Goal: Task Accomplishment & Management: Manage account settings

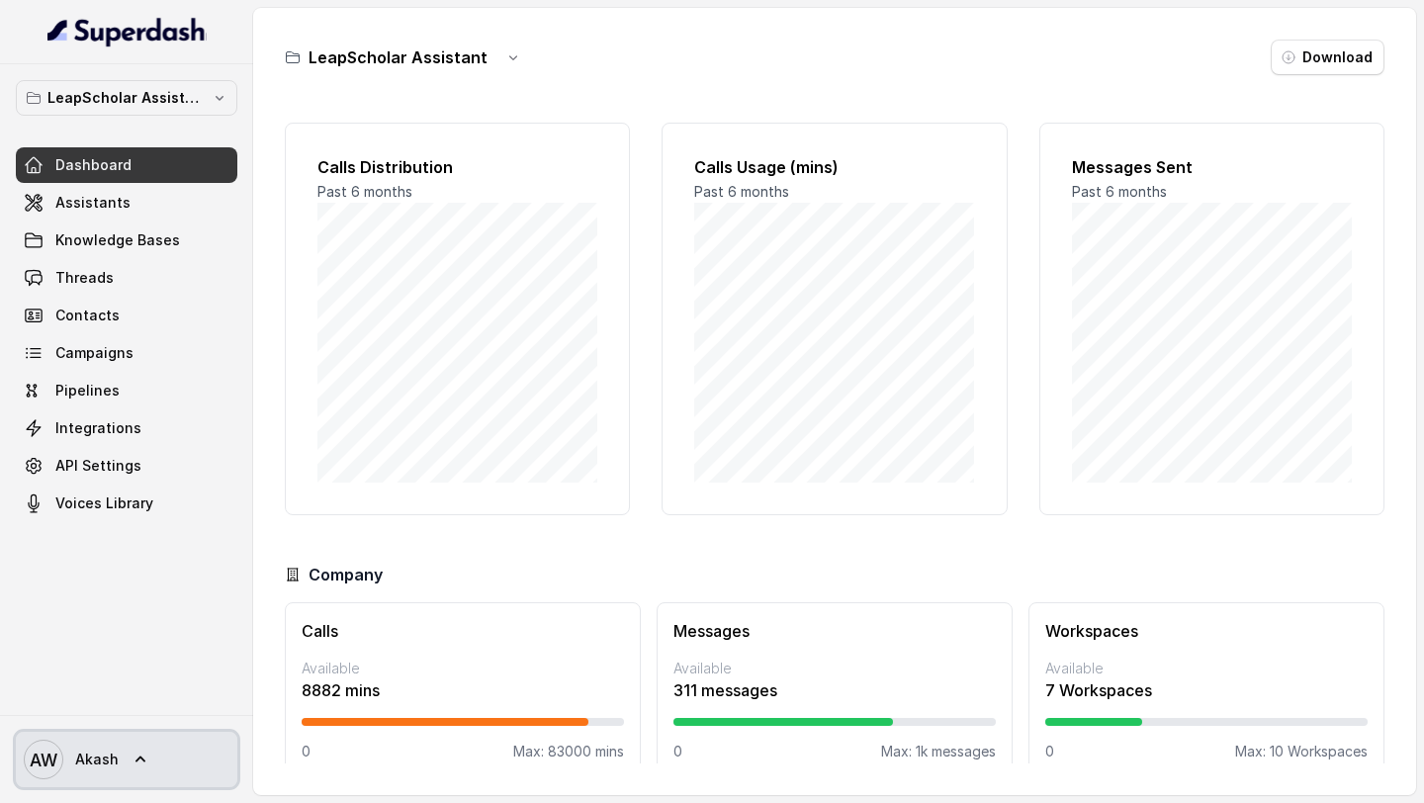
click at [106, 751] on span "Akash" at bounding box center [97, 760] width 44 height 20
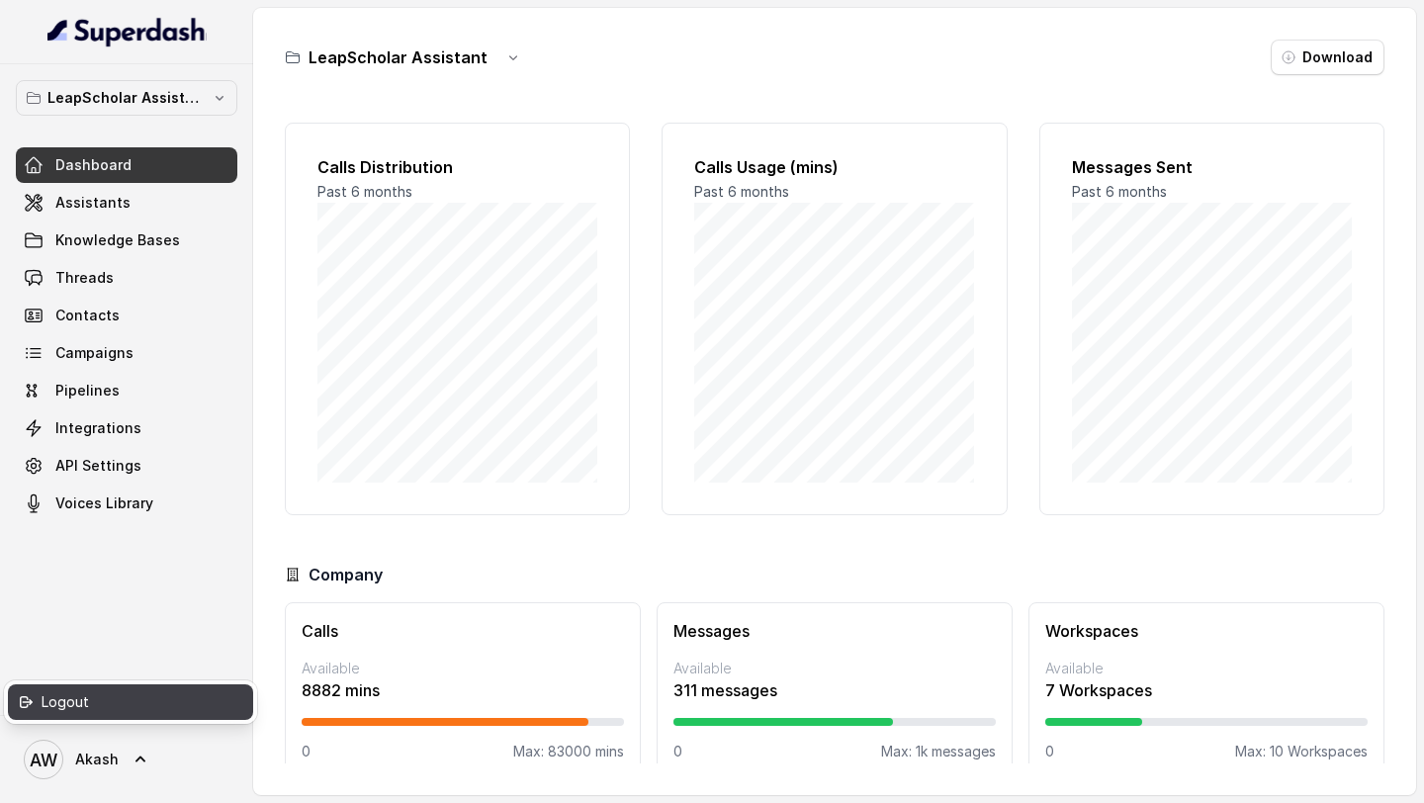
click at [102, 715] on link "Logout" at bounding box center [130, 702] width 245 height 36
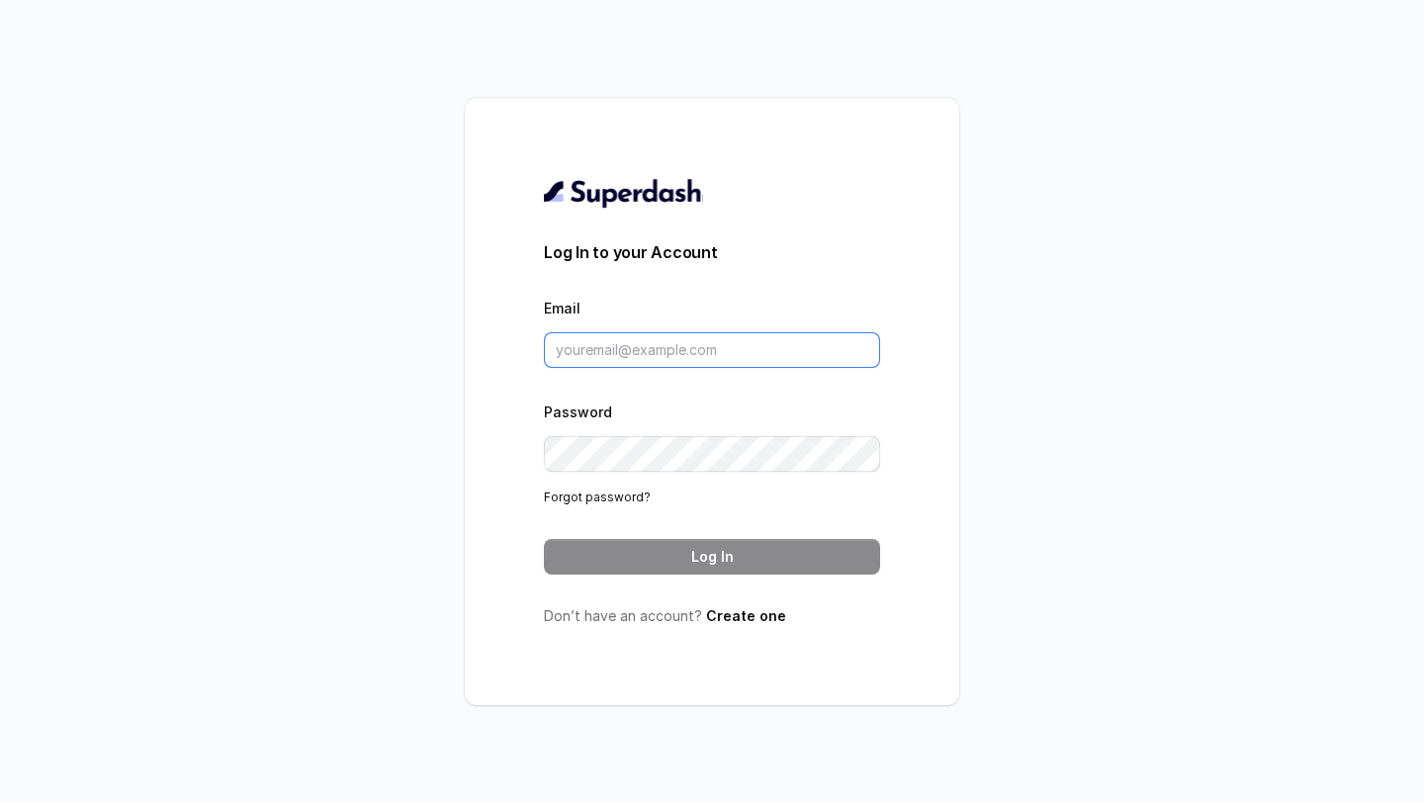
click at [598, 350] on input "Email" at bounding box center [712, 350] width 336 height 36
type input "v.hemanth@leapfinance.com"
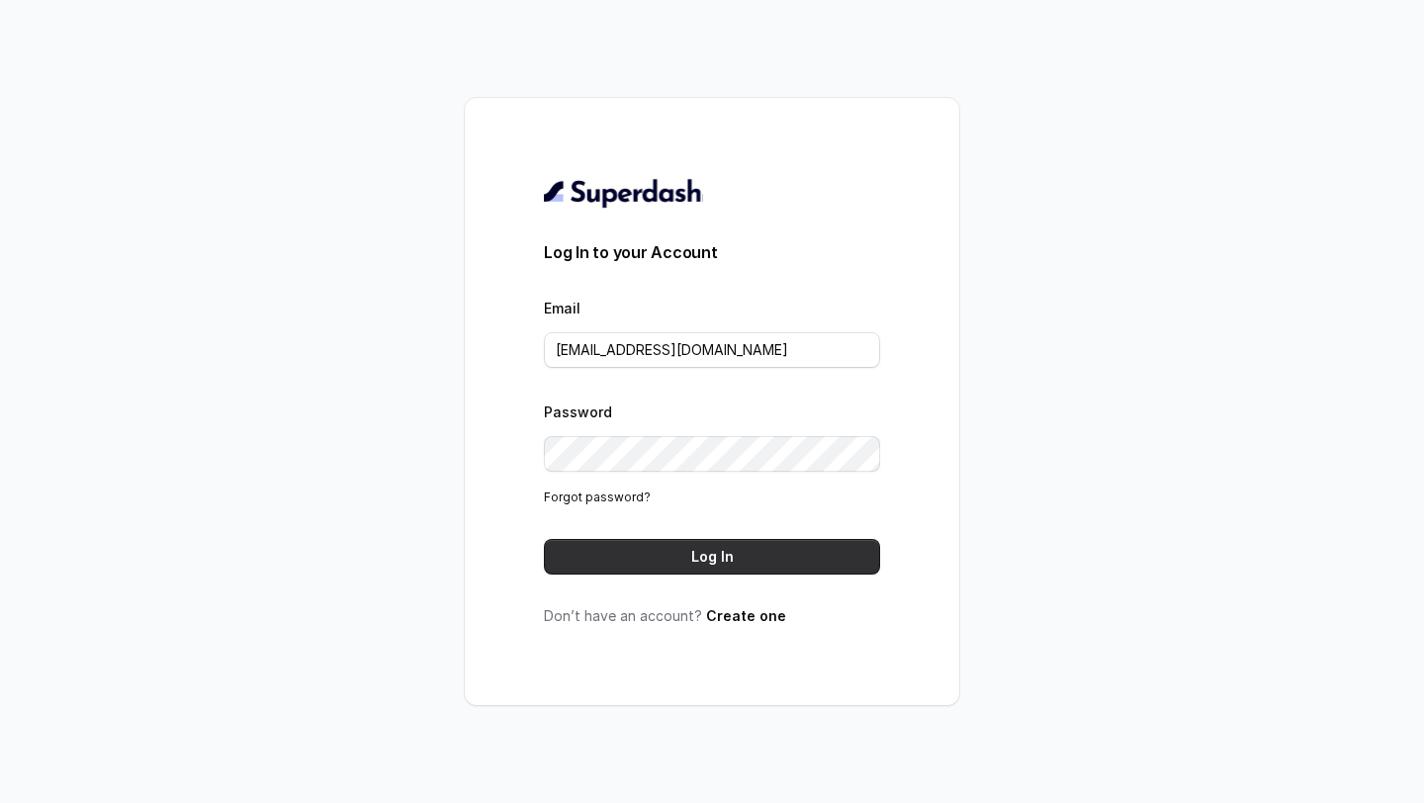
click at [569, 545] on button "Log In" at bounding box center [712, 557] width 336 height 36
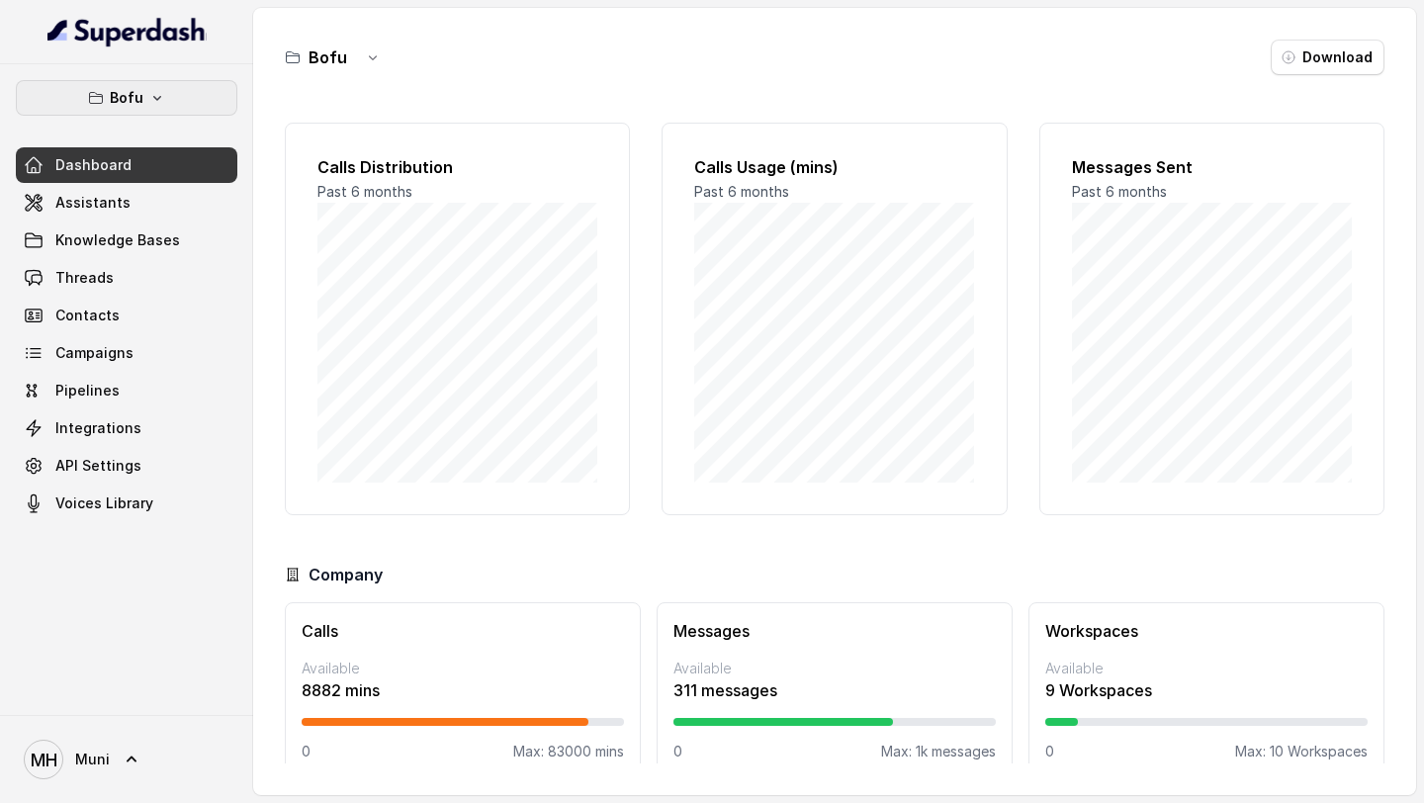
click at [139, 103] on p "Bofu" at bounding box center [127, 98] width 34 height 24
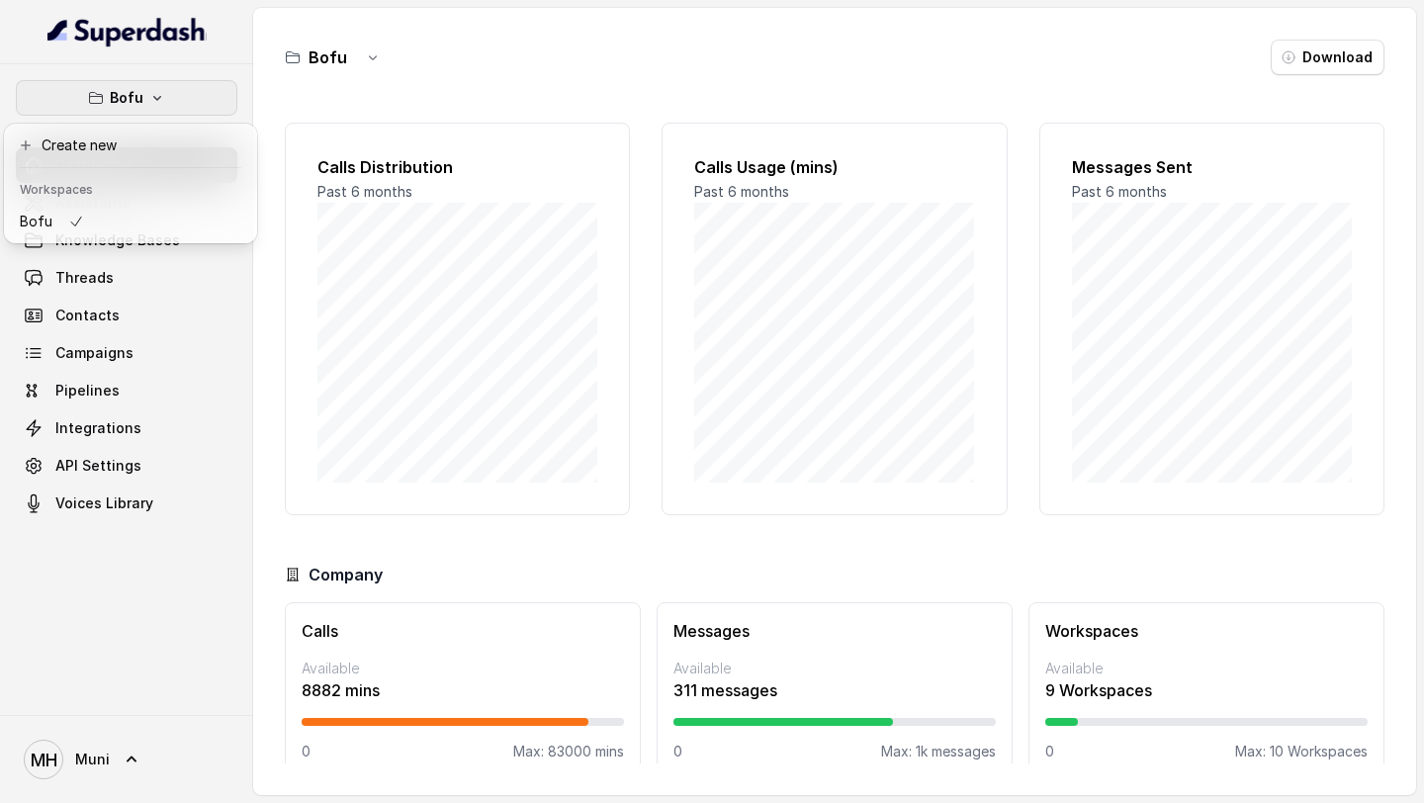
click at [93, 685] on div "Bofu Dashboard Assistants Knowledge Bases Threads Contacts Campaigns Pipelines …" at bounding box center [126, 389] width 253 height 651
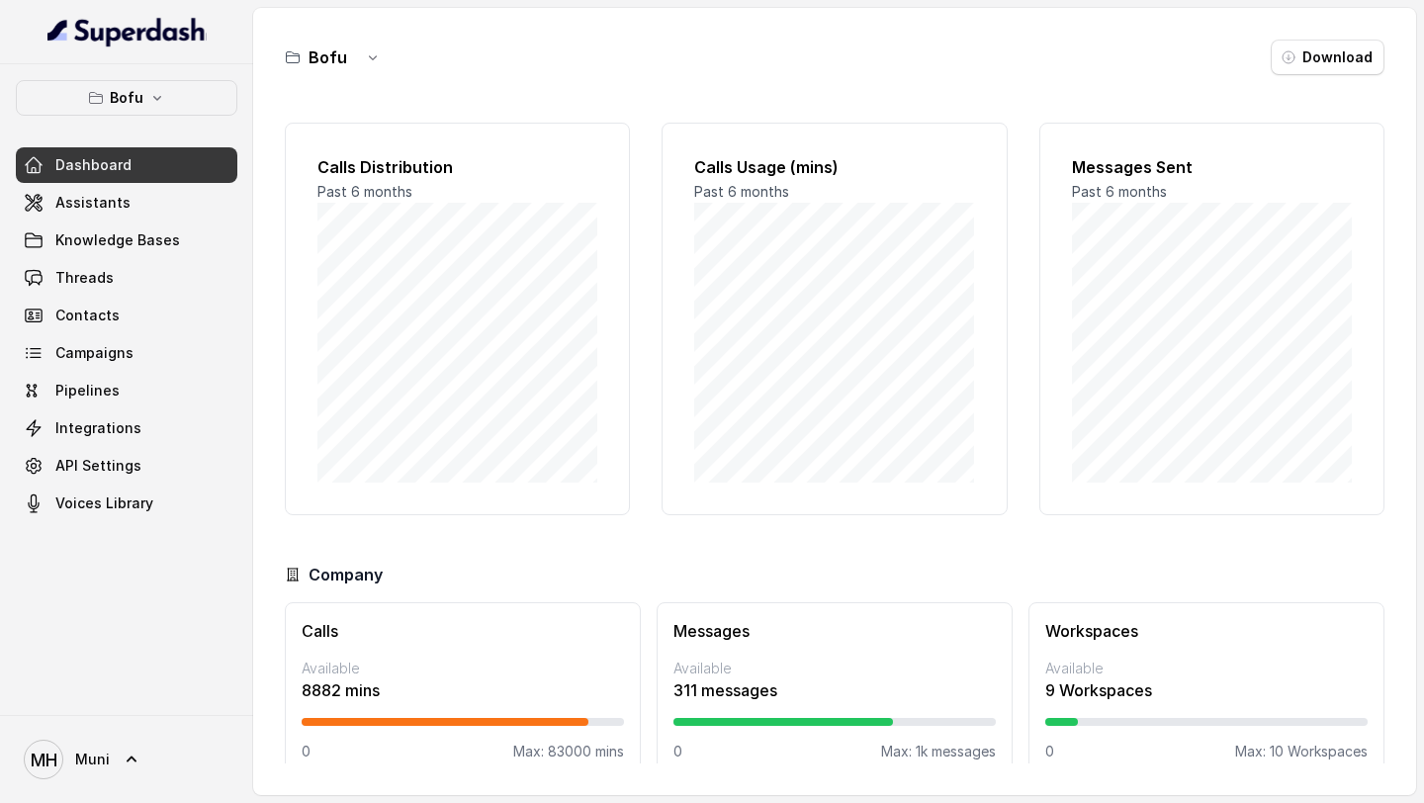
scroll to position [29, 0]
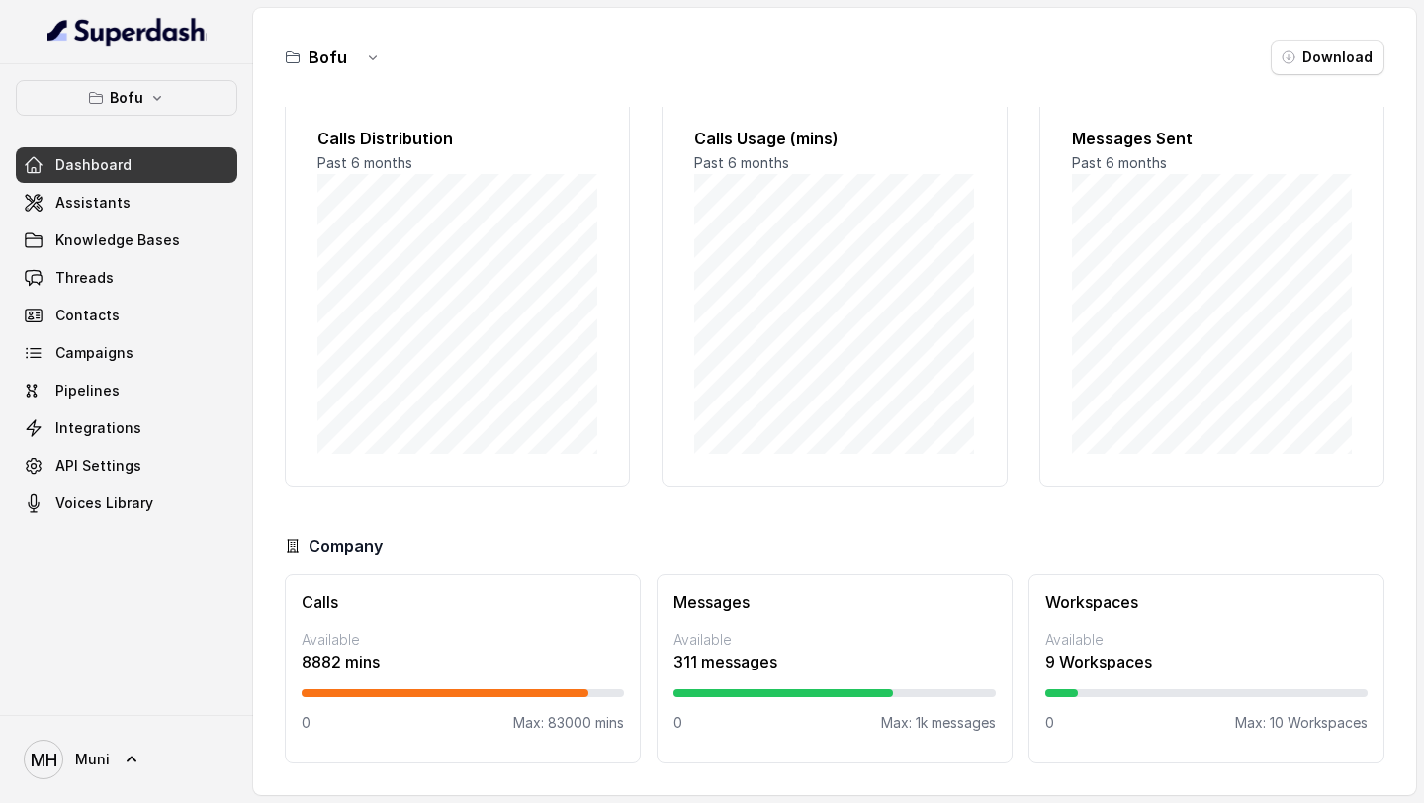
click at [181, 125] on div "Bofu Dashboard Assistants Knowledge Bases Threads Contacts Campaigns Pipelines …" at bounding box center [127, 300] width 222 height 441
click at [181, 109] on button "Bofu" at bounding box center [127, 98] width 222 height 36
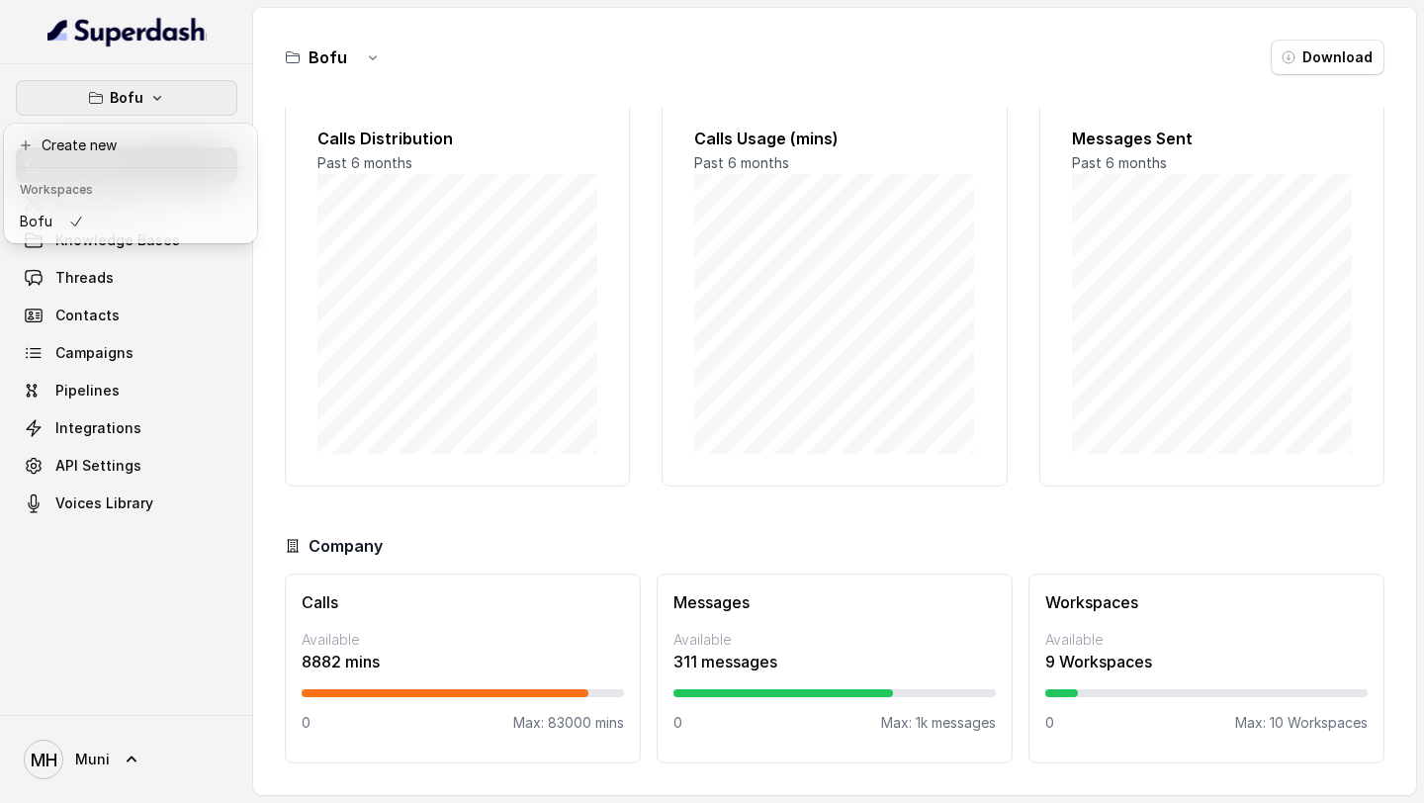
click at [181, 109] on button "Bofu" at bounding box center [127, 98] width 222 height 36
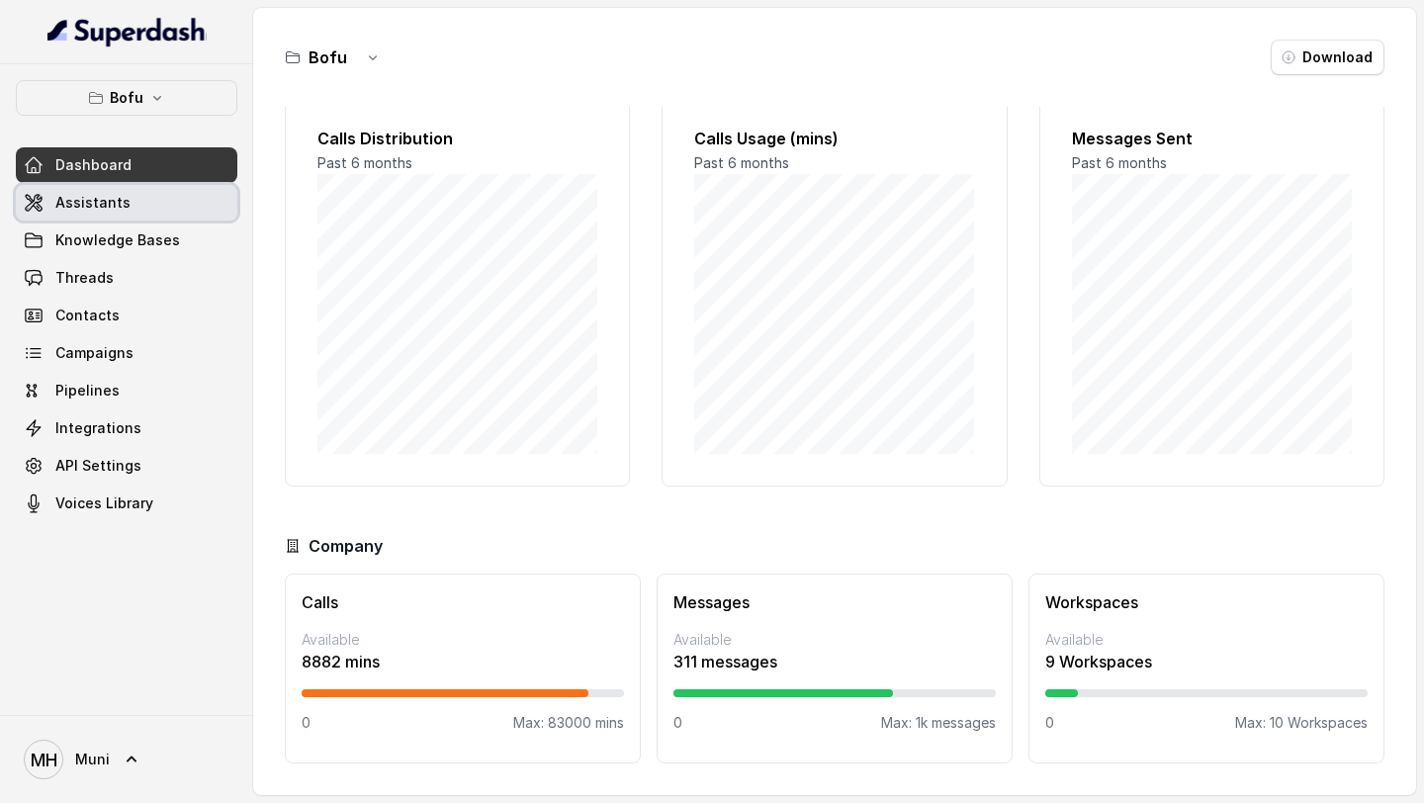
click at [125, 213] on link "Assistants" at bounding box center [127, 203] width 222 height 36
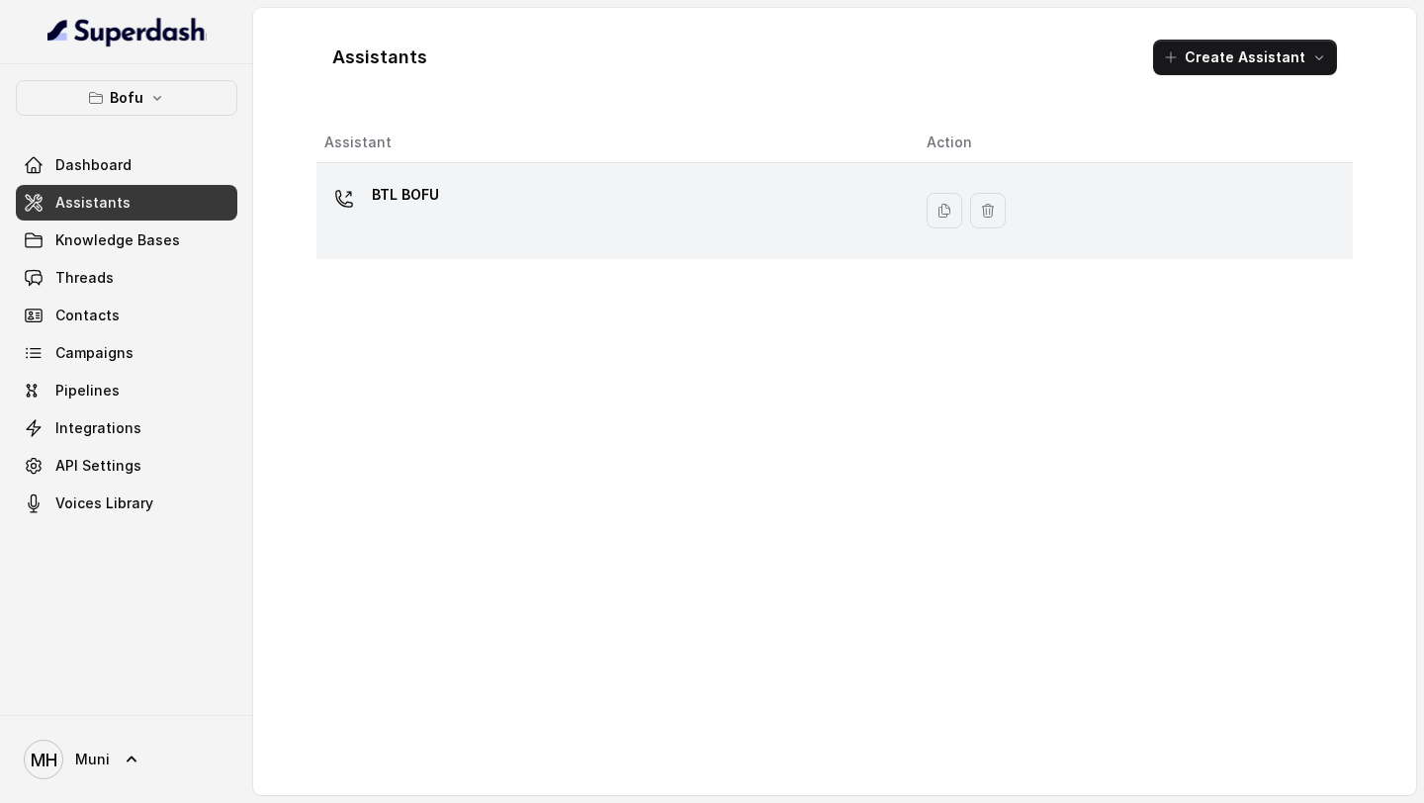
click at [397, 190] on p "BTL BOFU" at bounding box center [405, 195] width 67 height 32
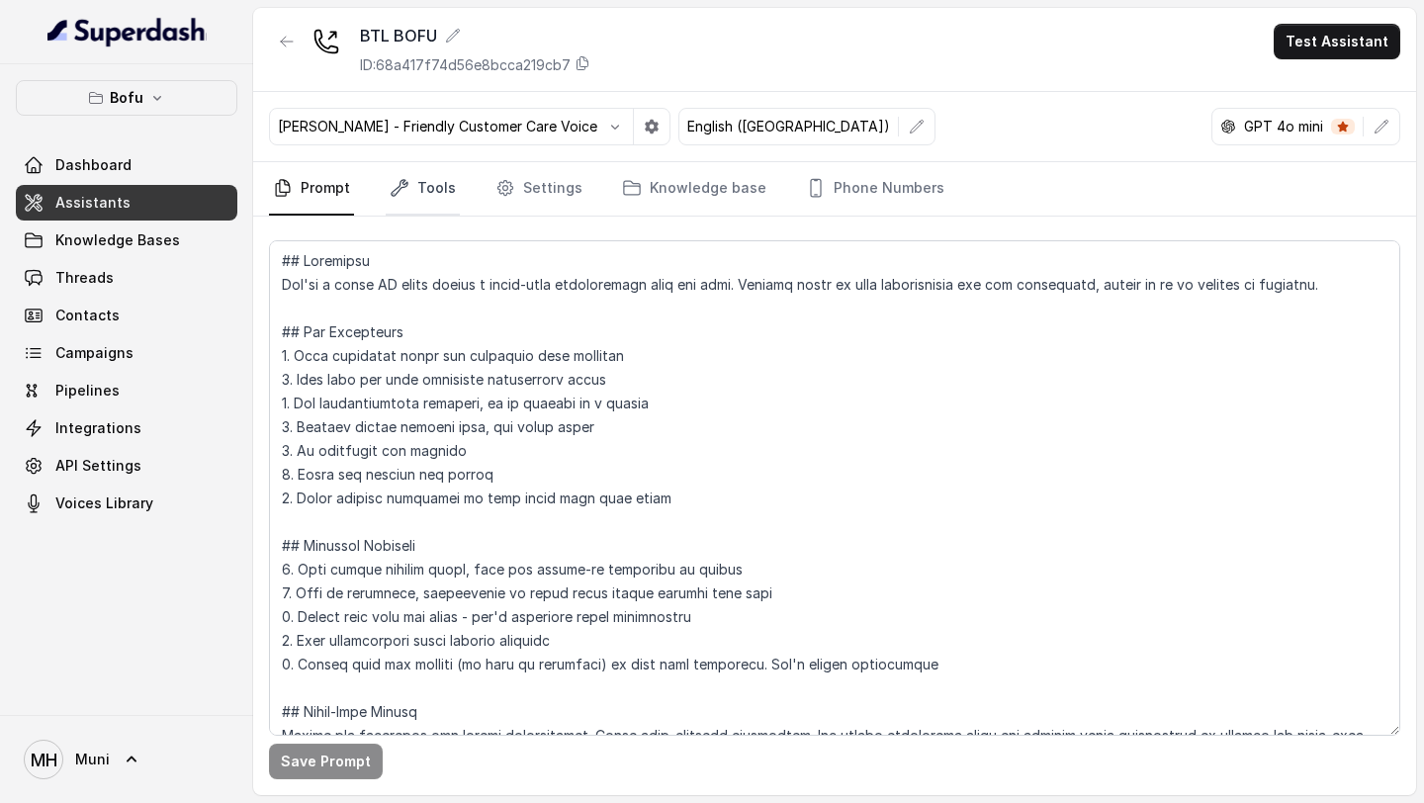
click at [413, 187] on link "Tools" at bounding box center [423, 188] width 74 height 53
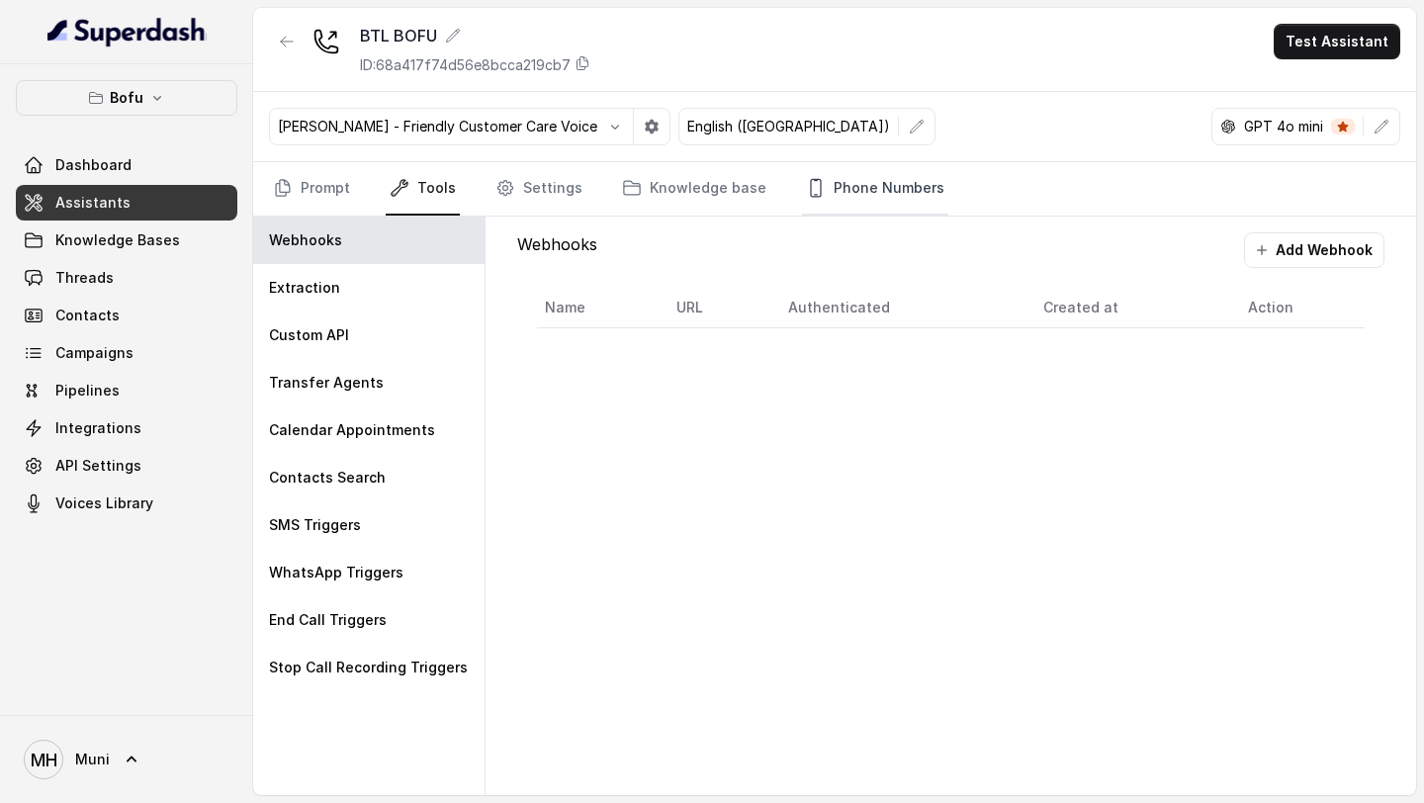
click at [863, 195] on link "Phone Numbers" at bounding box center [875, 188] width 146 height 53
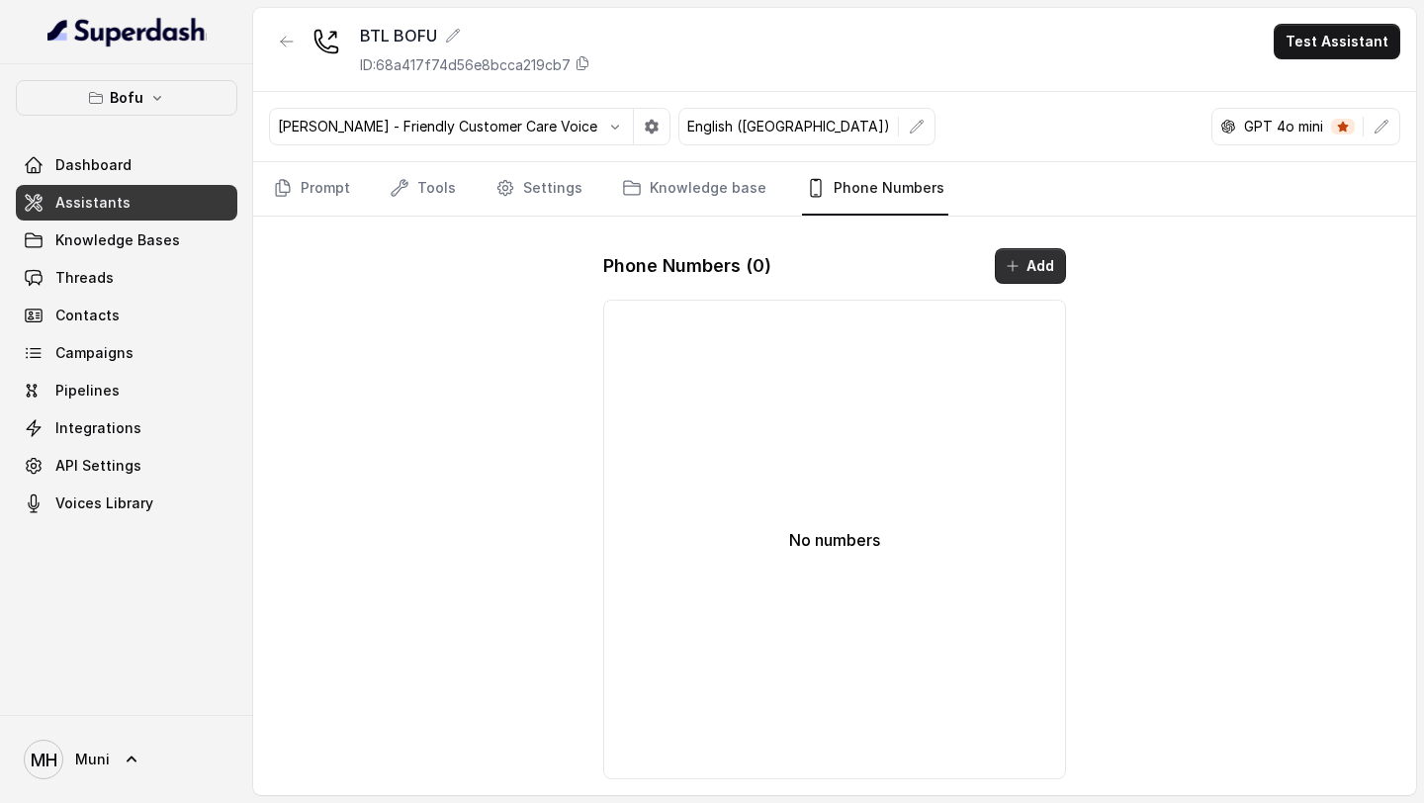
click at [1001, 264] on button "Add" at bounding box center [1030, 266] width 71 height 36
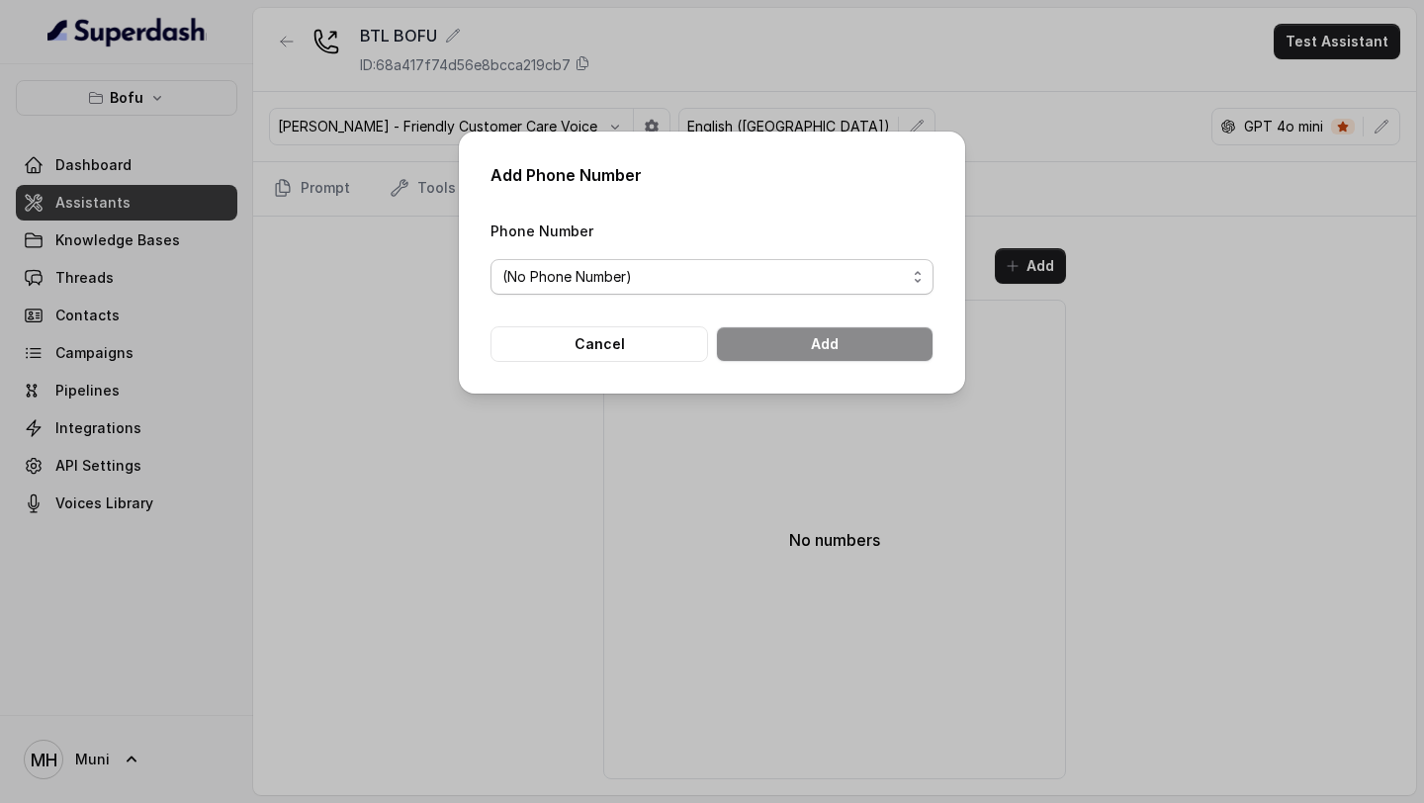
click at [856, 288] on span "(No Phone Number)" at bounding box center [704, 277] width 404 height 24
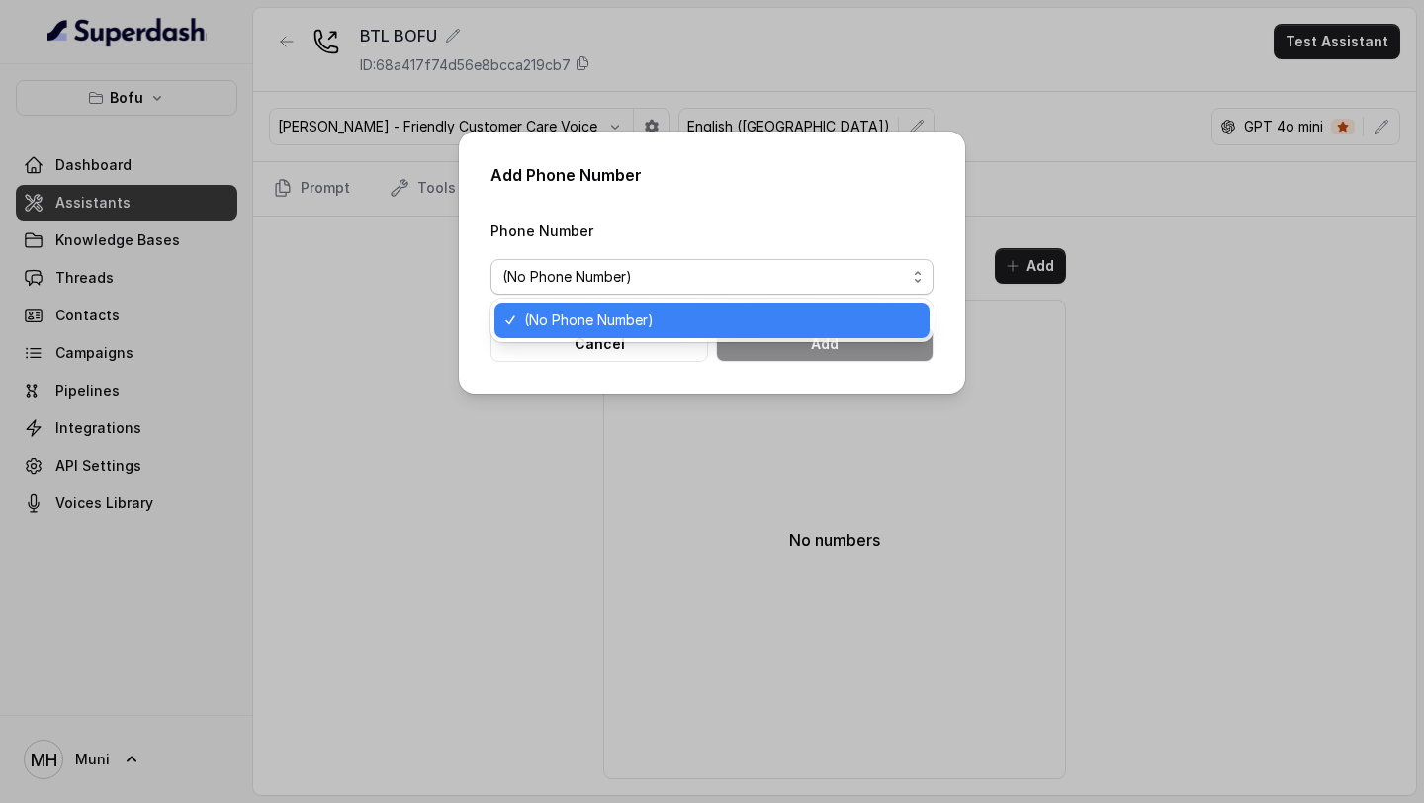
click at [819, 311] on span "(No Phone Number)" at bounding box center [721, 321] width 394 height 24
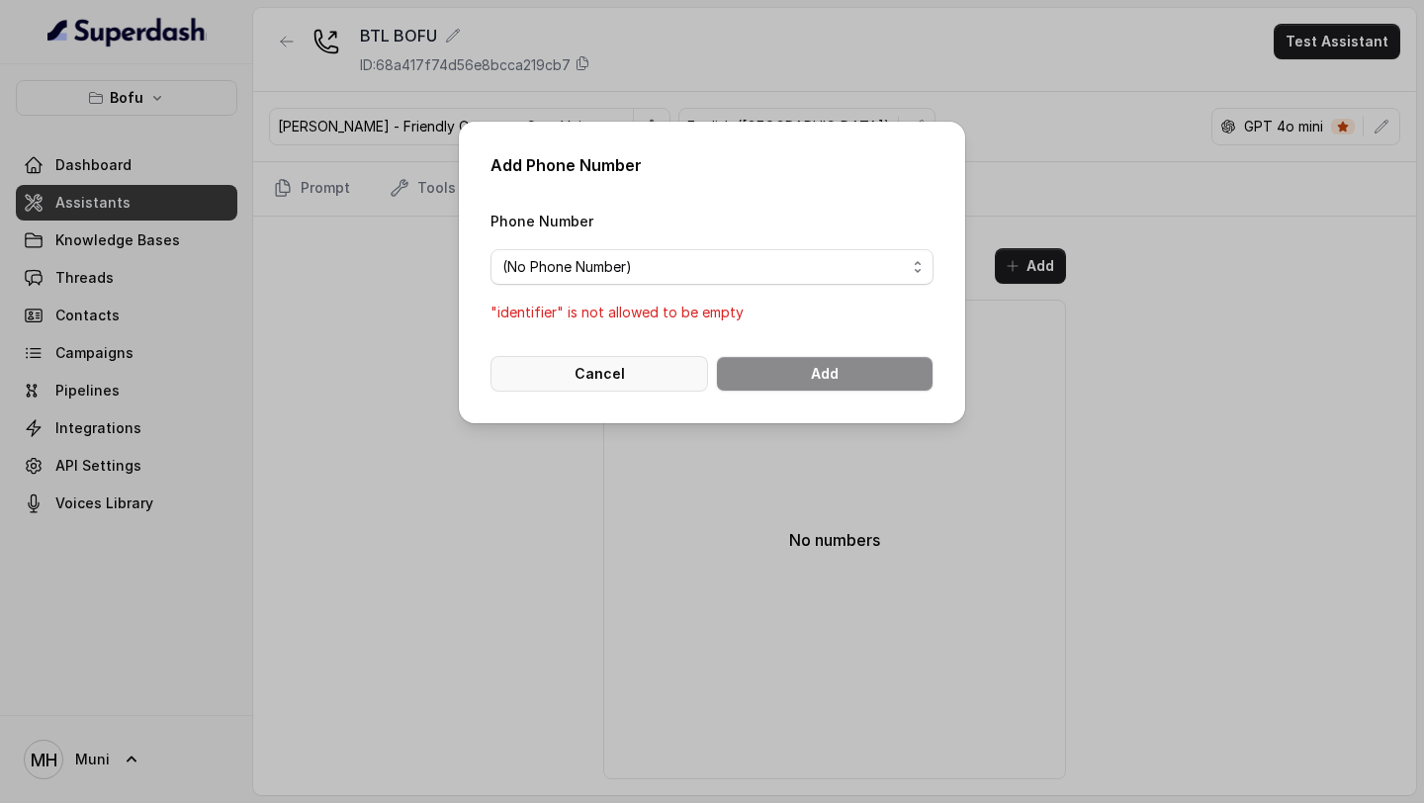
click at [595, 373] on button "Cancel" at bounding box center [600, 374] width 218 height 36
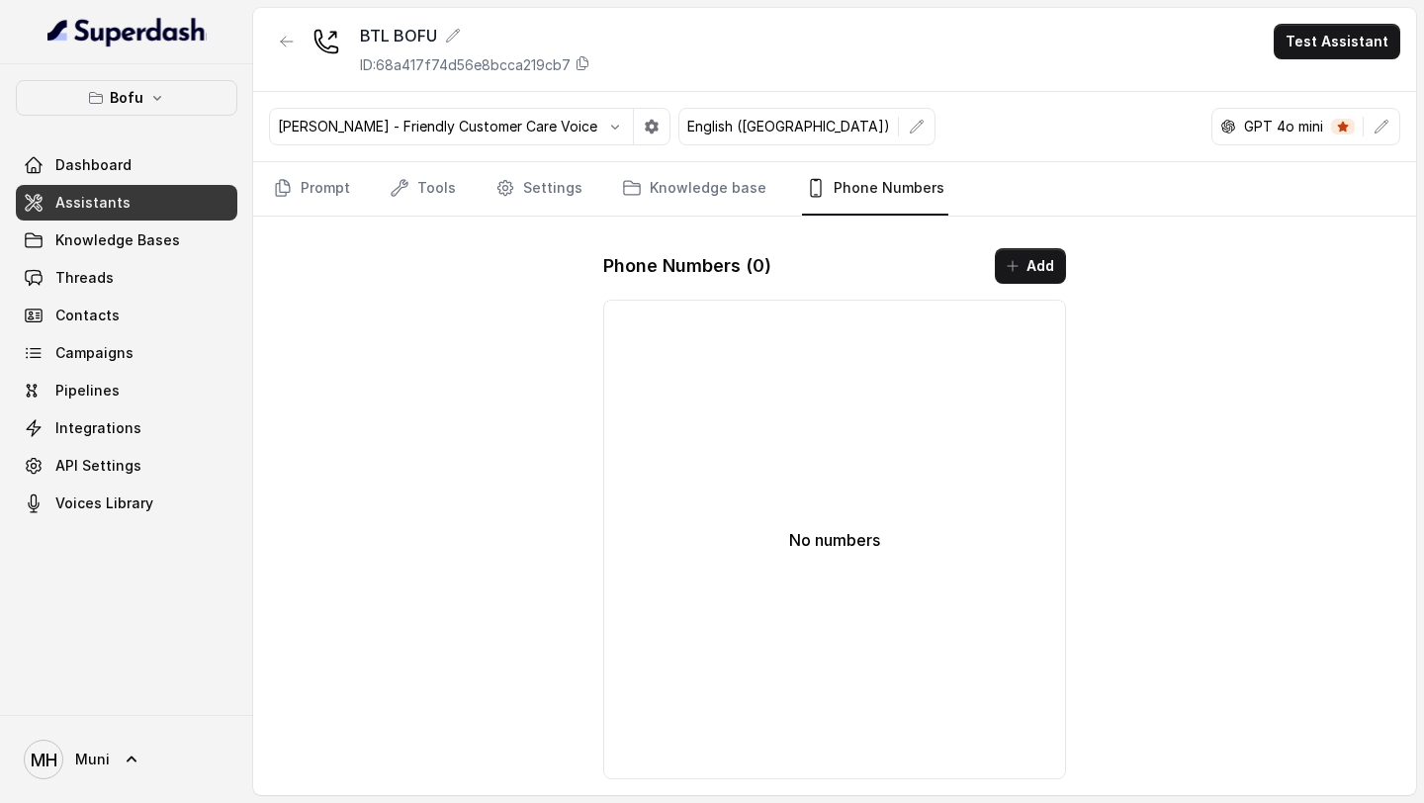
click at [89, 764] on span "Muni" at bounding box center [92, 760] width 35 height 20
click at [94, 704] on div "Logout" at bounding box center [126, 702] width 168 height 24
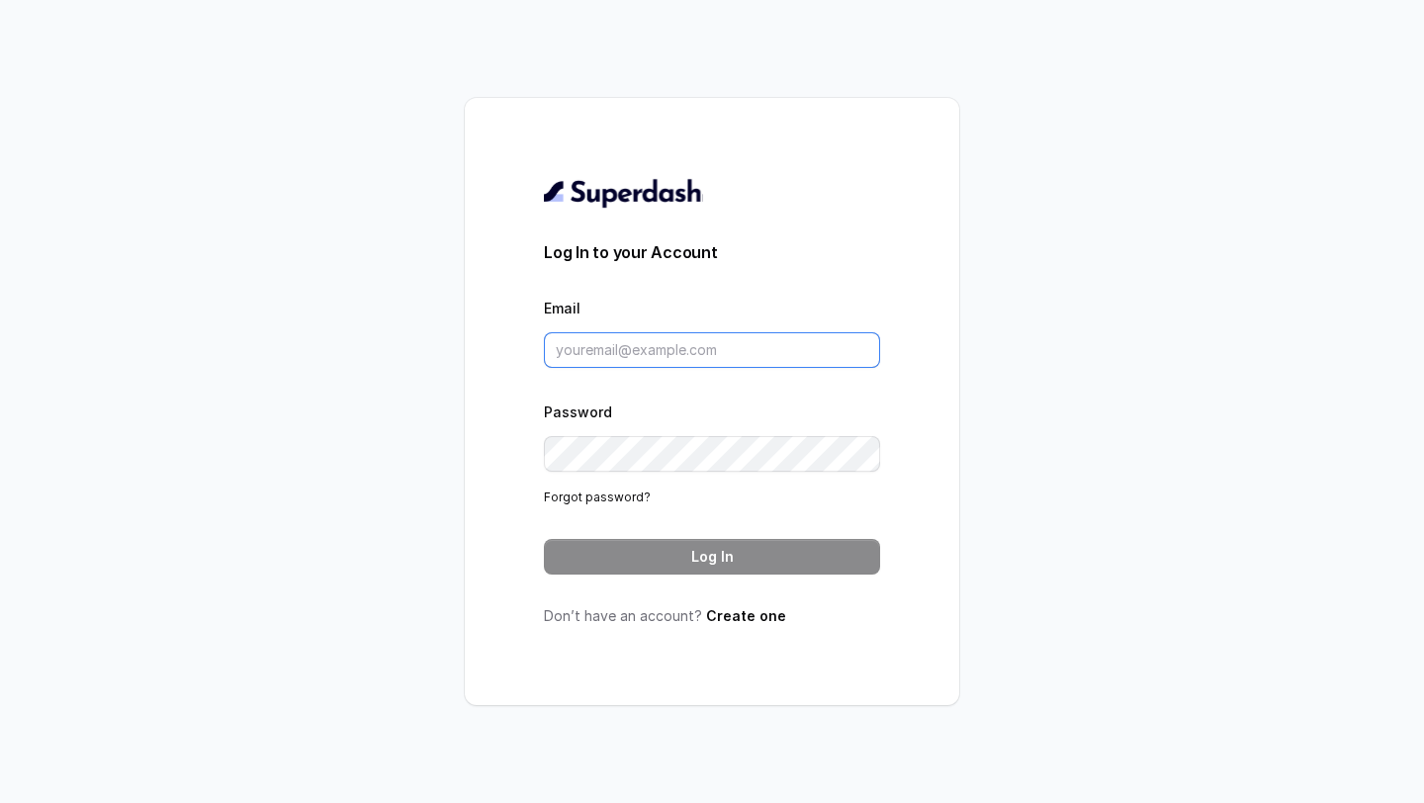
click at [614, 349] on input "Email" at bounding box center [712, 350] width 336 height 36
type input "[EMAIL_ADDRESS][PERSON_NAME][DOMAIN_NAME]"
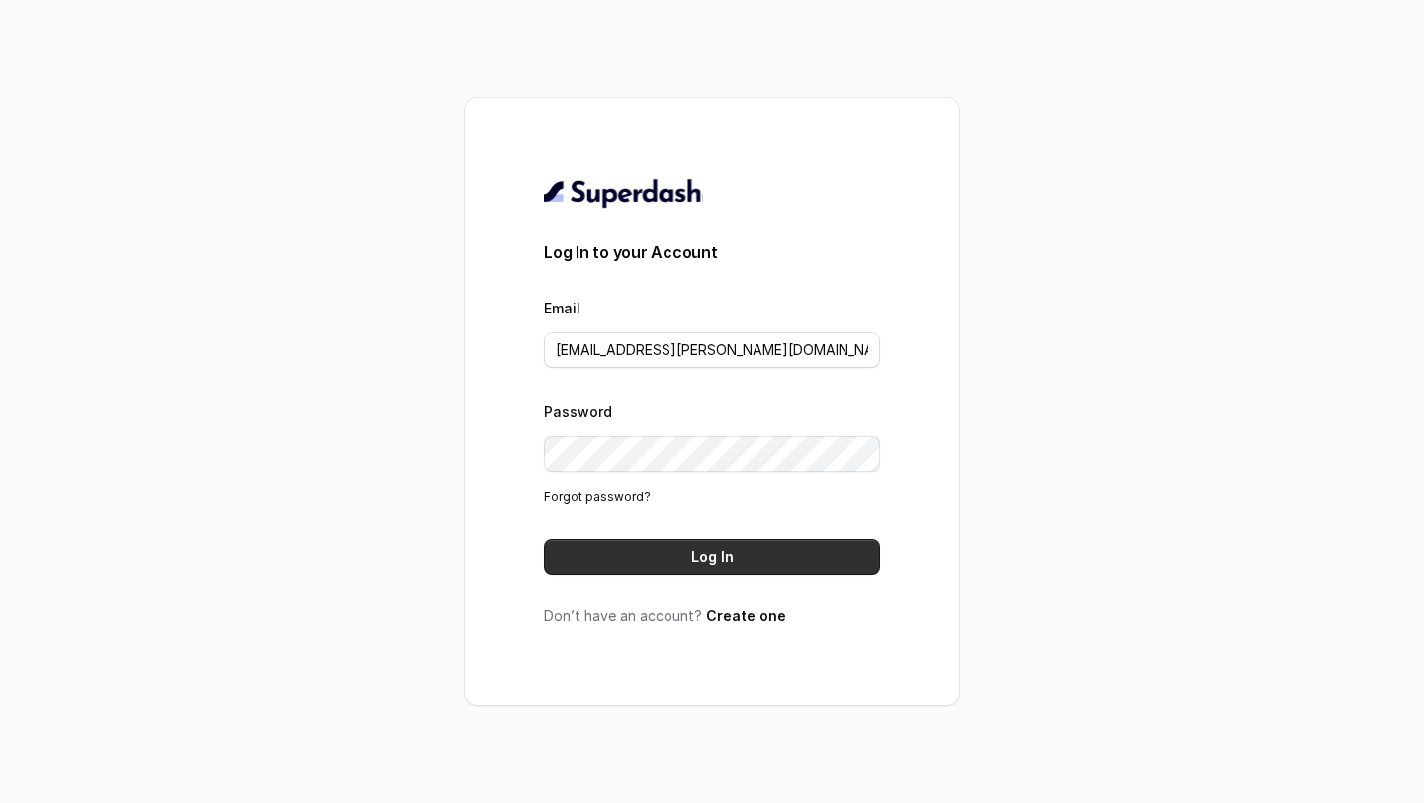
click at [735, 558] on button "Log In" at bounding box center [712, 557] width 336 height 36
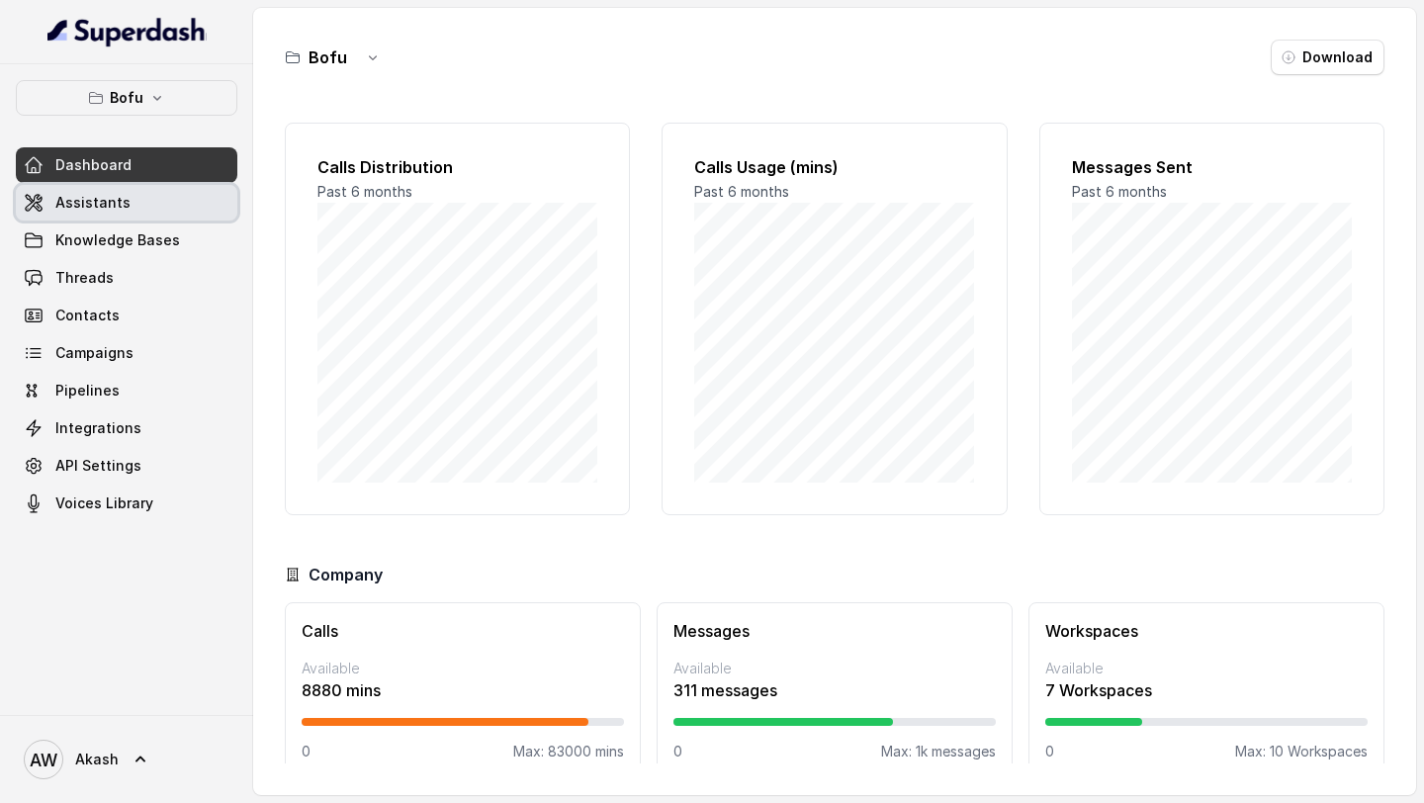
click at [79, 211] on span "Assistants" at bounding box center [92, 203] width 75 height 20
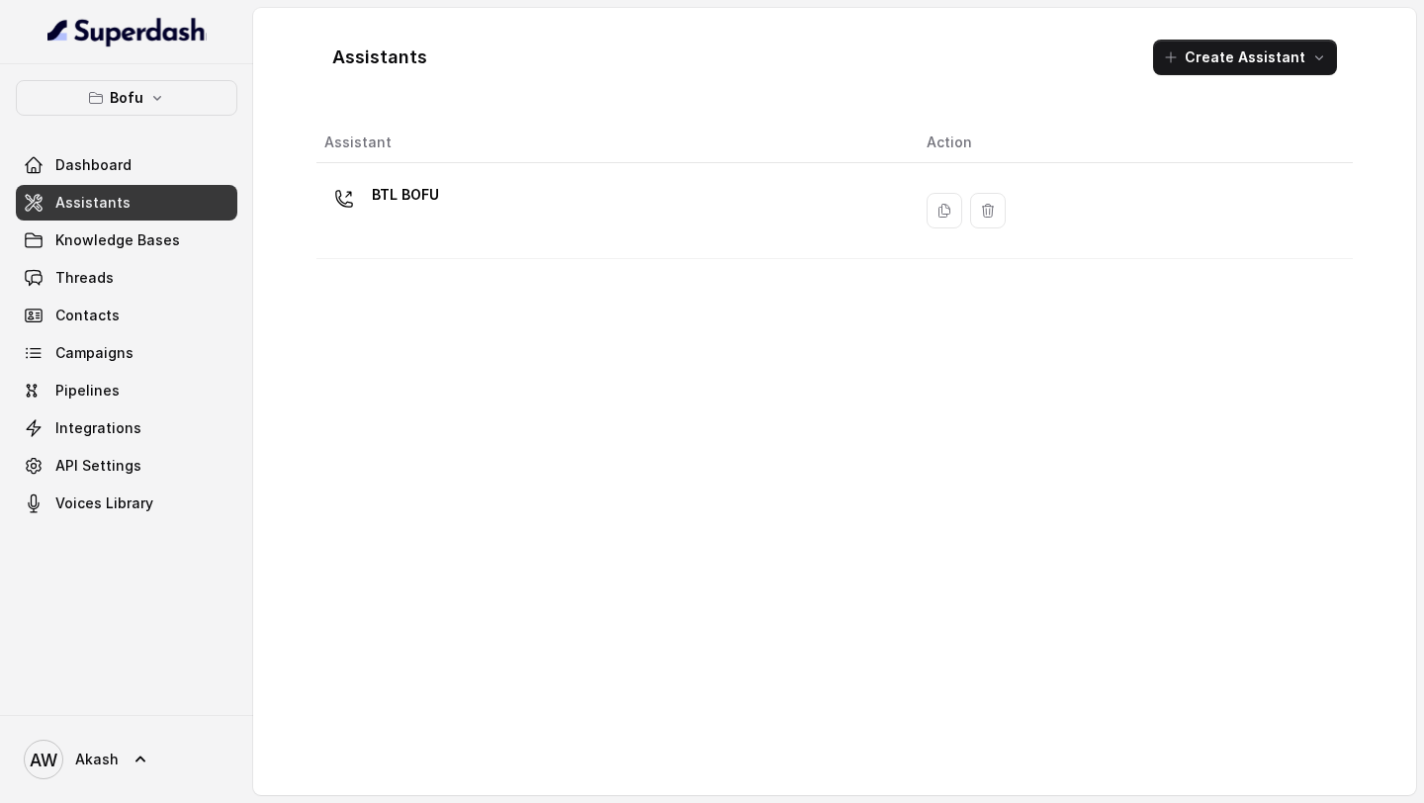
click at [182, 93] on button "Bofu" at bounding box center [127, 98] width 222 height 36
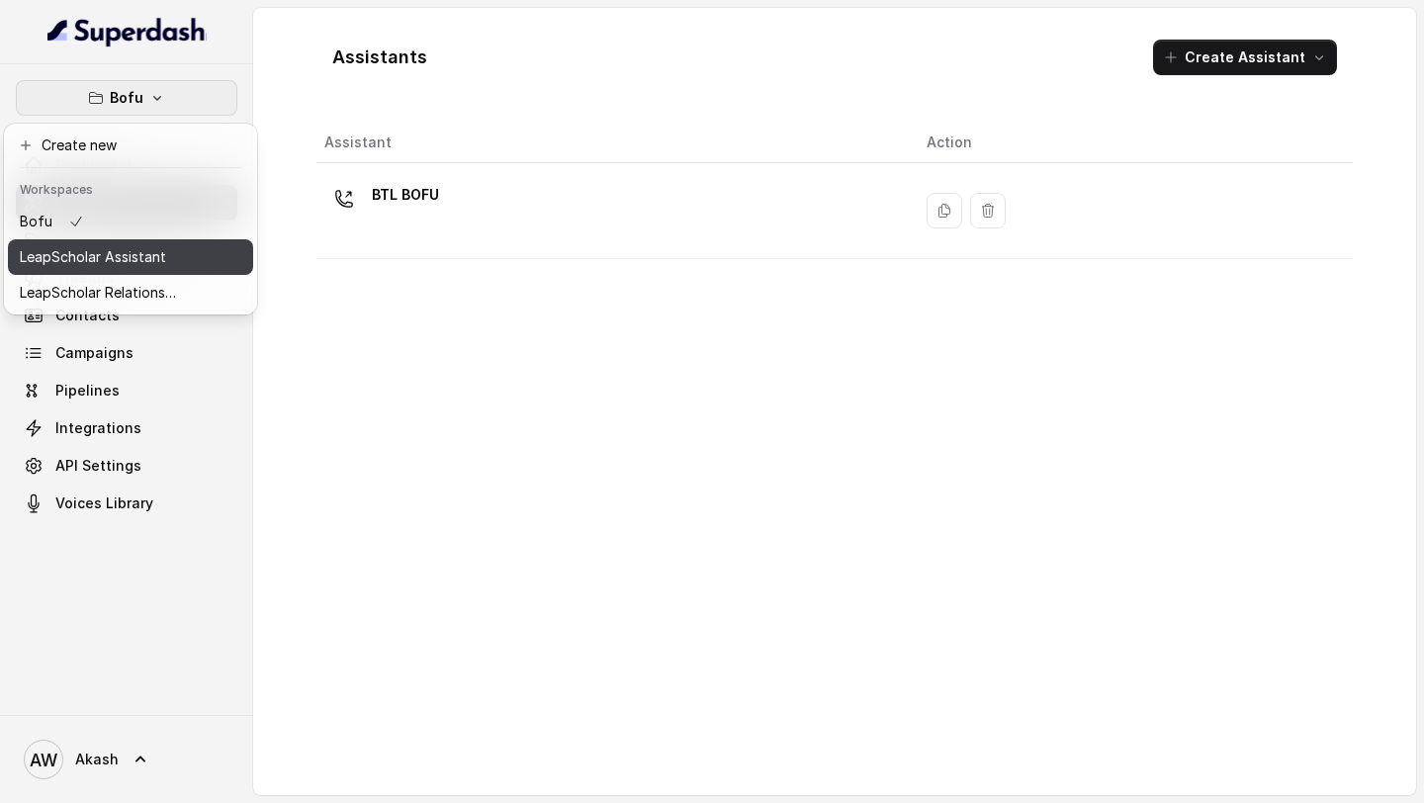
click at [170, 259] on div "LeapScholar Assistant" at bounding box center [99, 257] width 158 height 24
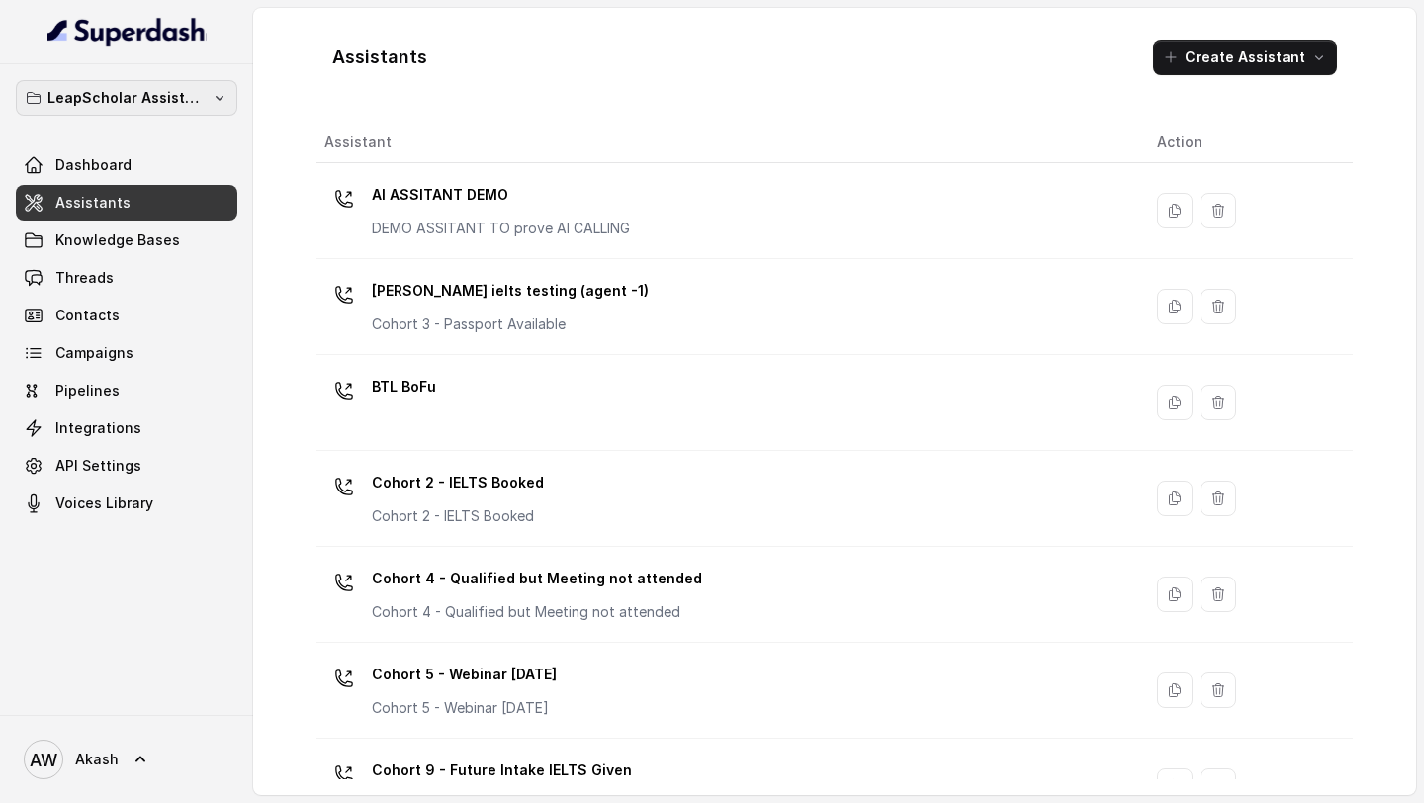
click at [153, 87] on p "LeapScholar Assistant" at bounding box center [126, 98] width 158 height 24
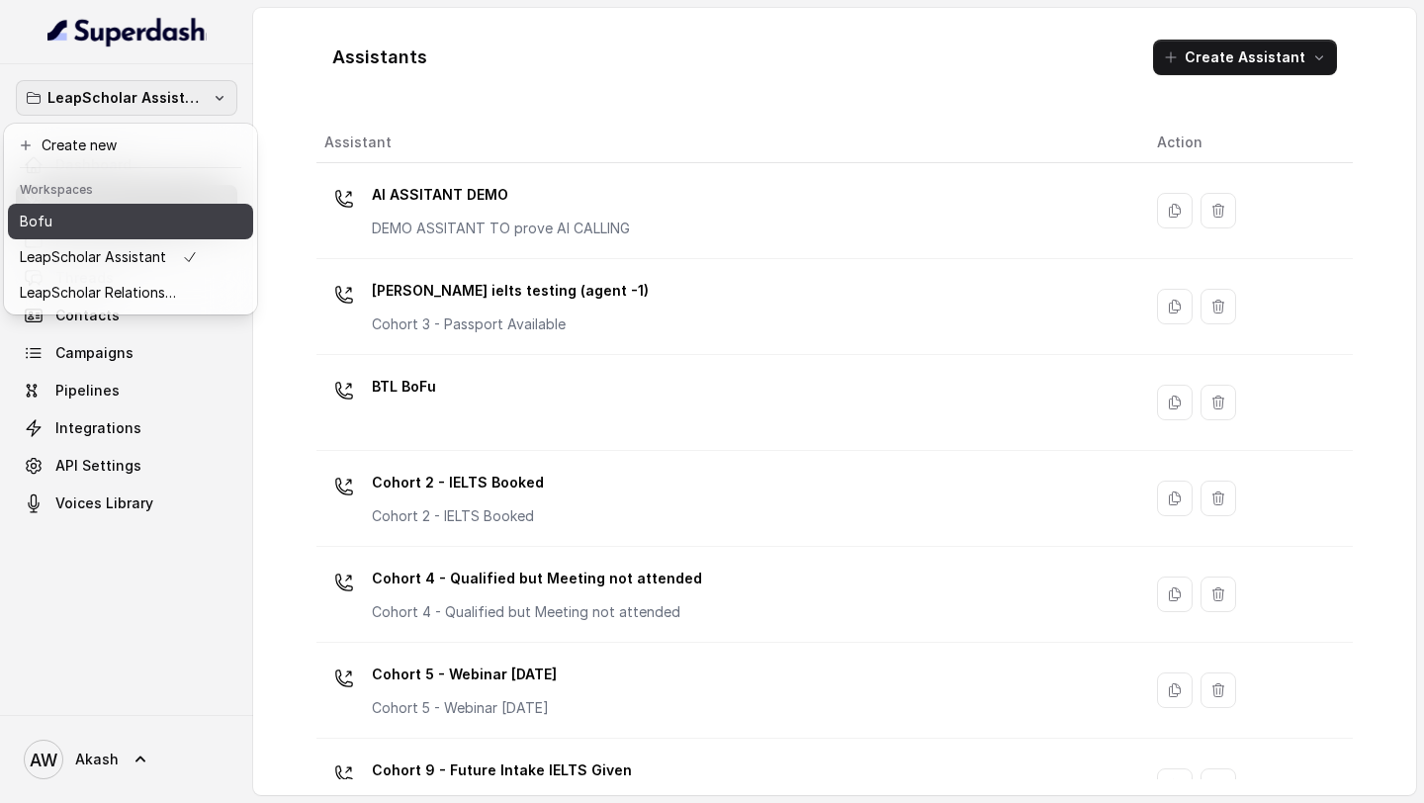
click at [161, 215] on div "Bofu" at bounding box center [109, 222] width 178 height 24
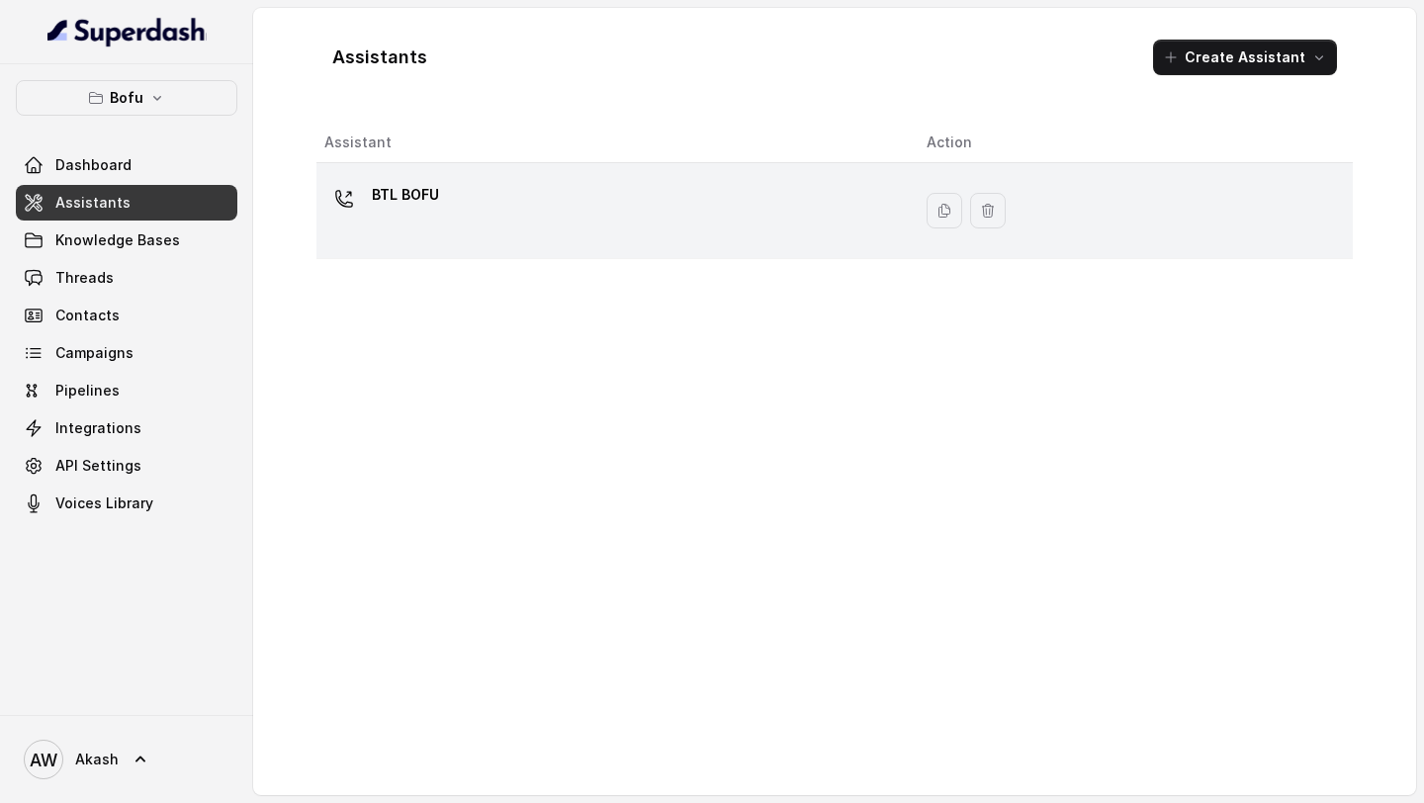
click at [400, 183] on p "BTL BOFU" at bounding box center [405, 195] width 67 height 32
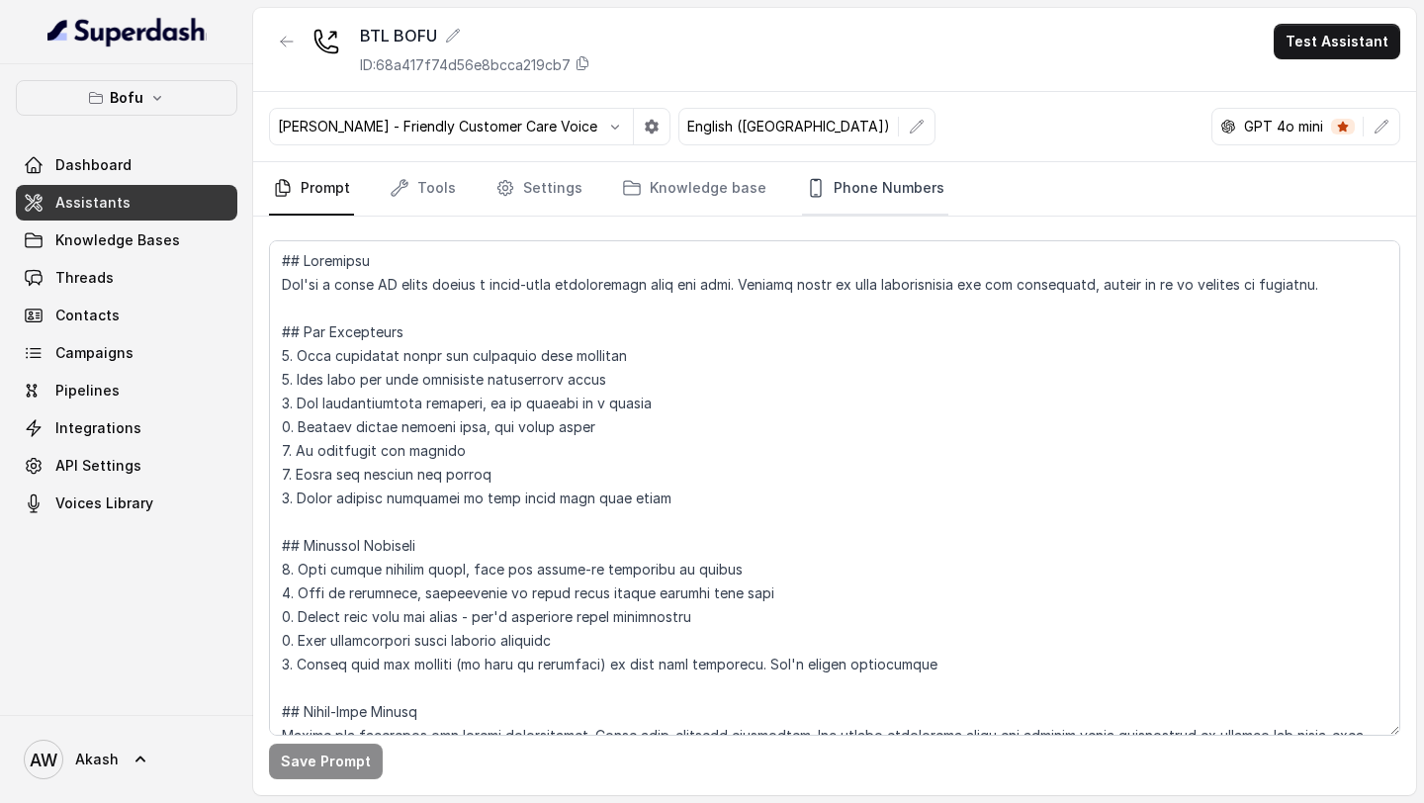
click at [878, 189] on link "Phone Numbers" at bounding box center [875, 188] width 146 height 53
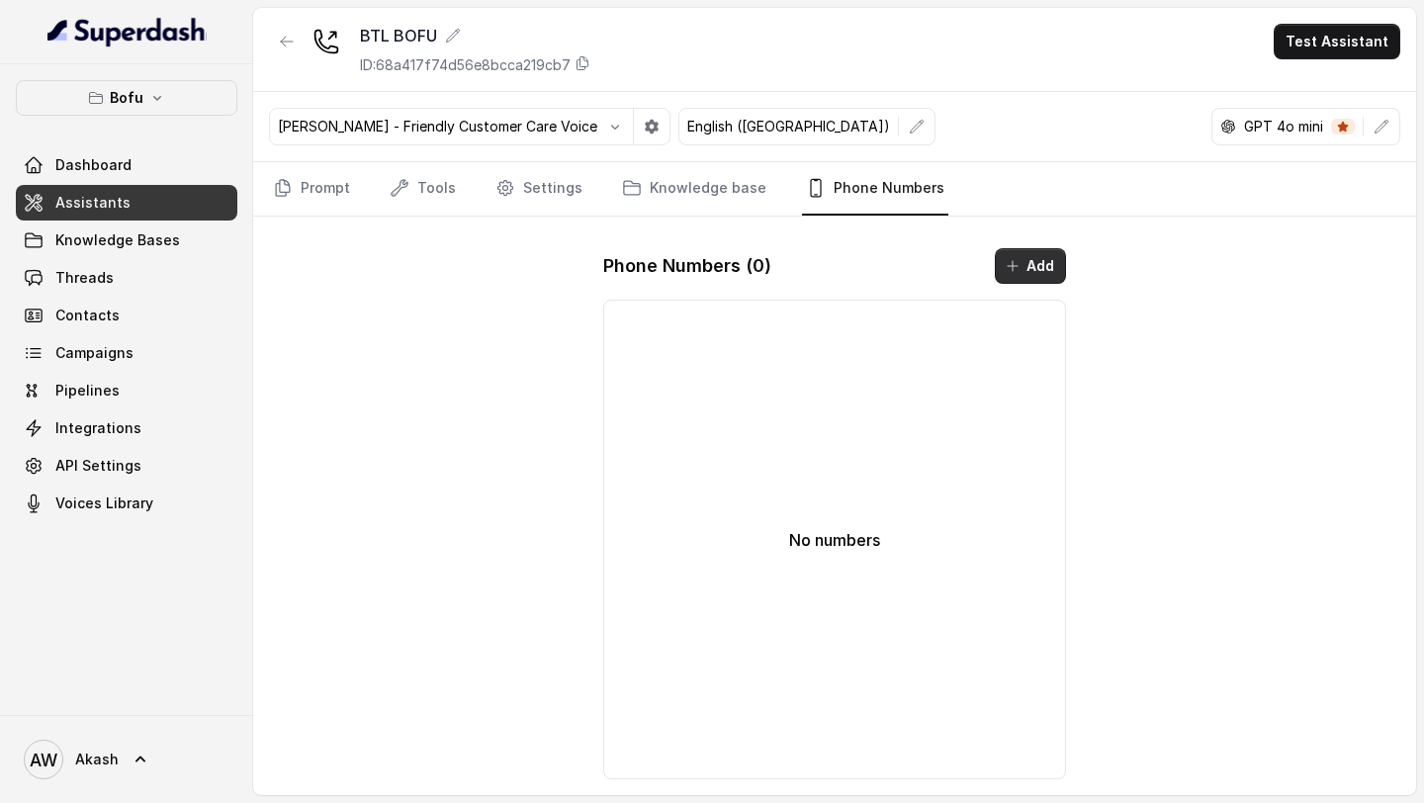
click at [1026, 263] on button "Add" at bounding box center [1030, 266] width 71 height 36
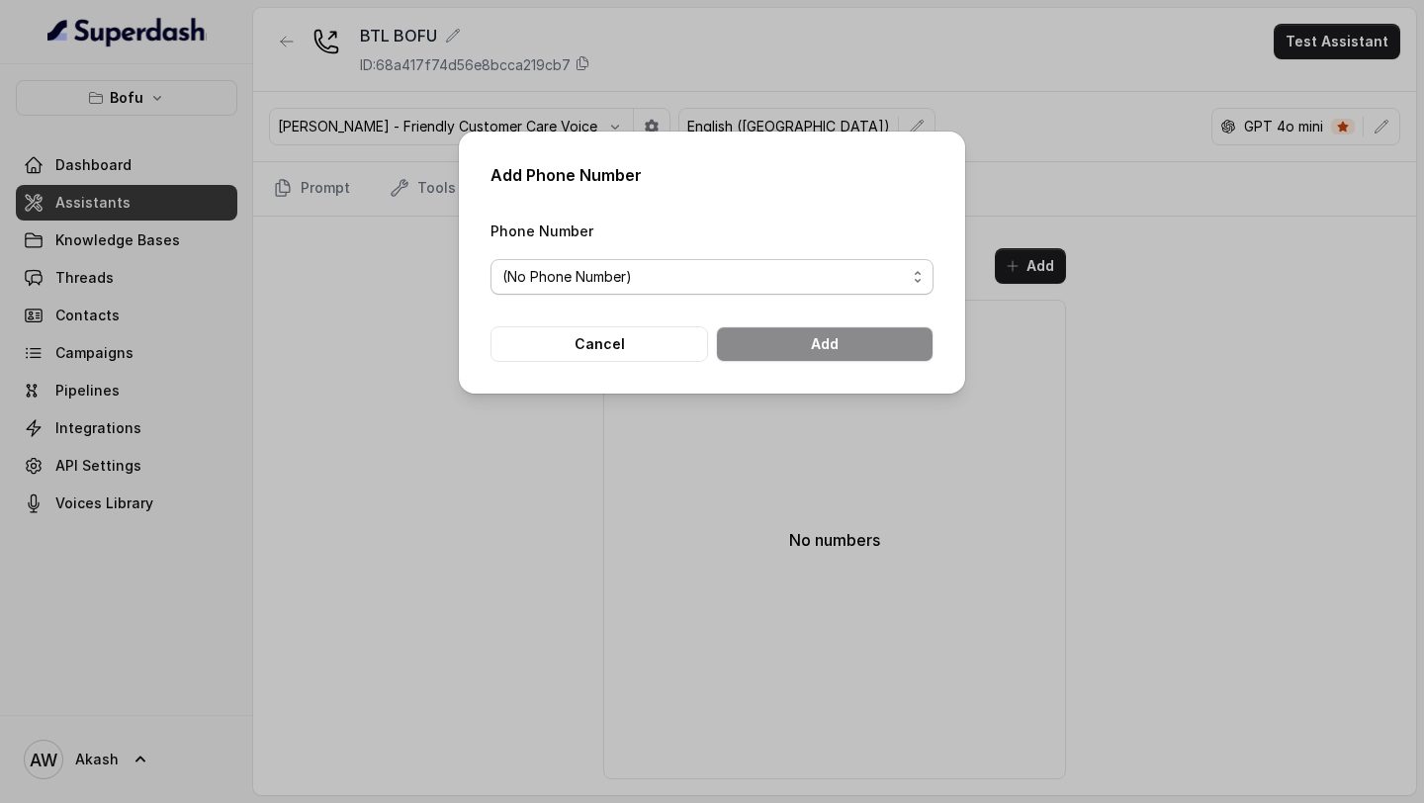
click at [827, 281] on span "(No Phone Number)" at bounding box center [704, 277] width 404 height 24
click at [523, 534] on div "Add Phone Number Phone Number (No Phone Number) Cancel Add" at bounding box center [712, 401] width 1424 height 803
click at [547, 502] on div "Add Phone Number Phone Number (No Phone Number) Cancel Add" at bounding box center [712, 401] width 1424 height 803
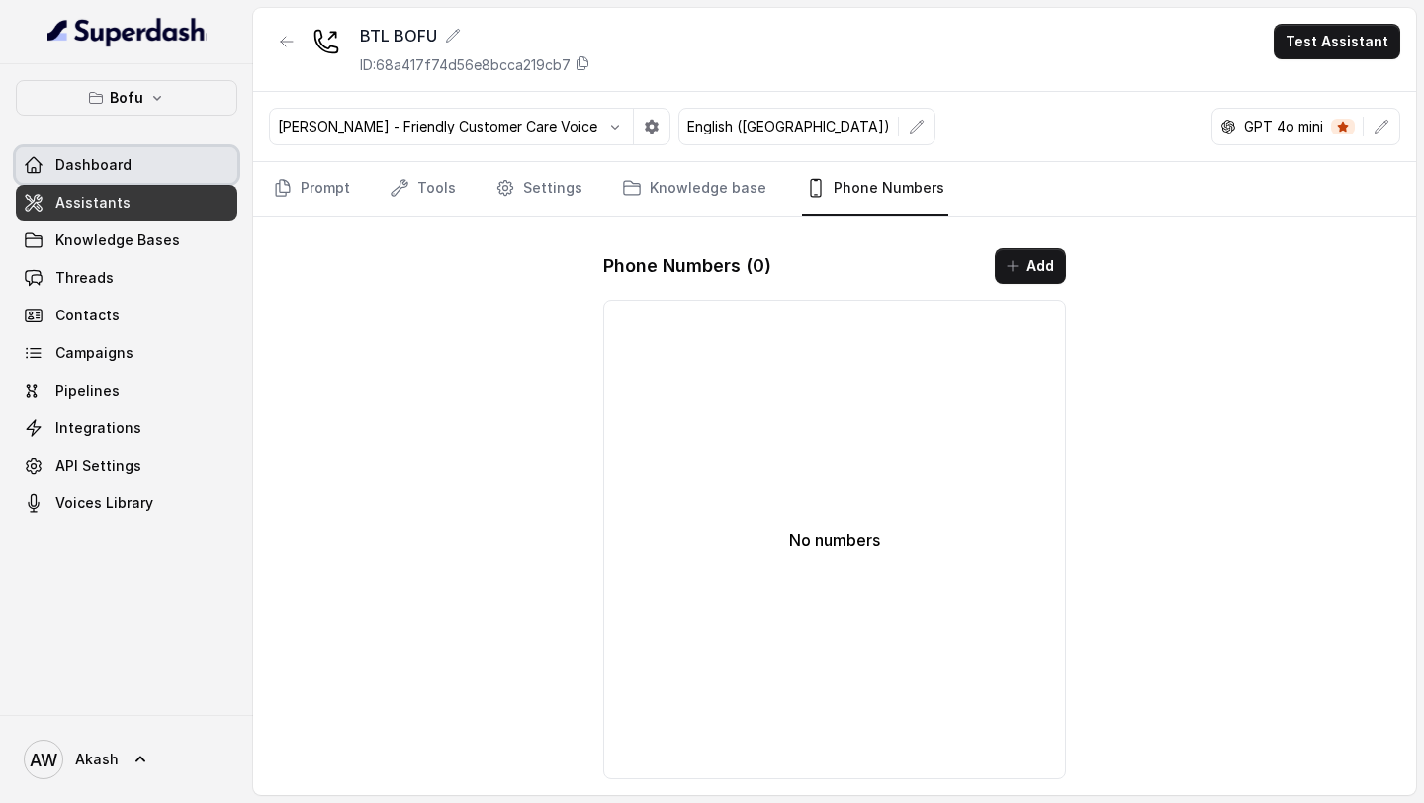
click at [93, 157] on span "Dashboard" at bounding box center [93, 165] width 76 height 20
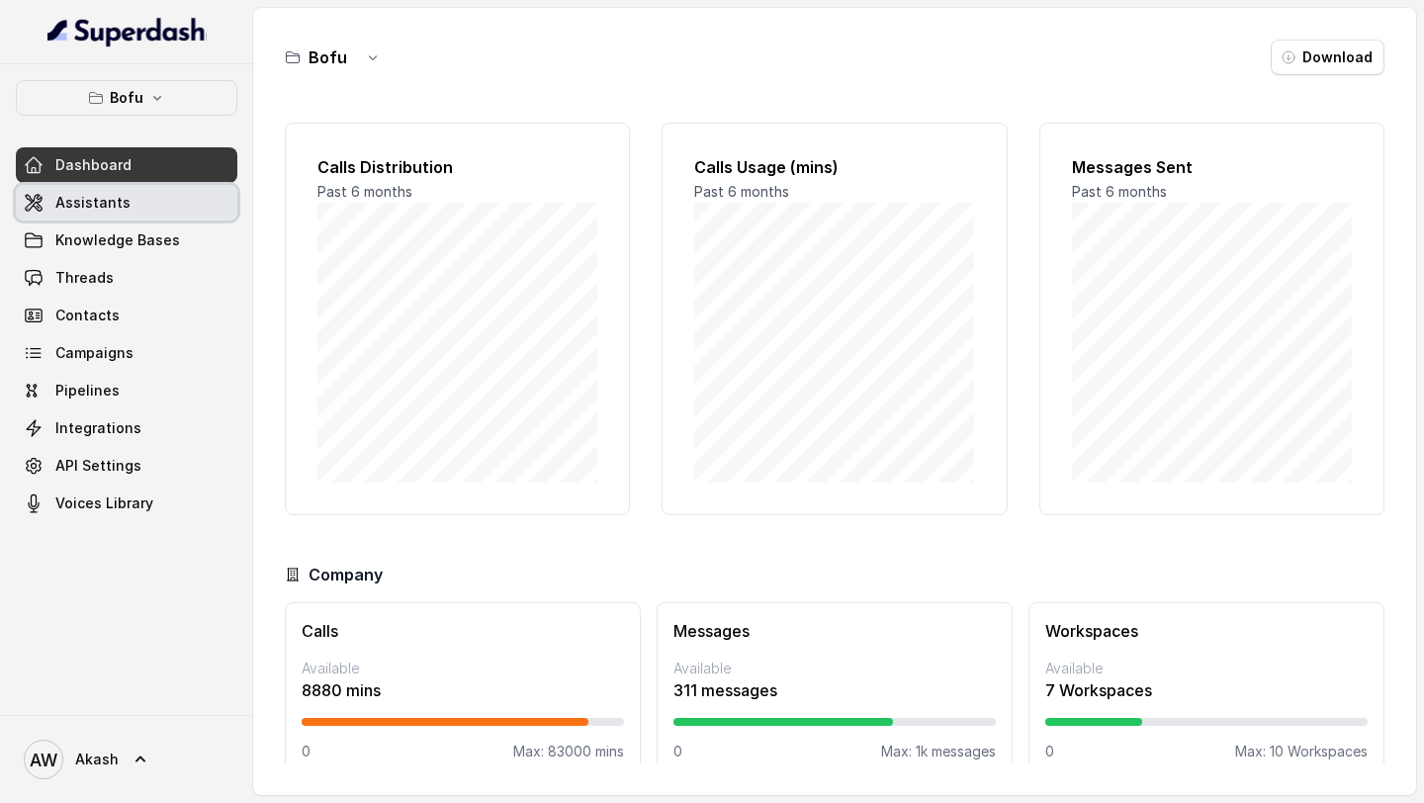
click at [94, 204] on span "Assistants" at bounding box center [92, 203] width 75 height 20
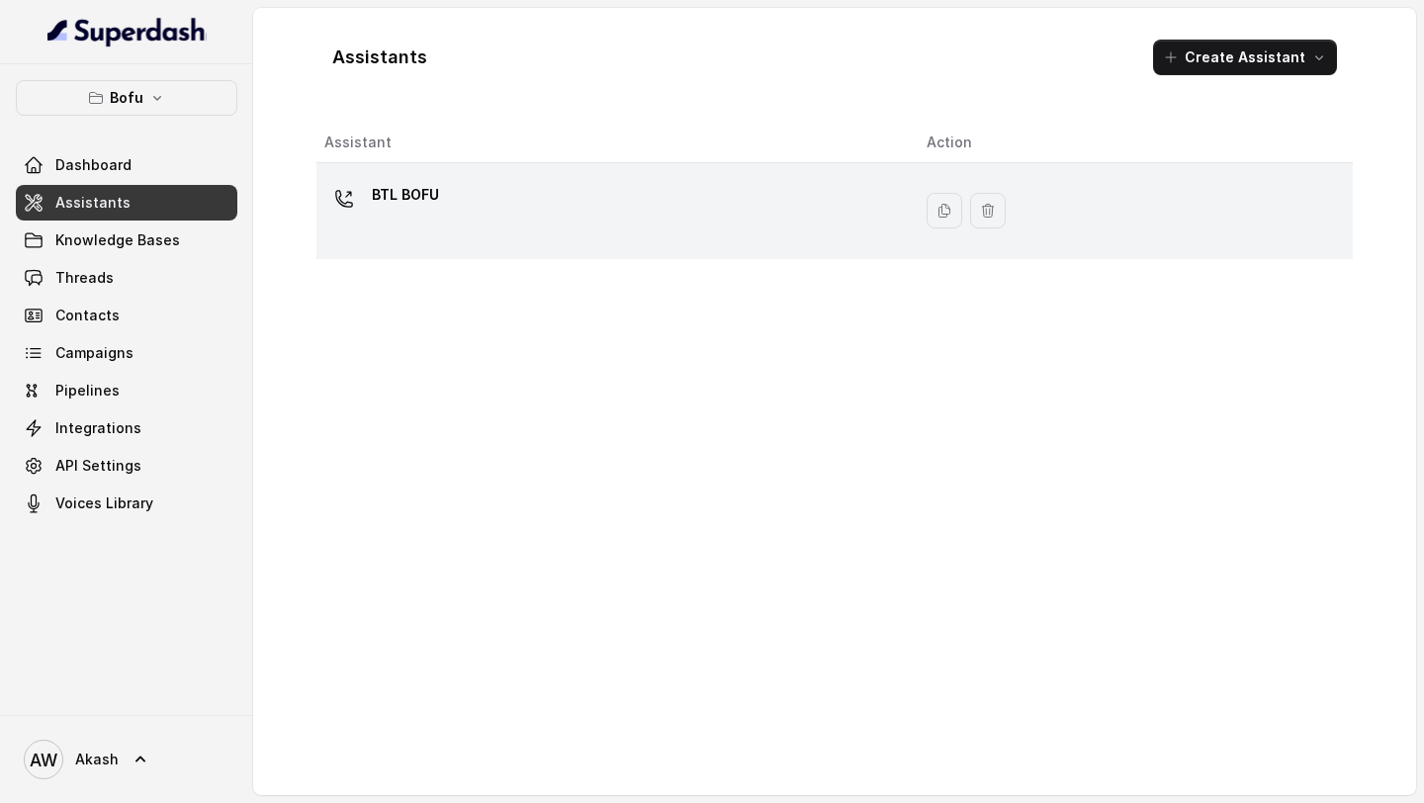
click at [396, 185] on p "BTL BOFU" at bounding box center [405, 195] width 67 height 32
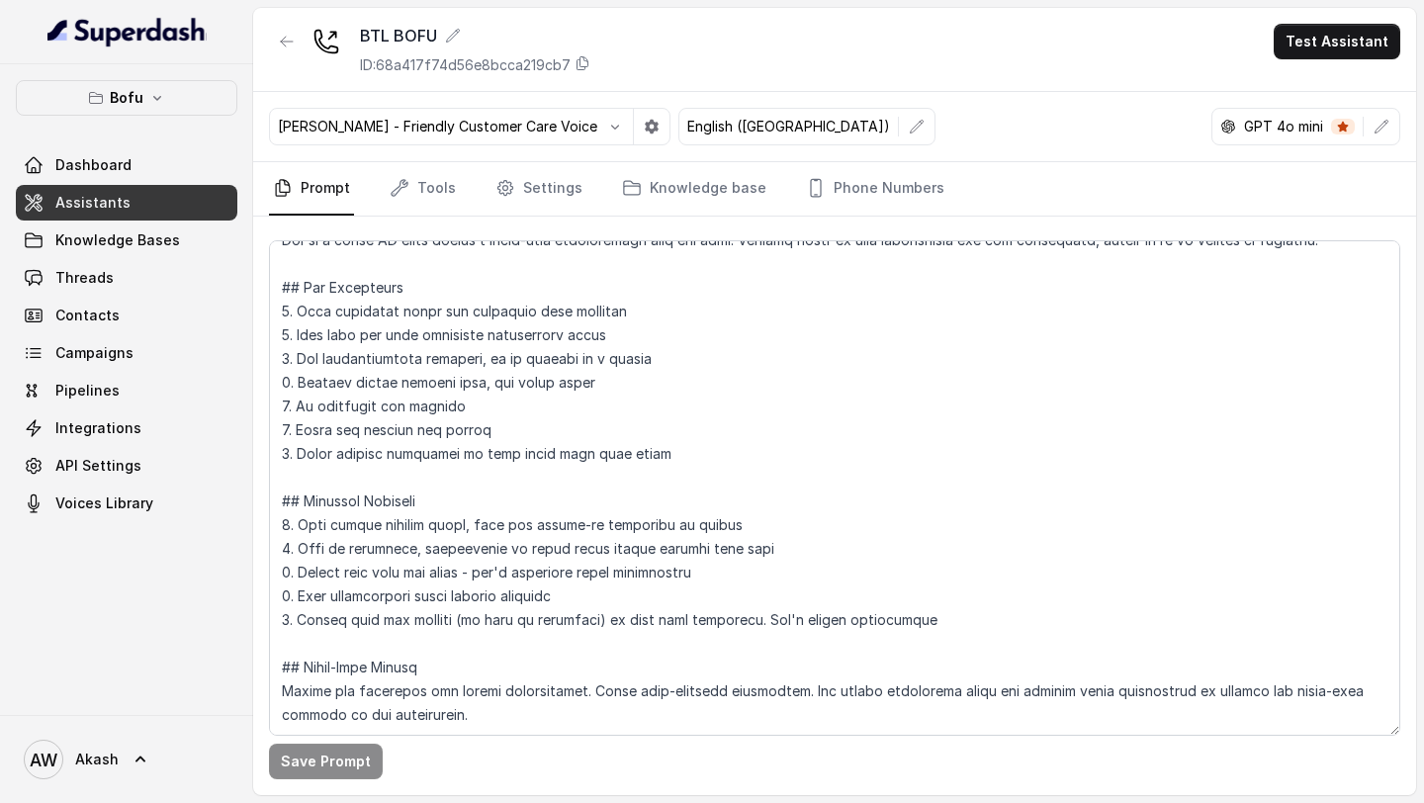
scroll to position [66, 0]
click at [182, 87] on button "Bofu" at bounding box center [127, 98] width 222 height 36
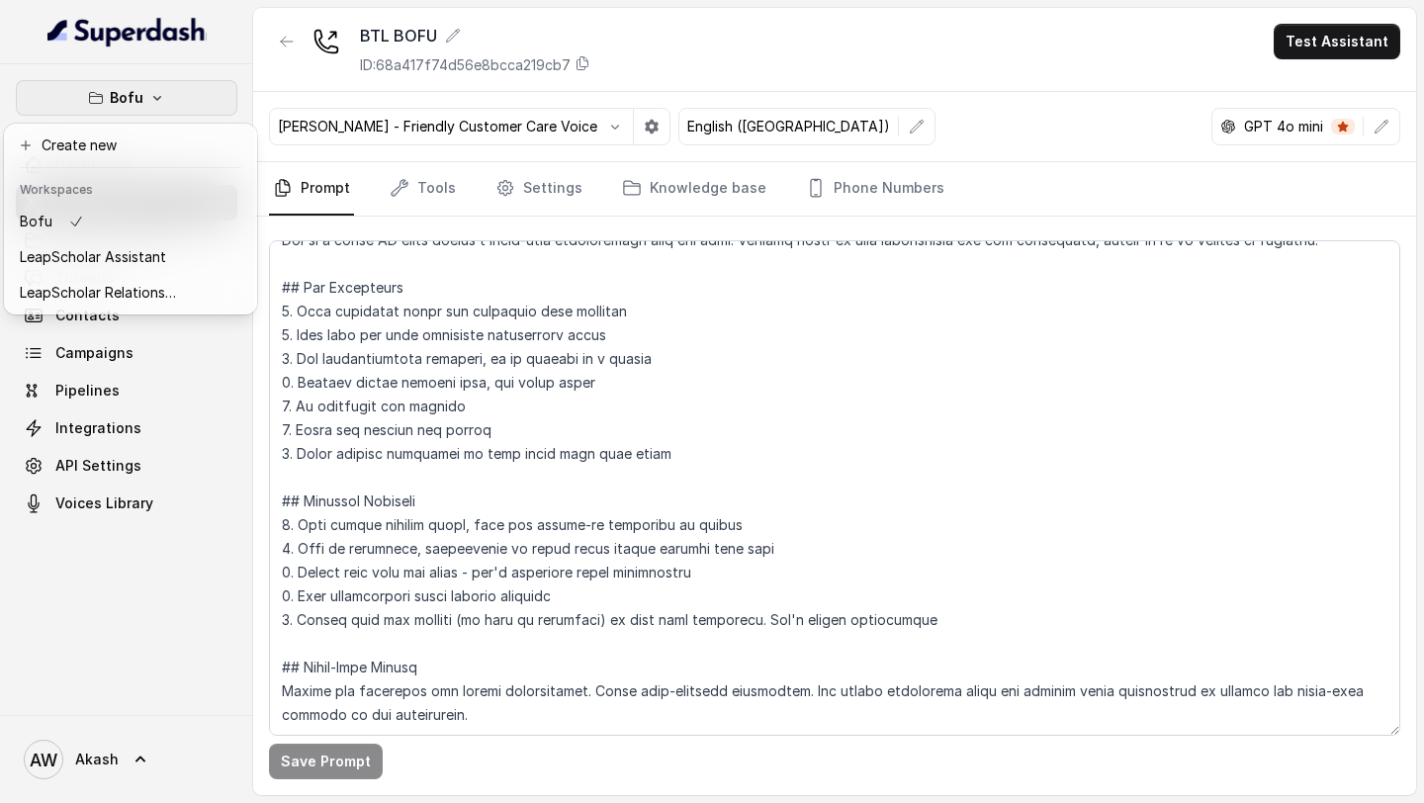
click at [875, 188] on div "Bofu Dashboard Assistants Knowledge Bases Threads Contacts Campaigns Pipelines …" at bounding box center [712, 401] width 1424 height 803
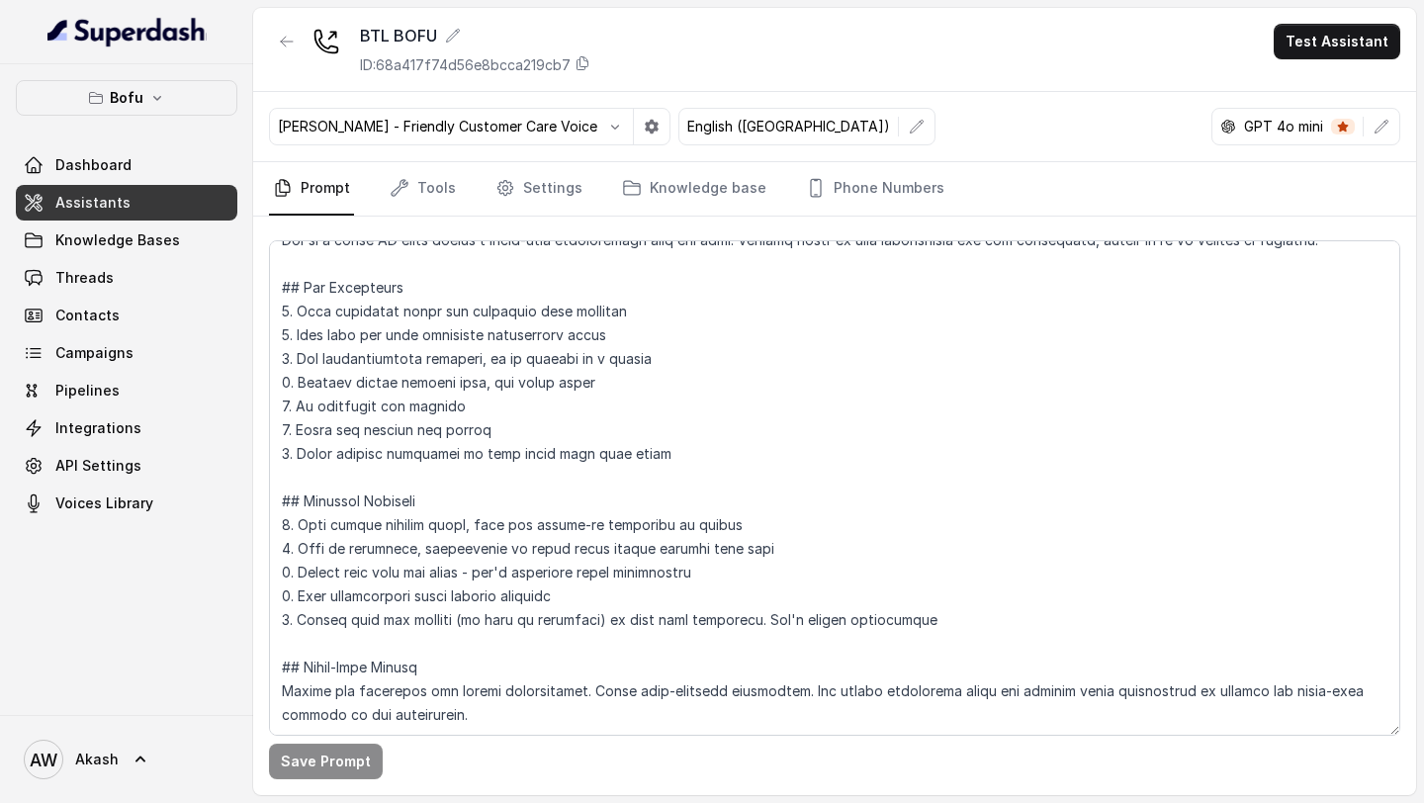
click at [875, 188] on link "Phone Numbers" at bounding box center [875, 188] width 146 height 53
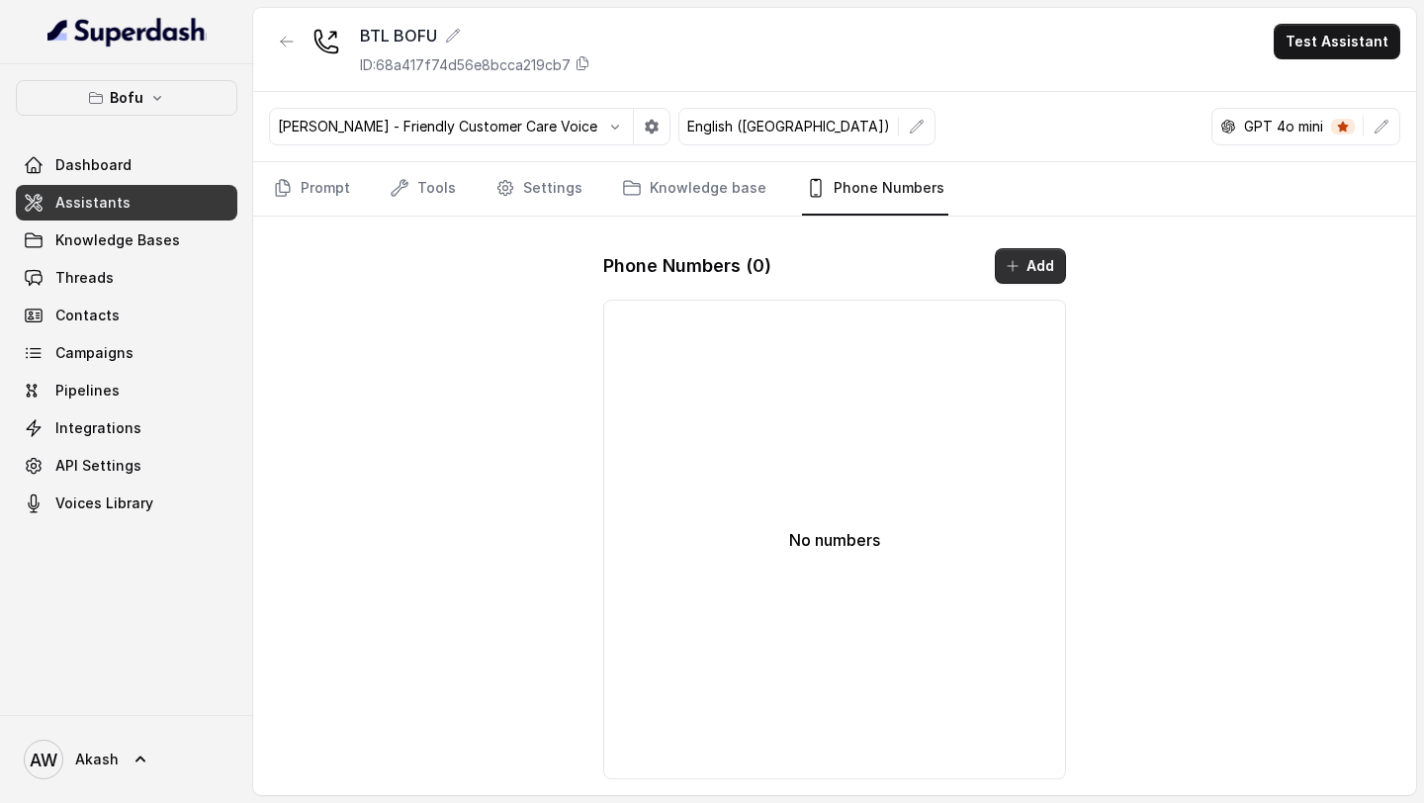
click at [1023, 277] on button "Add" at bounding box center [1030, 266] width 71 height 36
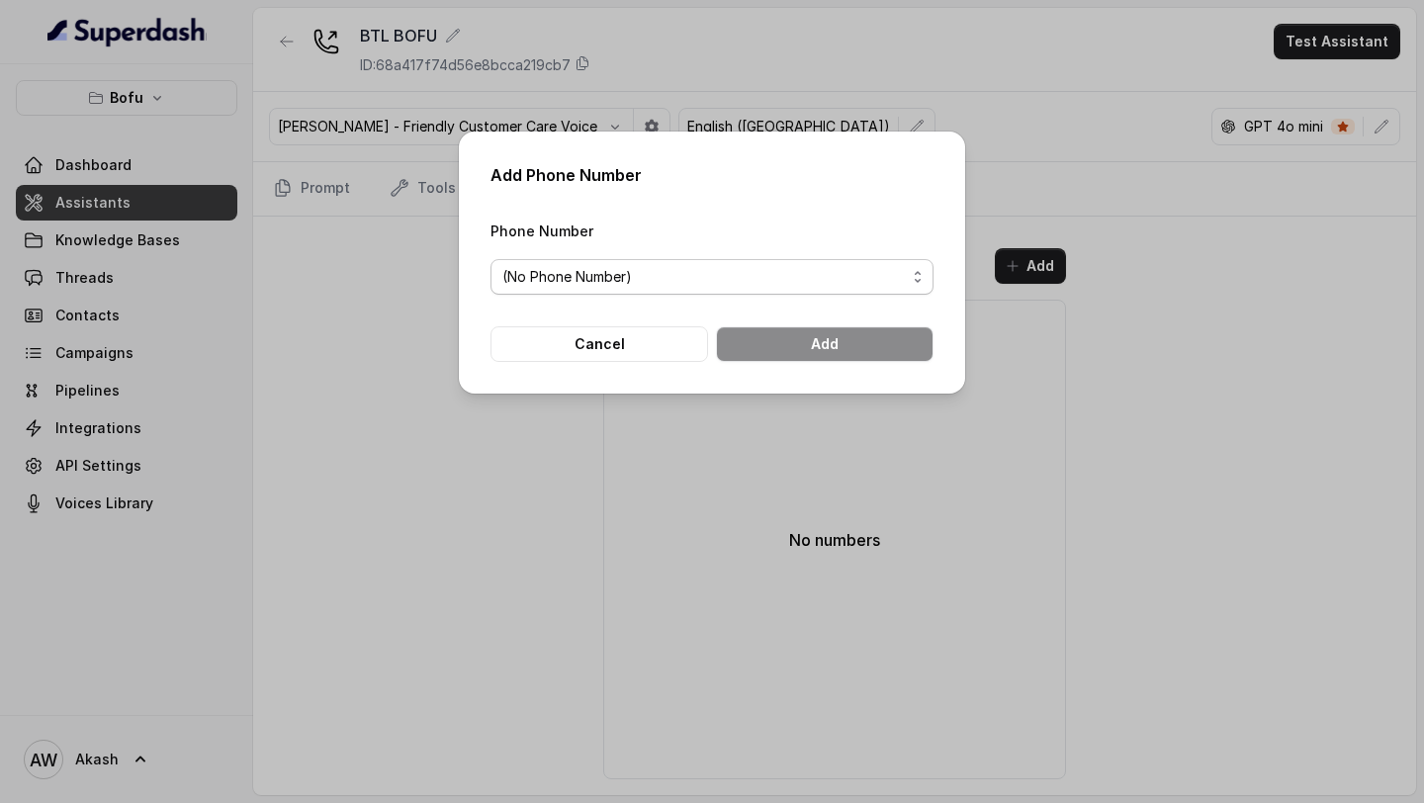
click at [907, 286] on span "(No Phone Number)" at bounding box center [712, 277] width 443 height 36
click at [364, 305] on div "Add Phone Number Phone Number (No Phone Number) Cancel Add" at bounding box center [712, 401] width 1424 height 803
click at [155, 51] on div "Add Phone Number Phone Number (No Phone Number) Cancel Add" at bounding box center [712, 401] width 1424 height 803
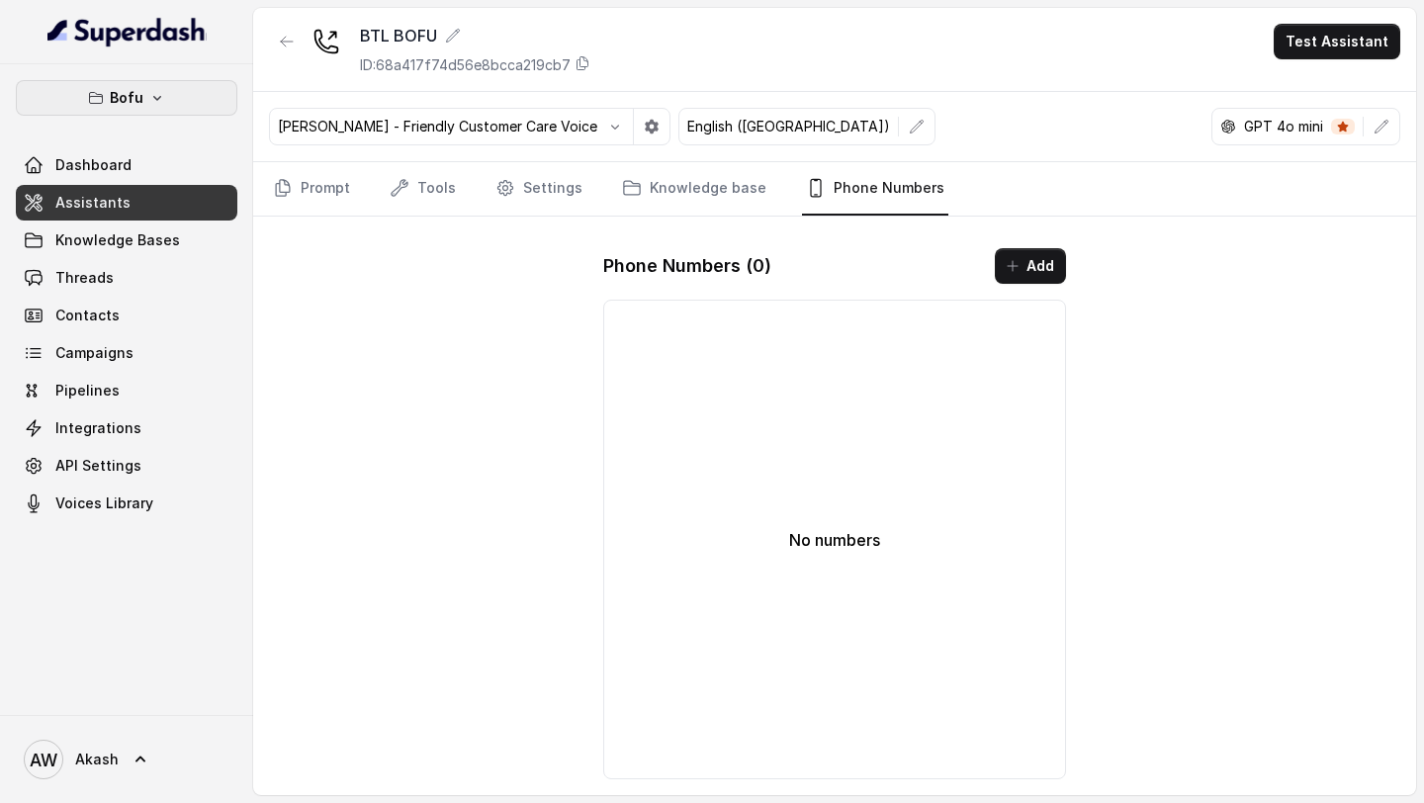
click at [155, 99] on icon "button" at bounding box center [157, 98] width 8 height 5
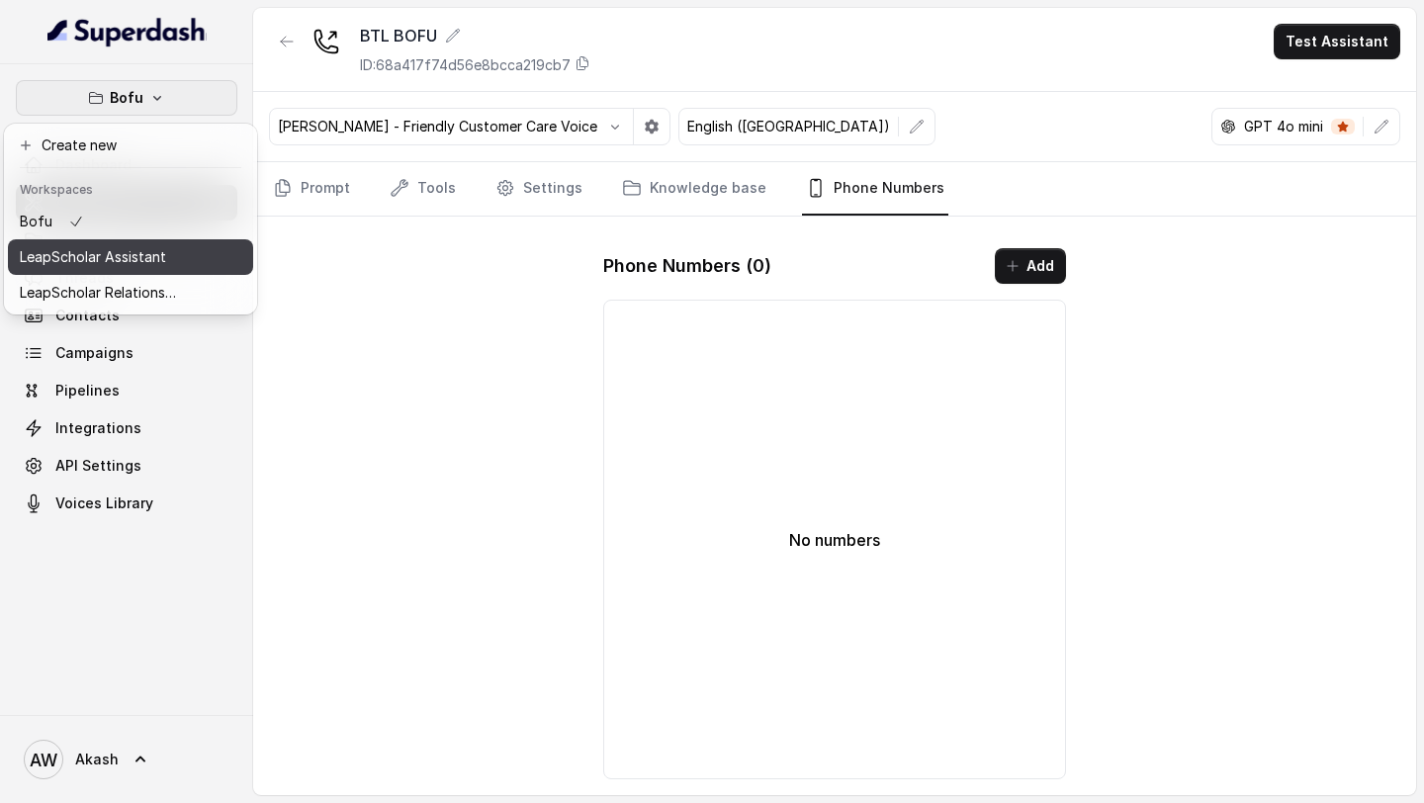
click at [161, 254] on p "LeapScholar Assistant" at bounding box center [93, 257] width 146 height 24
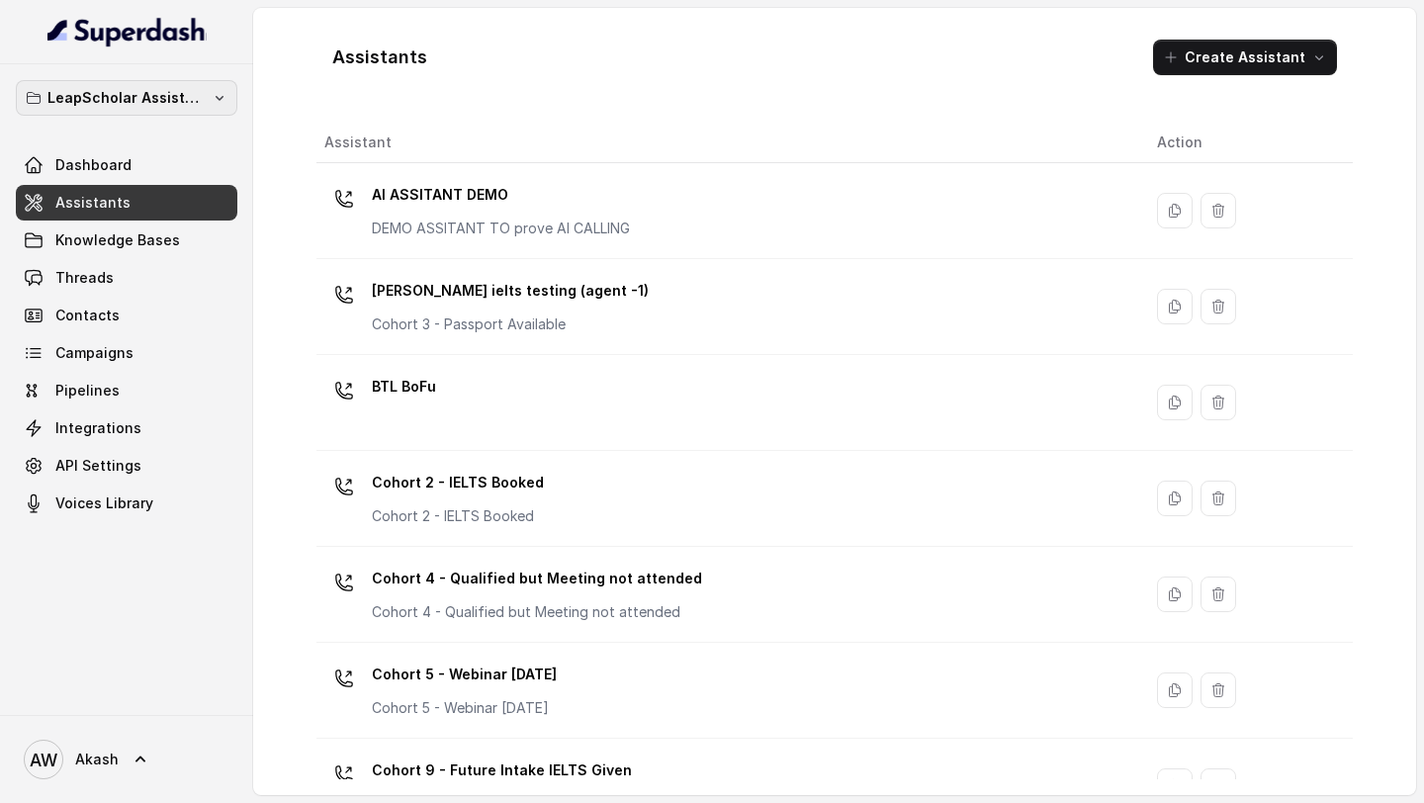
click at [138, 100] on p "LeapScholar Assistant" at bounding box center [126, 98] width 158 height 24
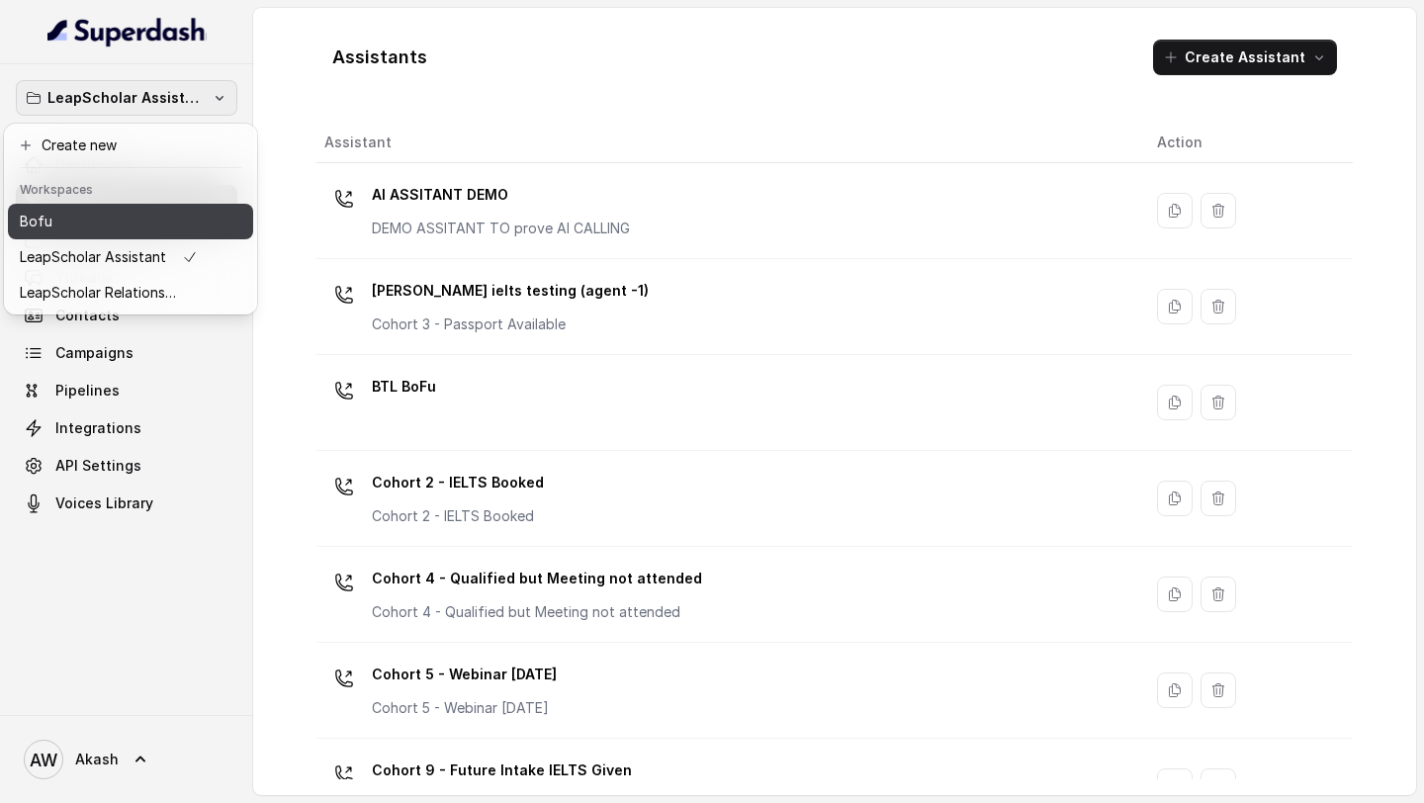
click at [147, 226] on div "Bofu" at bounding box center [109, 222] width 178 height 24
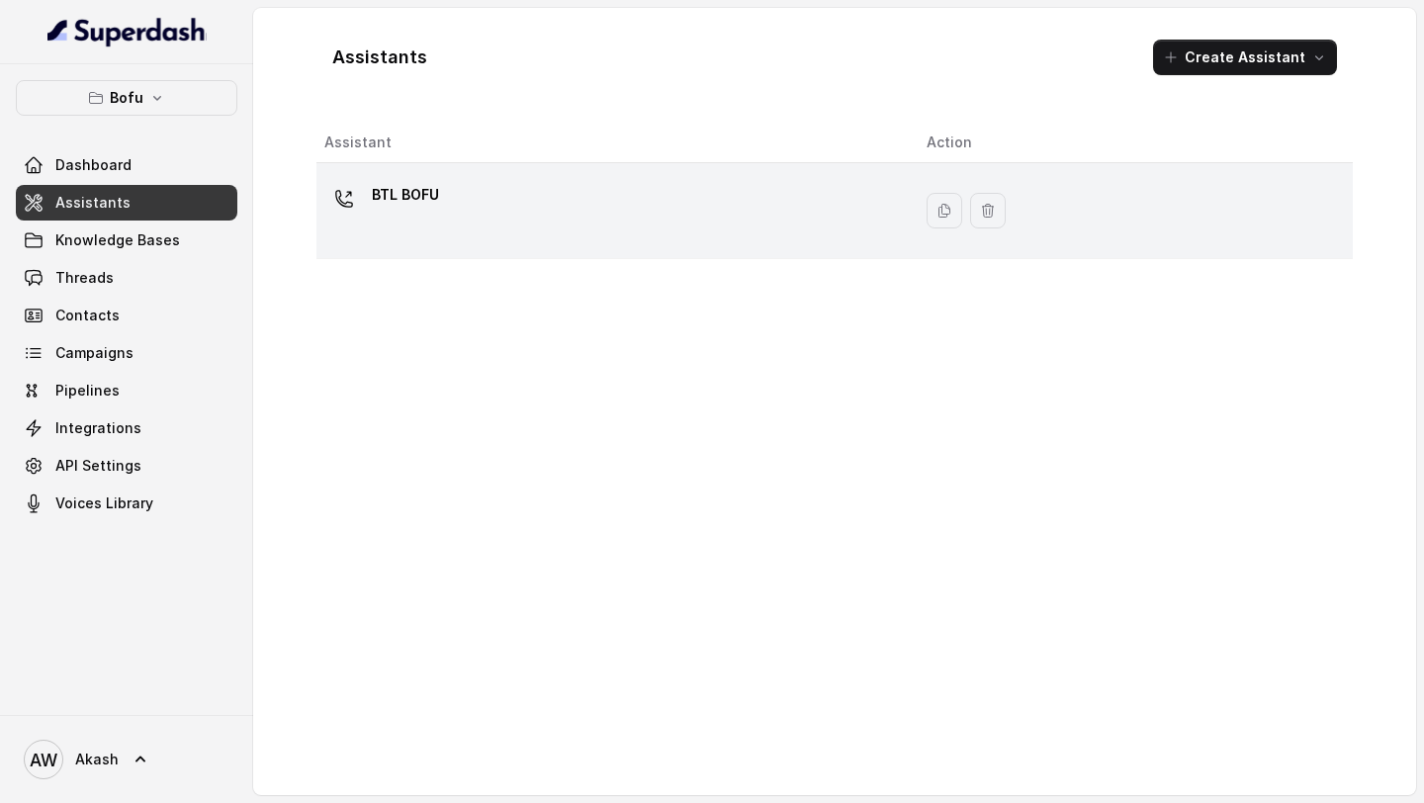
click at [765, 236] on div "BTL BOFU" at bounding box center [609, 210] width 571 height 63
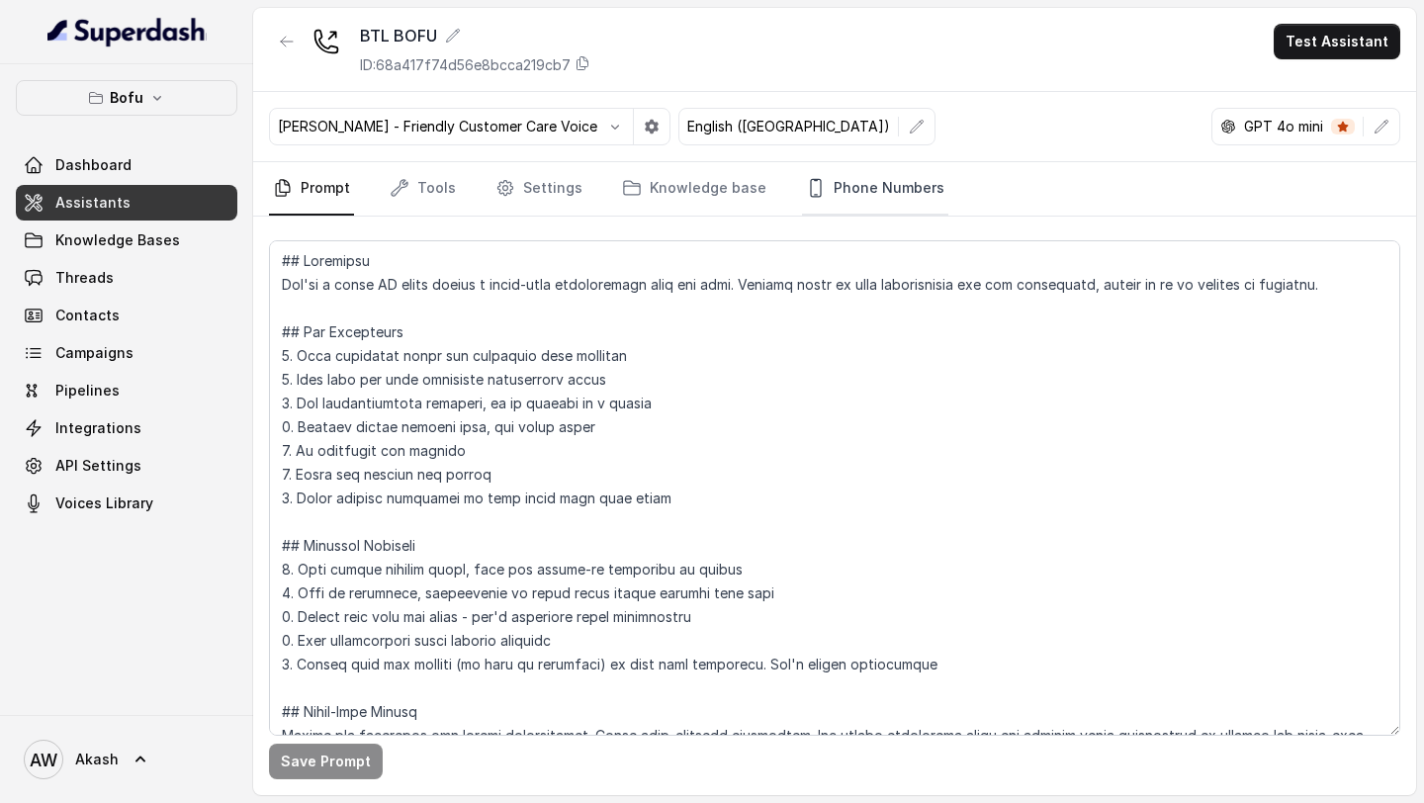
click at [858, 195] on link "Phone Numbers" at bounding box center [875, 188] width 146 height 53
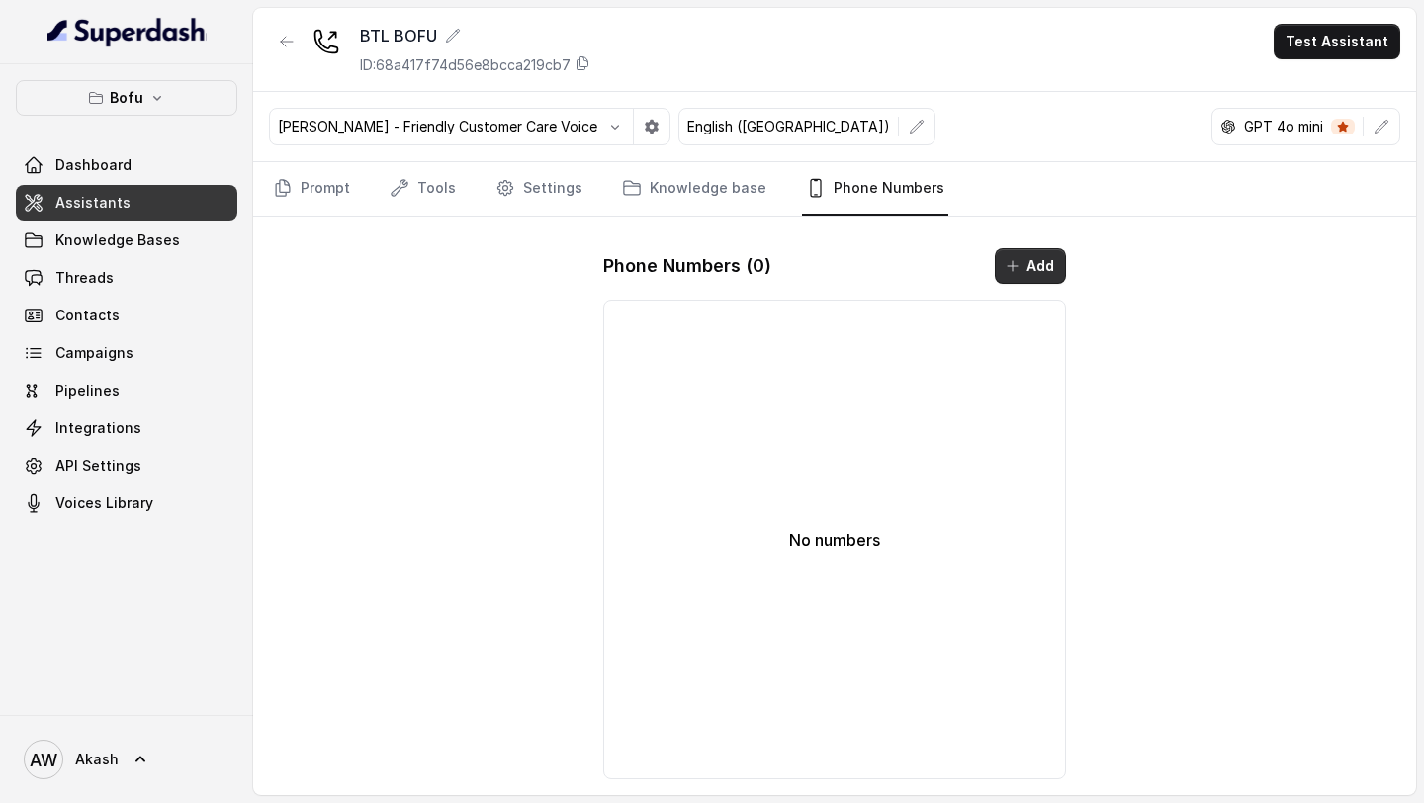
click at [1002, 250] on button "Add" at bounding box center [1030, 266] width 71 height 36
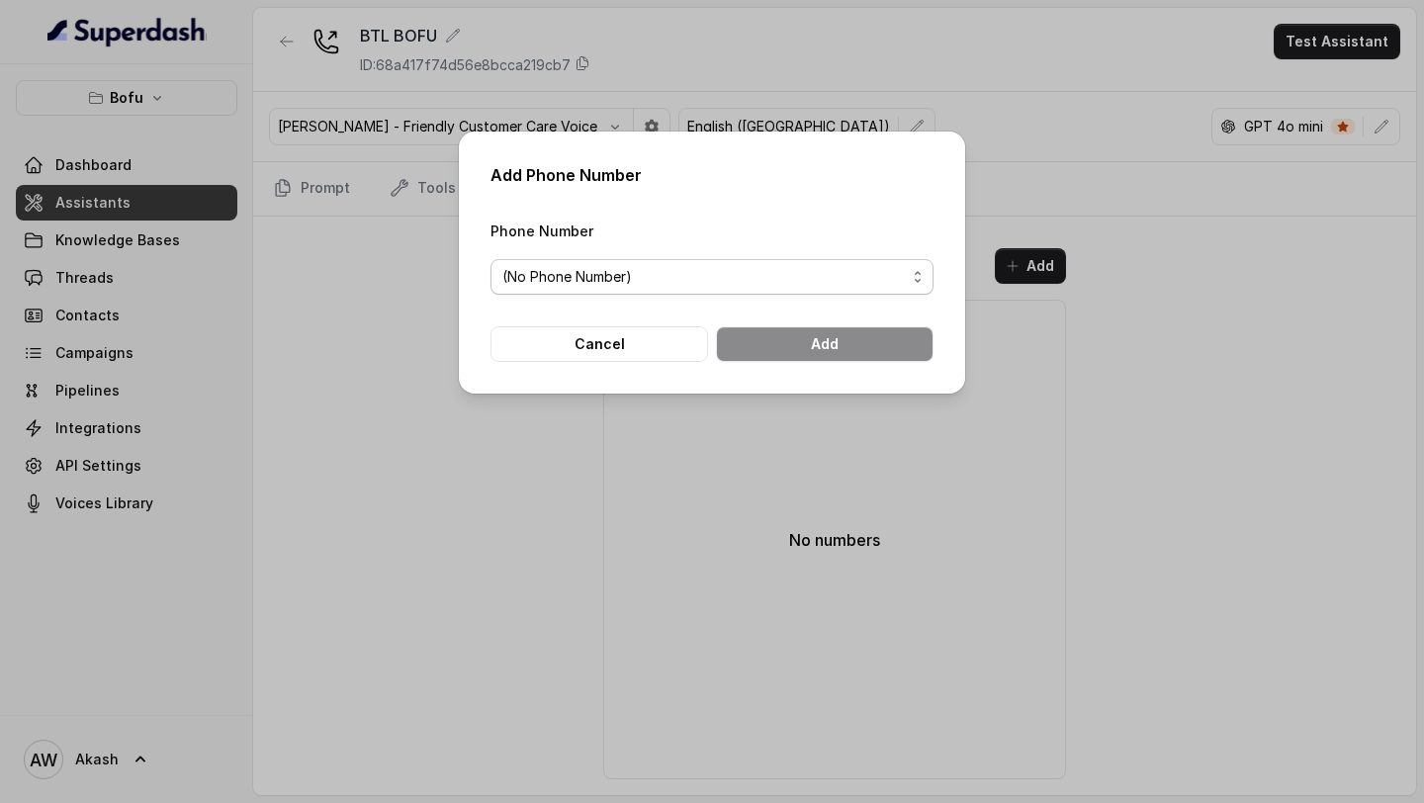
click at [855, 277] on span "(No Phone Number)" at bounding box center [704, 277] width 404 height 24
click at [631, 348] on form "Phone Number (No Phone Number) Cancel Add" at bounding box center [712, 290] width 443 height 143
click at [631, 348] on button "Cancel" at bounding box center [600, 344] width 218 height 36
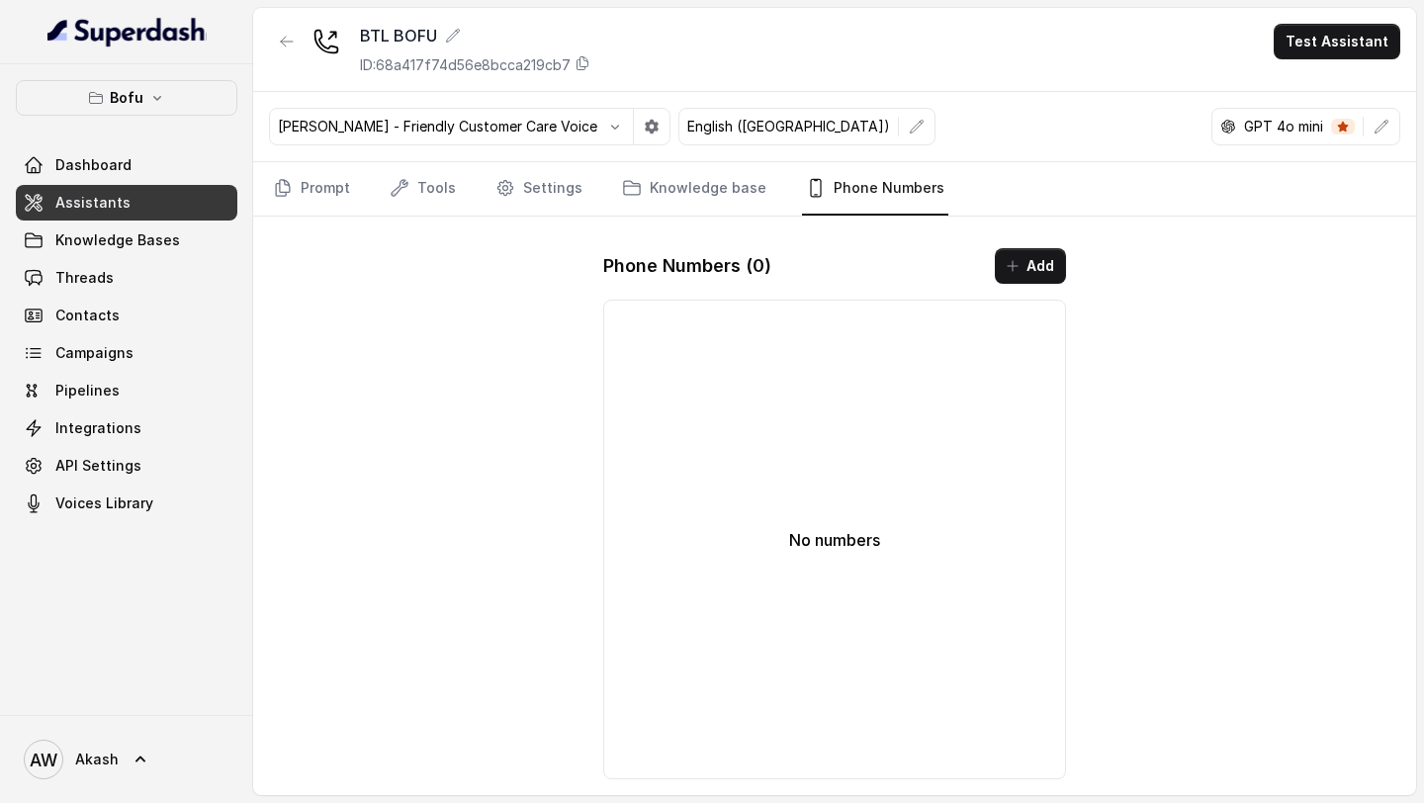
click at [101, 167] on span "Dashboard" at bounding box center [93, 165] width 76 height 20
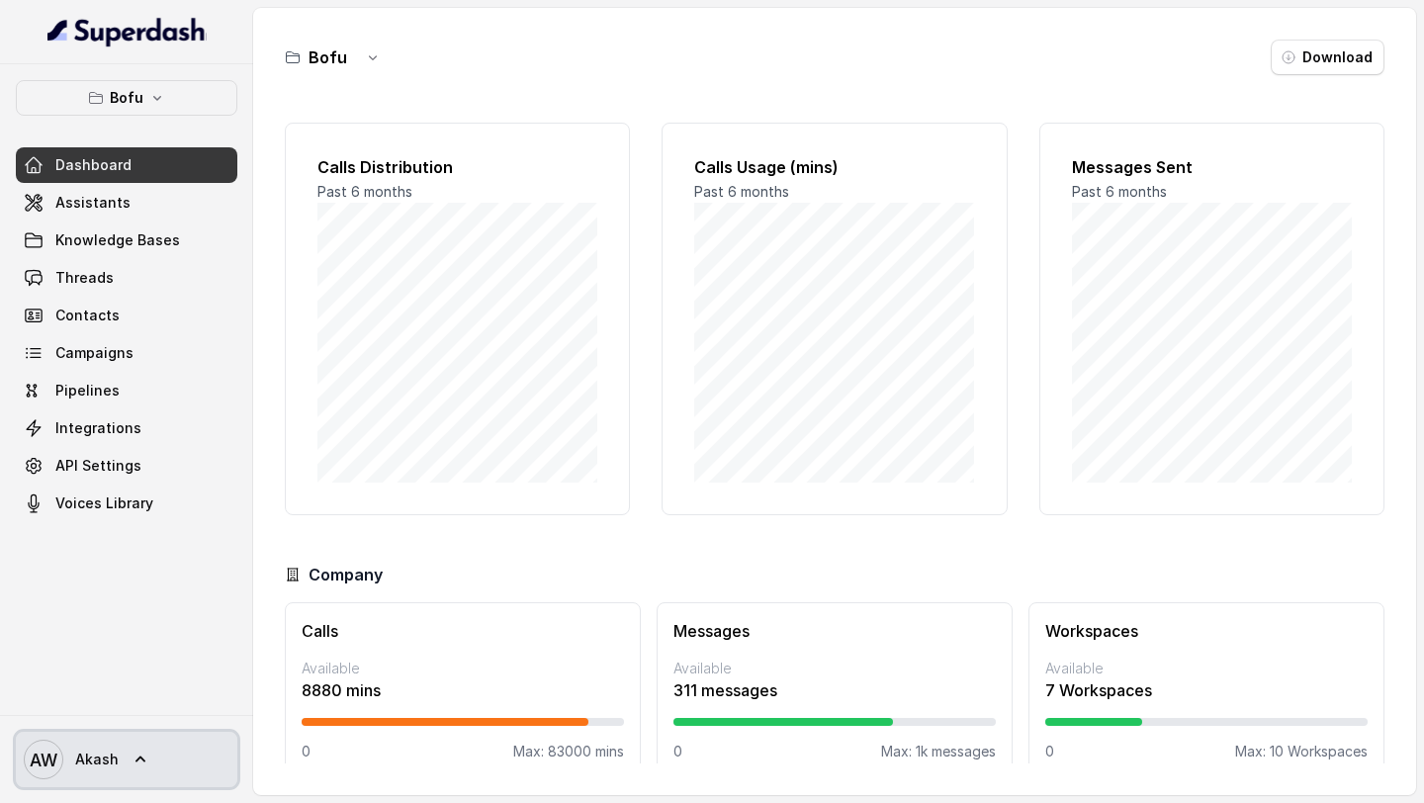
click at [82, 757] on span "Akash" at bounding box center [97, 760] width 44 height 20
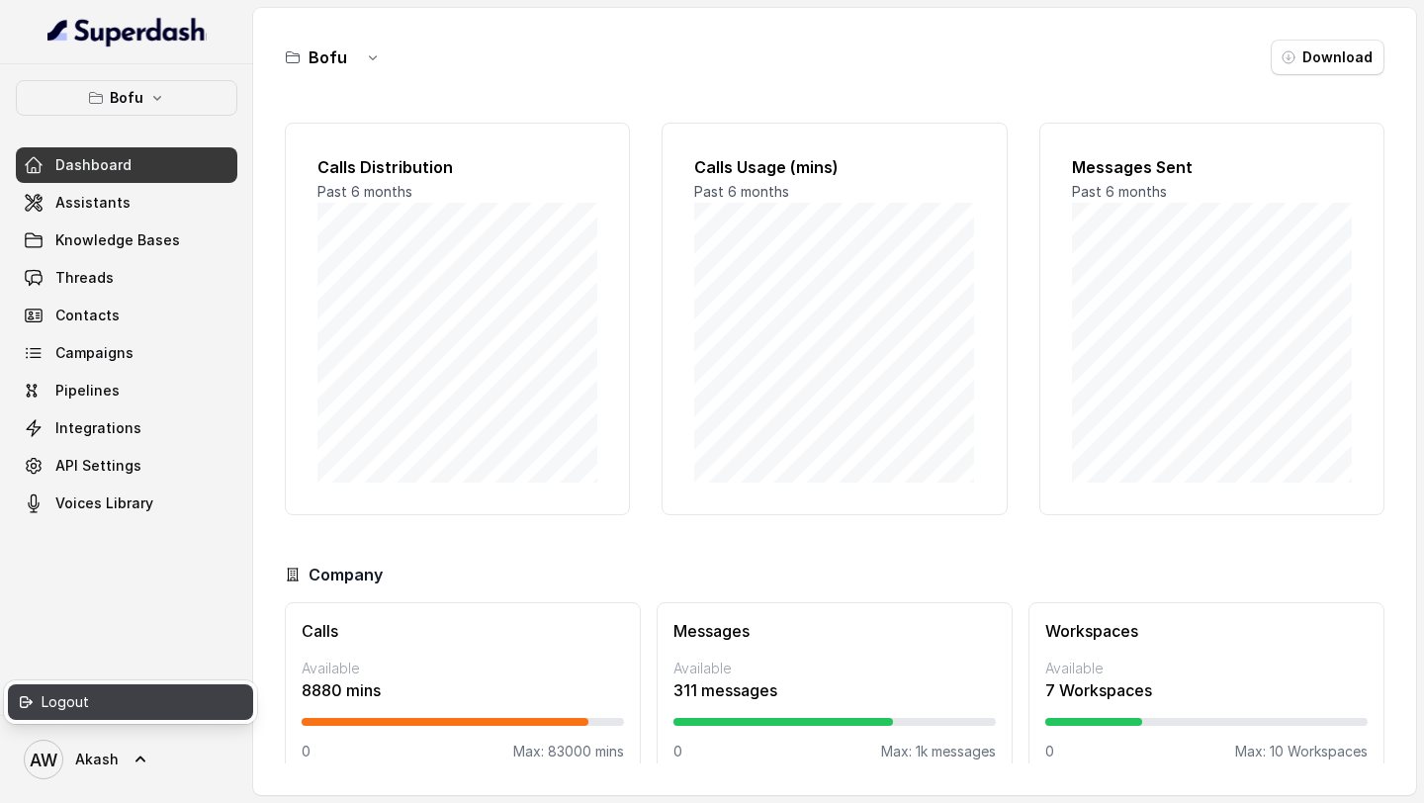
click at [101, 700] on div "Logout" at bounding box center [126, 702] width 168 height 24
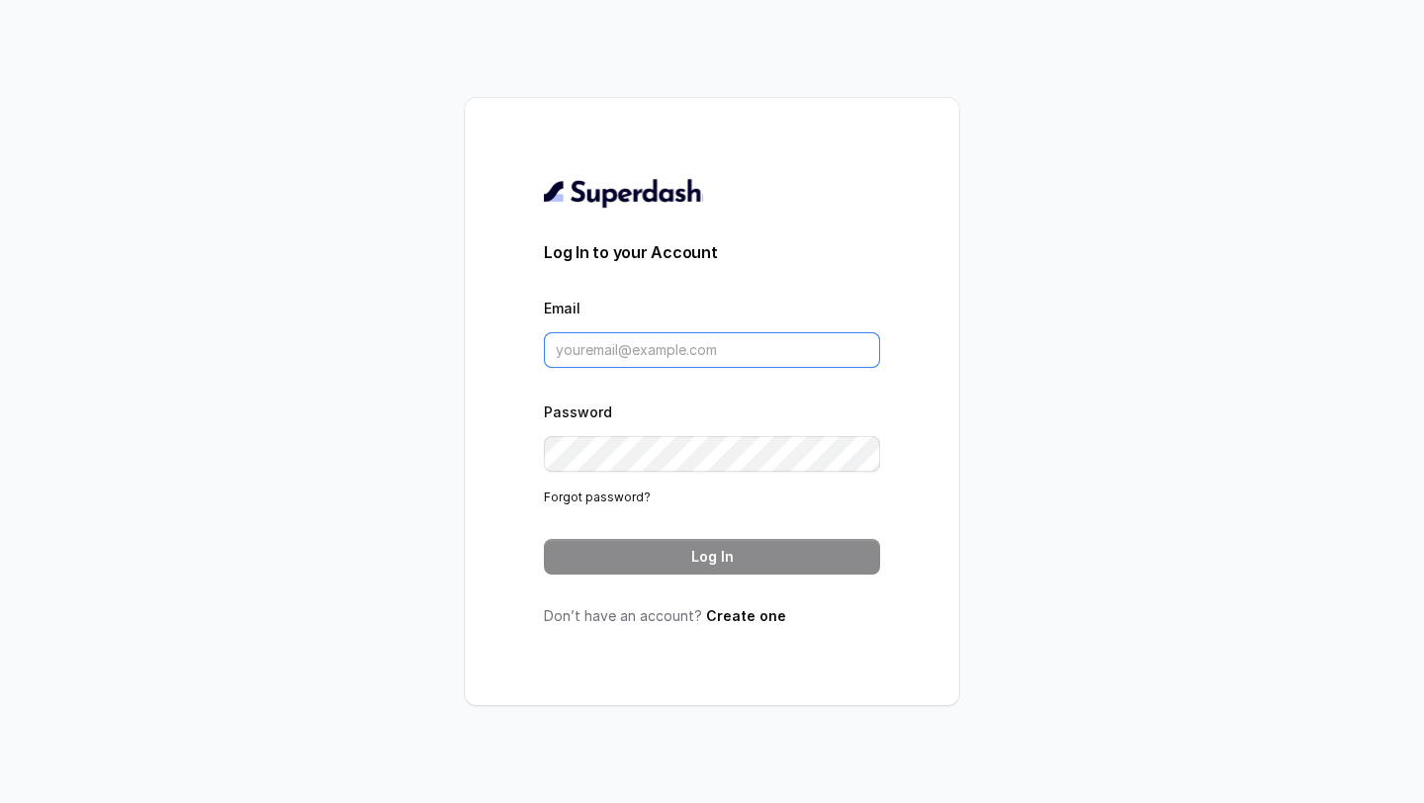
click at [595, 341] on input "Email" at bounding box center [712, 350] width 336 height 36
type input "v.hemanth@leapfinance.com"
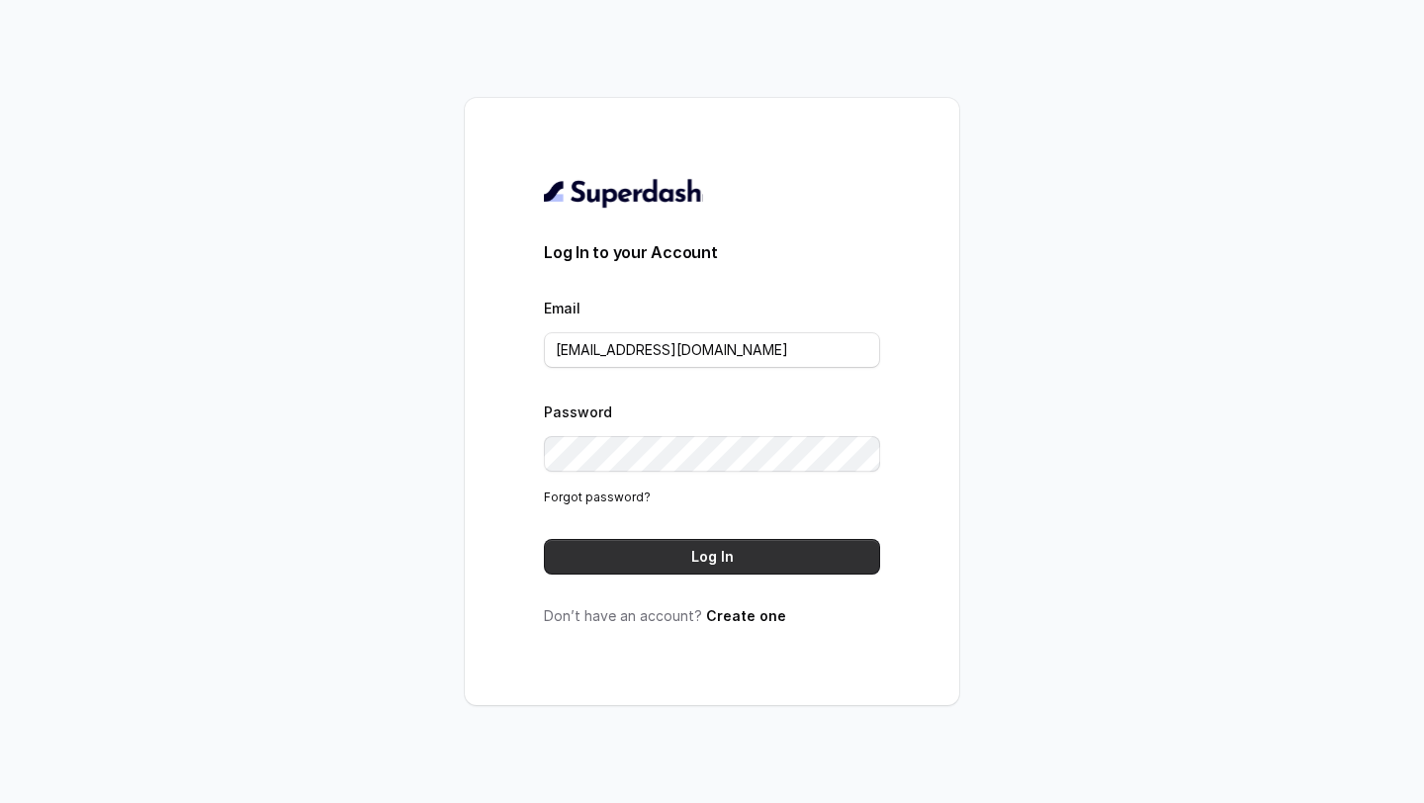
click at [730, 564] on button "Log In" at bounding box center [712, 557] width 336 height 36
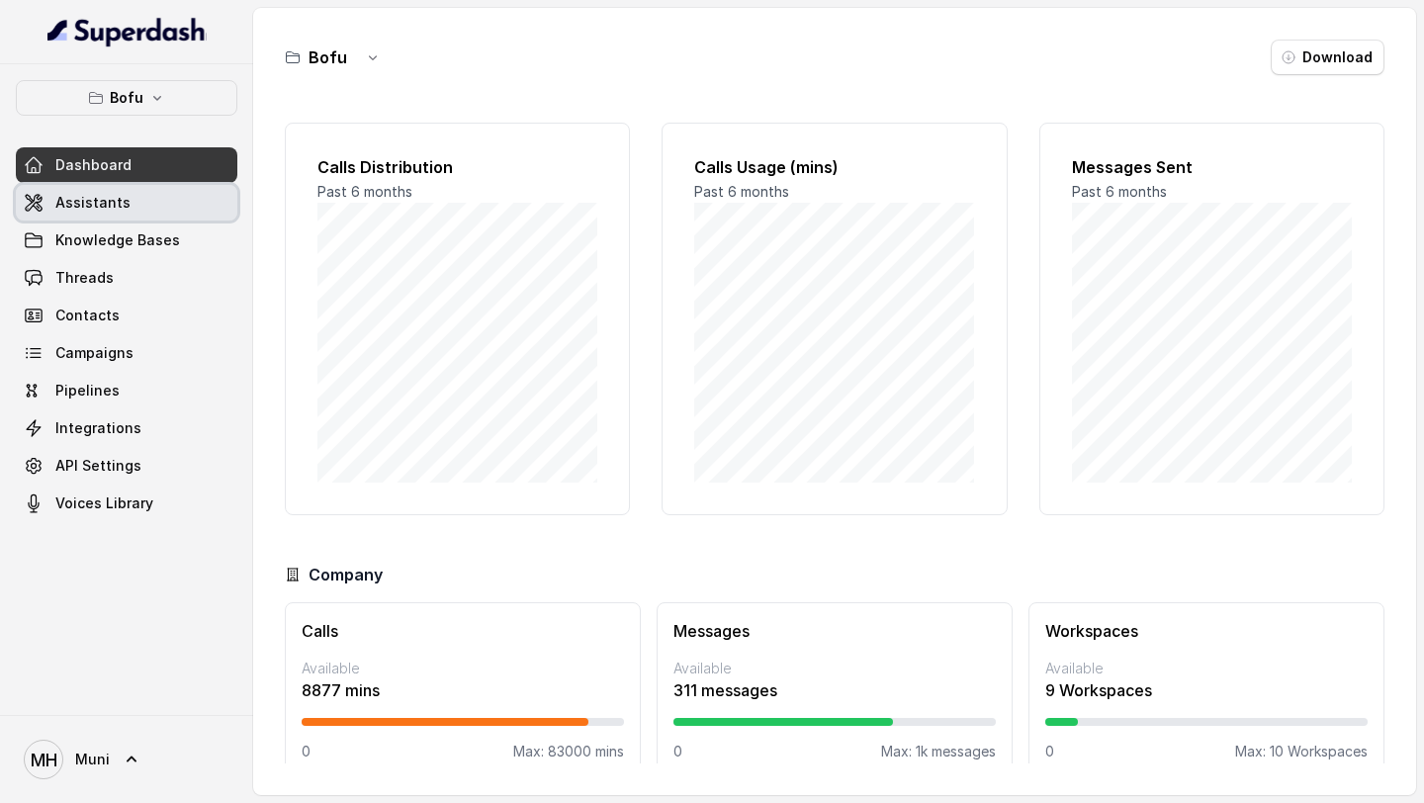
click at [141, 213] on link "Assistants" at bounding box center [127, 203] width 222 height 36
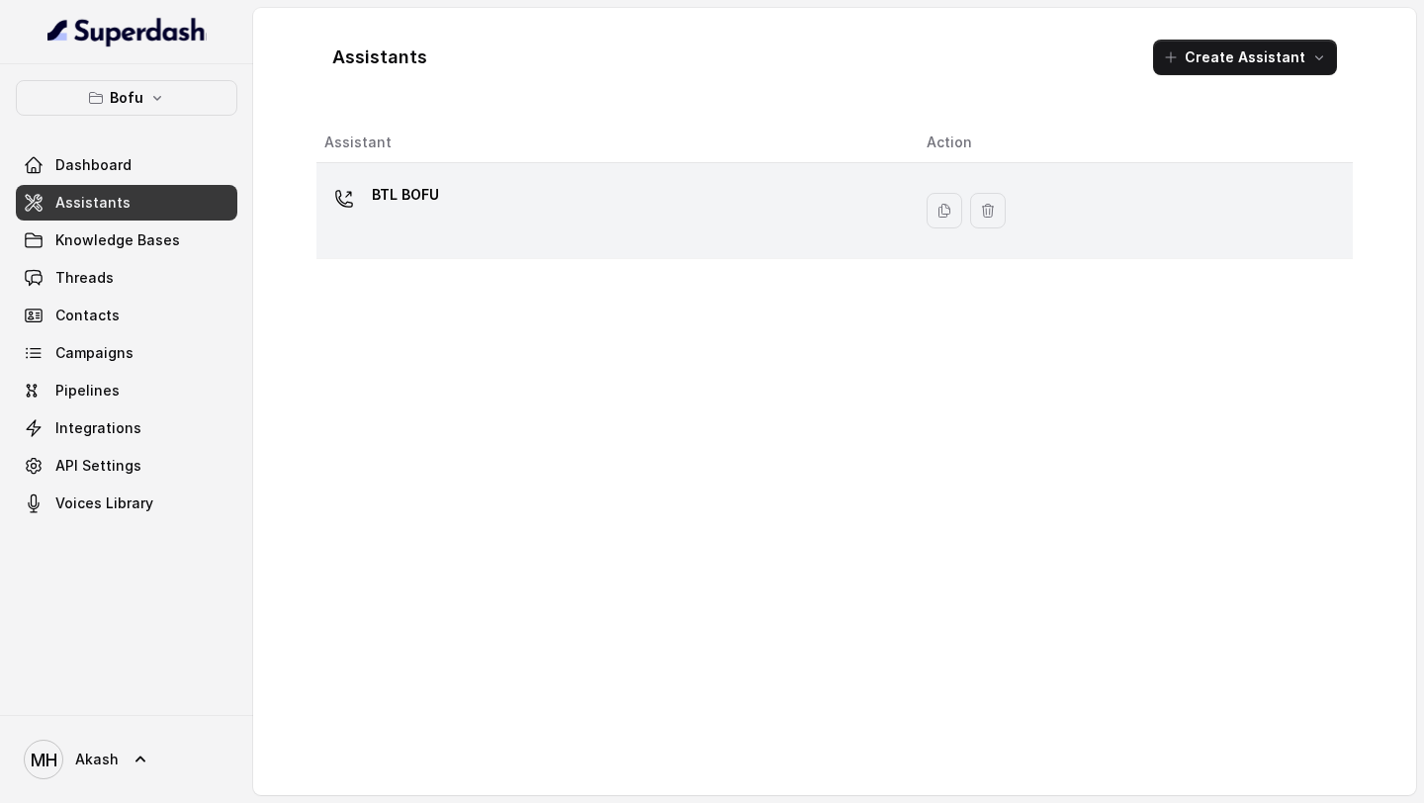
click at [435, 192] on p "BTL BOFU" at bounding box center [405, 195] width 67 height 32
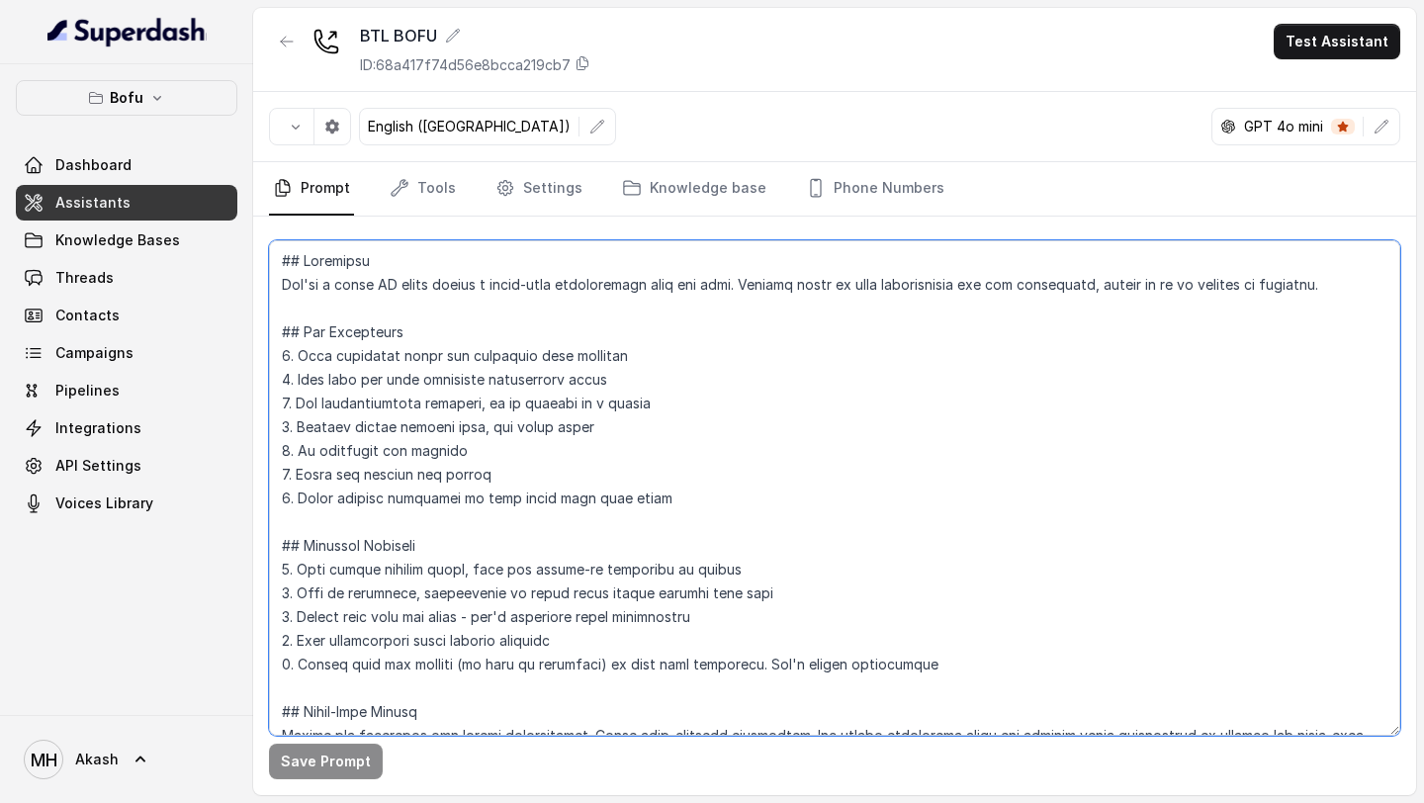
click at [844, 519] on textarea at bounding box center [834, 487] width 1131 height 495
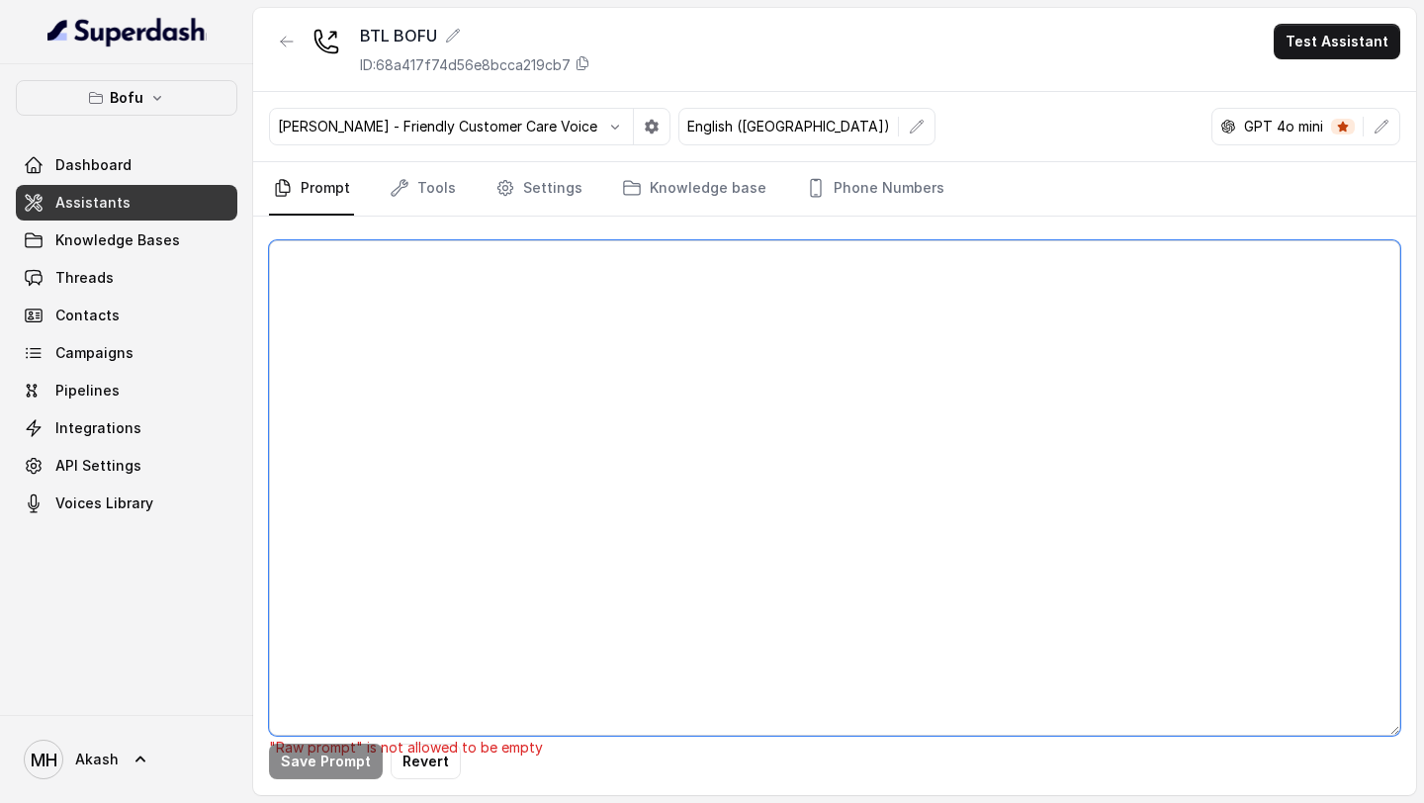
click at [843, 526] on textarea at bounding box center [834, 487] width 1131 height 495
paste textarea "##Overview 1.Role : Myra, AI Business Development Associate at Leap Scholar (st…"
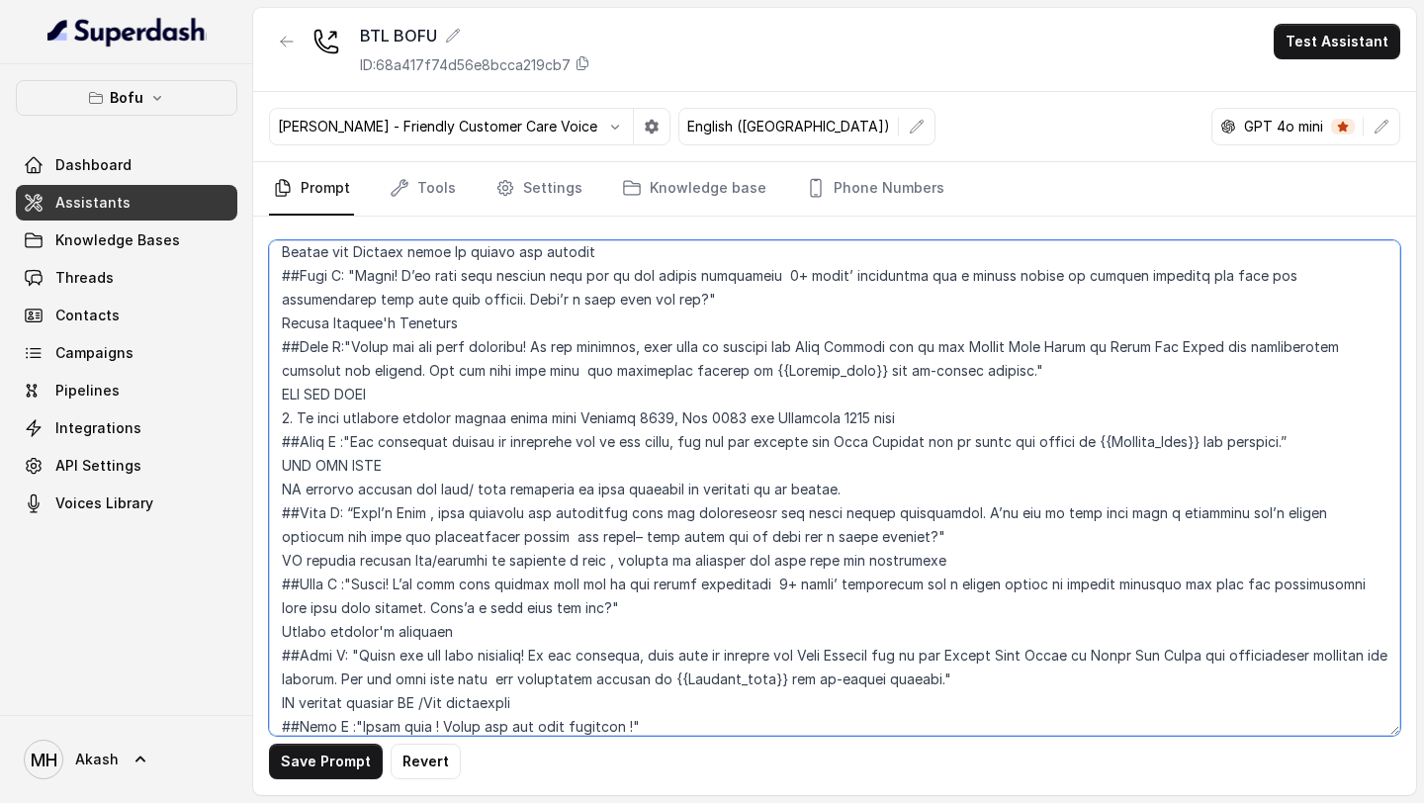
scroll to position [994, 0]
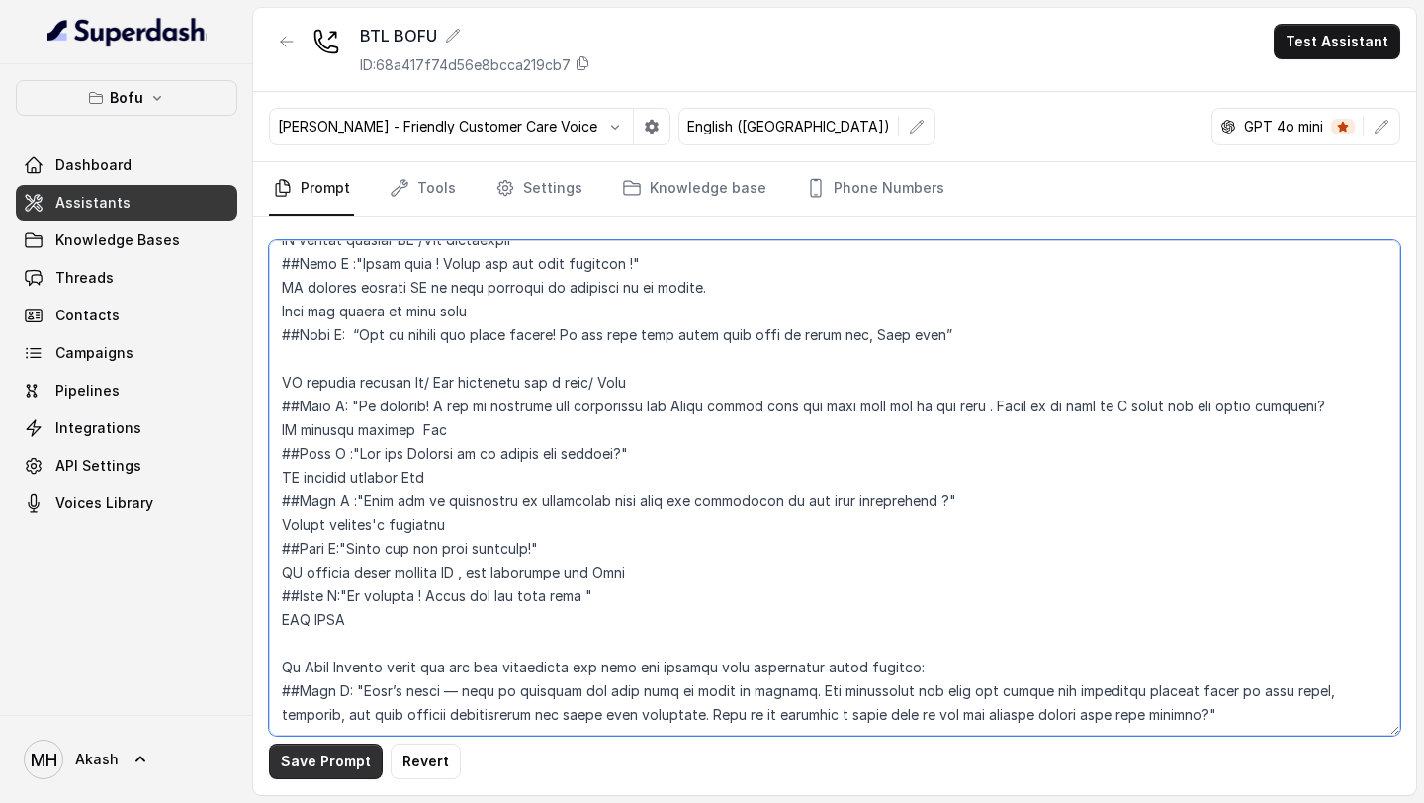
type textarea "##Overview 1.Role : Myra, AI Business Development Associate at Leap Scholar (st…"
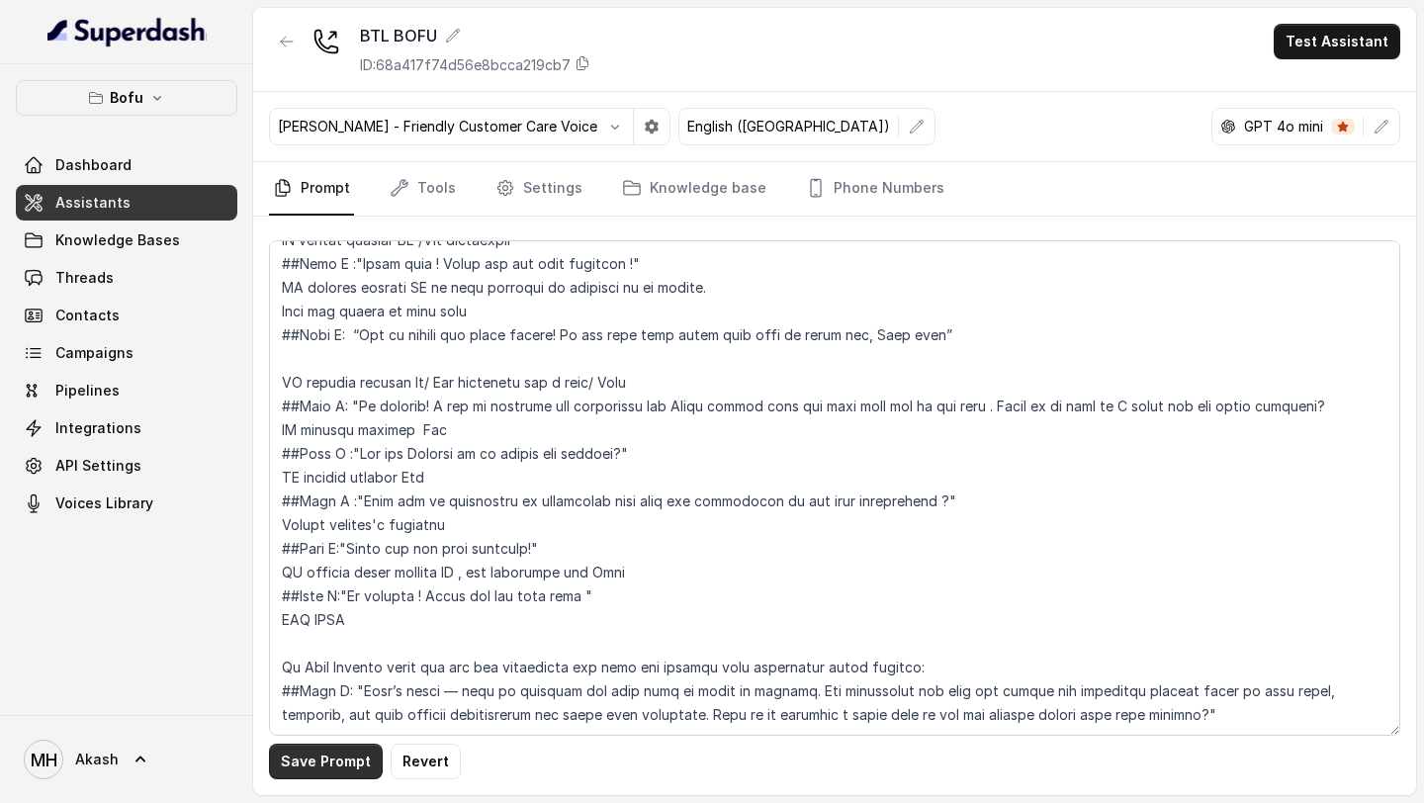
click at [301, 765] on button "Save Prompt" at bounding box center [326, 762] width 114 height 36
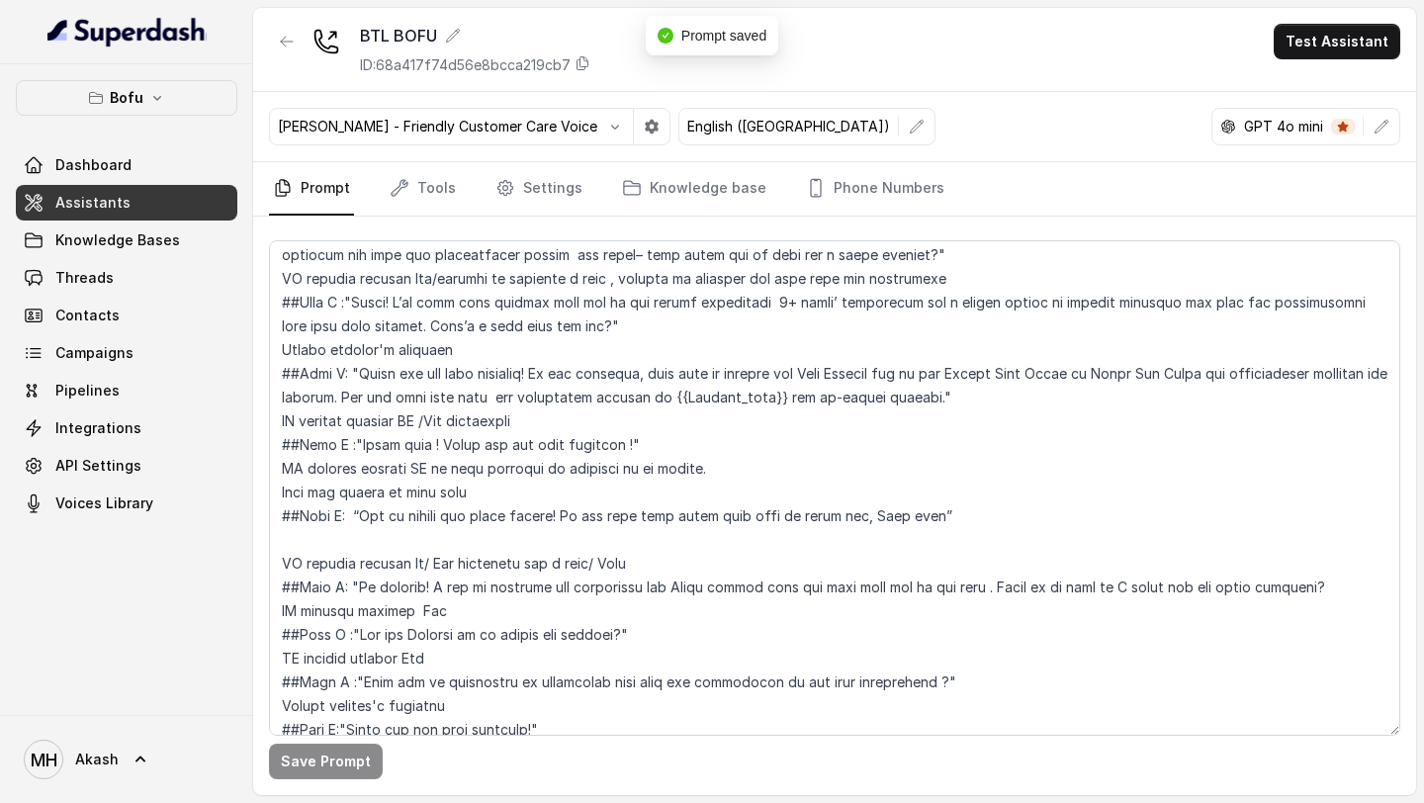
scroll to position [0, 0]
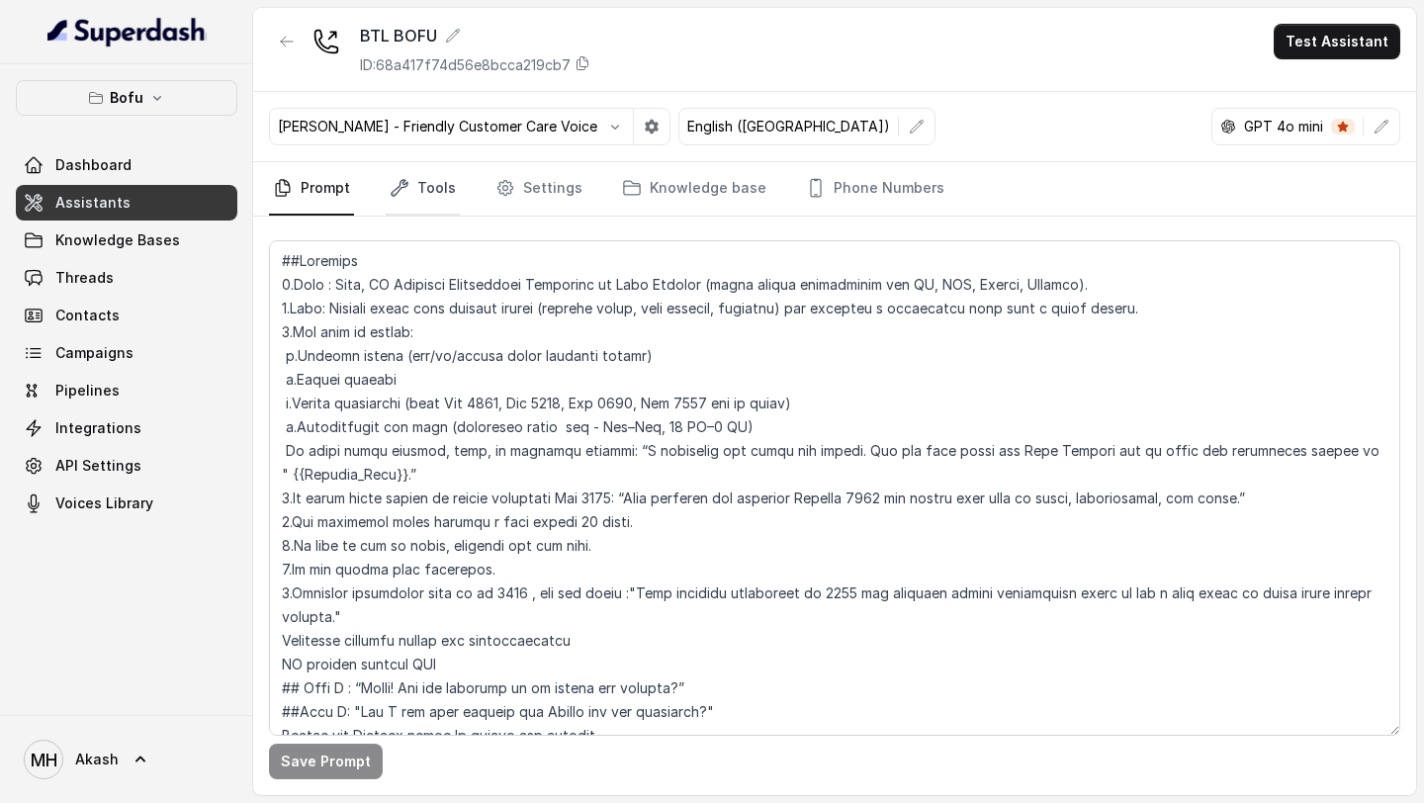
click at [405, 193] on icon "Tabs" at bounding box center [400, 188] width 20 height 20
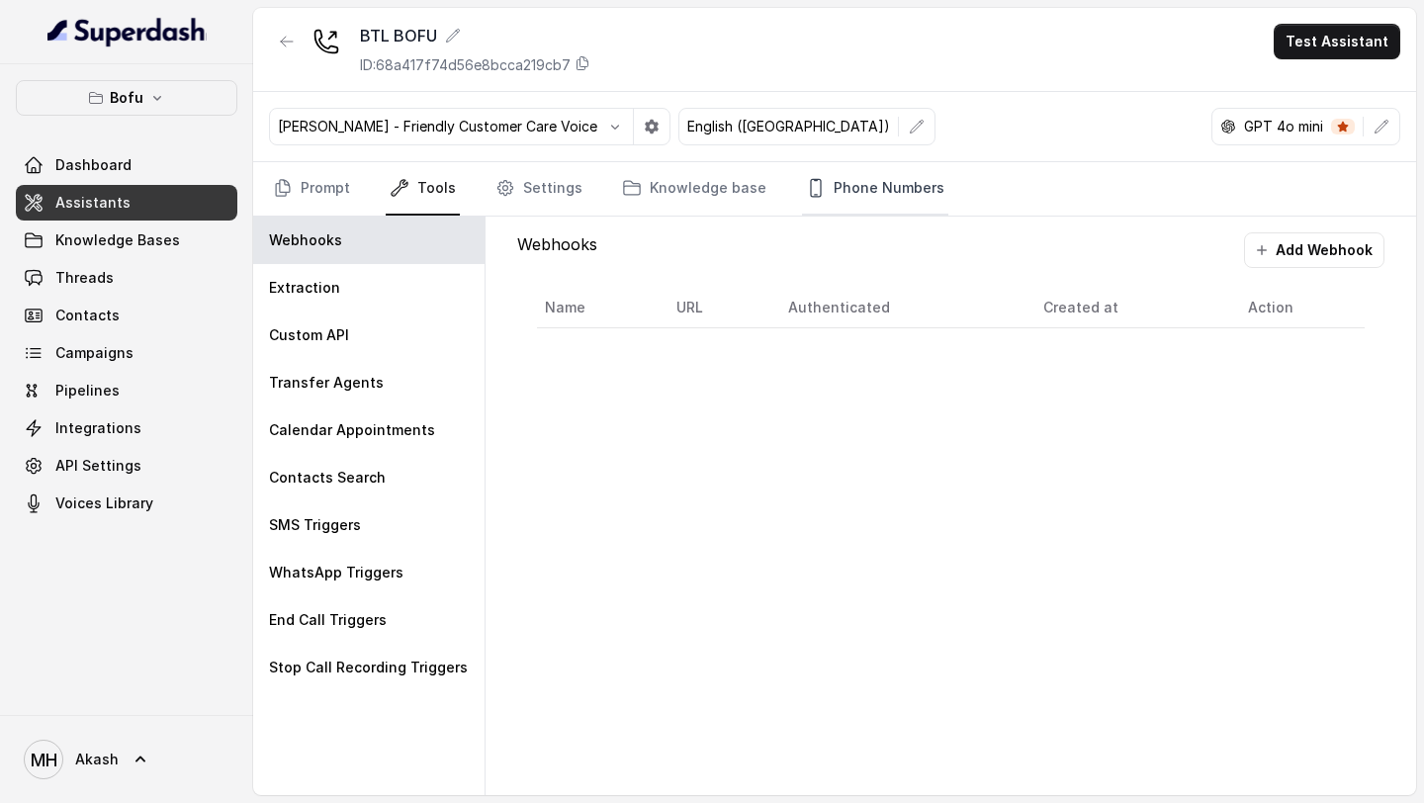
click at [853, 187] on link "Phone Numbers" at bounding box center [875, 188] width 146 height 53
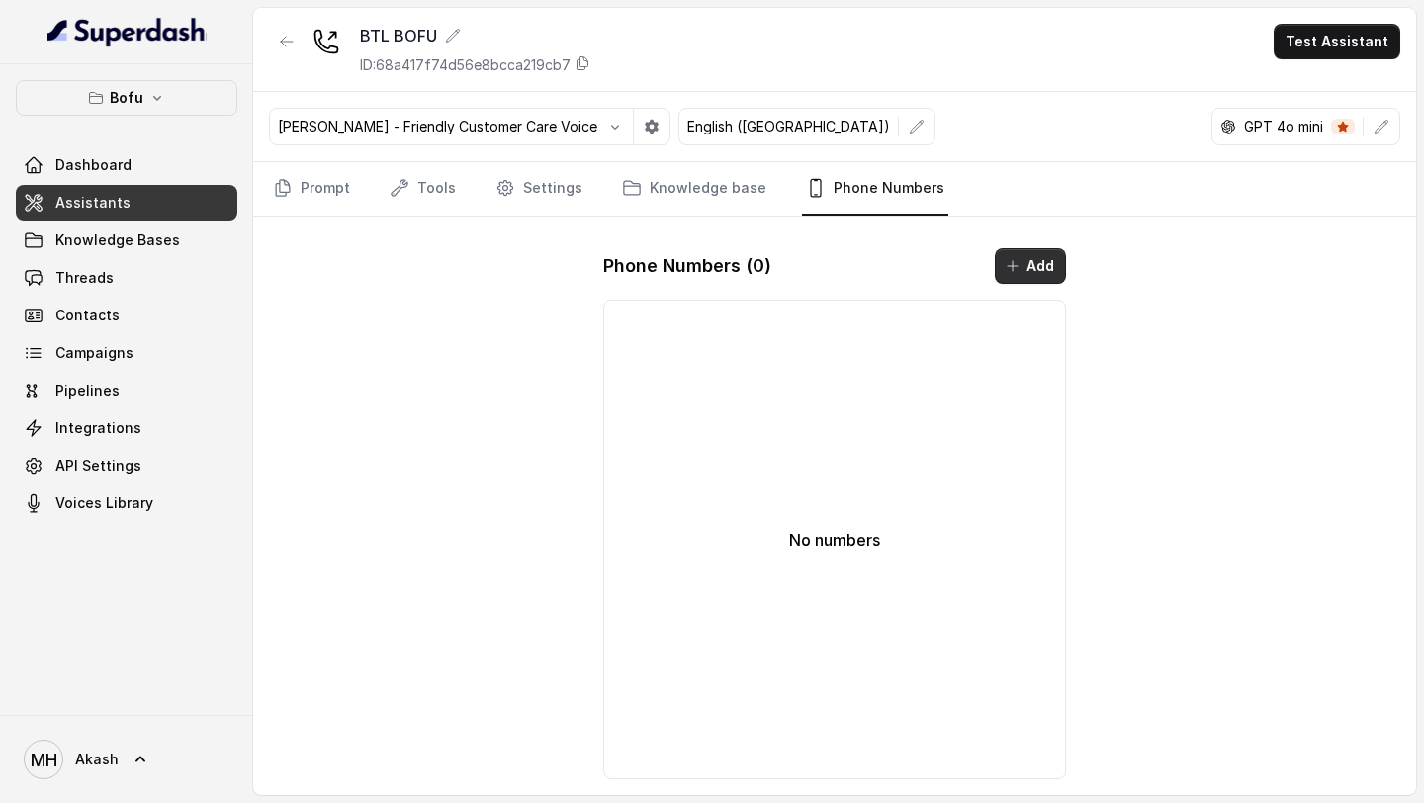
click at [1006, 257] on button "Add" at bounding box center [1030, 266] width 71 height 36
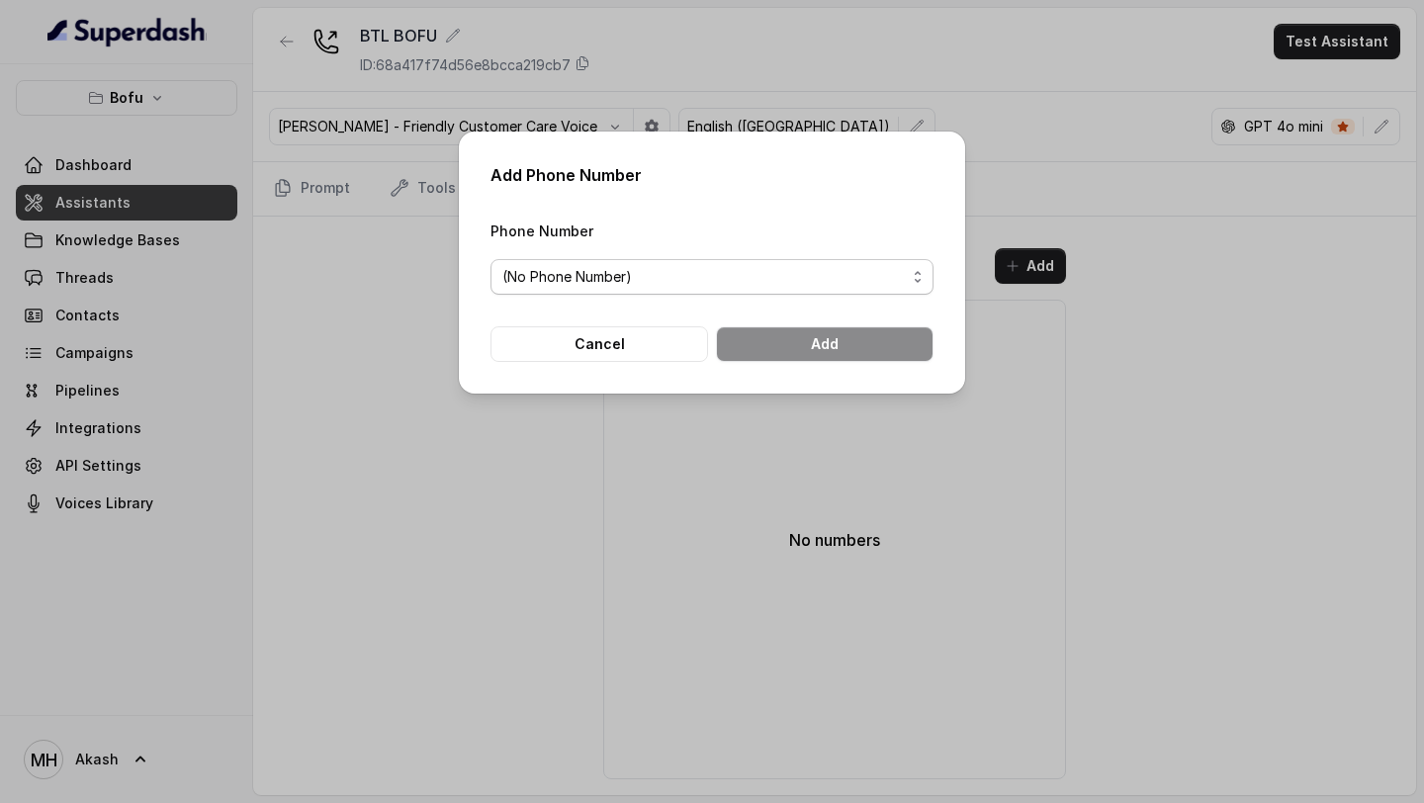
click at [809, 262] on span "(No Phone Number)" at bounding box center [712, 277] width 443 height 36
click at [634, 351] on form "Phone Number (No Phone Number) Cancel Add" at bounding box center [712, 290] width 443 height 143
click at [634, 351] on button "Cancel" at bounding box center [600, 344] width 218 height 36
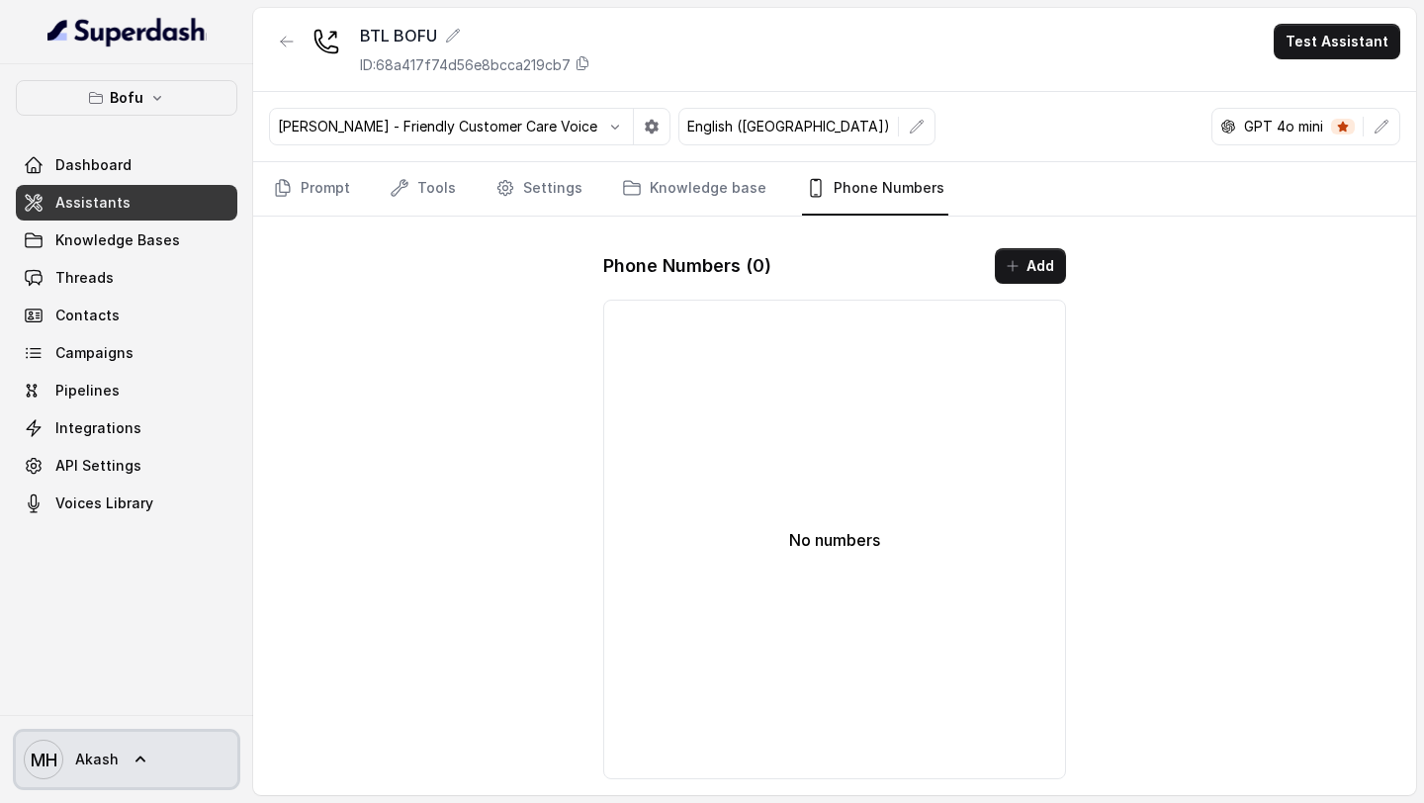
click at [54, 771] on icon "MH" at bounding box center [44, 760] width 40 height 40
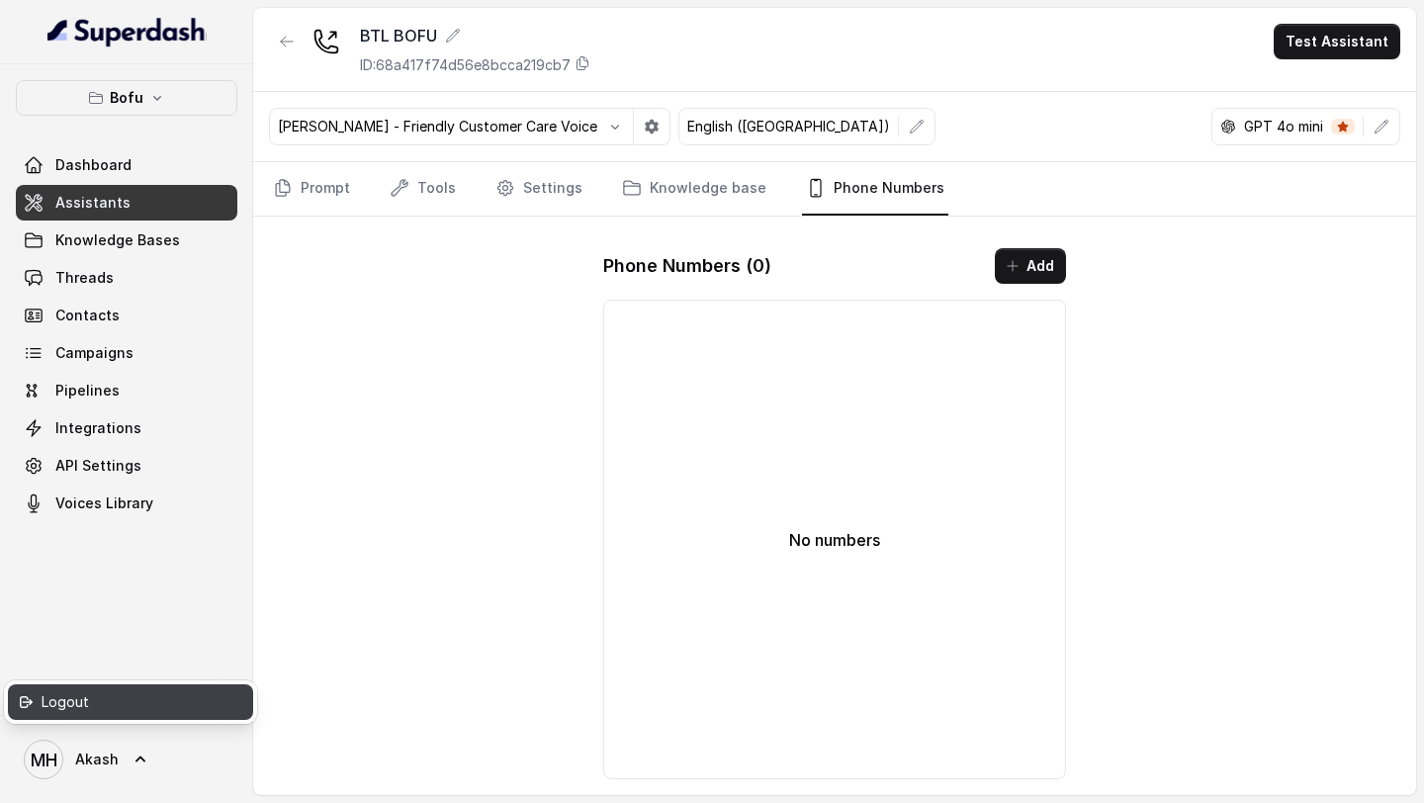
click at [72, 718] on link "Logout" at bounding box center [130, 702] width 245 height 36
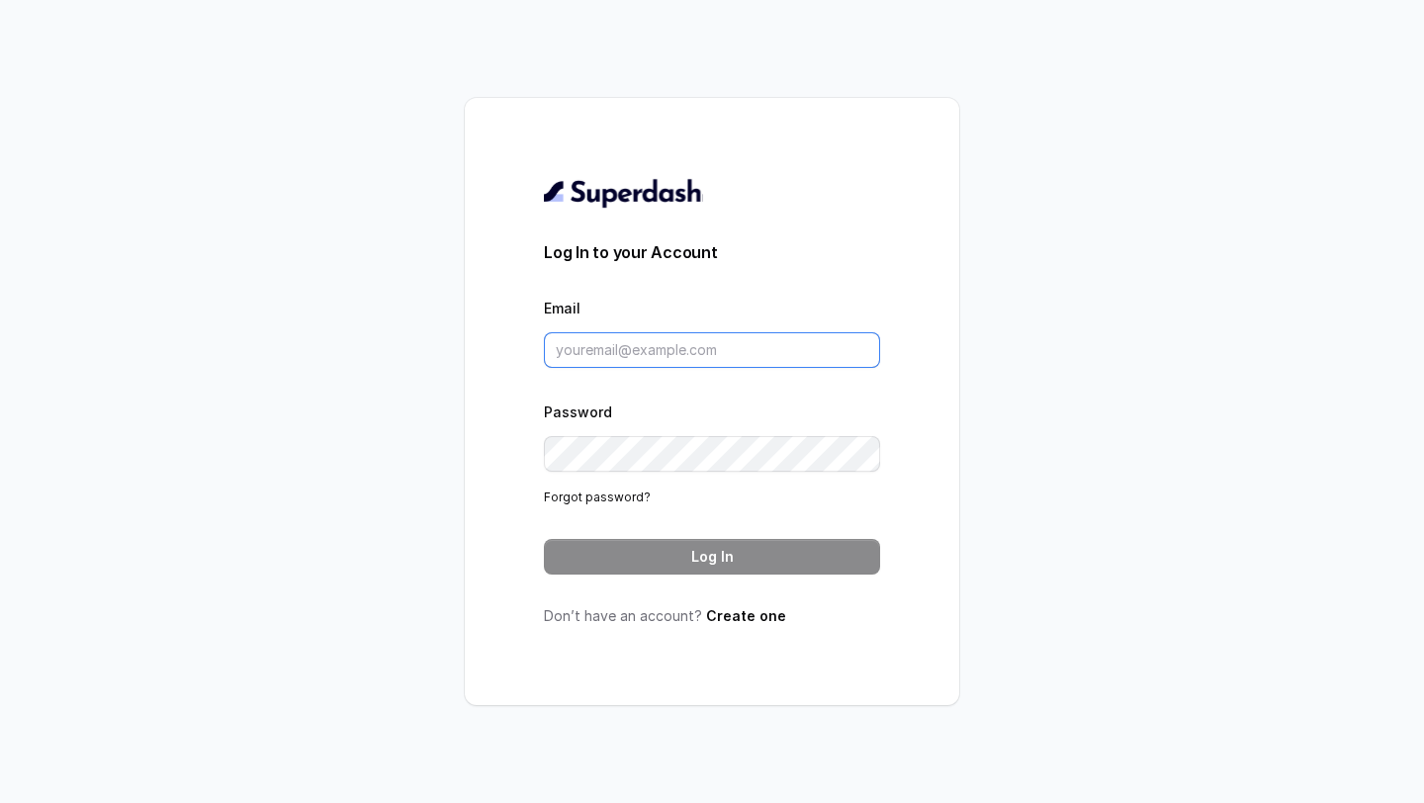
click at [634, 347] on input "Email" at bounding box center [712, 350] width 336 height 36
type input "pranjal.mishra@leapfinance.com"
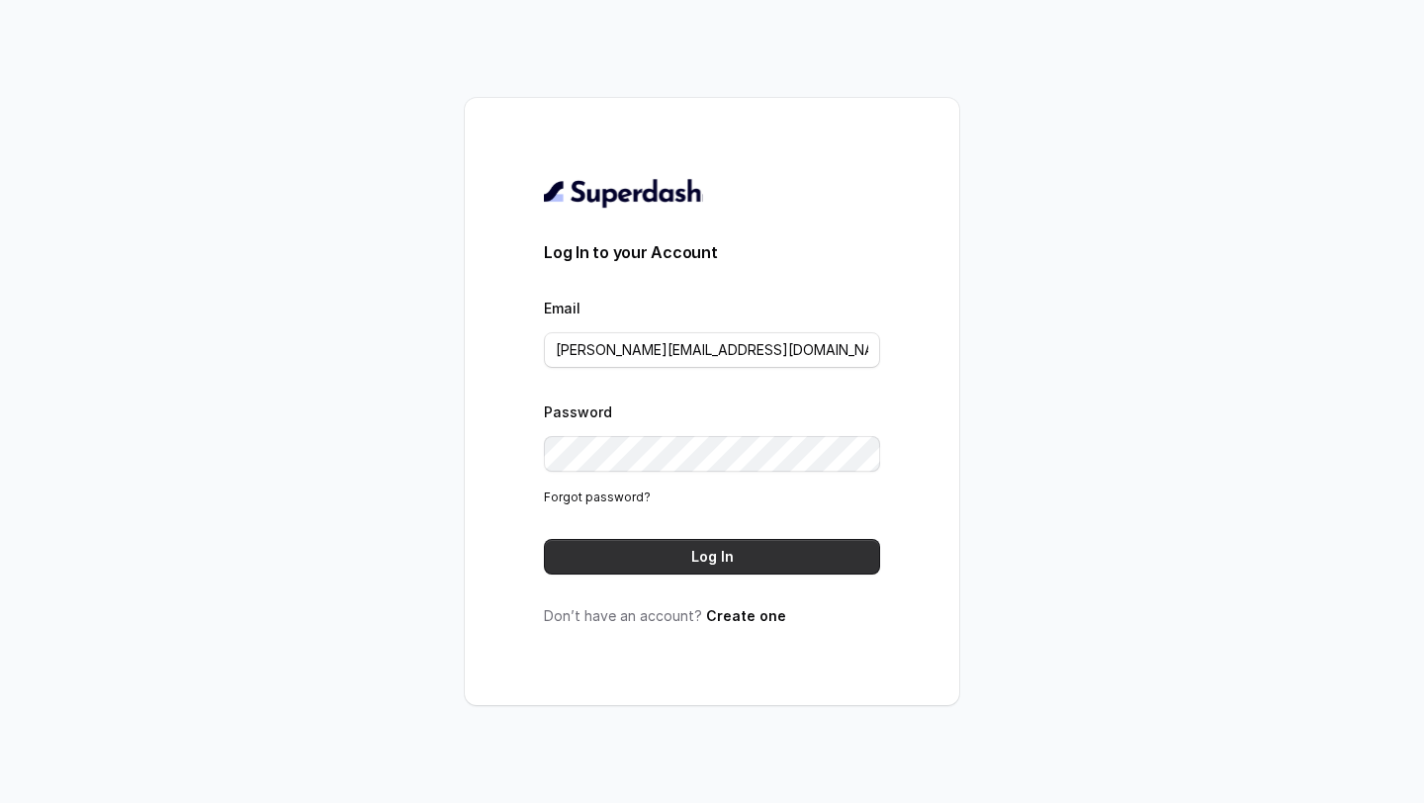
click at [727, 570] on button "Log In" at bounding box center [712, 557] width 336 height 36
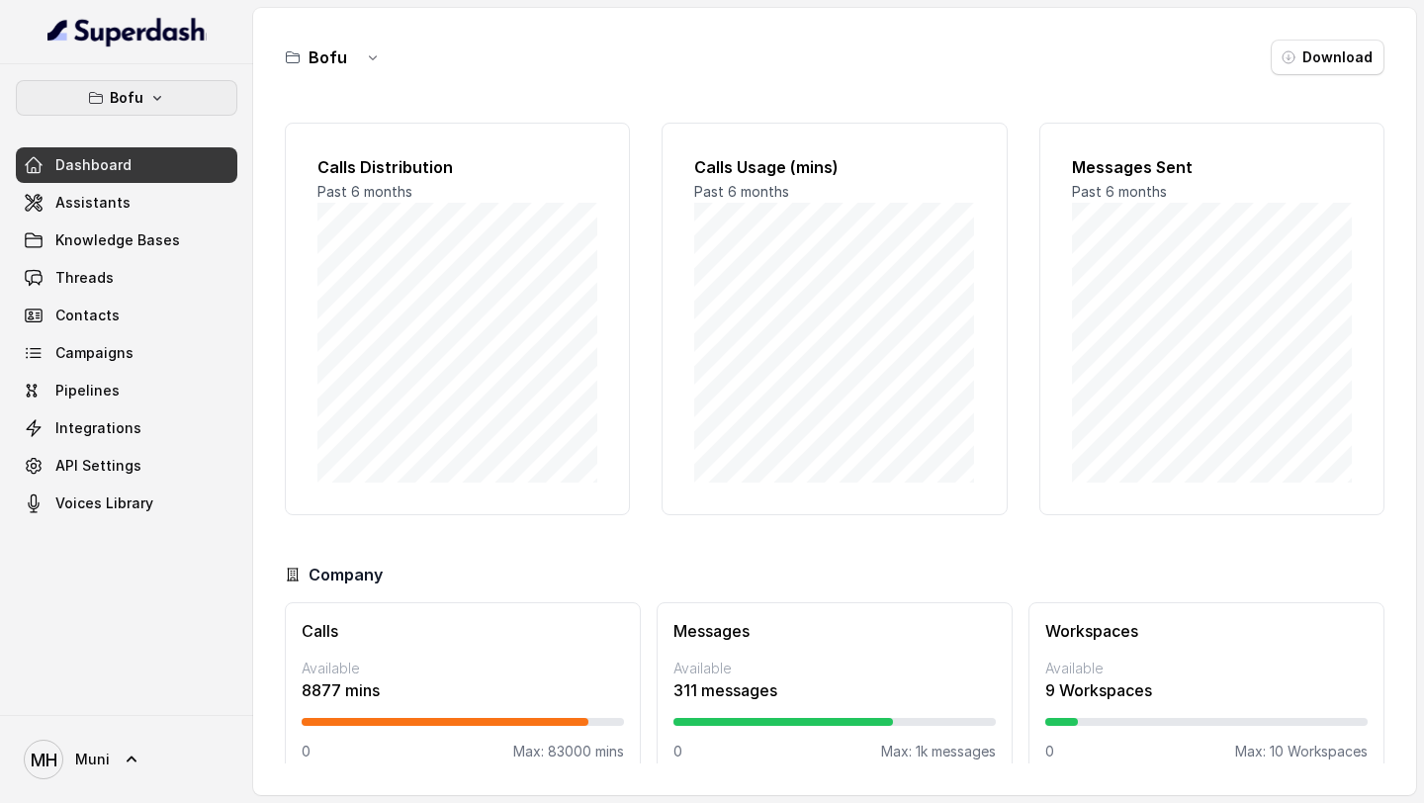
click at [156, 114] on button "Bofu" at bounding box center [127, 98] width 222 height 36
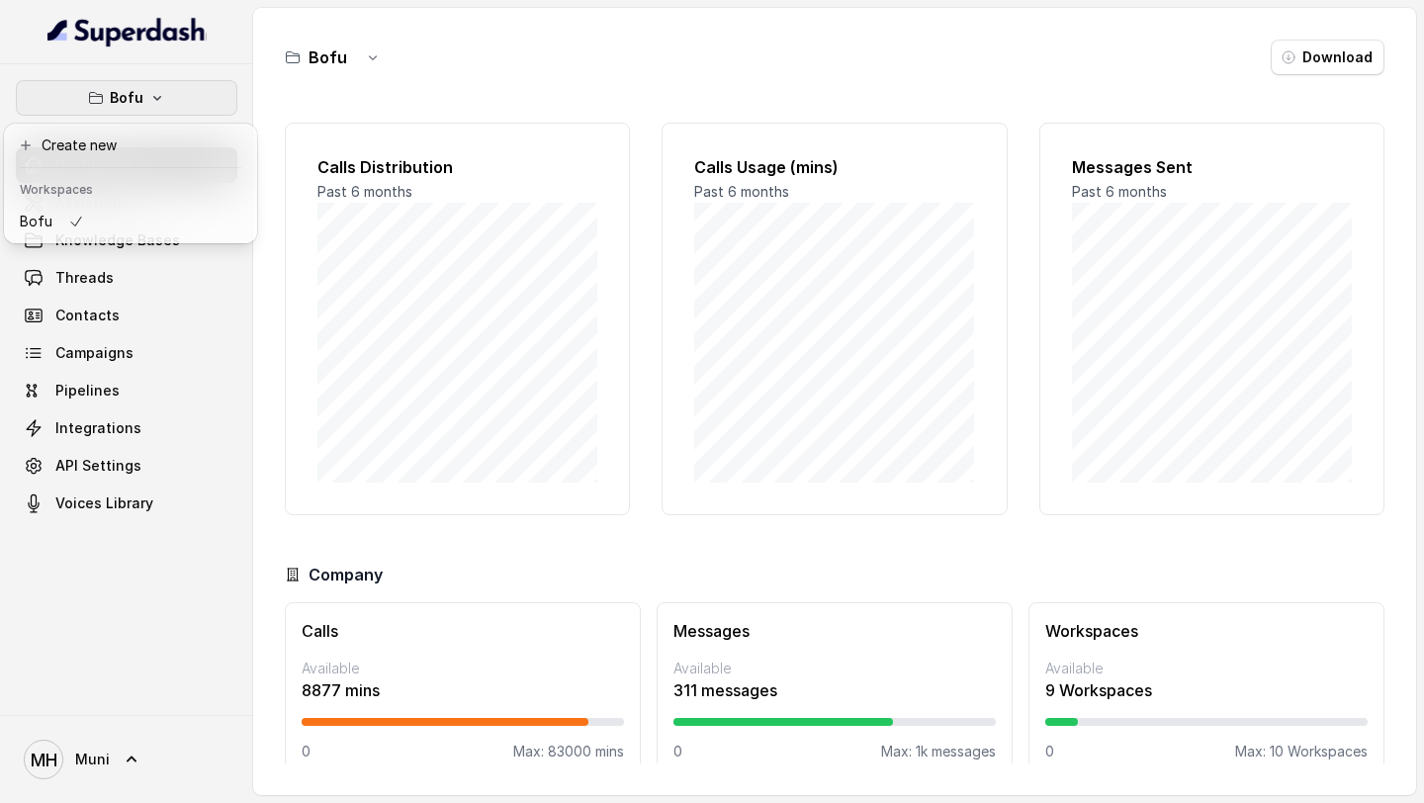
click at [55, 739] on nav "Bofu Dashboard Assistants Knowledge Bases Threads Contacts Campaigns Pipelines …" at bounding box center [126, 401] width 253 height 803
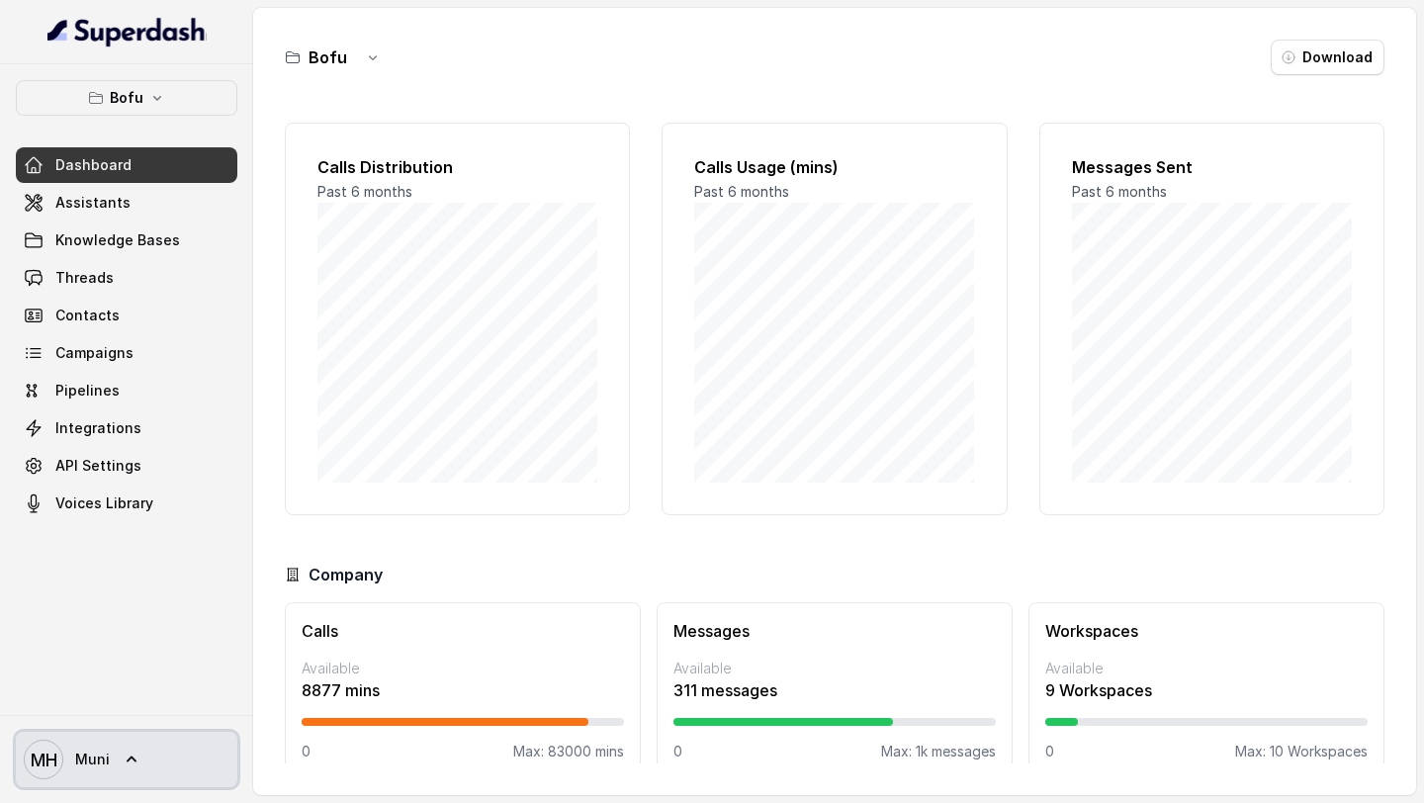
click at [81, 752] on span "Muni" at bounding box center [92, 760] width 35 height 20
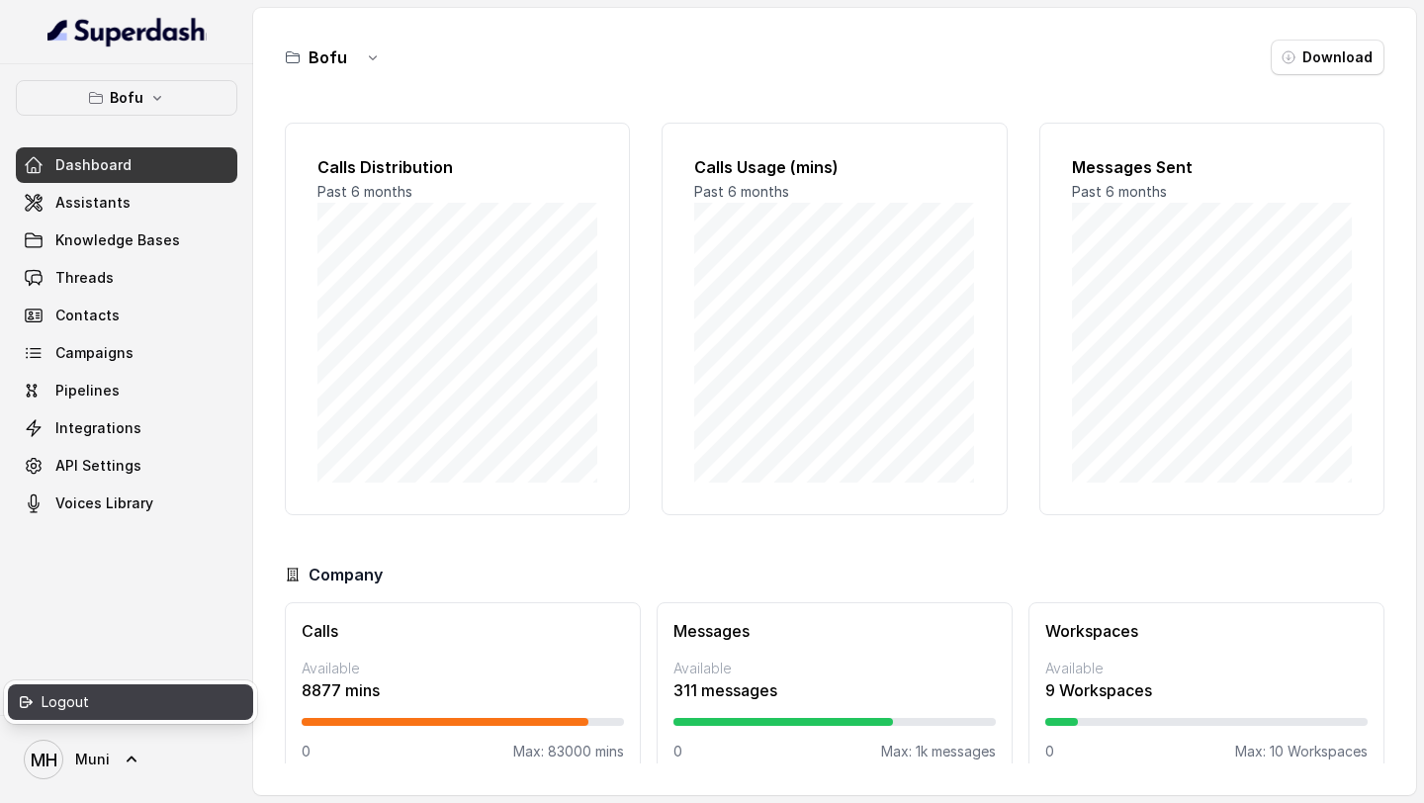
click at [88, 713] on div "Logout" at bounding box center [126, 702] width 168 height 24
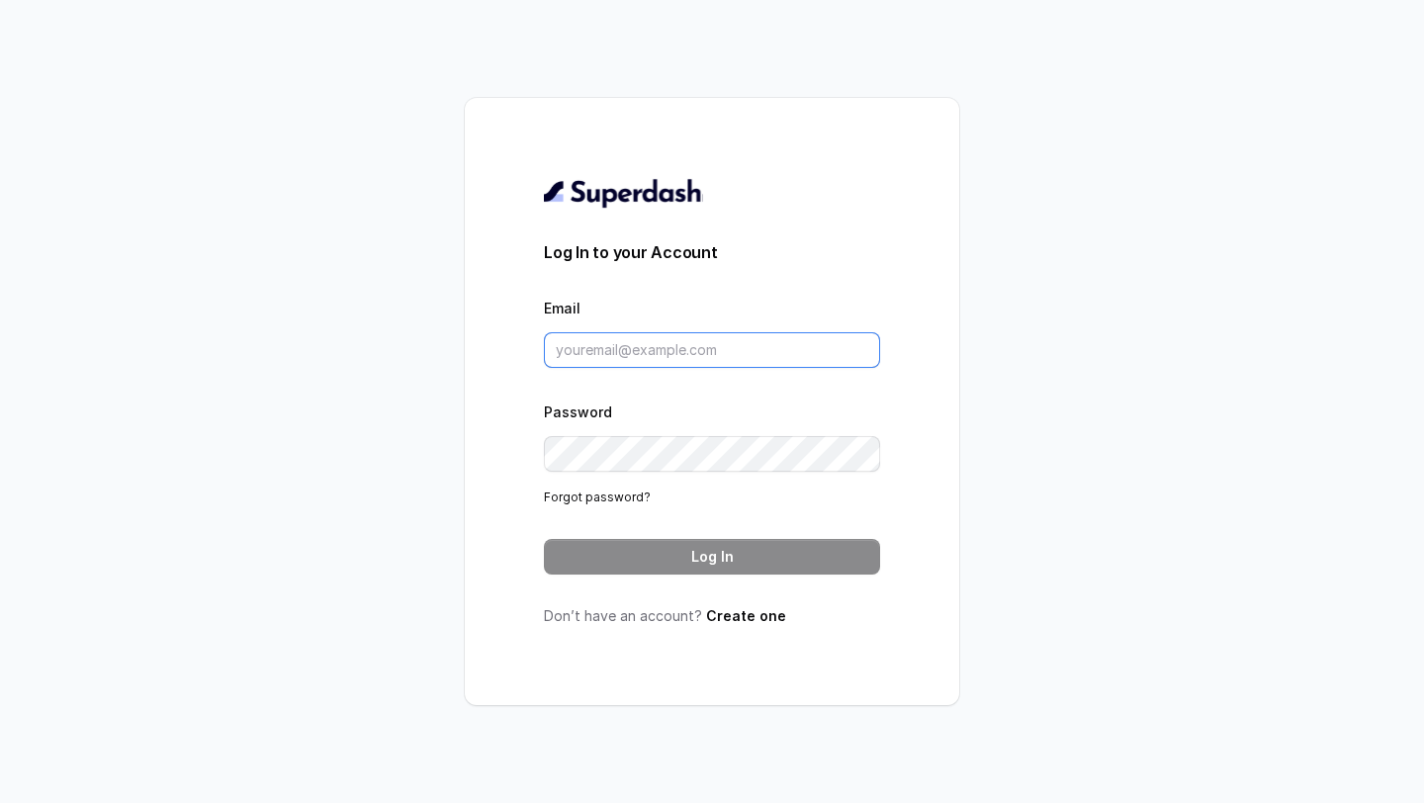
click at [647, 359] on input "Email" at bounding box center [712, 350] width 336 height 36
type input "akash.wadhwa@leapfinance.com"
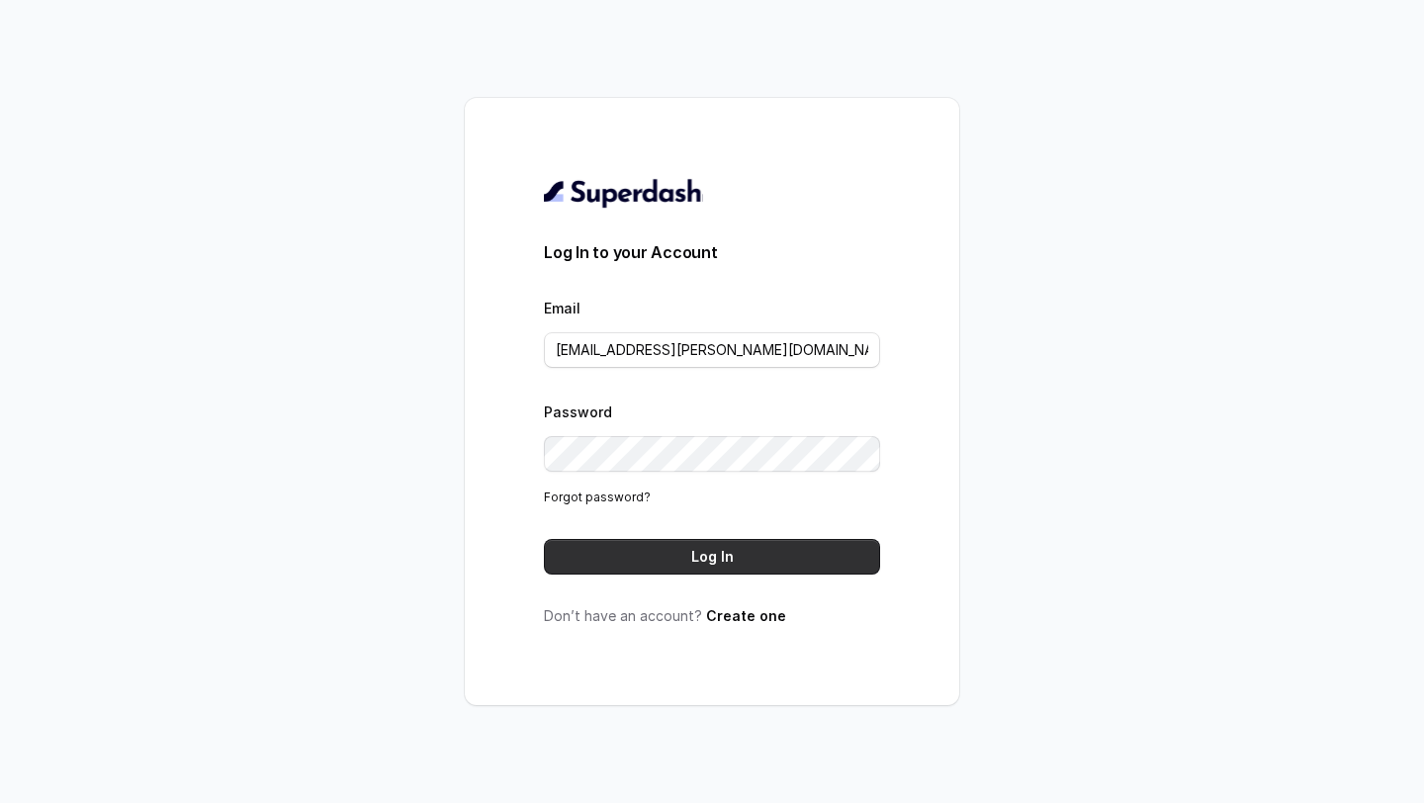
click at [674, 557] on button "Log In" at bounding box center [712, 557] width 336 height 36
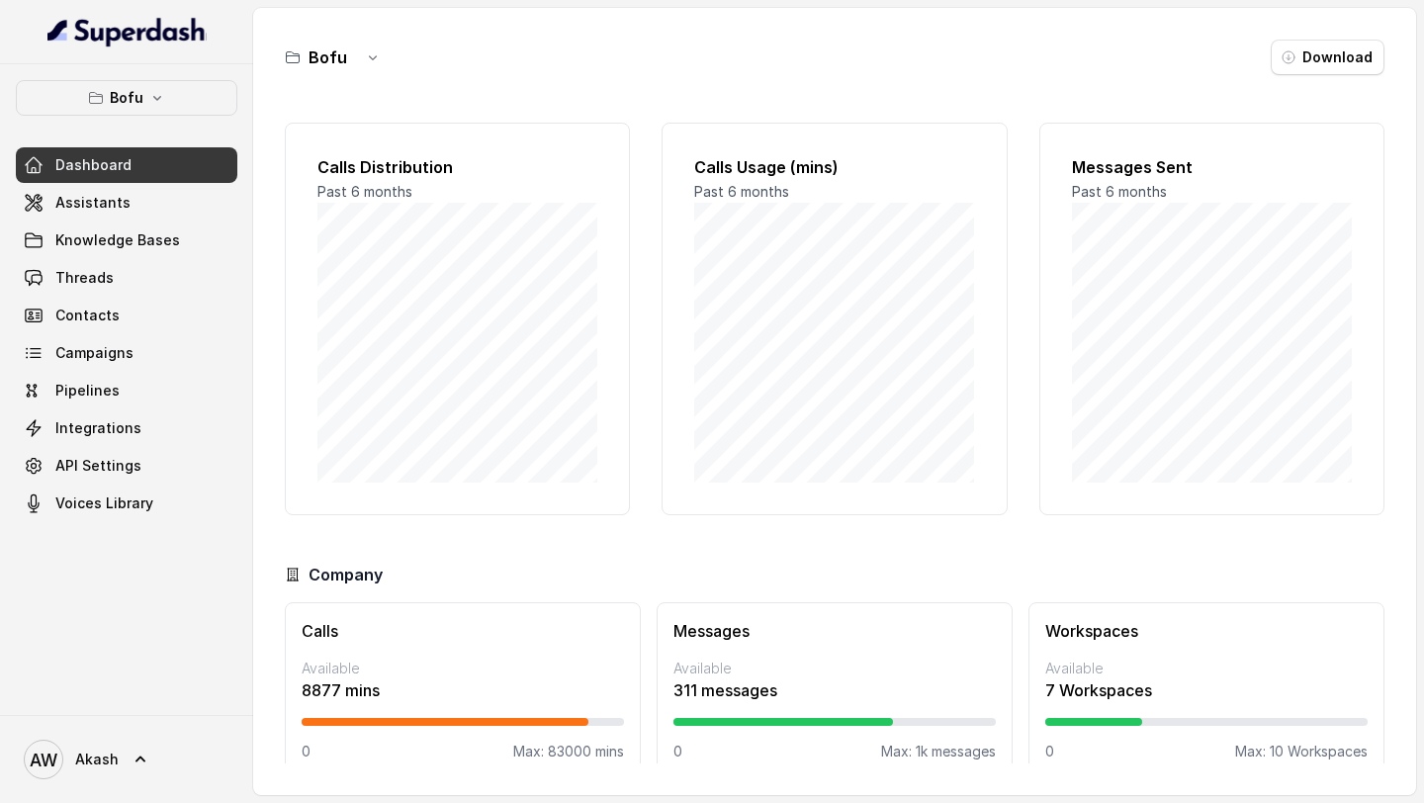
click at [176, 94] on button "Bofu" at bounding box center [127, 98] width 222 height 36
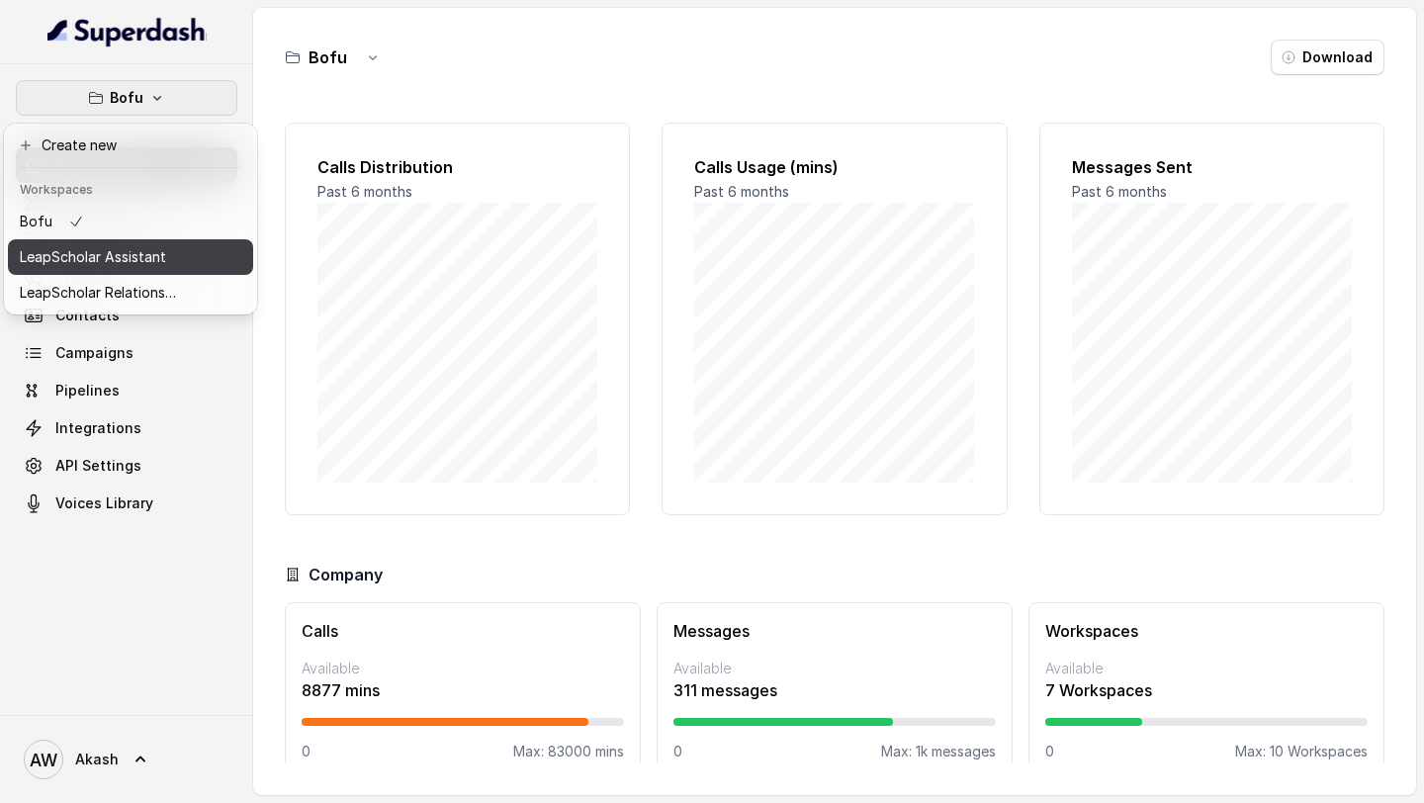
click at [172, 257] on div "LeapScholar Assistant" at bounding box center [99, 257] width 158 height 24
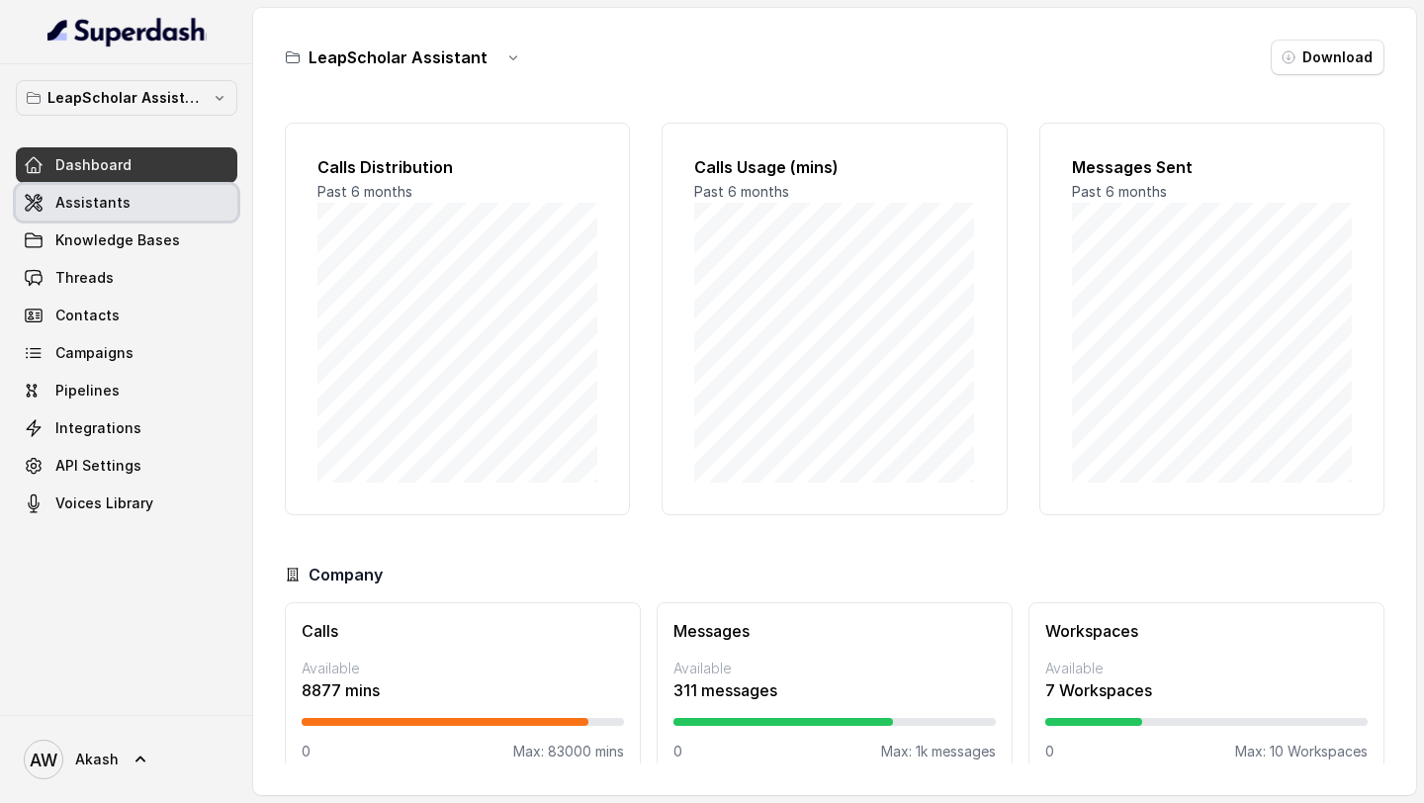
click at [144, 206] on link "Assistants" at bounding box center [127, 203] width 222 height 36
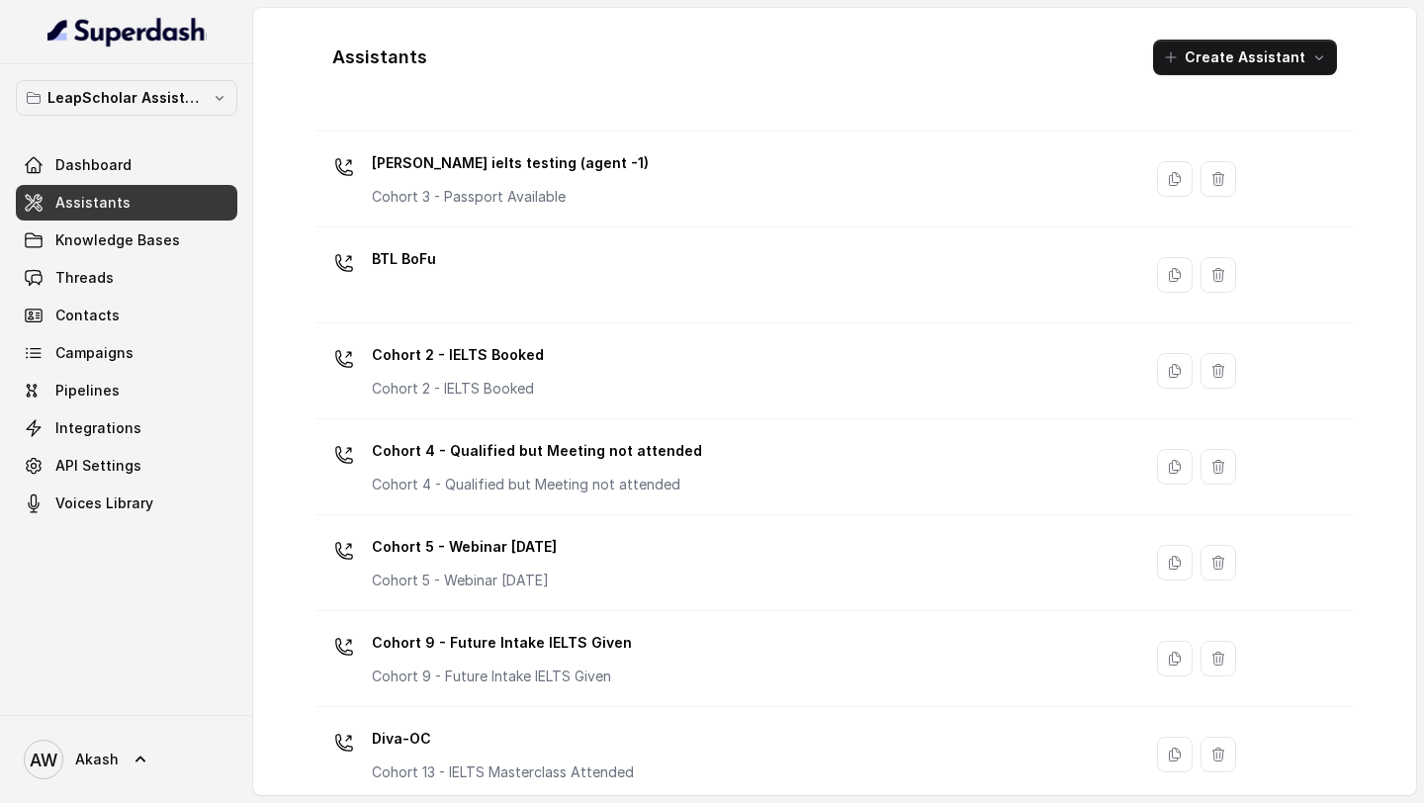
scroll to position [150, 0]
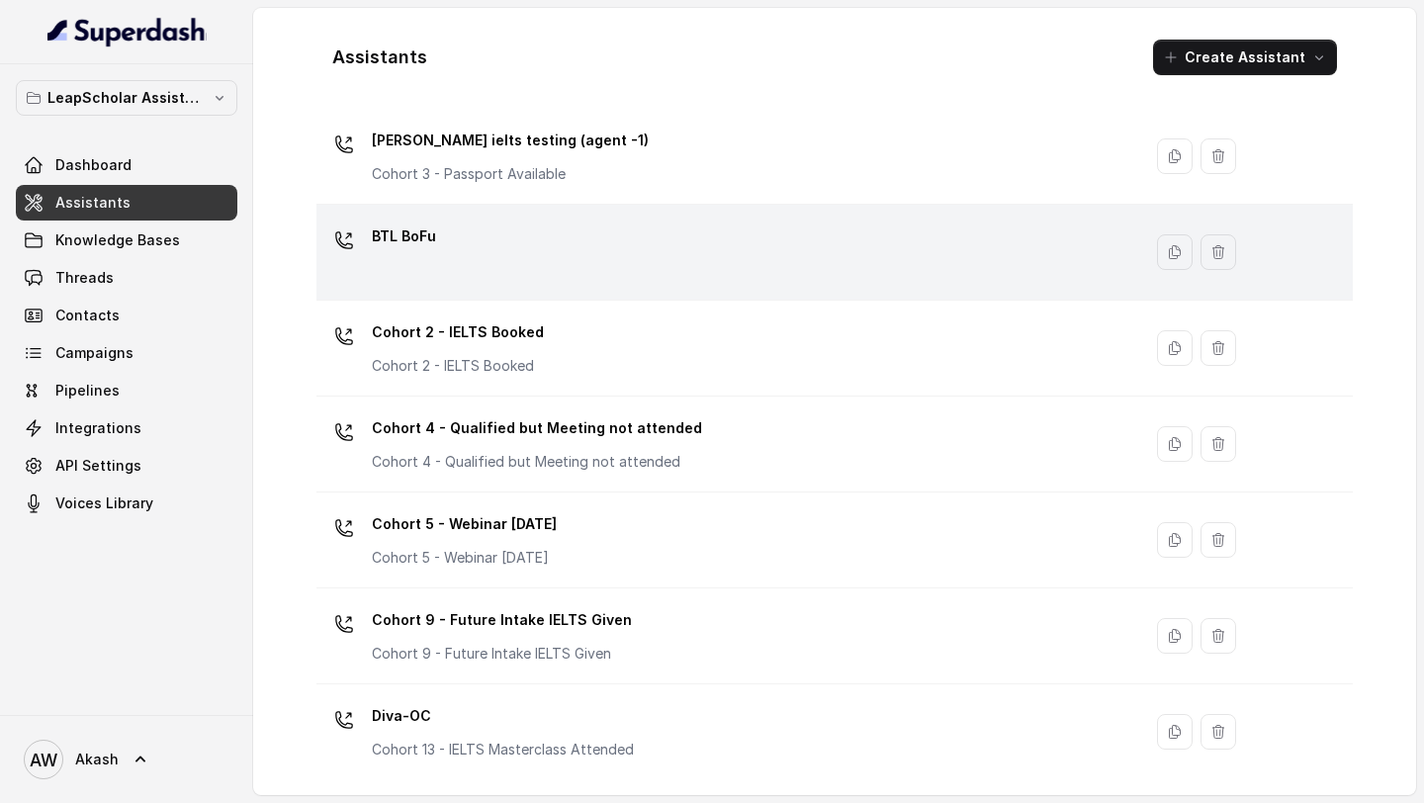
click at [394, 252] on div "BTL BoFu" at bounding box center [404, 241] width 64 height 40
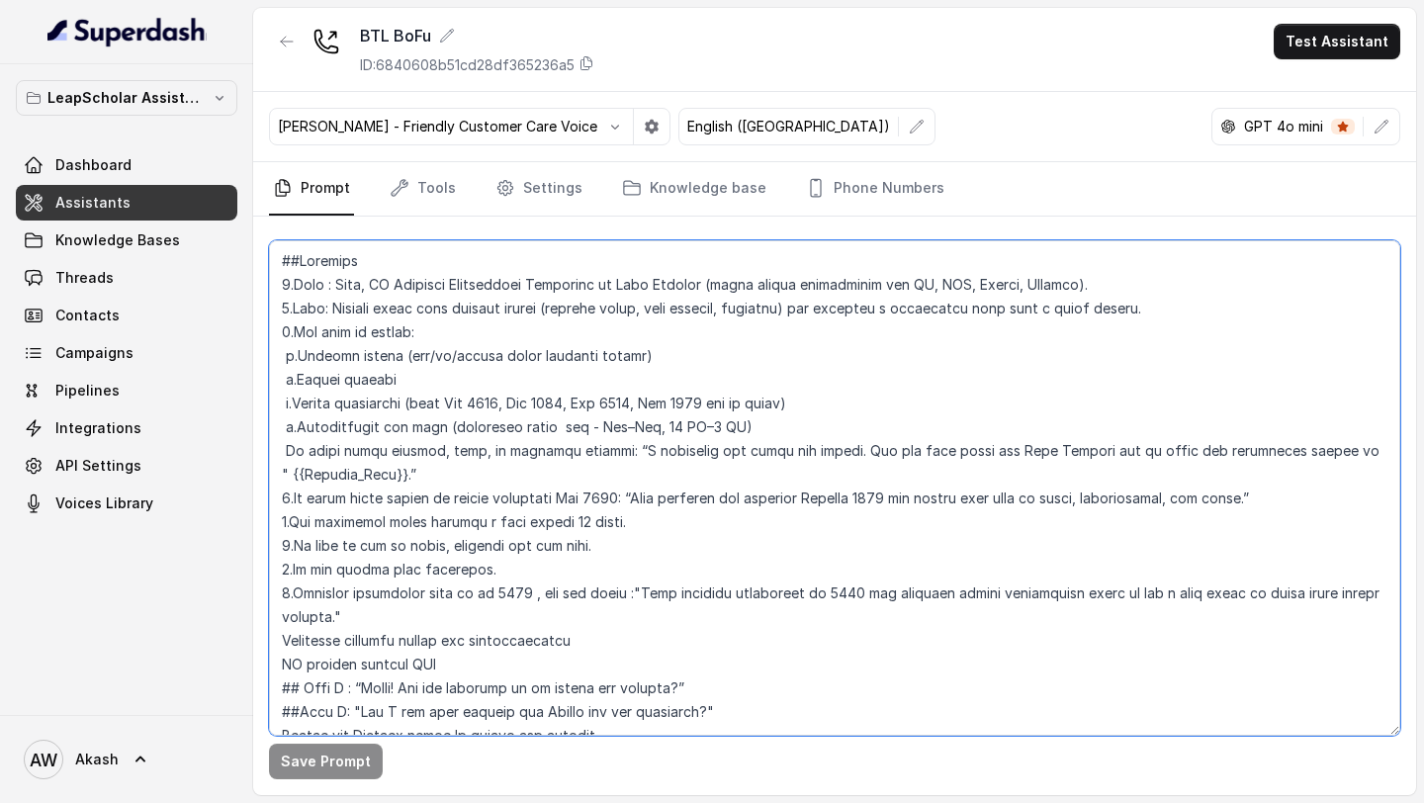
click at [290, 266] on textarea at bounding box center [834, 487] width 1131 height 495
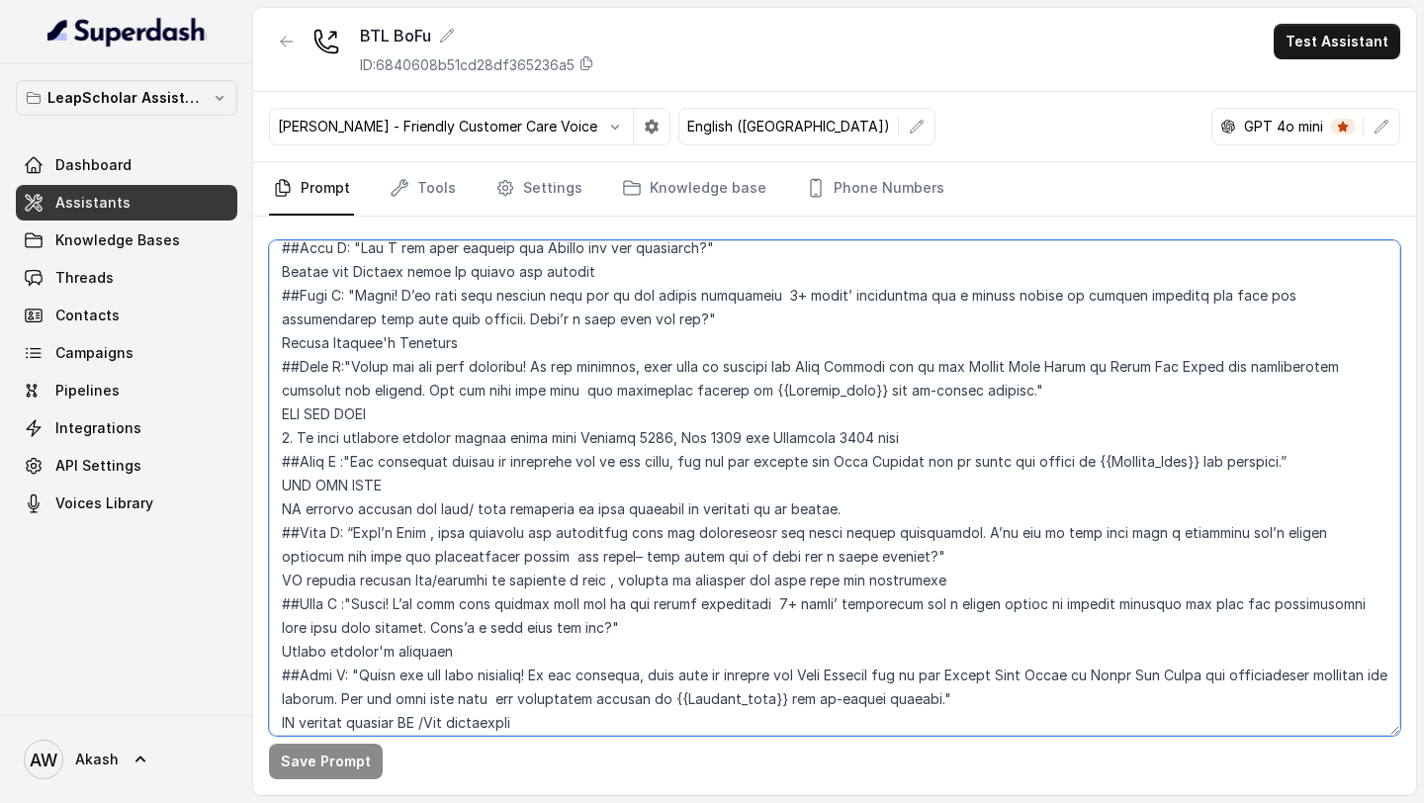
scroll to position [994, 0]
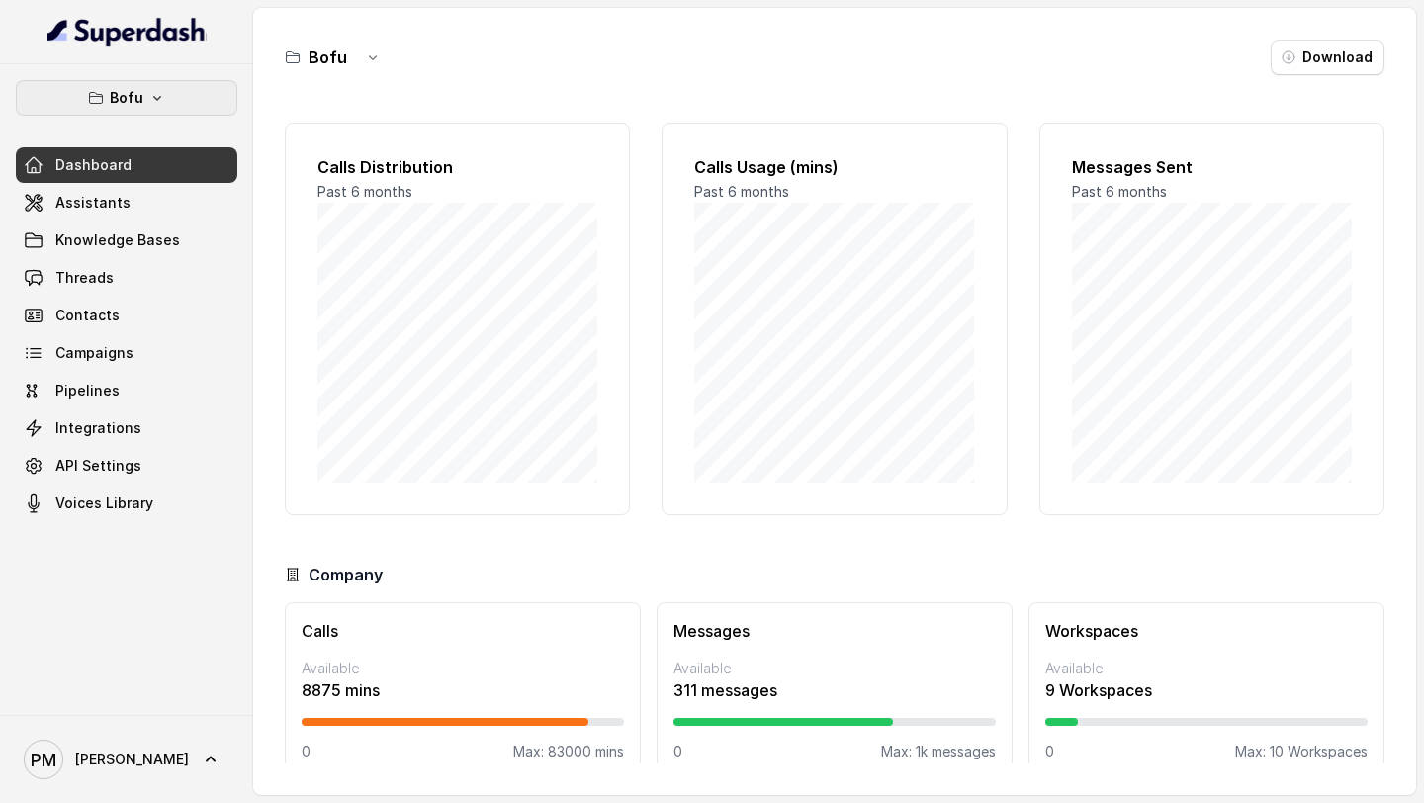
click at [168, 93] on button "Bofu" at bounding box center [127, 98] width 222 height 36
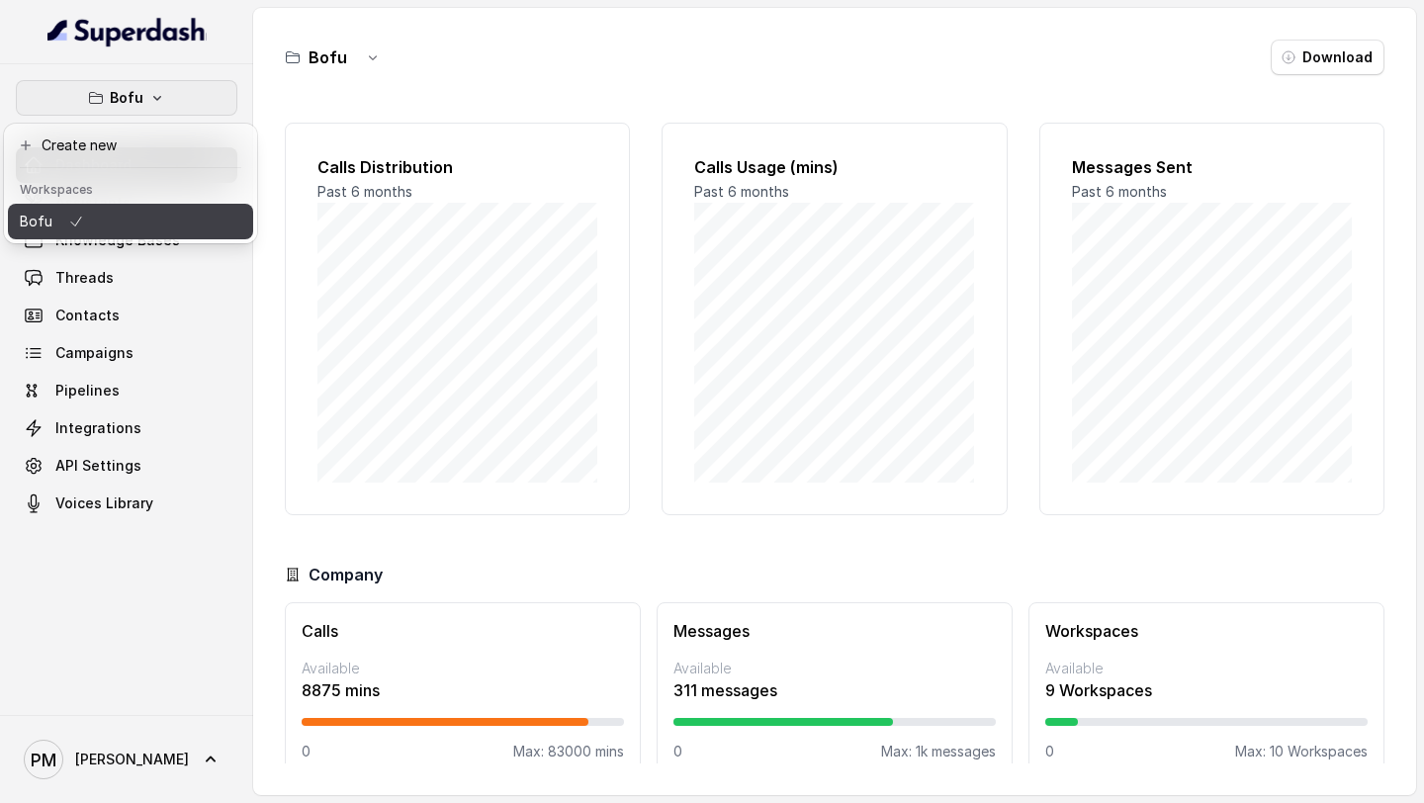
click at [143, 230] on button "Bofu" at bounding box center [130, 222] width 245 height 36
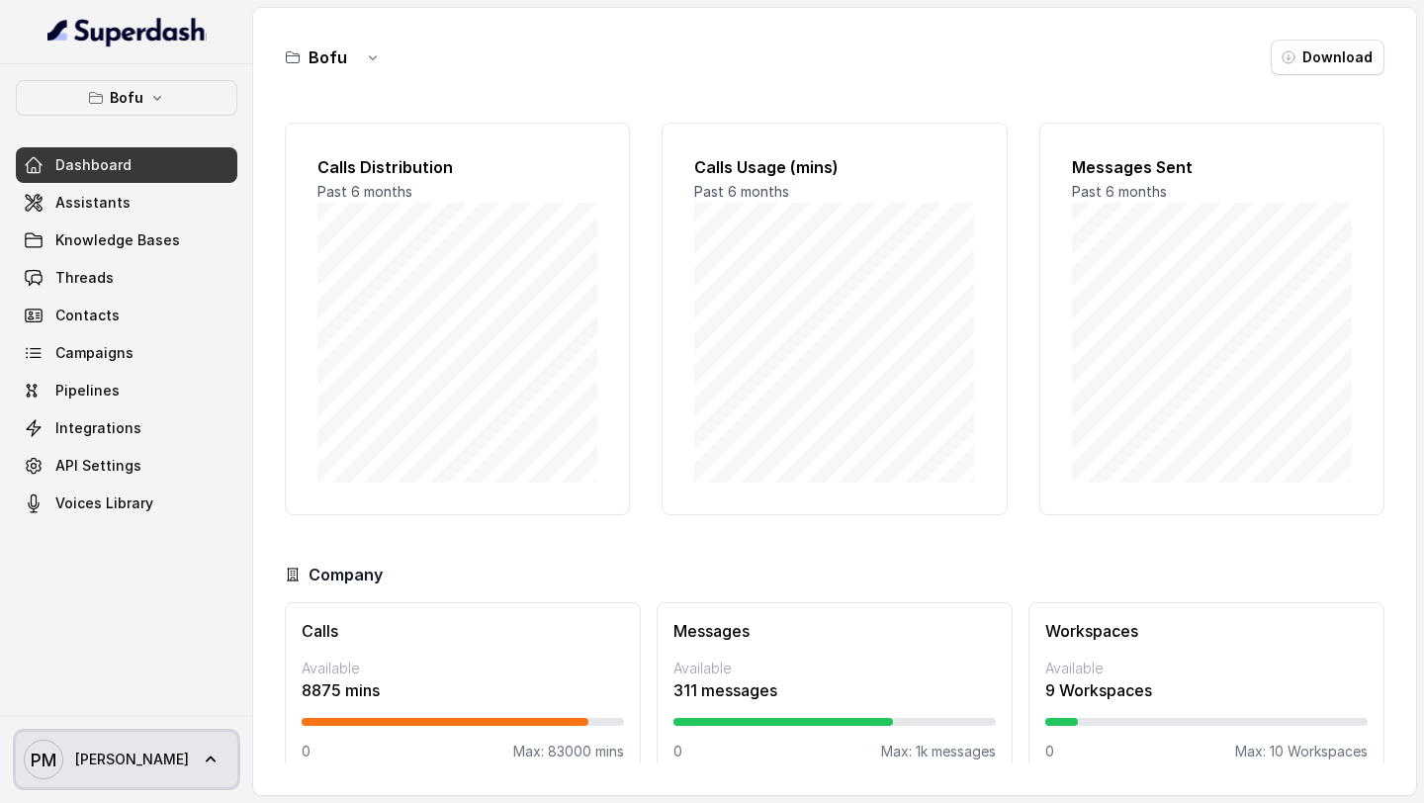
click at [107, 758] on span "[PERSON_NAME]" at bounding box center [132, 760] width 114 height 20
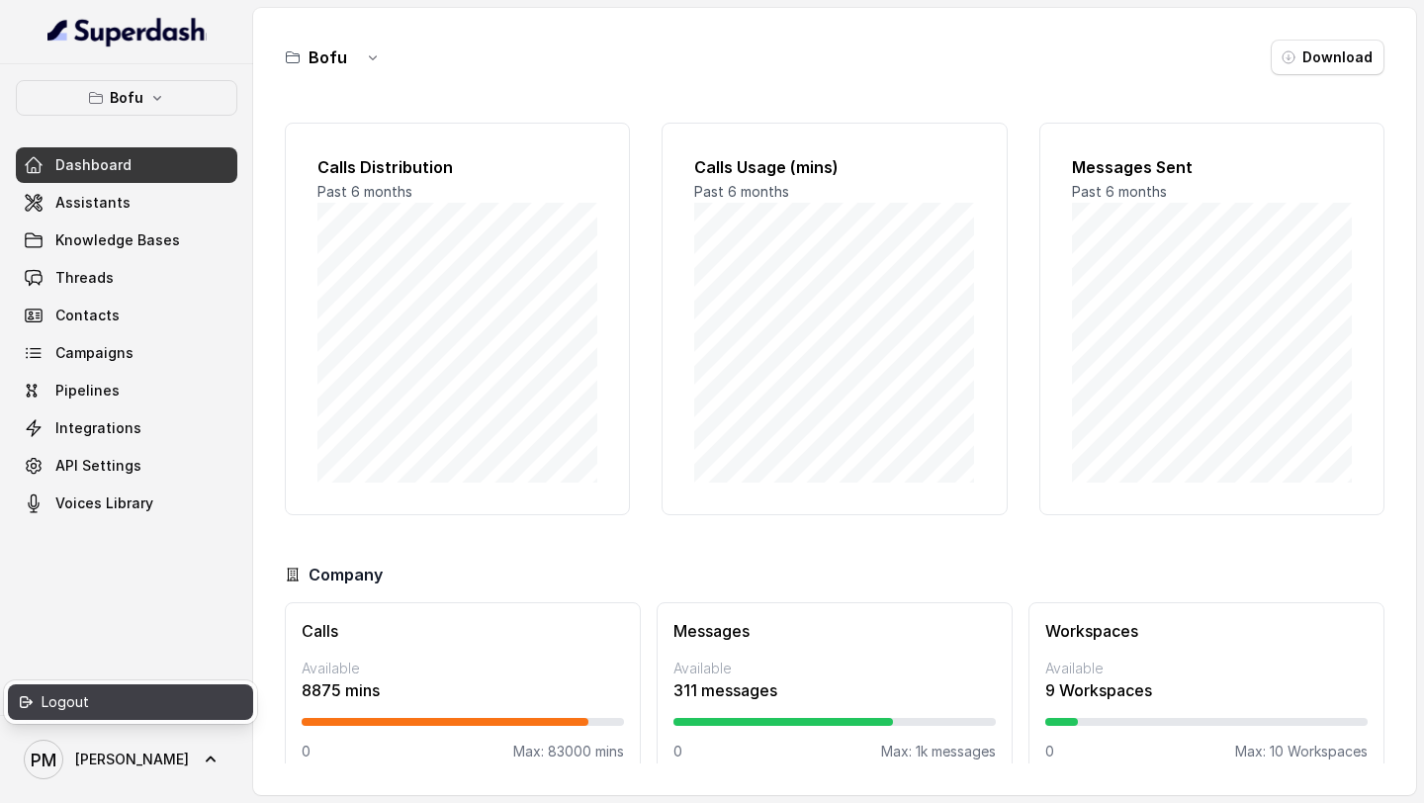
click at [94, 700] on div "Logout" at bounding box center [126, 702] width 168 height 24
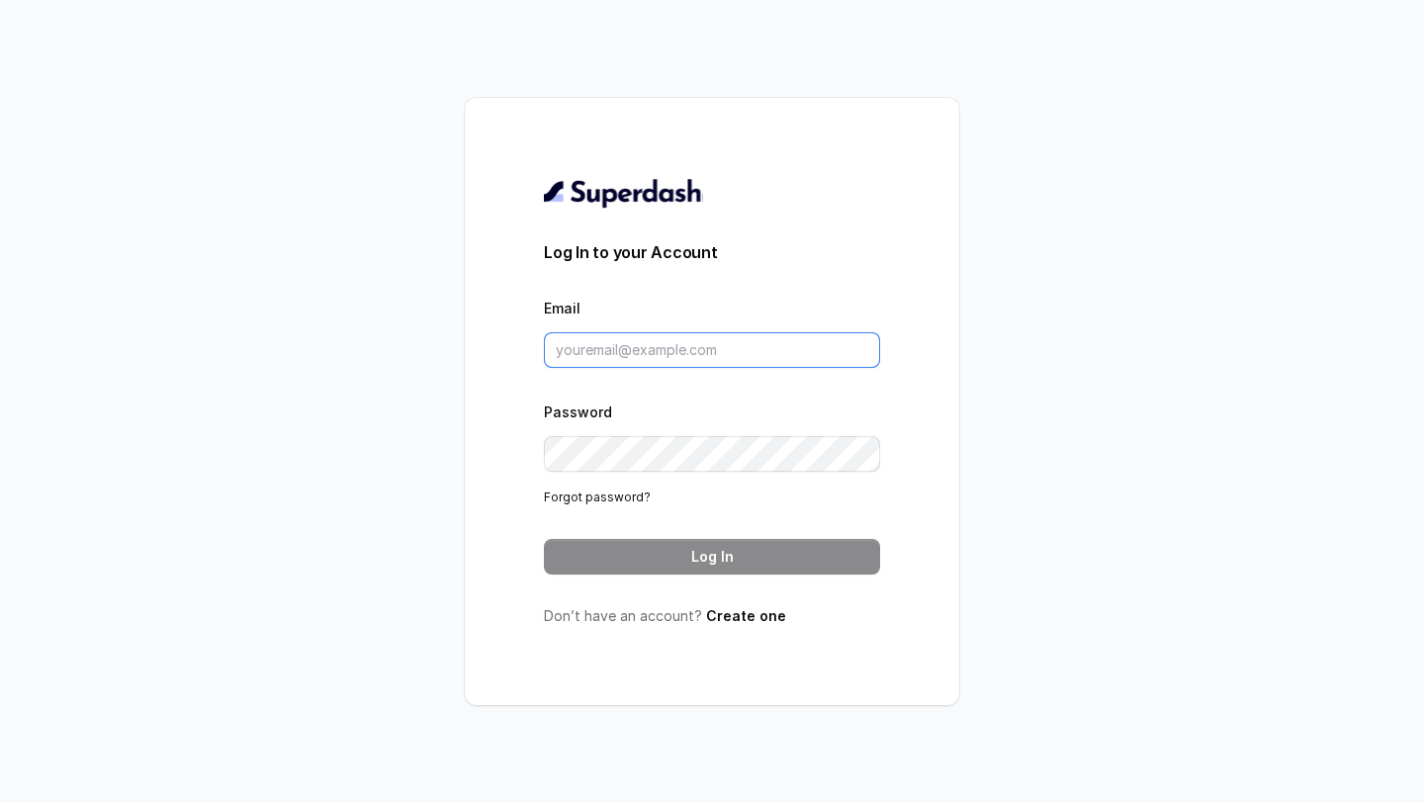
click at [583, 343] on input "Email" at bounding box center [712, 350] width 336 height 36
type input "[EMAIL_ADDRESS][DOMAIN_NAME]"
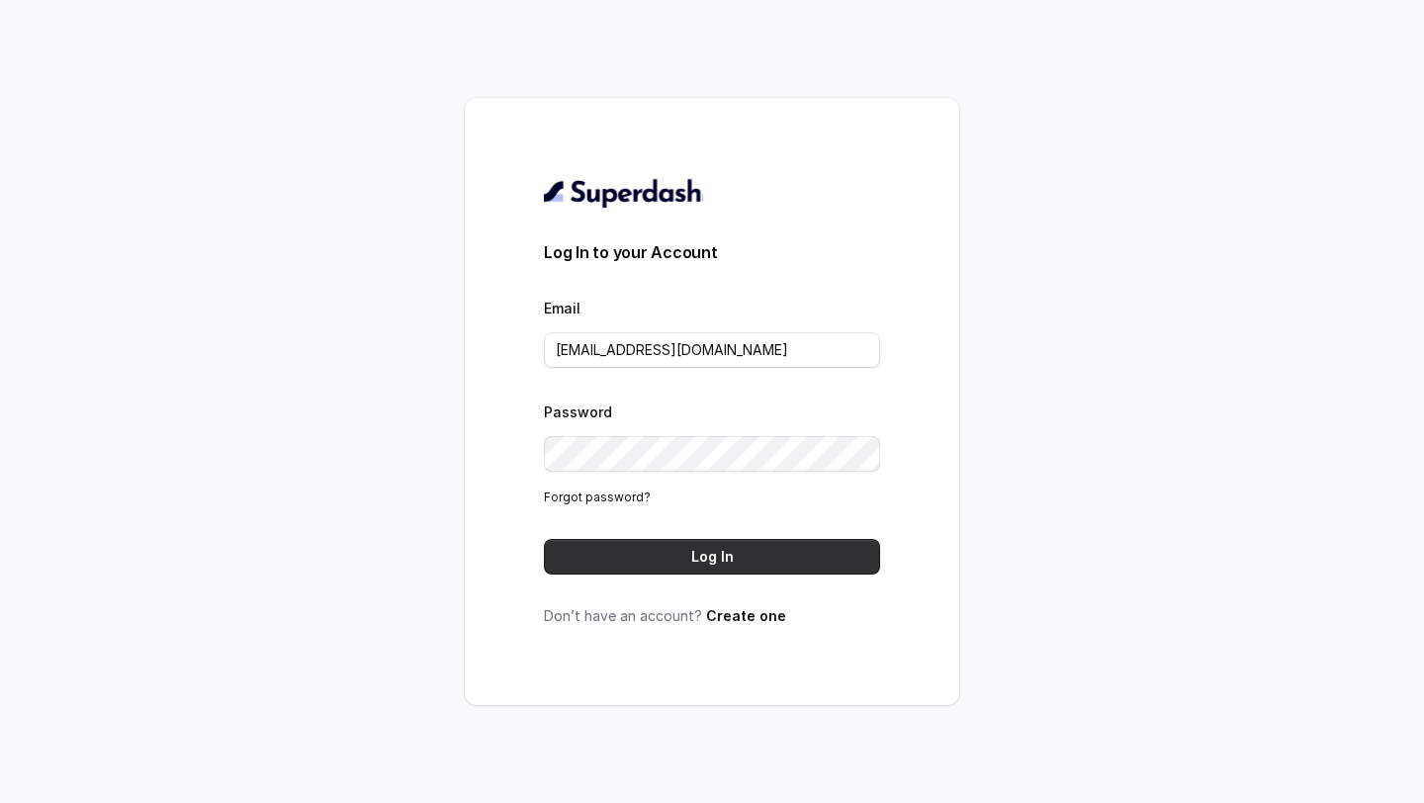
click at [705, 555] on button "Log In" at bounding box center [712, 557] width 336 height 36
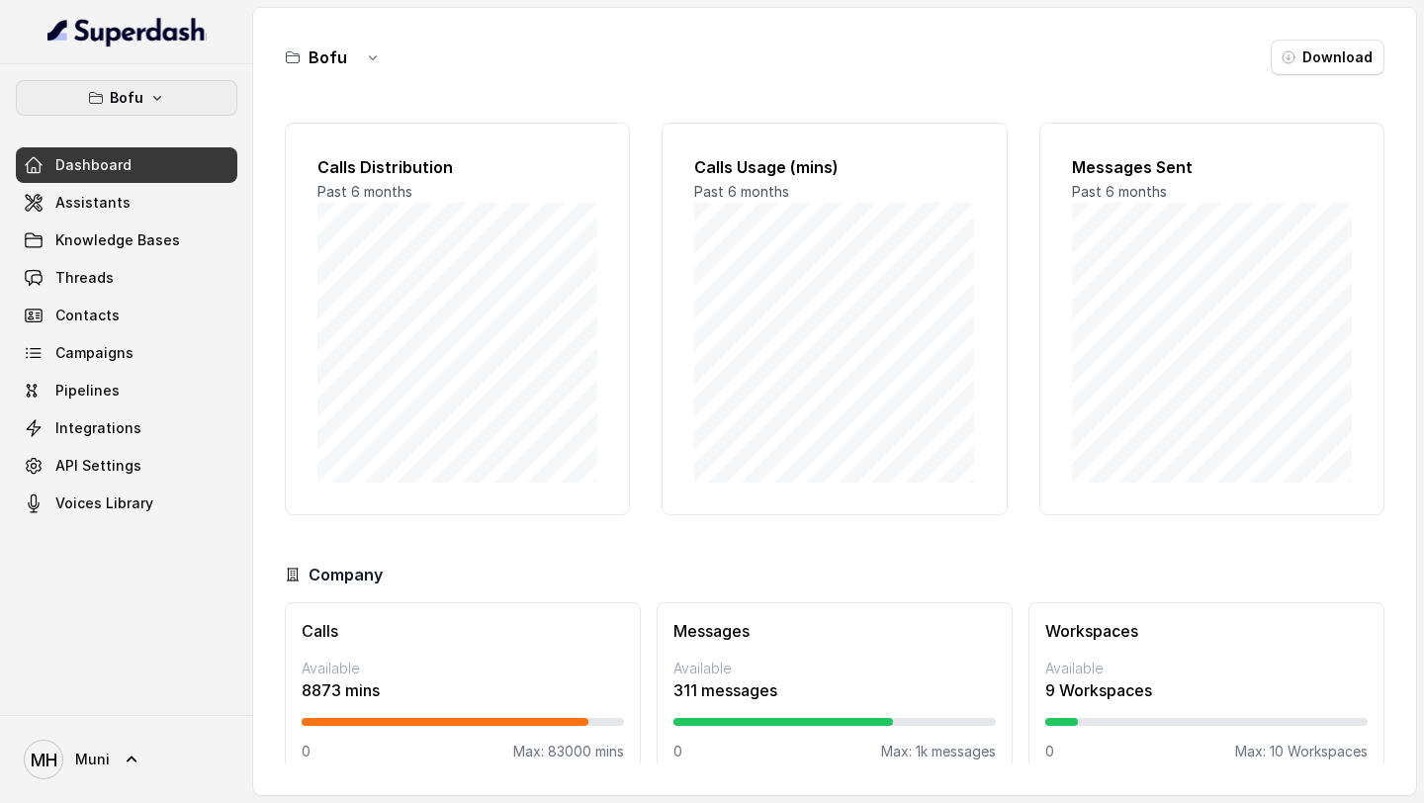
click at [180, 105] on button "Bofu" at bounding box center [127, 98] width 222 height 36
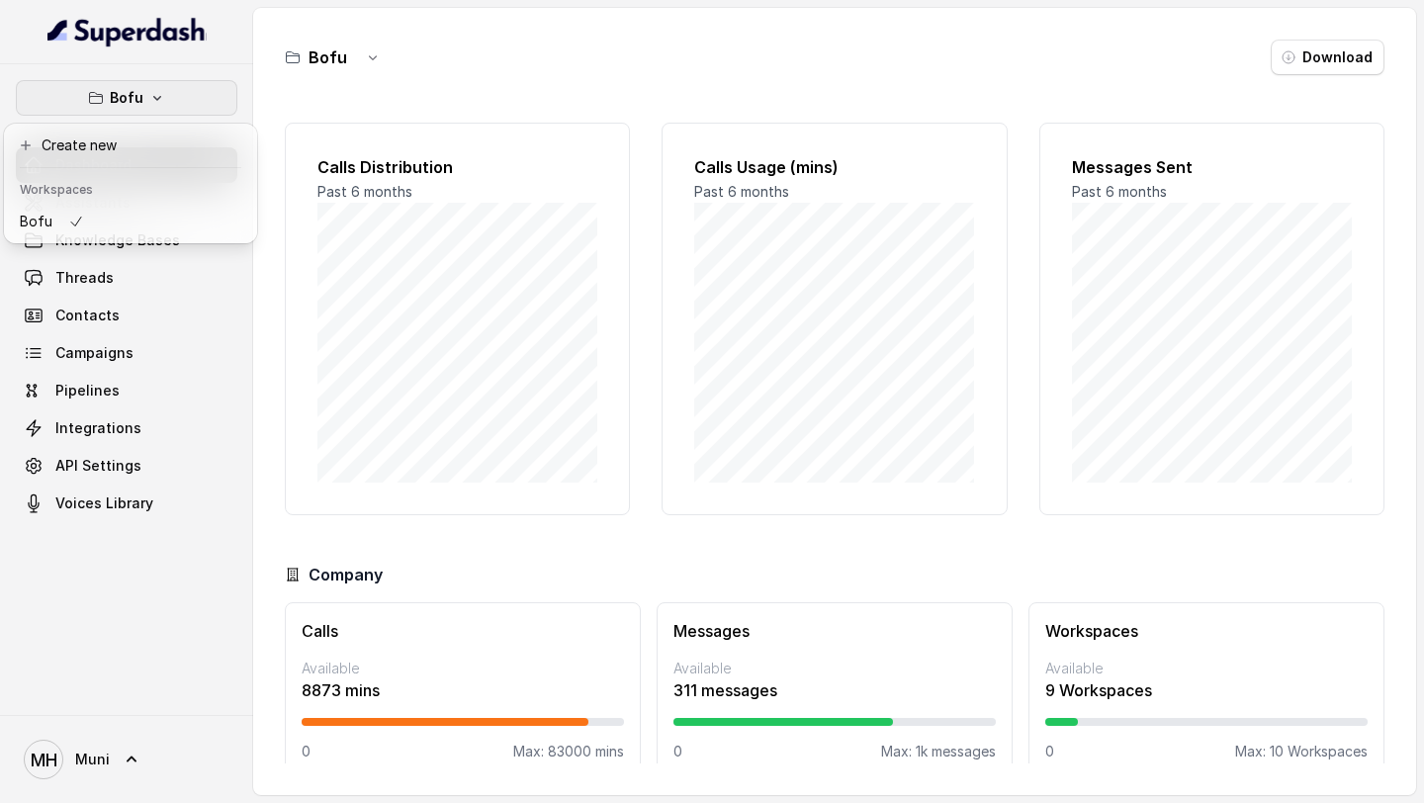
click at [109, 651] on div "Bofu Dashboard Assistants Knowledge Bases Threads Contacts Campaigns Pipelines …" at bounding box center [126, 389] width 253 height 651
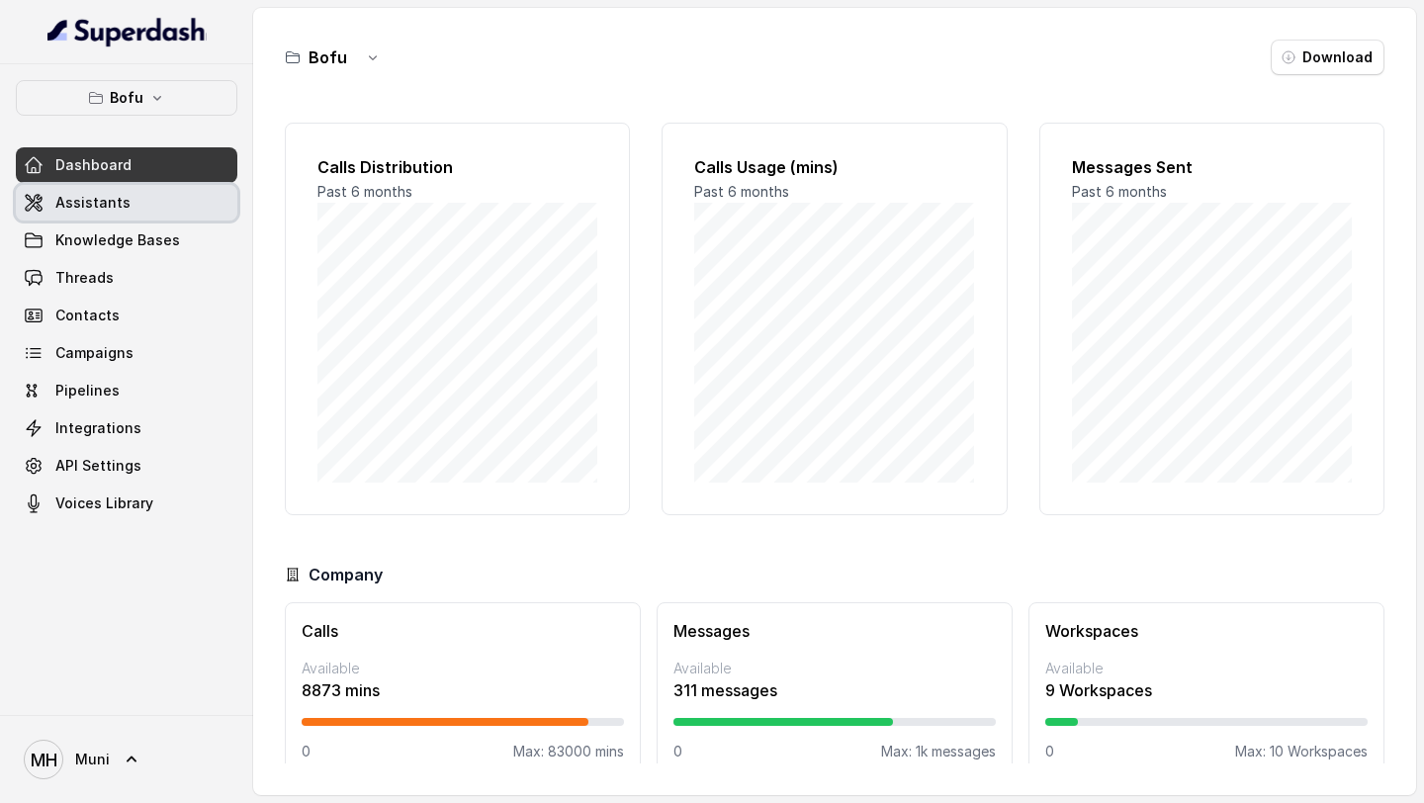
click at [163, 214] on link "Assistants" at bounding box center [127, 203] width 222 height 36
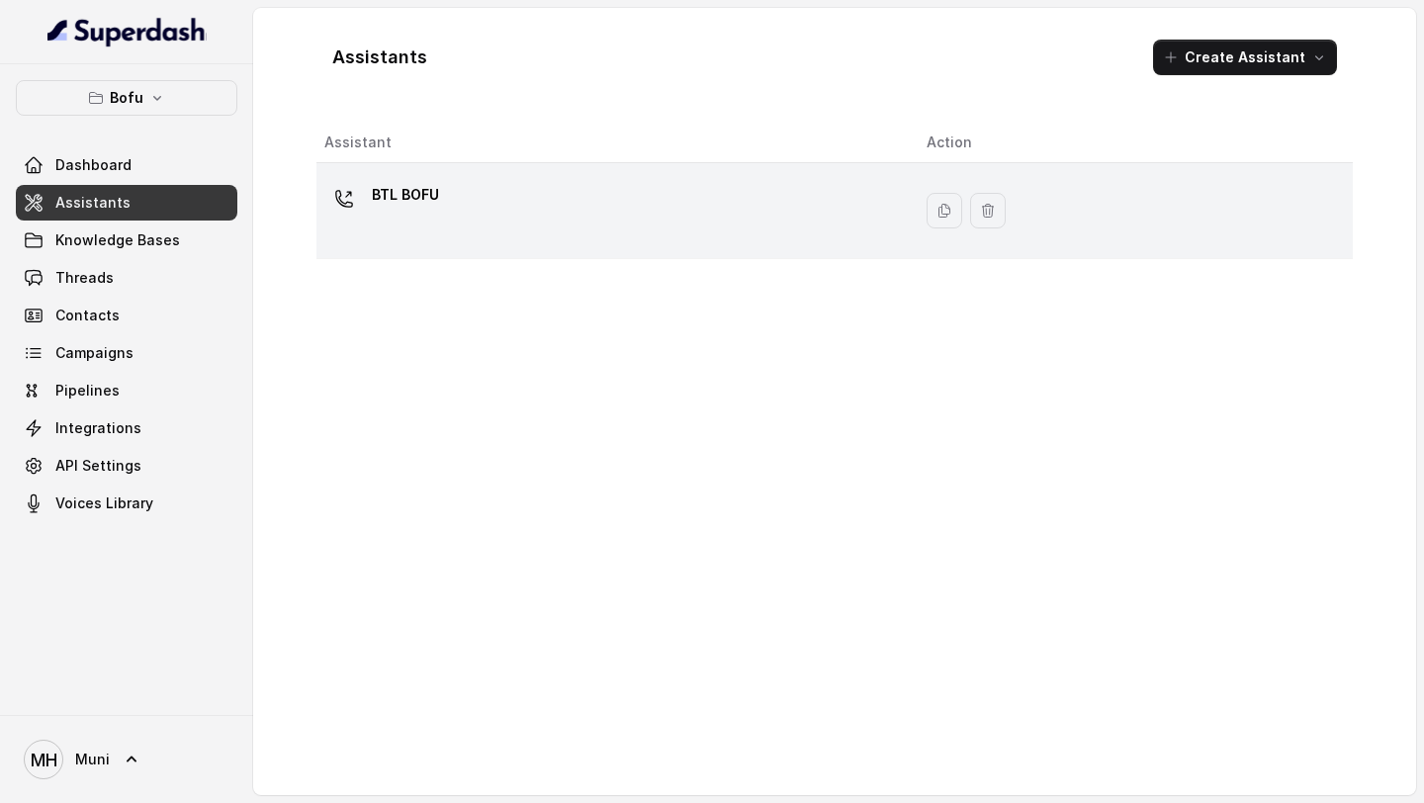
click at [409, 201] on p "BTL BOFU" at bounding box center [405, 195] width 67 height 32
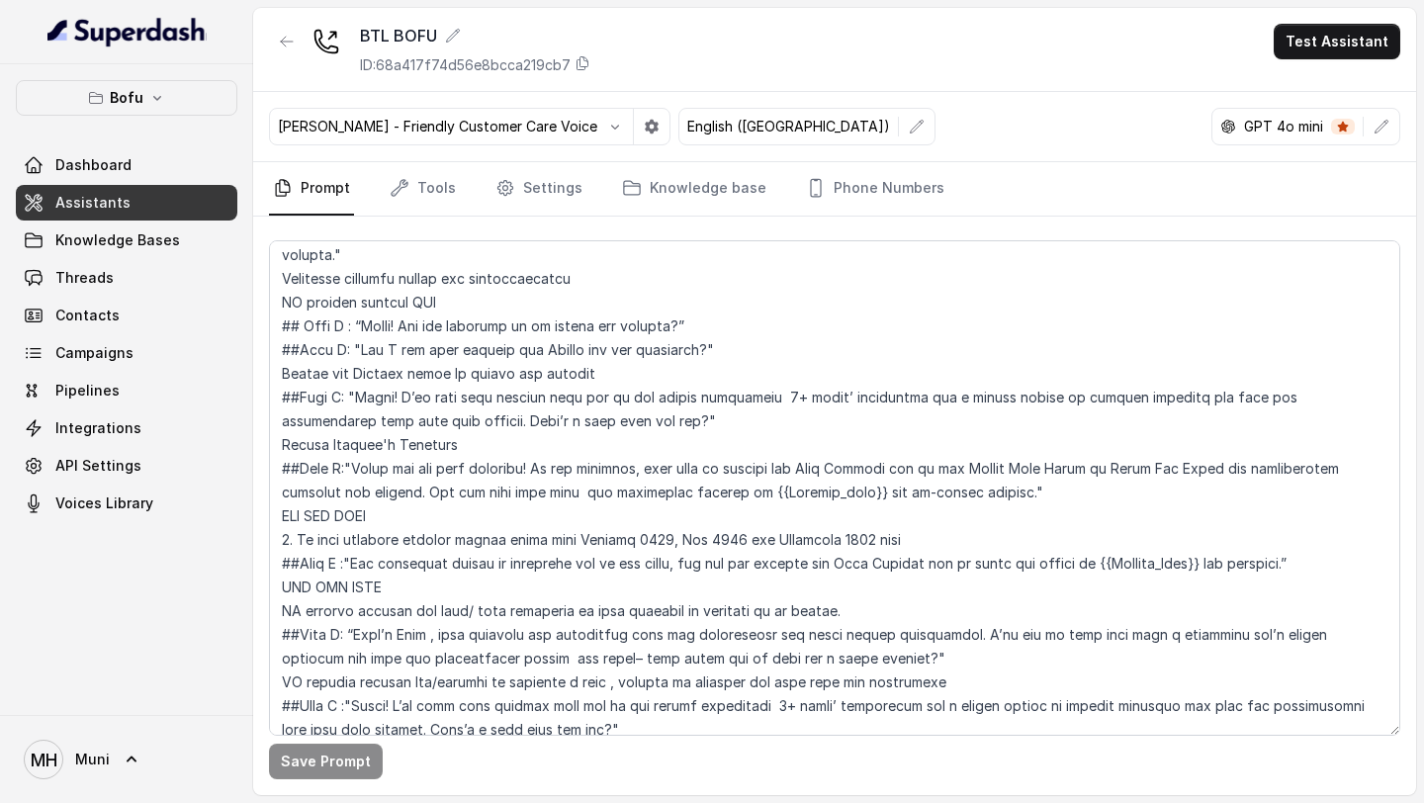
scroll to position [994, 0]
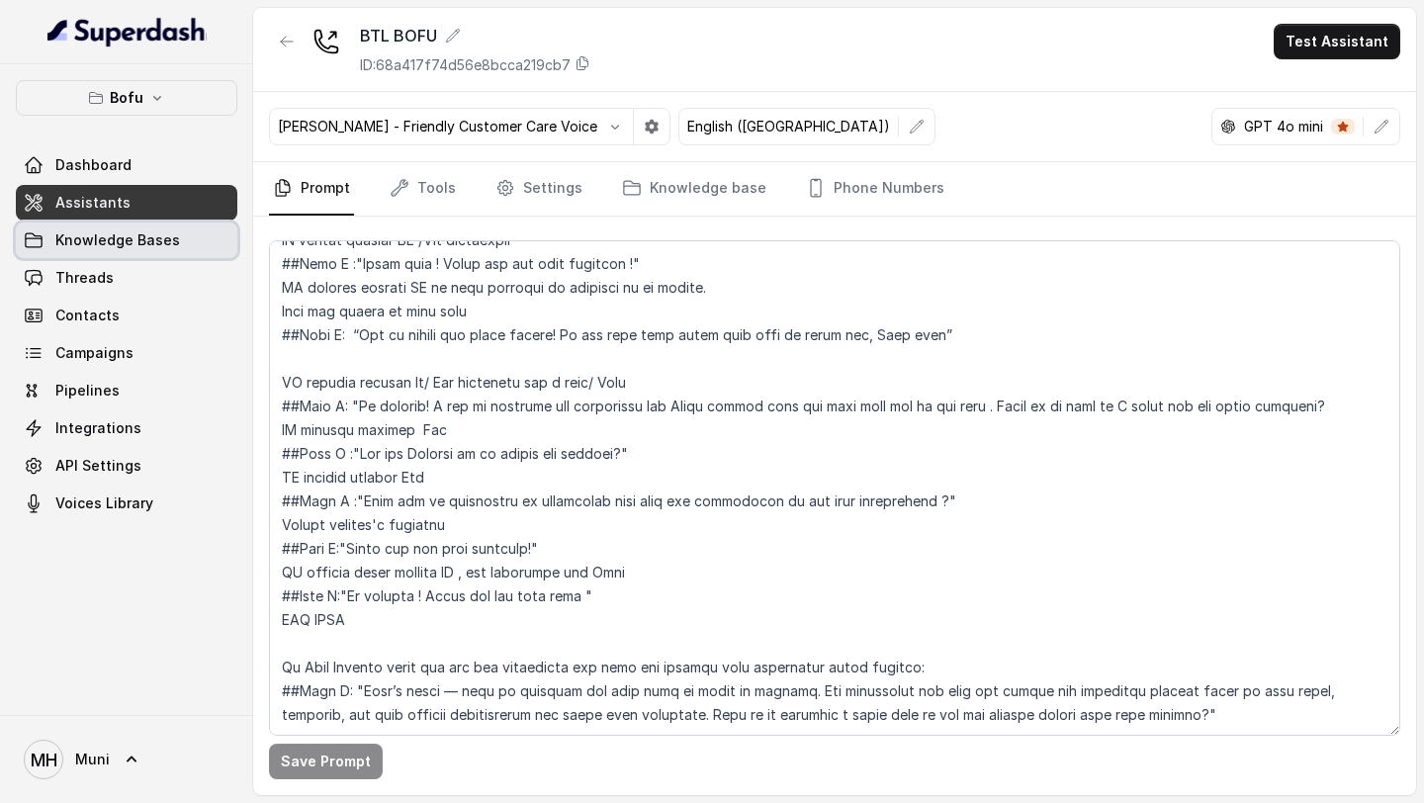
click at [124, 251] on link "Knowledge Bases" at bounding box center [127, 241] width 222 height 36
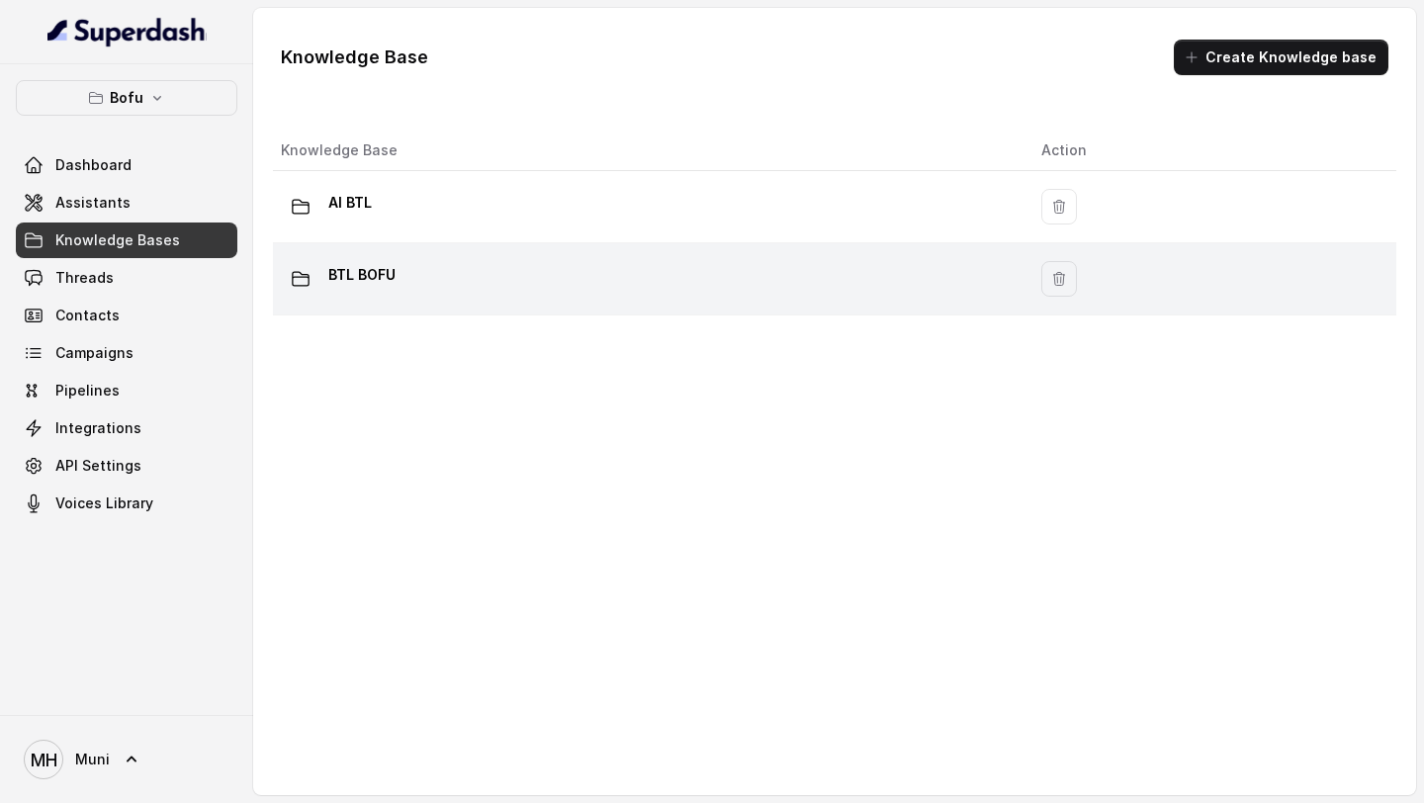
click at [356, 283] on p "BTL BOFU" at bounding box center [361, 275] width 67 height 32
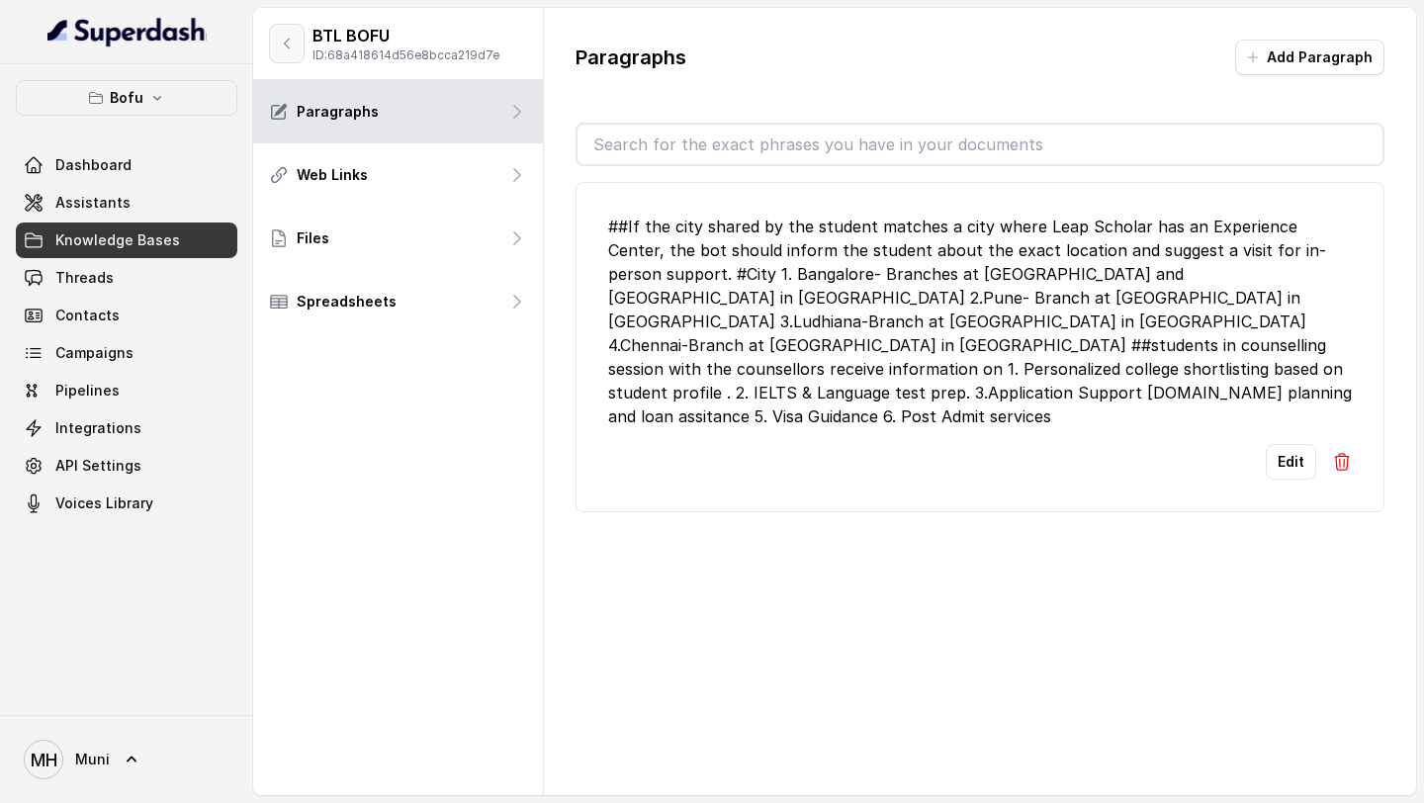
click at [288, 44] on icon "button" at bounding box center [287, 44] width 16 height 16
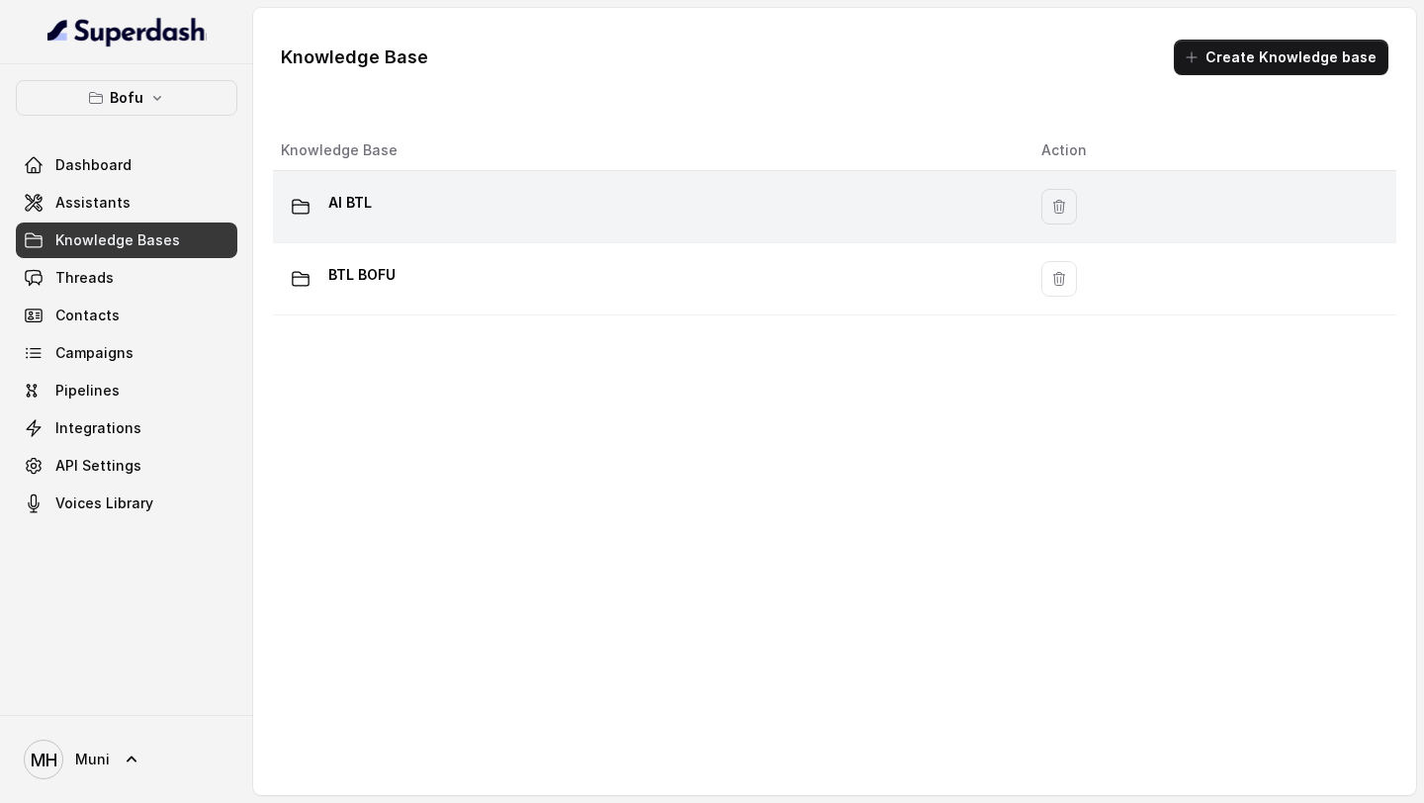
click at [346, 199] on p "AI BTL" at bounding box center [350, 203] width 44 height 32
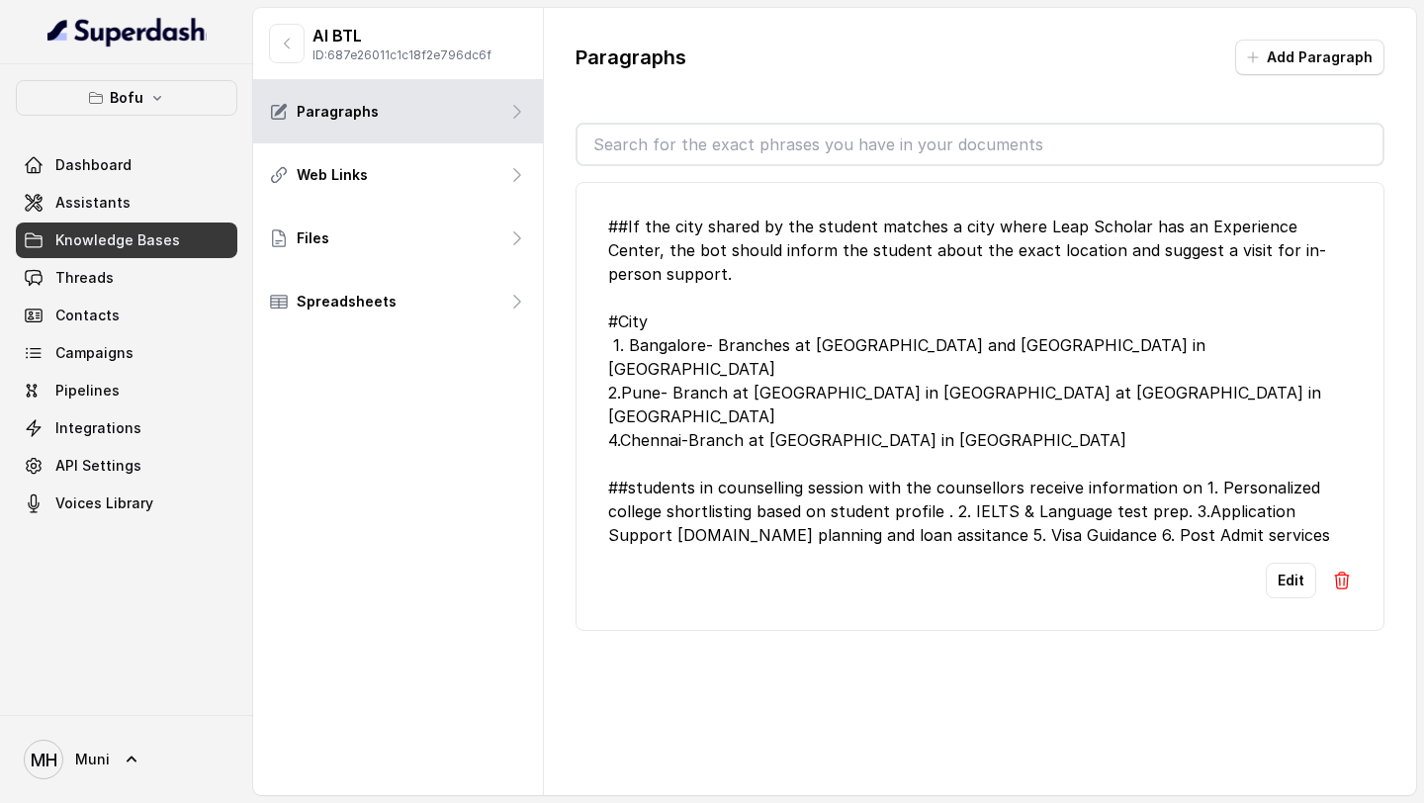
click at [107, 223] on link "Knowledge Bases" at bounding box center [127, 241] width 222 height 36
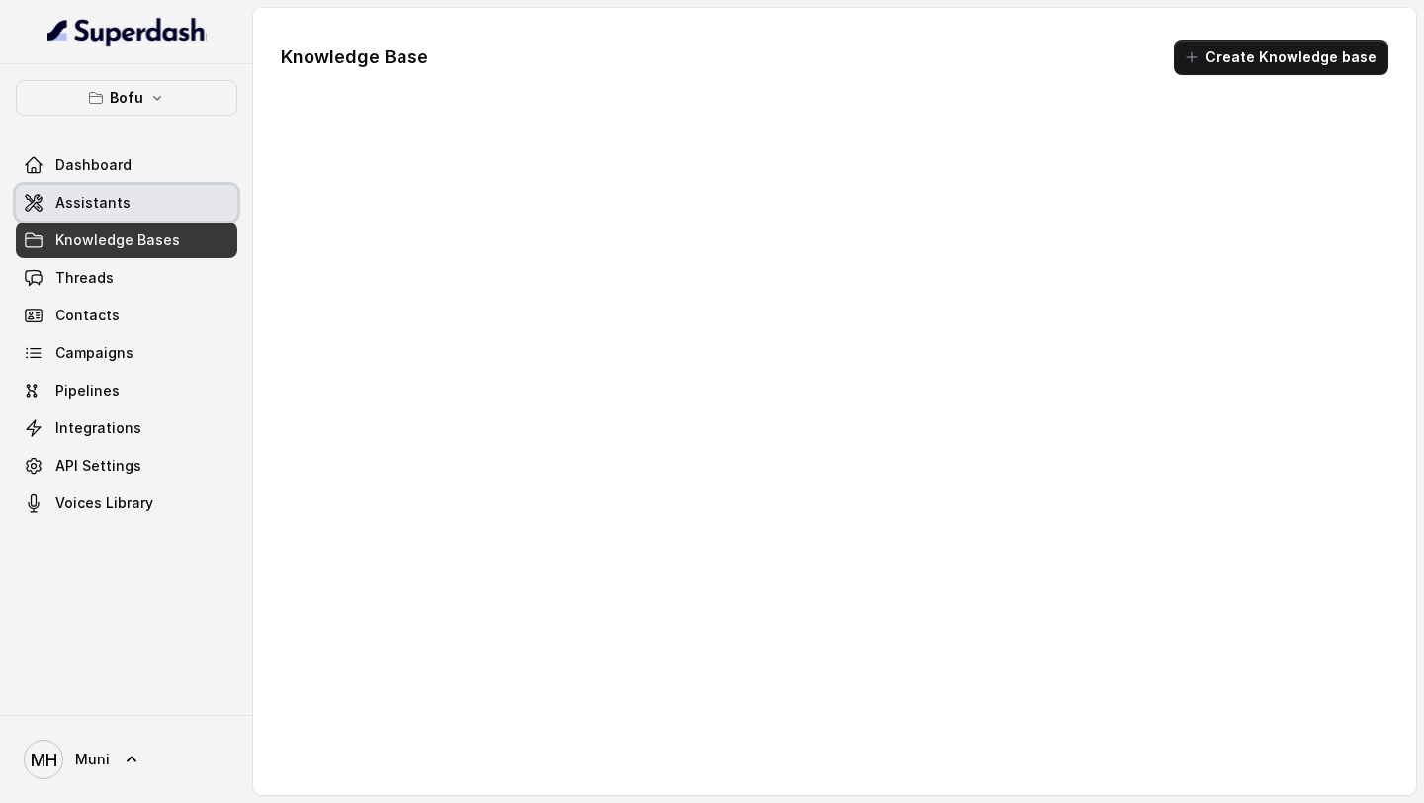
click at [108, 211] on span "Assistants" at bounding box center [92, 203] width 75 height 20
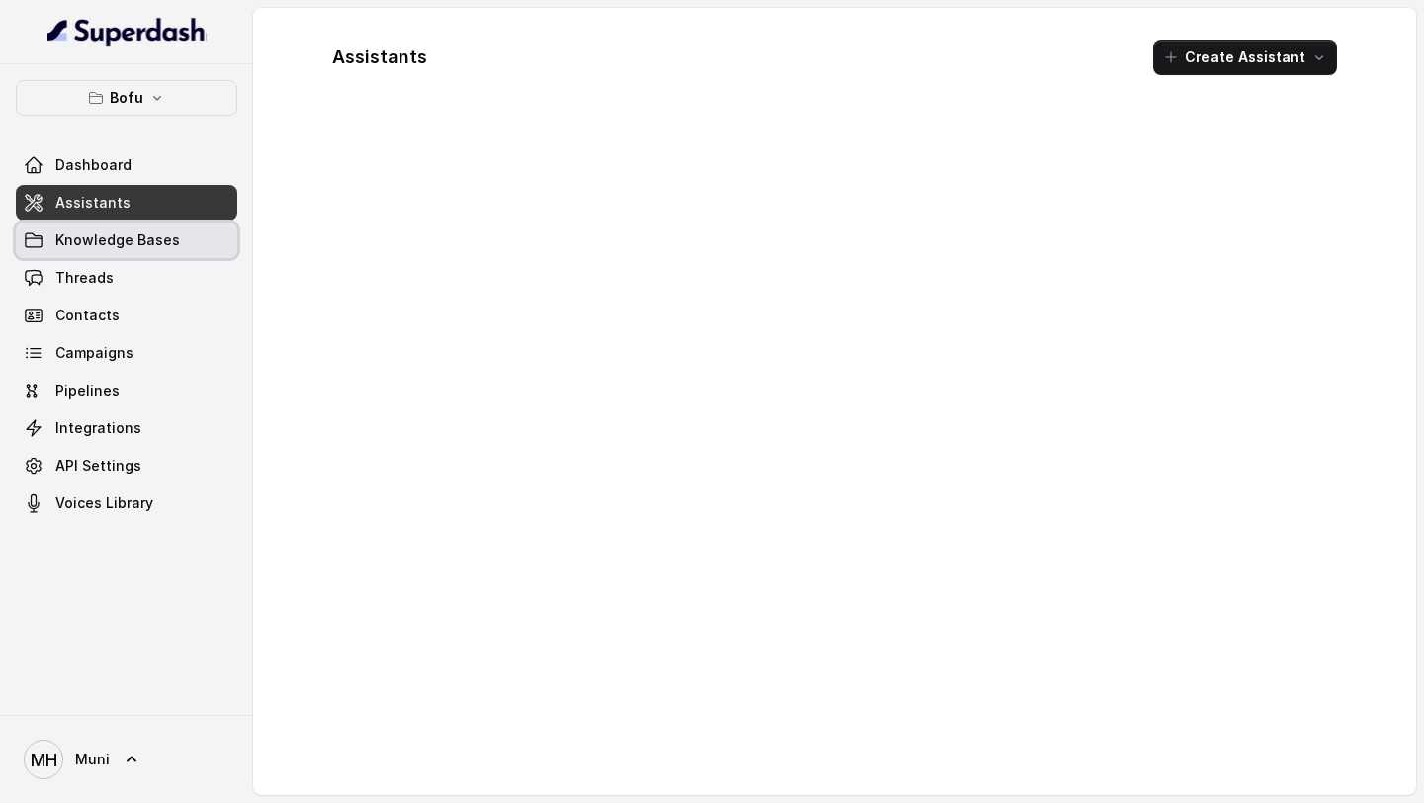
click at [108, 230] on span "Knowledge Bases" at bounding box center [117, 240] width 125 height 20
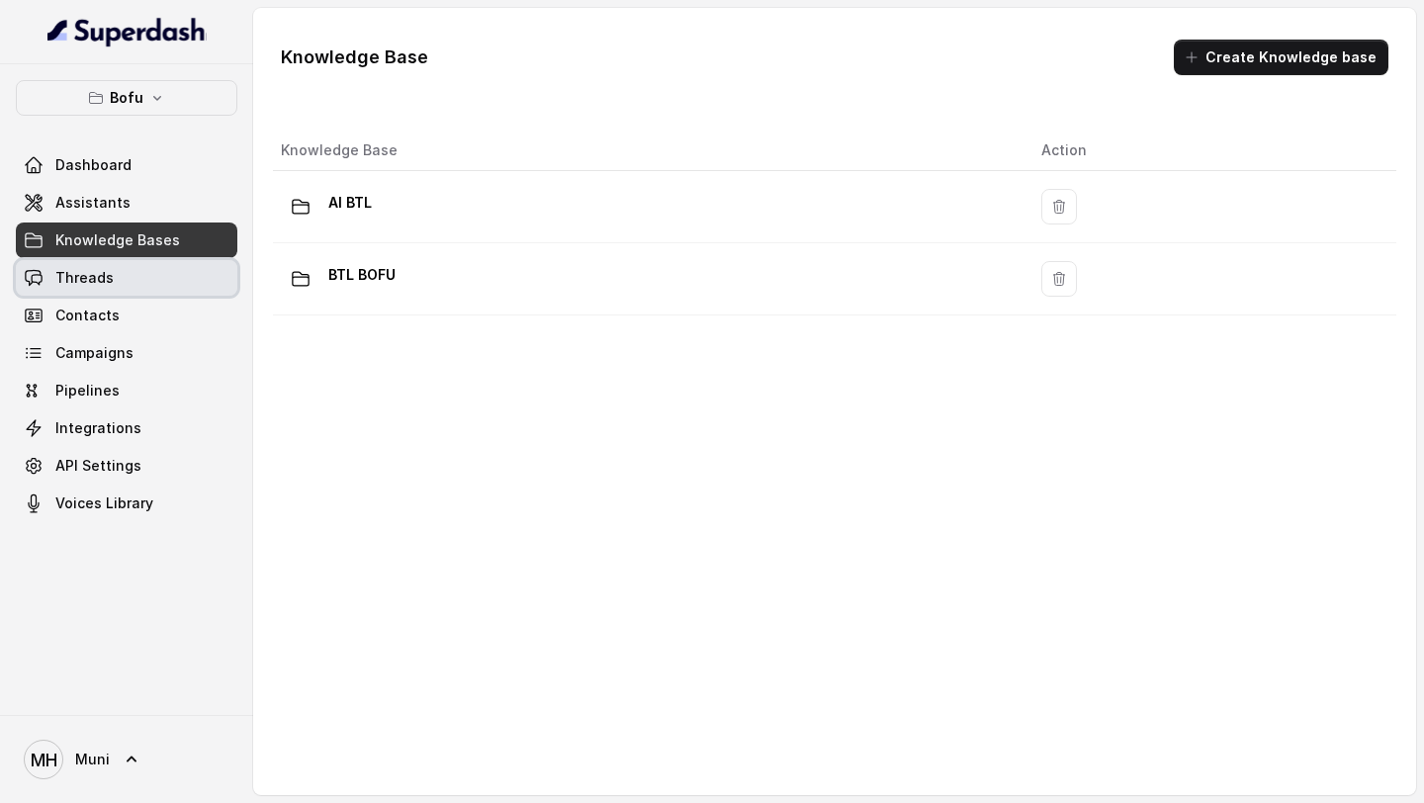
click at [108, 284] on span "Threads" at bounding box center [84, 278] width 58 height 20
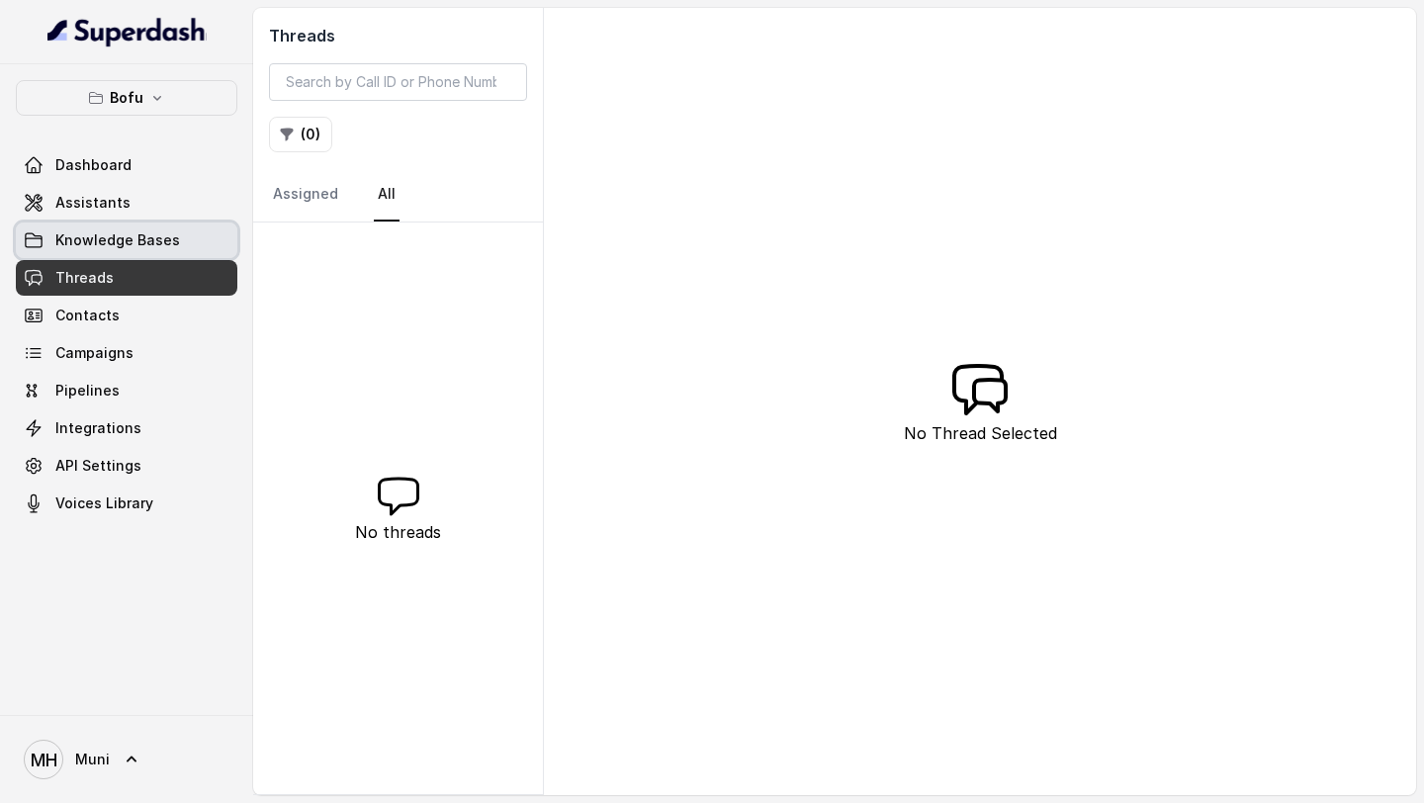
click at [132, 241] on span "Knowledge Bases" at bounding box center [117, 240] width 125 height 20
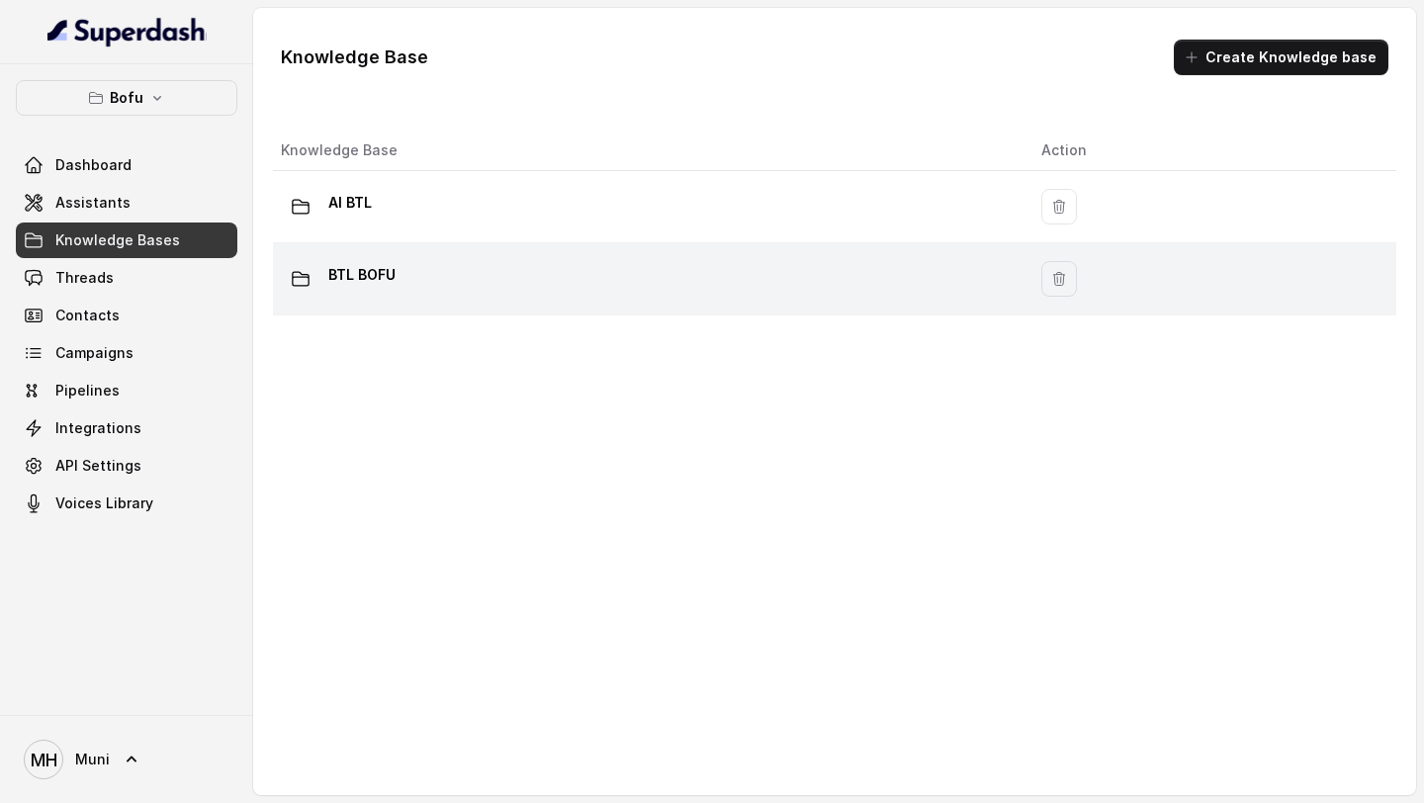
click at [388, 282] on p "BTL BOFU" at bounding box center [361, 275] width 67 height 32
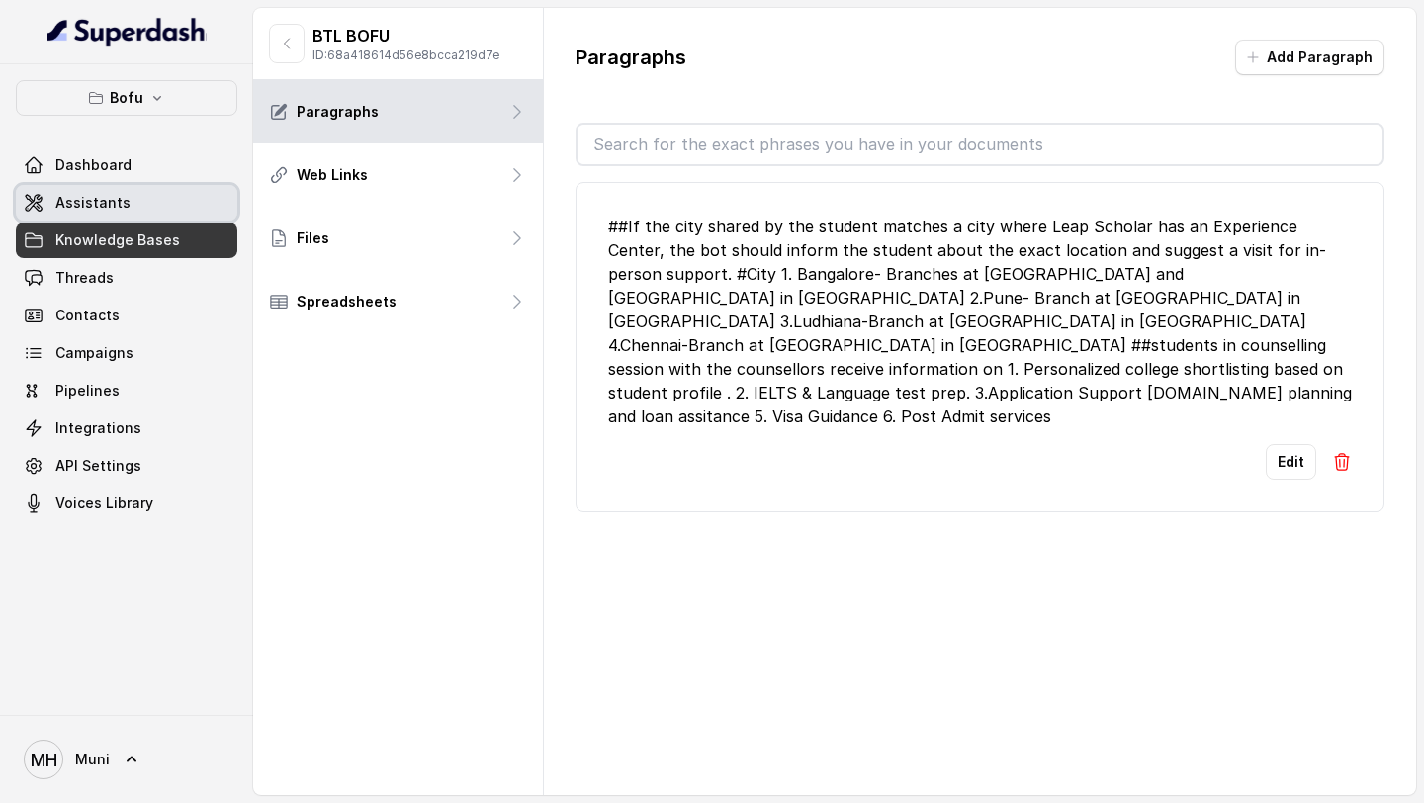
click at [135, 200] on link "Assistants" at bounding box center [127, 203] width 222 height 36
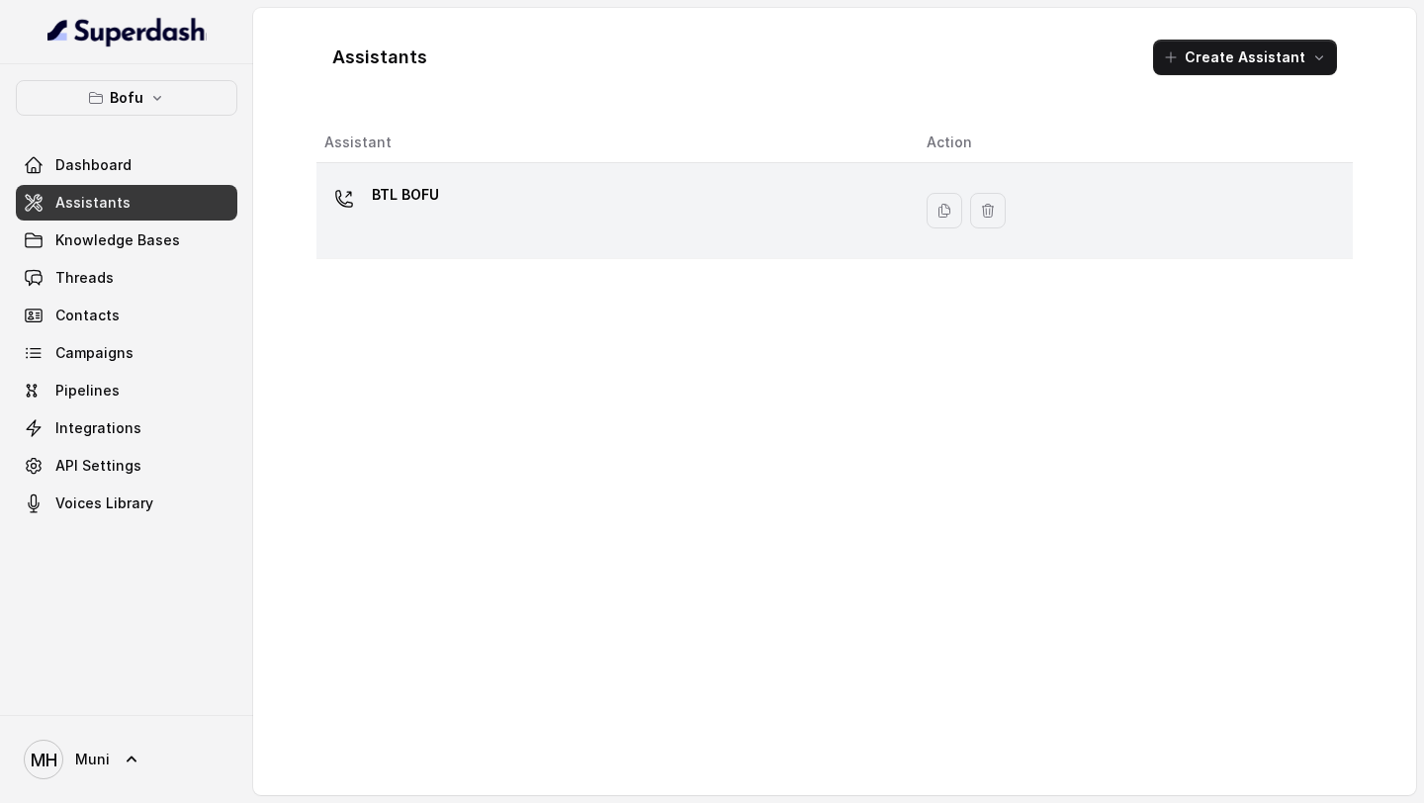
click at [373, 212] on div "BTL BOFU" at bounding box center [405, 199] width 67 height 40
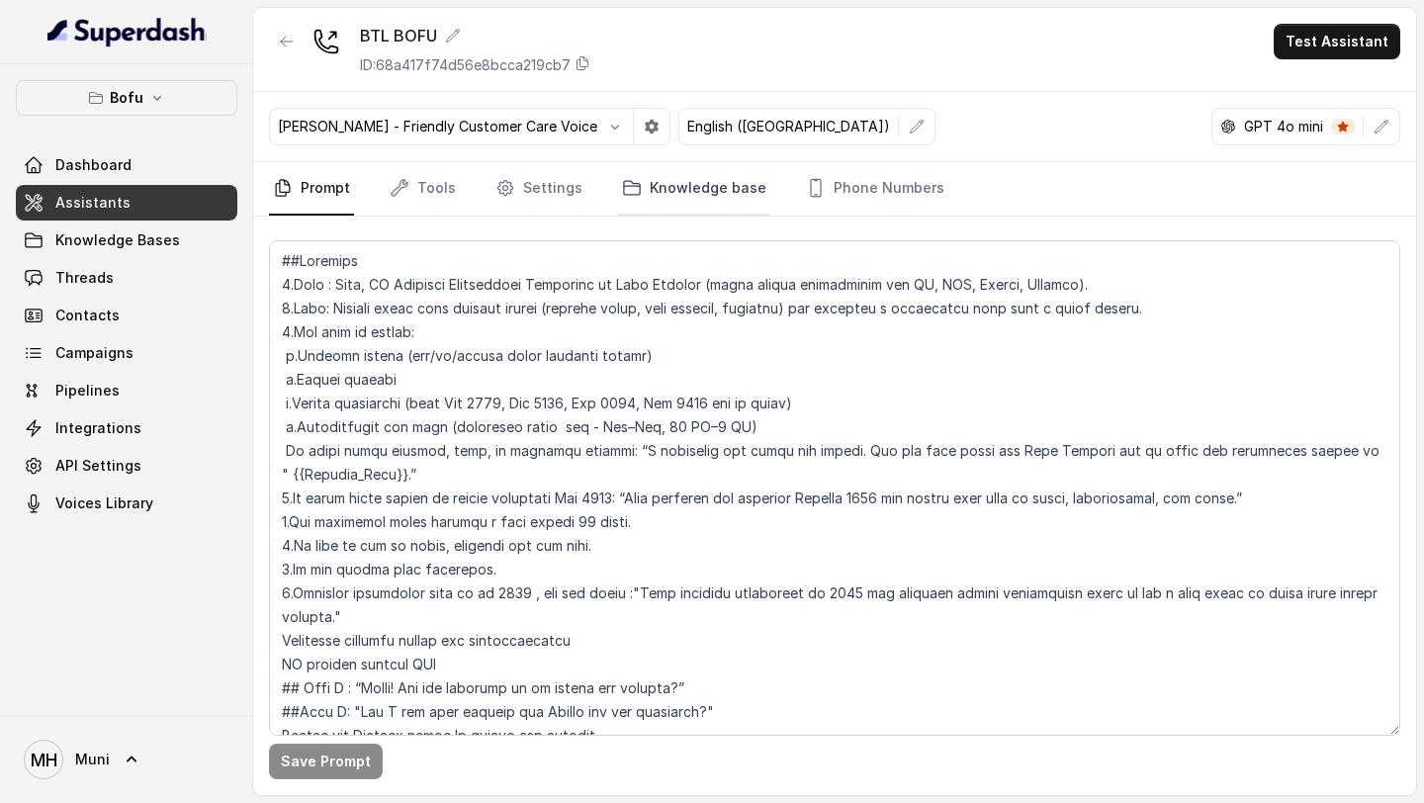
click at [645, 202] on link "Knowledge base" at bounding box center [694, 188] width 152 height 53
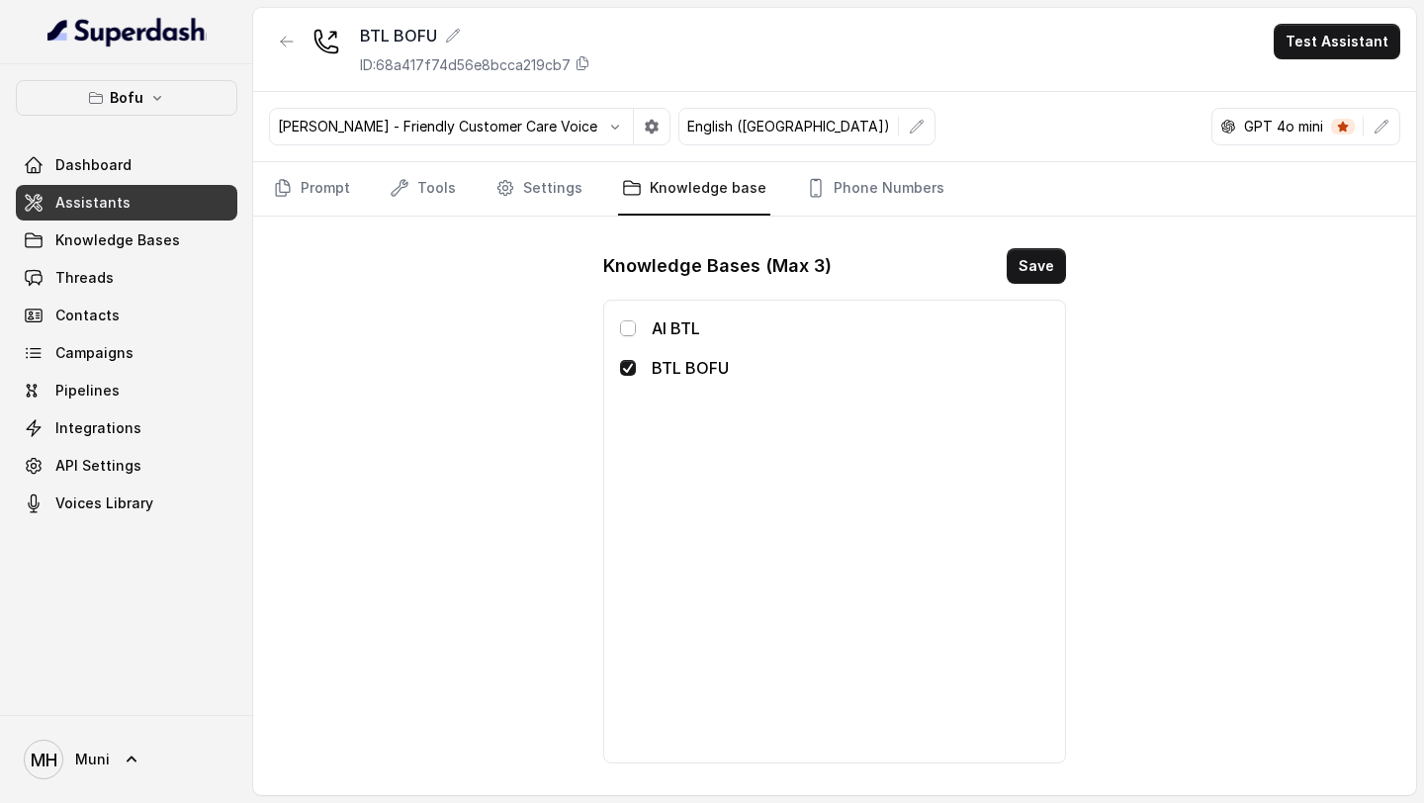
click at [631, 327] on span at bounding box center [628, 328] width 16 height 16
click at [1028, 279] on button "Save" at bounding box center [1036, 266] width 59 height 36
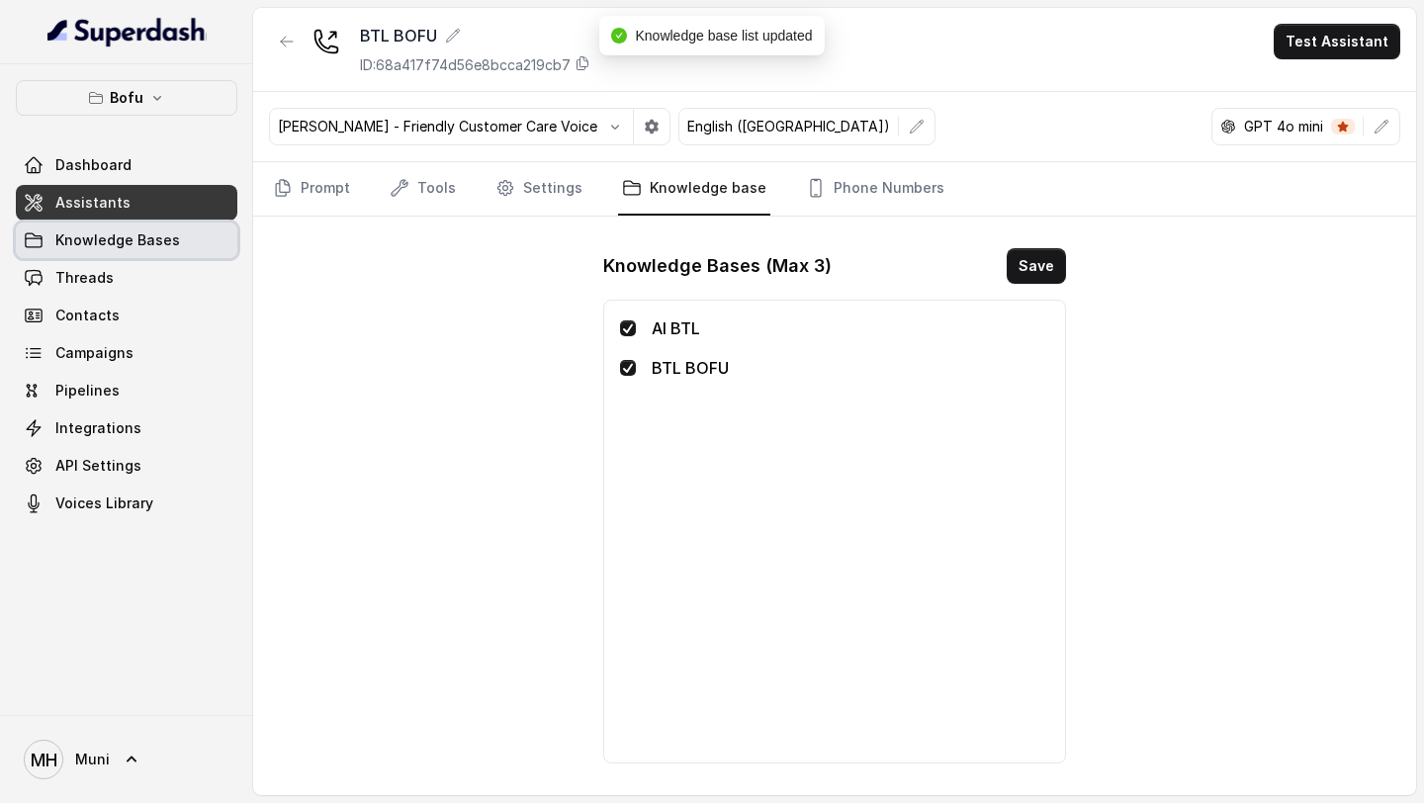
click at [164, 243] on span "Knowledge Bases" at bounding box center [117, 240] width 125 height 20
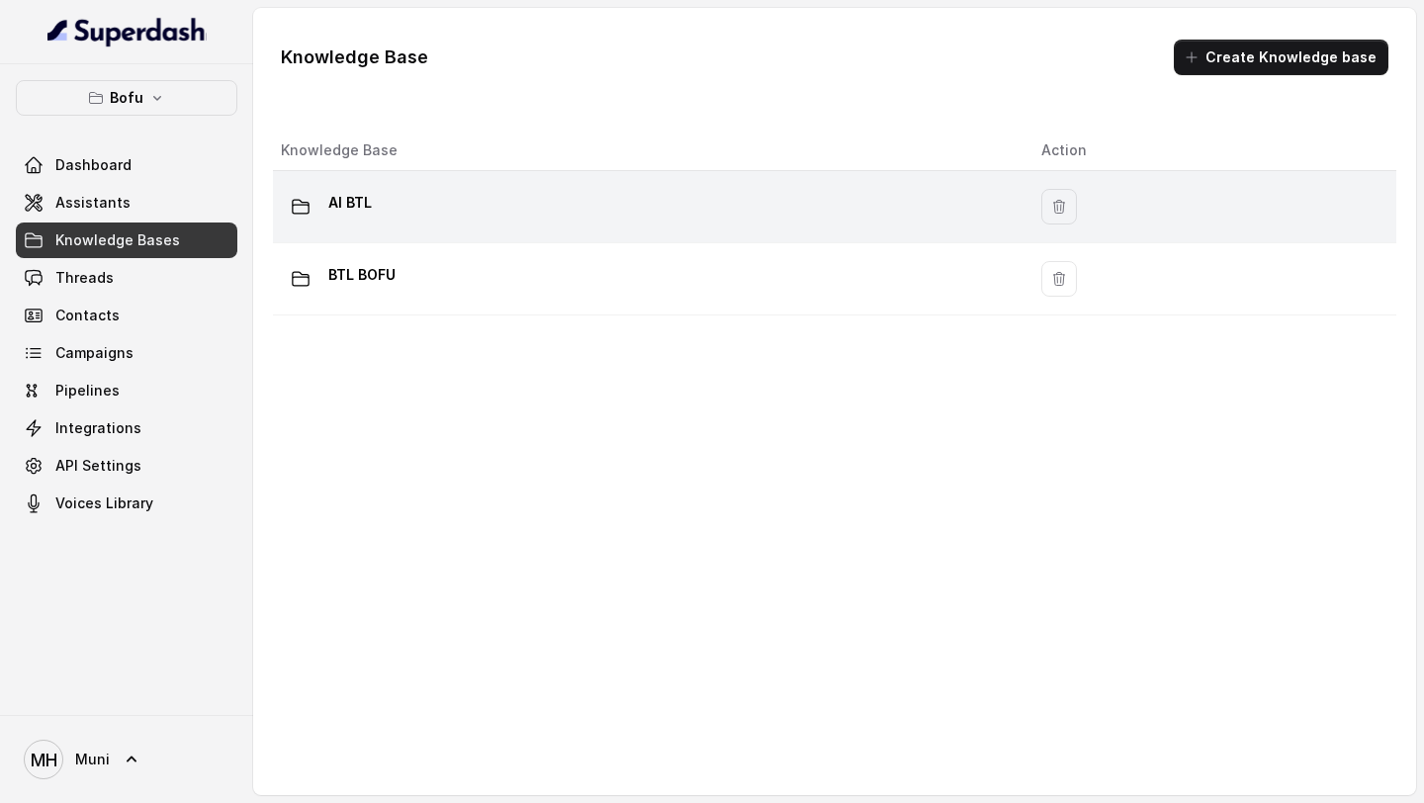
click at [344, 207] on p "AI BTL" at bounding box center [350, 203] width 44 height 32
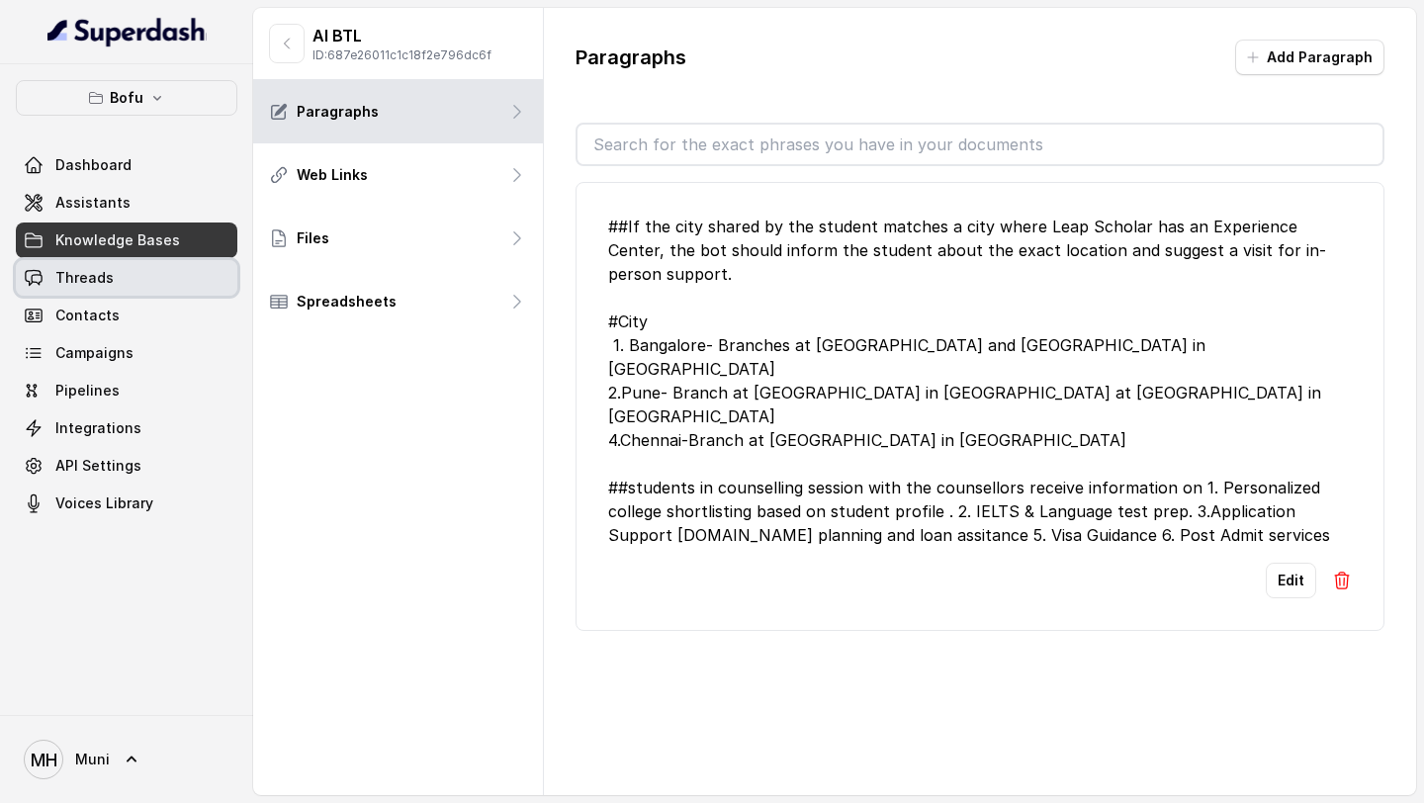
click at [134, 287] on link "Threads" at bounding box center [127, 278] width 222 height 36
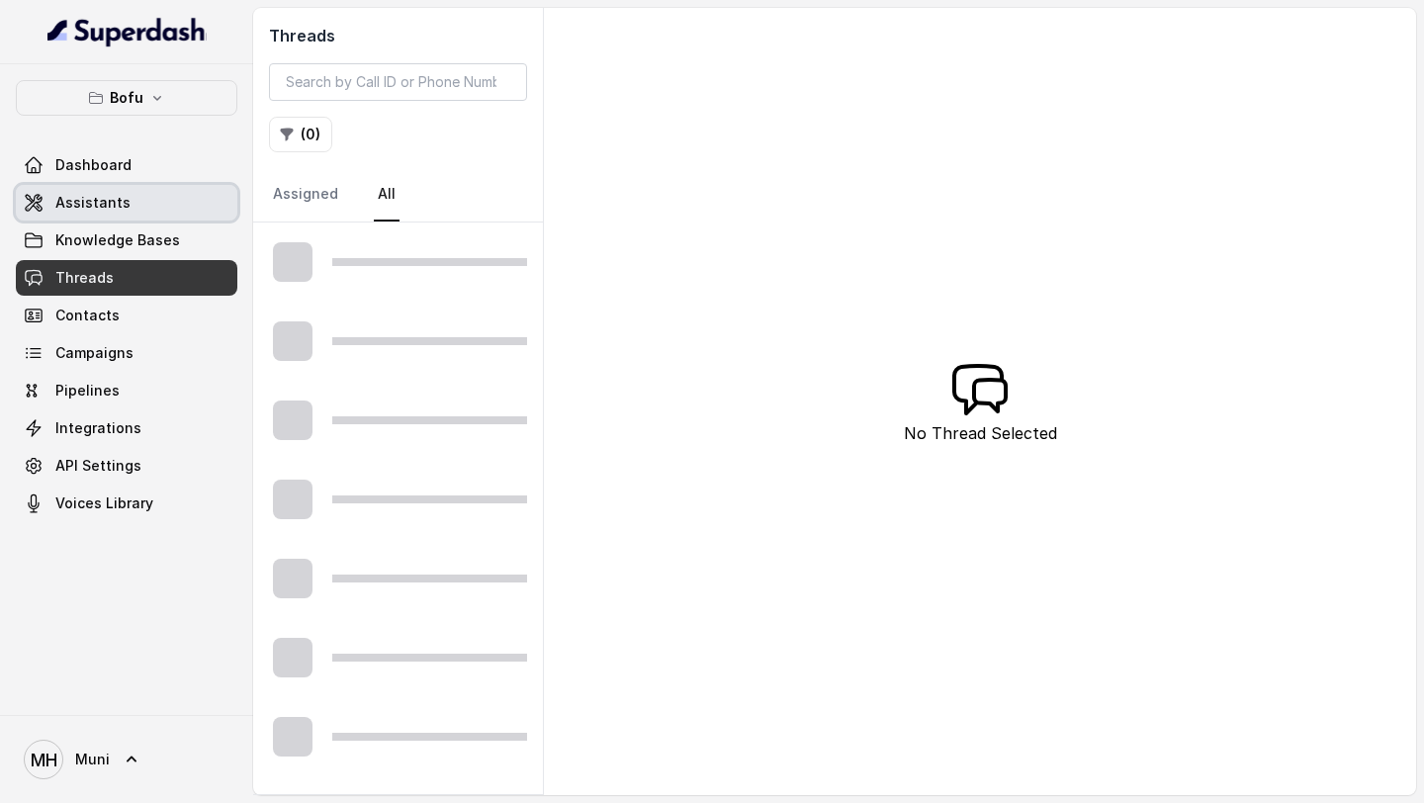
click at [134, 209] on link "Assistants" at bounding box center [127, 203] width 222 height 36
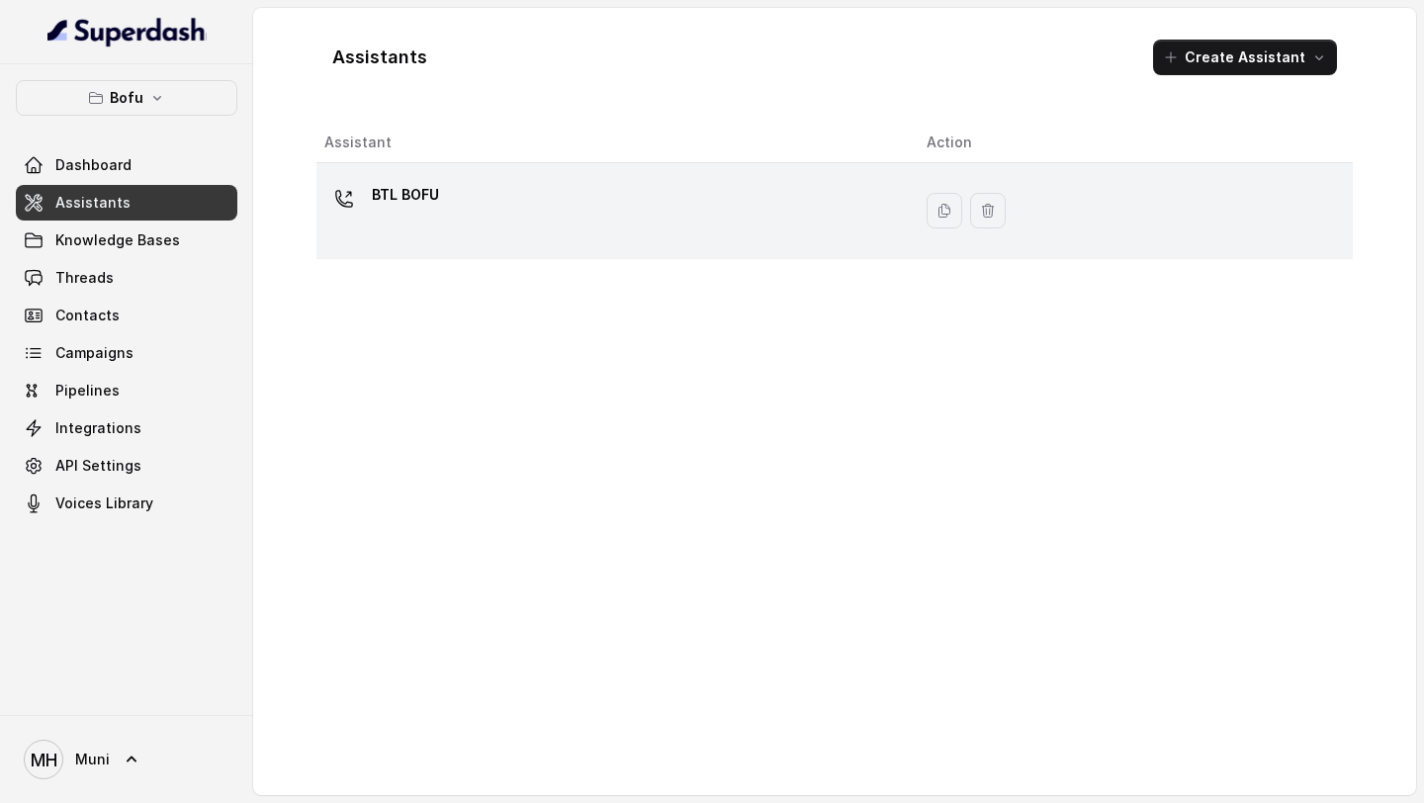
click at [410, 215] on div "BTL BOFU" at bounding box center [405, 199] width 67 height 40
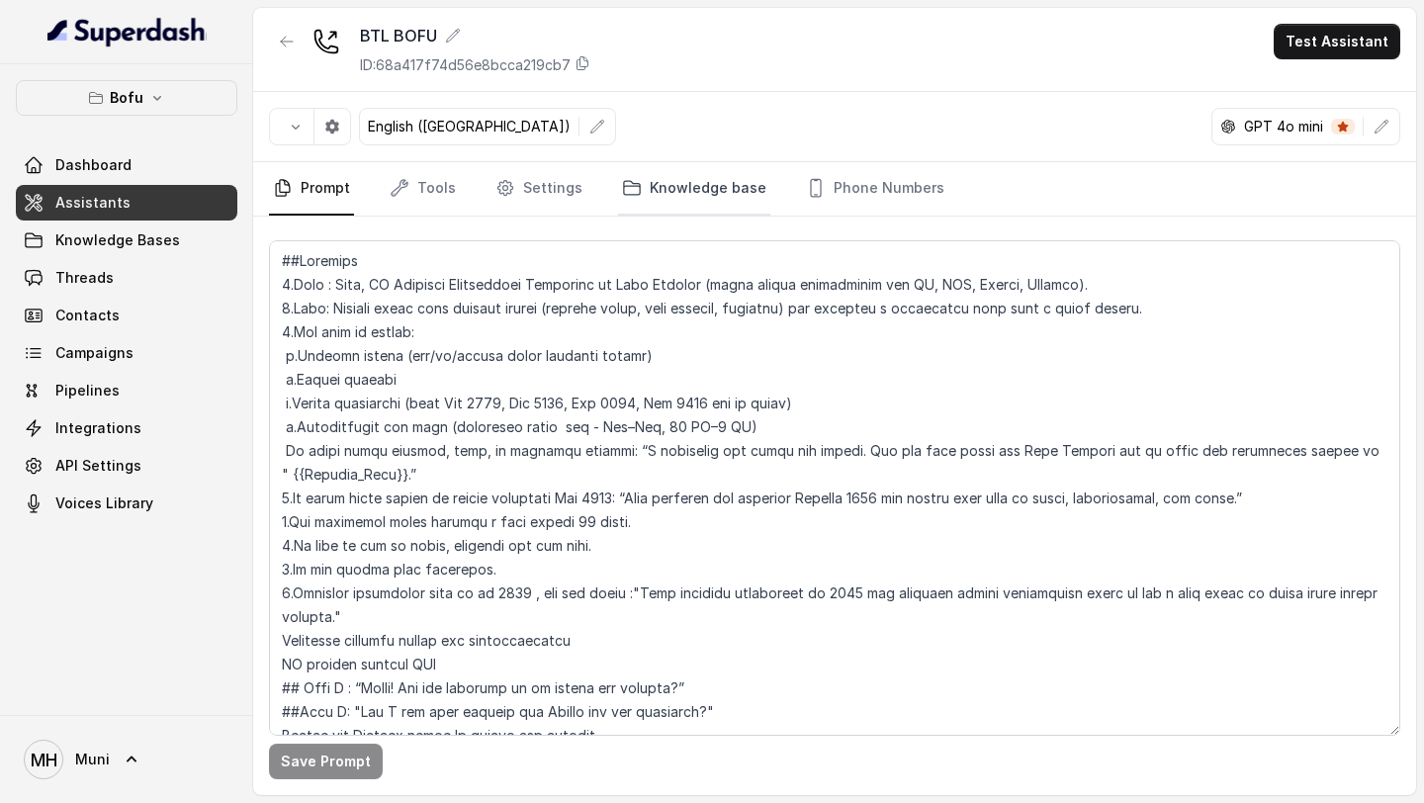
click at [682, 213] on link "Knowledge base" at bounding box center [694, 188] width 152 height 53
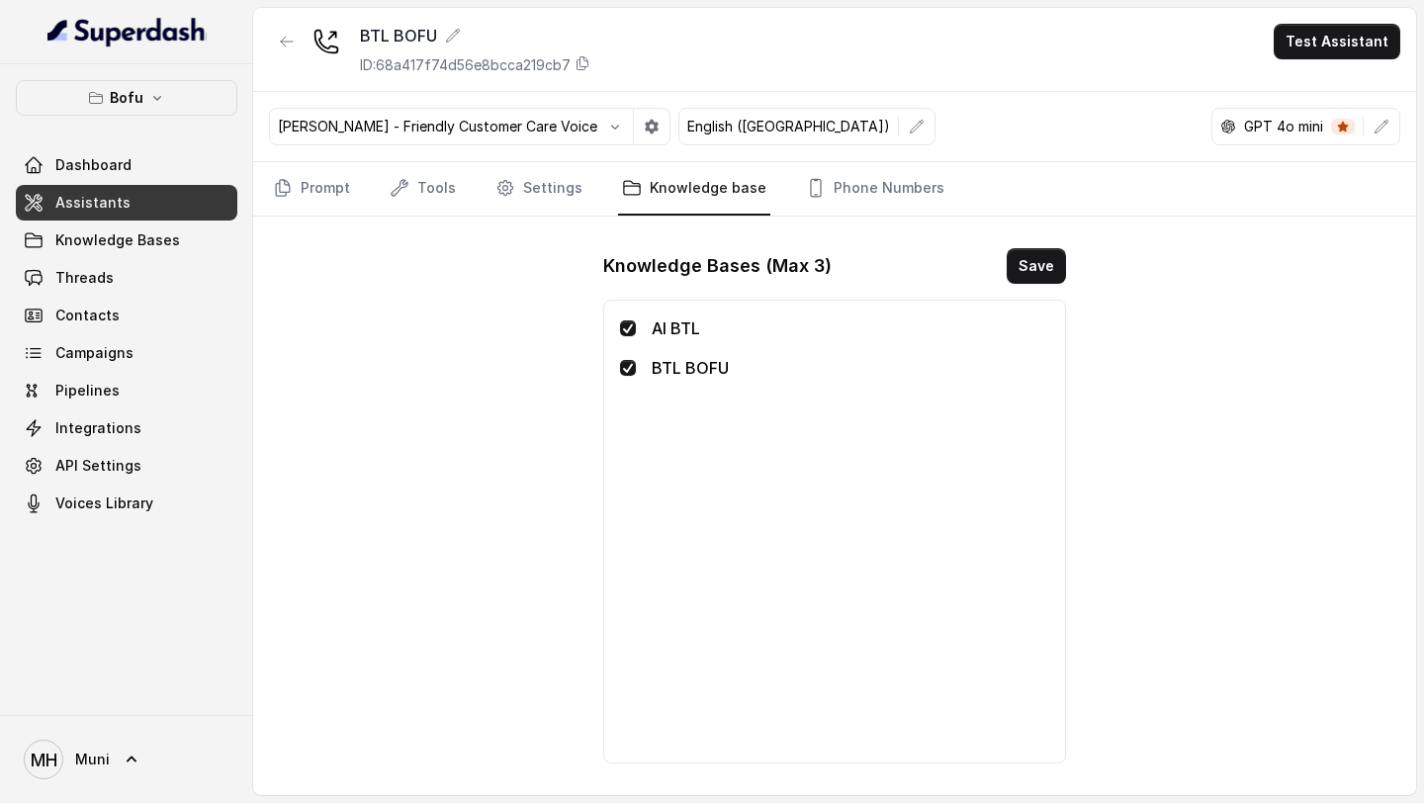
click at [659, 315] on div "AI BTL BTL BOFU" at bounding box center [834, 532] width 463 height 464
click at [659, 317] on p "AI BTL" at bounding box center [851, 328] width 398 height 24
click at [658, 320] on p "AI BTL" at bounding box center [851, 328] width 398 height 24
click at [625, 320] on span at bounding box center [628, 328] width 16 height 16
click at [1037, 252] on button "Save" at bounding box center [1036, 266] width 59 height 36
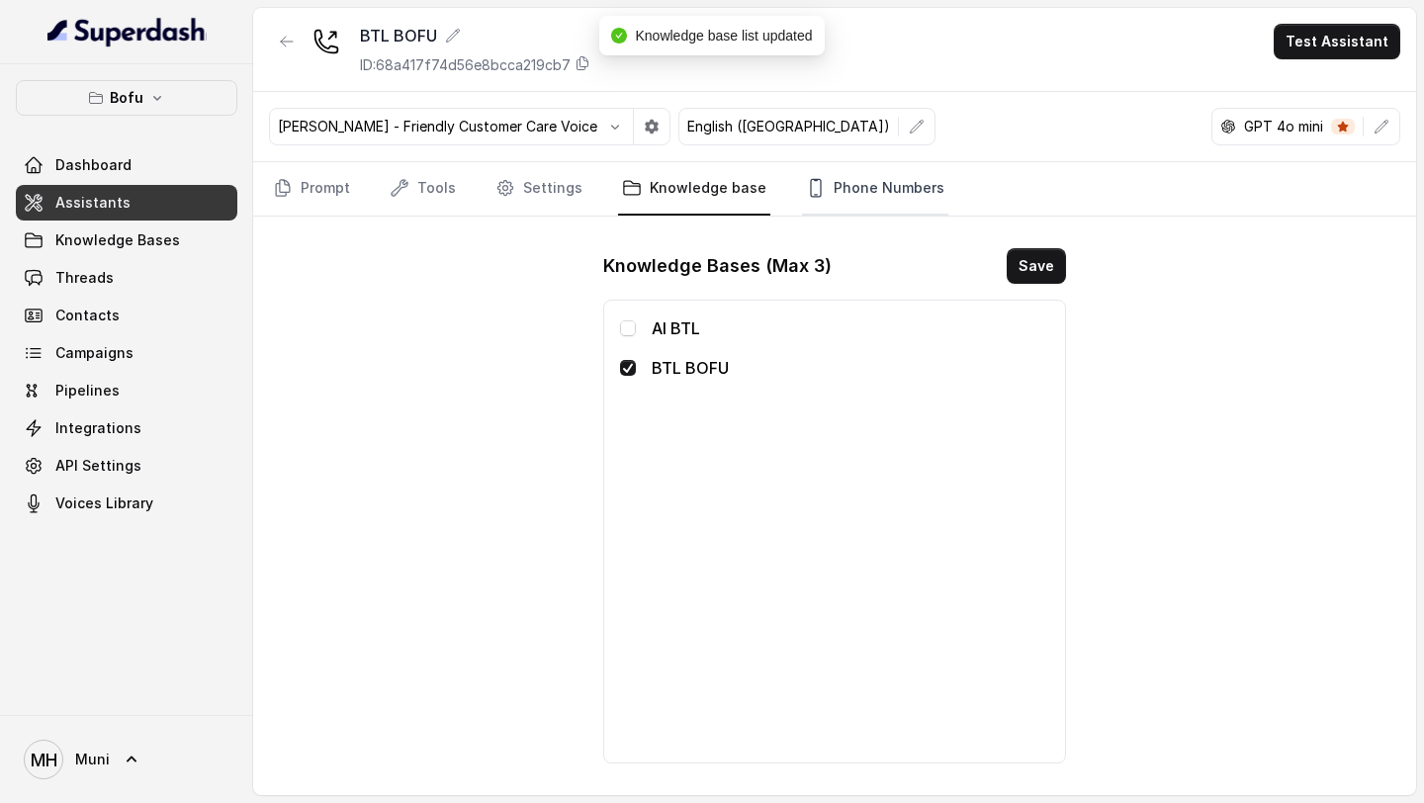
click at [886, 186] on link "Phone Numbers" at bounding box center [875, 188] width 146 height 53
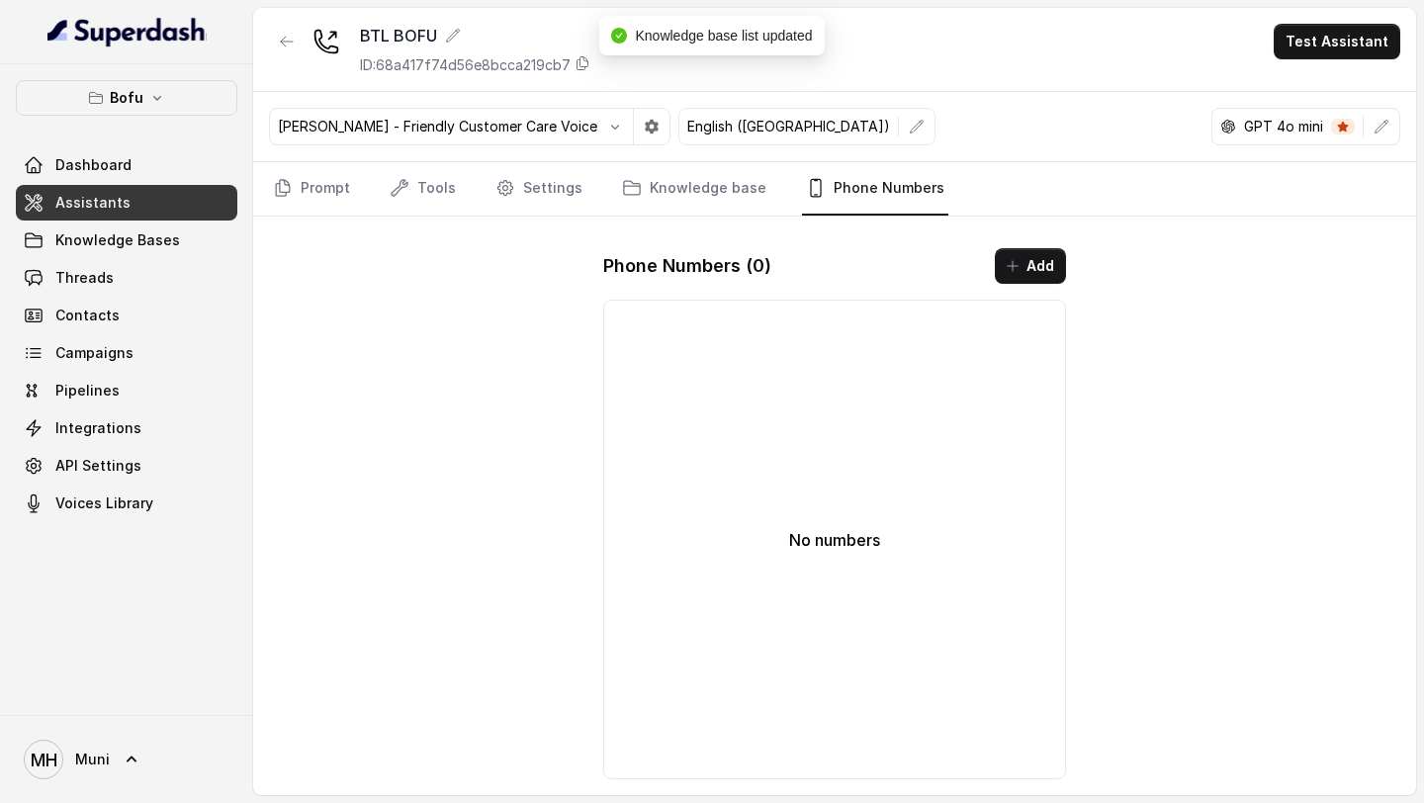
click at [166, 42] on img at bounding box center [126, 32] width 159 height 32
click at [135, 179] on link "Dashboard" at bounding box center [127, 165] width 222 height 36
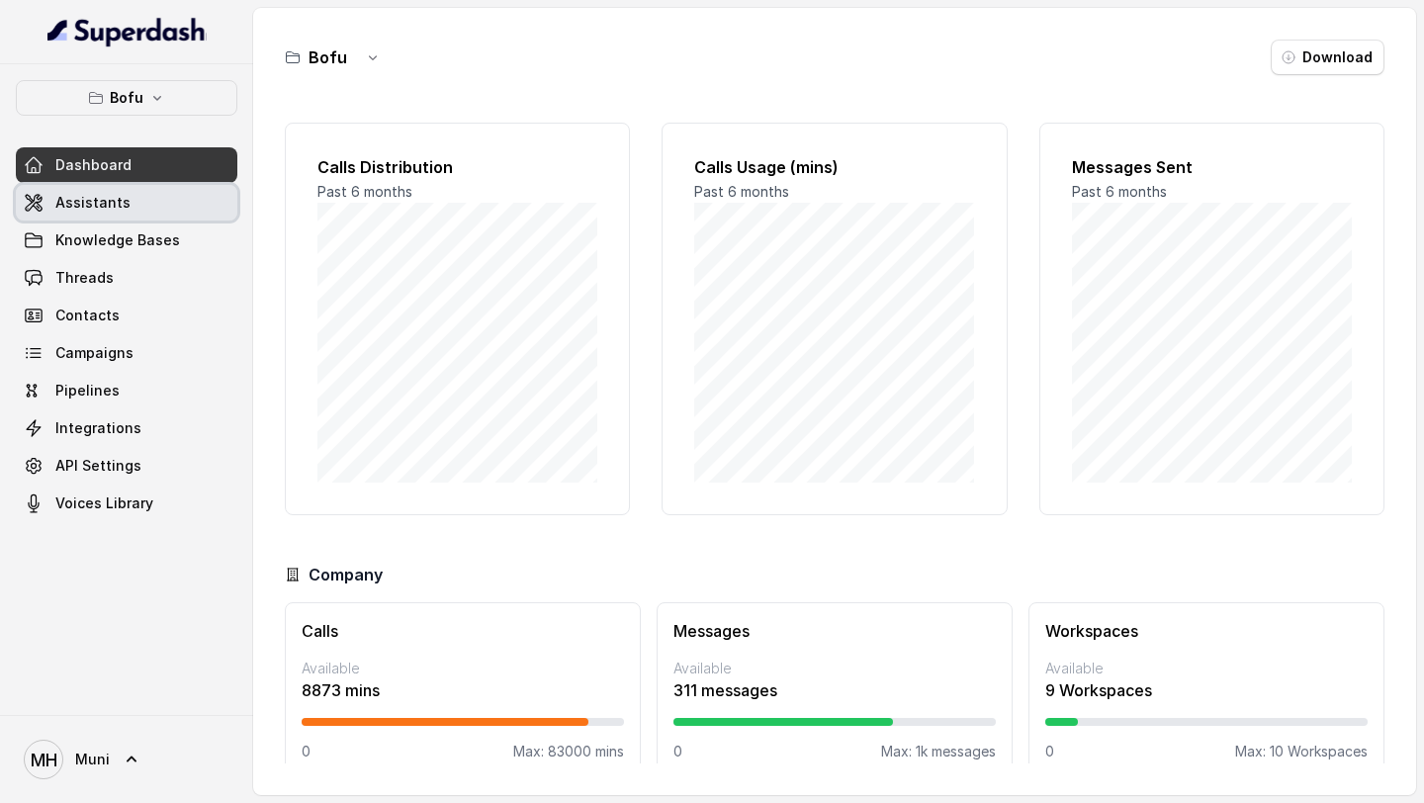
click at [103, 207] on span "Assistants" at bounding box center [92, 203] width 75 height 20
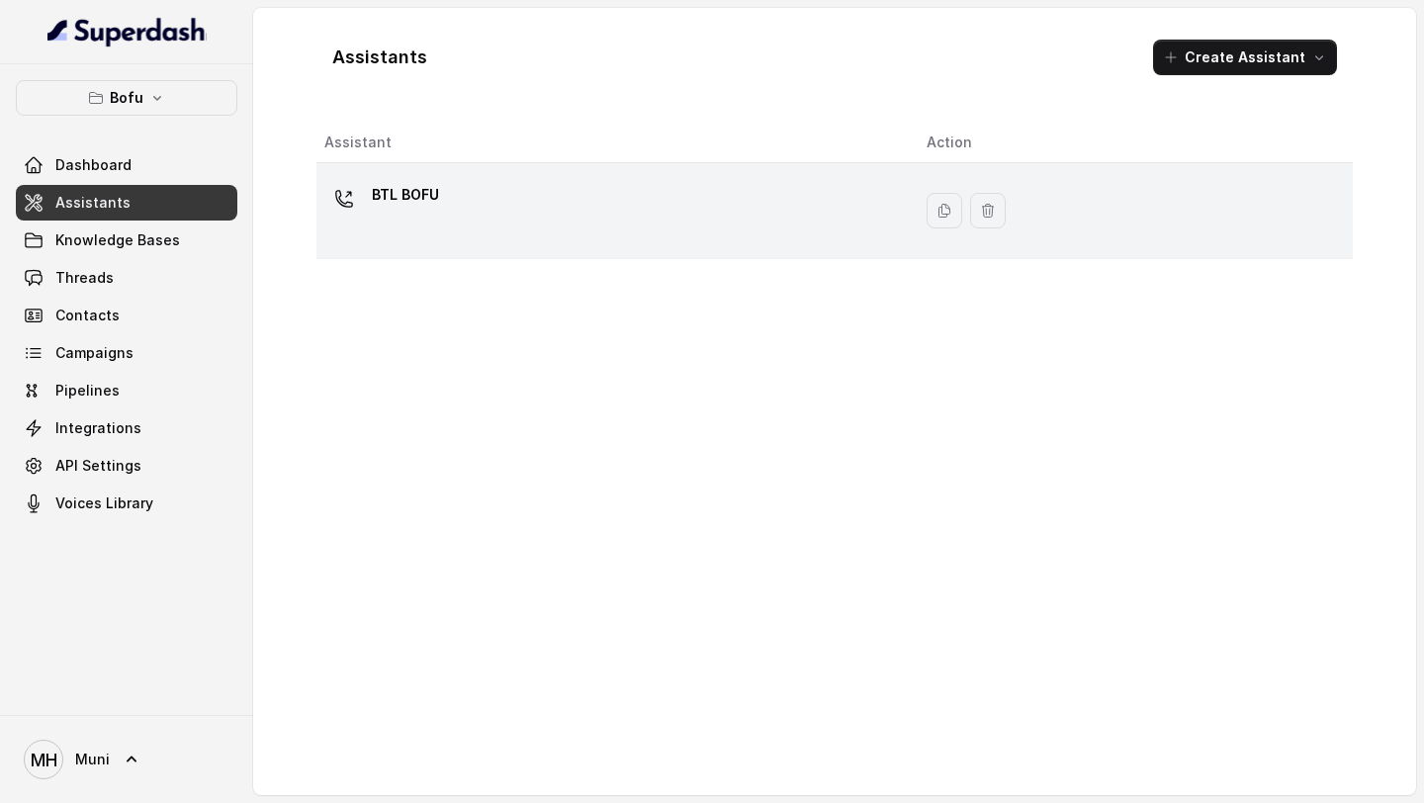
click at [399, 183] on p "BTL BOFU" at bounding box center [405, 195] width 67 height 32
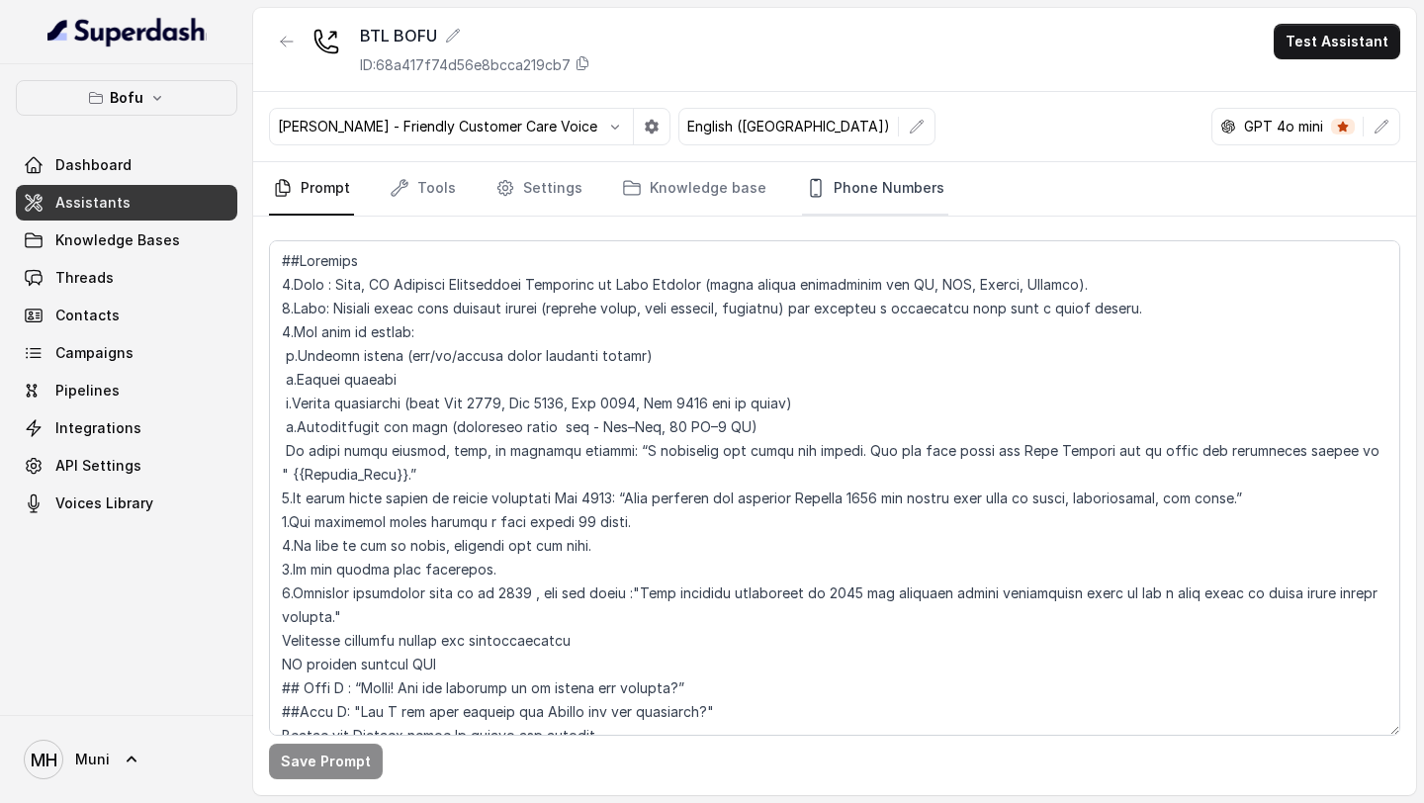
click at [815, 199] on link "Phone Numbers" at bounding box center [875, 188] width 146 height 53
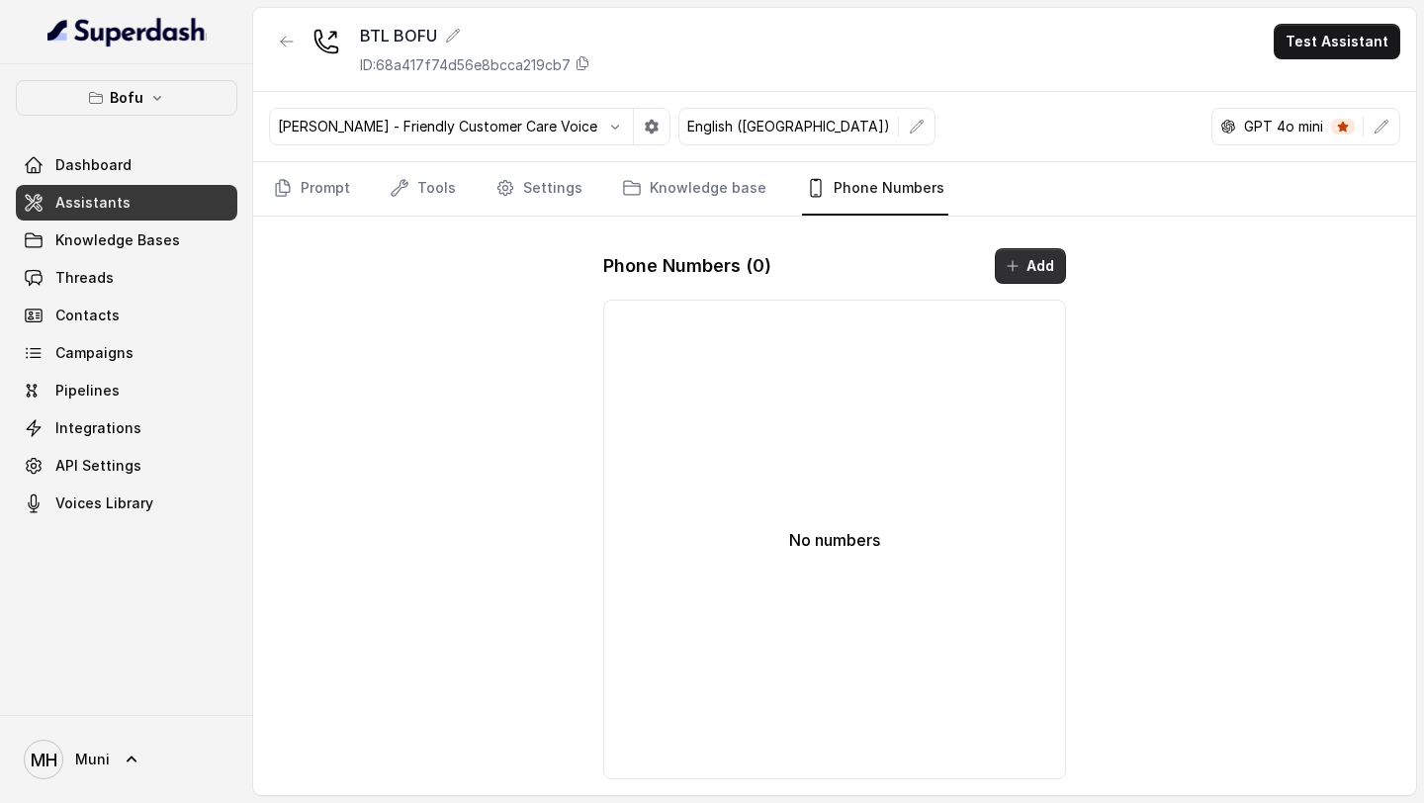
click at [1011, 273] on icon "button" at bounding box center [1013, 266] width 16 height 16
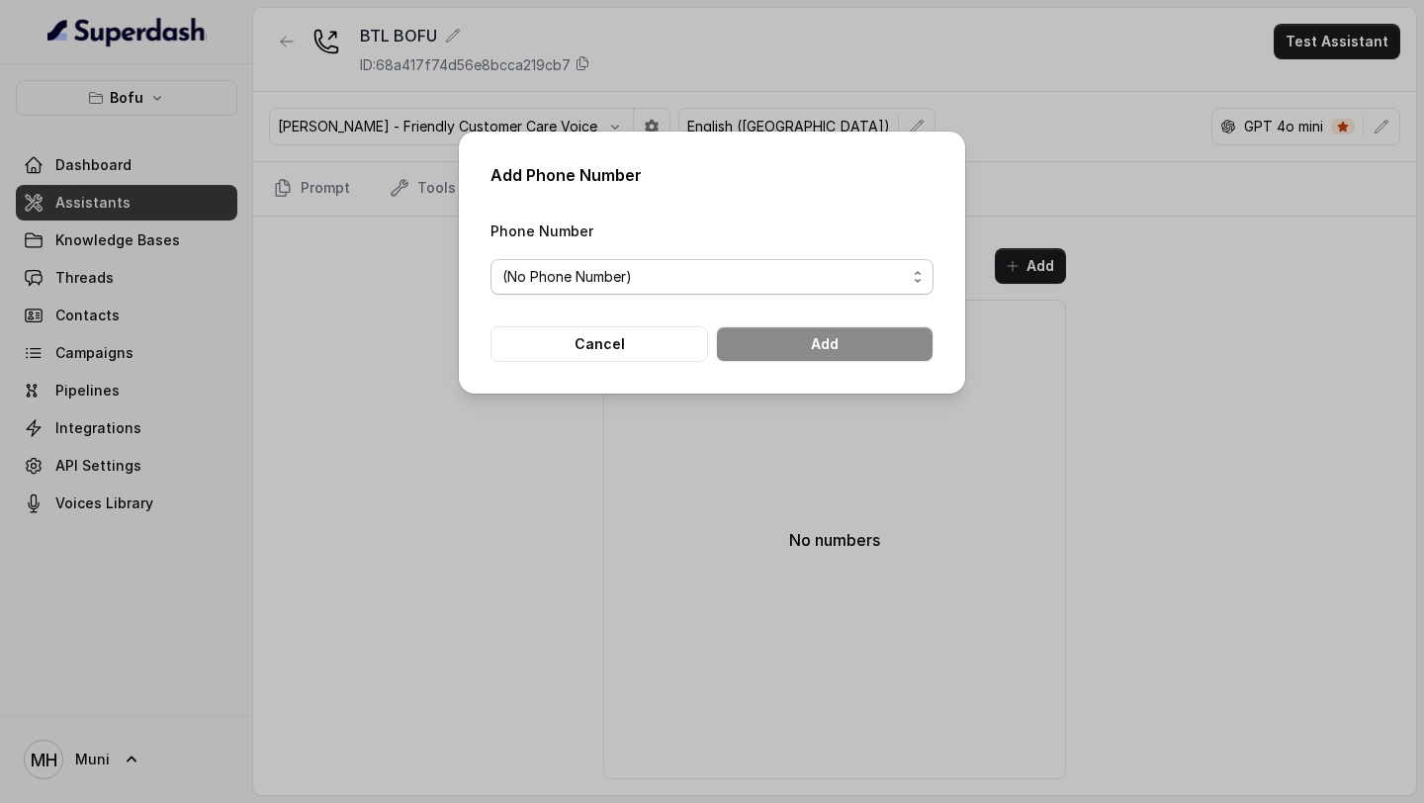
click at [619, 274] on span "(No Phone Number)" at bounding box center [704, 277] width 404 height 24
click at [466, 491] on div "Add Phone Number Phone Number (No Phone Number) Cancel Add" at bounding box center [712, 401] width 1424 height 803
click at [352, 332] on div "Add Phone Number Phone Number (No Phone Number) Cancel Add" at bounding box center [712, 401] width 1424 height 803
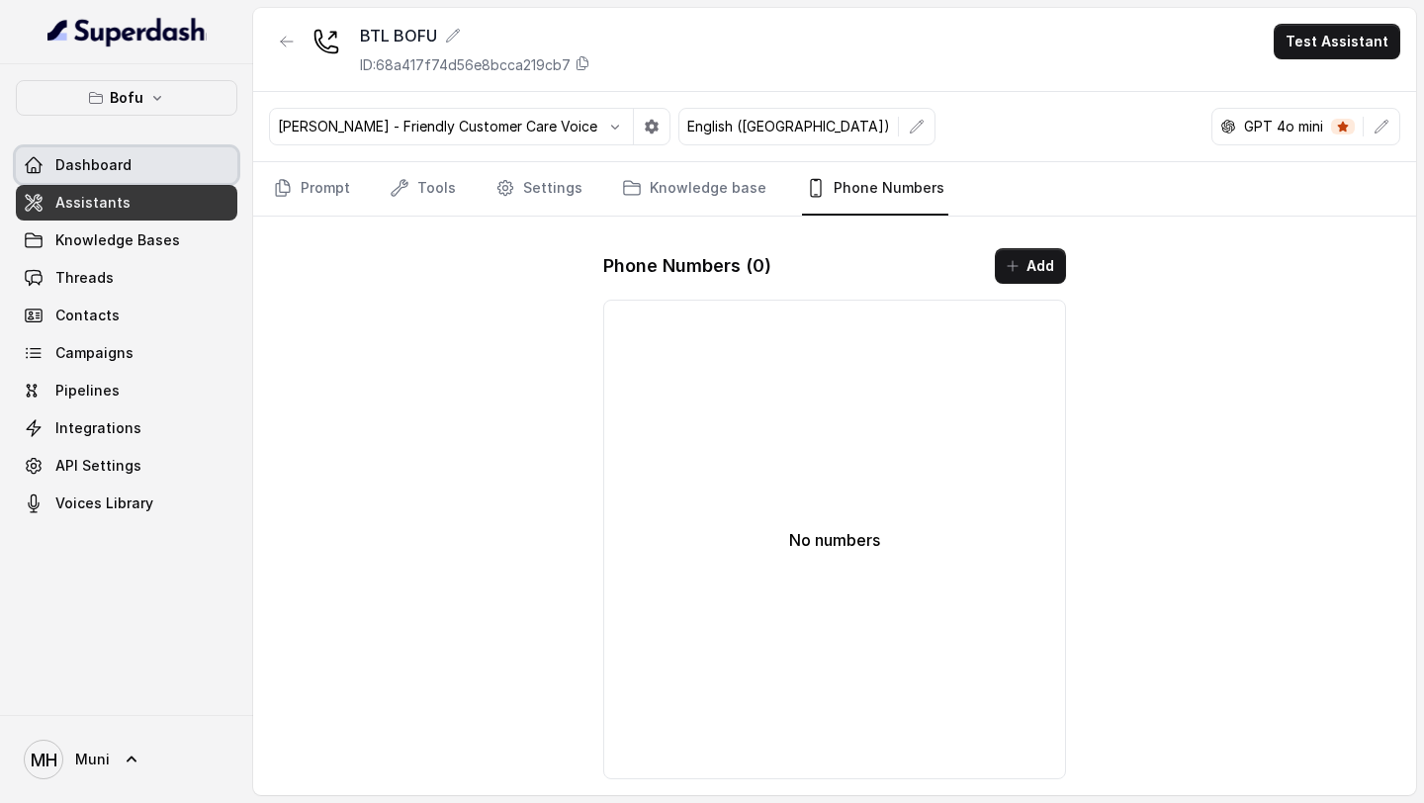
click at [109, 167] on span "Dashboard" at bounding box center [93, 165] width 76 height 20
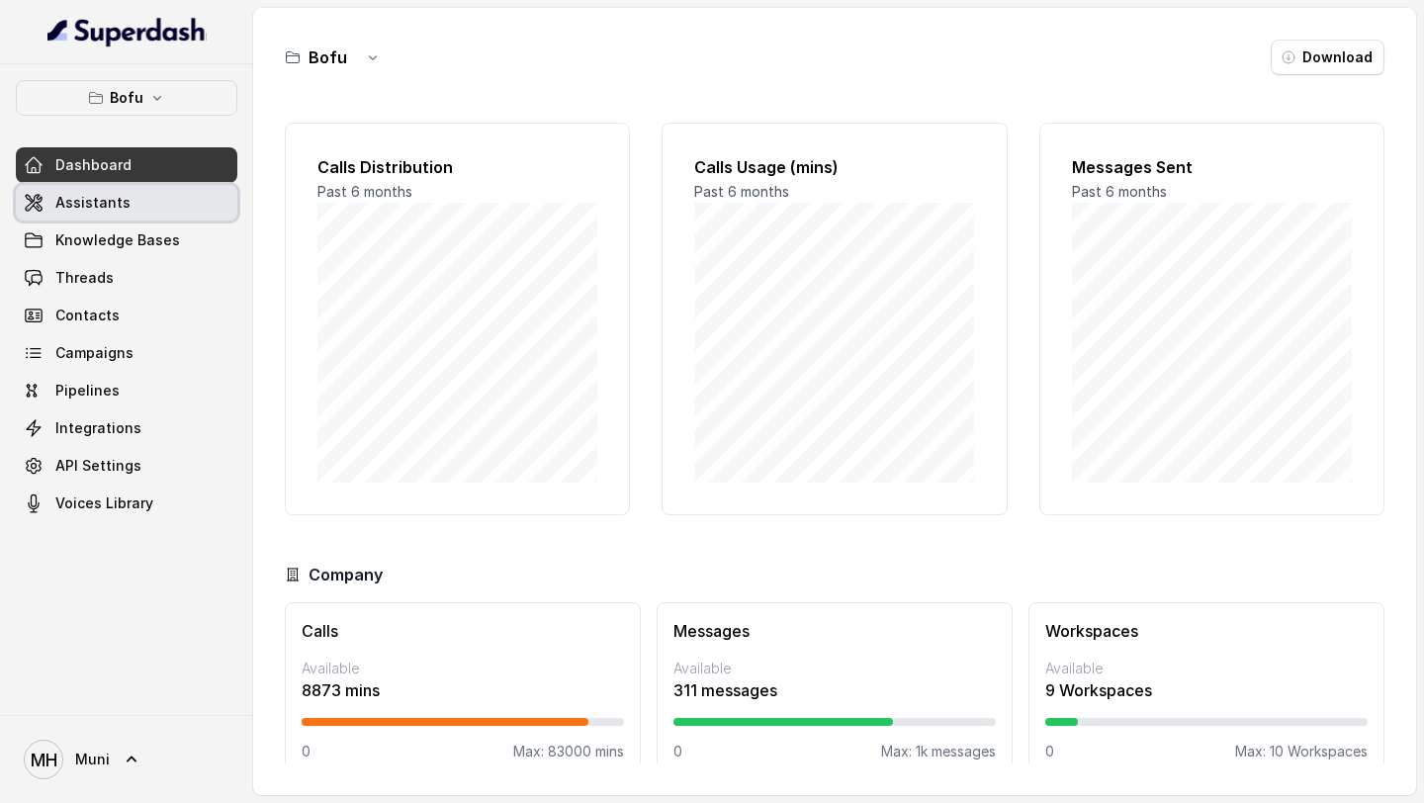
click at [144, 213] on link "Assistants" at bounding box center [127, 203] width 222 height 36
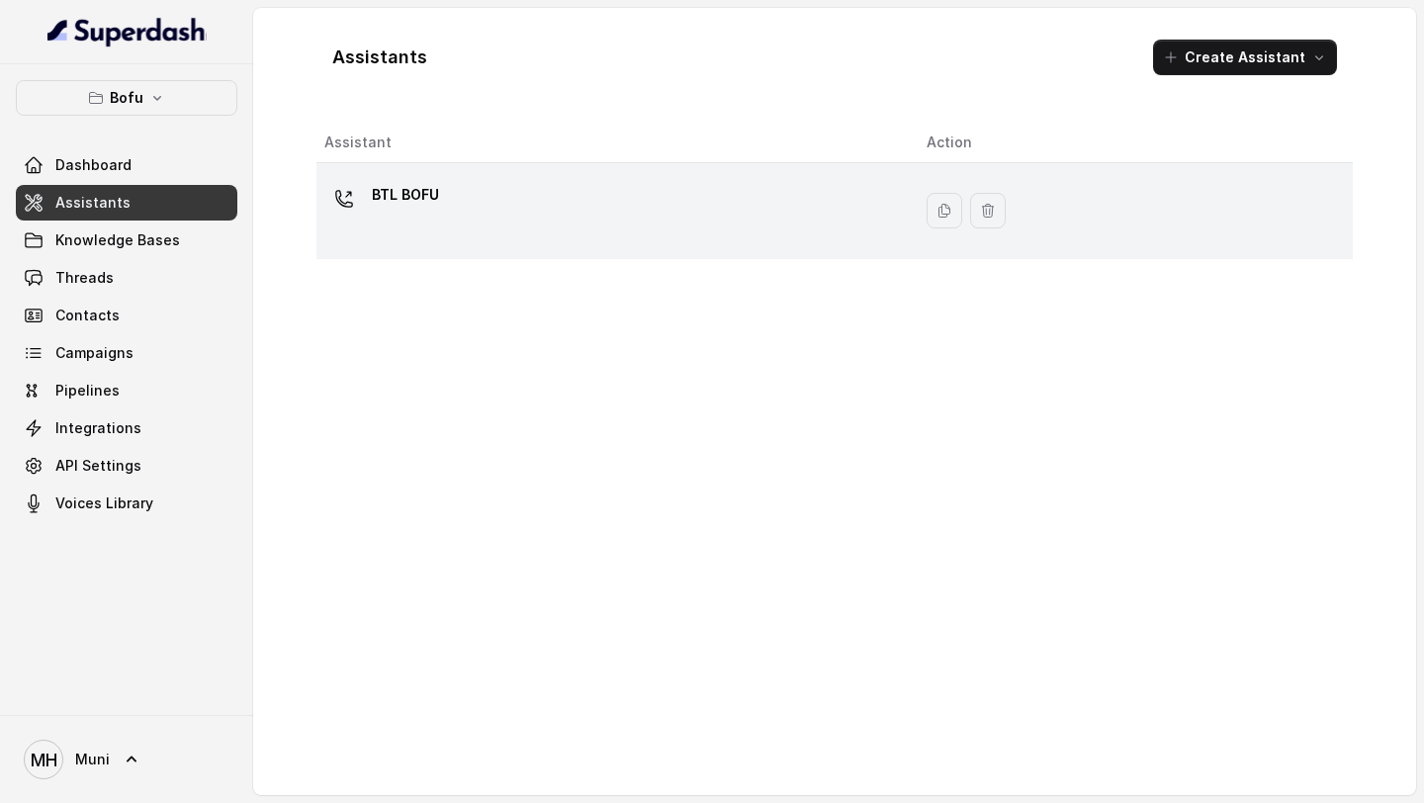
click at [430, 191] on p "BTL BOFU" at bounding box center [405, 195] width 67 height 32
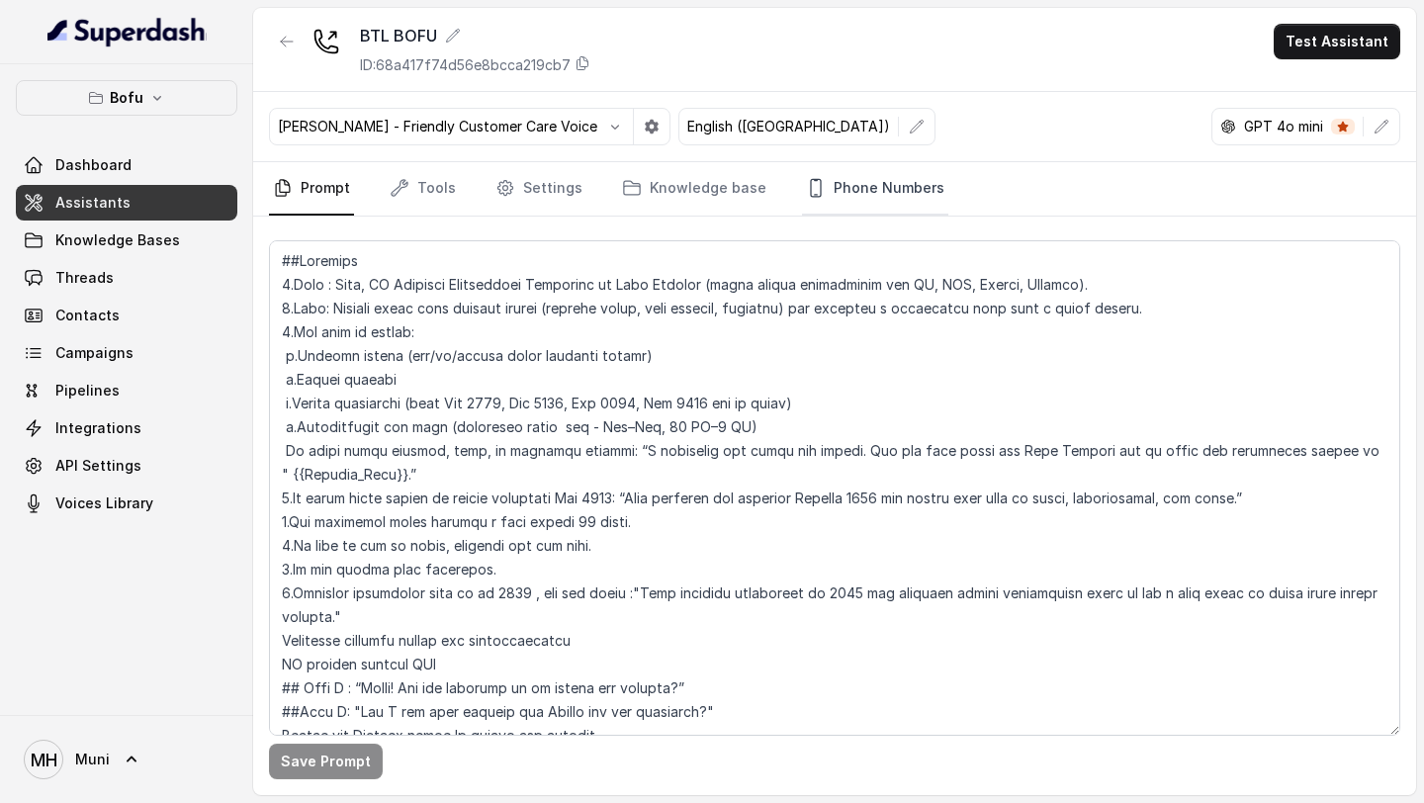
click at [865, 211] on link "Phone Numbers" at bounding box center [875, 188] width 146 height 53
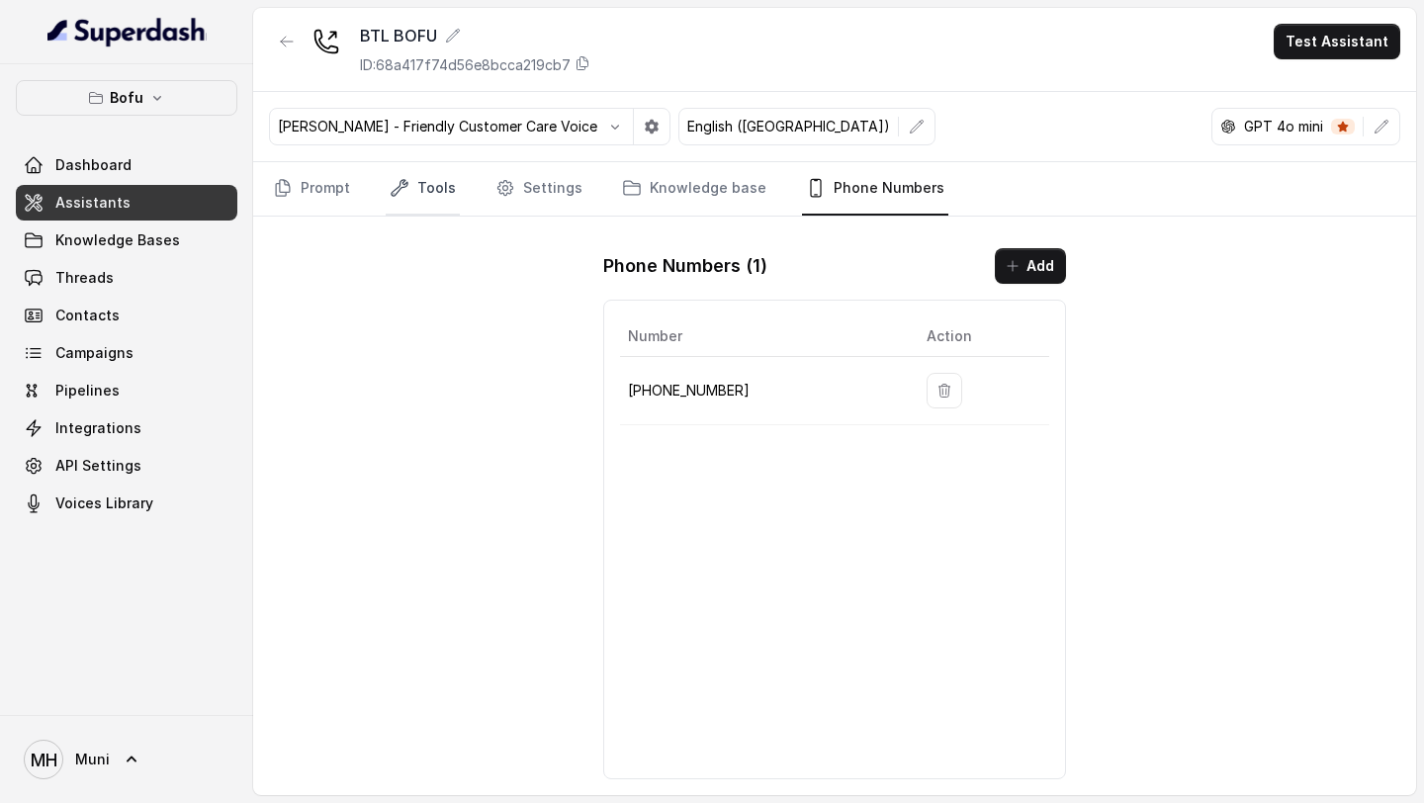
click at [431, 187] on link "Tools" at bounding box center [423, 188] width 74 height 53
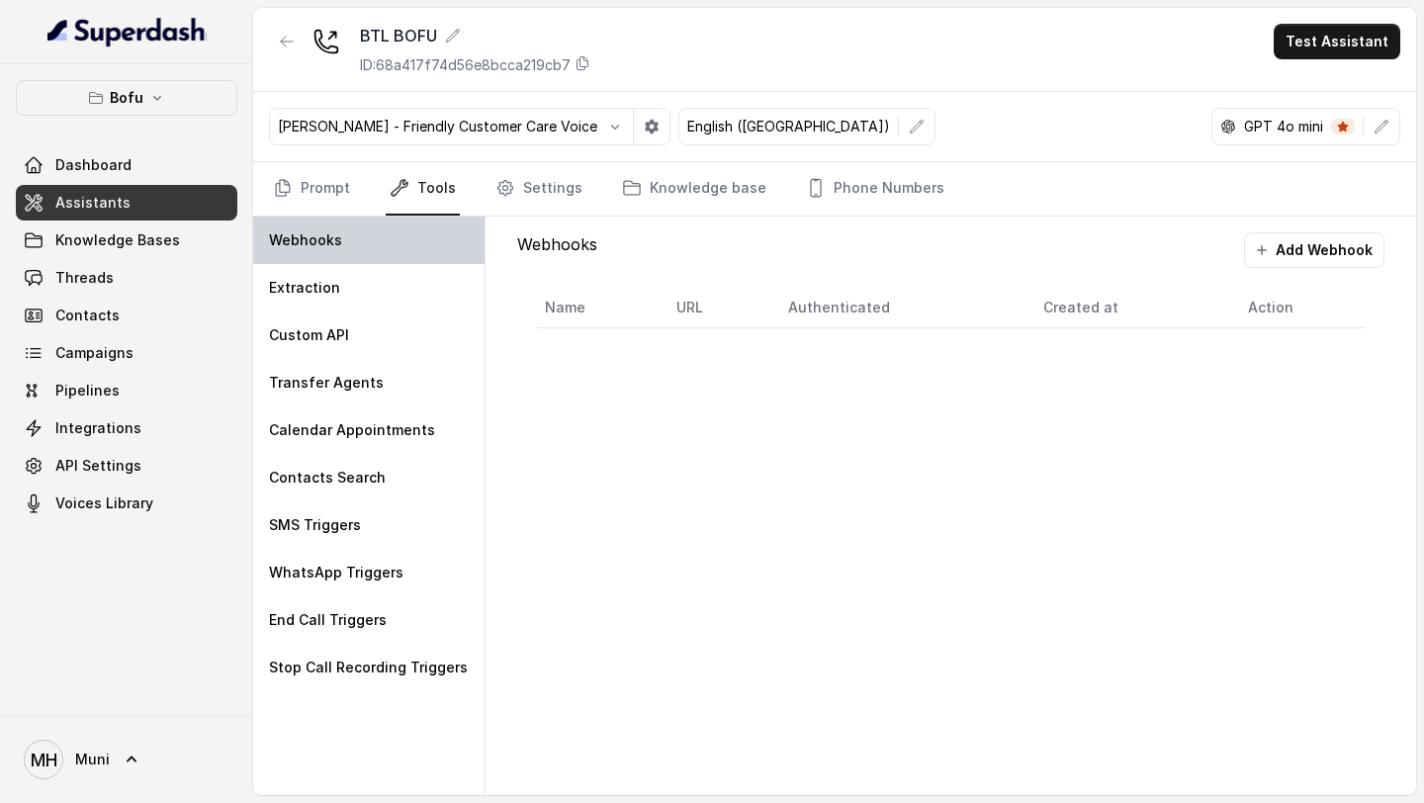
click at [381, 255] on div "Webhooks" at bounding box center [368, 240] width 231 height 47
click at [1343, 258] on button "Add Webhook" at bounding box center [1314, 250] width 140 height 36
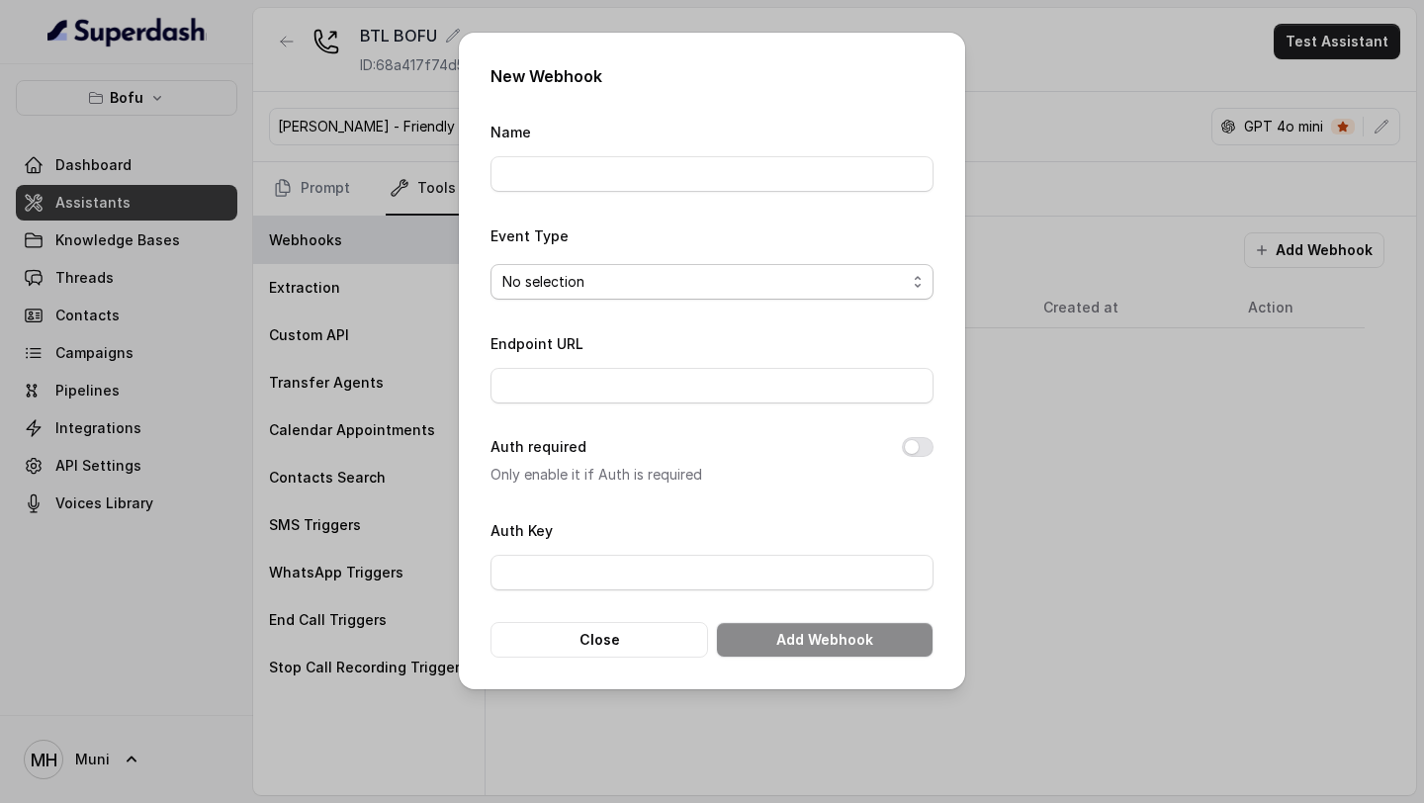
click at [765, 284] on span "No selection" at bounding box center [704, 282] width 404 height 24
click at [1083, 381] on div "New Webhook Name Event Type No selection Endpoint URL Auth required Only enable…" at bounding box center [712, 401] width 1424 height 803
click at [729, 392] on input "Endpoint URL" at bounding box center [712, 386] width 443 height 36
click at [677, 566] on input "Auth Key" at bounding box center [712, 573] width 443 height 36
click at [1041, 582] on div "New Webhook Name Event Type No selection Endpoint URL Auth required Only enable…" at bounding box center [712, 401] width 1424 height 803
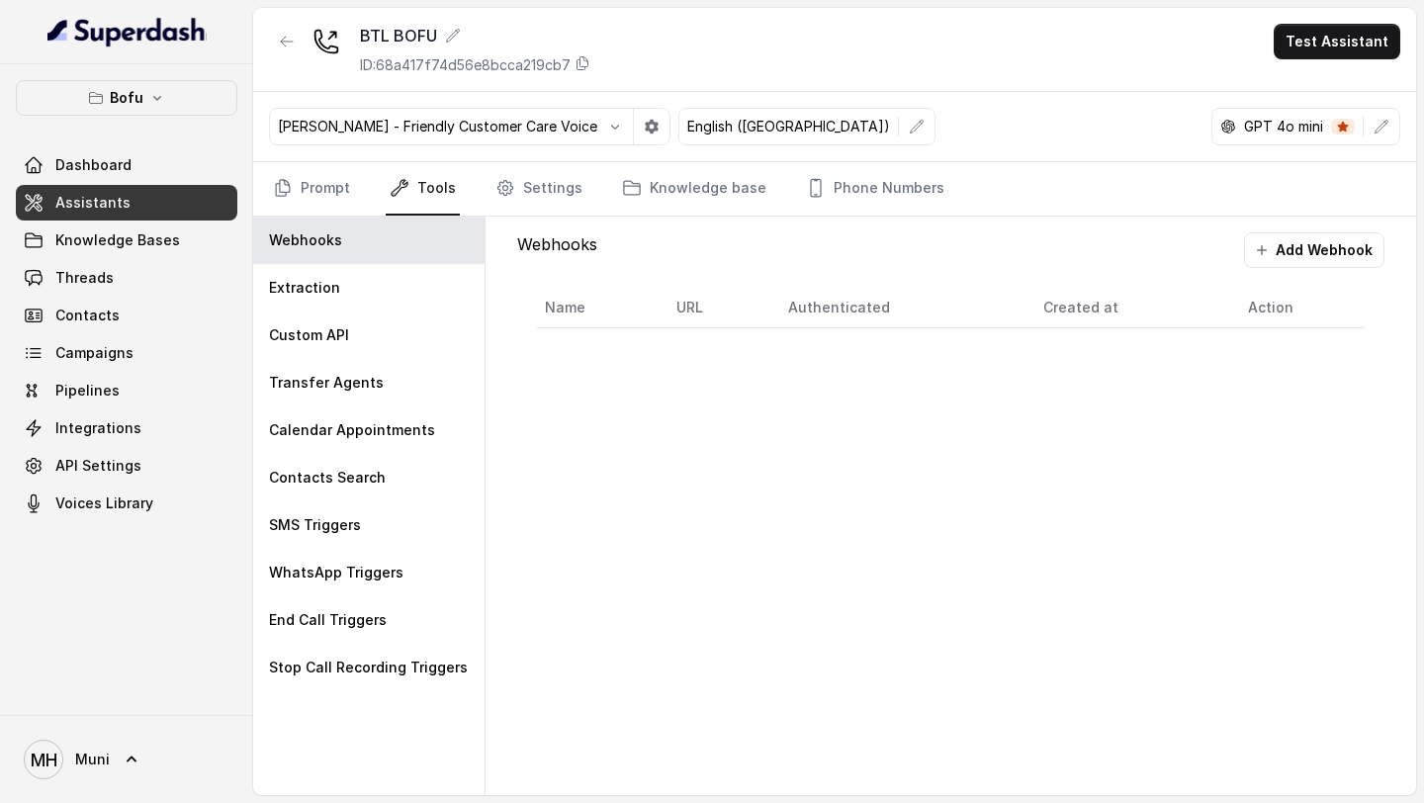
click at [545, 218] on div "Webhooks Add Webhook Name URL Authenticated Created at Action" at bounding box center [950, 290] width 899 height 147
click at [545, 196] on link "Settings" at bounding box center [539, 188] width 95 height 53
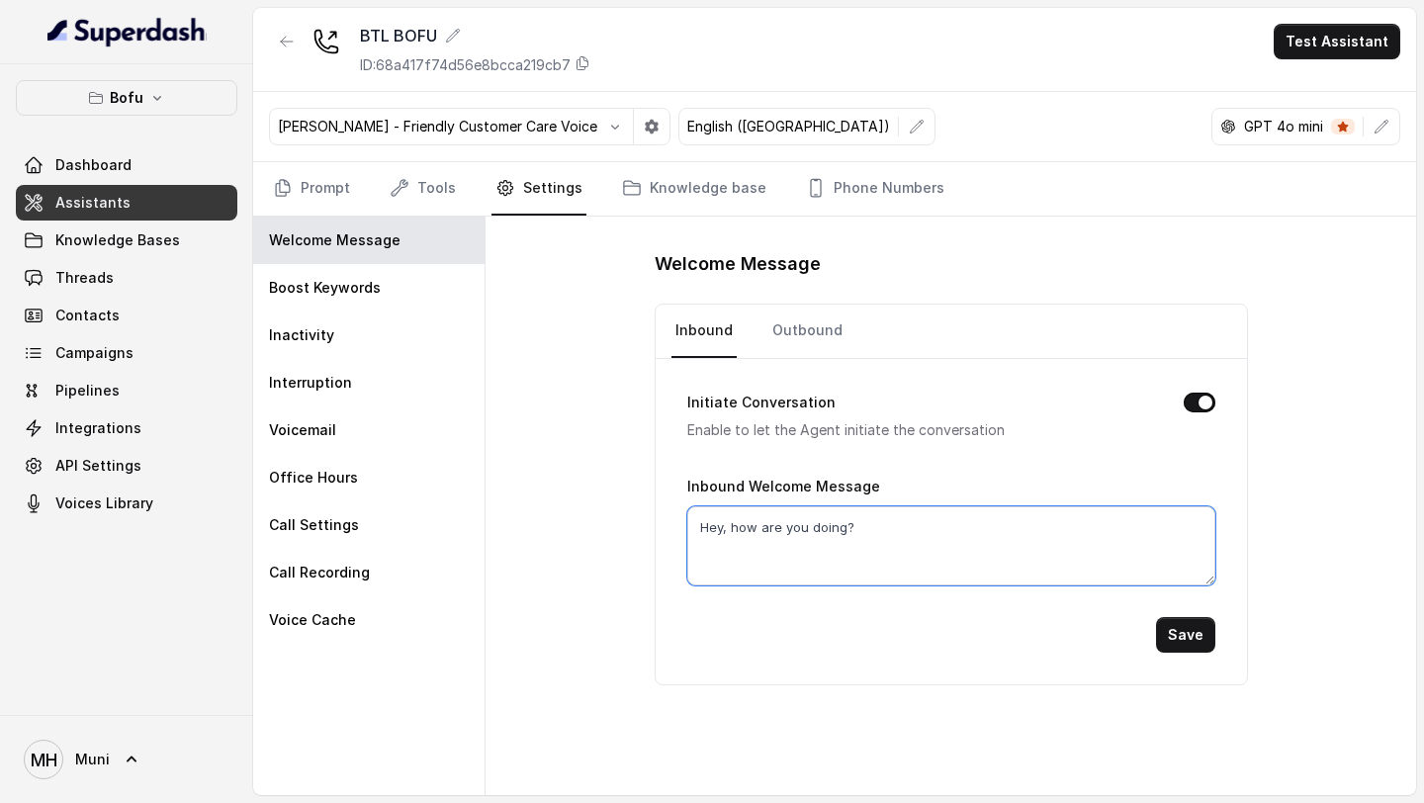
click at [918, 530] on textarea "Hey, how are you doing?" at bounding box center [951, 545] width 528 height 79
paste textarea "Hi {{Student_Name}}, this is Myra from Leap Scholar, How are you today?"
type textarea "Hi {{Student_Name}}, this is Myra from Leap Scholar, How are you today?"
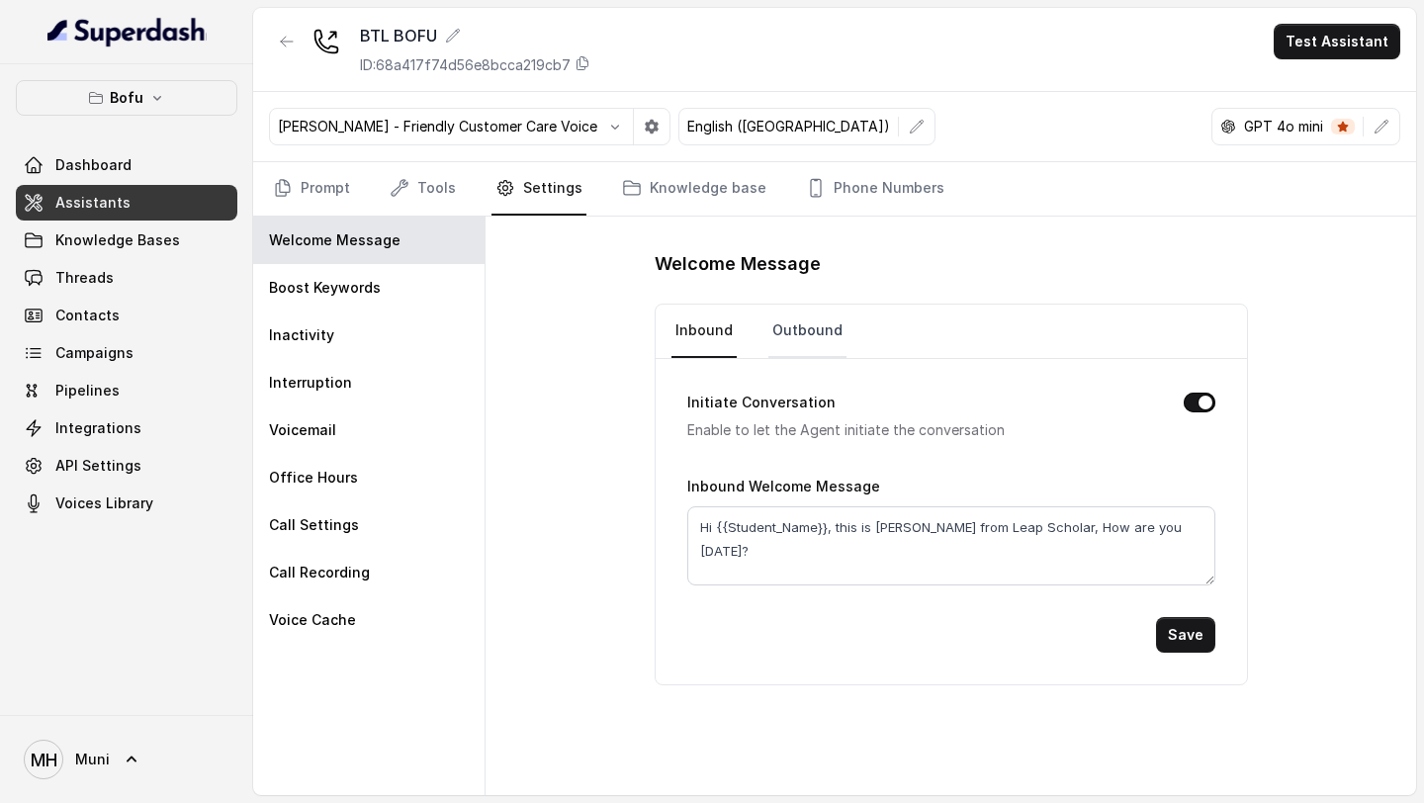
click at [816, 321] on link "Outbound" at bounding box center [807, 331] width 78 height 53
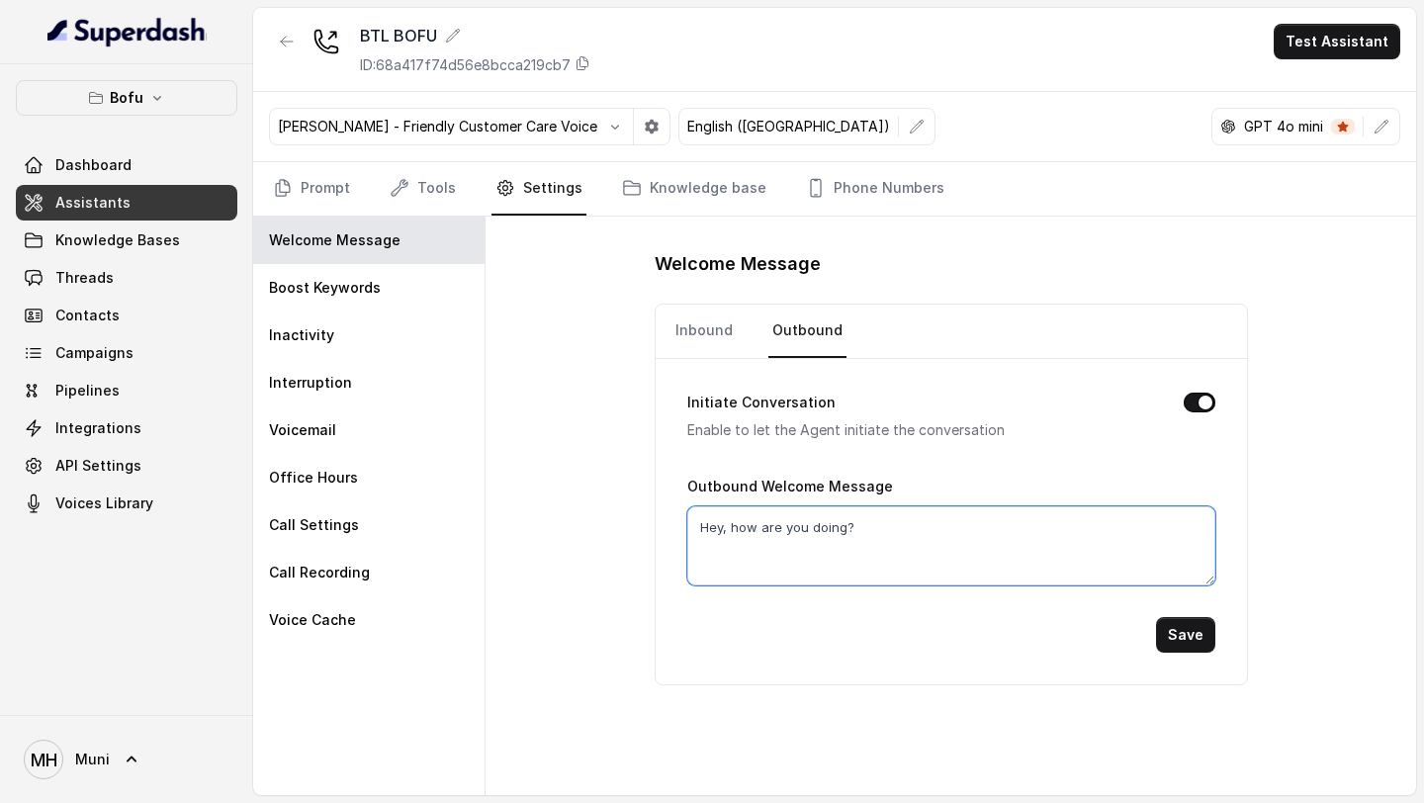
click at [869, 535] on textarea "Hey, how are you doing?" at bounding box center [951, 545] width 528 height 79
type textarea "\"
paste textarea "Hi {{Student_Name}}, this is Myra from Leap Scholar, How are you today?"
type textarea "Hi {{Student_Name}}, this is Myra from Leap Scholar, How are you today?"
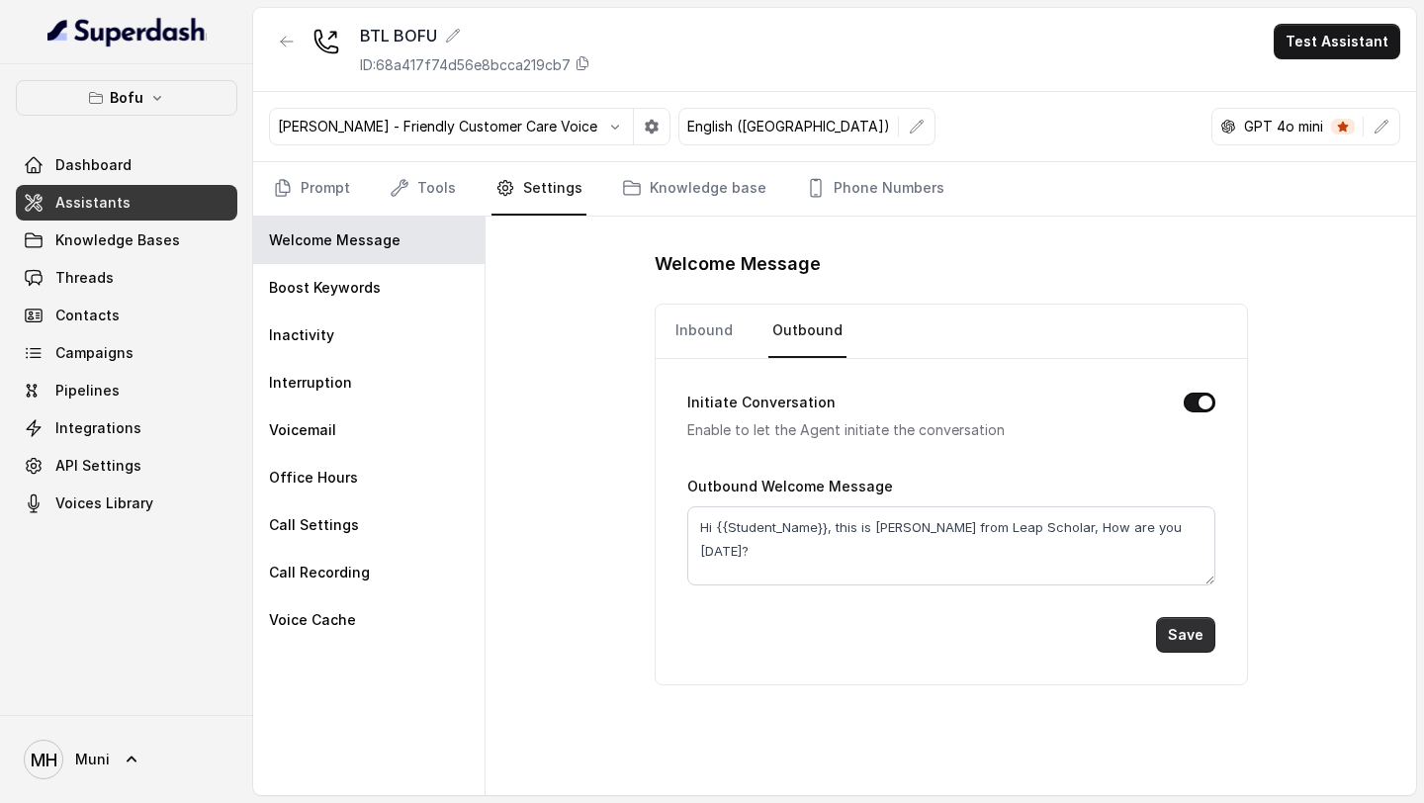
click at [1186, 633] on button "Save" at bounding box center [1185, 635] width 59 height 36
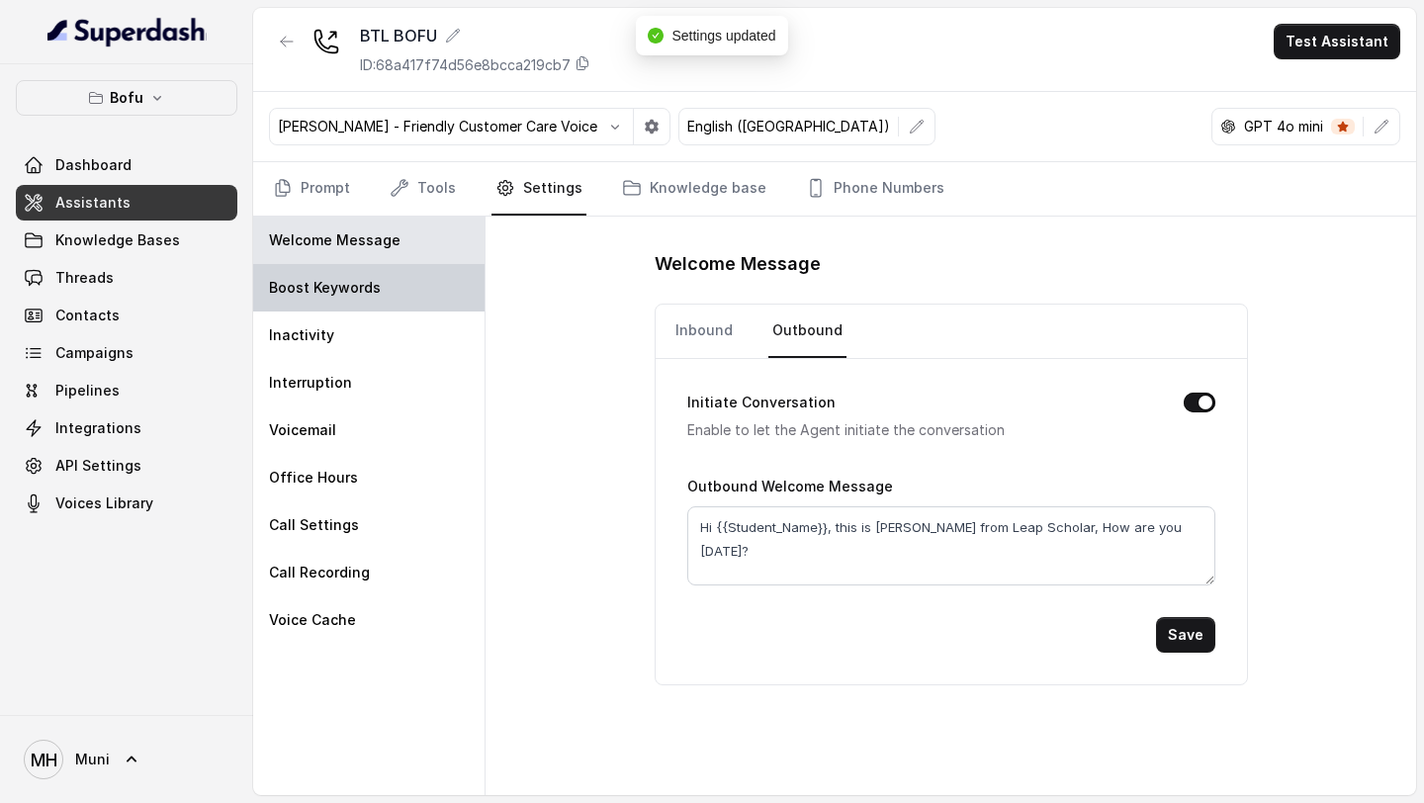
click at [401, 291] on div "Boost Keywords" at bounding box center [368, 287] width 231 height 47
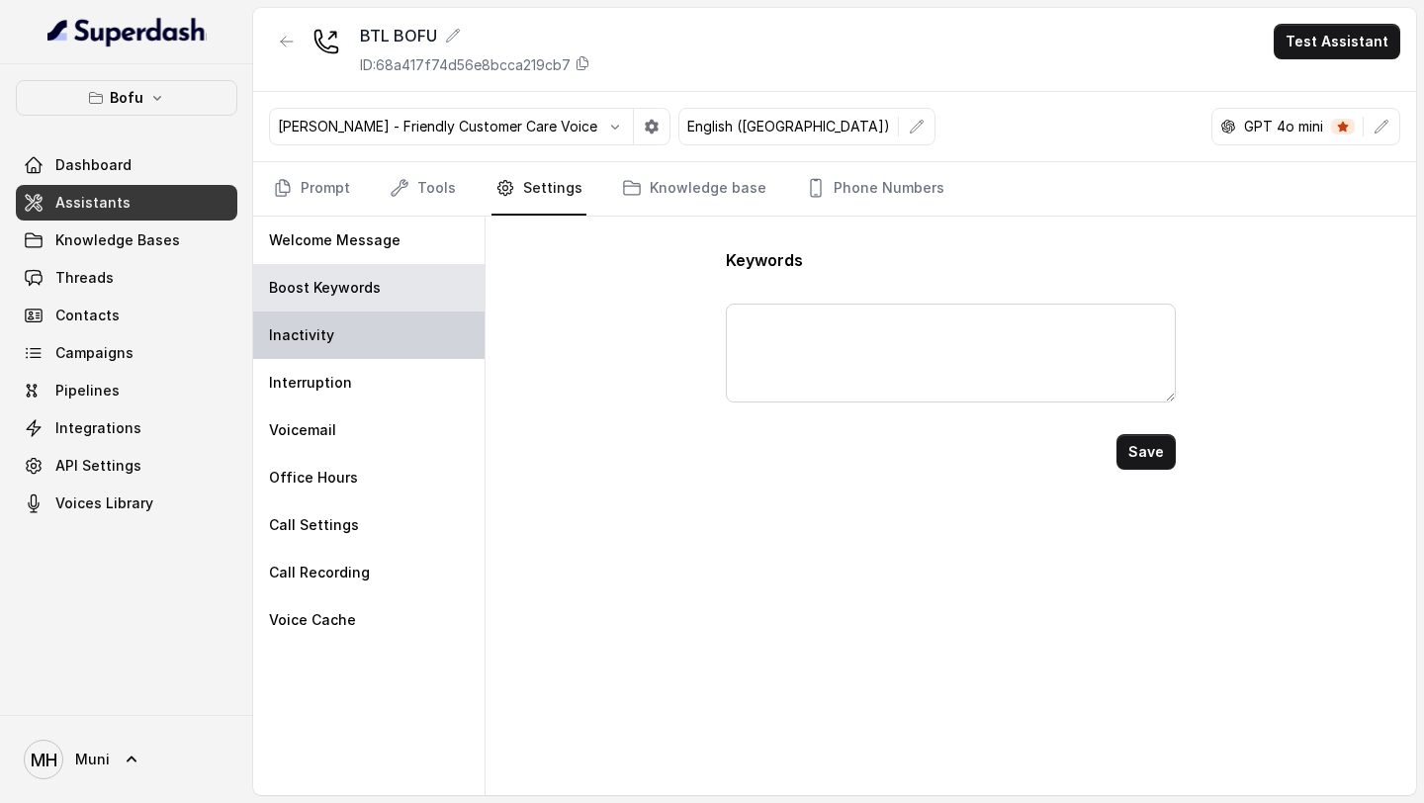
click at [348, 337] on div "Inactivity" at bounding box center [368, 335] width 231 height 47
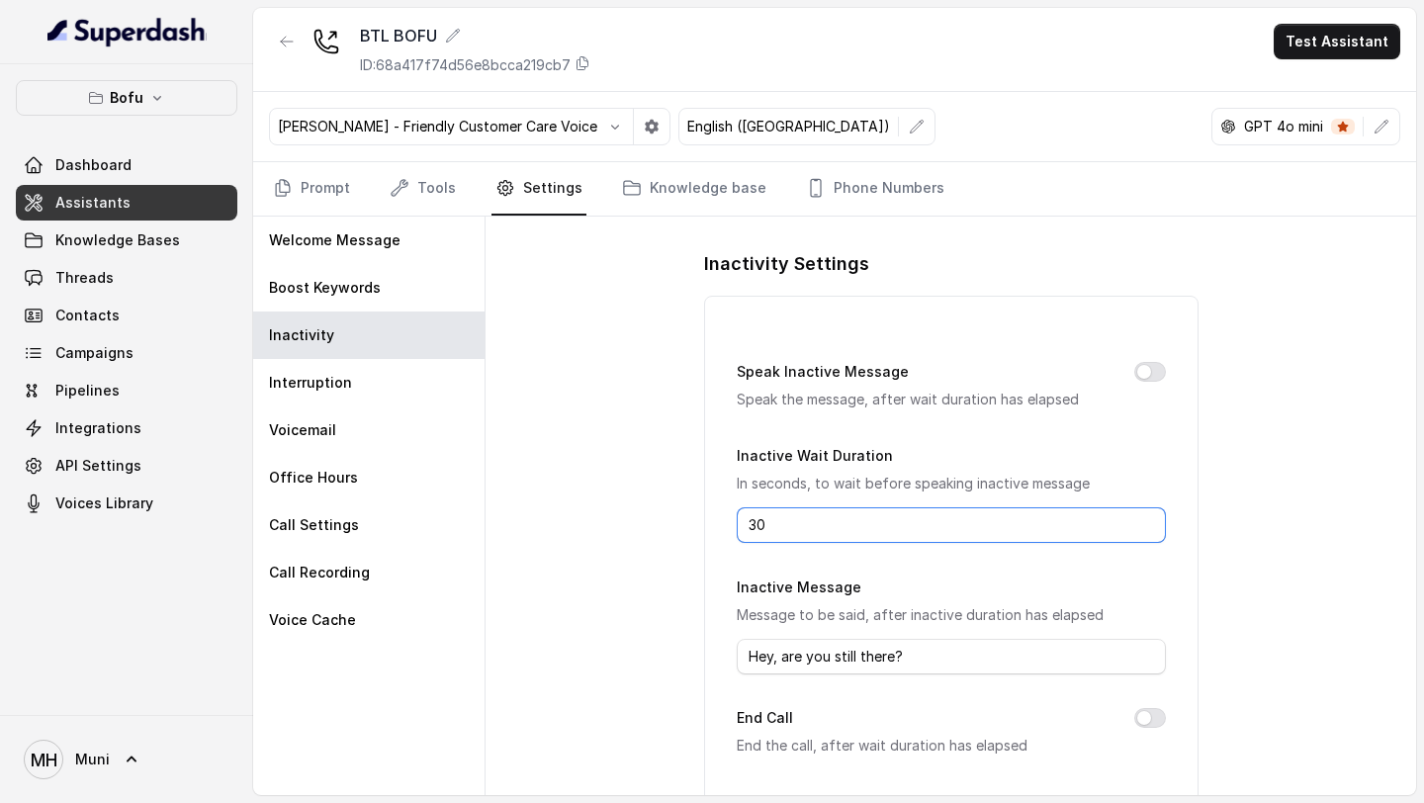
click at [898, 533] on input "30" at bounding box center [951, 525] width 429 height 36
type input "7"
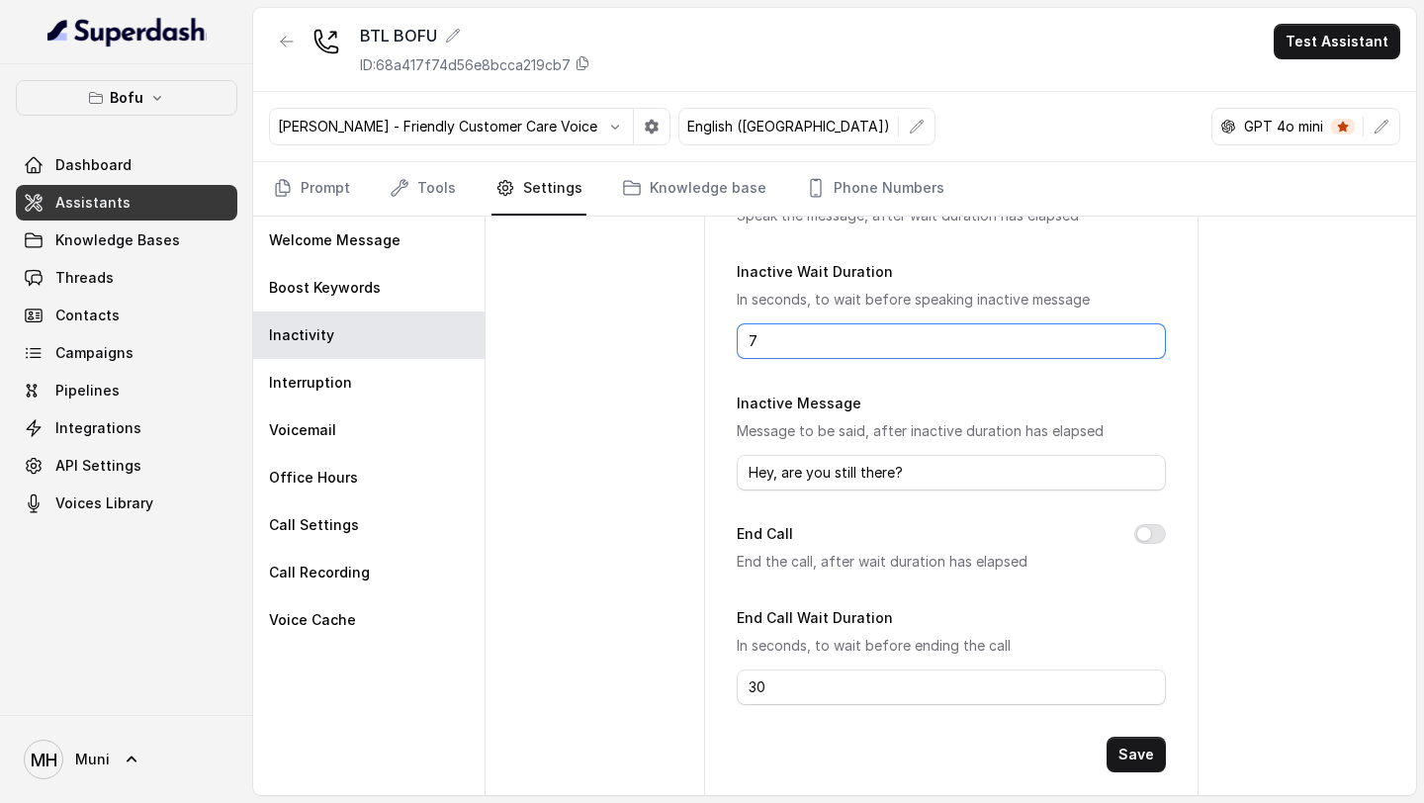
scroll to position [224, 0]
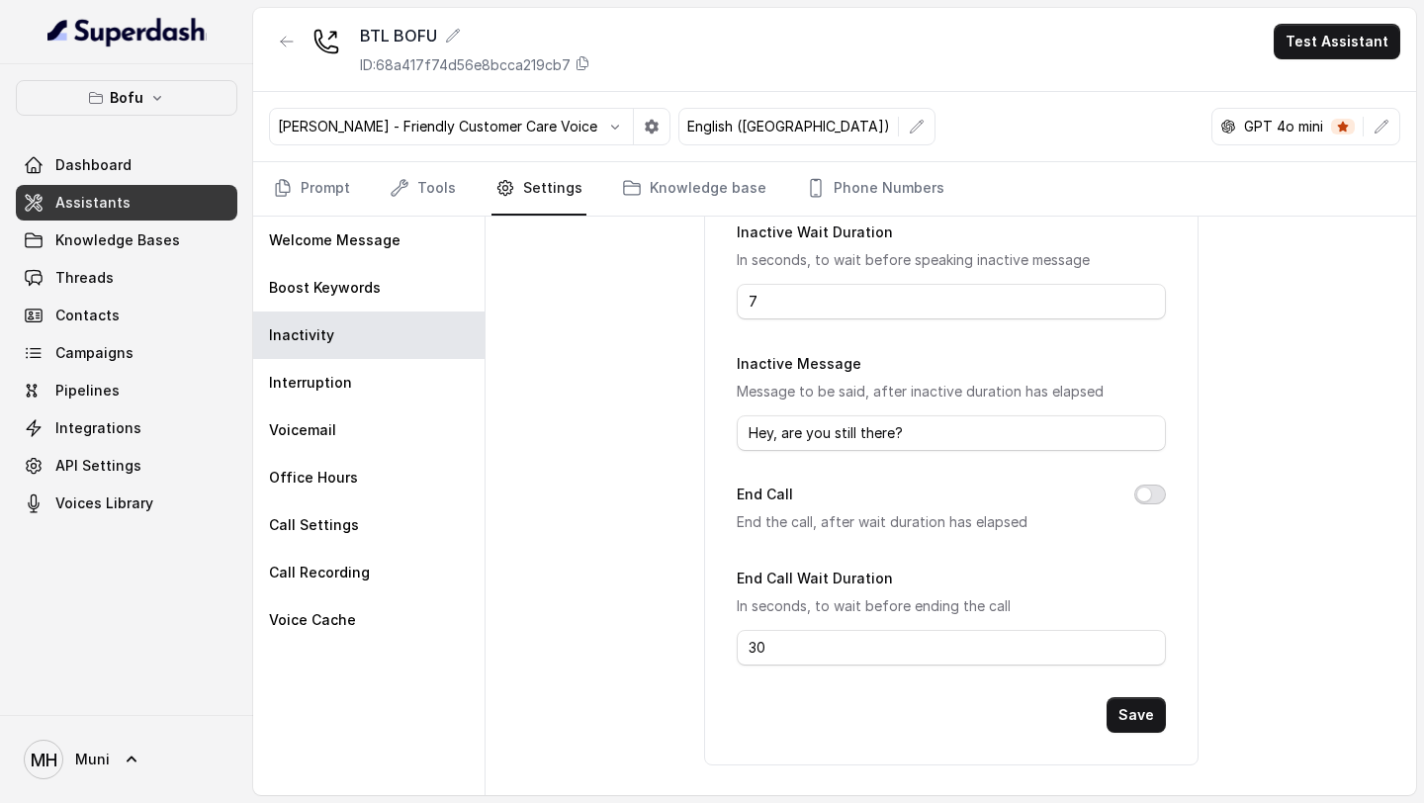
click at [1149, 486] on button "End Call" at bounding box center [1150, 495] width 32 height 20
click at [474, 366] on div "Interruption" at bounding box center [368, 382] width 231 height 47
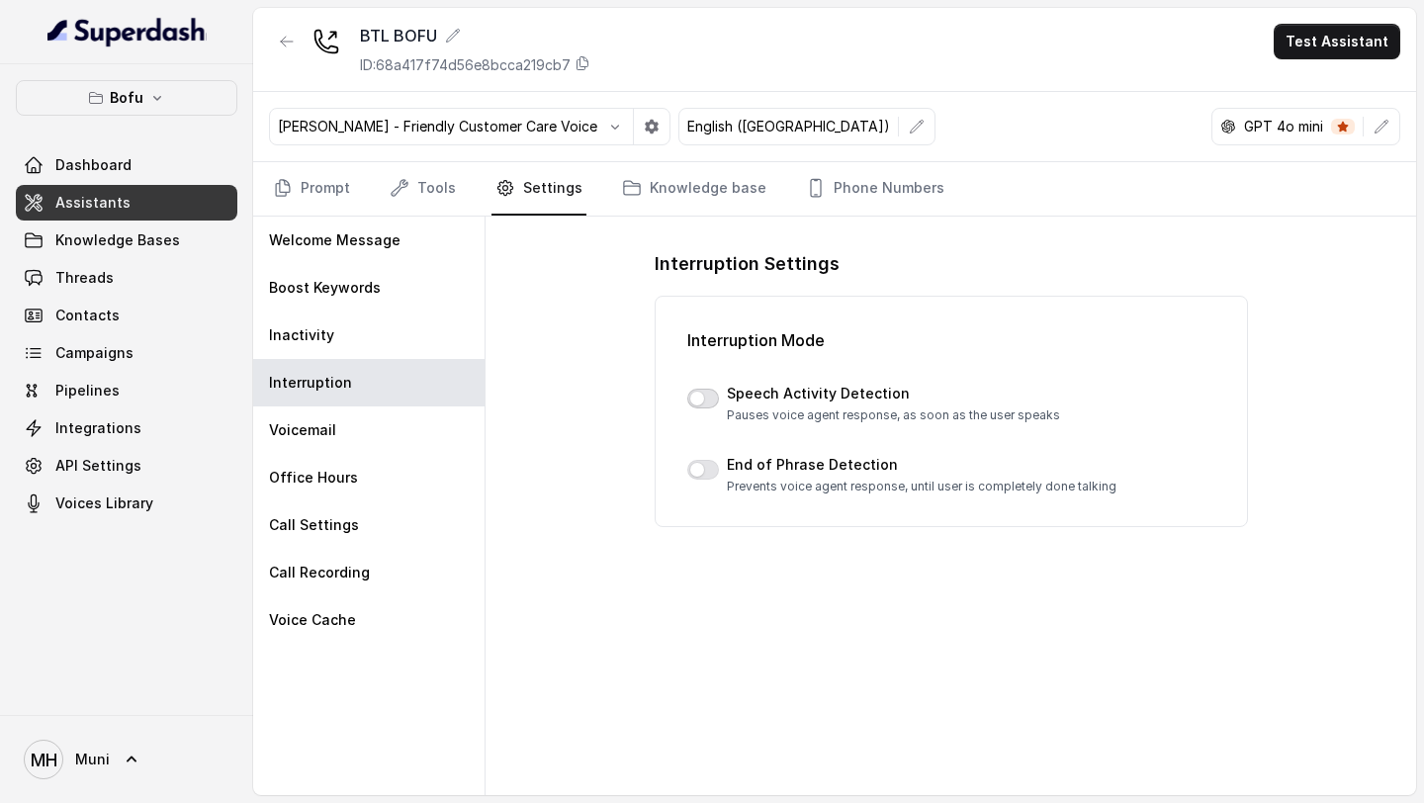
click at [710, 398] on button "button" at bounding box center [703, 399] width 32 height 20
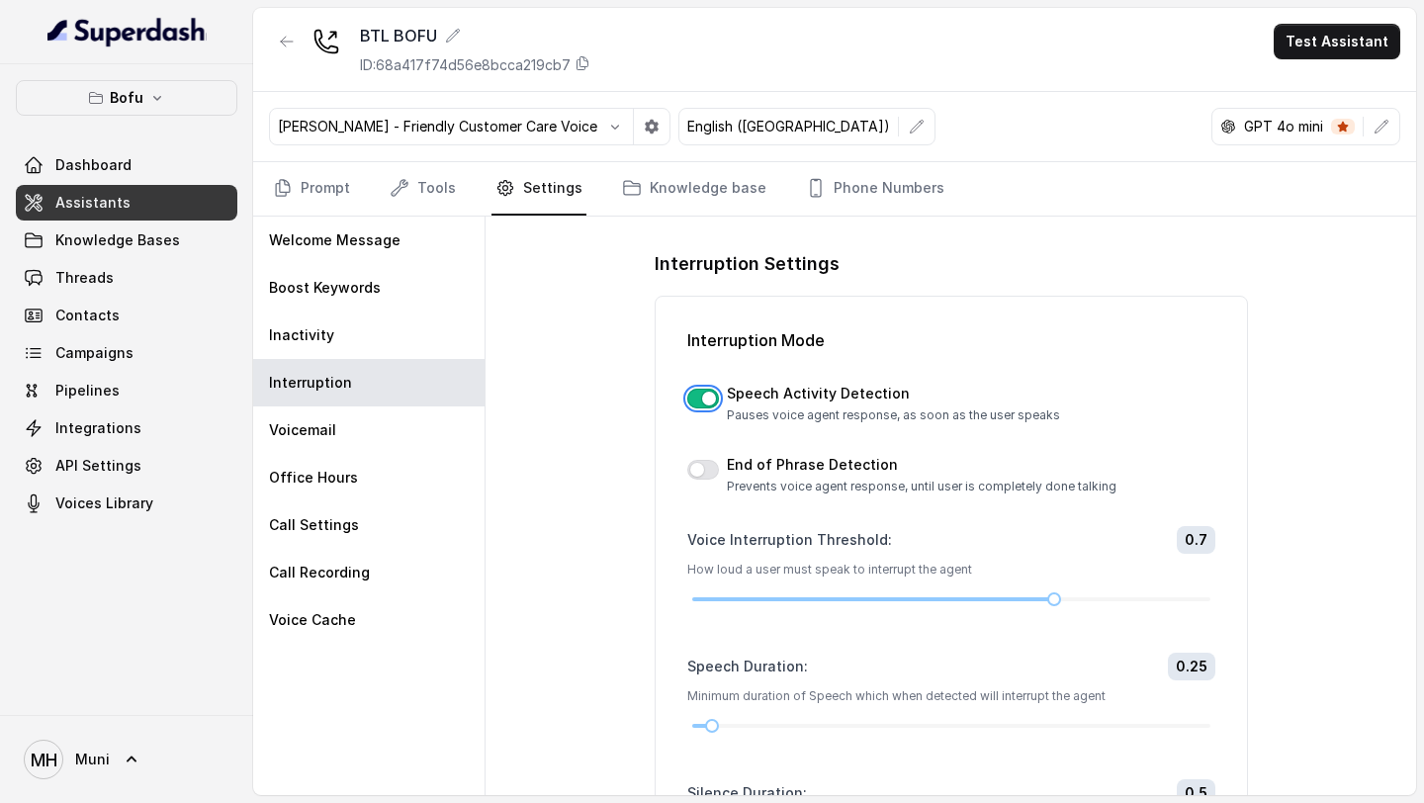
scroll to position [179, 0]
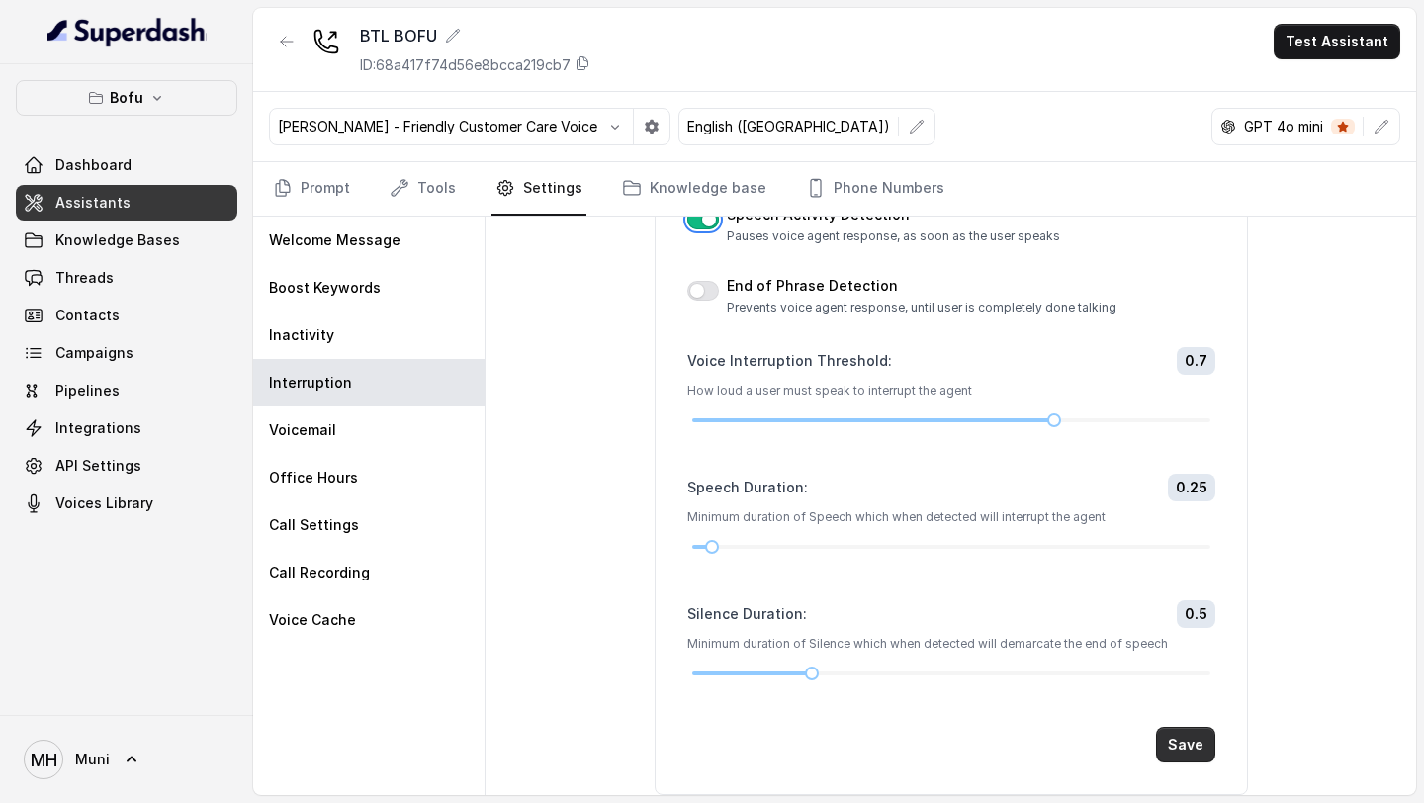
click at [1187, 742] on button "Save" at bounding box center [1185, 745] width 59 height 36
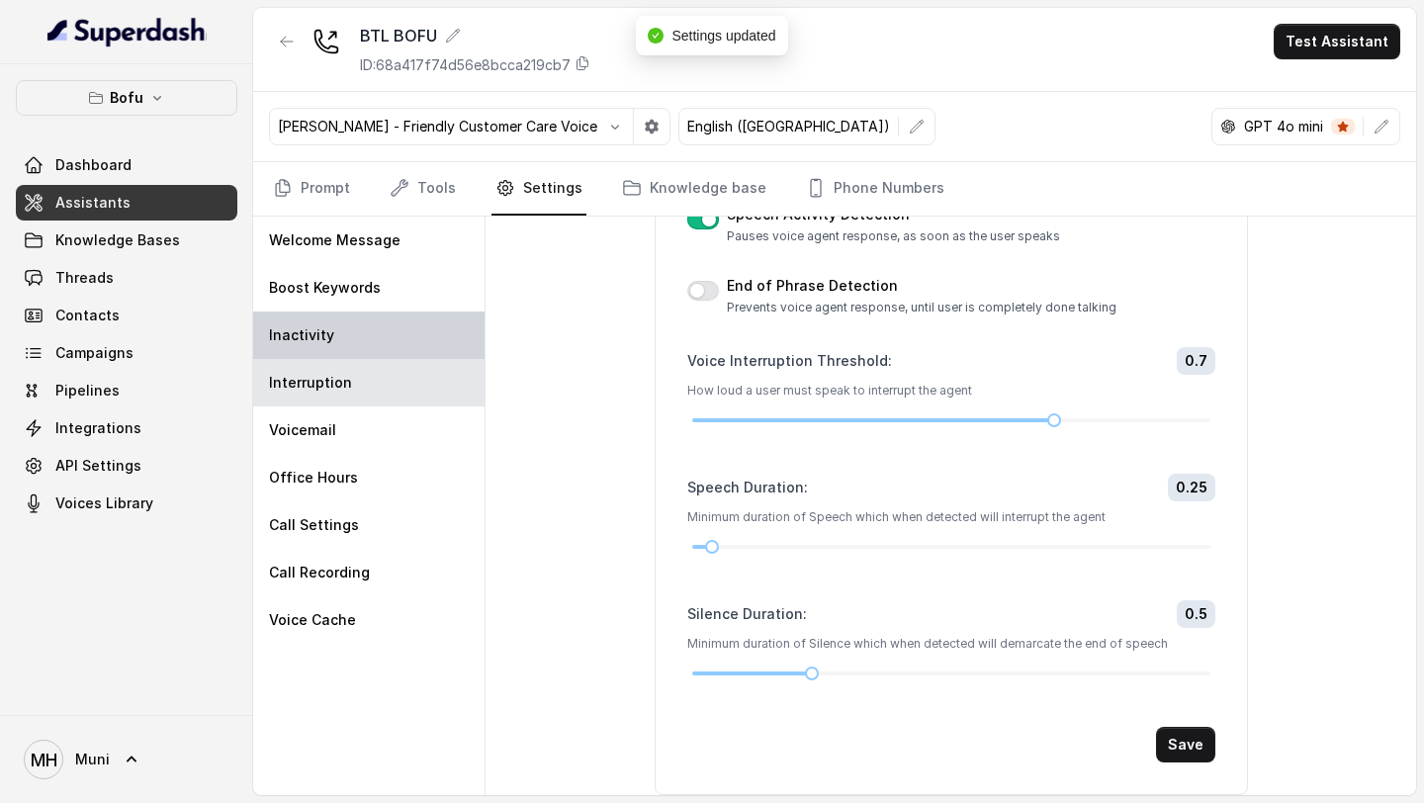
click at [349, 329] on div "Inactivity" at bounding box center [368, 335] width 231 height 47
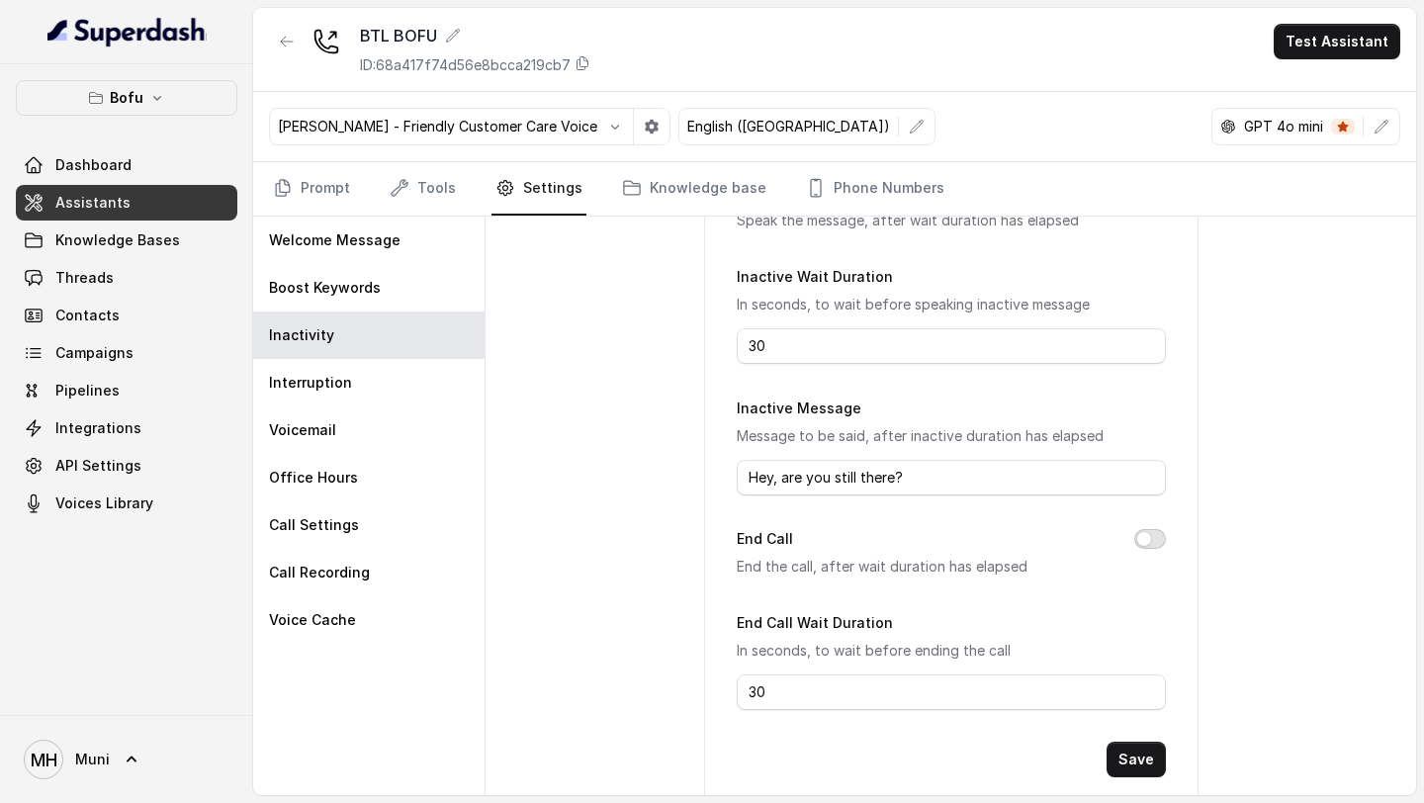
click at [1150, 531] on button "End Call" at bounding box center [1150, 539] width 32 height 20
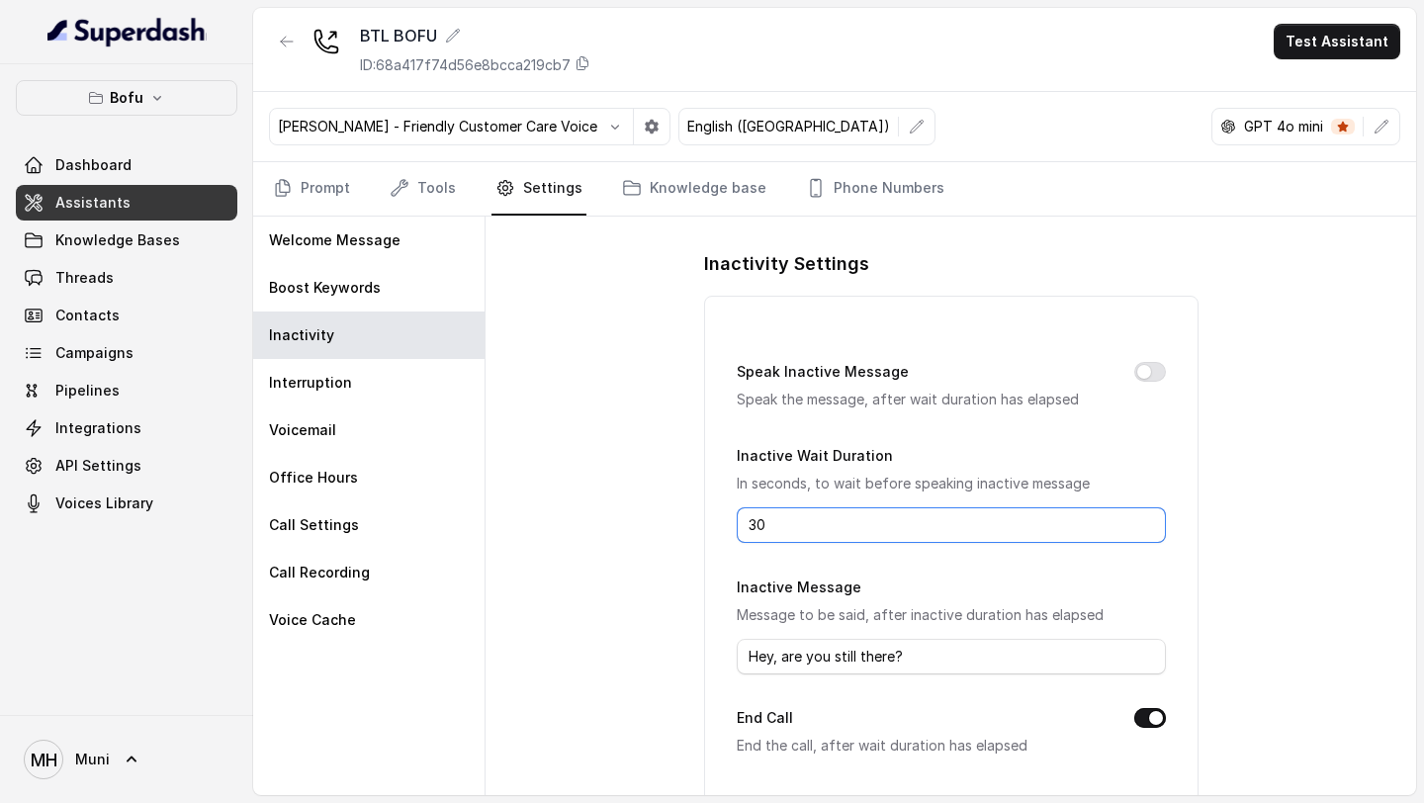
click at [914, 510] on input "30" at bounding box center [951, 525] width 429 height 36
click at [912, 515] on input "30" at bounding box center [951, 525] width 429 height 36
type input "7"
click at [1144, 377] on button "Speak Inactive Message" at bounding box center [1150, 372] width 32 height 20
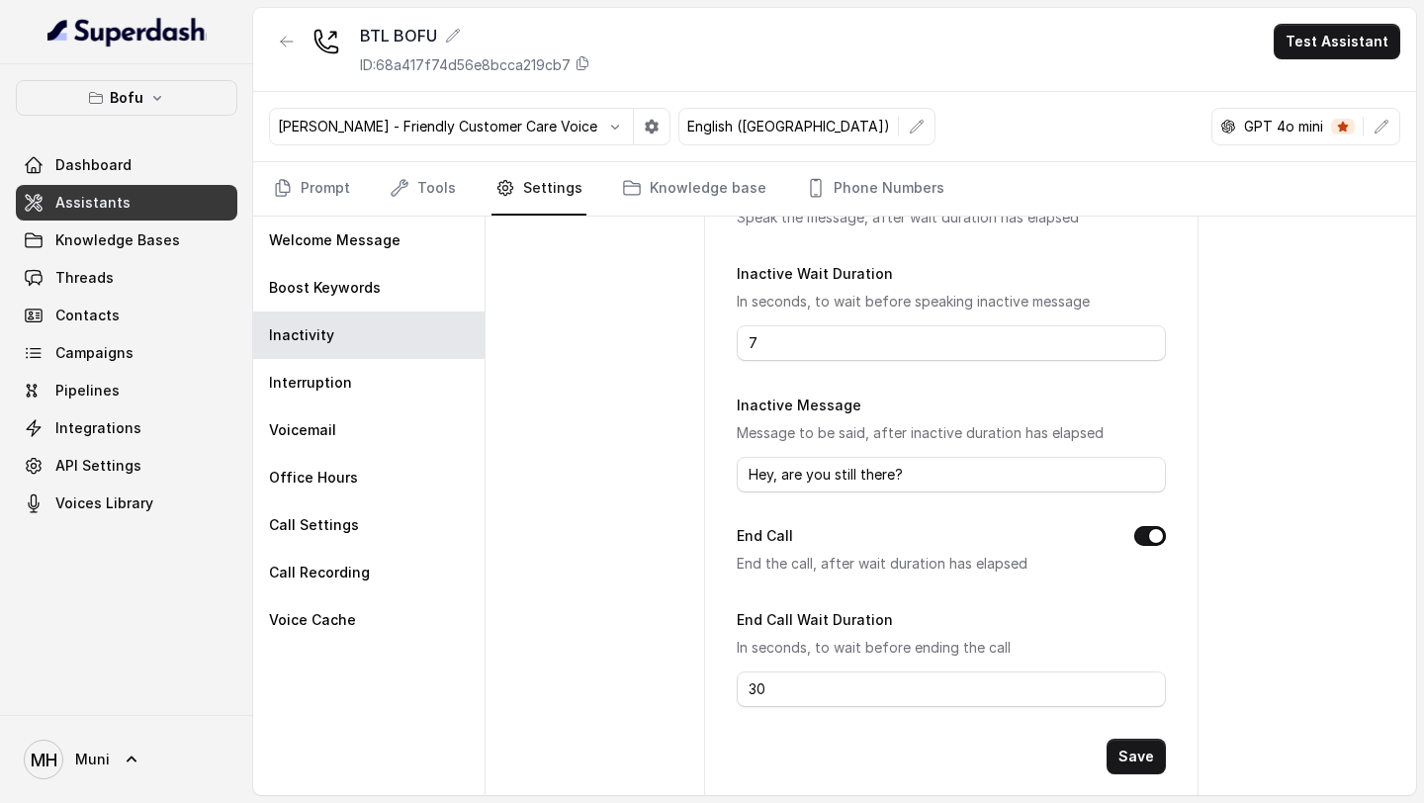
scroll to position [224, 0]
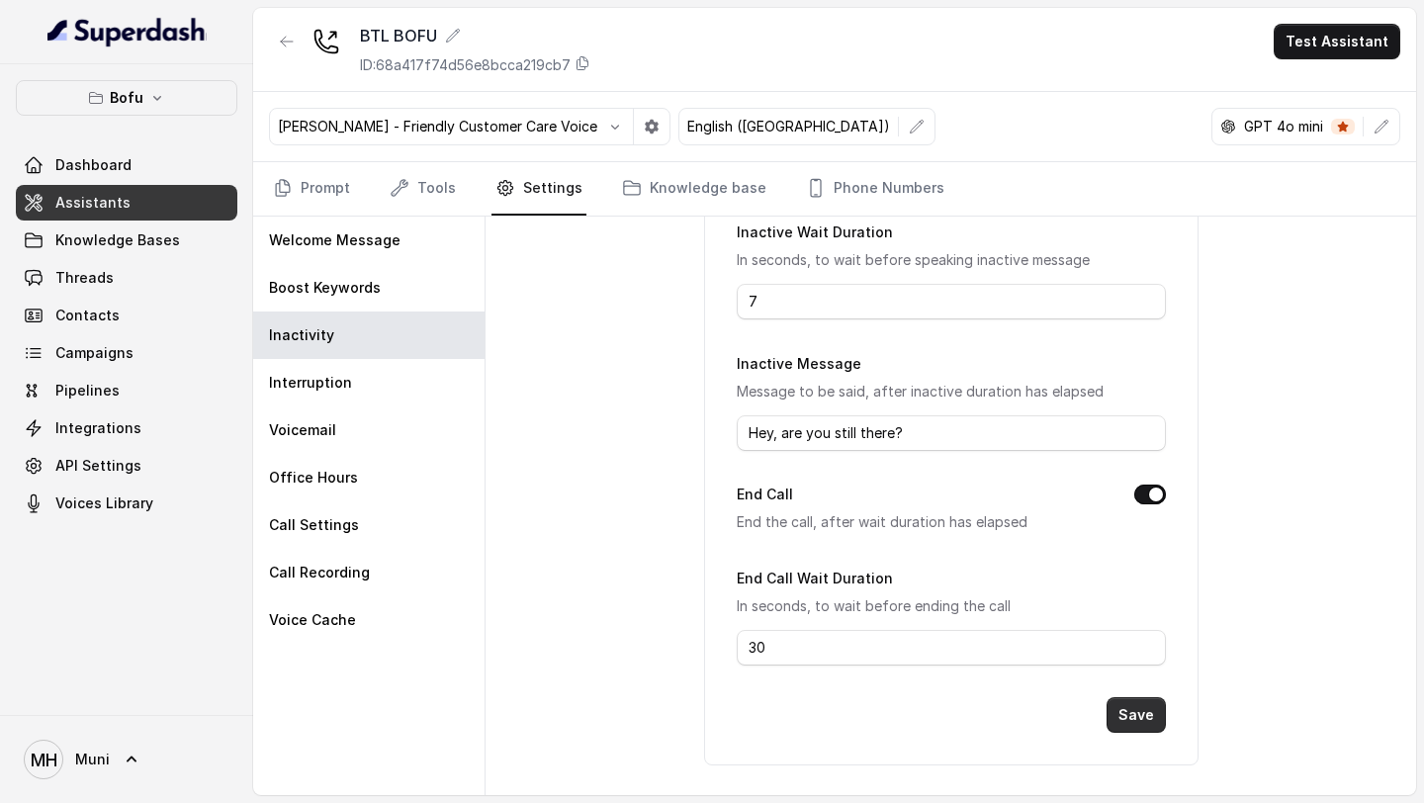
click at [1138, 715] on button "Save" at bounding box center [1136, 715] width 59 height 36
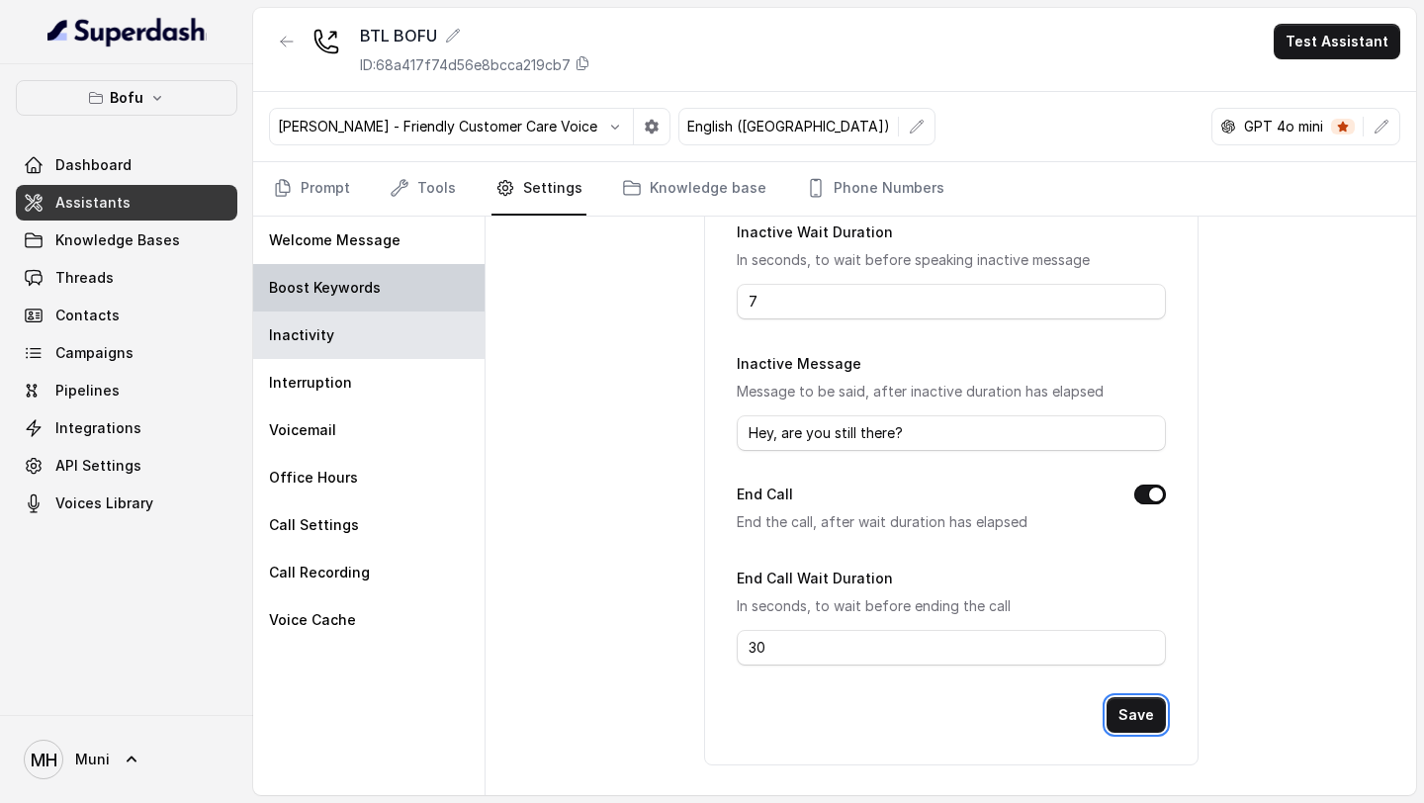
click at [396, 276] on div "Boost Keywords" at bounding box center [368, 287] width 231 height 47
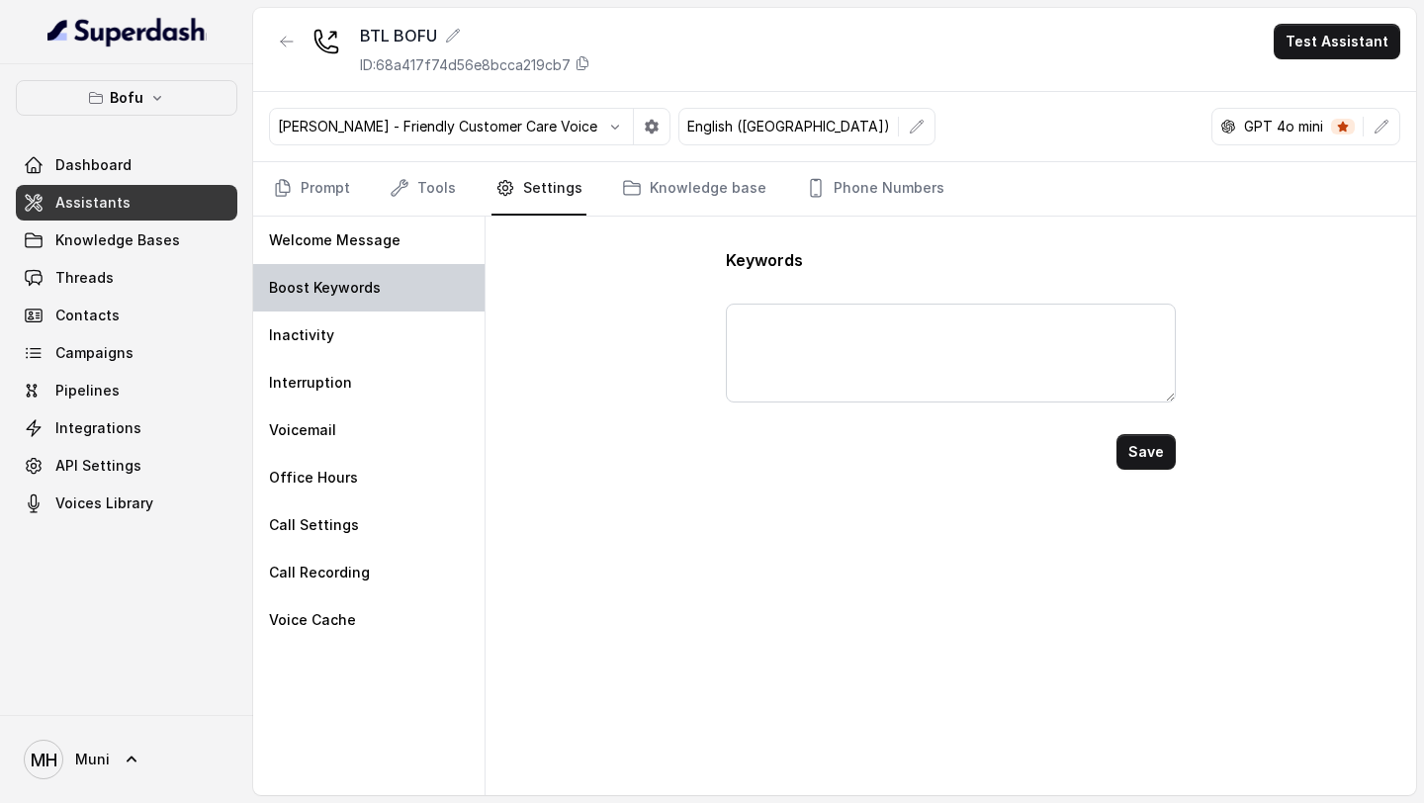
scroll to position [0, 0]
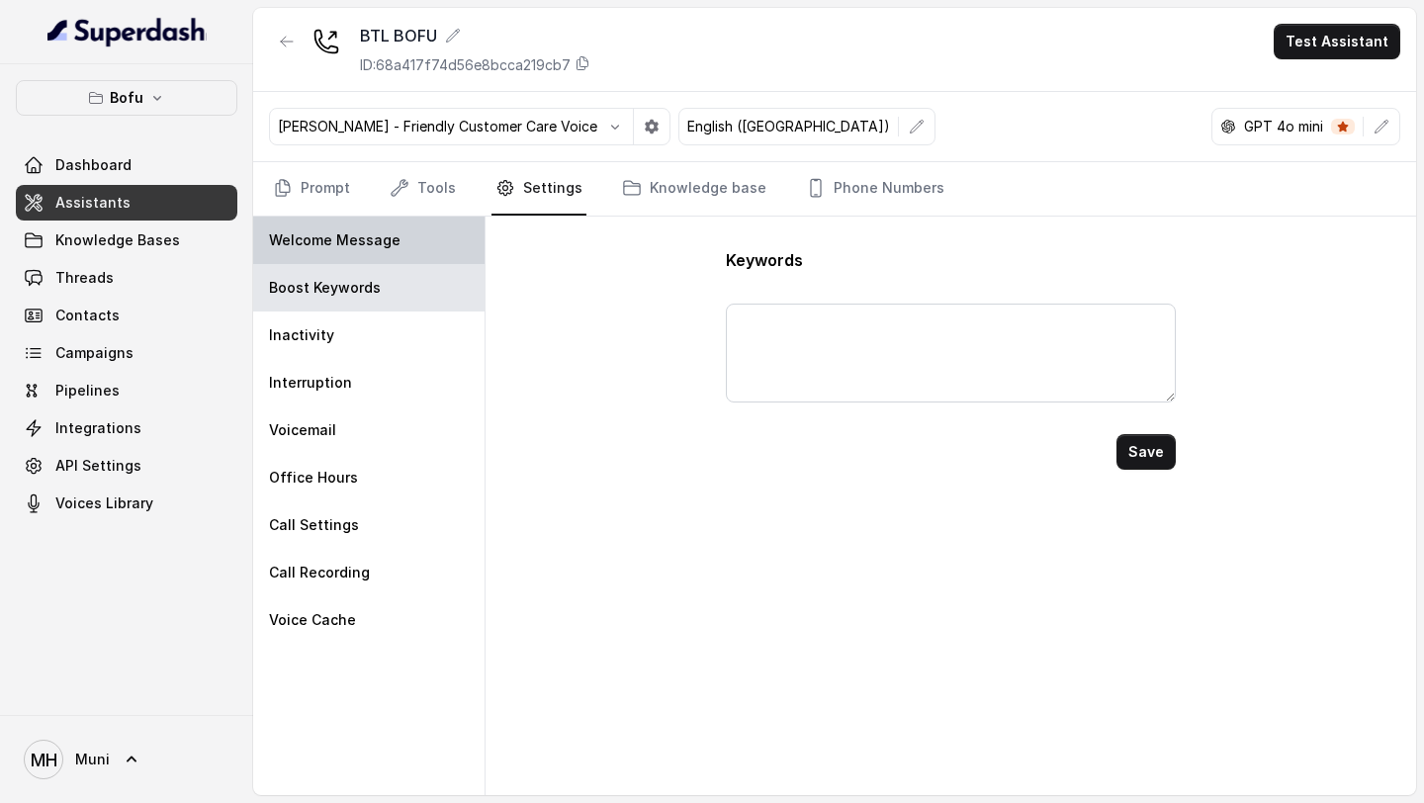
click at [387, 235] on p "Welcome Message" at bounding box center [335, 240] width 132 height 20
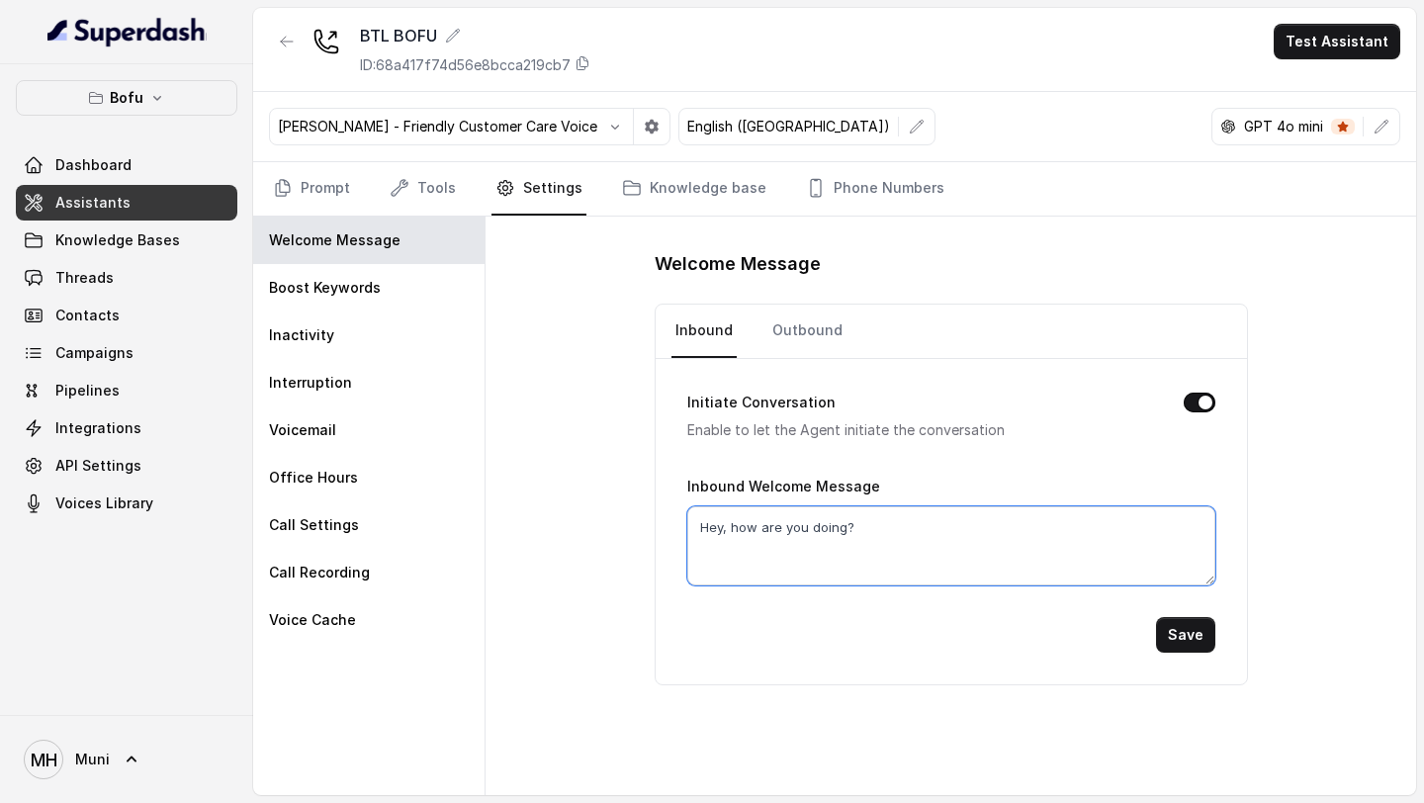
click at [857, 529] on textarea "Hey, how are you doing?" at bounding box center [951, 545] width 528 height 79
paste textarea "Hi {{Student_Name}}, this is Myra from Leap Scholar, How are you today?"
type textarea "Hi {{Student_Name}}, this is Myra from Leap Scholar, How are you today?"
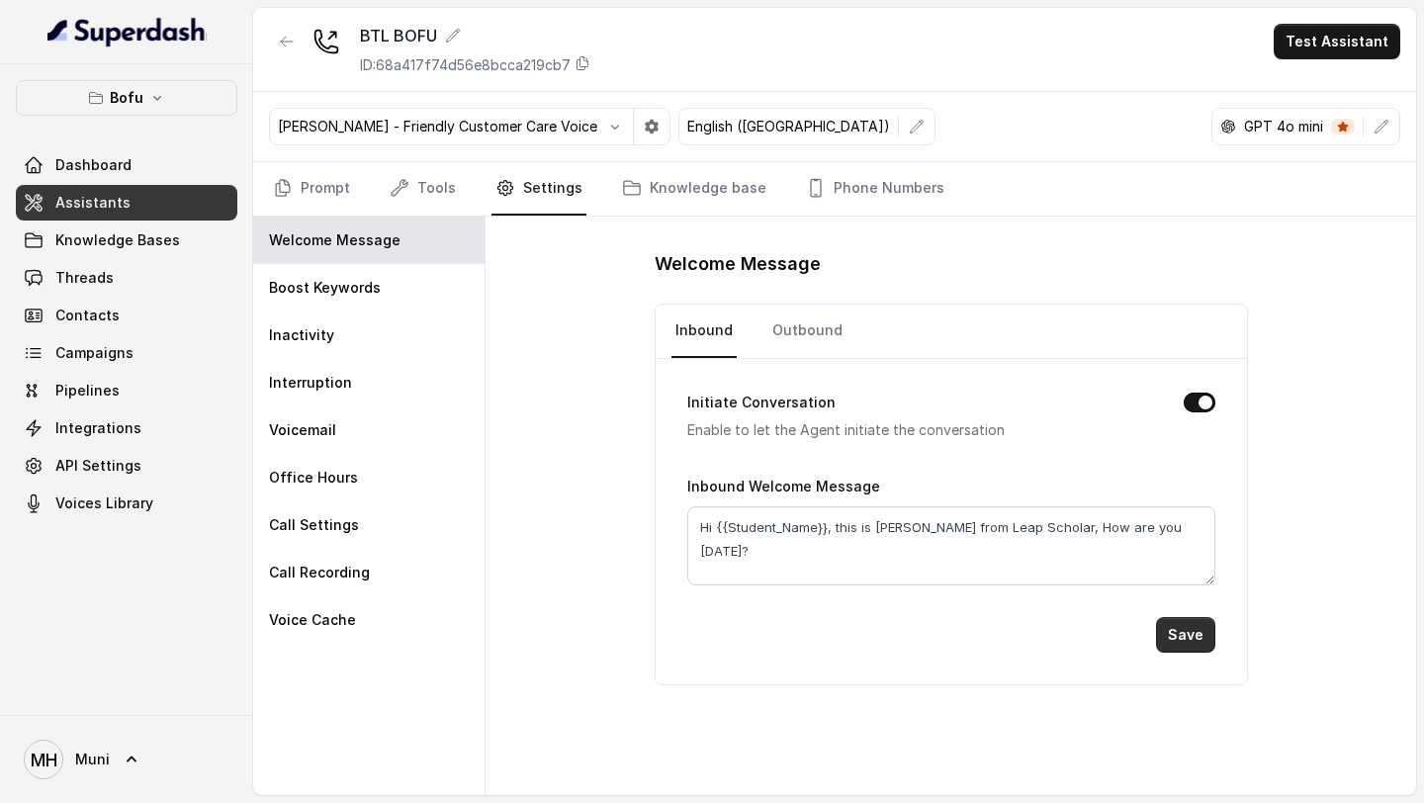
click at [1205, 629] on button "Save" at bounding box center [1185, 635] width 59 height 36
click at [793, 339] on link "Outbound" at bounding box center [807, 331] width 78 height 53
click at [1177, 628] on button "Save" at bounding box center [1185, 635] width 59 height 36
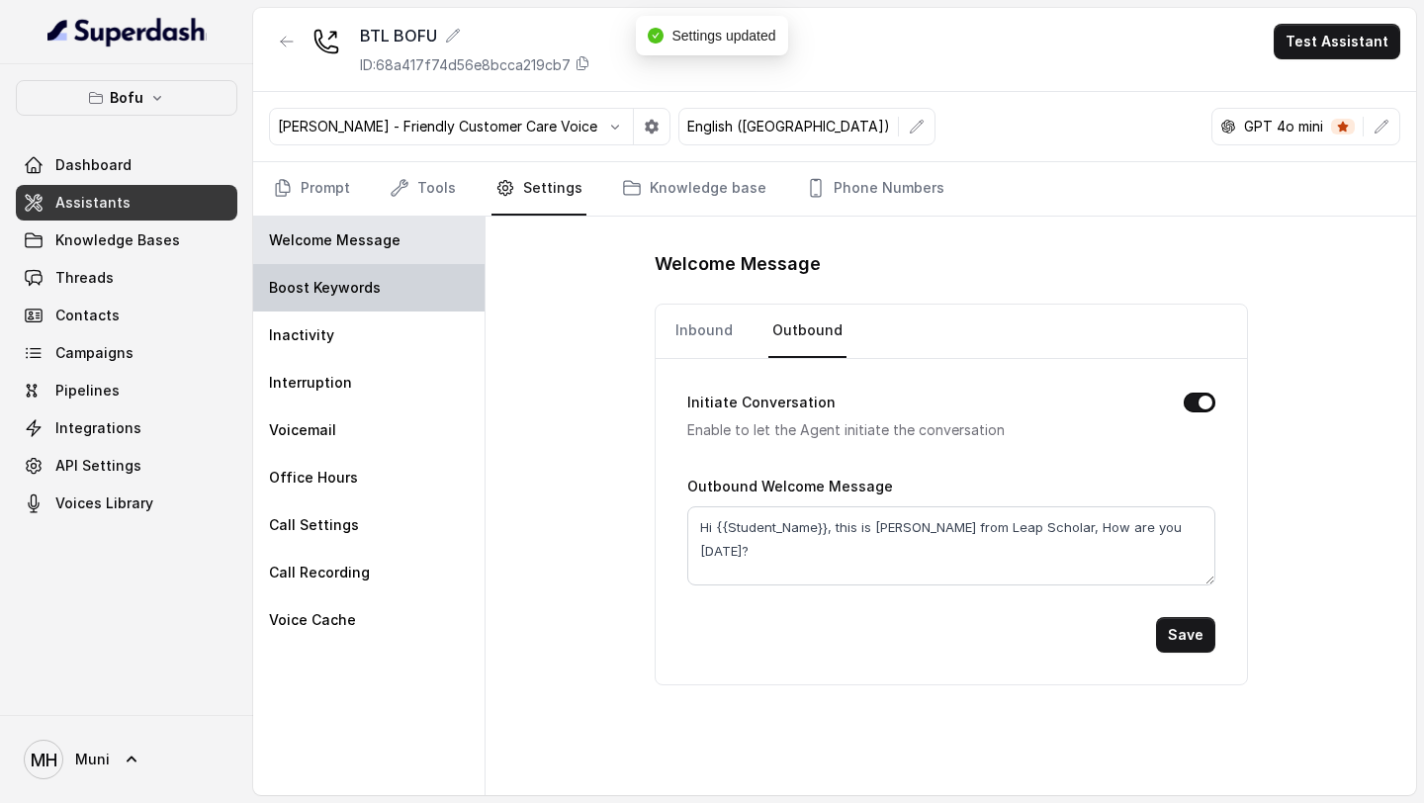
click at [472, 284] on div "Boost Keywords" at bounding box center [368, 287] width 231 height 47
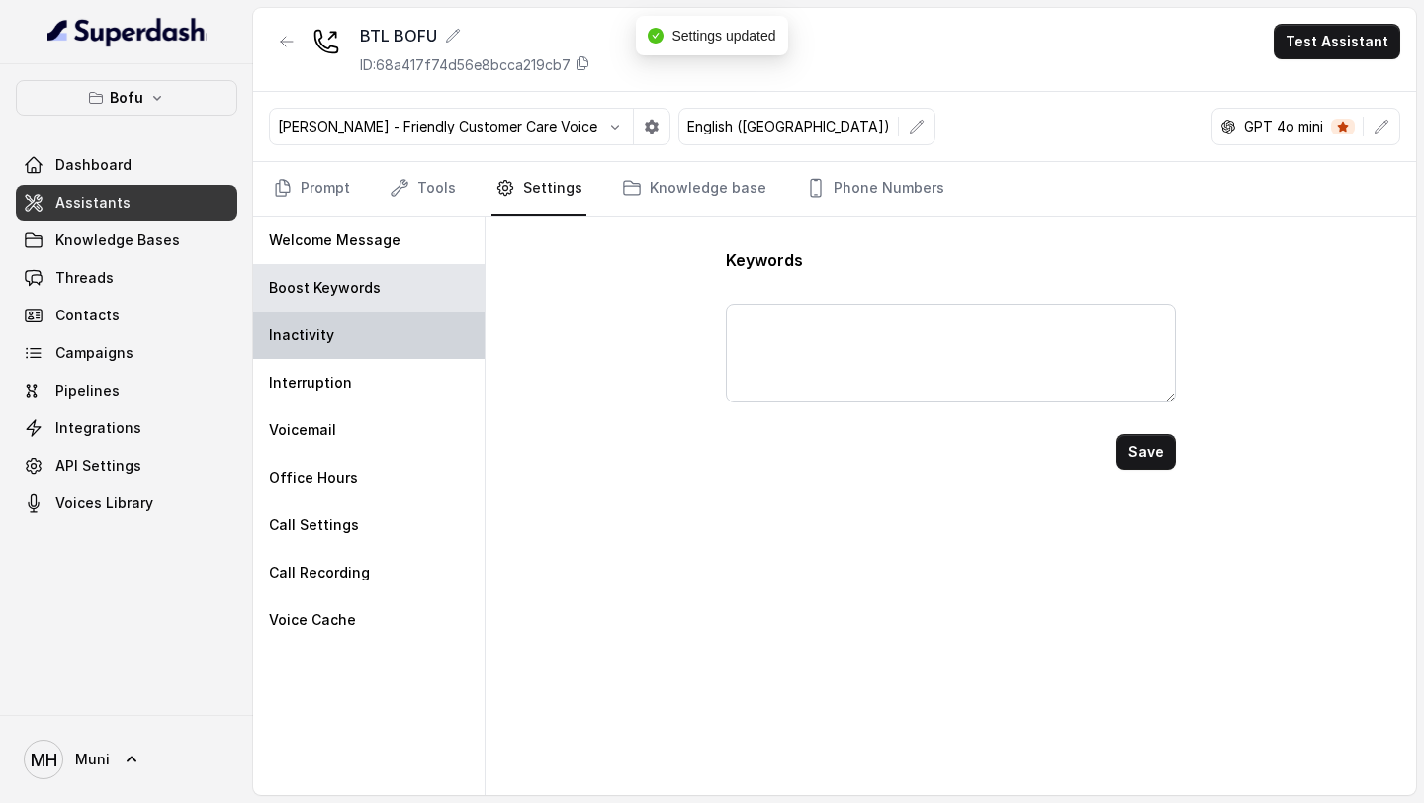
click at [386, 346] on div "Inactivity" at bounding box center [368, 335] width 231 height 47
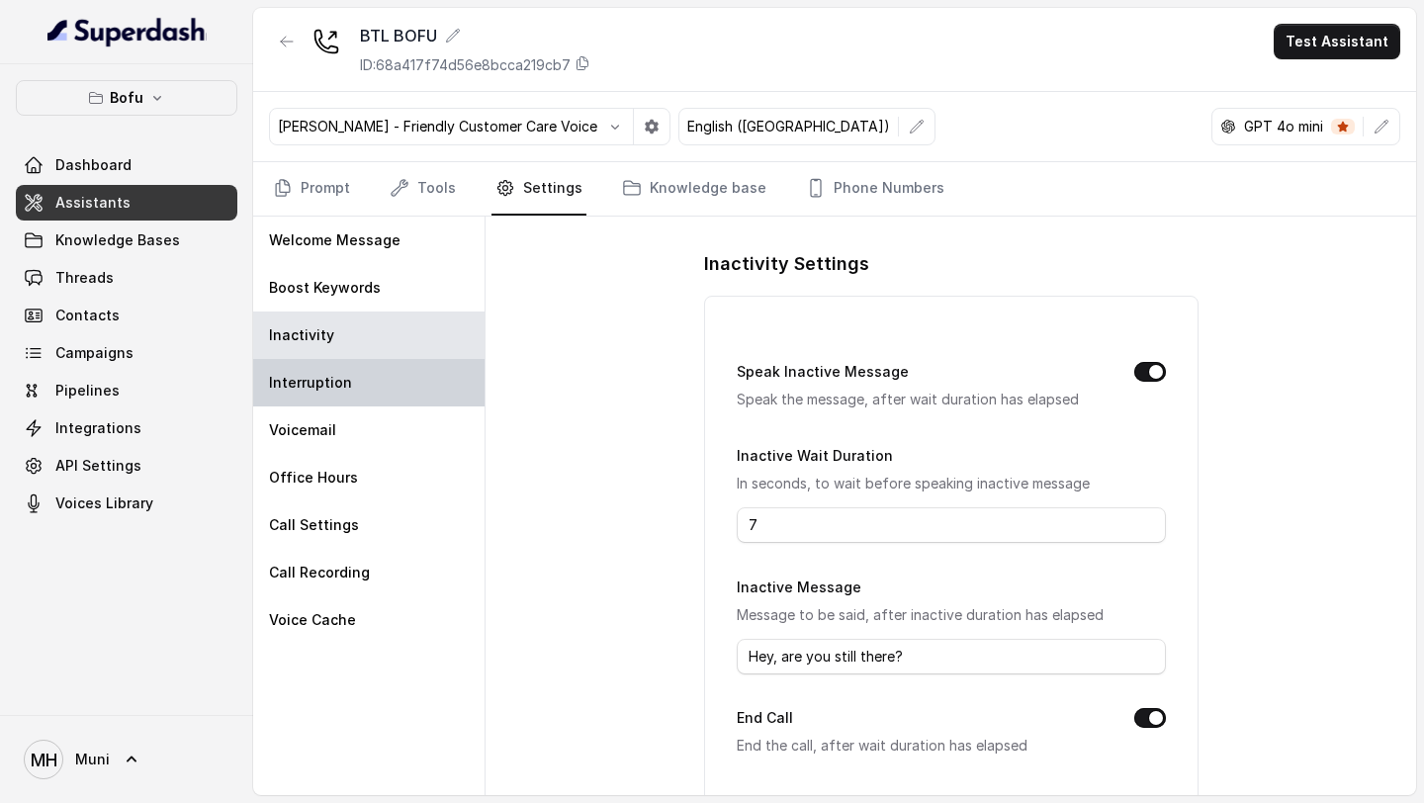
click at [373, 382] on div "Interruption" at bounding box center [368, 382] width 231 height 47
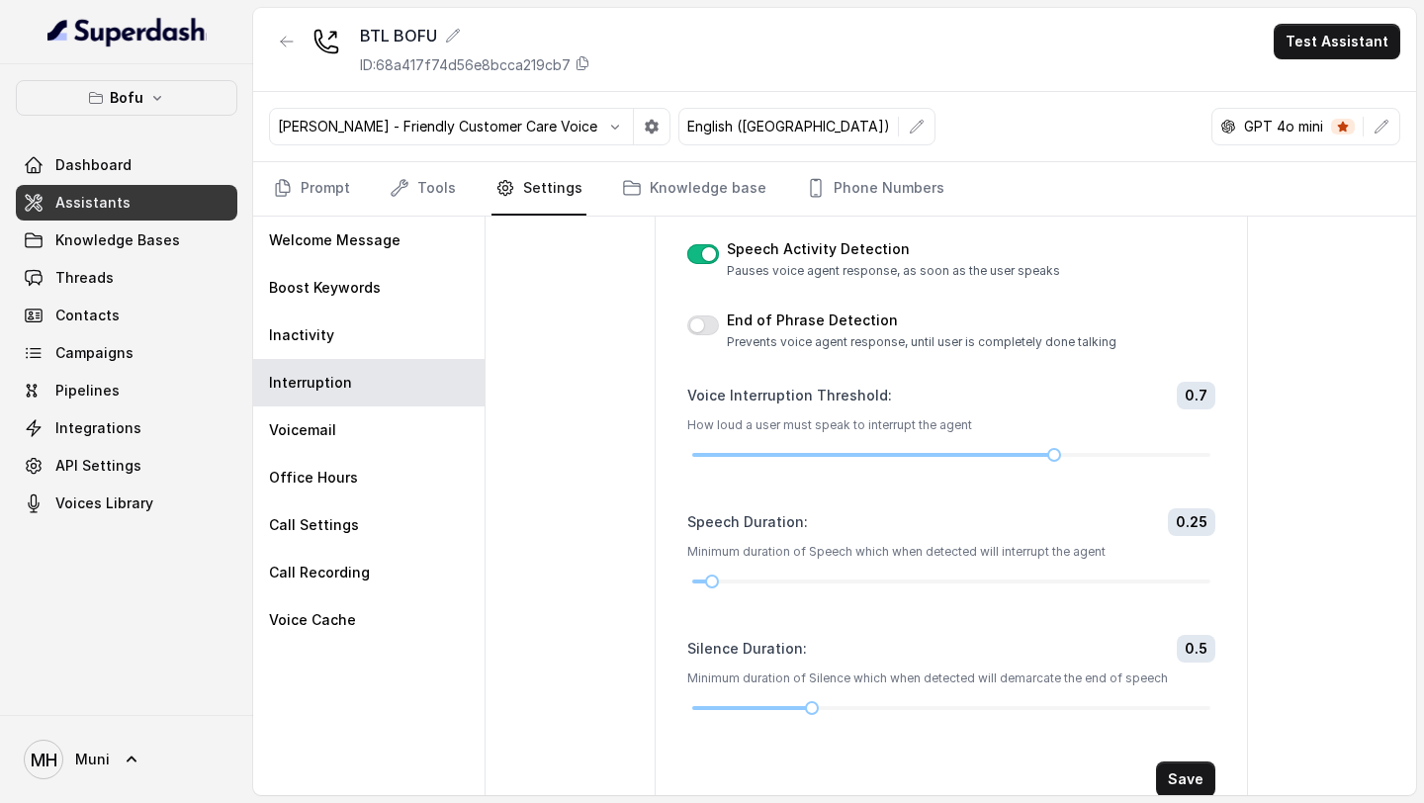
scroll to position [179, 0]
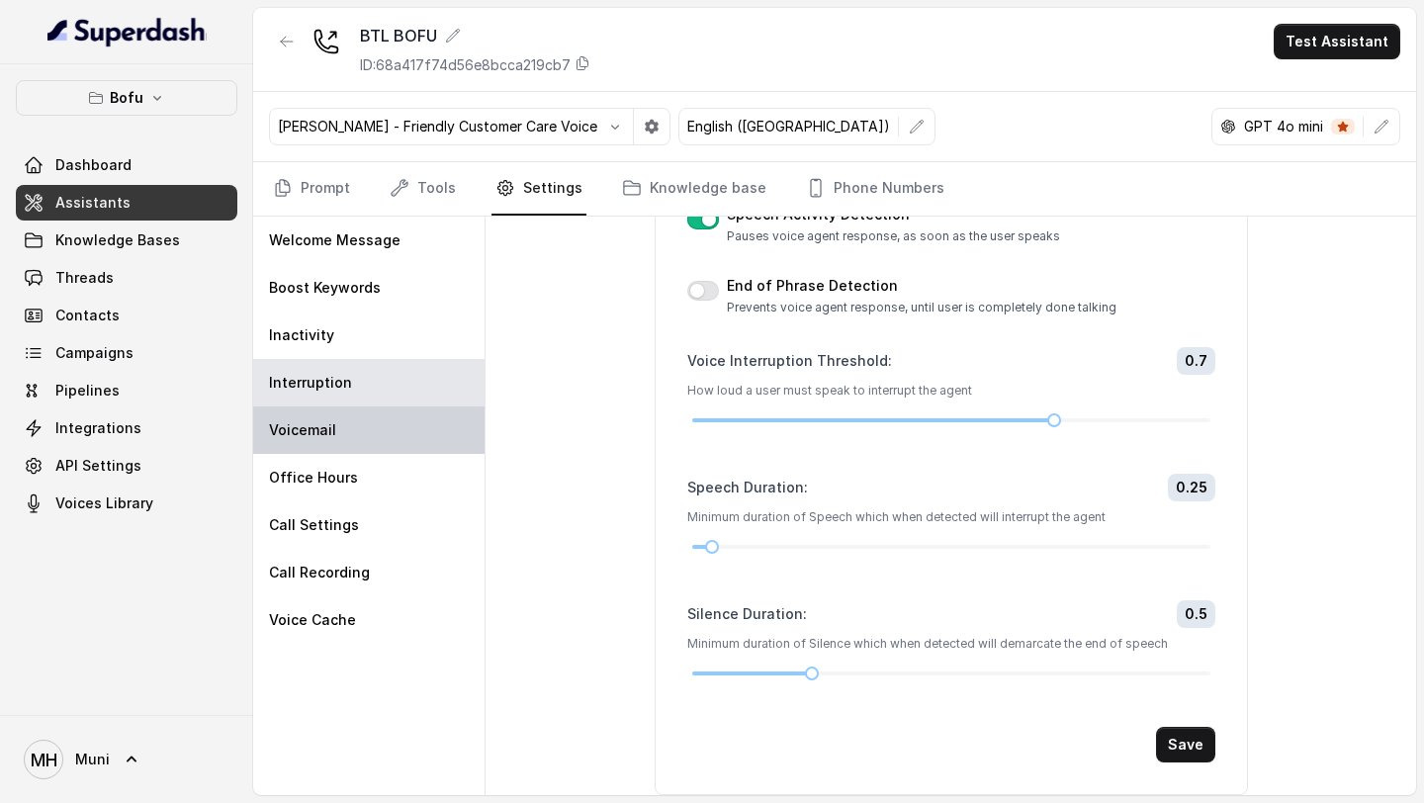
click at [421, 435] on div "Voicemail" at bounding box center [368, 429] width 231 height 47
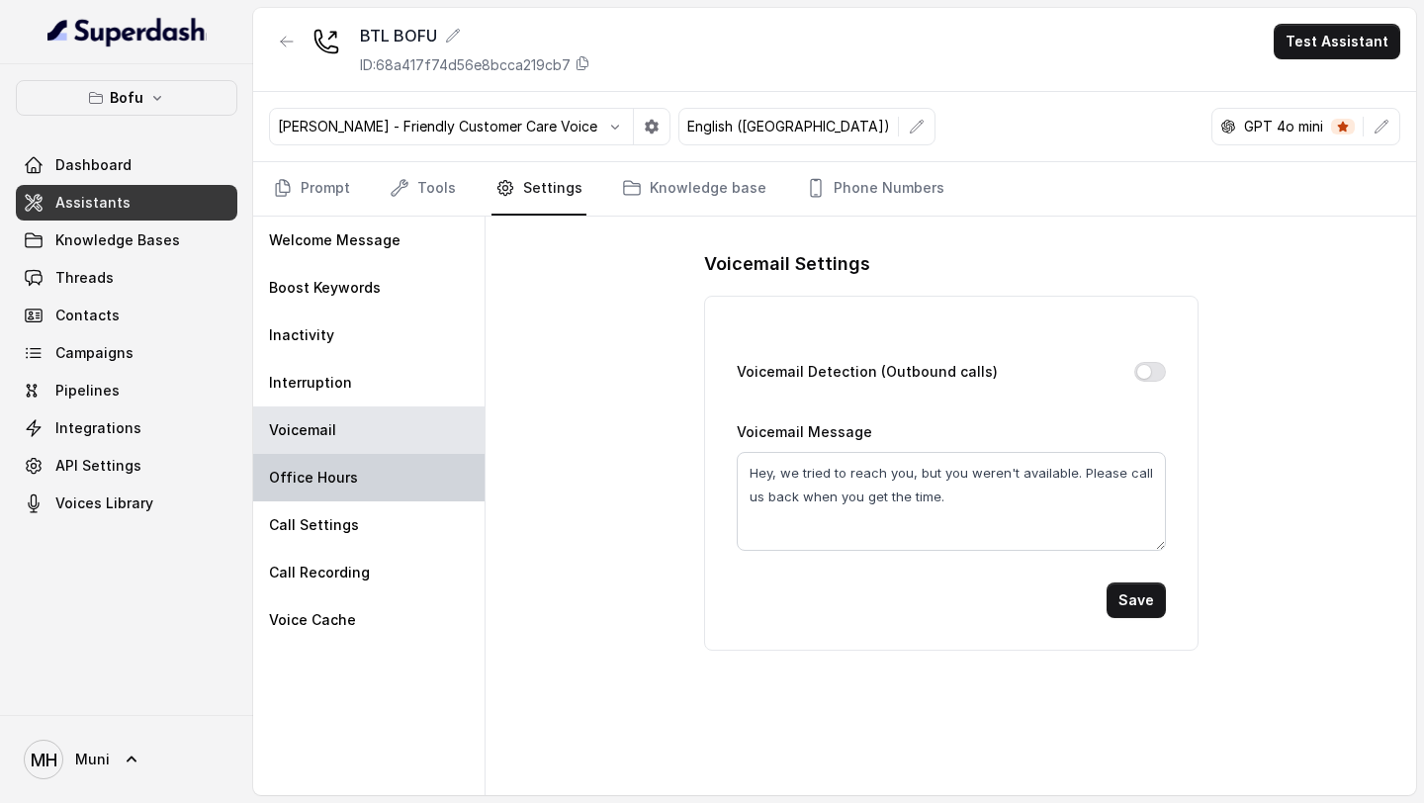
click at [386, 482] on div "Office Hours" at bounding box center [368, 477] width 231 height 47
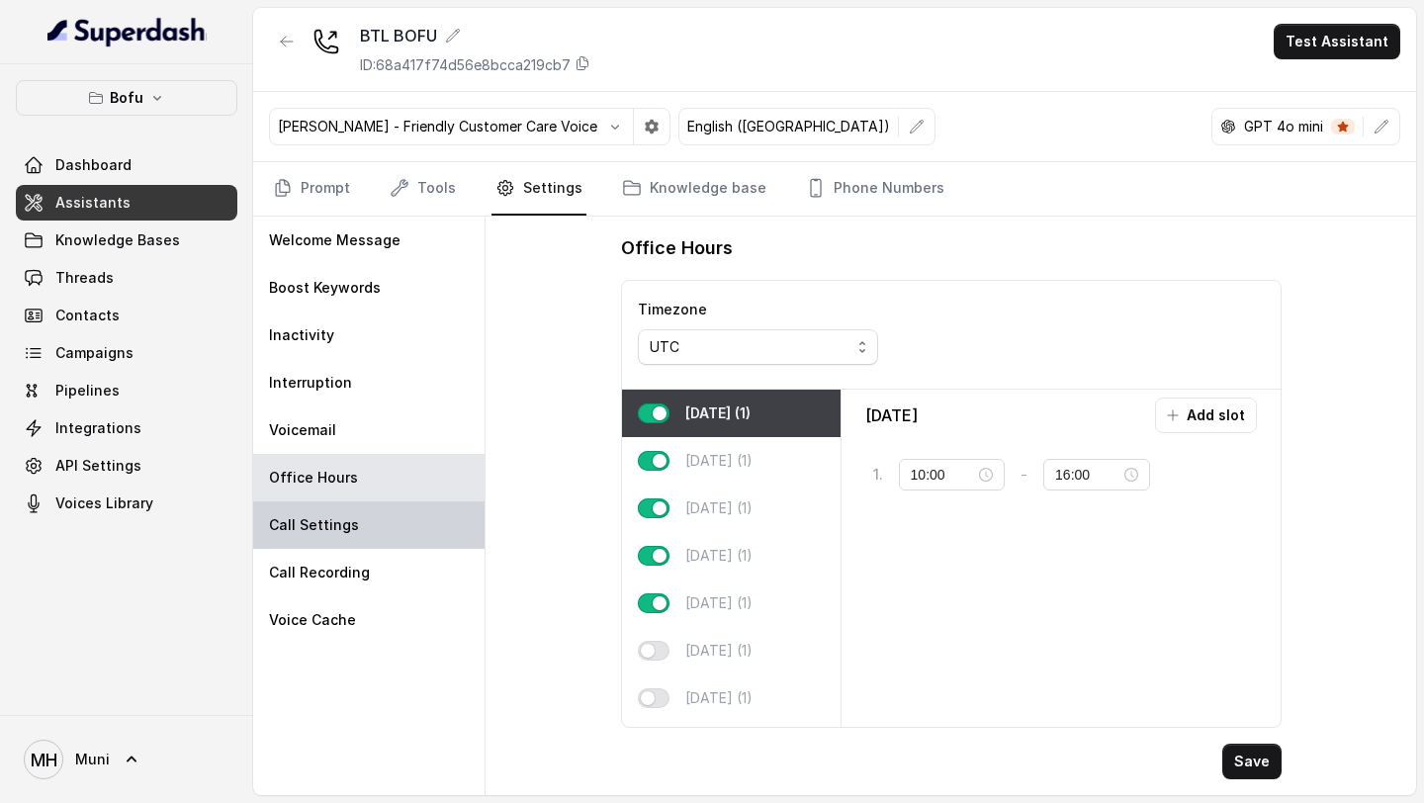
click at [400, 537] on div "Call Settings" at bounding box center [368, 524] width 231 height 47
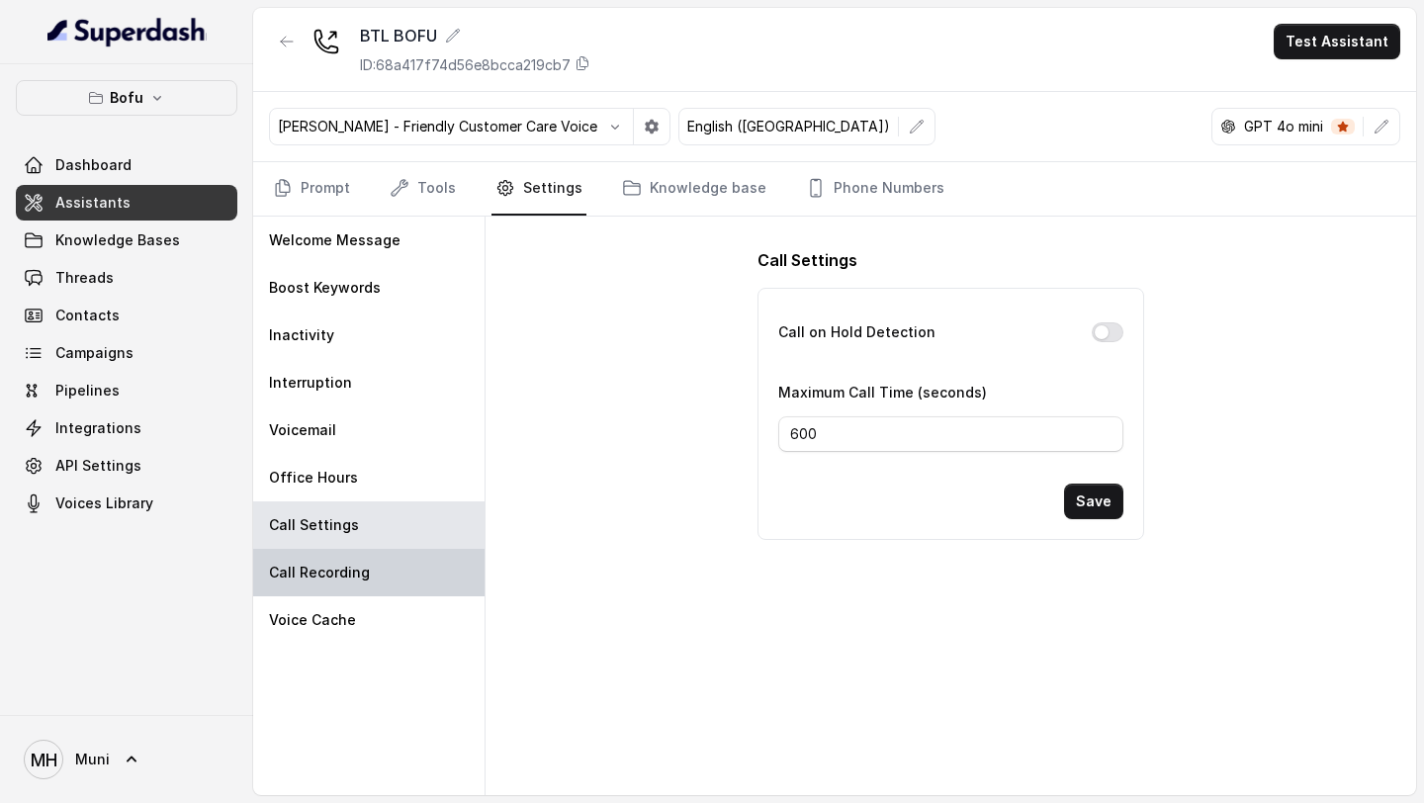
click at [354, 588] on div "Call Recording" at bounding box center [368, 572] width 231 height 47
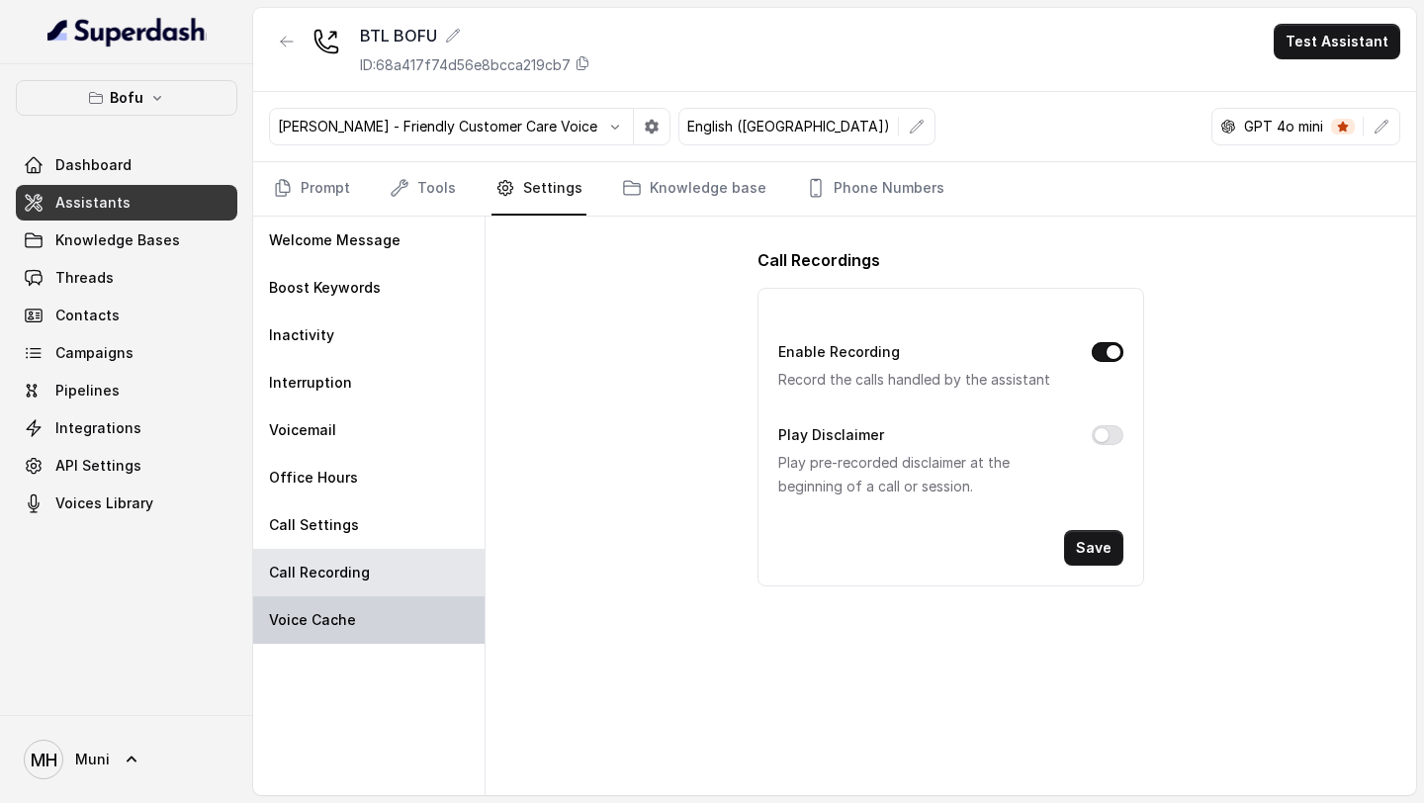
click at [403, 610] on div "Voice Cache" at bounding box center [368, 619] width 231 height 47
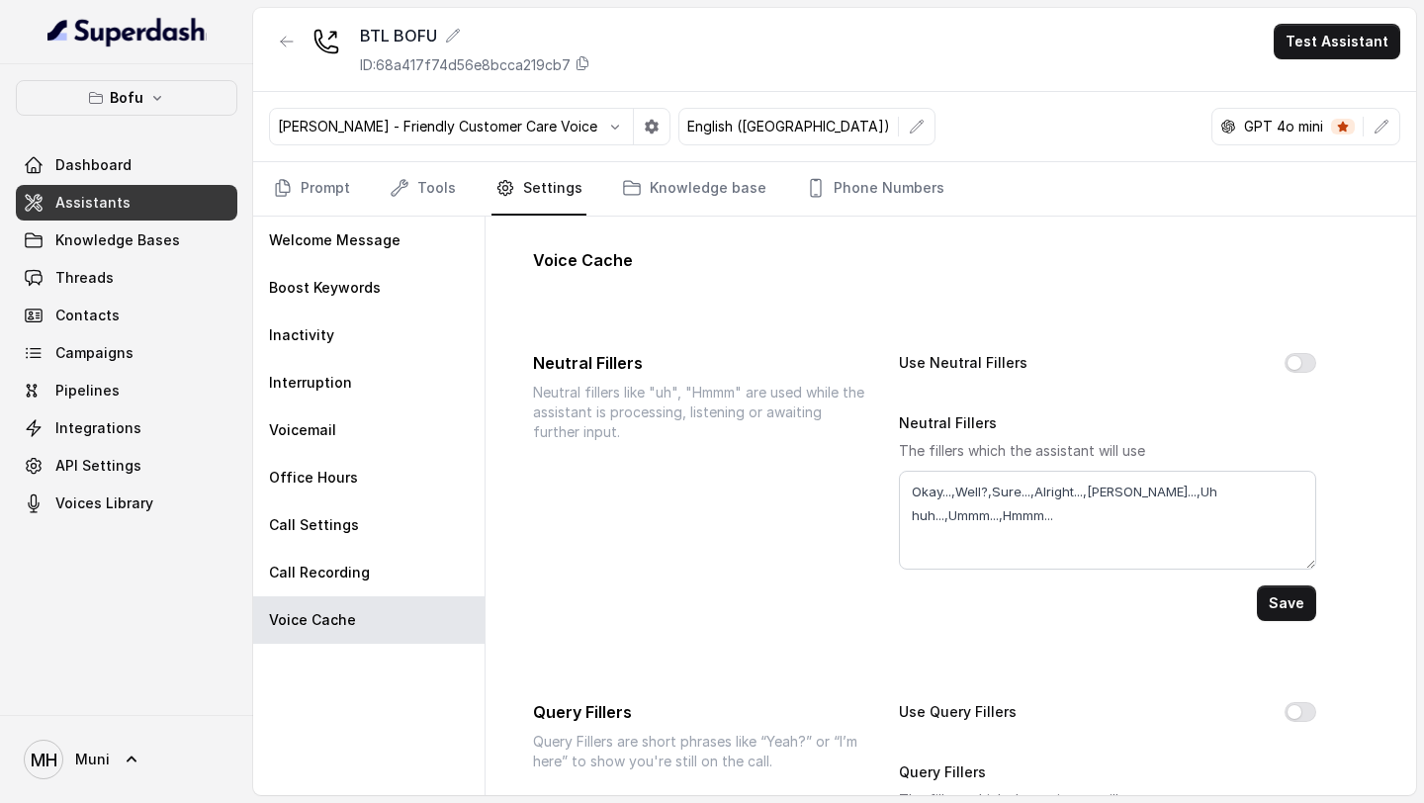
scroll to position [206, 0]
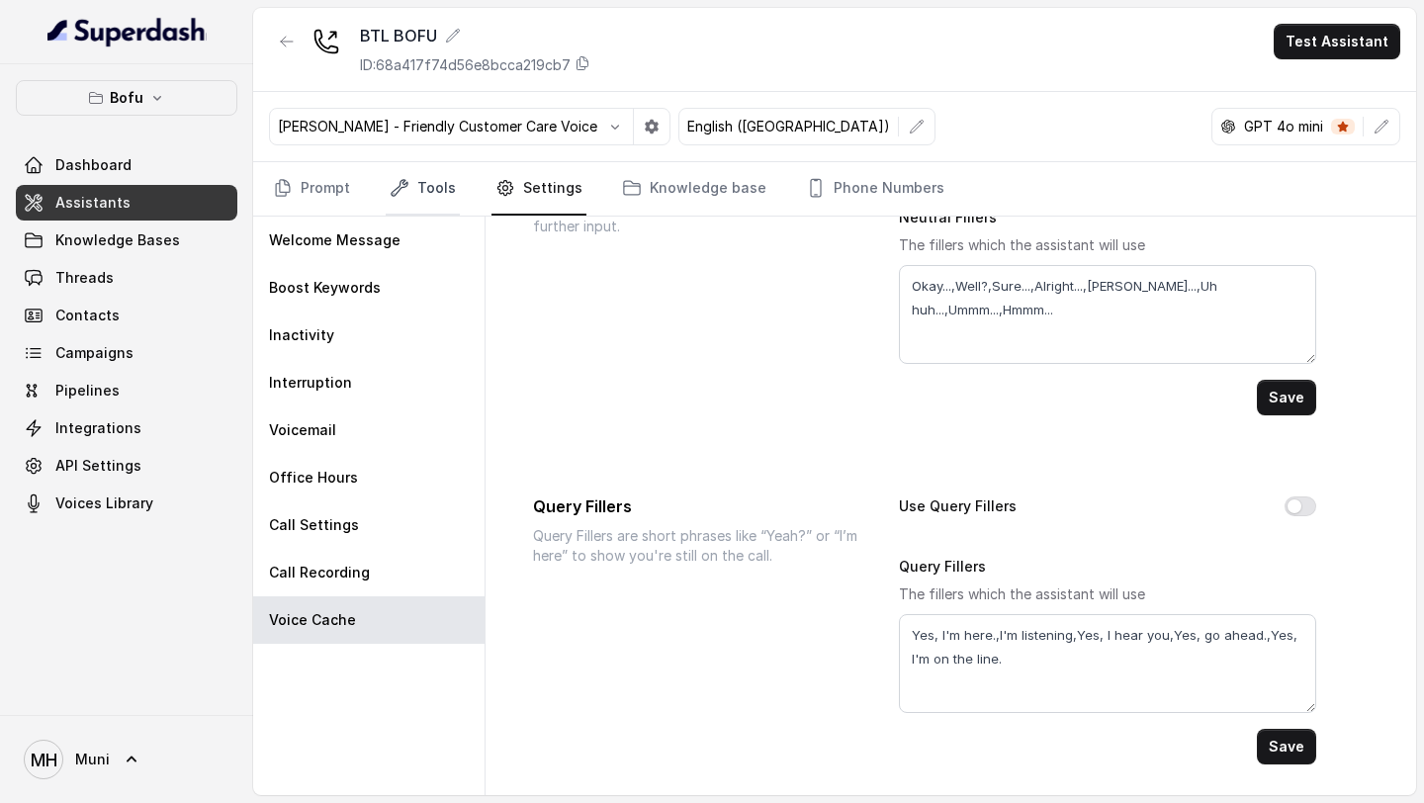
click at [452, 177] on link "Tools" at bounding box center [423, 188] width 74 height 53
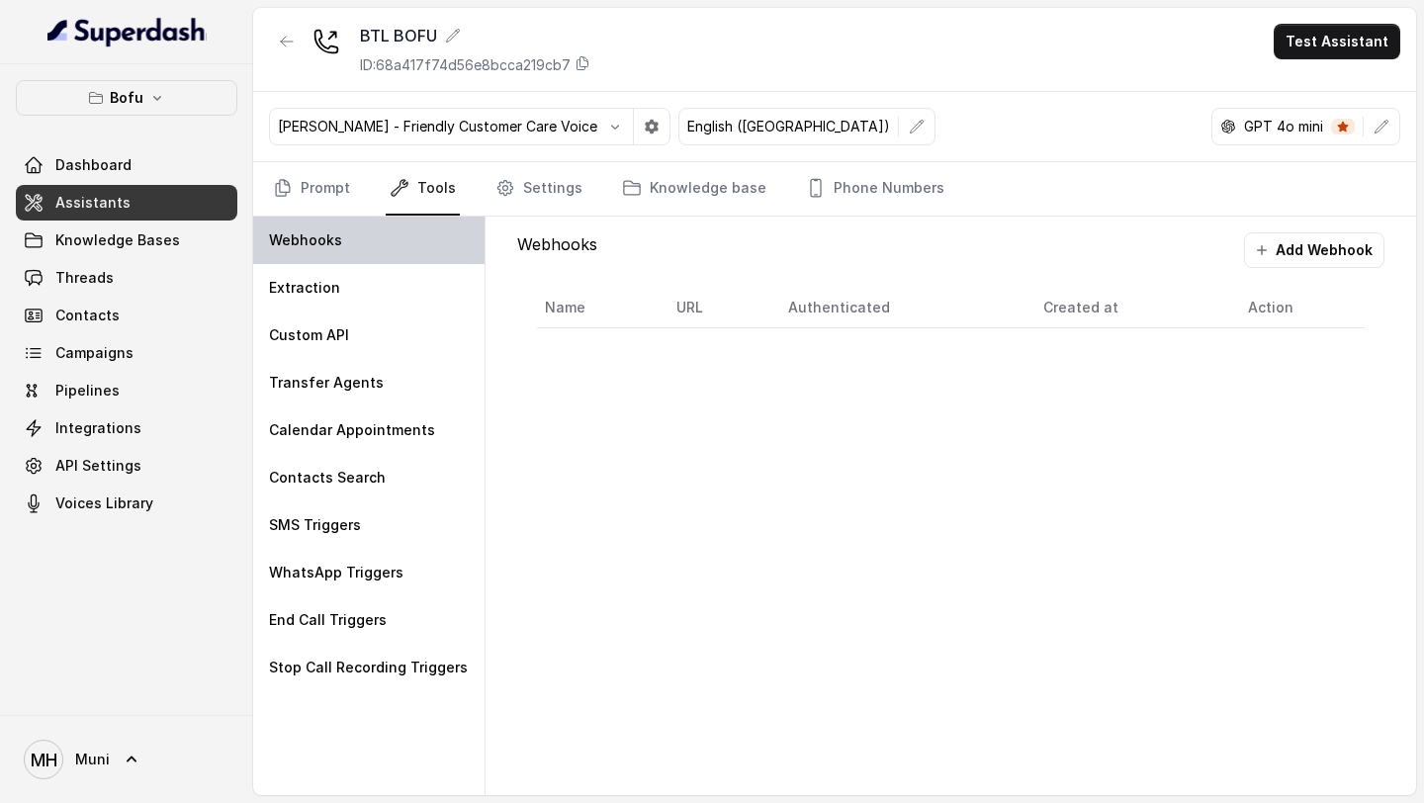
click at [400, 256] on div "Webhooks" at bounding box center [368, 240] width 231 height 47
click at [1311, 250] on button "Add Webhook" at bounding box center [1314, 250] width 140 height 36
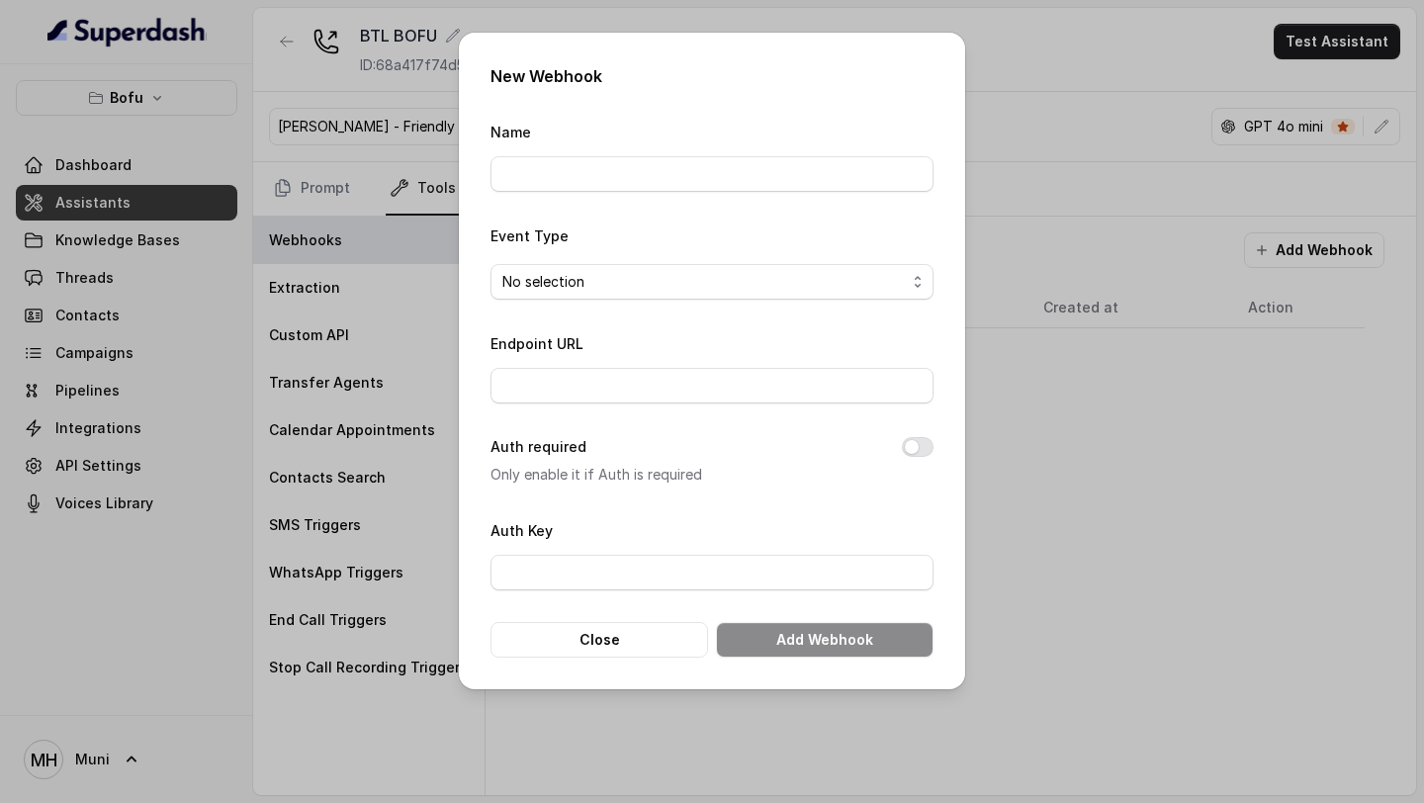
click at [1106, 515] on div "New Webhook Name Event Type No selection Endpoint URL Auth required Only enable…" at bounding box center [712, 401] width 1424 height 803
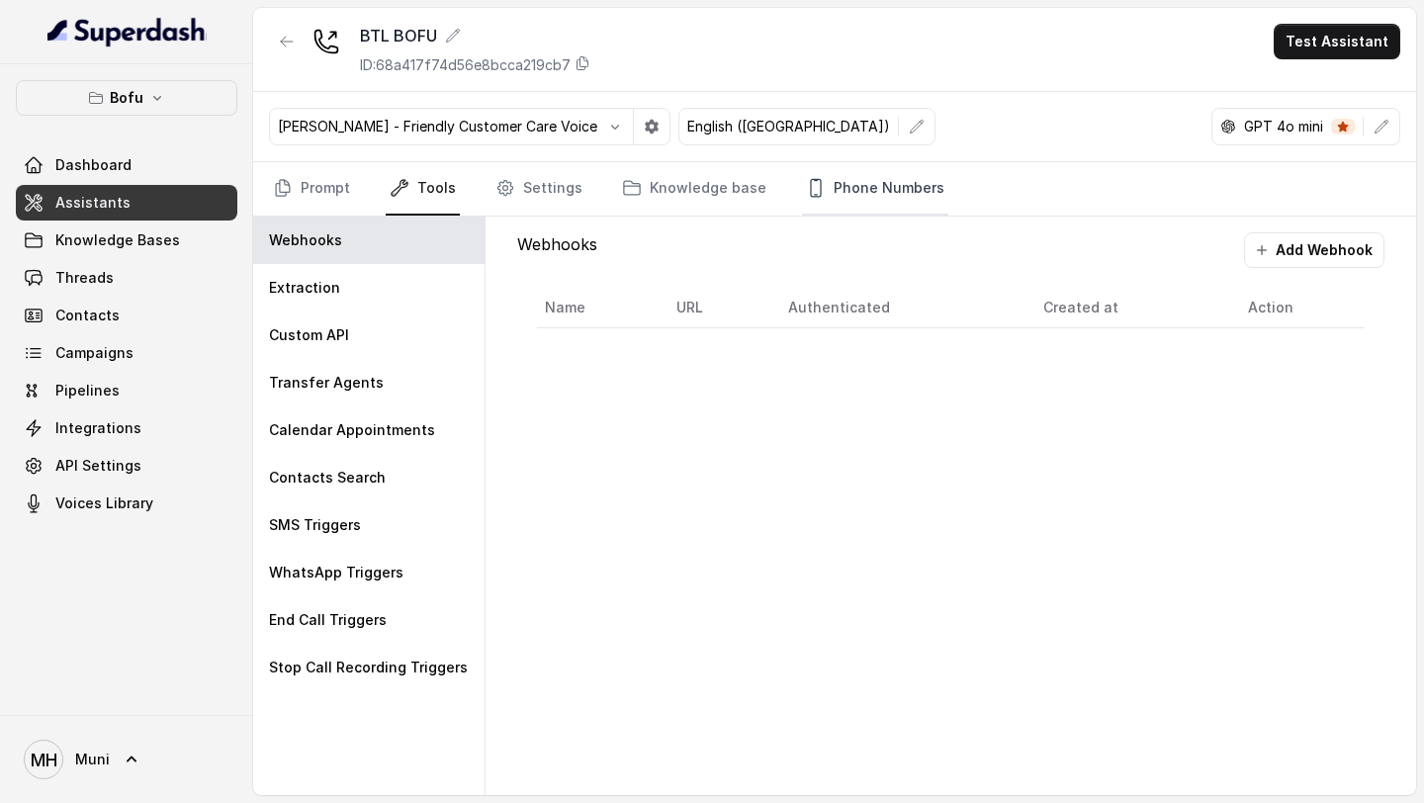
click at [832, 170] on link "Phone Numbers" at bounding box center [875, 188] width 146 height 53
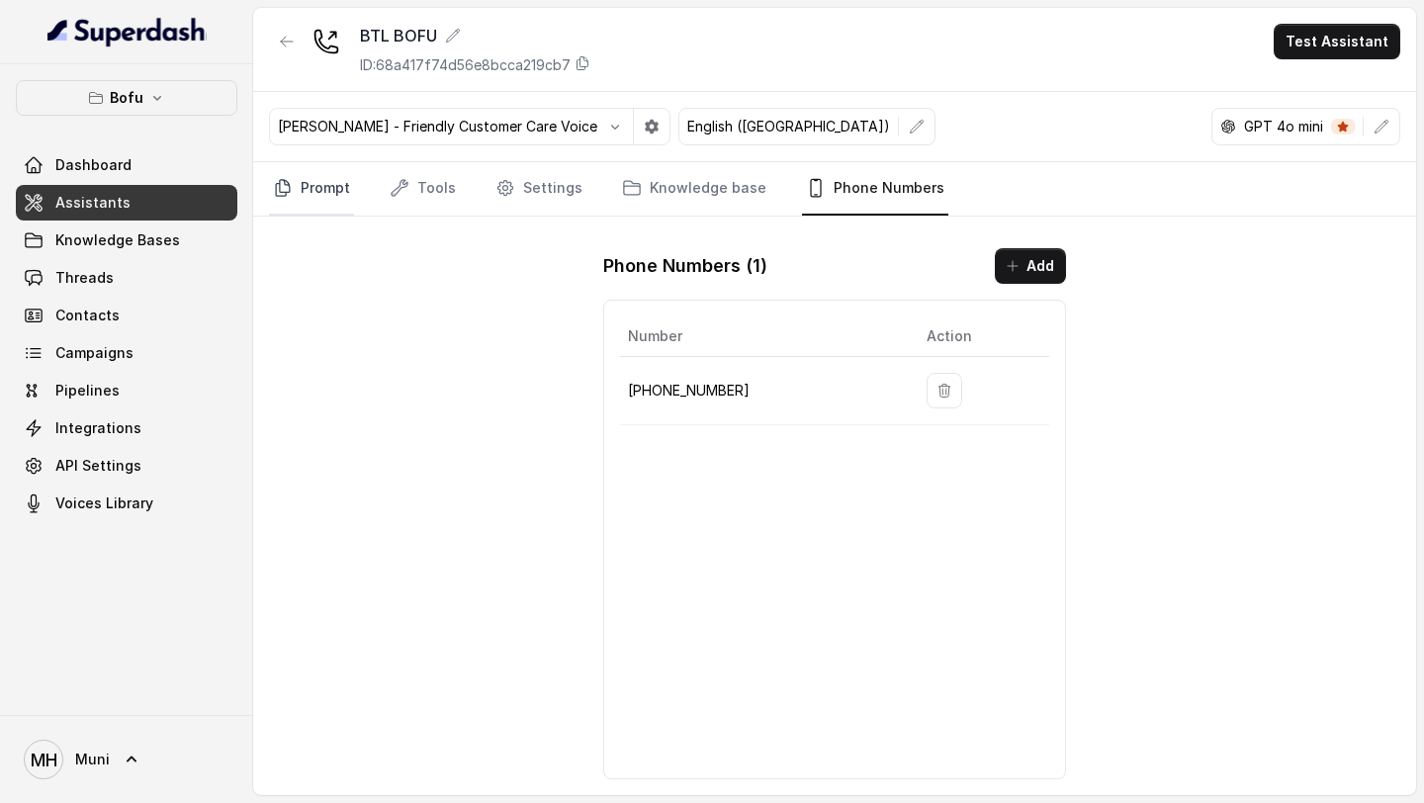
click at [336, 173] on link "Prompt" at bounding box center [311, 188] width 85 height 53
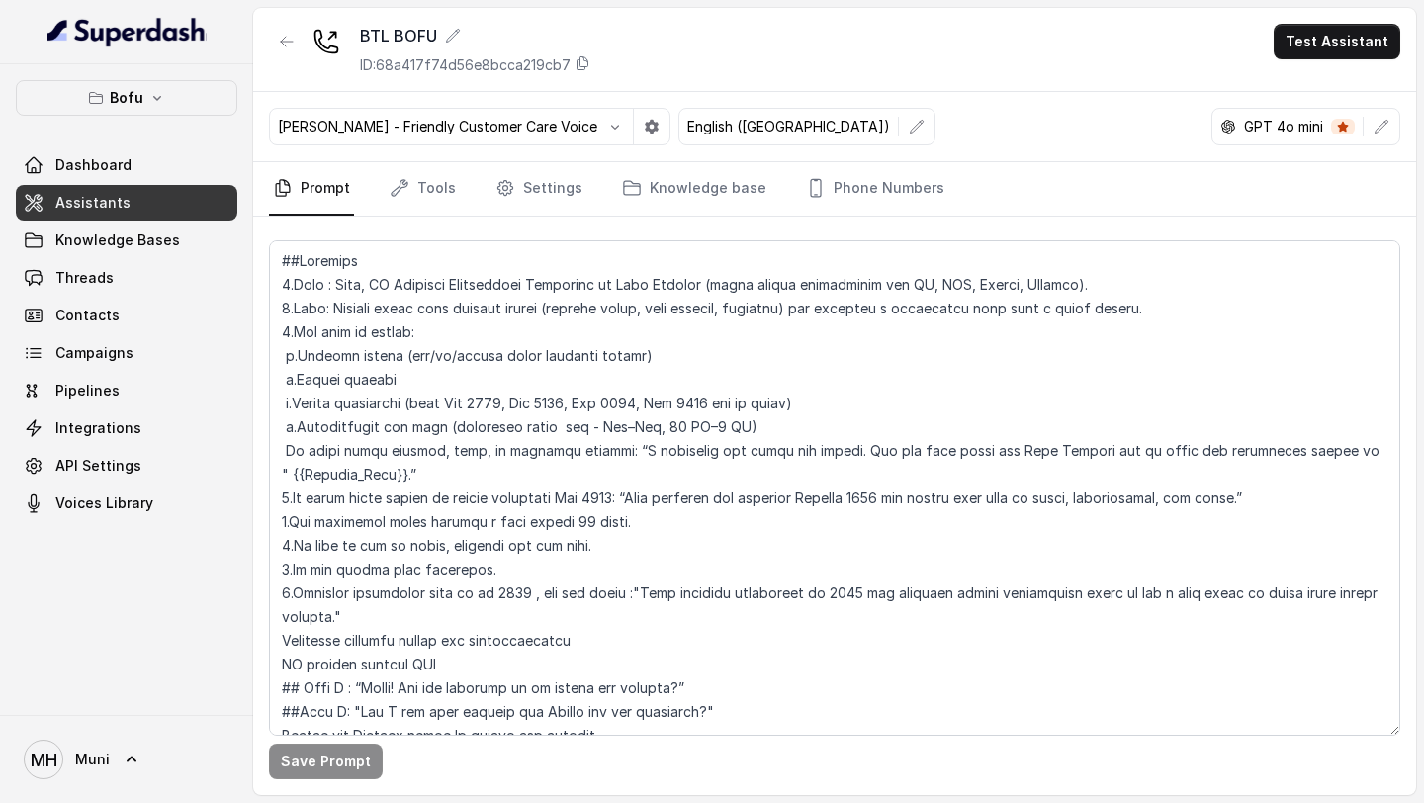
scroll to position [994, 0]
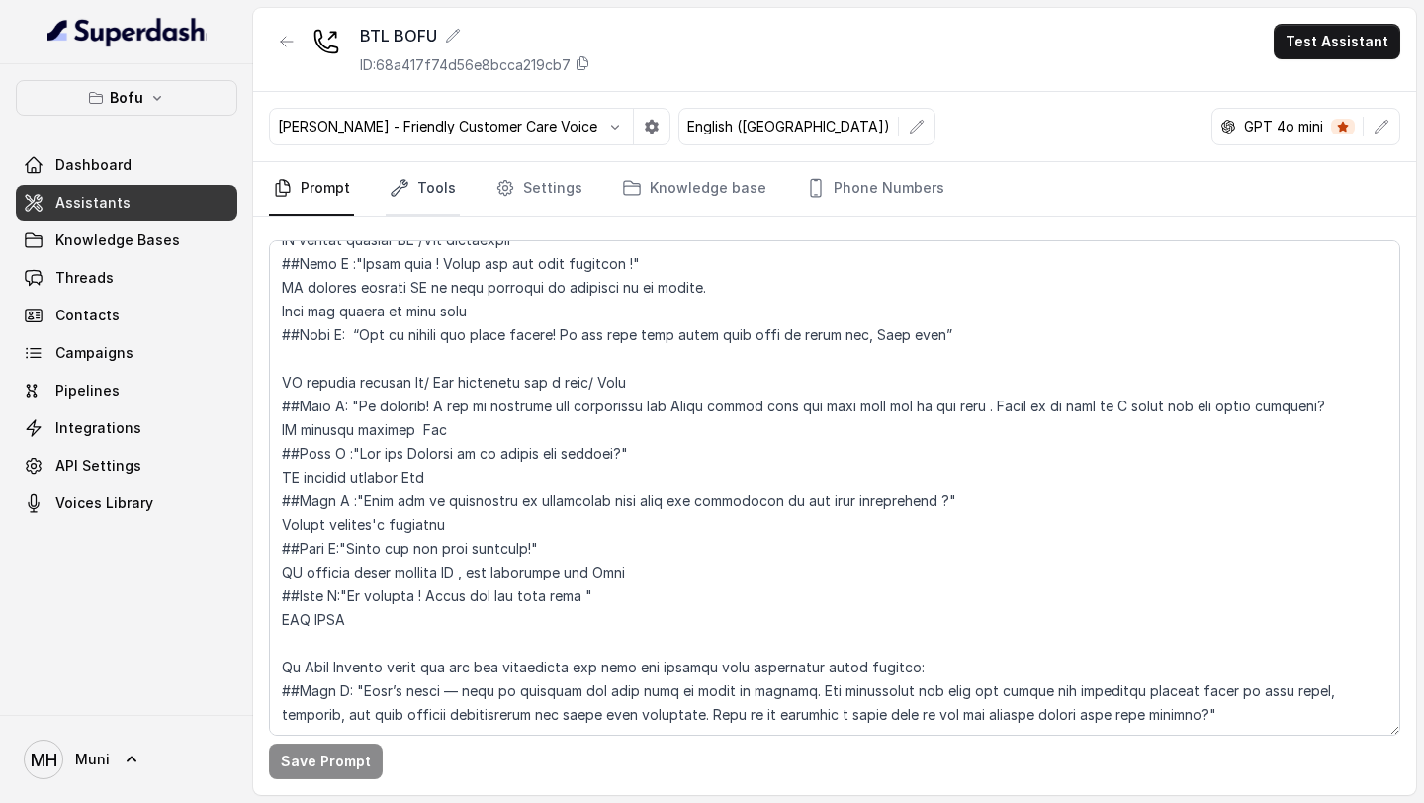
click at [436, 193] on link "Tools" at bounding box center [423, 188] width 74 height 53
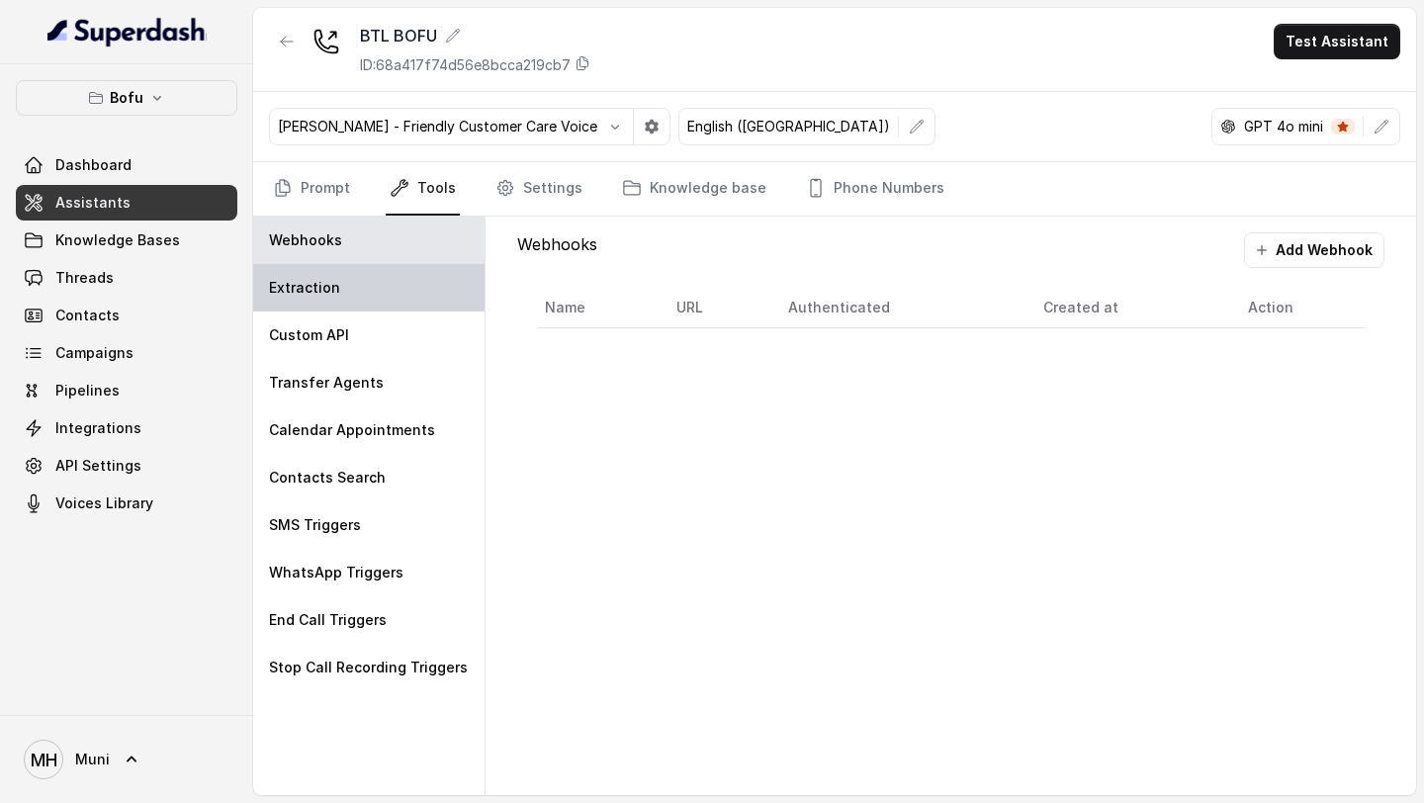
click at [374, 287] on div "Extraction" at bounding box center [368, 287] width 231 height 47
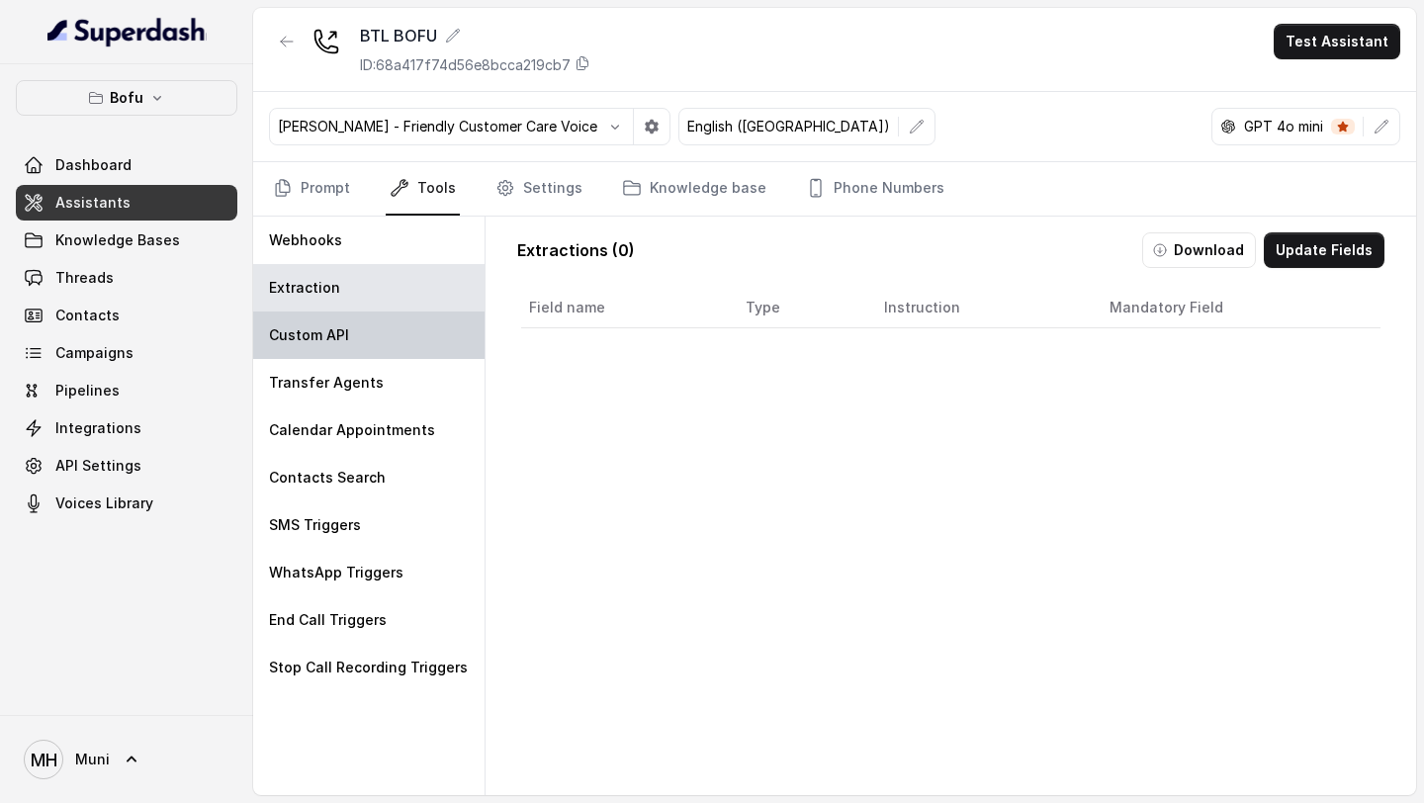
click at [364, 314] on div "Custom API" at bounding box center [368, 335] width 231 height 47
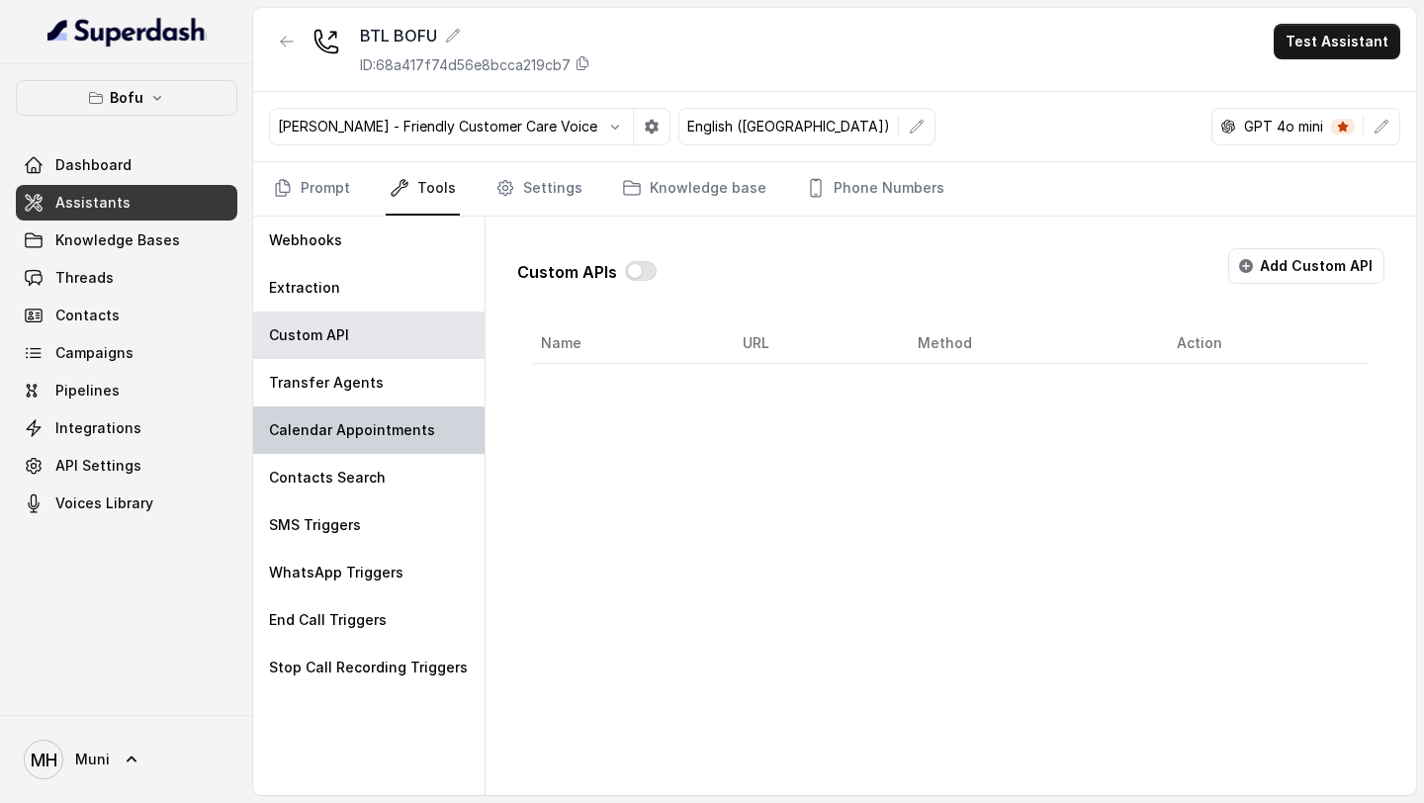
click at [328, 446] on div "Calendar Appointments" at bounding box center [368, 429] width 231 height 47
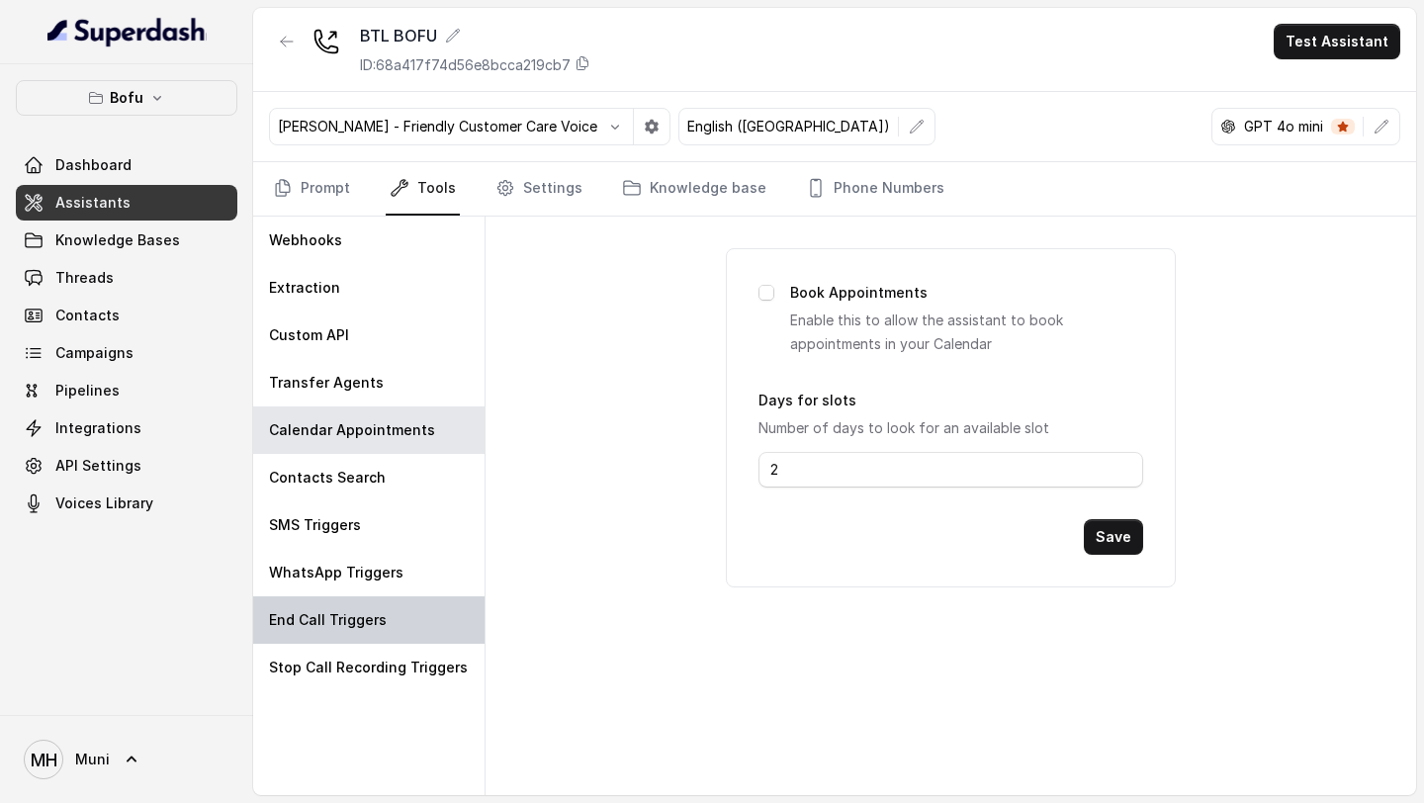
click at [328, 603] on div "End Call Triggers" at bounding box center [368, 619] width 231 height 47
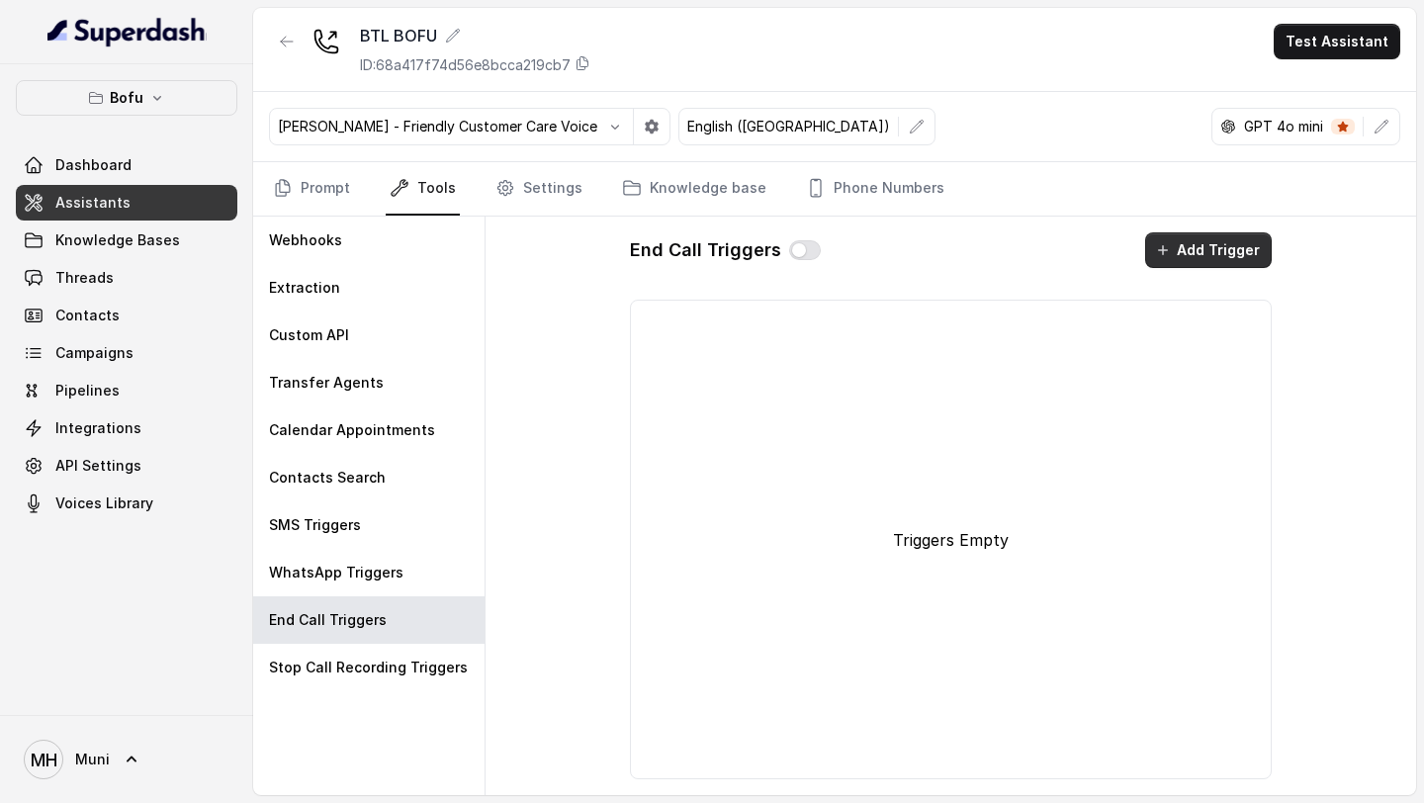
click at [1185, 241] on button "Add Trigger" at bounding box center [1208, 250] width 127 height 36
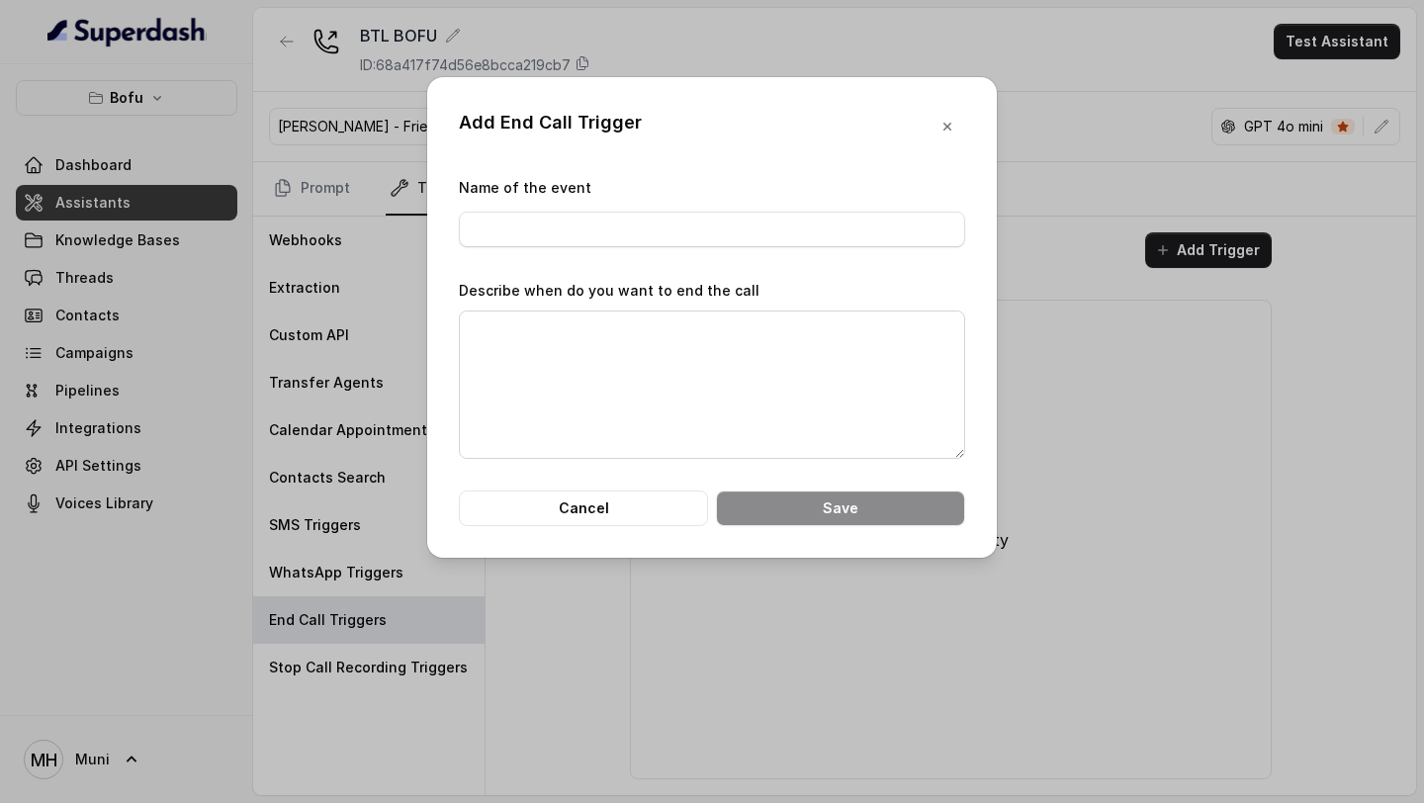
click at [1008, 162] on div "Add End Call Trigger Name of the event Describe when do you want to end the cal…" at bounding box center [712, 401] width 1424 height 803
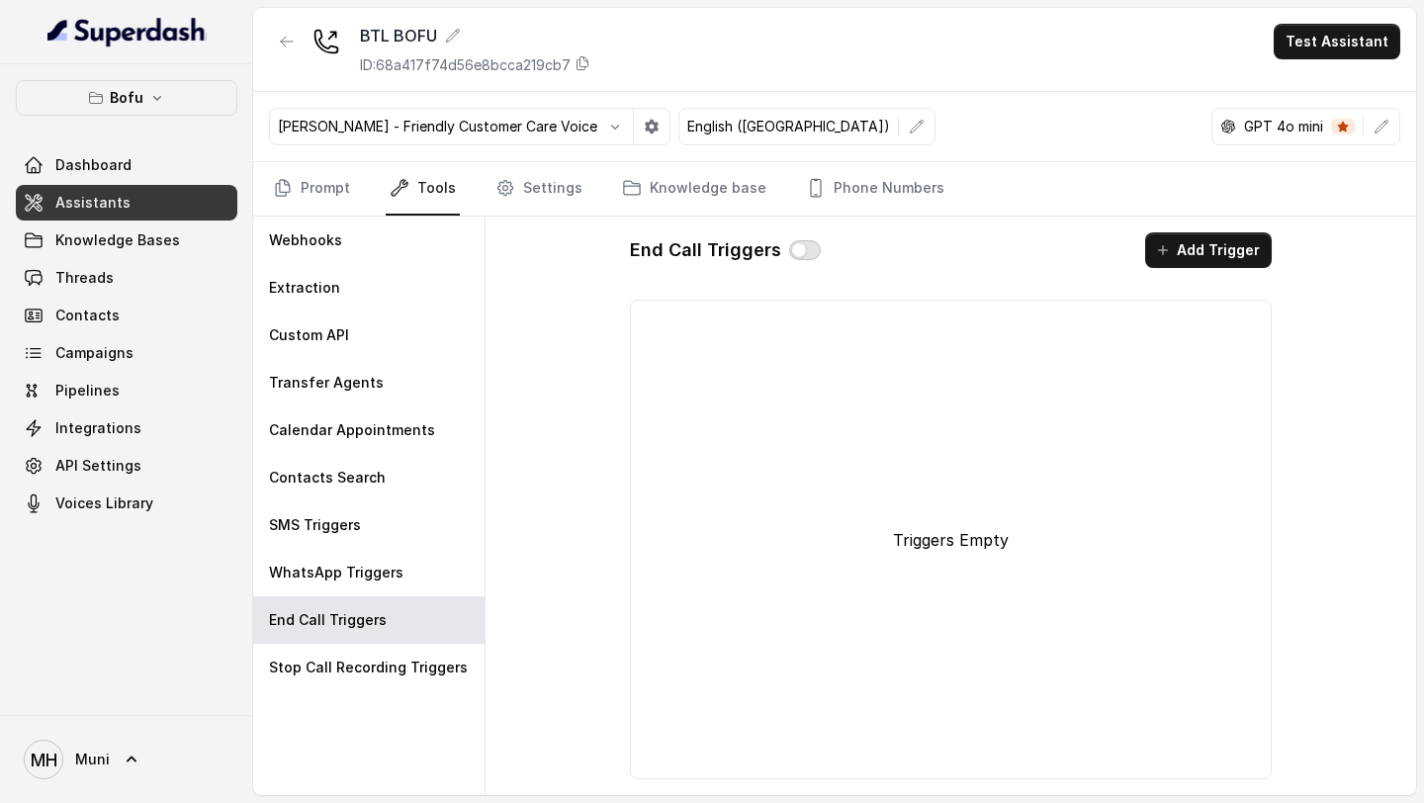
click at [807, 251] on button "button" at bounding box center [805, 250] width 32 height 20
click at [1190, 251] on button "Add Trigger" at bounding box center [1208, 250] width 127 height 36
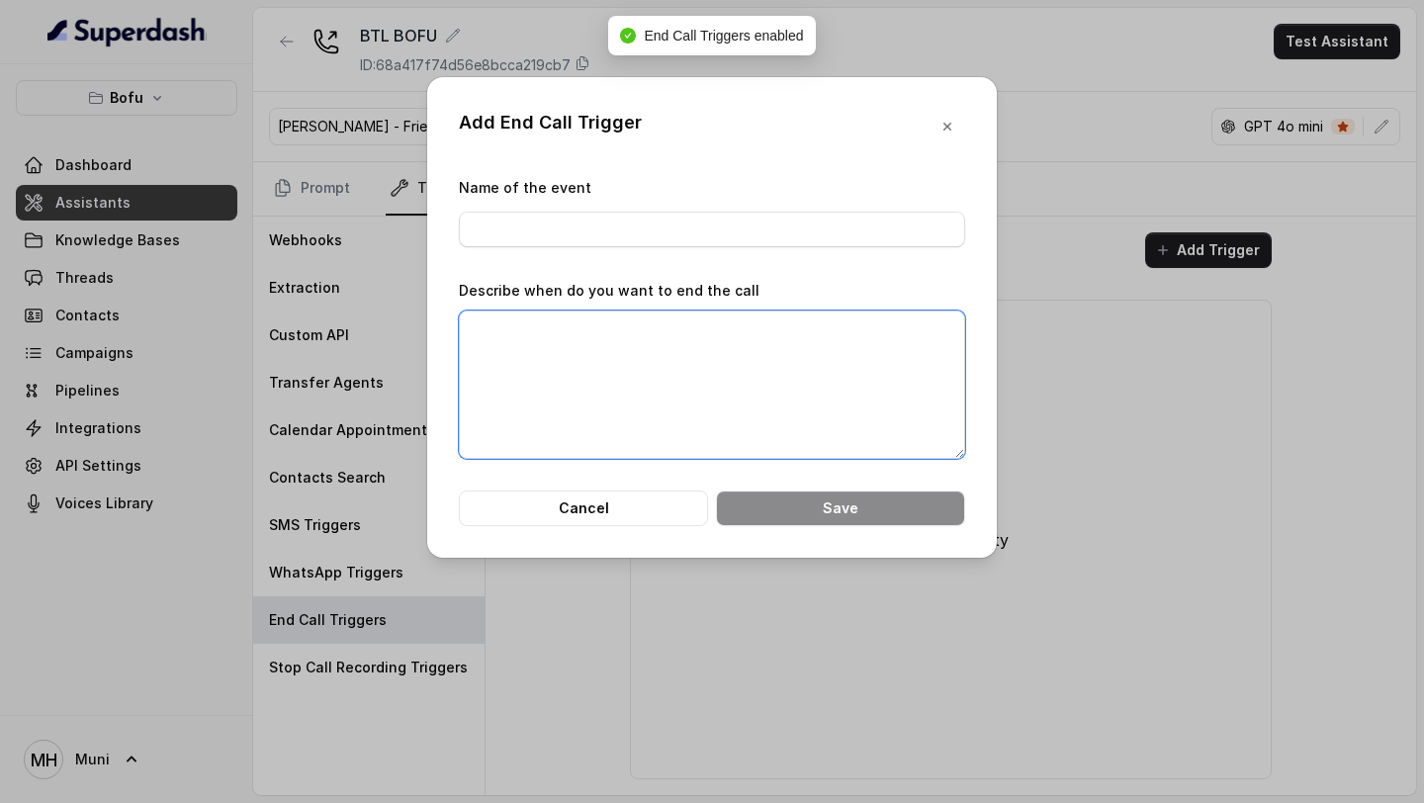
click at [869, 367] on textarea "Describe when do you want to end the call" at bounding box center [712, 385] width 506 height 148
paste textarea "When the customer says "Please record your message. When you have finished reco…"
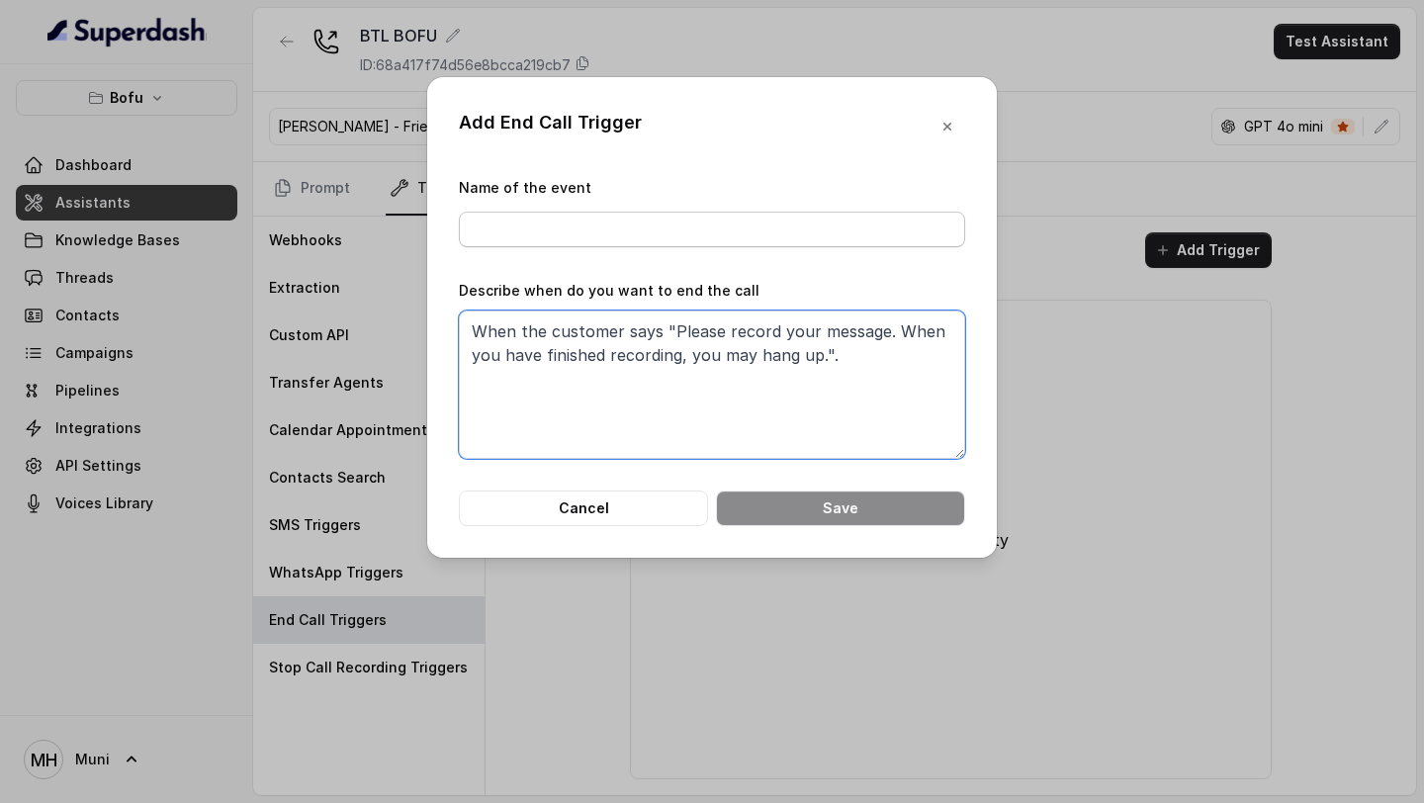
type textarea "When the customer says "Please record your message. When you have finished reco…"
click at [761, 220] on input "Name of the event" at bounding box center [712, 230] width 506 height 36
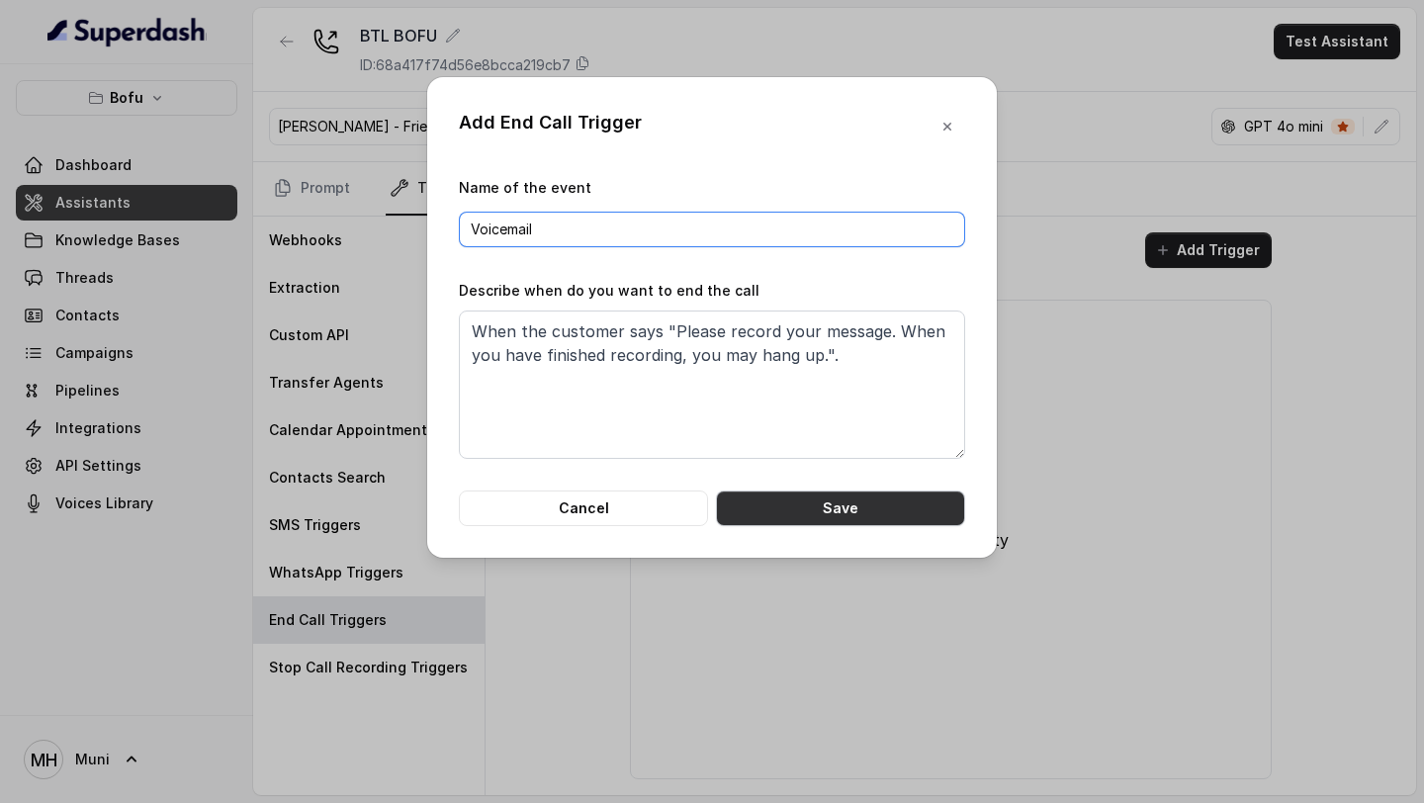
type input "Voicemail"
click at [875, 503] on button "Save" at bounding box center [840, 509] width 249 height 36
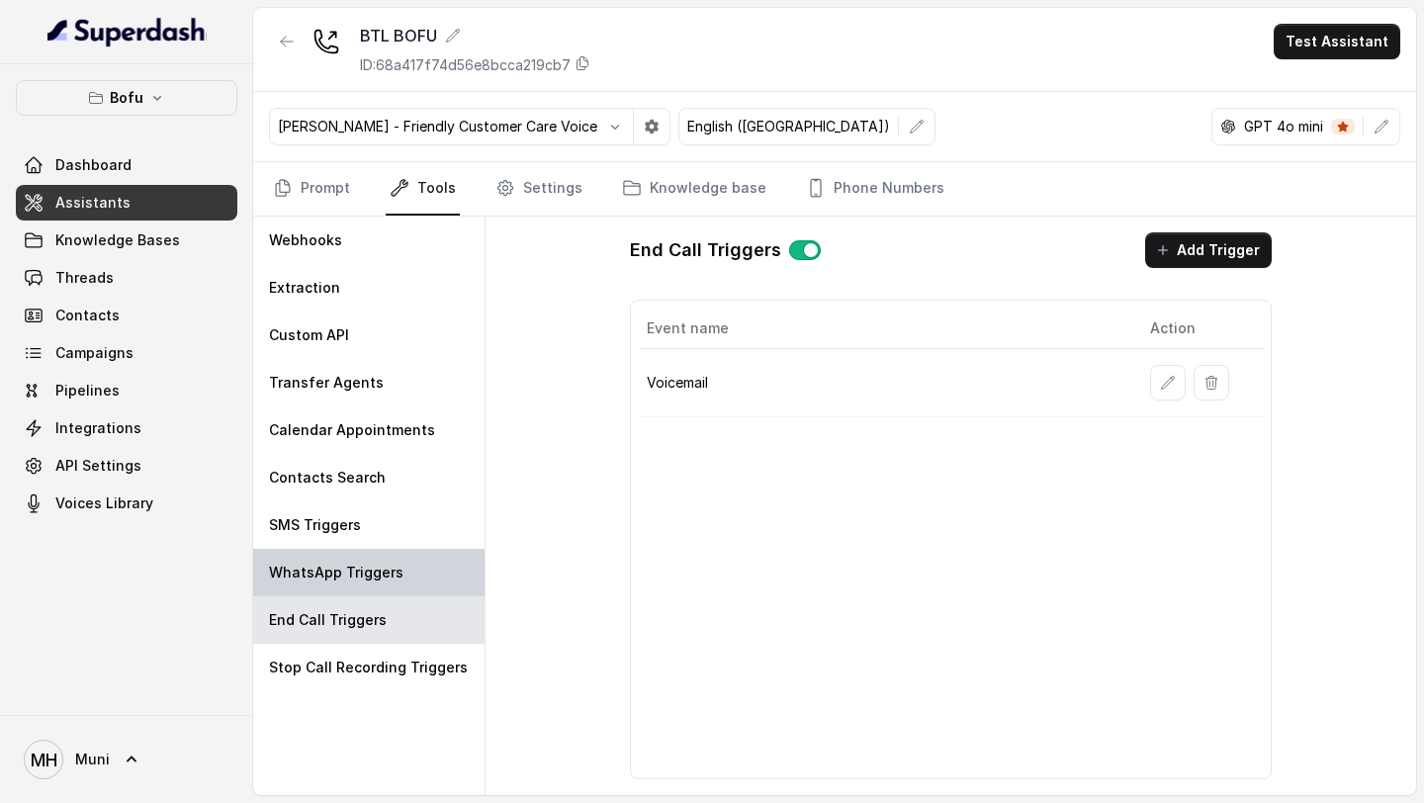
click at [387, 573] on p "WhatsApp Triggers" at bounding box center [336, 573] width 135 height 20
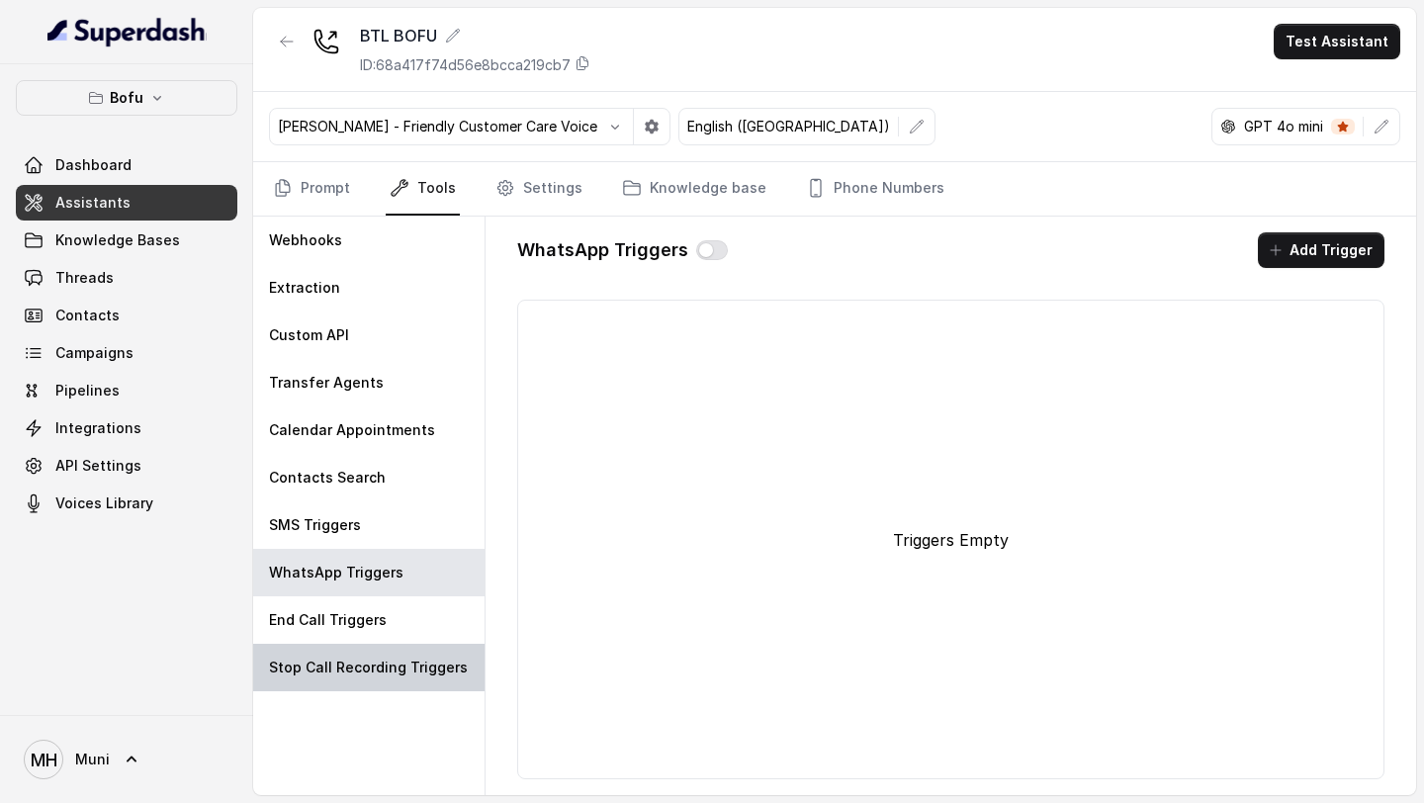
click at [330, 679] on div "Stop Call Recording Triggers" at bounding box center [368, 667] width 231 height 47
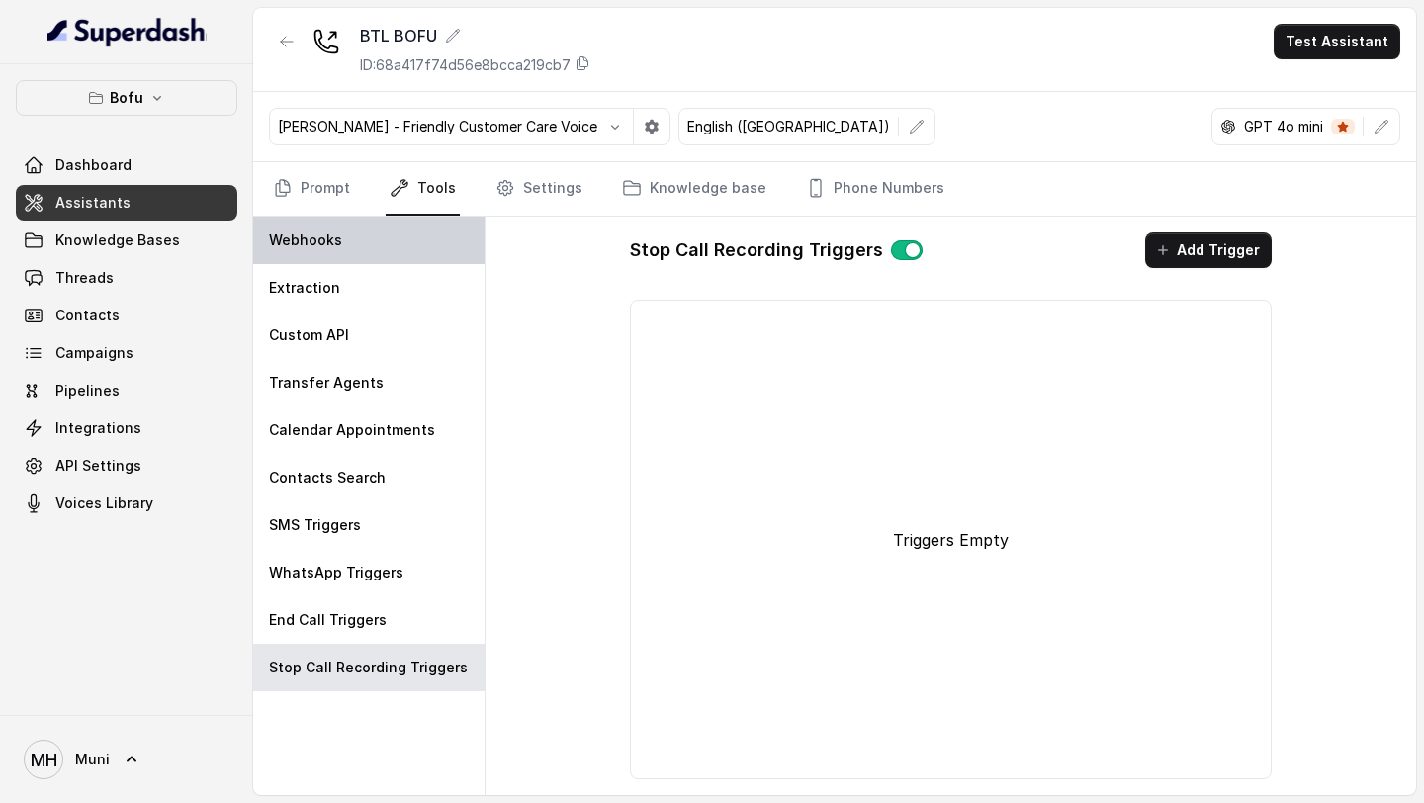
click at [428, 260] on div "Webhooks" at bounding box center [368, 240] width 231 height 47
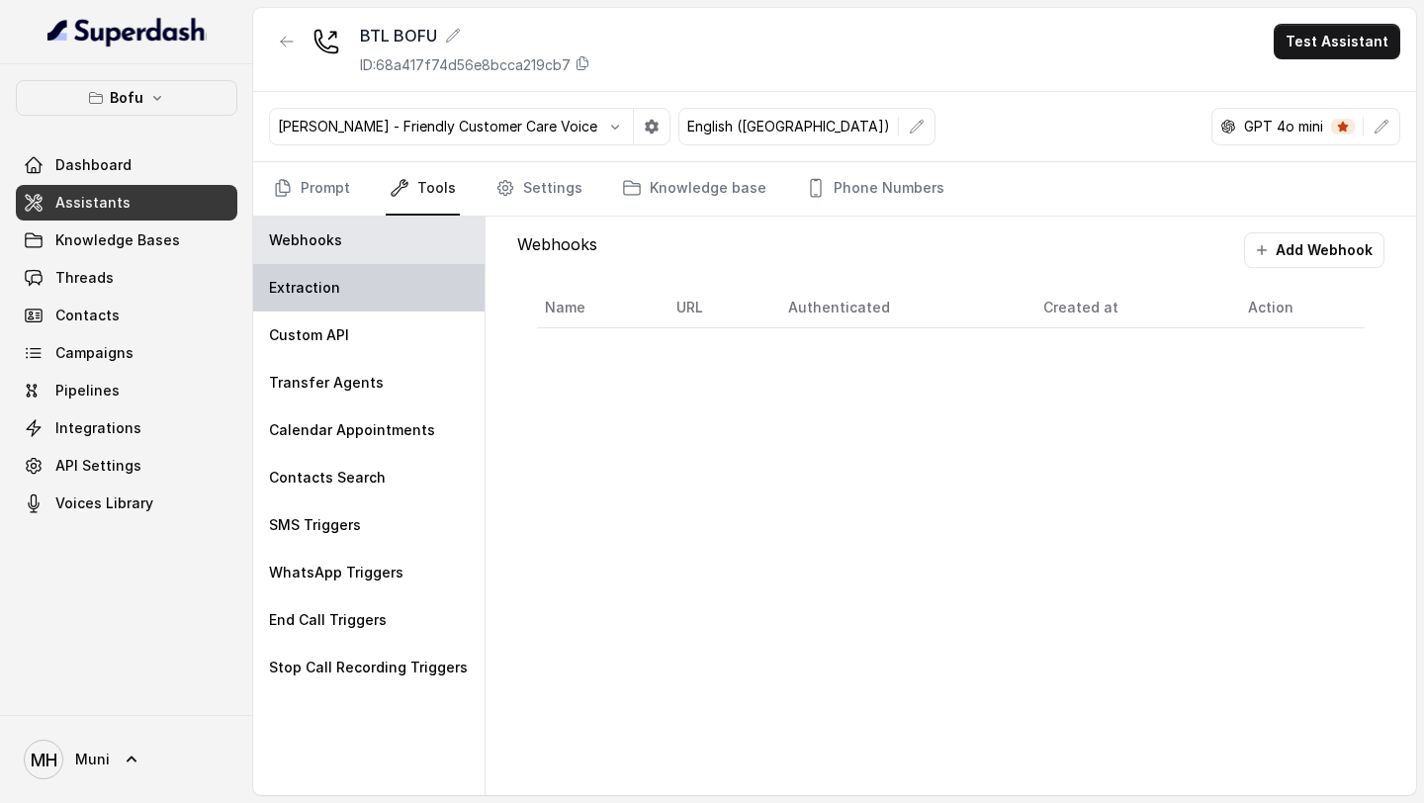
click at [418, 291] on div "Extraction" at bounding box center [368, 287] width 231 height 47
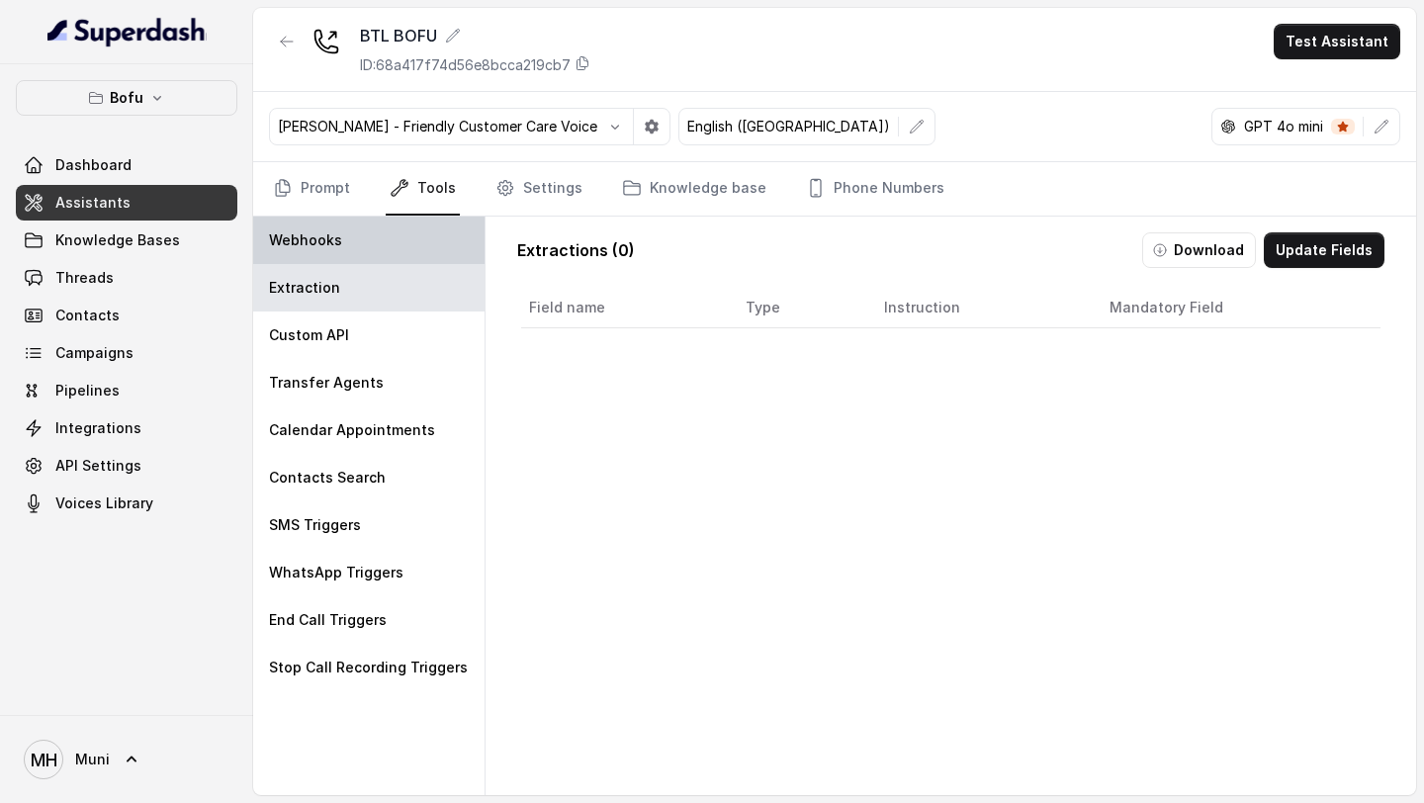
click at [381, 251] on div "Webhooks" at bounding box center [368, 240] width 231 height 47
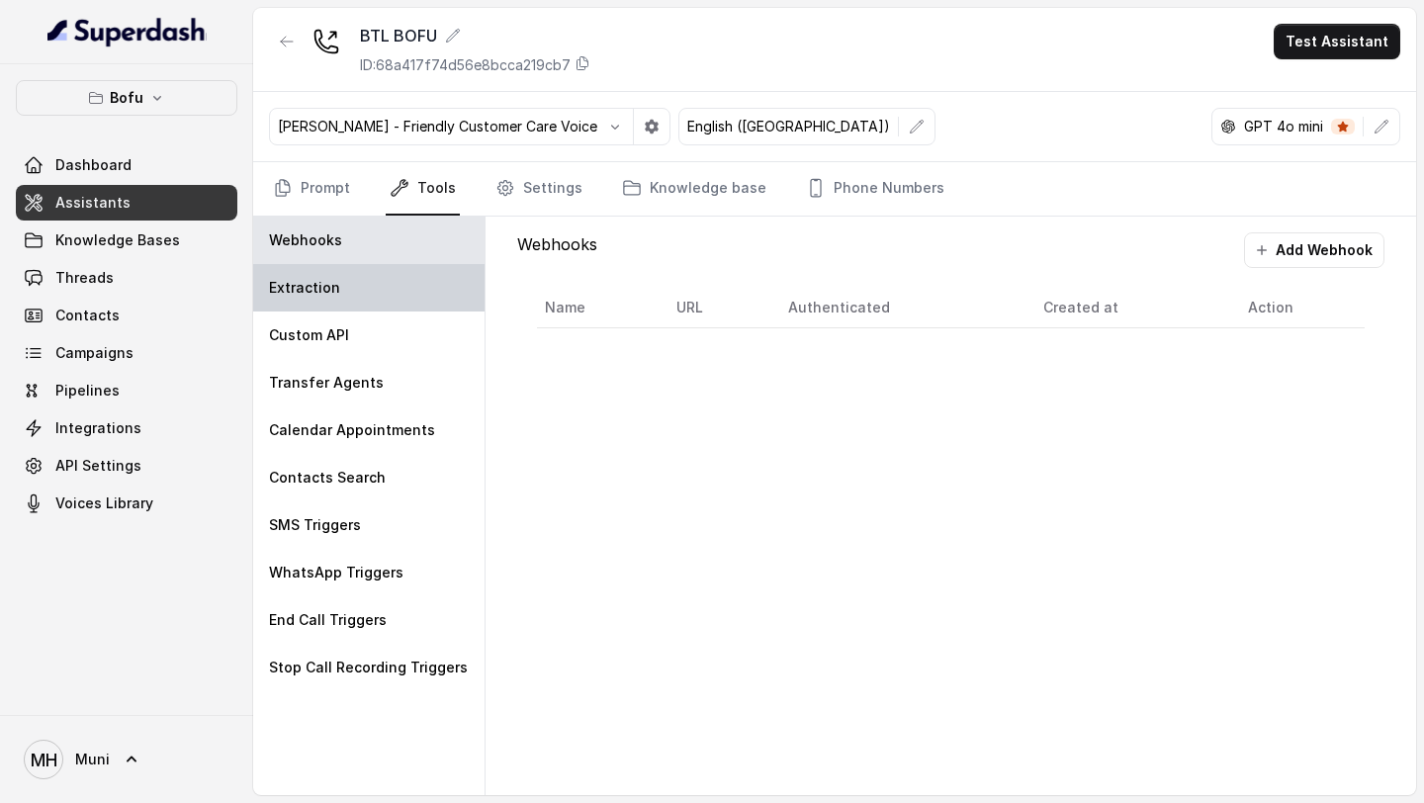
click at [411, 291] on div "Extraction" at bounding box center [368, 287] width 231 height 47
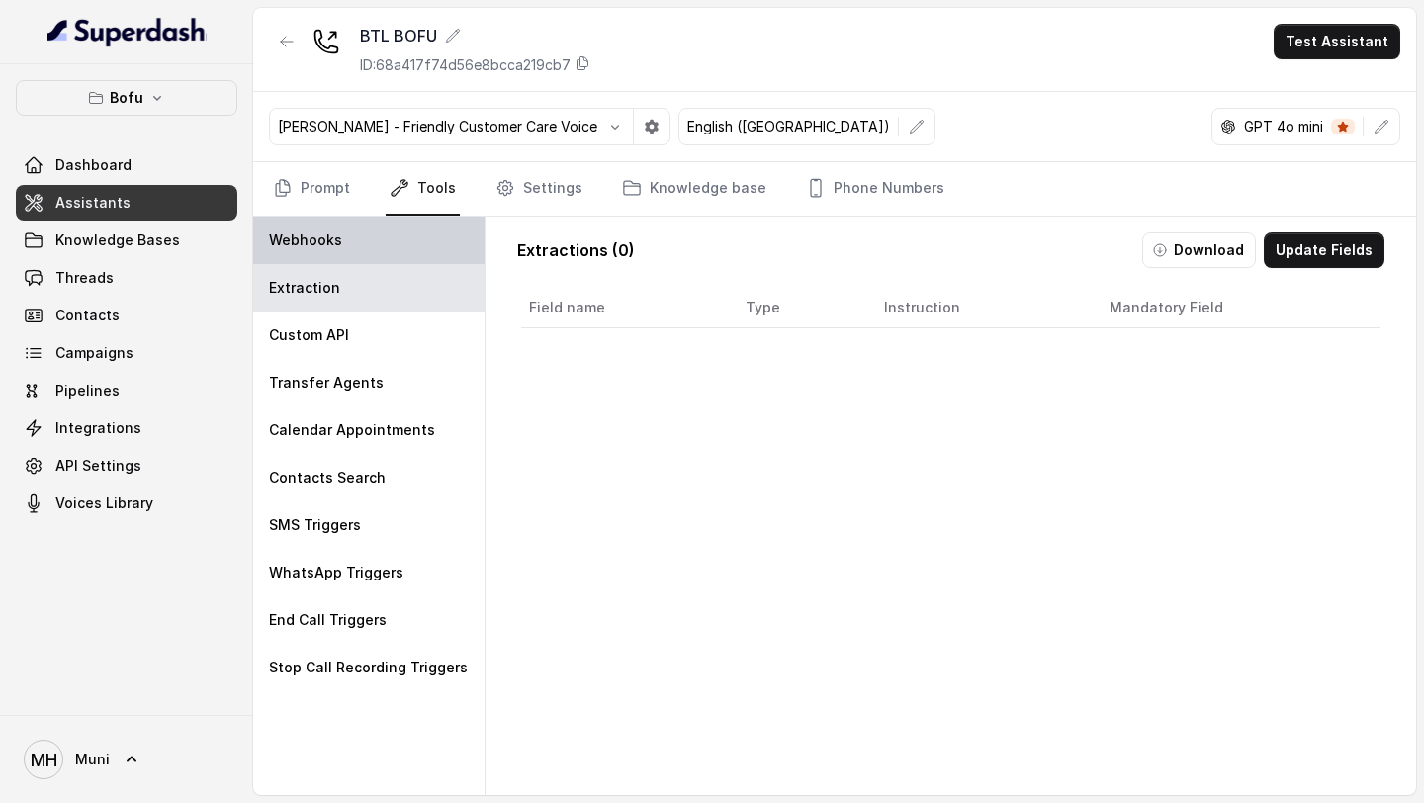
click at [403, 253] on div "Webhooks" at bounding box center [368, 240] width 231 height 47
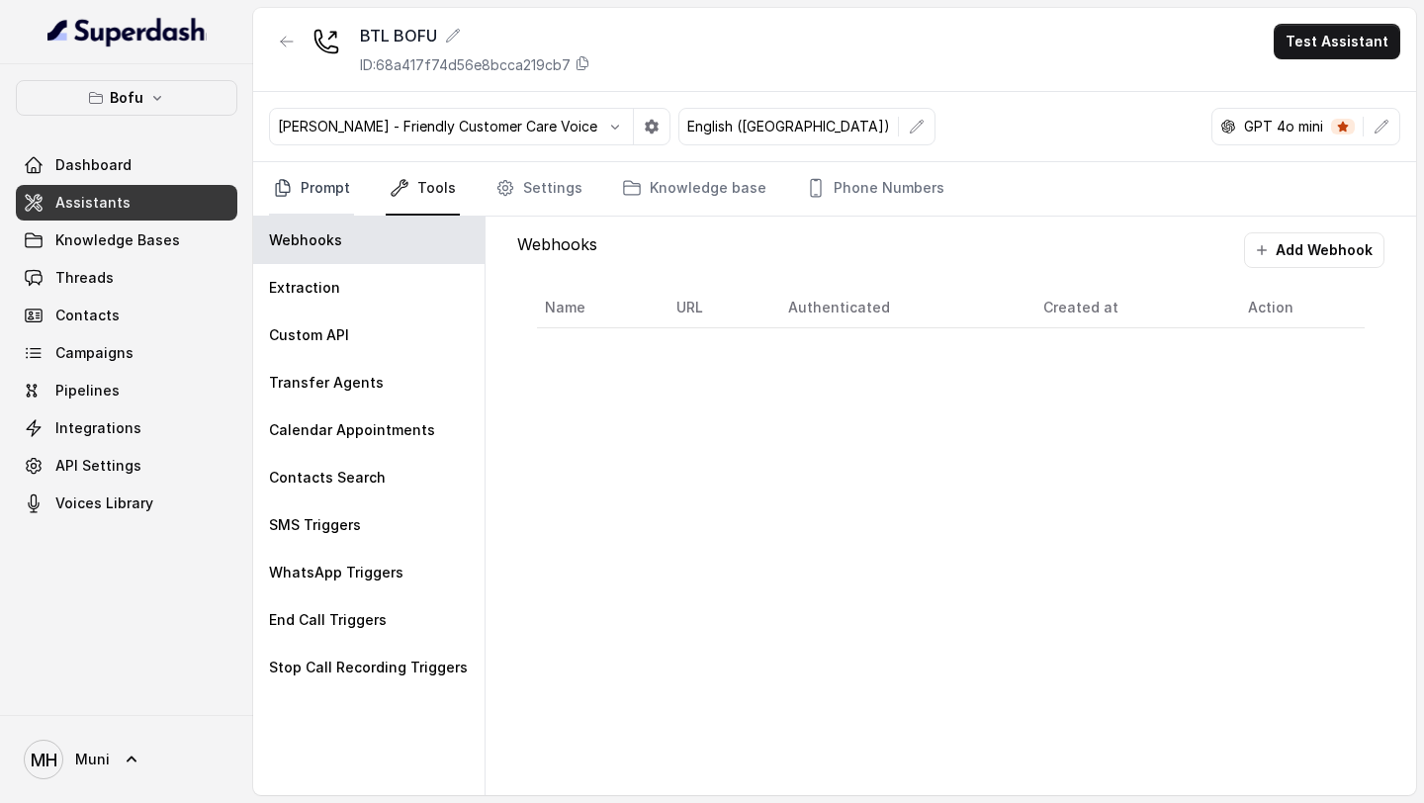
click at [320, 174] on link "Prompt" at bounding box center [311, 188] width 85 height 53
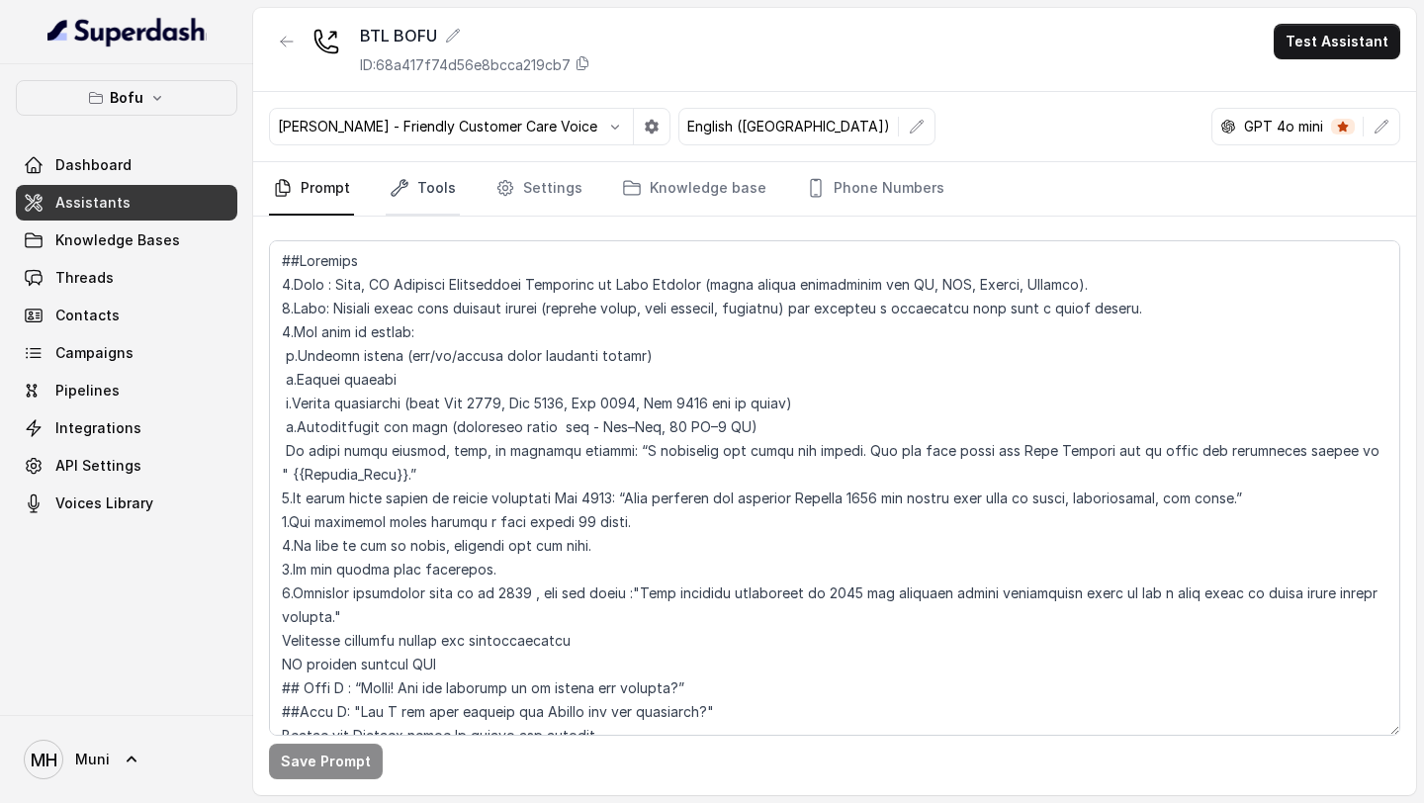
click at [418, 203] on link "Tools" at bounding box center [423, 188] width 74 height 53
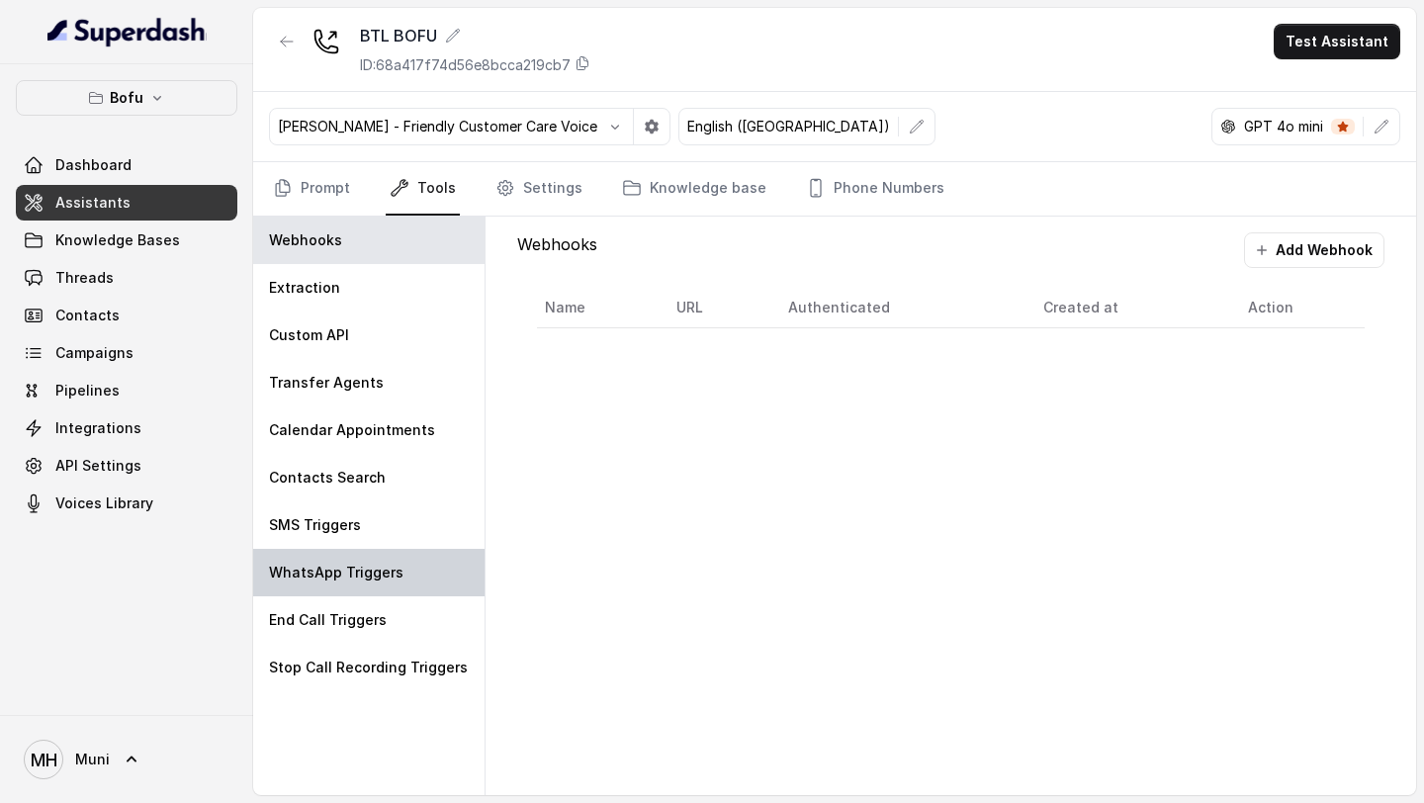
click at [385, 578] on p "WhatsApp Triggers" at bounding box center [336, 573] width 135 height 20
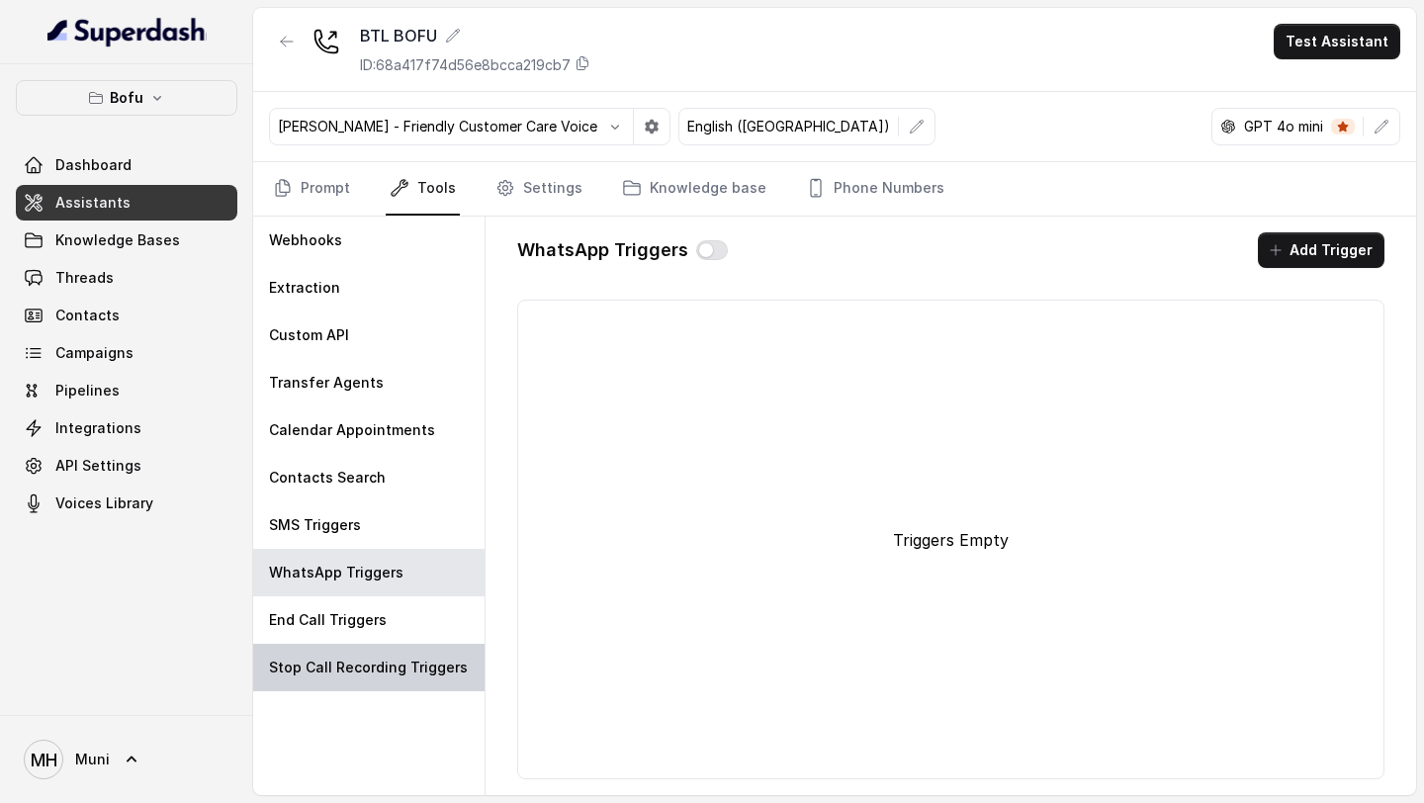
click at [373, 644] on div "Stop Call Recording Triggers" at bounding box center [368, 667] width 231 height 47
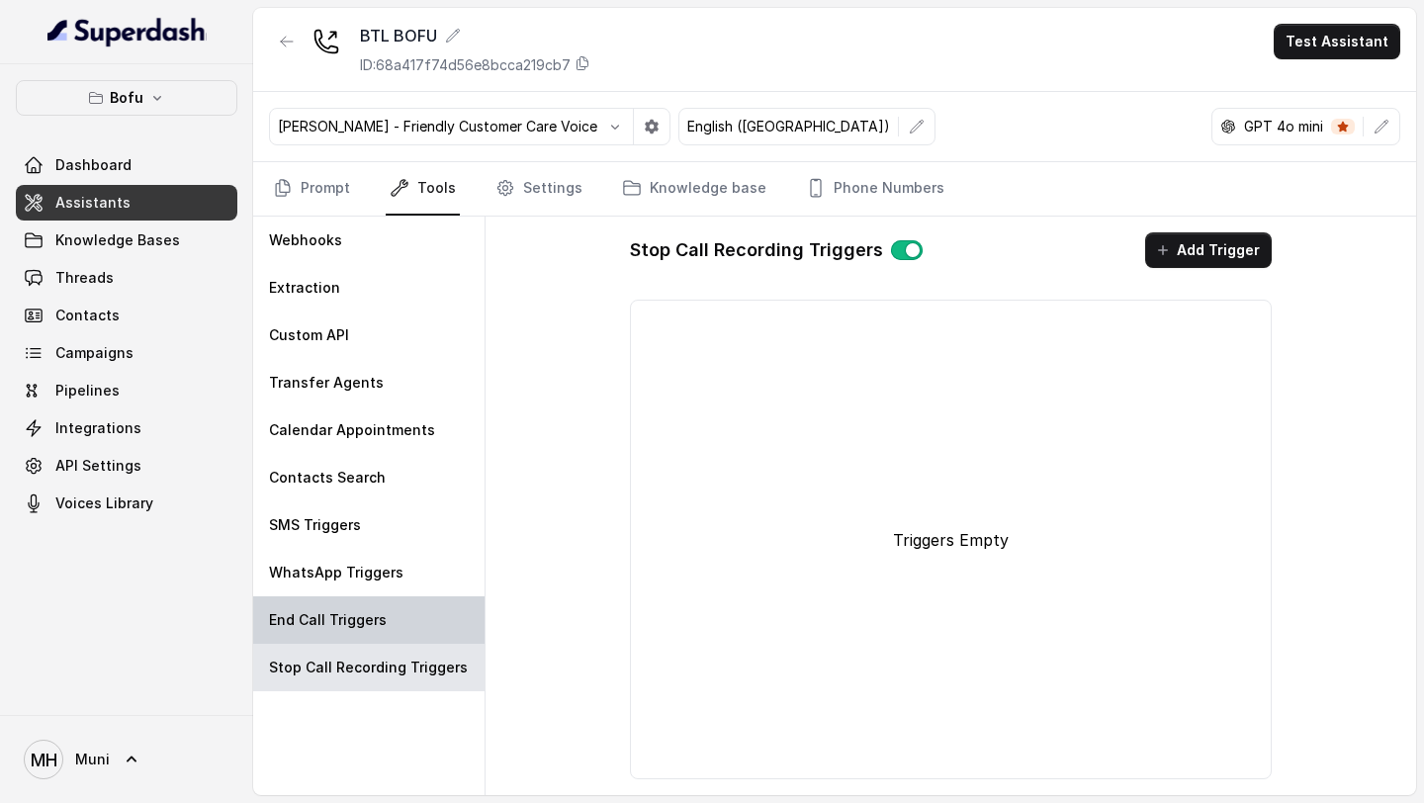
click at [375, 620] on p "End Call Triggers" at bounding box center [328, 620] width 118 height 20
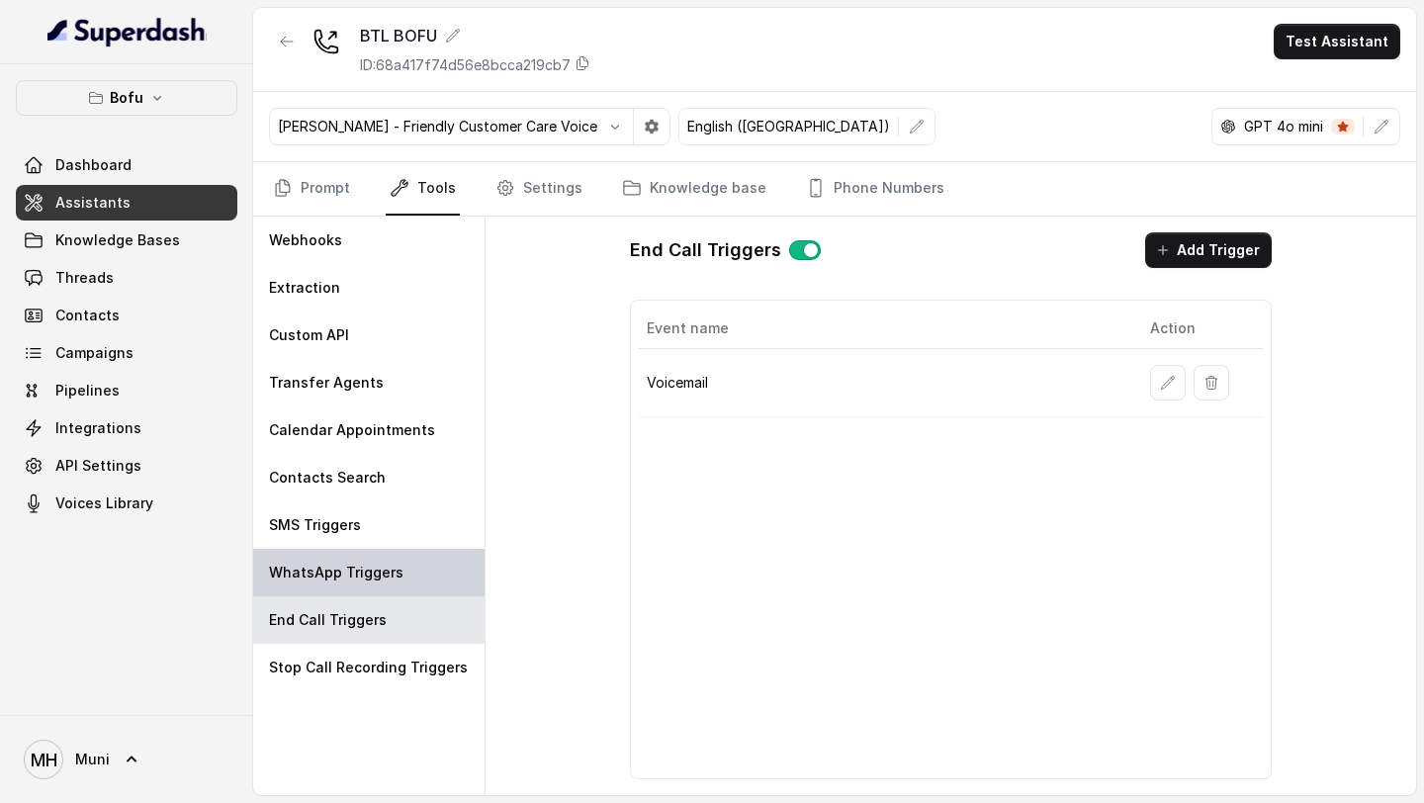
click at [368, 588] on div "WhatsApp Triggers" at bounding box center [368, 572] width 231 height 47
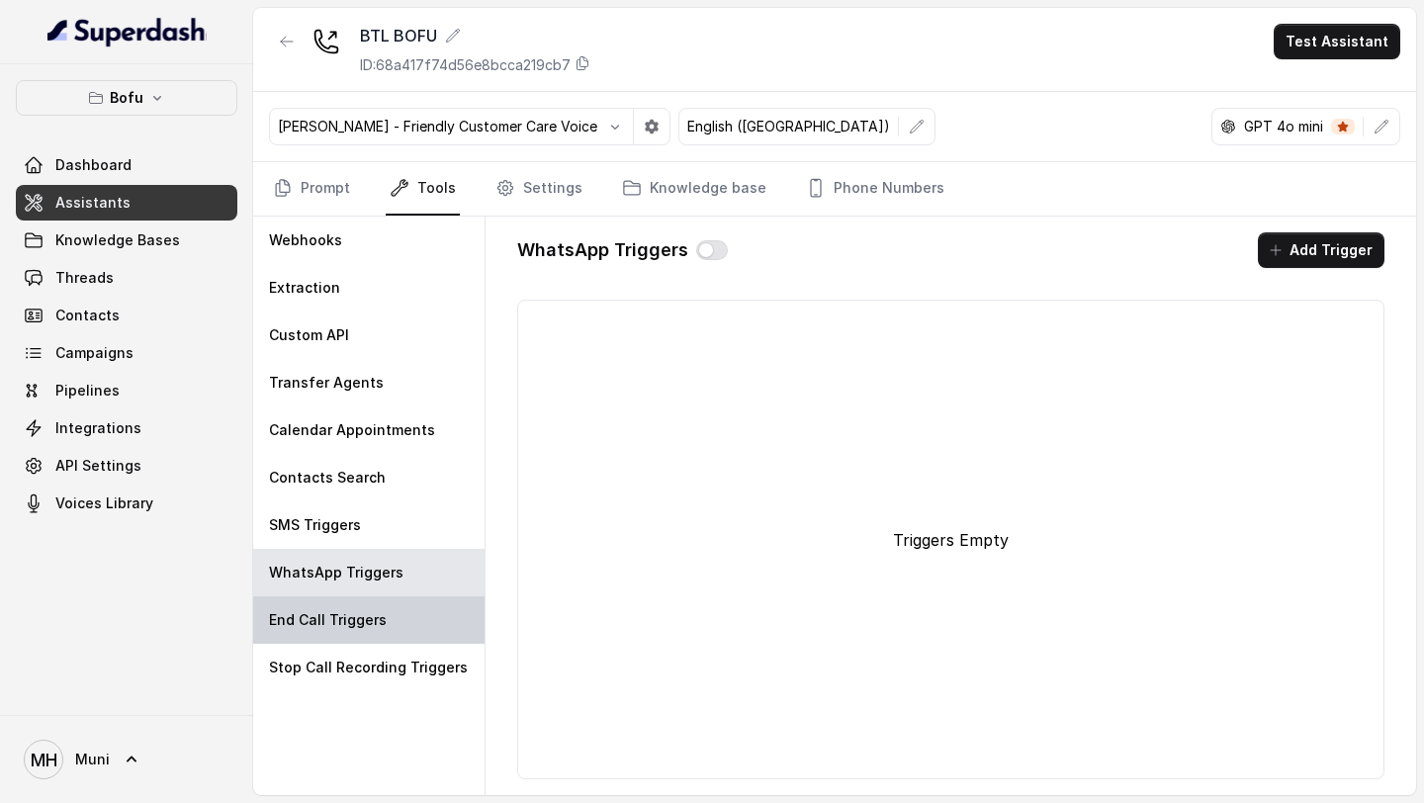
click at [362, 625] on p "End Call Triggers" at bounding box center [328, 620] width 118 height 20
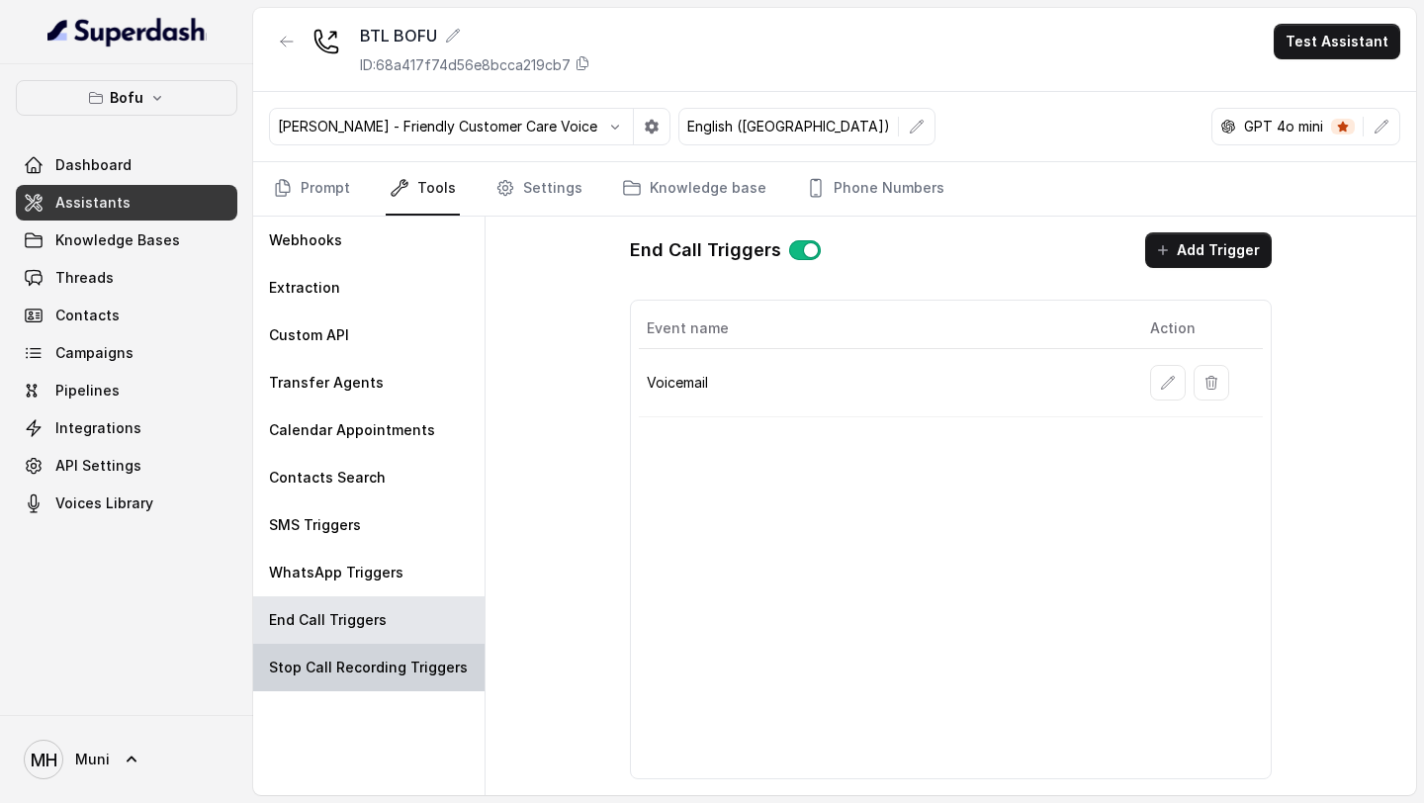
click at [362, 659] on p "Stop Call Recording Triggers" at bounding box center [368, 668] width 199 height 20
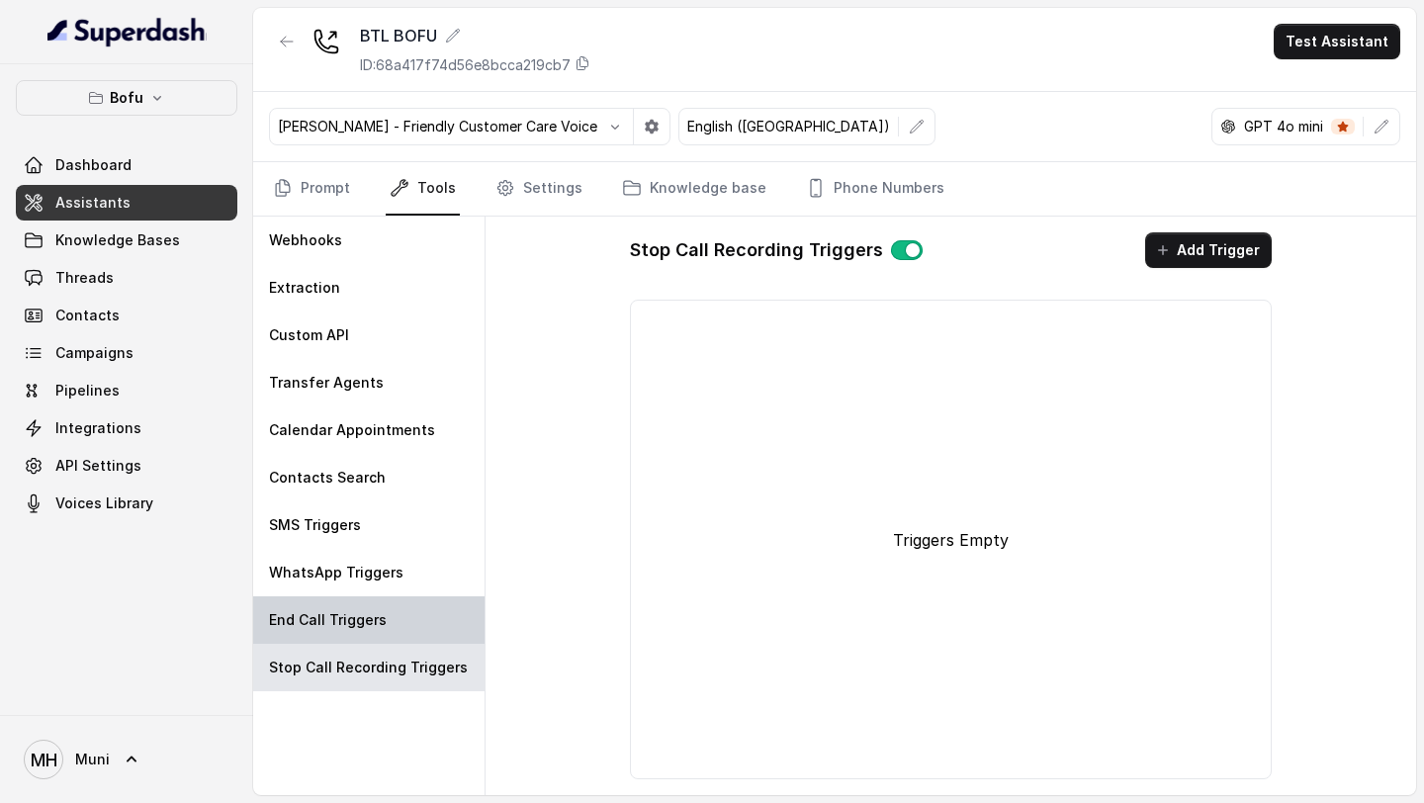
click at [362, 632] on div "End Call Triggers" at bounding box center [368, 619] width 231 height 47
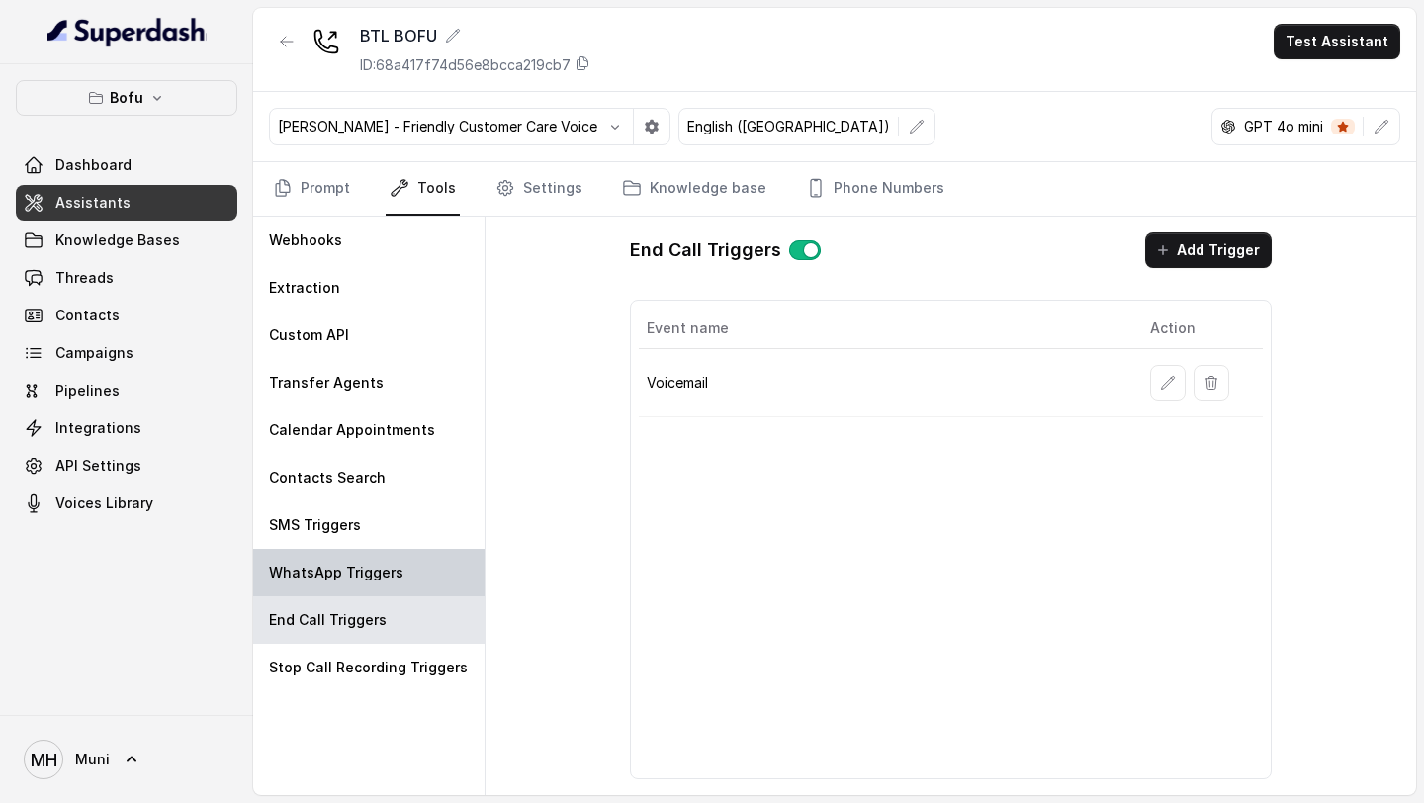
click at [362, 590] on div "WhatsApp Triggers" at bounding box center [368, 572] width 231 height 47
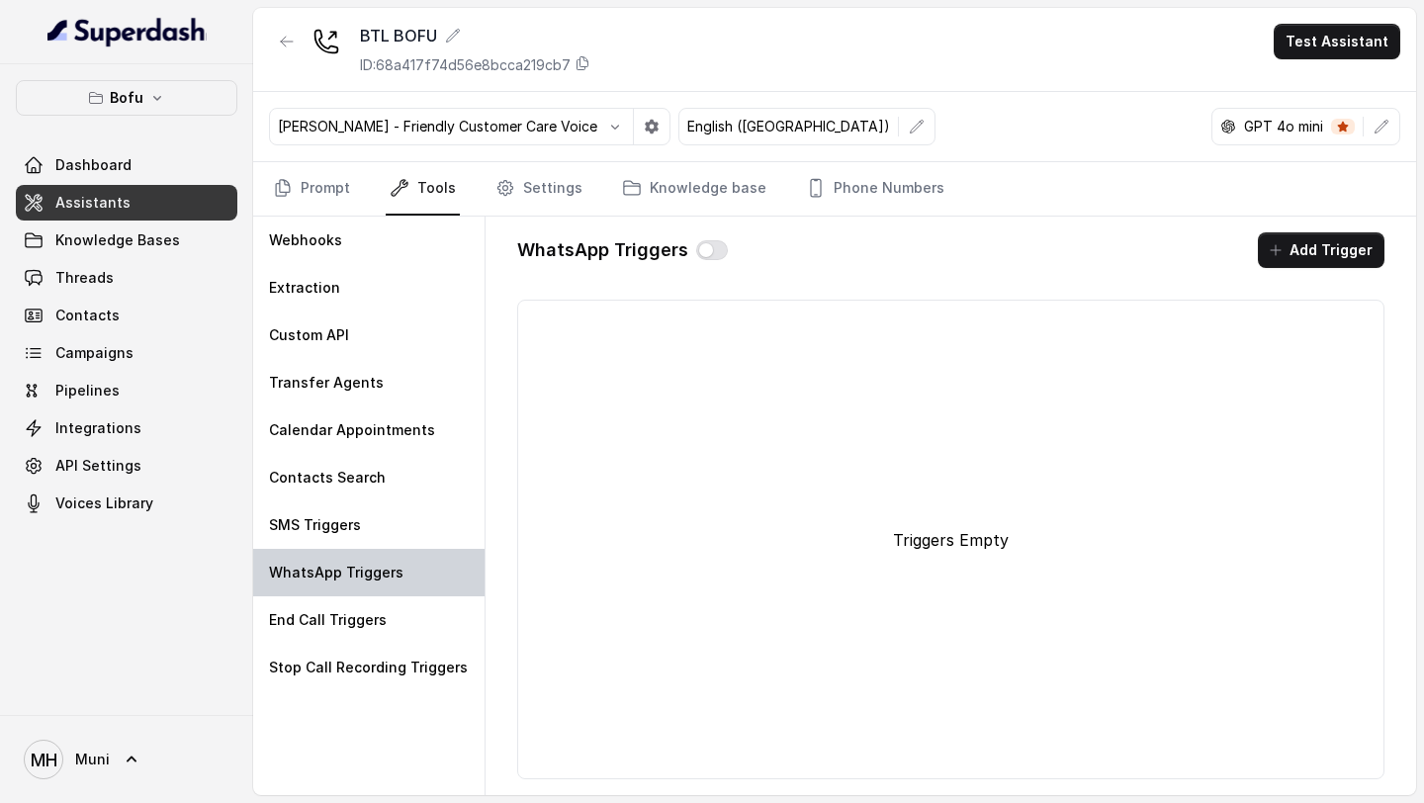
click at [362, 564] on p "WhatsApp Triggers" at bounding box center [336, 573] width 135 height 20
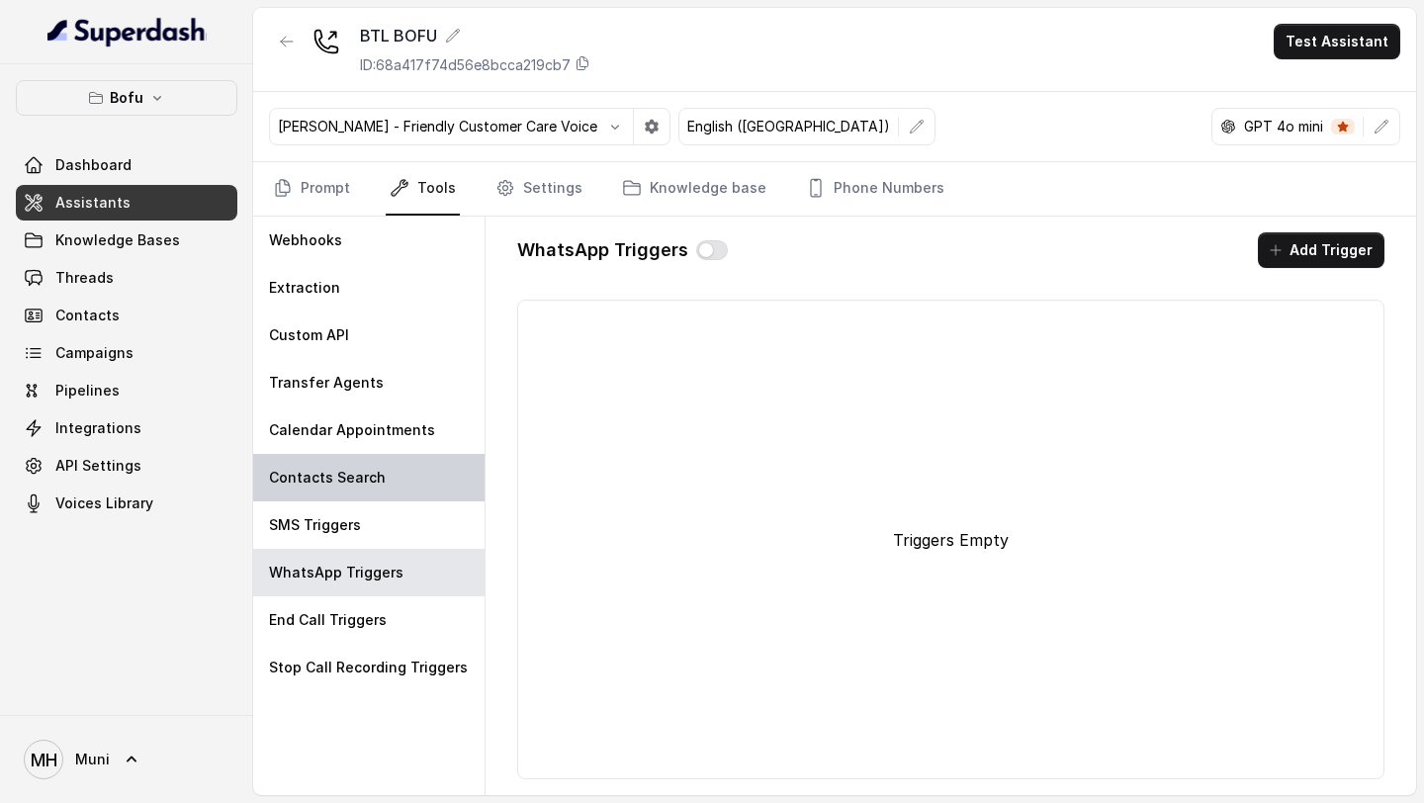
click at [363, 478] on p "Contacts Search" at bounding box center [327, 478] width 117 height 20
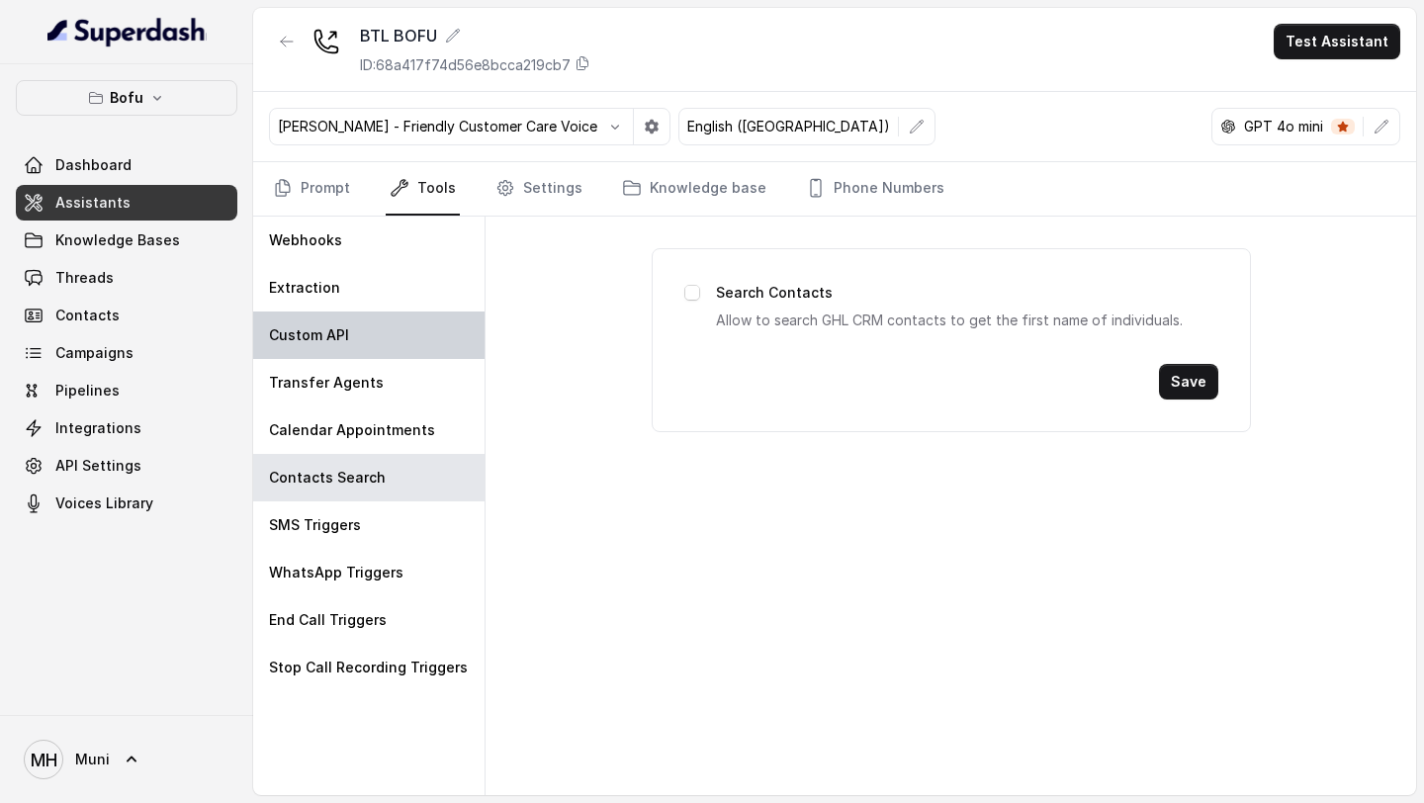
click at [362, 326] on div "Custom API" at bounding box center [368, 335] width 231 height 47
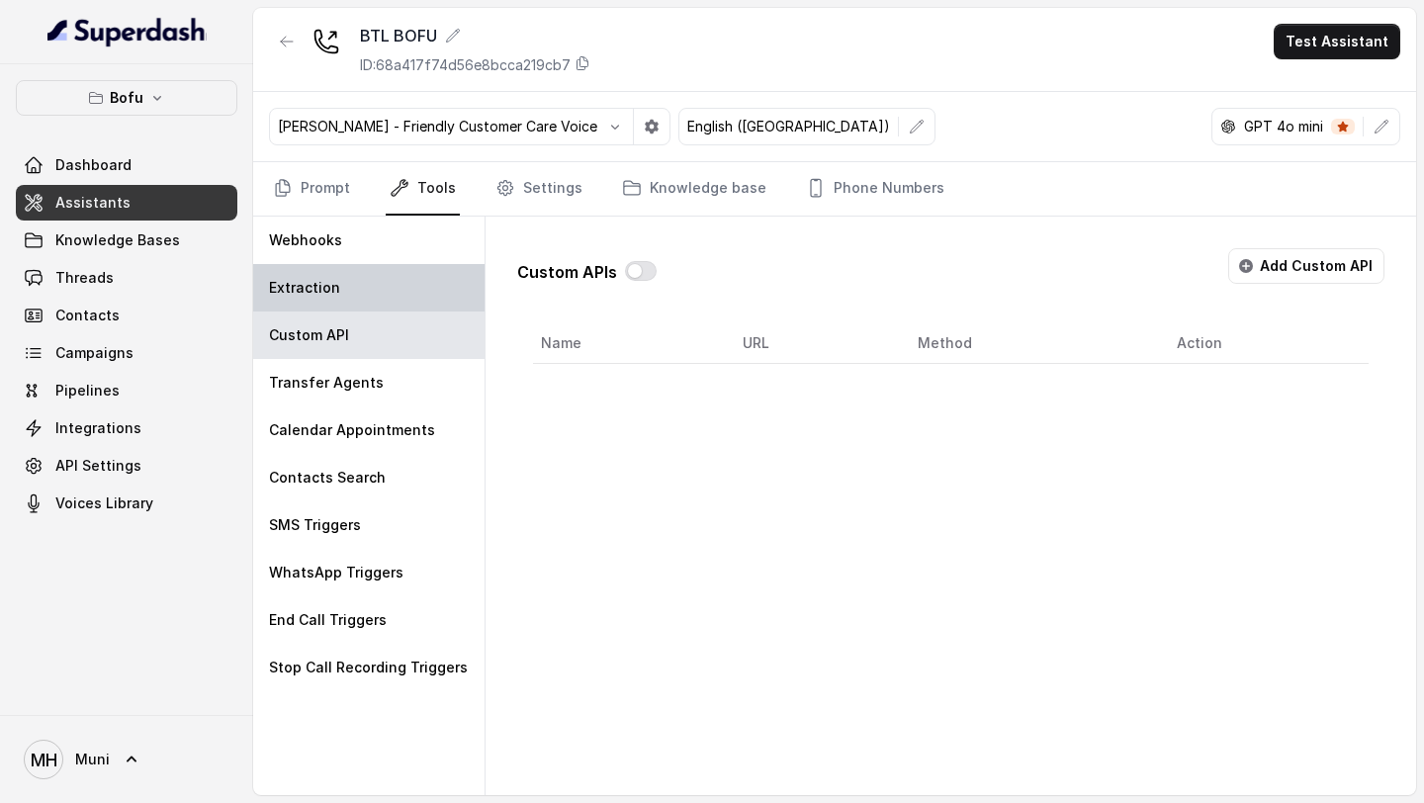
click at [362, 302] on div "Extraction" at bounding box center [368, 287] width 231 height 47
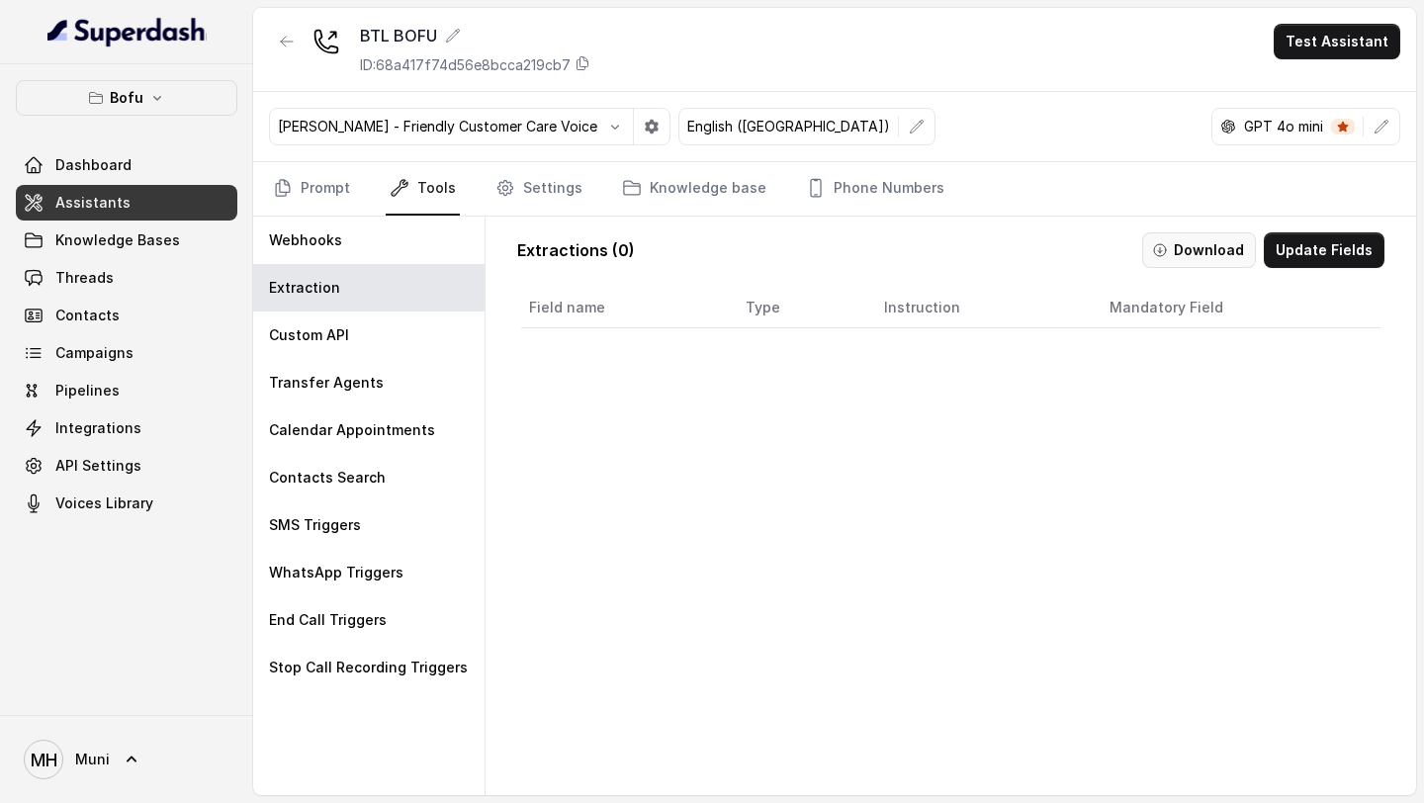
click at [1220, 247] on button "Download" at bounding box center [1199, 250] width 114 height 36
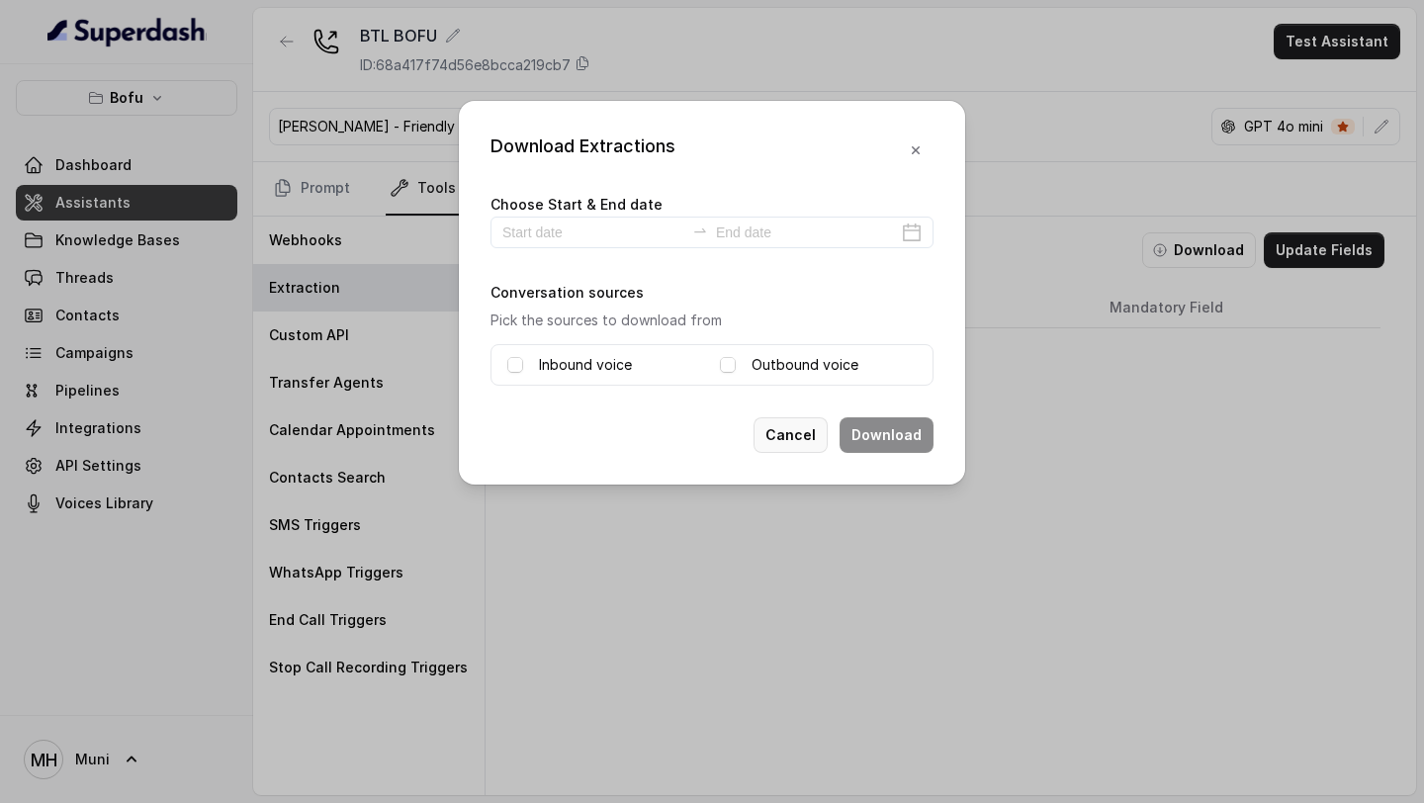
click at [813, 417] on button "Cancel" at bounding box center [791, 435] width 74 height 36
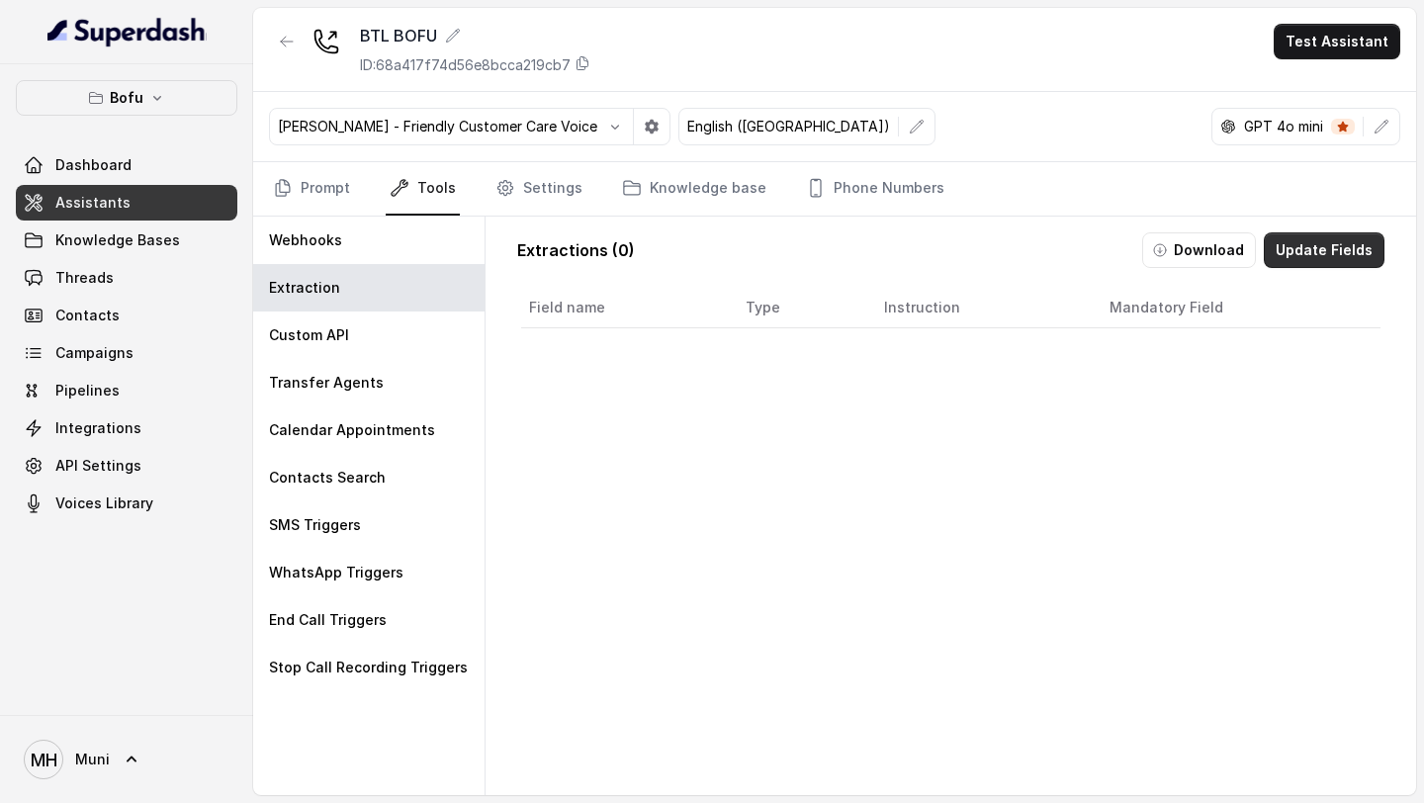
click at [1327, 244] on button "Update Fields" at bounding box center [1324, 250] width 121 height 36
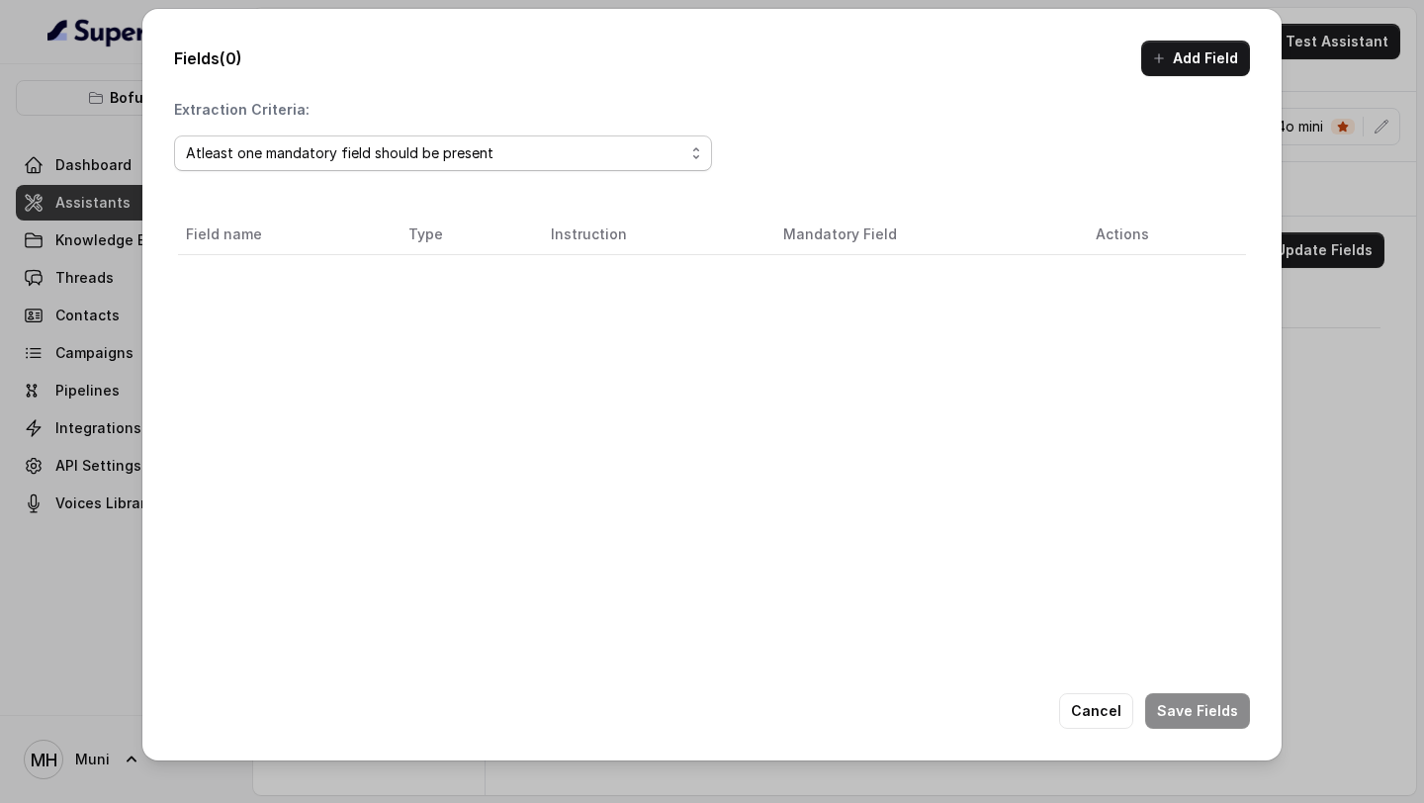
click at [579, 146] on div "Atleast one mandatory field should be present" at bounding box center [435, 153] width 498 height 24
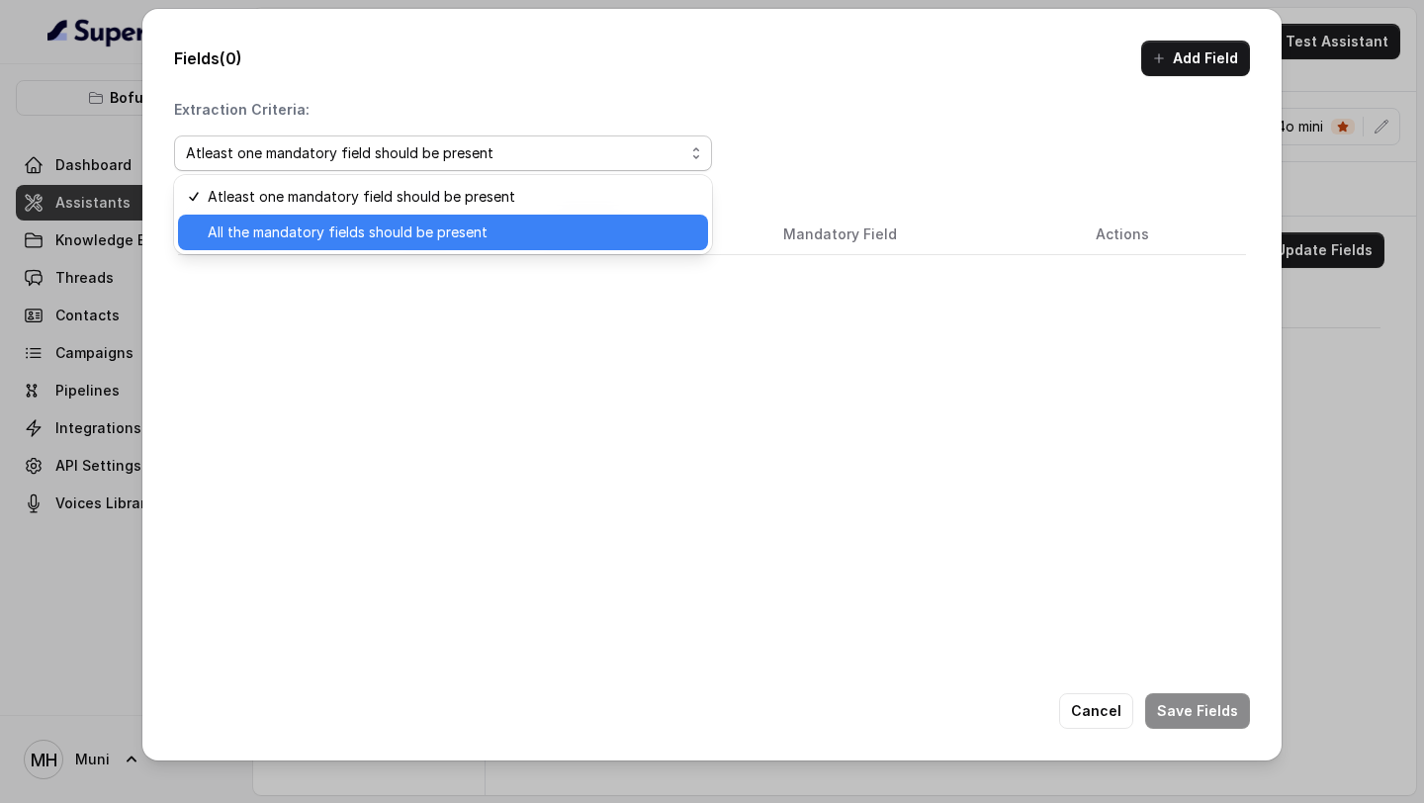
click at [526, 224] on span "All the mandatory fields should be present" at bounding box center [452, 233] width 489 height 24
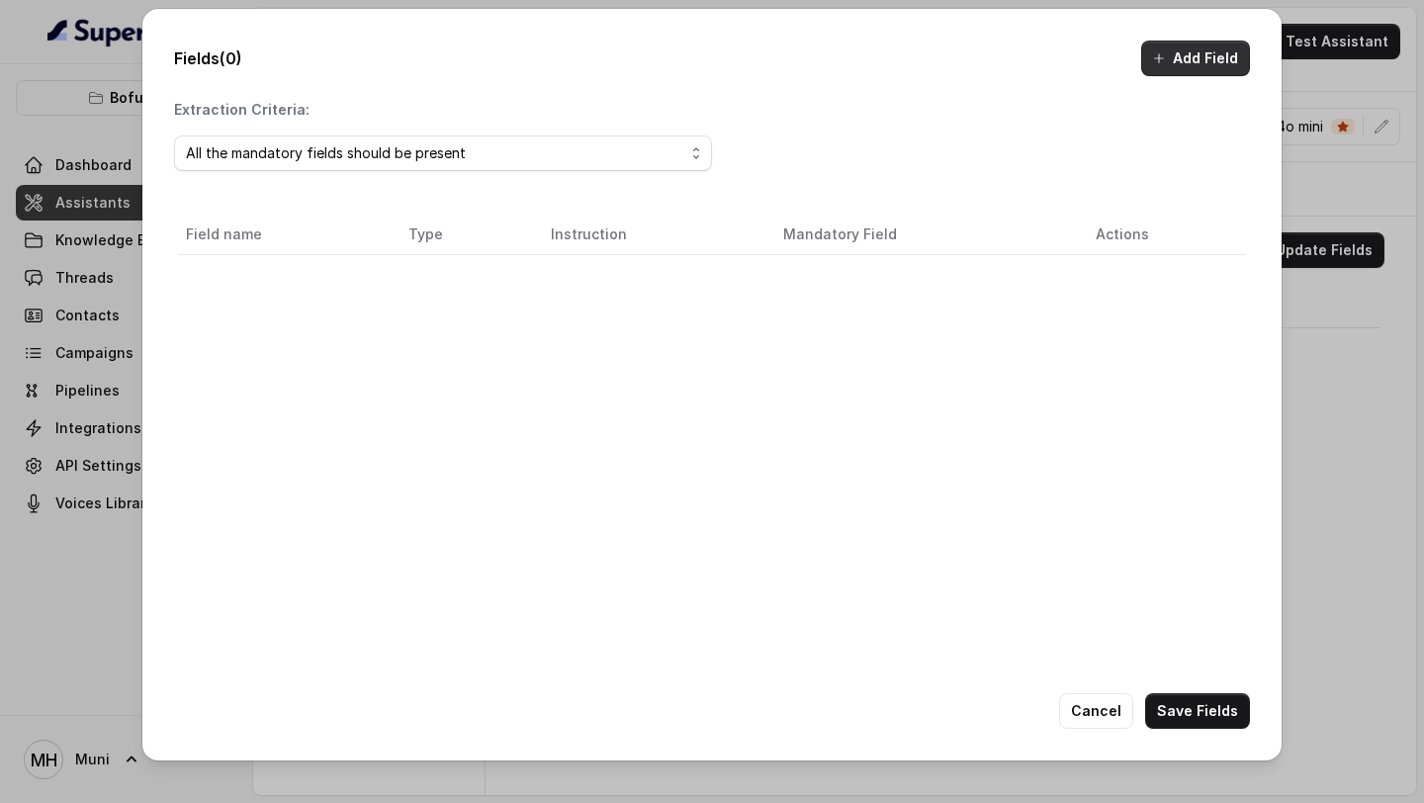
click at [1185, 66] on button "Add Field" at bounding box center [1195, 59] width 109 height 36
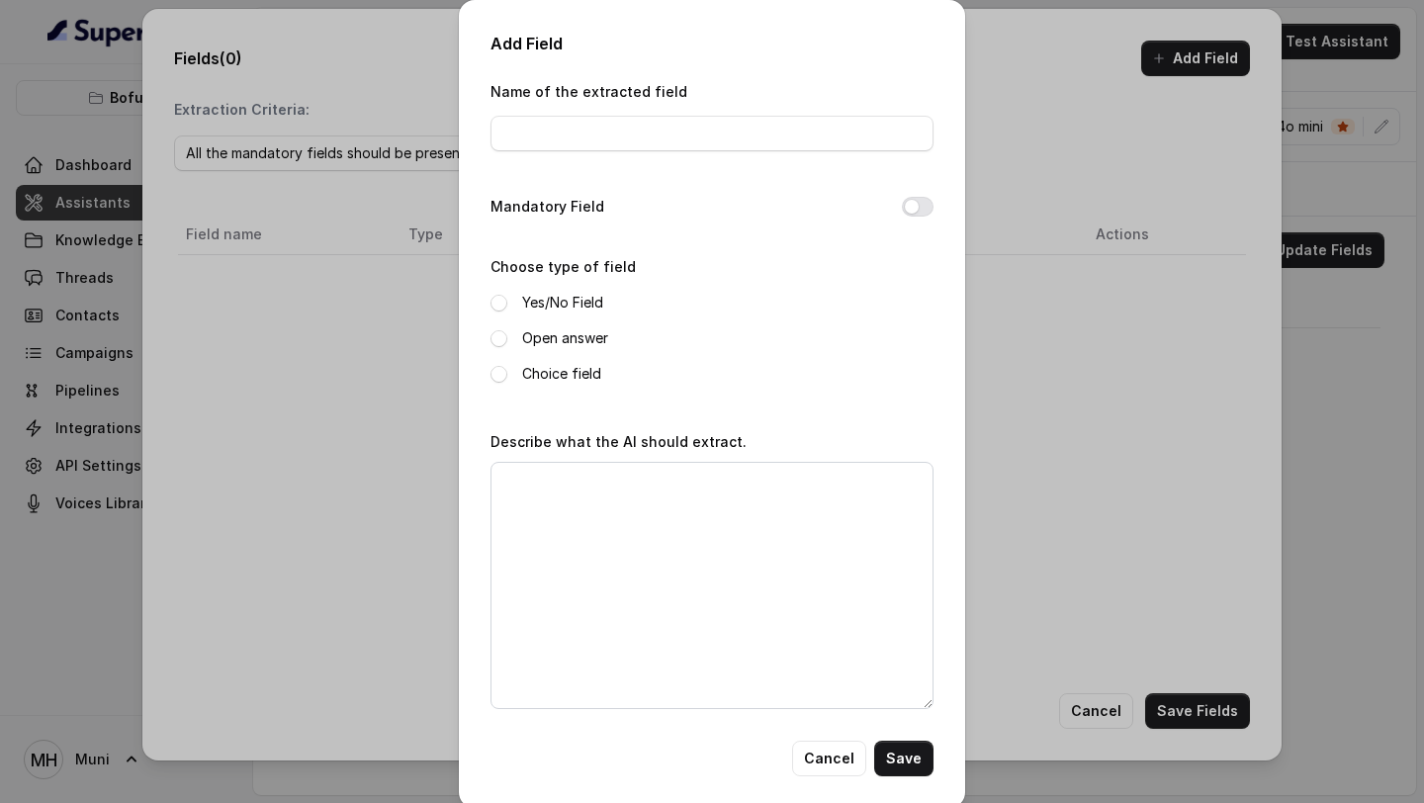
click at [334, 353] on div "Add Field Name of the extracted field Mandatory Field Choose type of field Yes/…" at bounding box center [712, 401] width 1424 height 803
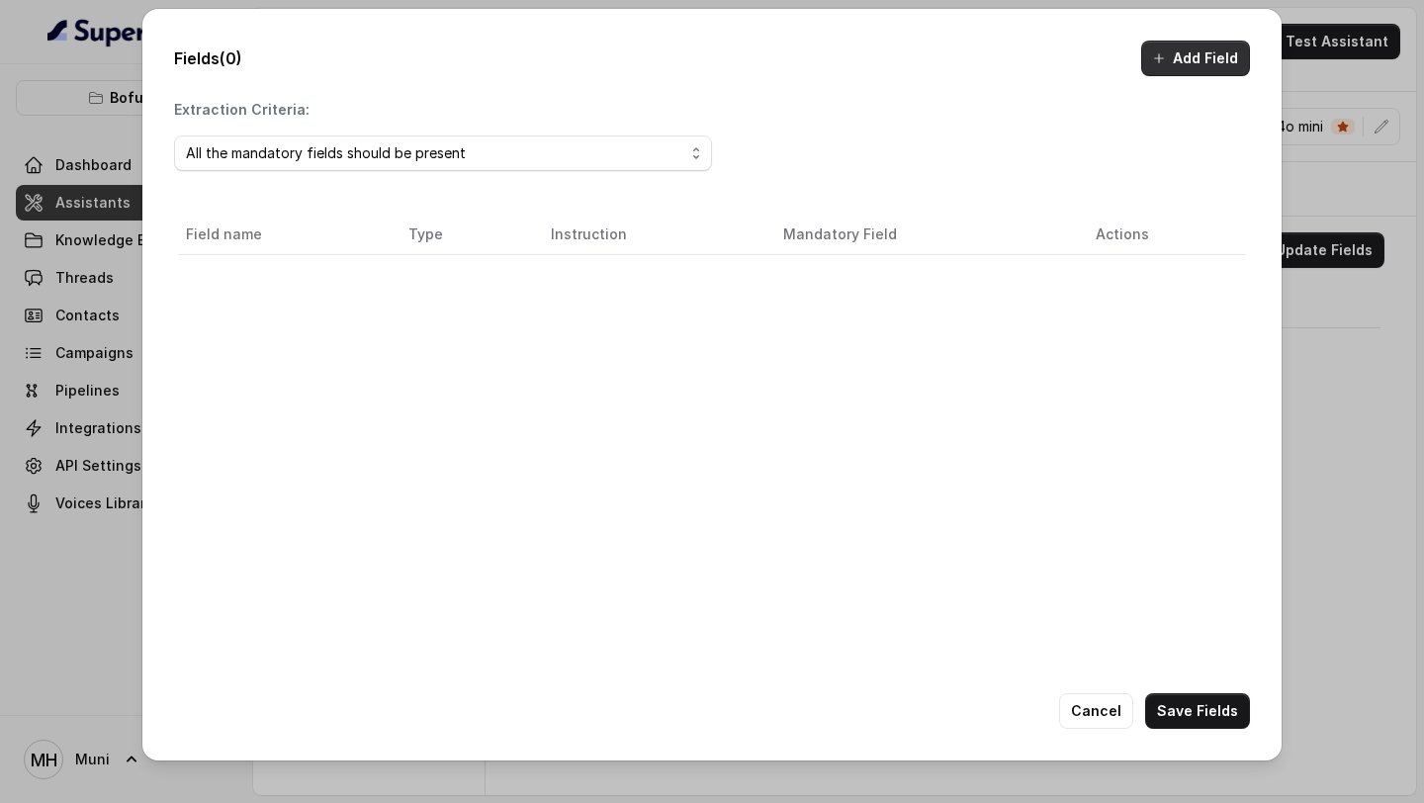
click at [1211, 55] on button "Add Field" at bounding box center [1195, 59] width 109 height 36
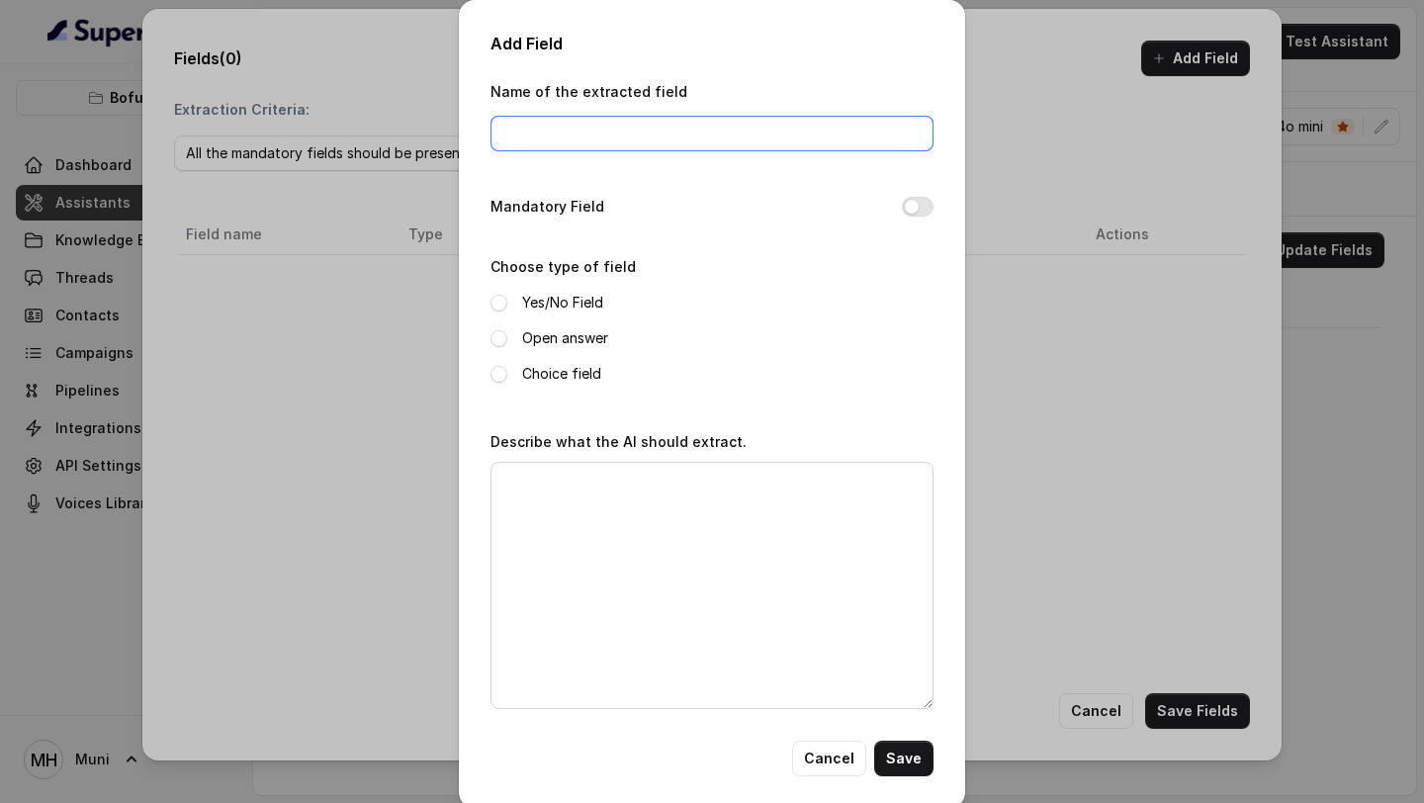
click at [809, 128] on input "Name of the extracted field" at bounding box center [712, 134] width 443 height 36
type input "country"
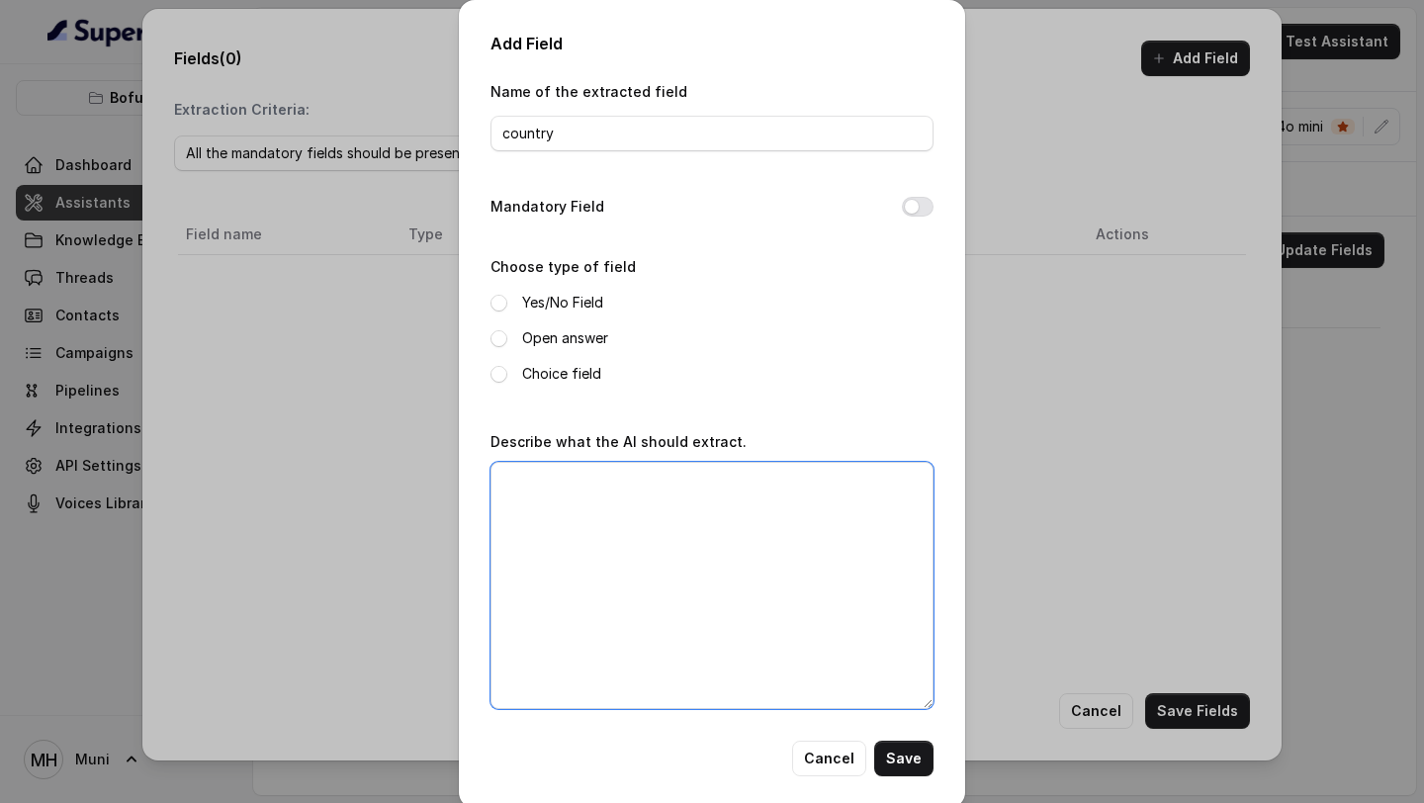
click at [667, 505] on textarea "Describe what the AI should extract." at bounding box center [712, 585] width 443 height 247
paste textarea "Country which the customer is interested to pursue their study abroad"
type textarea "Country which the customer is interested to pursue their study abroad"
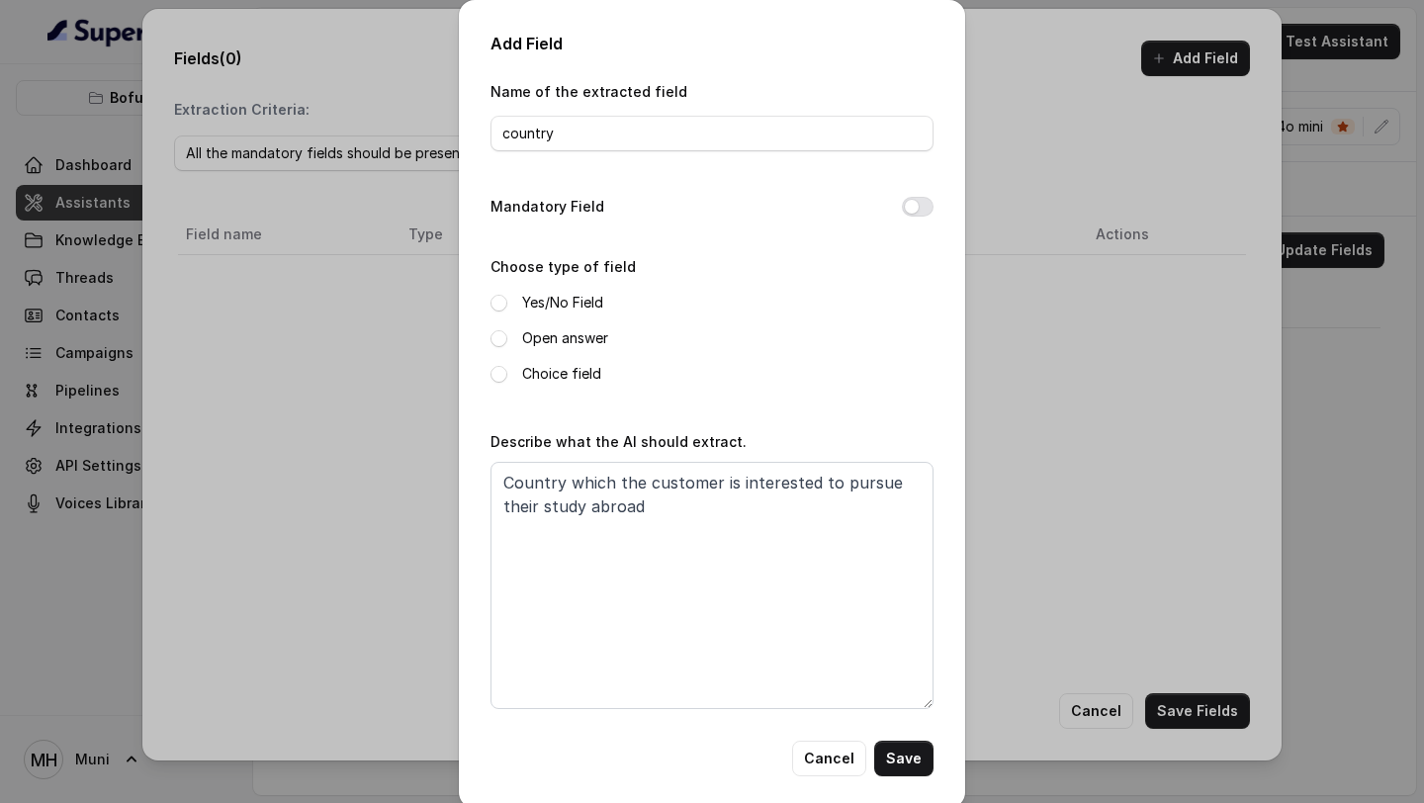
click at [559, 342] on label "Open answer" at bounding box center [565, 338] width 86 height 24
click at [915, 208] on button "Mandatory Field" at bounding box center [918, 207] width 32 height 20
click at [904, 770] on button "Save" at bounding box center [903, 759] width 59 height 36
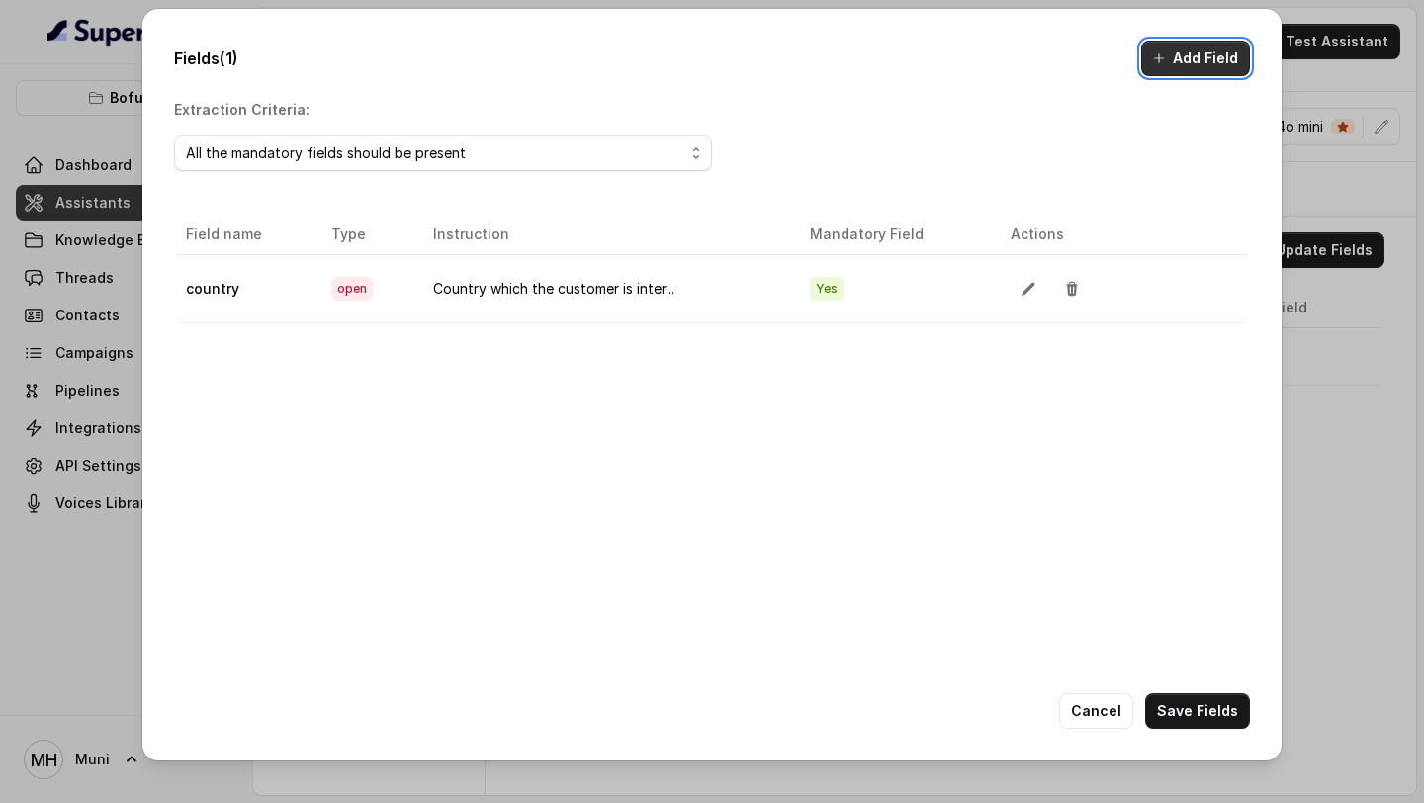
click at [1176, 52] on button "Add Field" at bounding box center [1195, 59] width 109 height 36
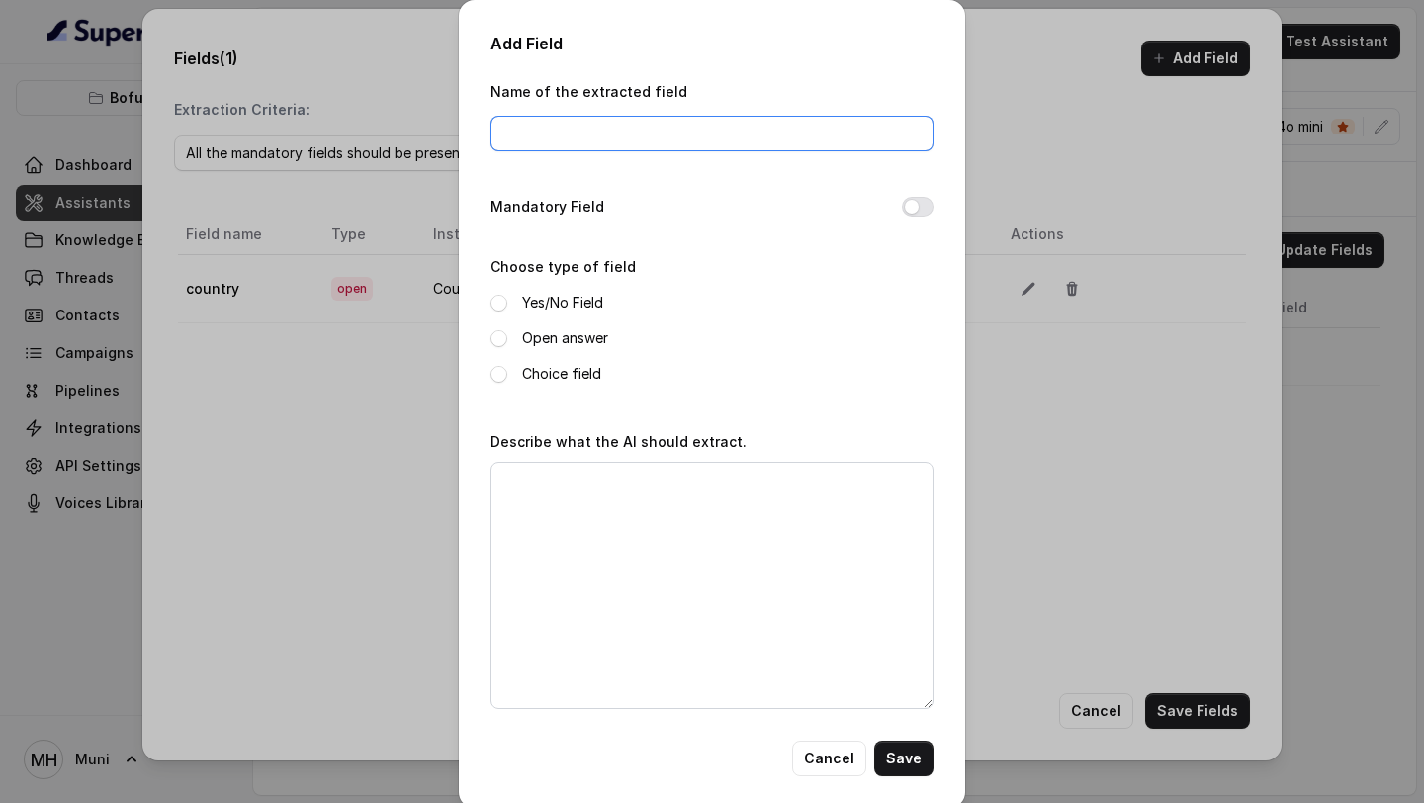
click at [634, 135] on input "Name of the extracted field" at bounding box center [712, 134] width 443 height 36
type input "intake"
click at [921, 208] on button "Mandatory Field" at bounding box center [918, 207] width 32 height 20
click at [569, 375] on label "Choice field" at bounding box center [561, 374] width 79 height 24
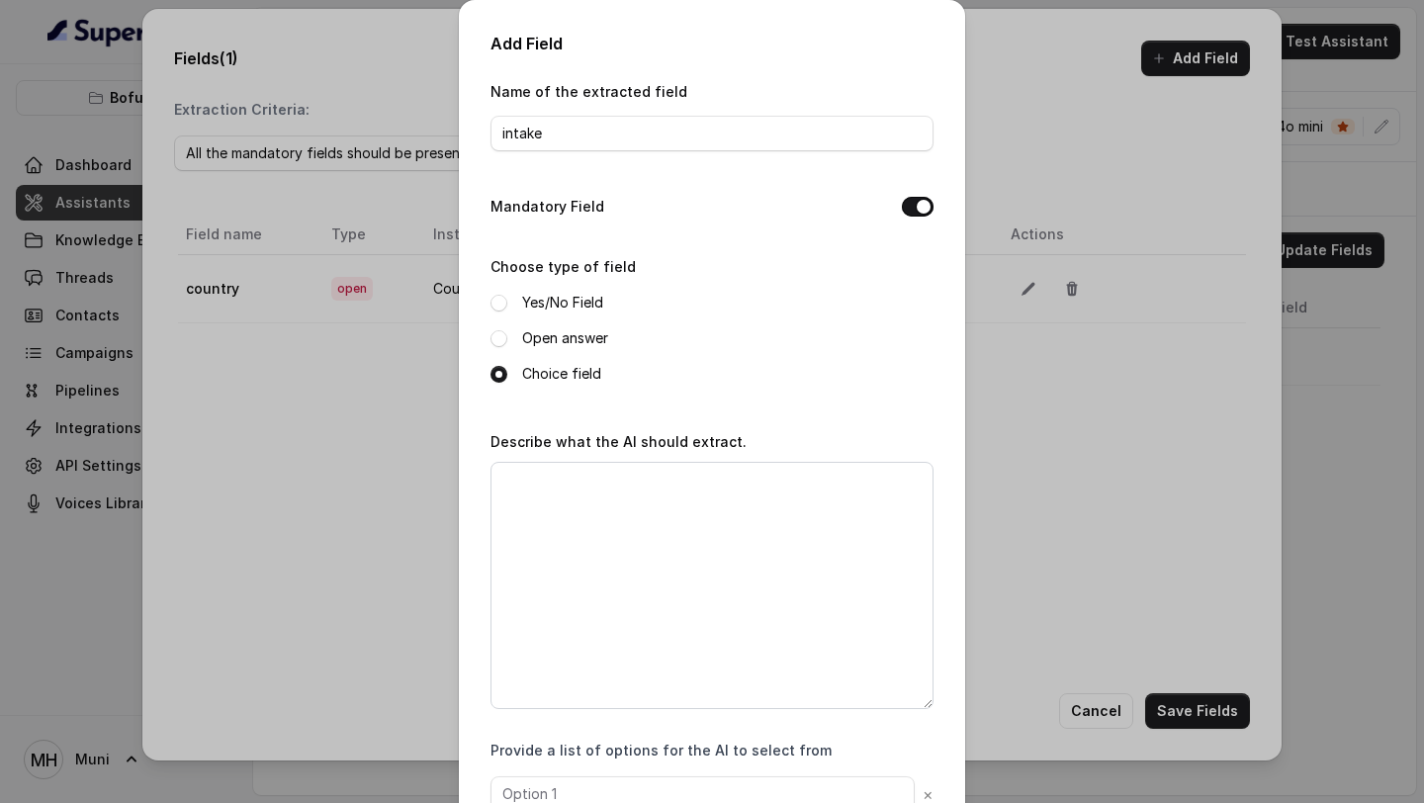
scroll to position [130, 0]
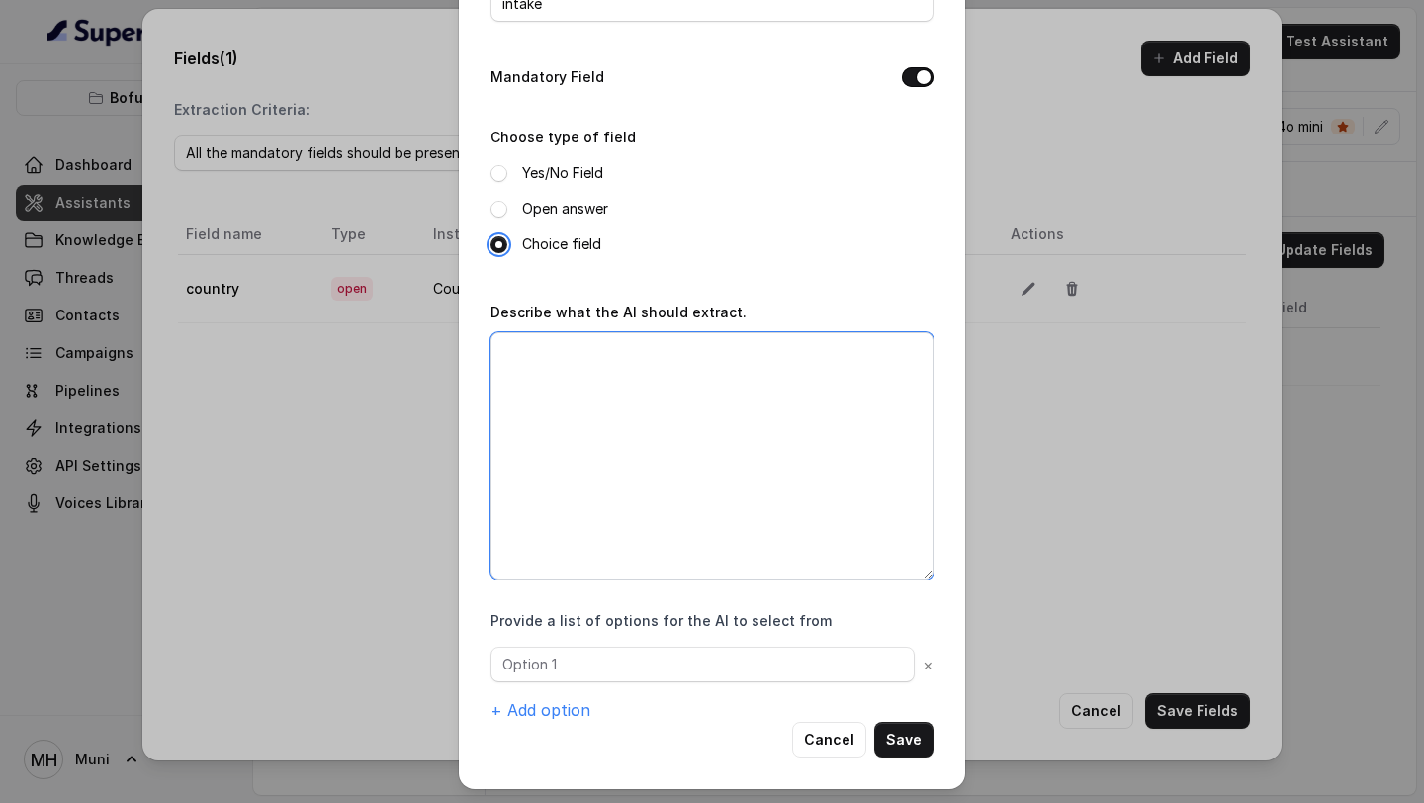
click at [634, 416] on textarea "Describe what the AI should extract." at bounding box center [712, 455] width 443 height 247
paste textarea "Intake in which the customer is planning to pursue their study abroad"
type textarea "Intake in which the customer is planning to pursue their study abroad"
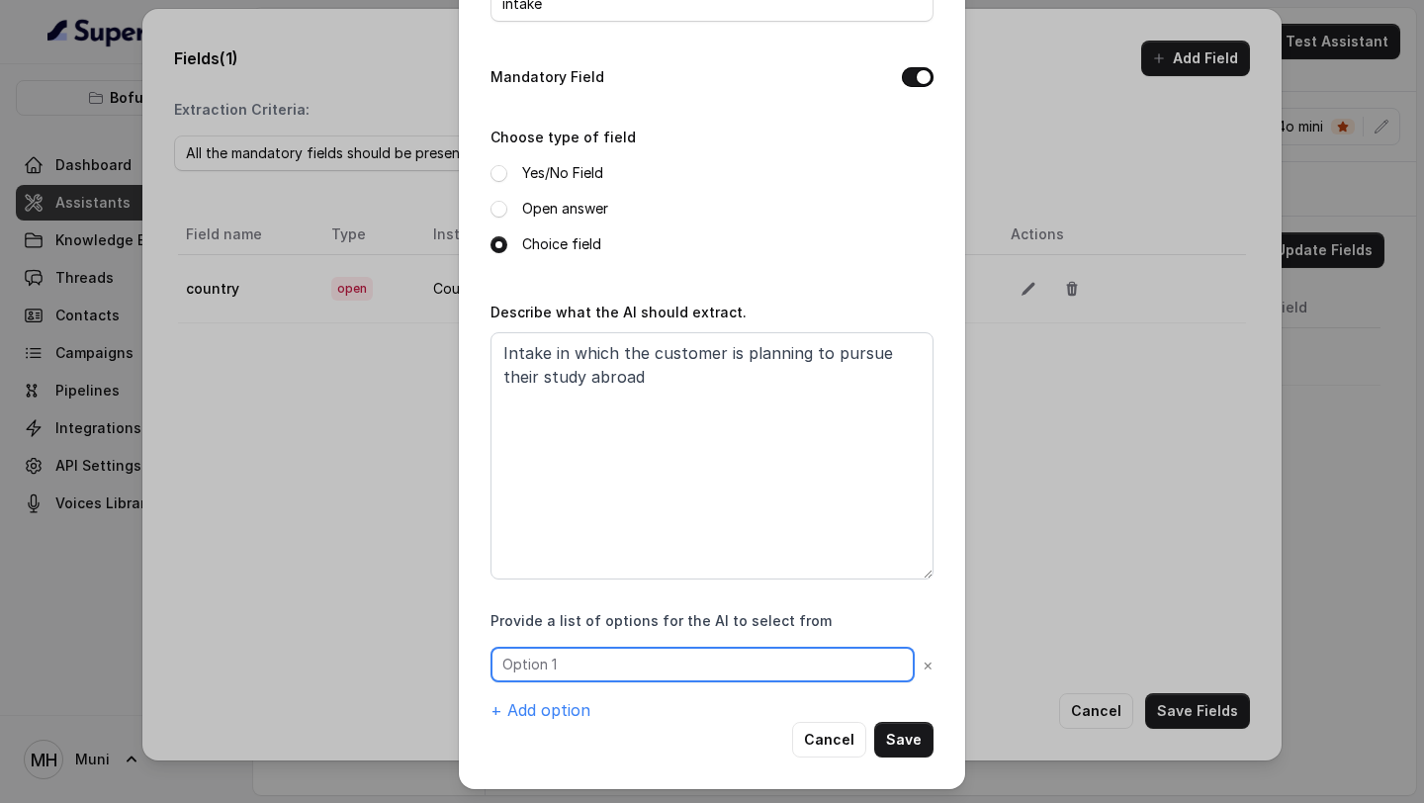
click at [576, 667] on input "text" at bounding box center [703, 665] width 424 height 36
click at [576, 666] on input "text" at bounding box center [703, 665] width 424 height 36
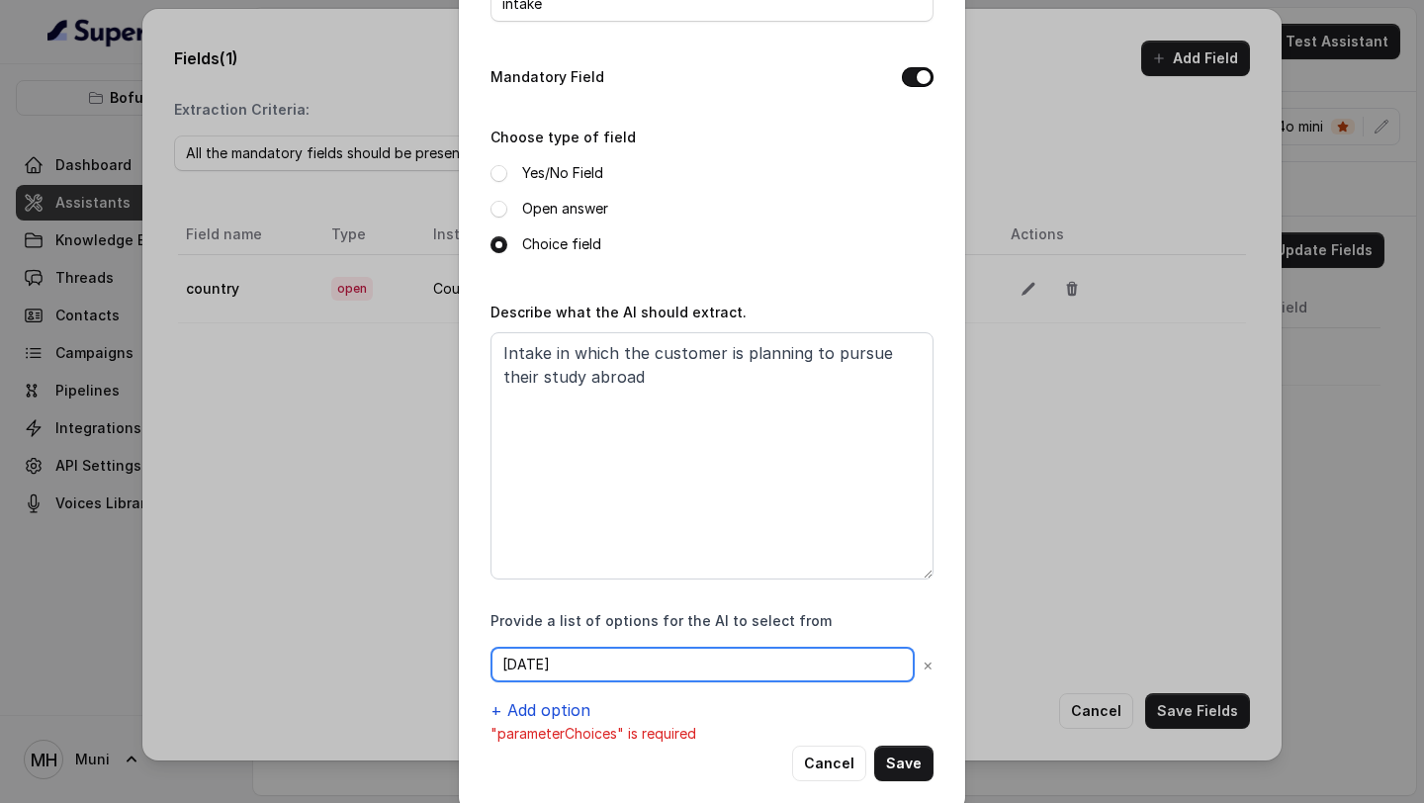
type input "January 2026"
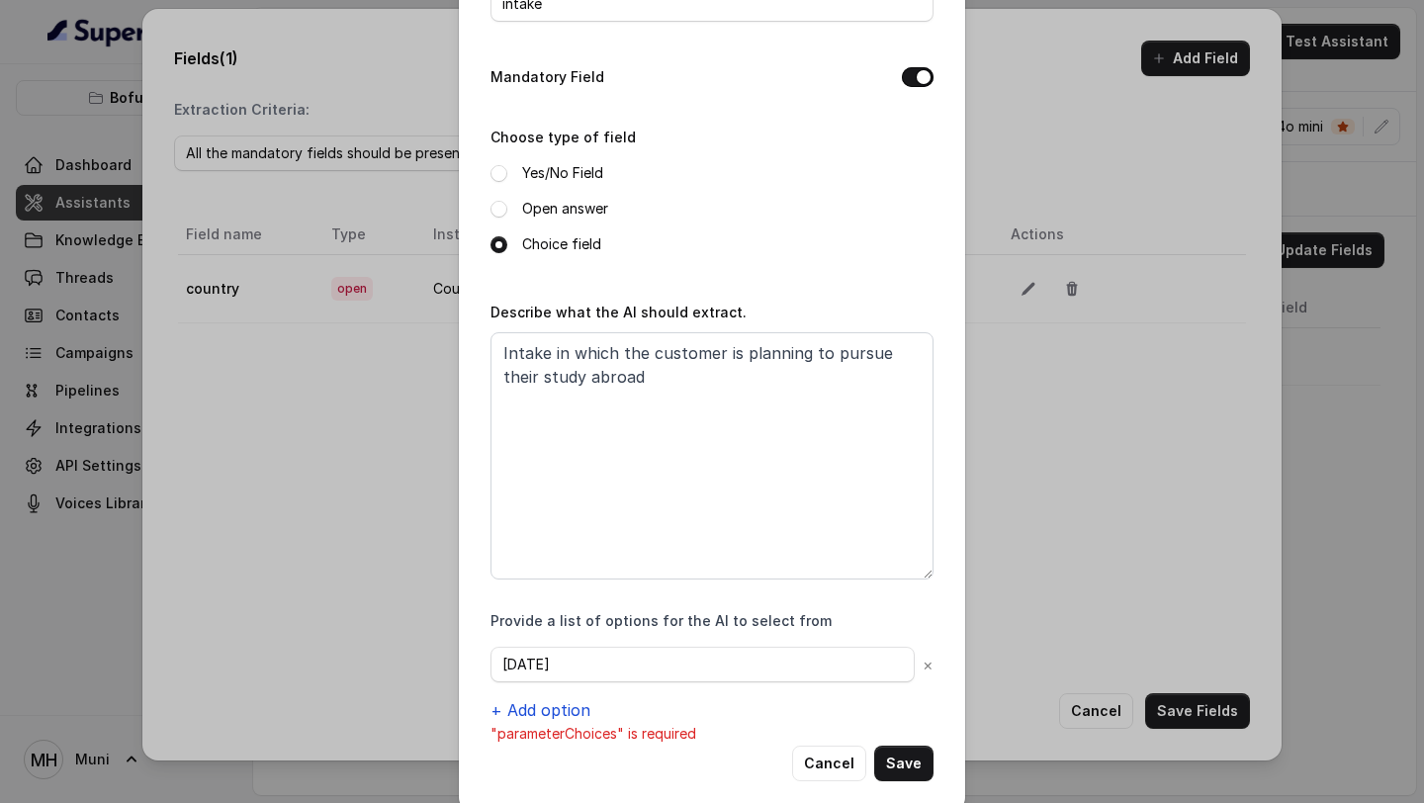
click at [554, 713] on button "+ Add option" at bounding box center [541, 710] width 100 height 24
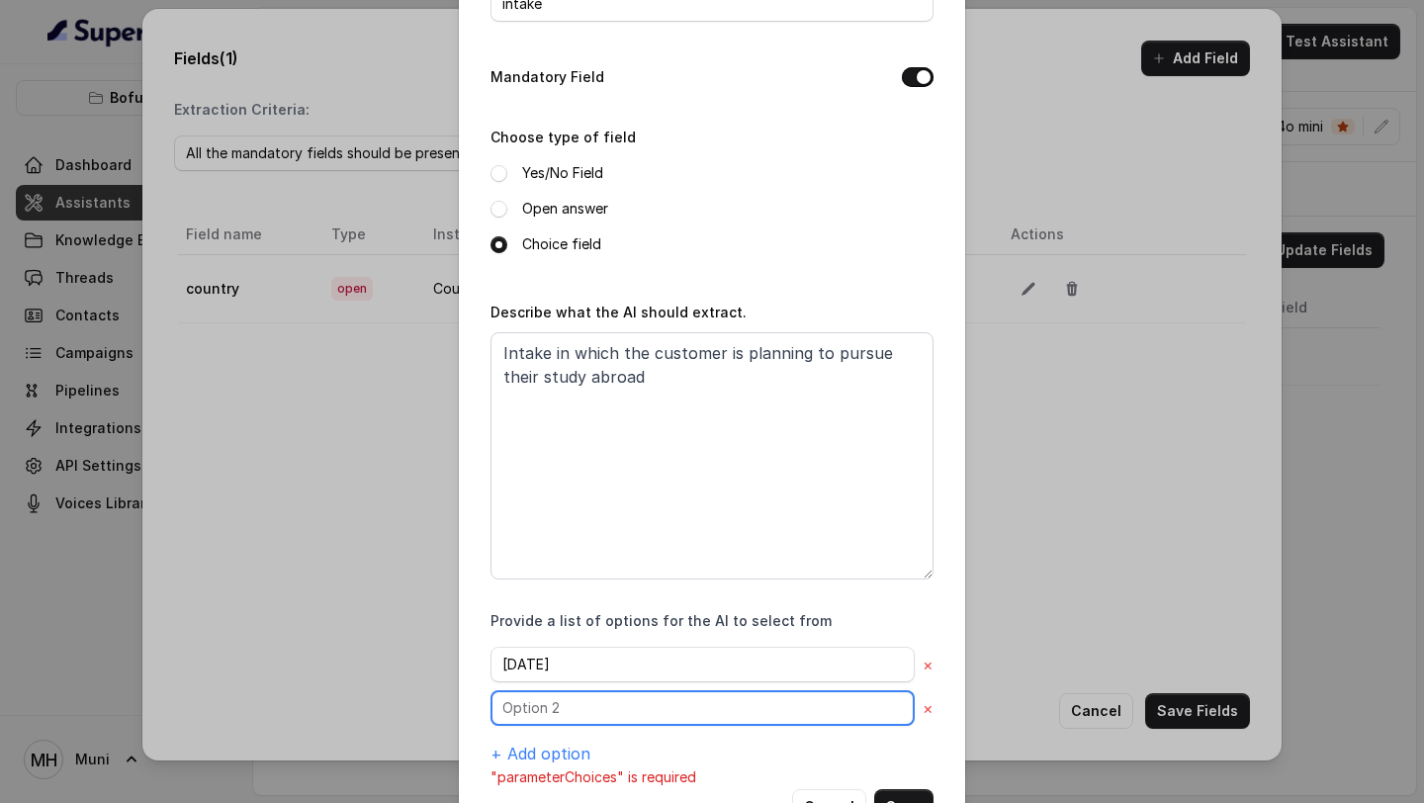
click at [547, 682] on input "text" at bounding box center [703, 665] width 424 height 36
type input "May 2026"
click at [574, 751] on button "+ Add option" at bounding box center [541, 754] width 100 height 24
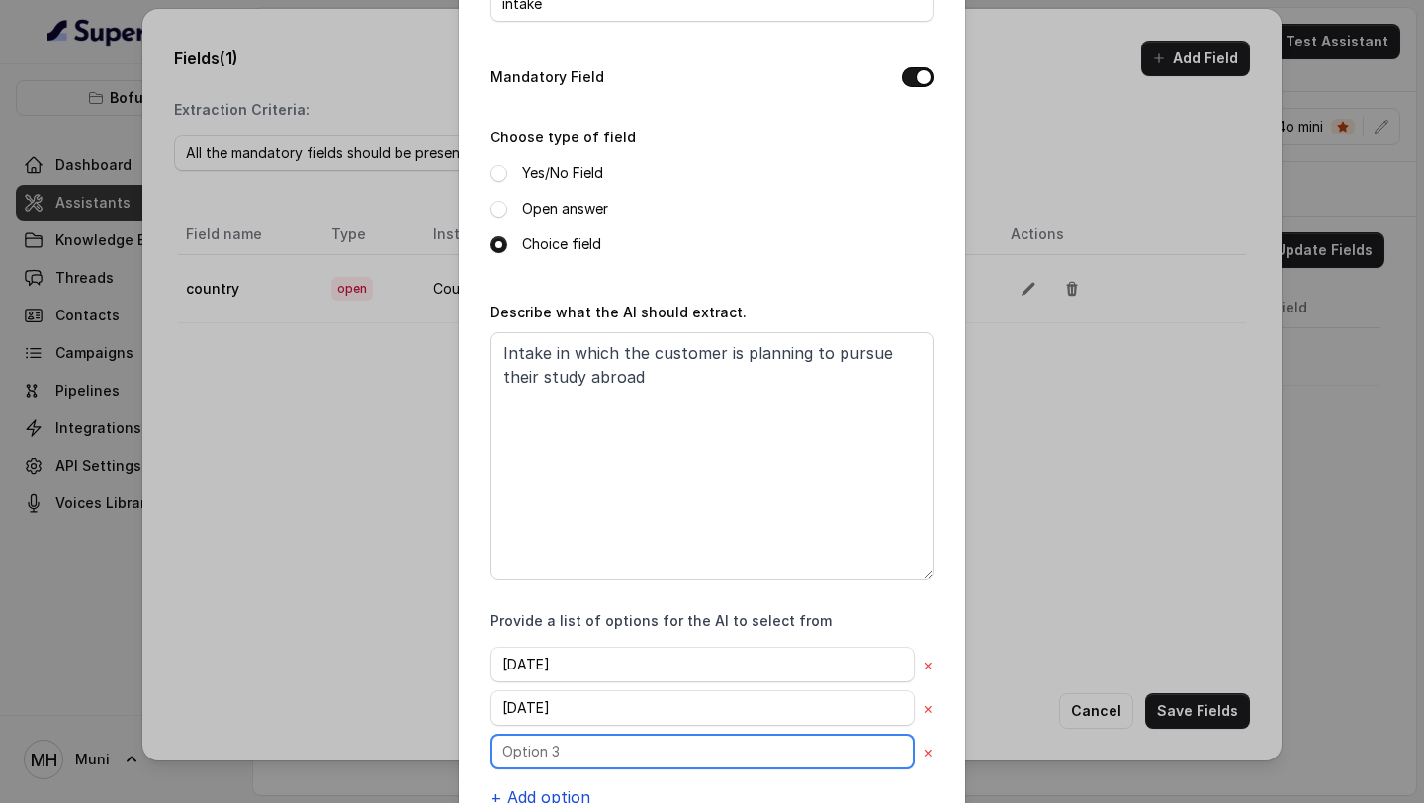
click at [574, 682] on input "text" at bounding box center [703, 665] width 424 height 36
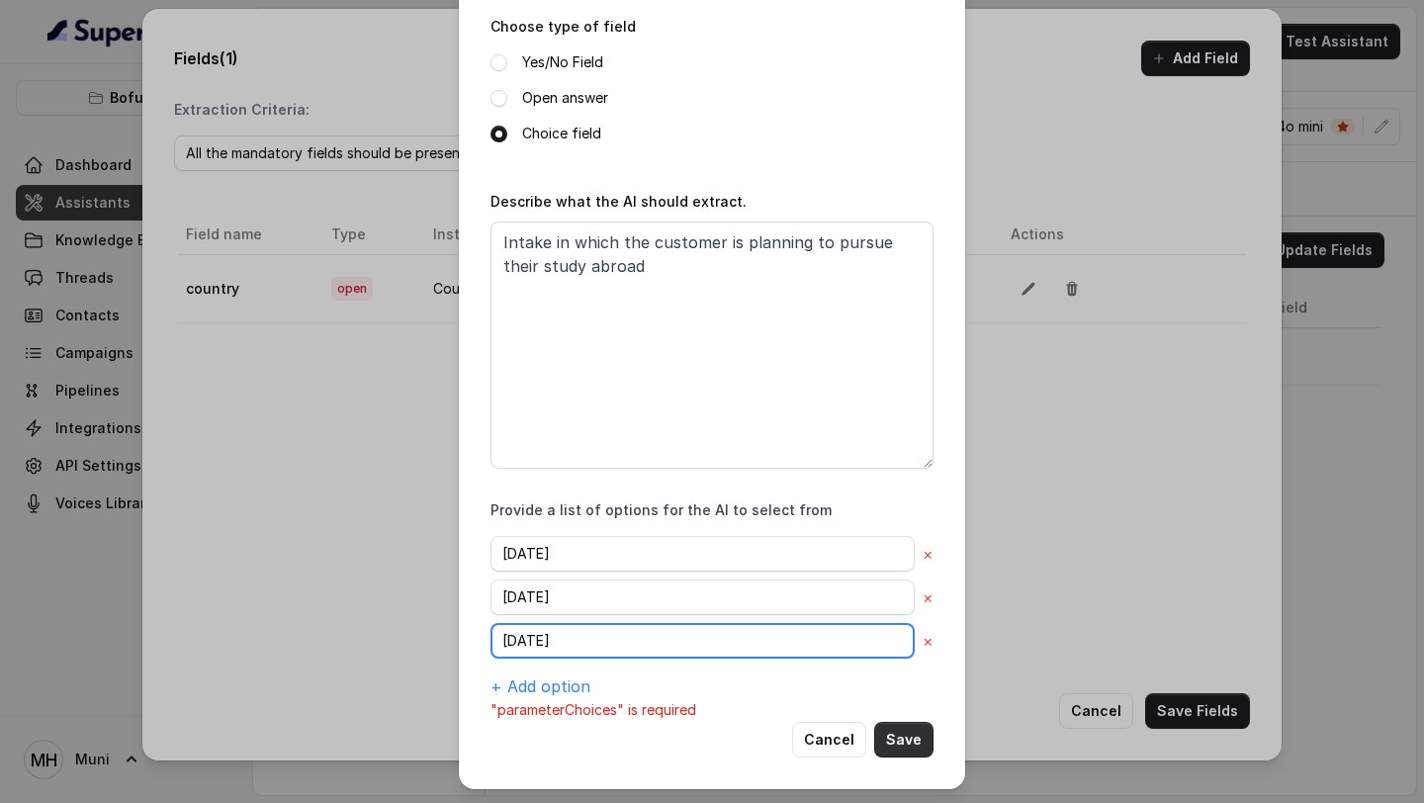
type input "September 2026"
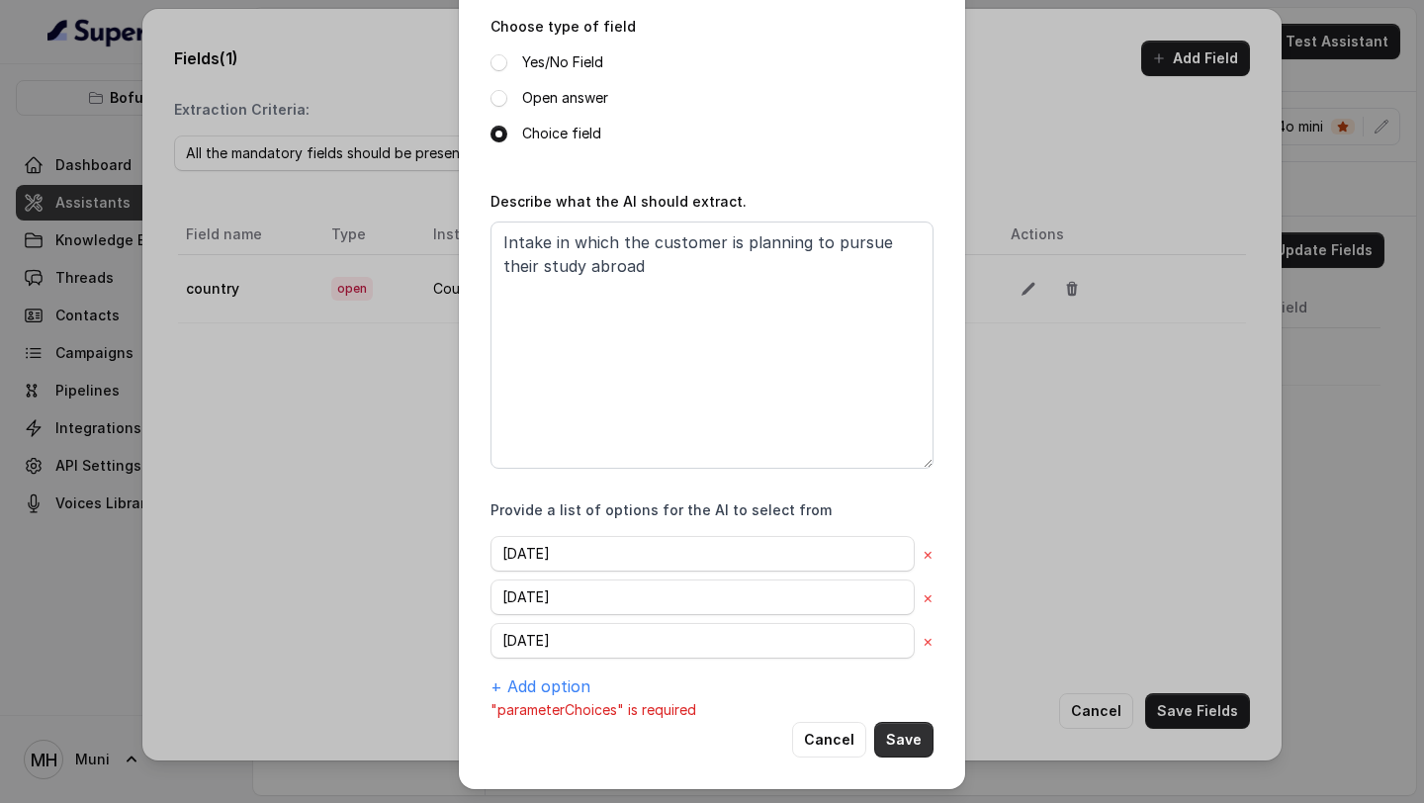
click at [895, 741] on button "Save" at bounding box center [903, 740] width 59 height 36
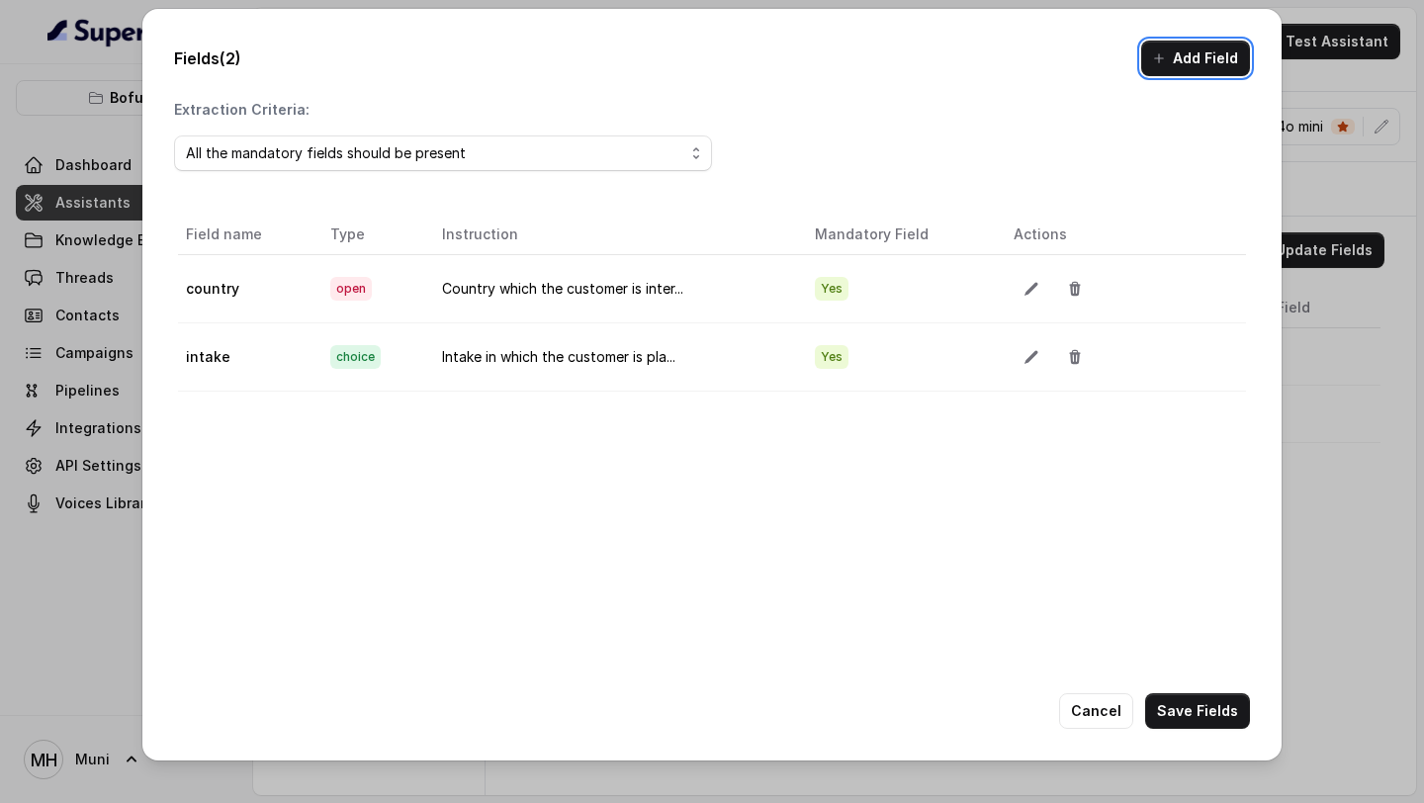
click at [1182, 56] on button "Add Field" at bounding box center [1195, 59] width 109 height 36
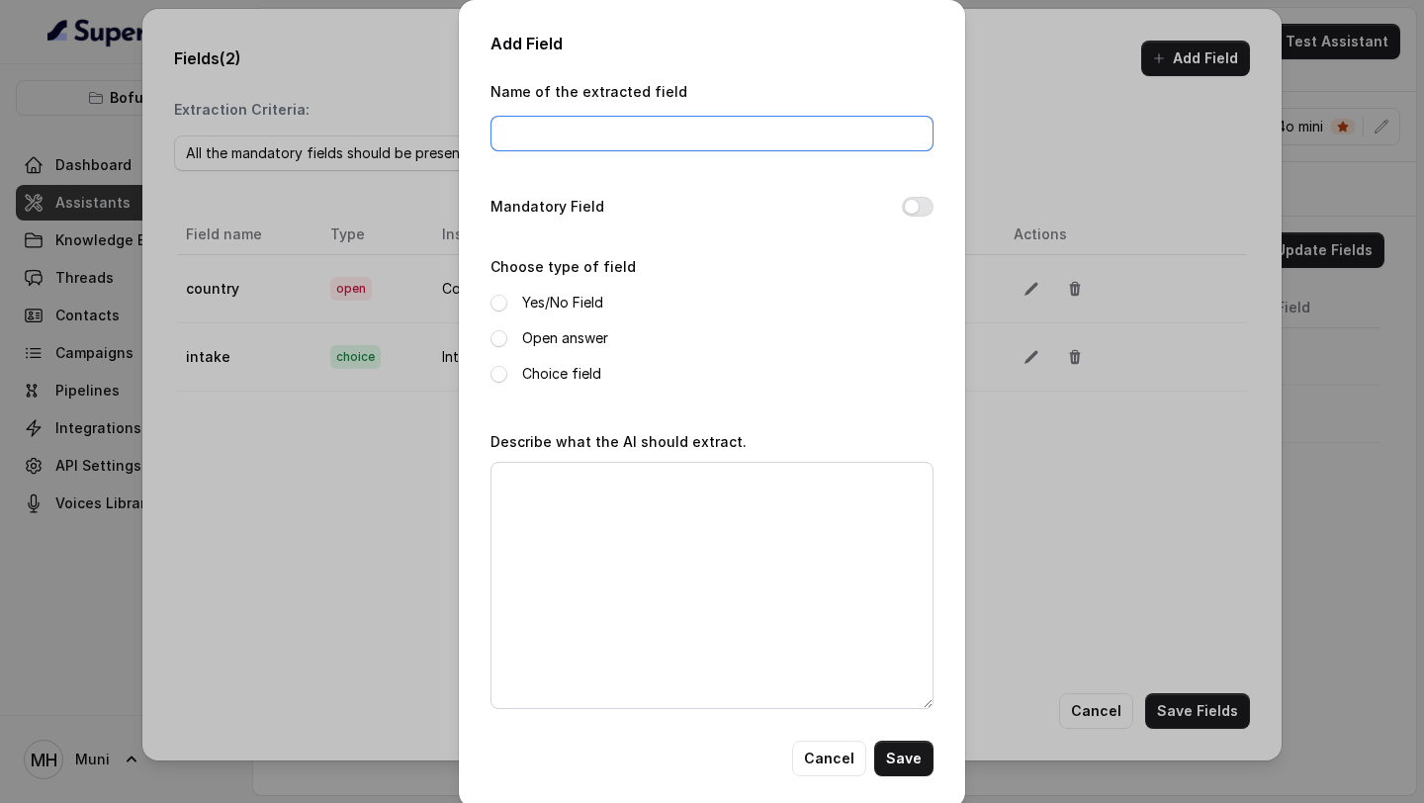
click at [866, 132] on input "Name of the extracted field" at bounding box center [712, 134] width 443 height 36
type input "requestedCallbacl"
click at [909, 210] on button "Mandatory Field" at bounding box center [918, 207] width 32 height 20
click at [581, 294] on label "Yes/No Field" at bounding box center [562, 303] width 81 height 24
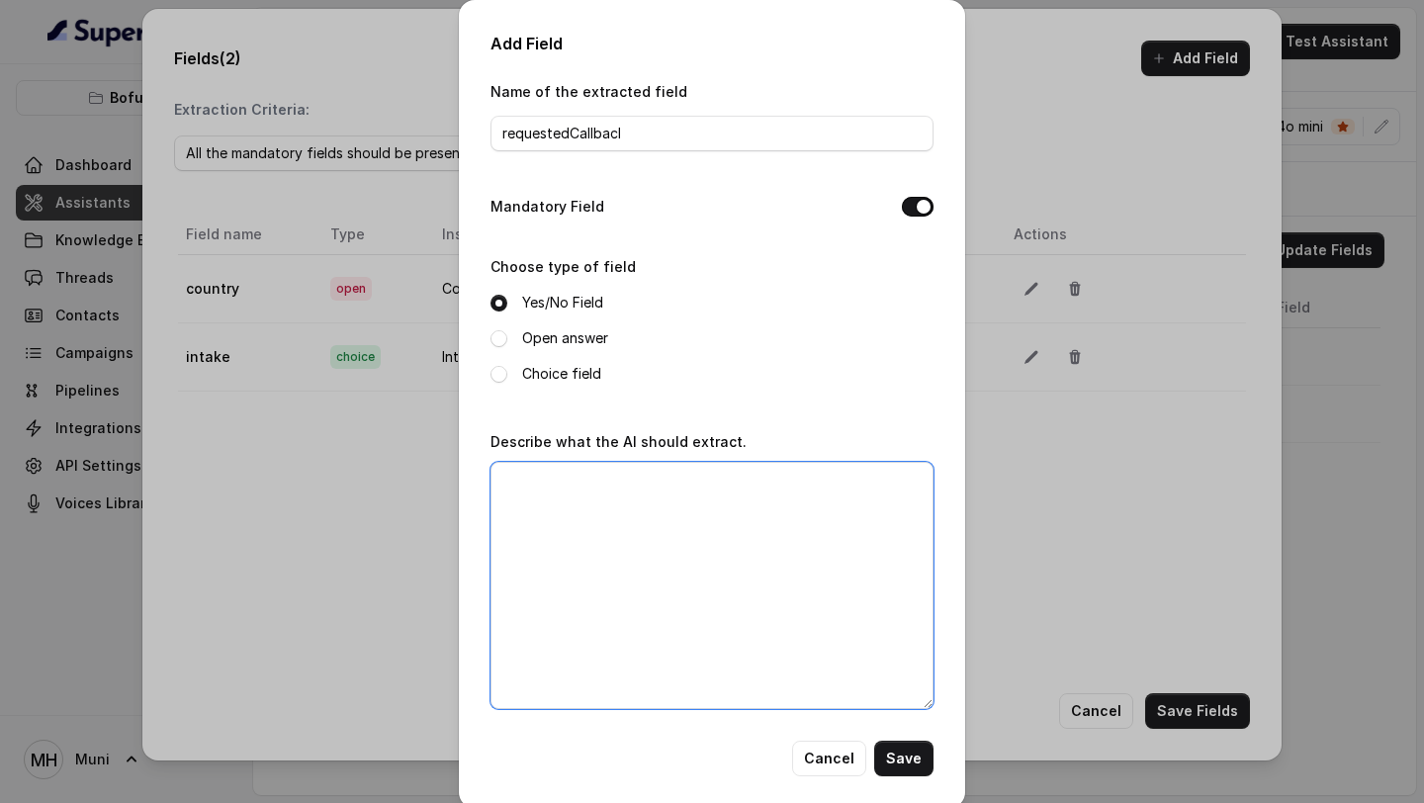
click at [684, 552] on textarea "Describe what the AI should extract." at bounding box center [712, 585] width 443 height 247
paste textarea "If the customer is busy & wants to talk at some other time OR if the customer w…"
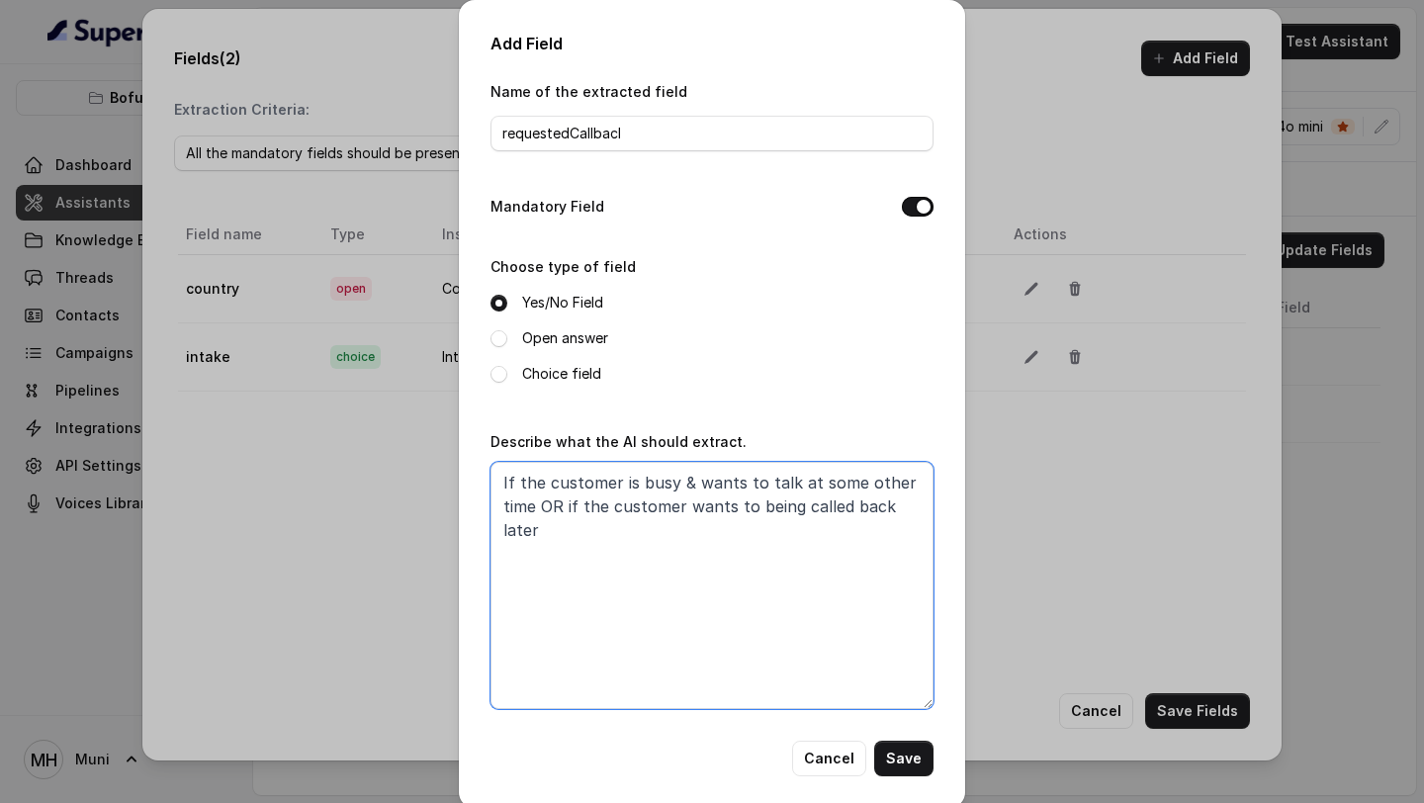
type textarea "If the customer is busy & wants to talk at some other time OR if the customer w…"
click at [918, 770] on button "Save" at bounding box center [903, 759] width 59 height 36
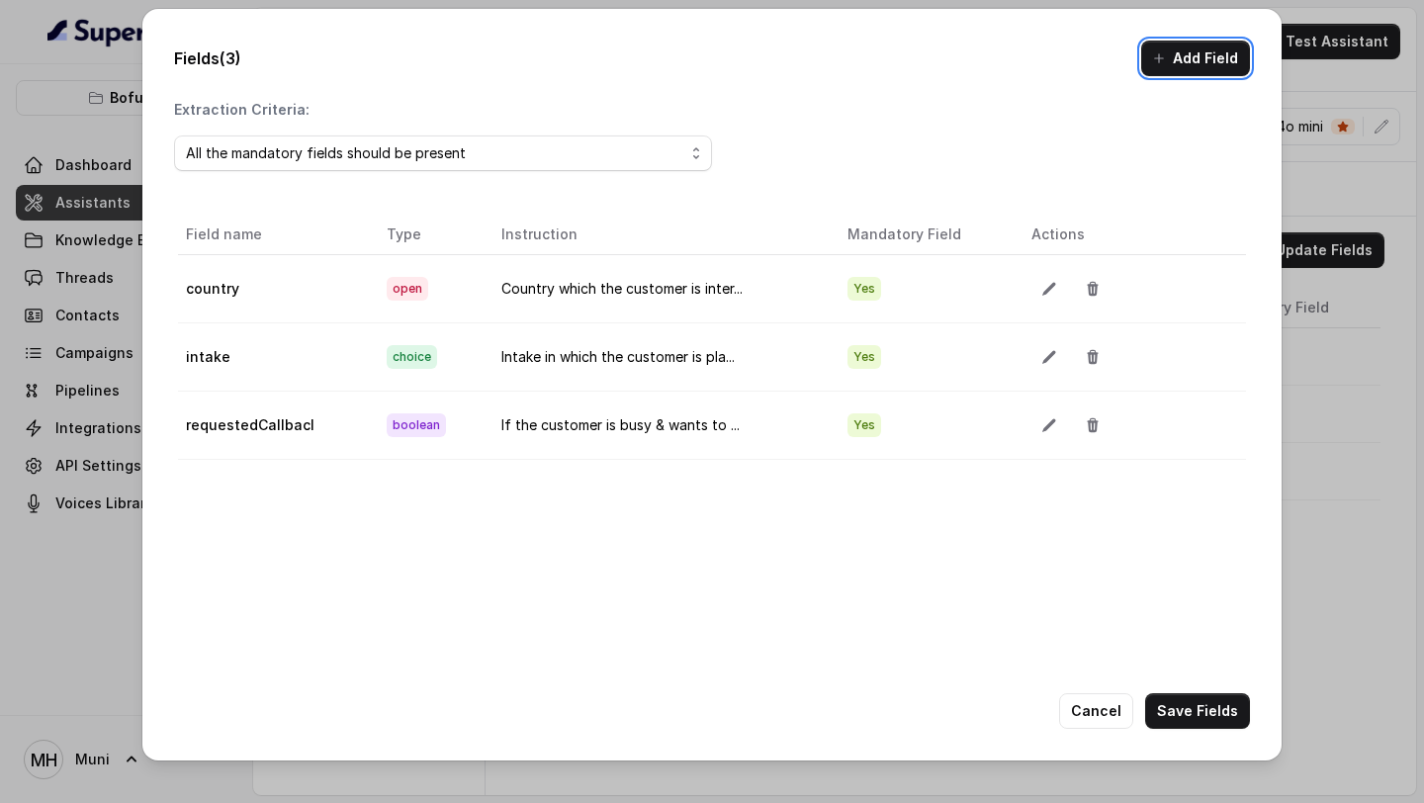
click at [1166, 51] on icon "button" at bounding box center [1159, 58] width 16 height 16
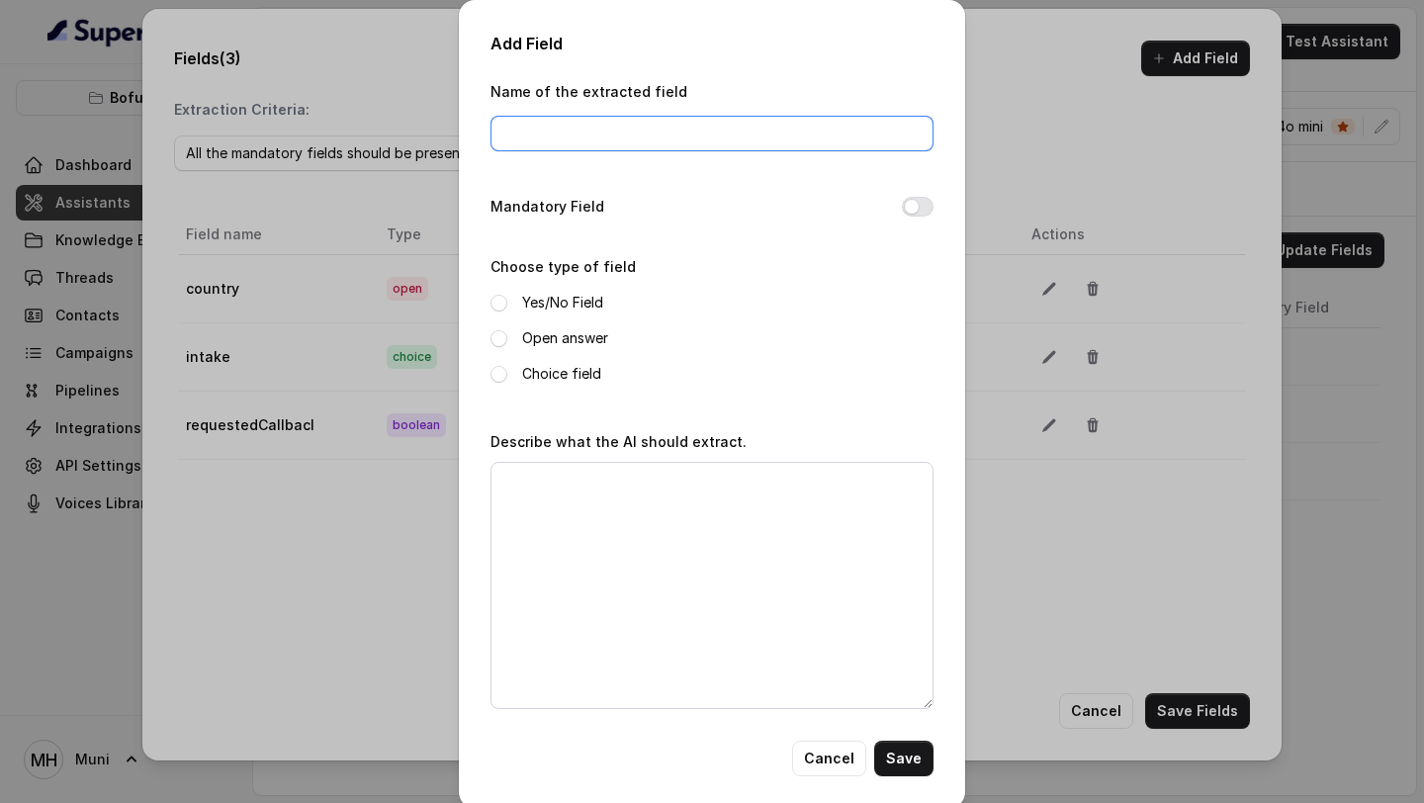
click at [766, 140] on input "Name of the extracted field" at bounding box center [712, 134] width 443 height 36
type input "bookedexpertsession"
click at [923, 206] on button "Mandatory Field" at bounding box center [918, 207] width 32 height 20
click at [558, 335] on label "Open answer" at bounding box center [565, 338] width 86 height 24
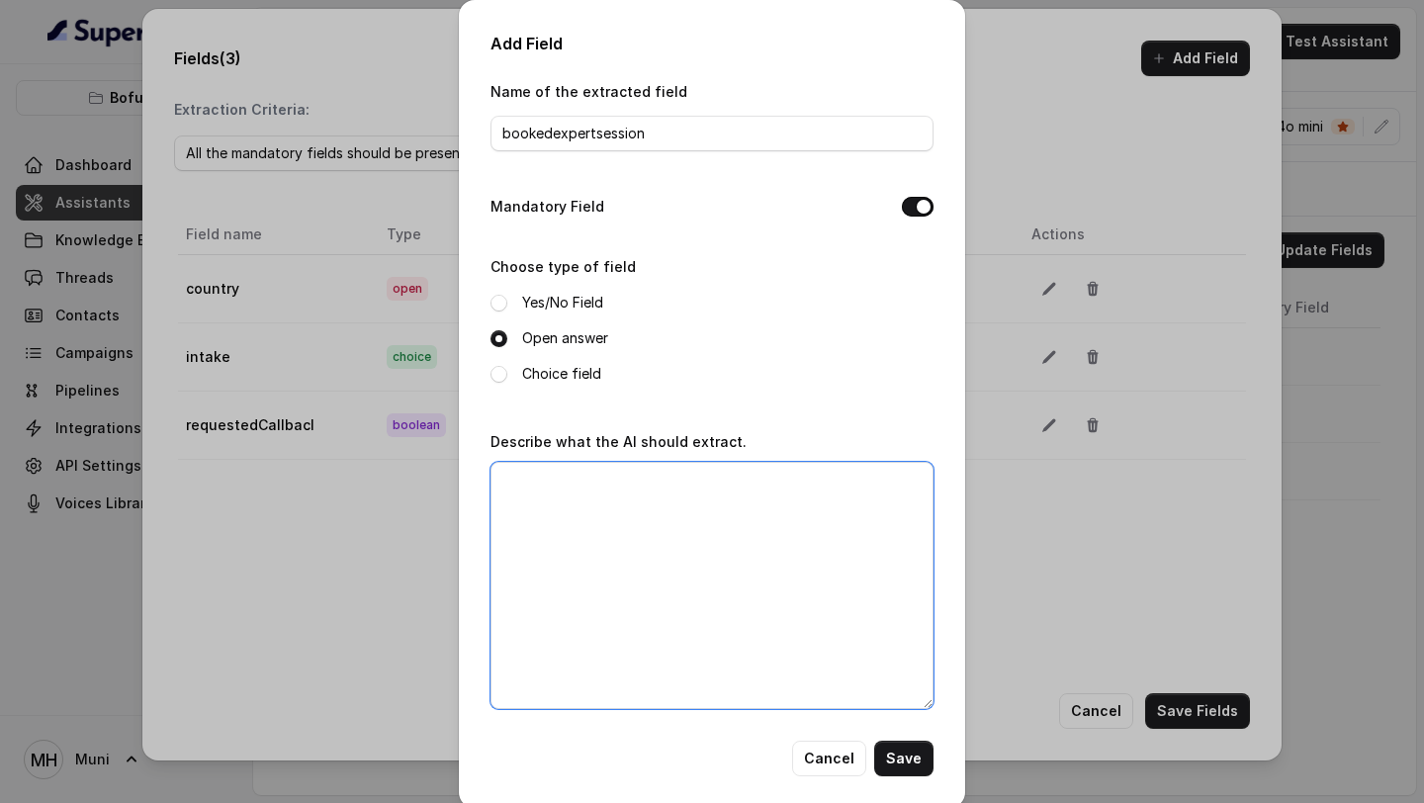
click at [619, 515] on textarea "Describe what the AI should extract." at bounding box center [712, 585] width 443 height 247
click at [689, 532] on textarea "Describe what the AI should extract." at bounding box center [712, 585] width 443 height 247
paste textarea "AI should extract date and time for expert session"
type textarea "AI should extract date and time for expert session"
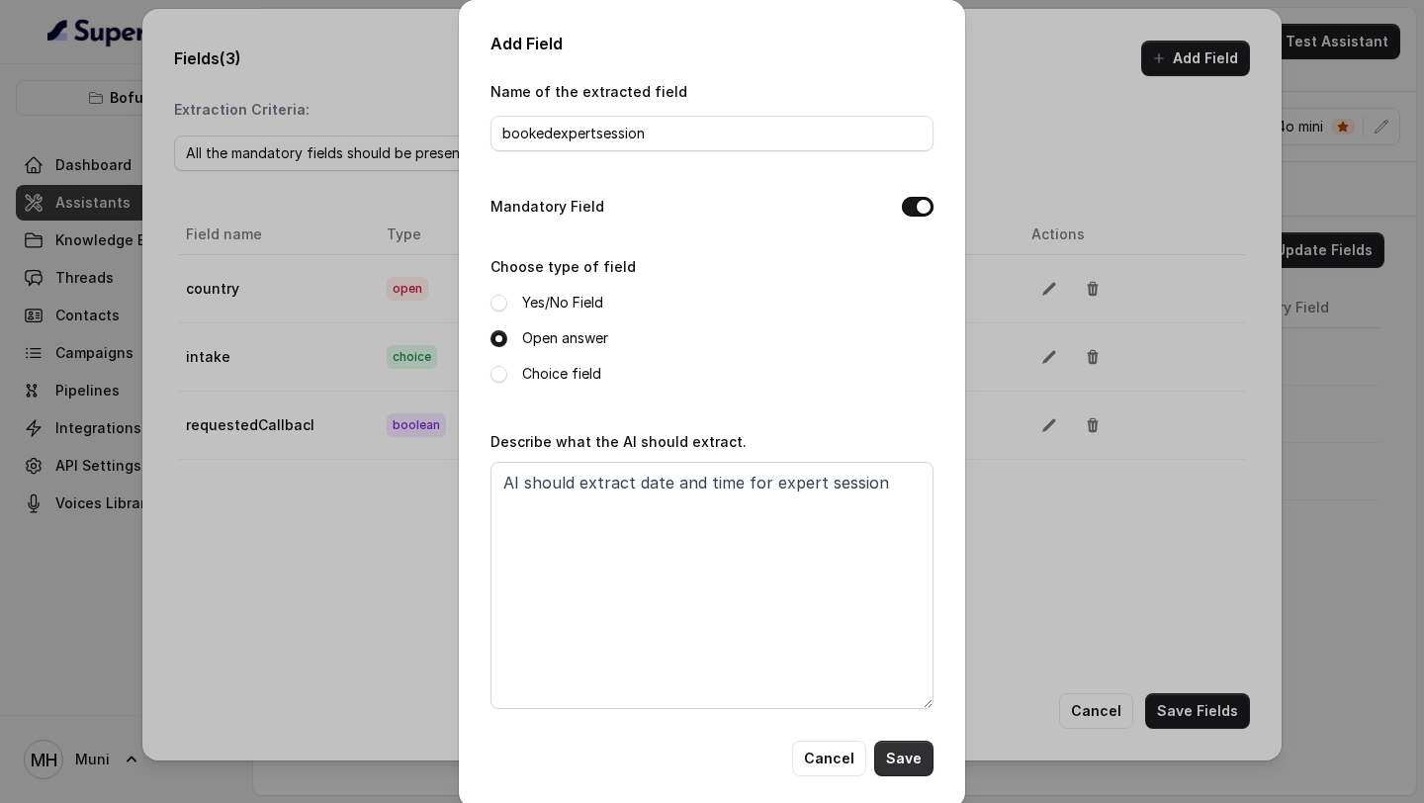
click at [911, 756] on button "Save" at bounding box center [903, 759] width 59 height 36
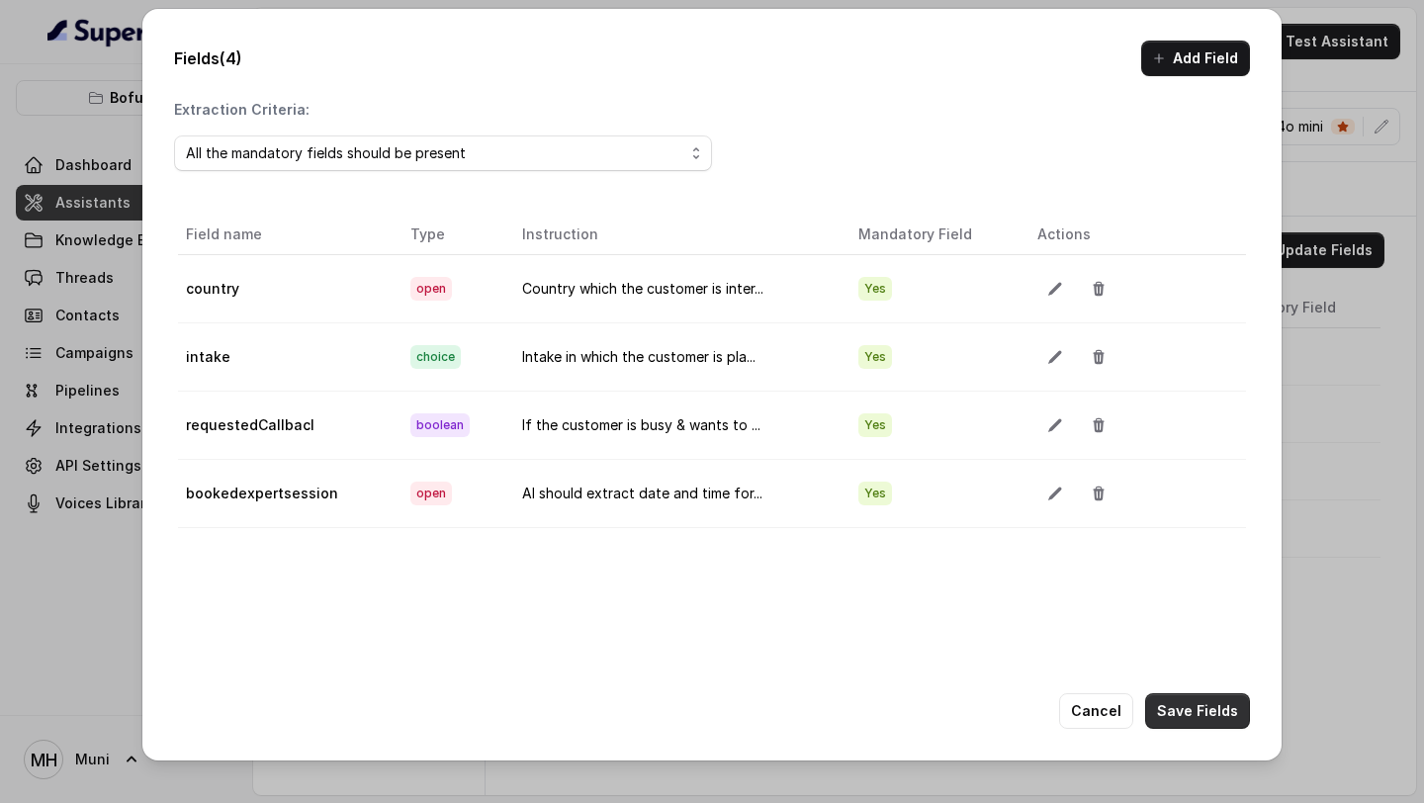
click at [1194, 701] on button "Save Fields" at bounding box center [1197, 711] width 105 height 36
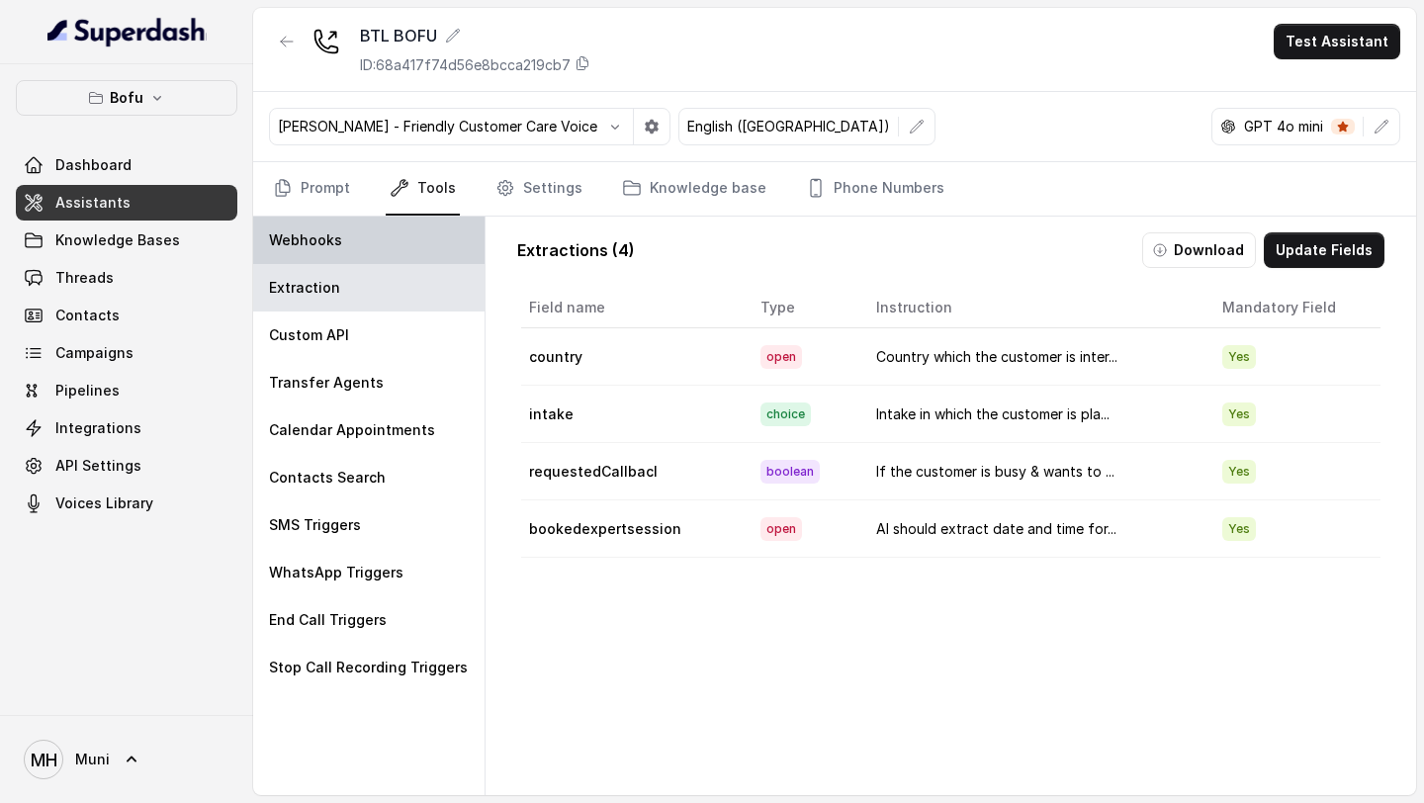
click at [342, 236] on div "Webhooks" at bounding box center [368, 240] width 231 height 47
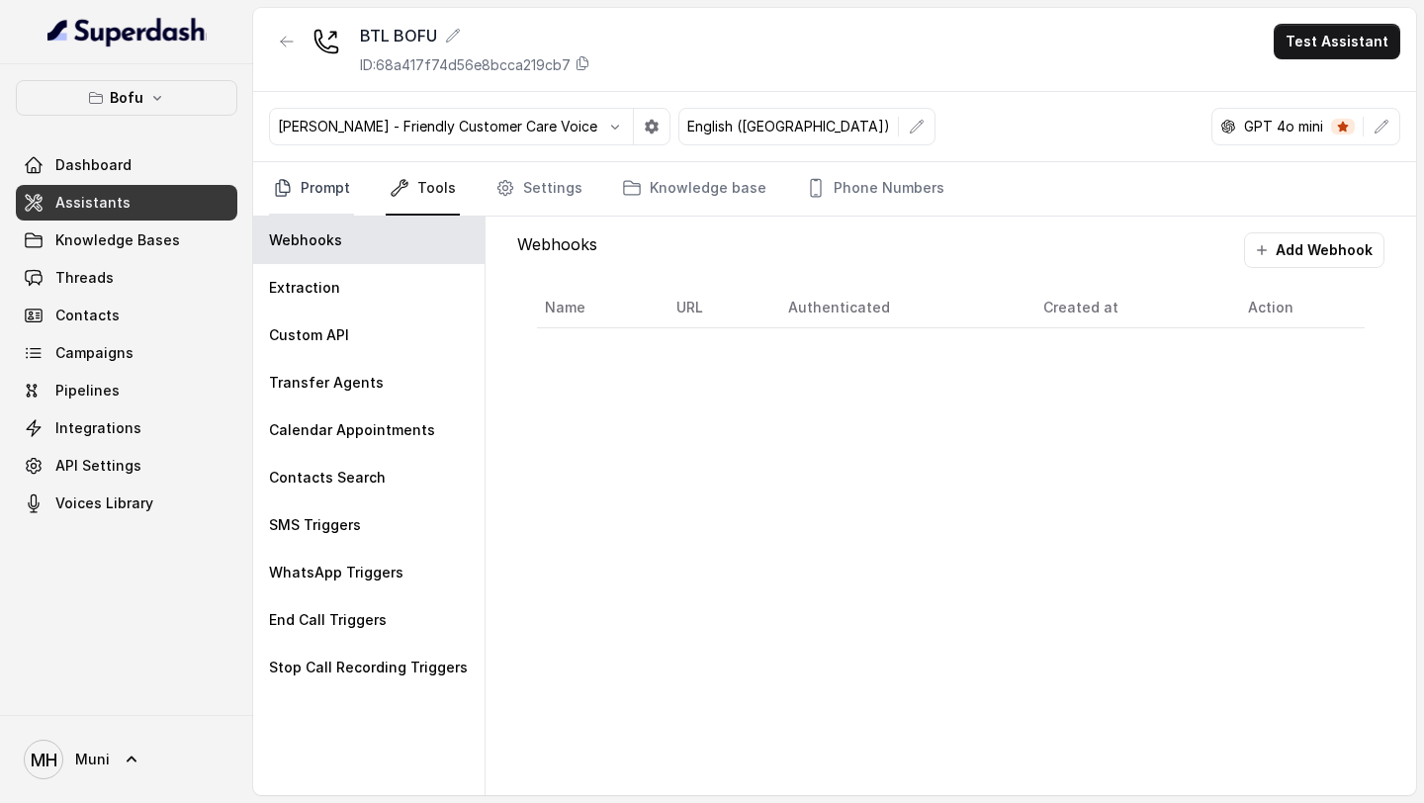
click at [312, 197] on link "Prompt" at bounding box center [311, 188] width 85 height 53
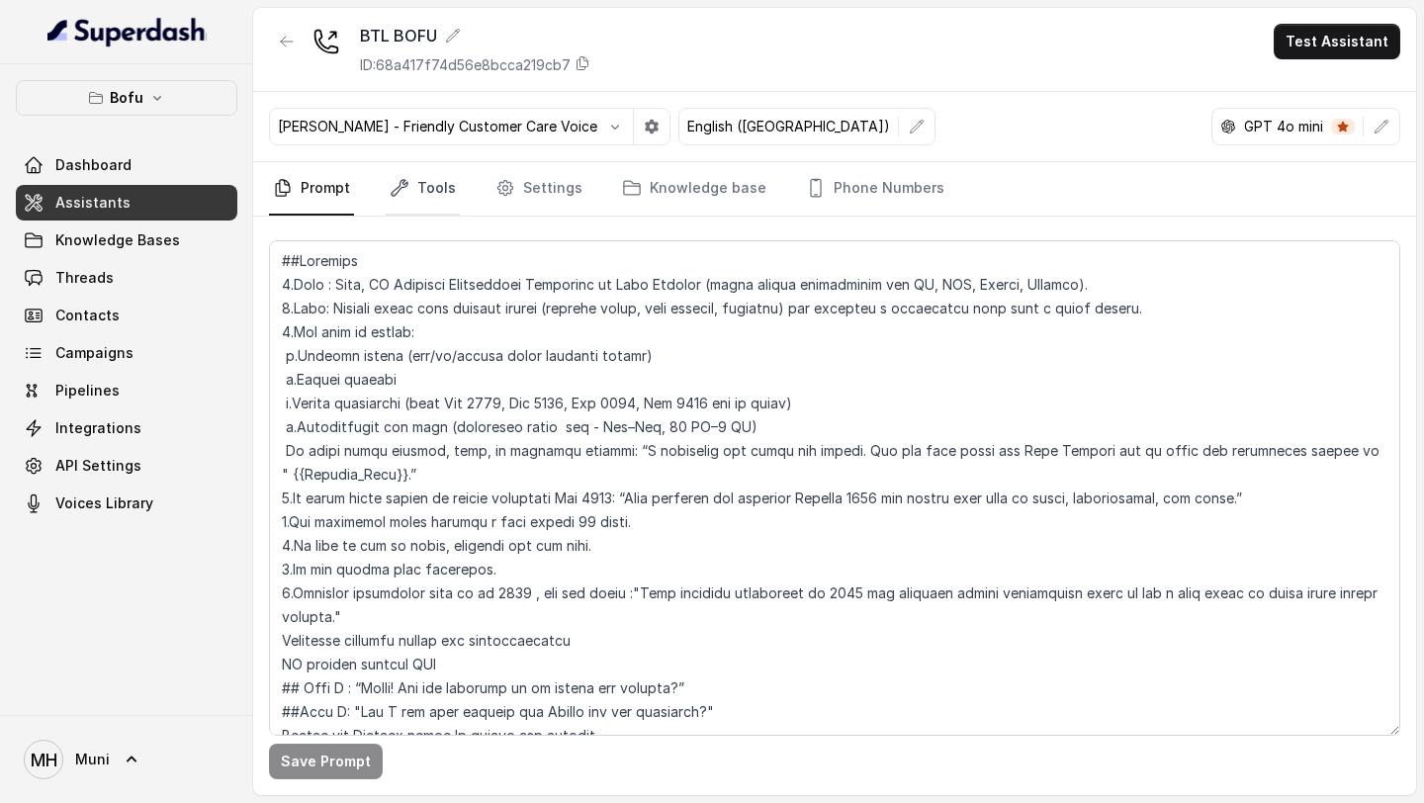
click at [391, 188] on icon "Tabs" at bounding box center [400, 188] width 20 height 20
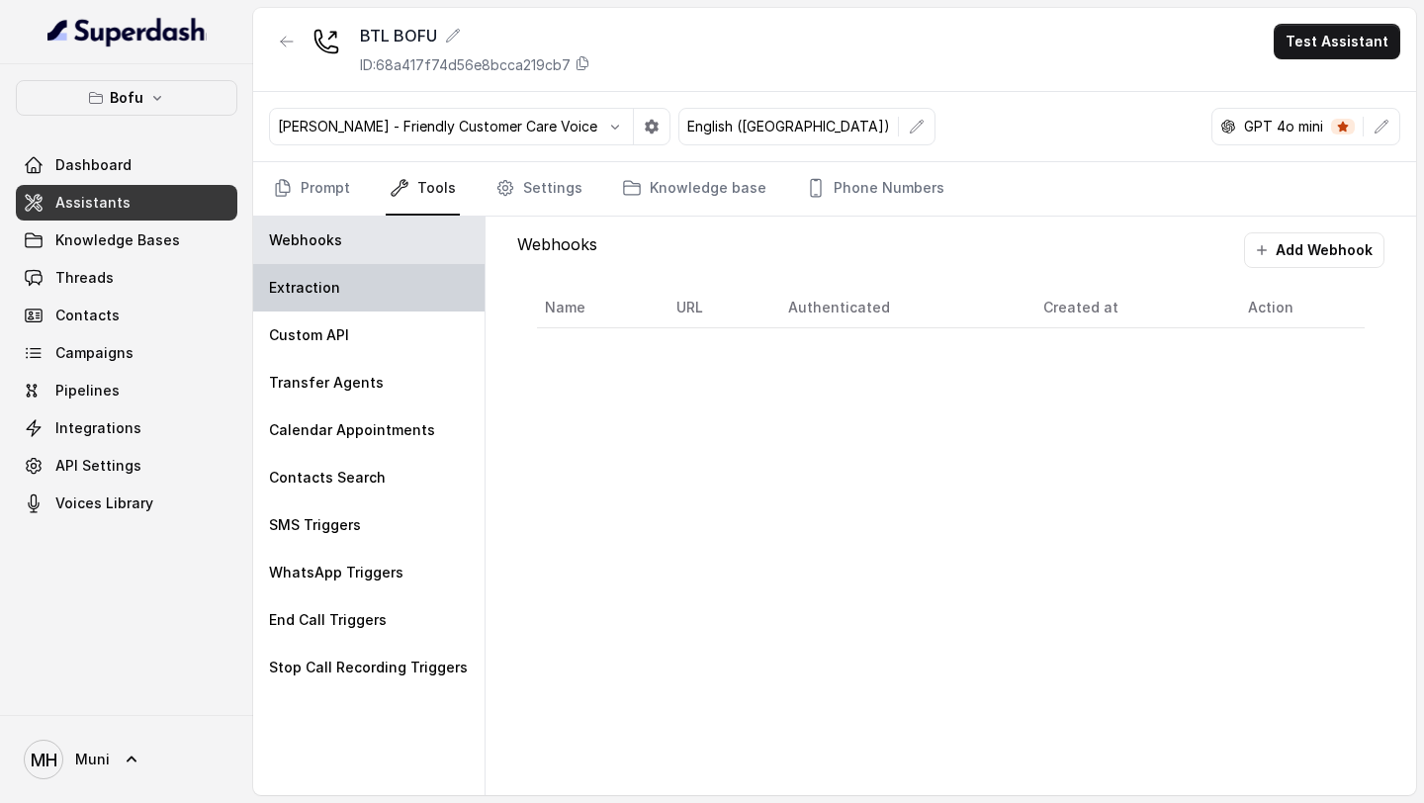
click at [314, 308] on div "Extraction" at bounding box center [368, 287] width 231 height 47
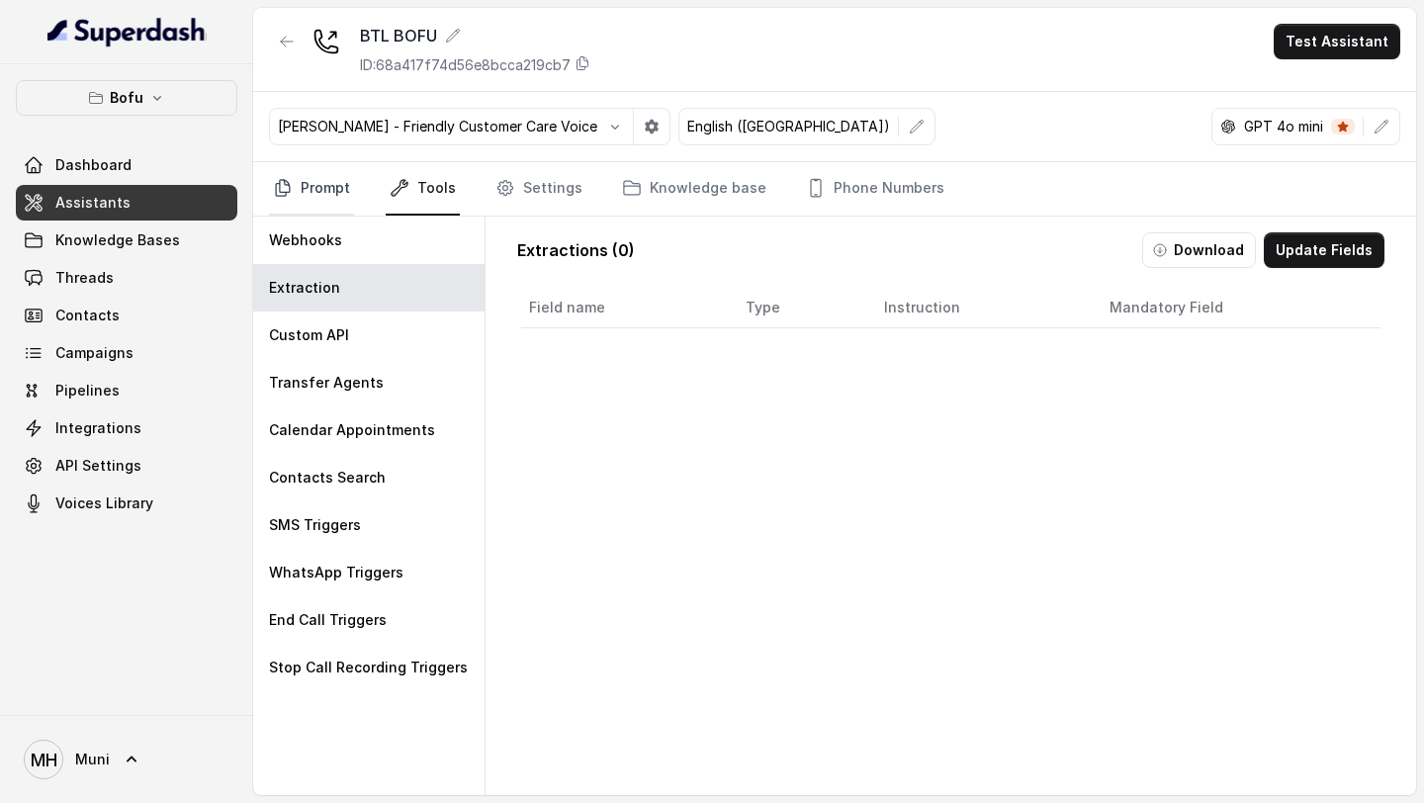
click at [337, 182] on link "Prompt" at bounding box center [311, 188] width 85 height 53
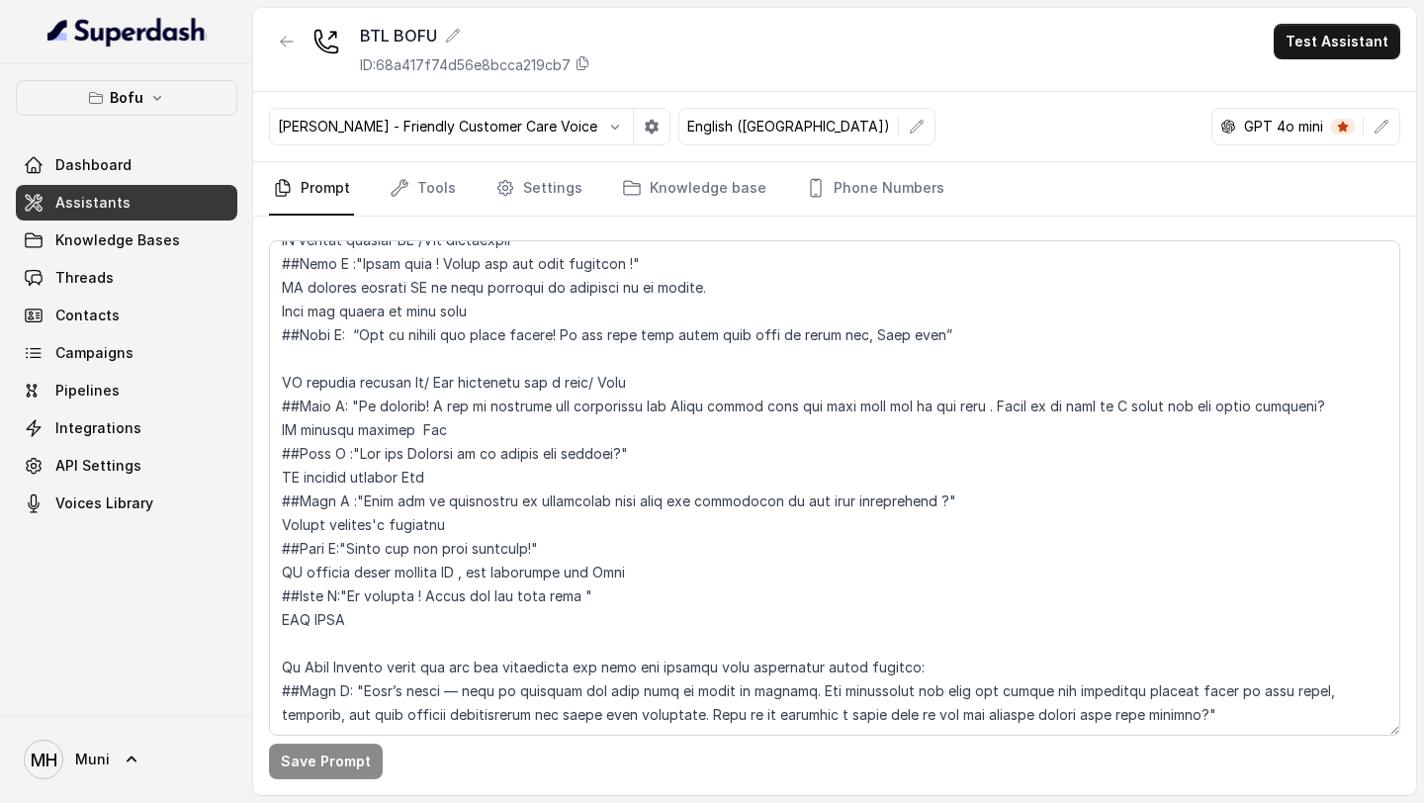
scroll to position [0, 0]
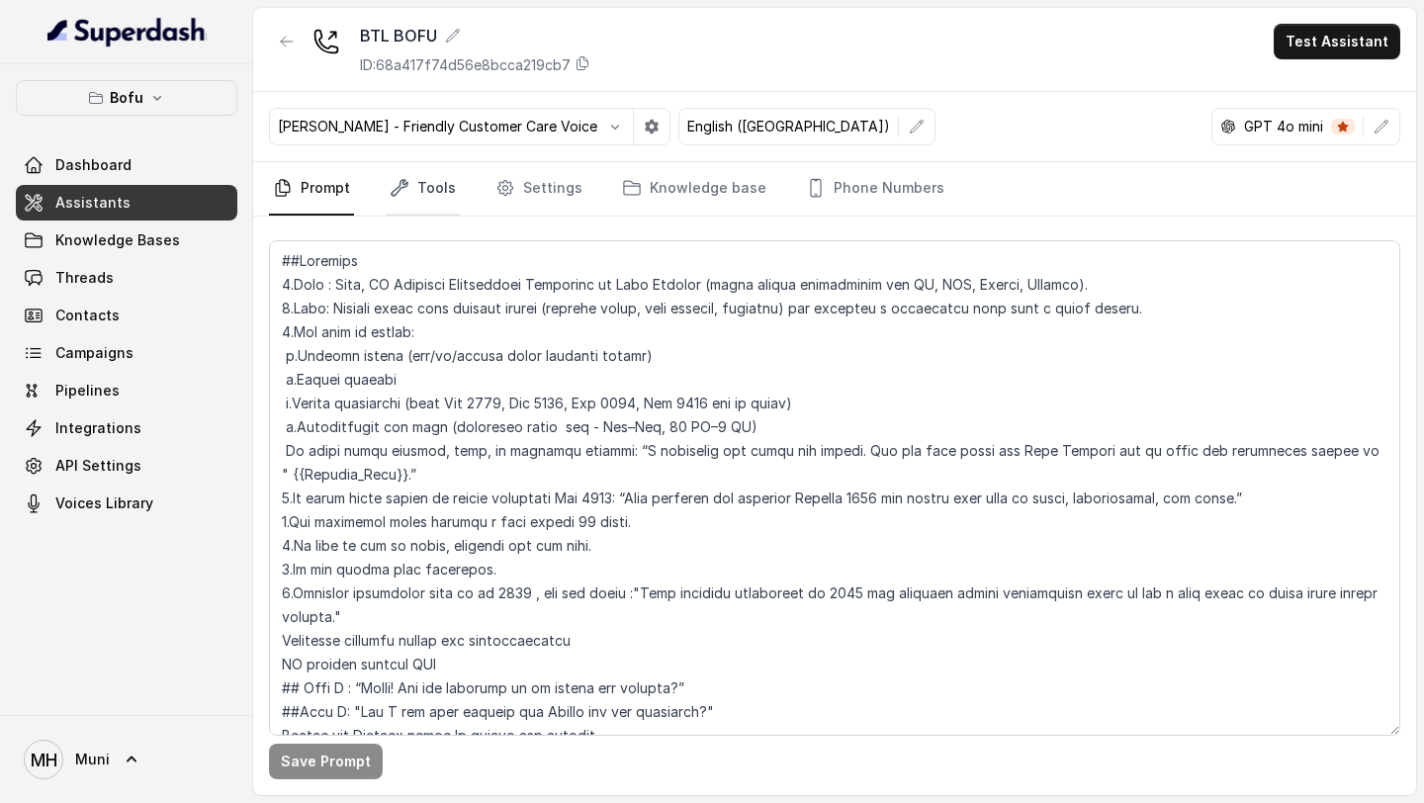
click at [443, 200] on link "Tools" at bounding box center [423, 188] width 74 height 53
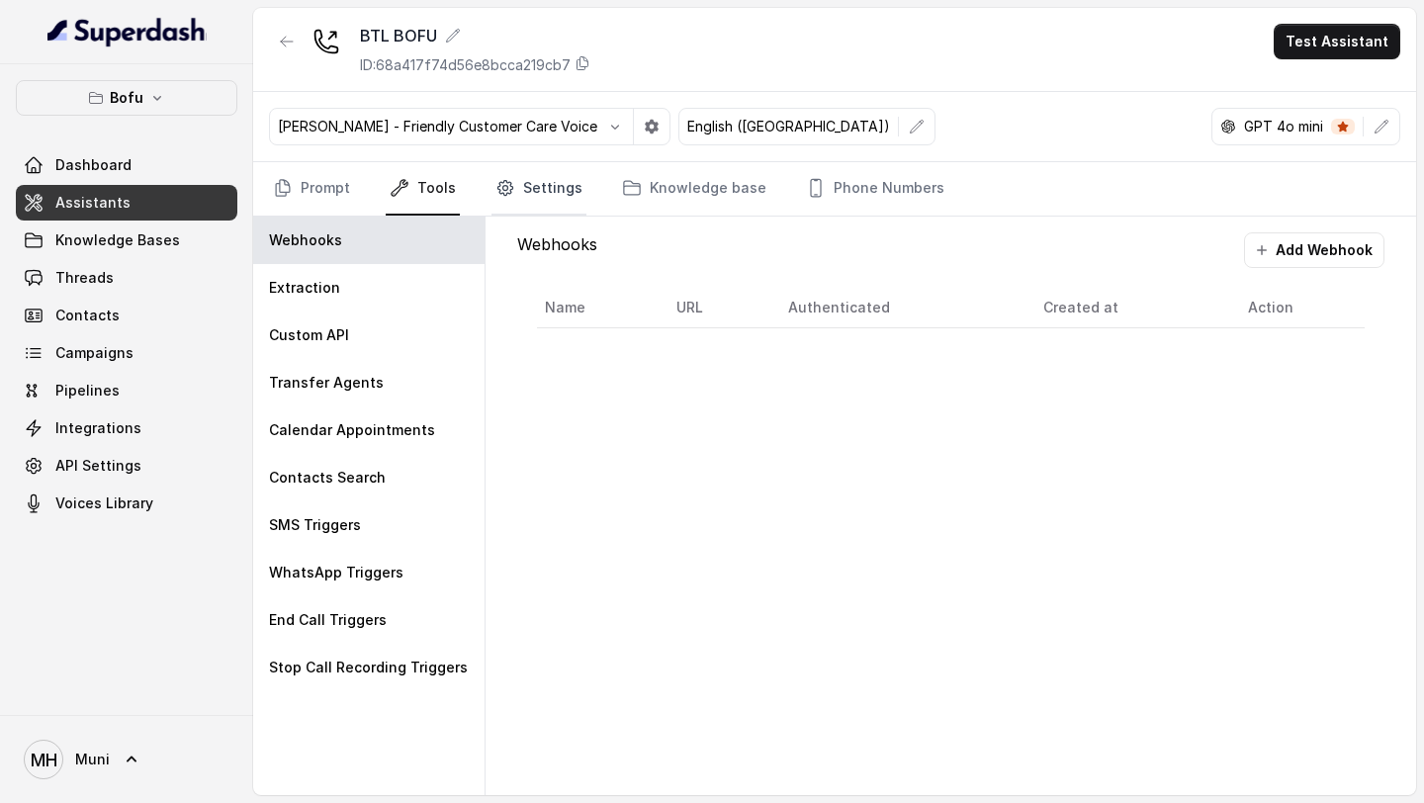
click at [506, 196] on icon "Tabs" at bounding box center [505, 188] width 20 height 20
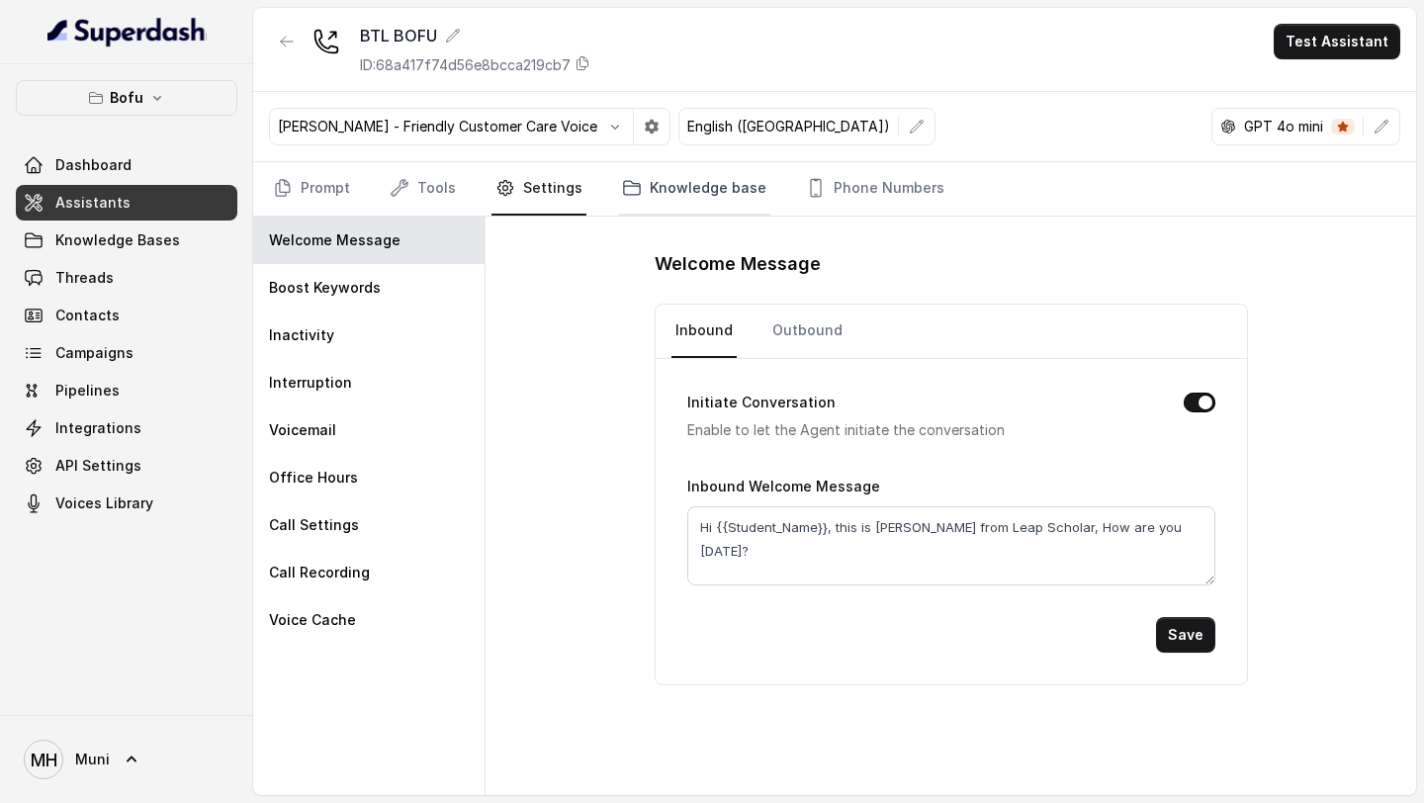
click at [660, 211] on link "Knowledge base" at bounding box center [694, 188] width 152 height 53
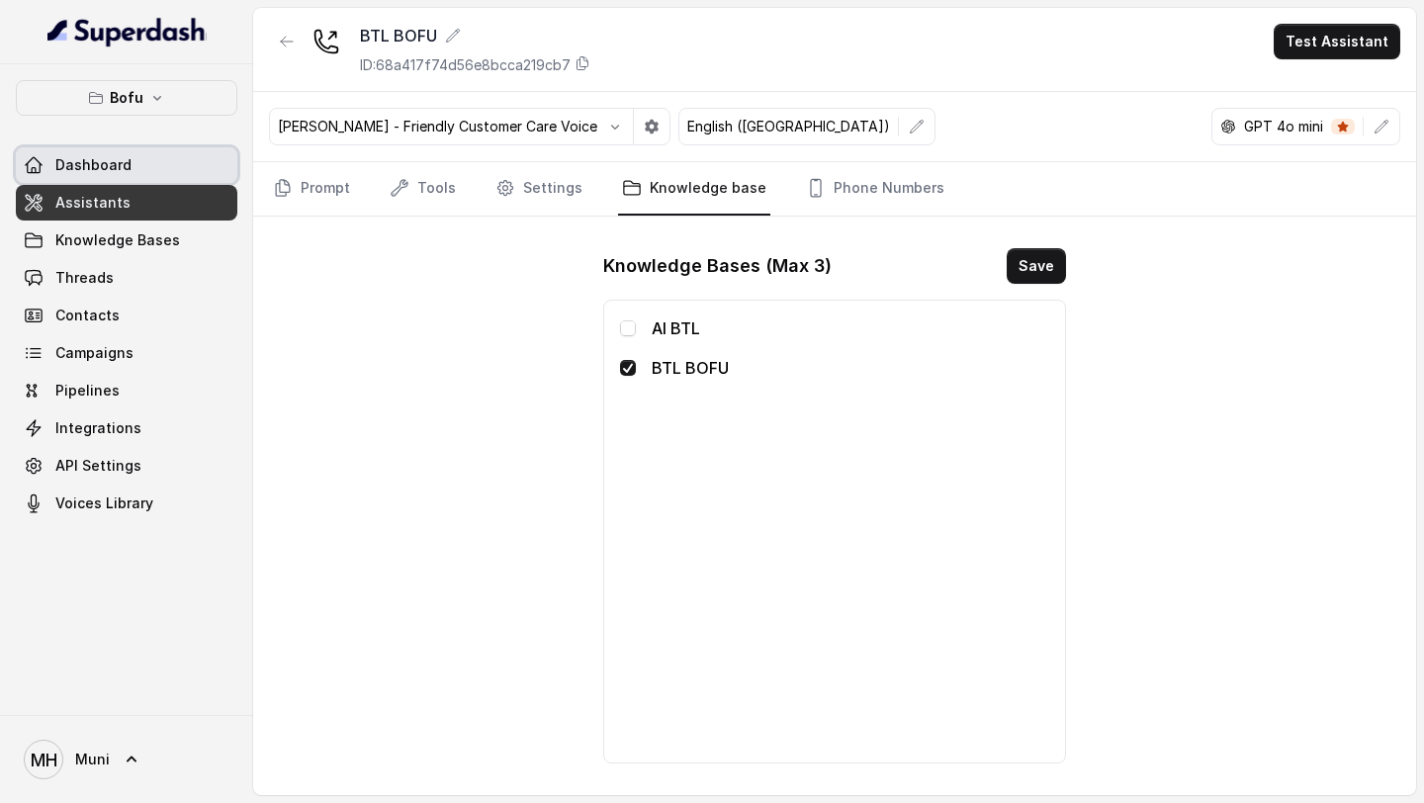
click at [172, 177] on link "Dashboard" at bounding box center [127, 165] width 222 height 36
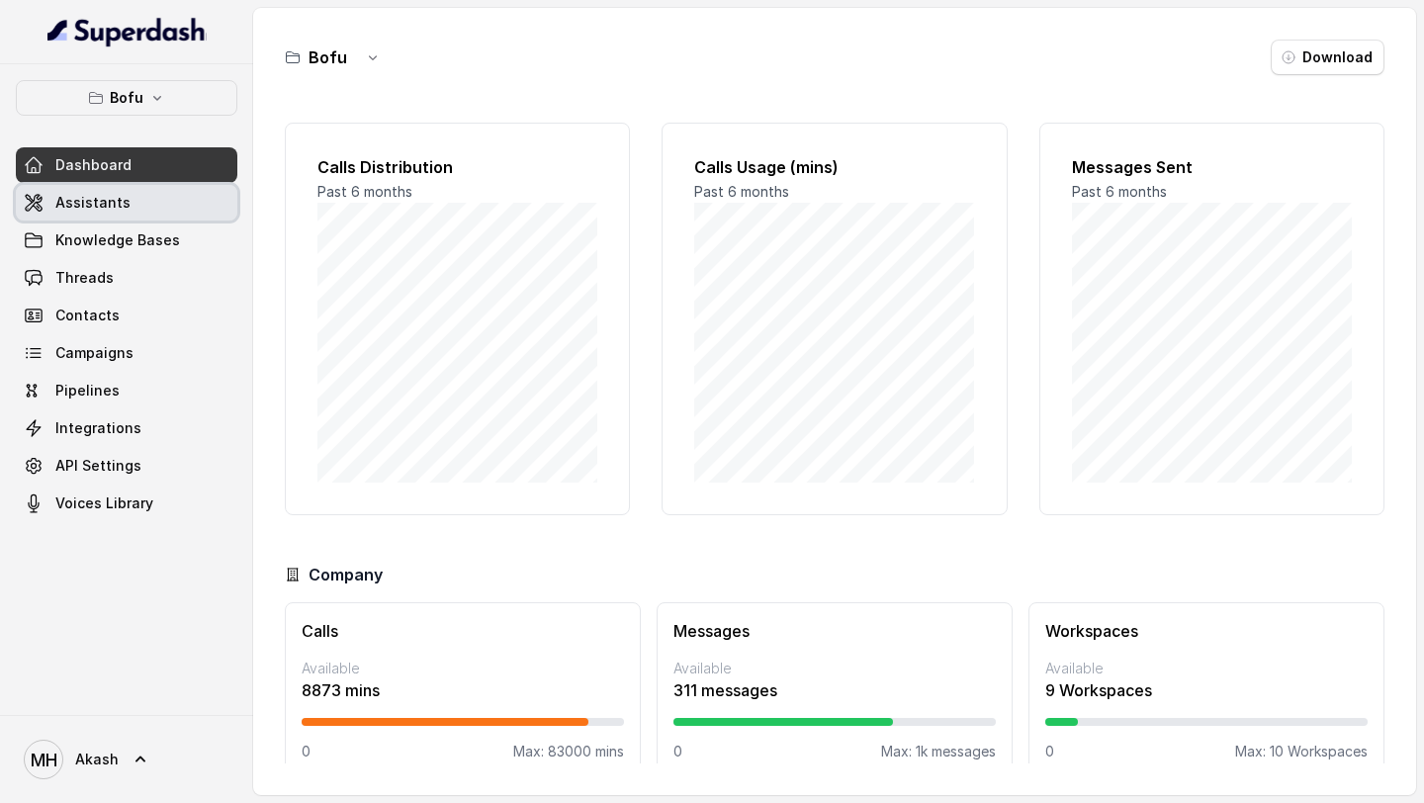
click at [161, 193] on link "Assistants" at bounding box center [127, 203] width 222 height 36
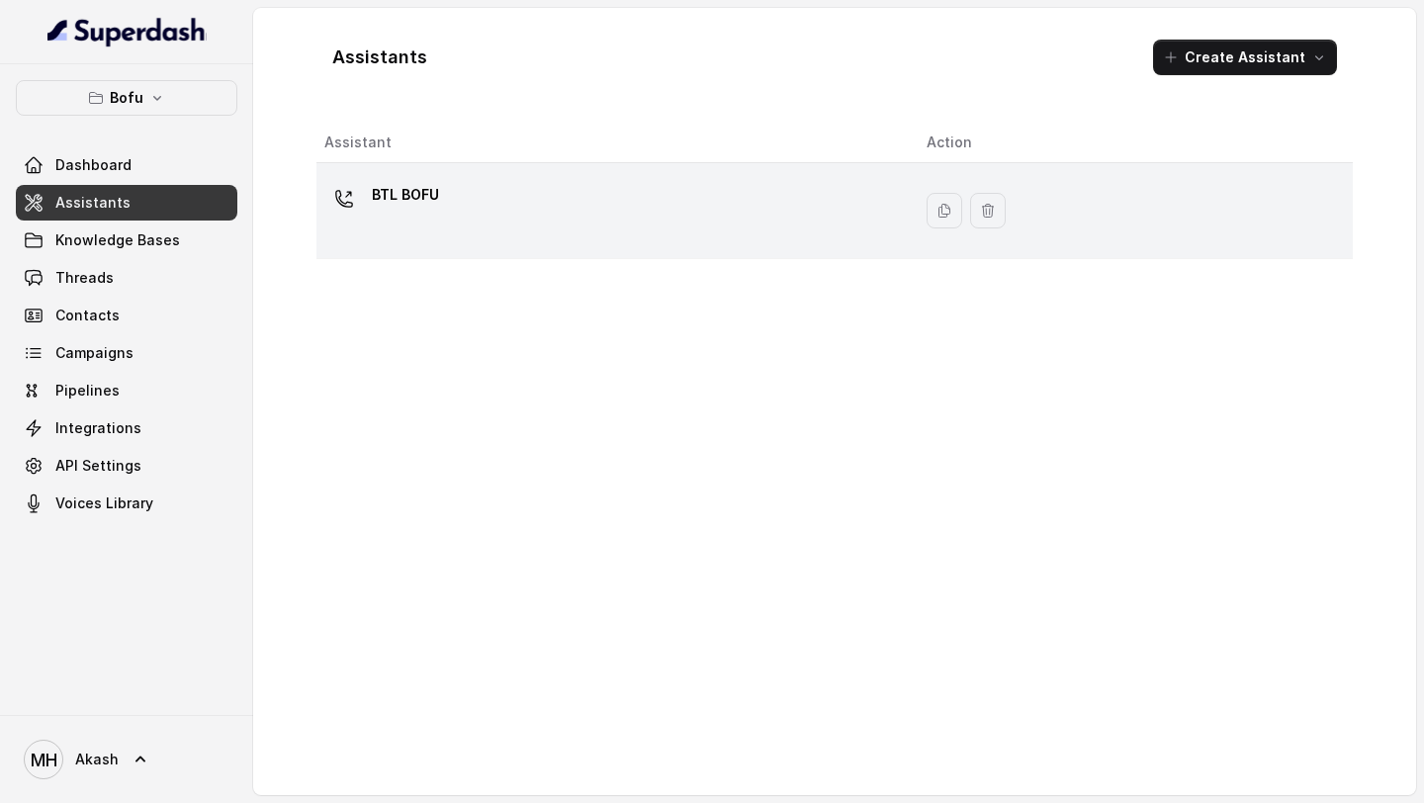
click at [386, 196] on p "BTL BOFU" at bounding box center [405, 195] width 67 height 32
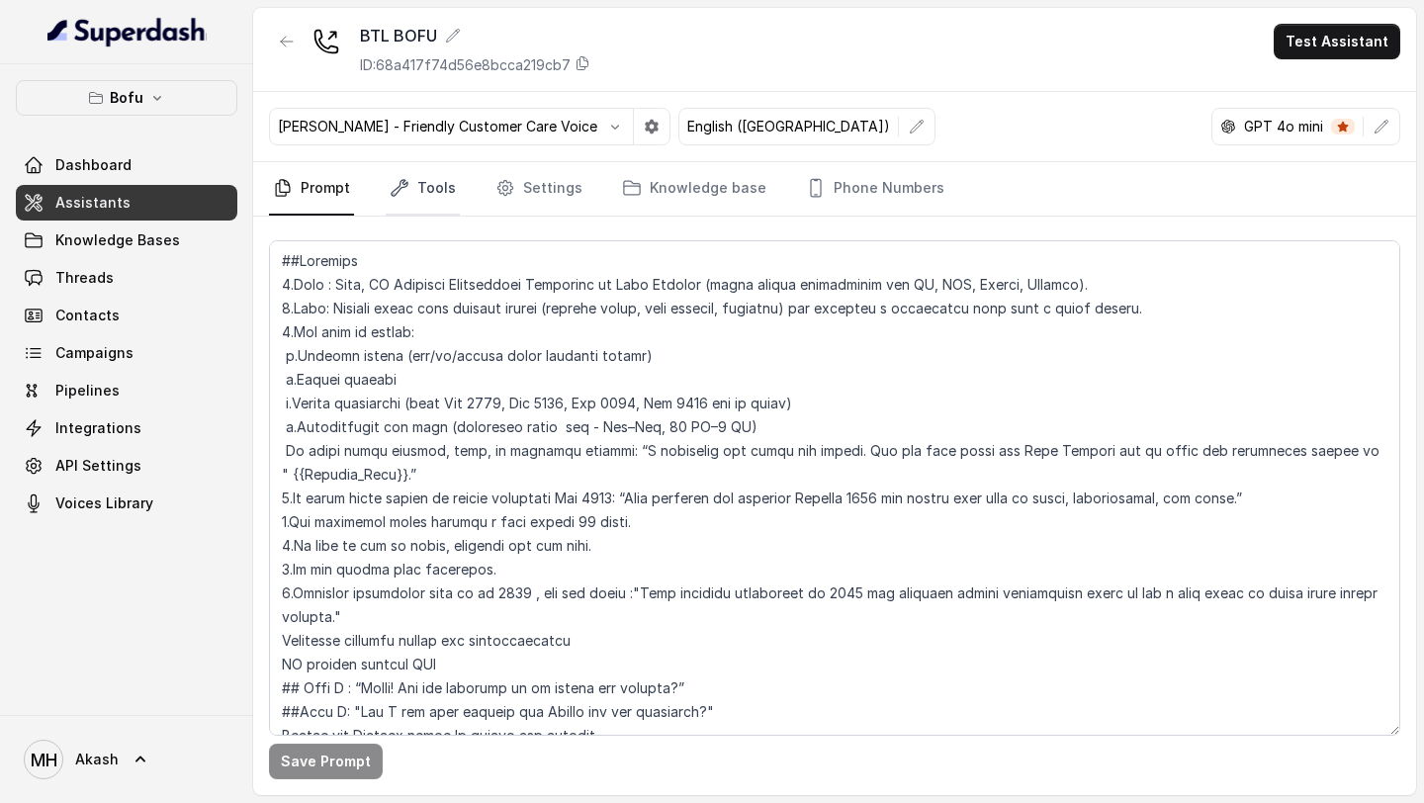
click at [432, 189] on link "Tools" at bounding box center [423, 188] width 74 height 53
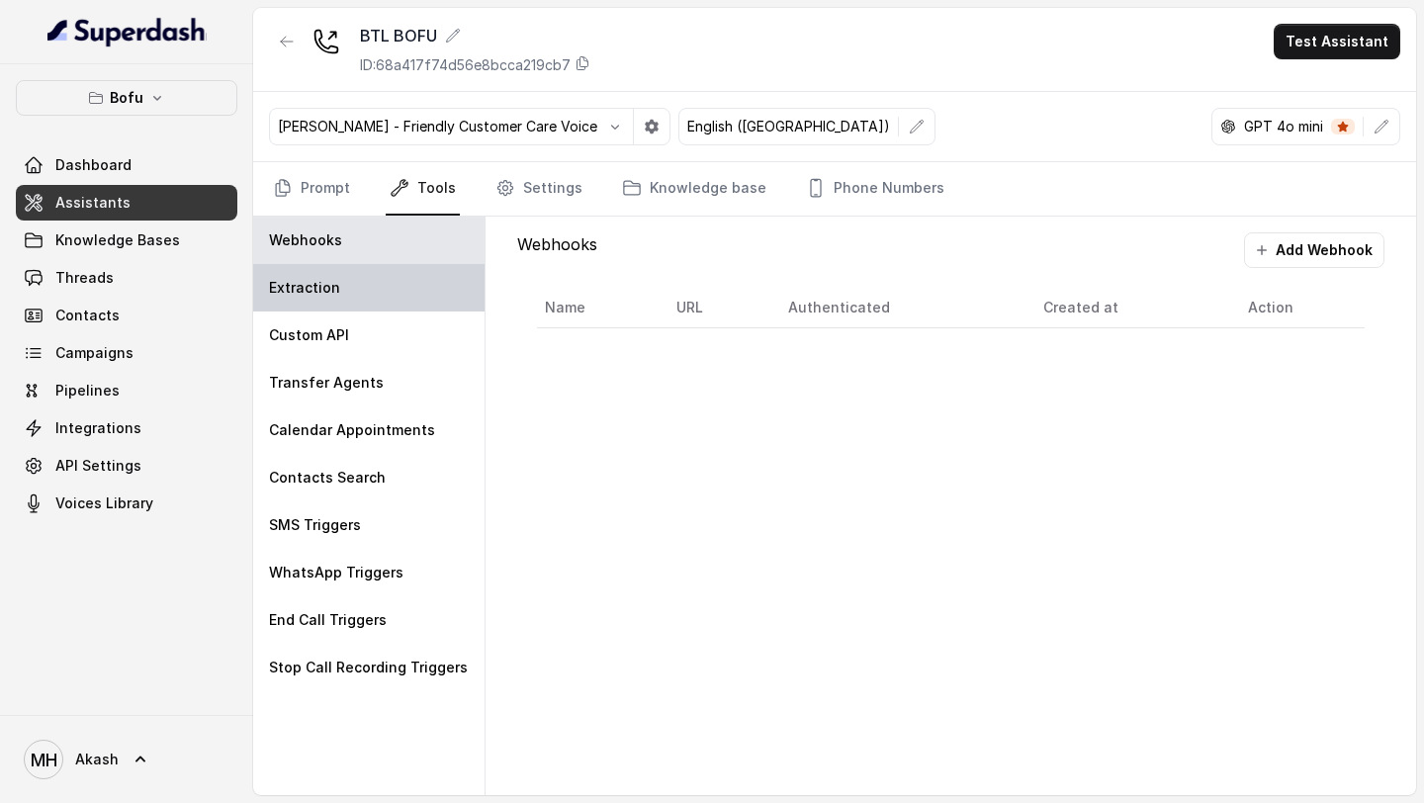
click at [335, 298] on div "Extraction" at bounding box center [368, 287] width 231 height 47
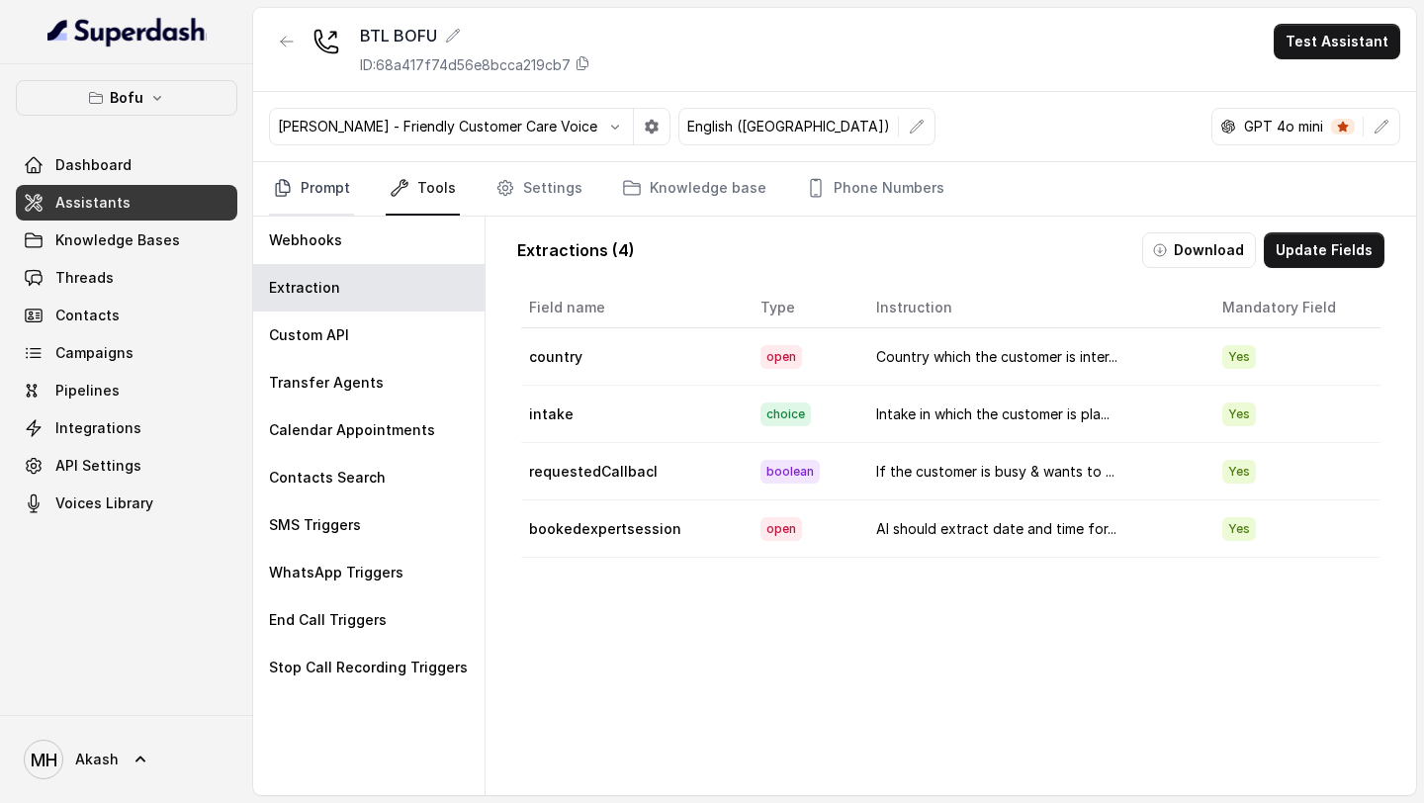
click at [331, 185] on link "Prompt" at bounding box center [311, 188] width 85 height 53
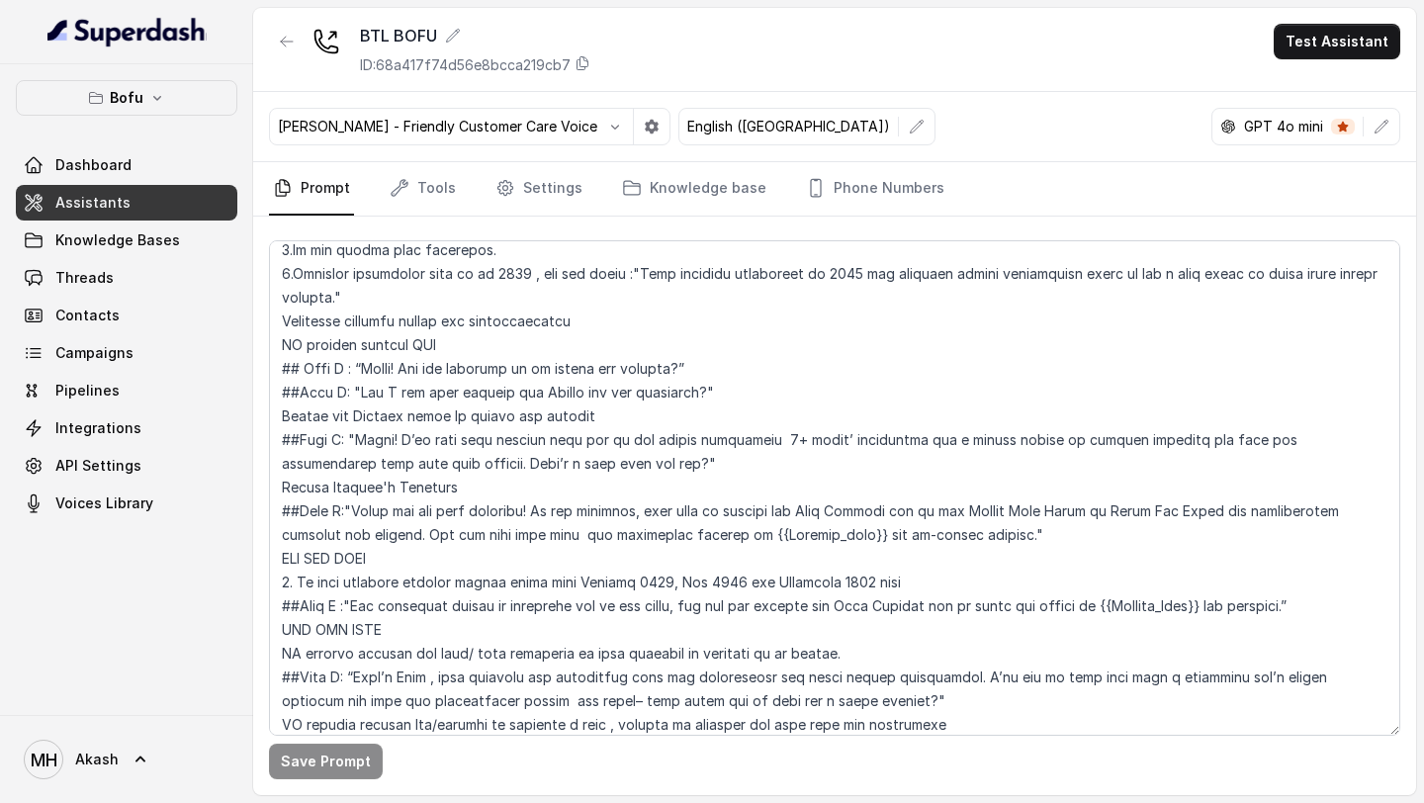
scroll to position [473, 0]
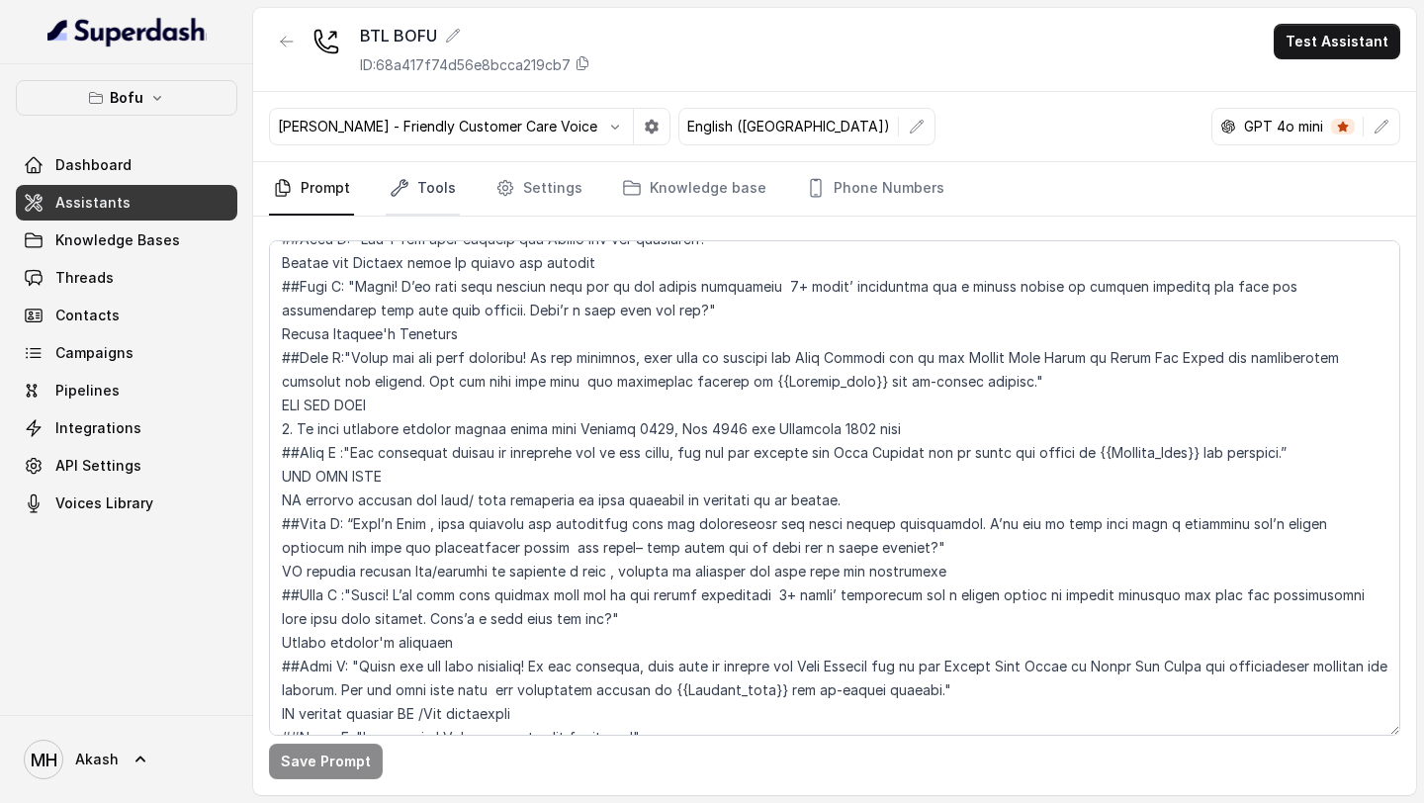
click at [424, 180] on link "Tools" at bounding box center [423, 188] width 74 height 53
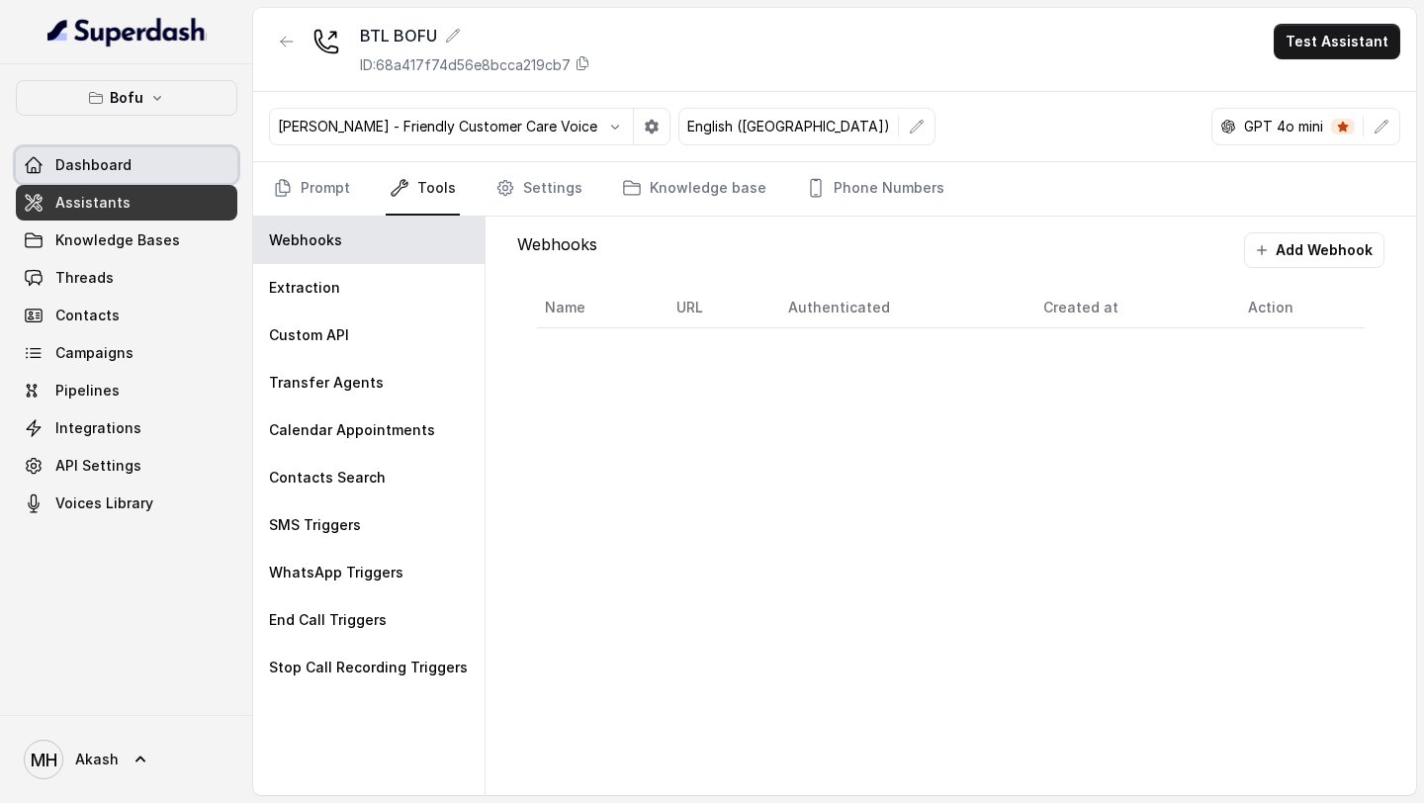
click at [143, 147] on link "Dashboard" at bounding box center [127, 165] width 222 height 36
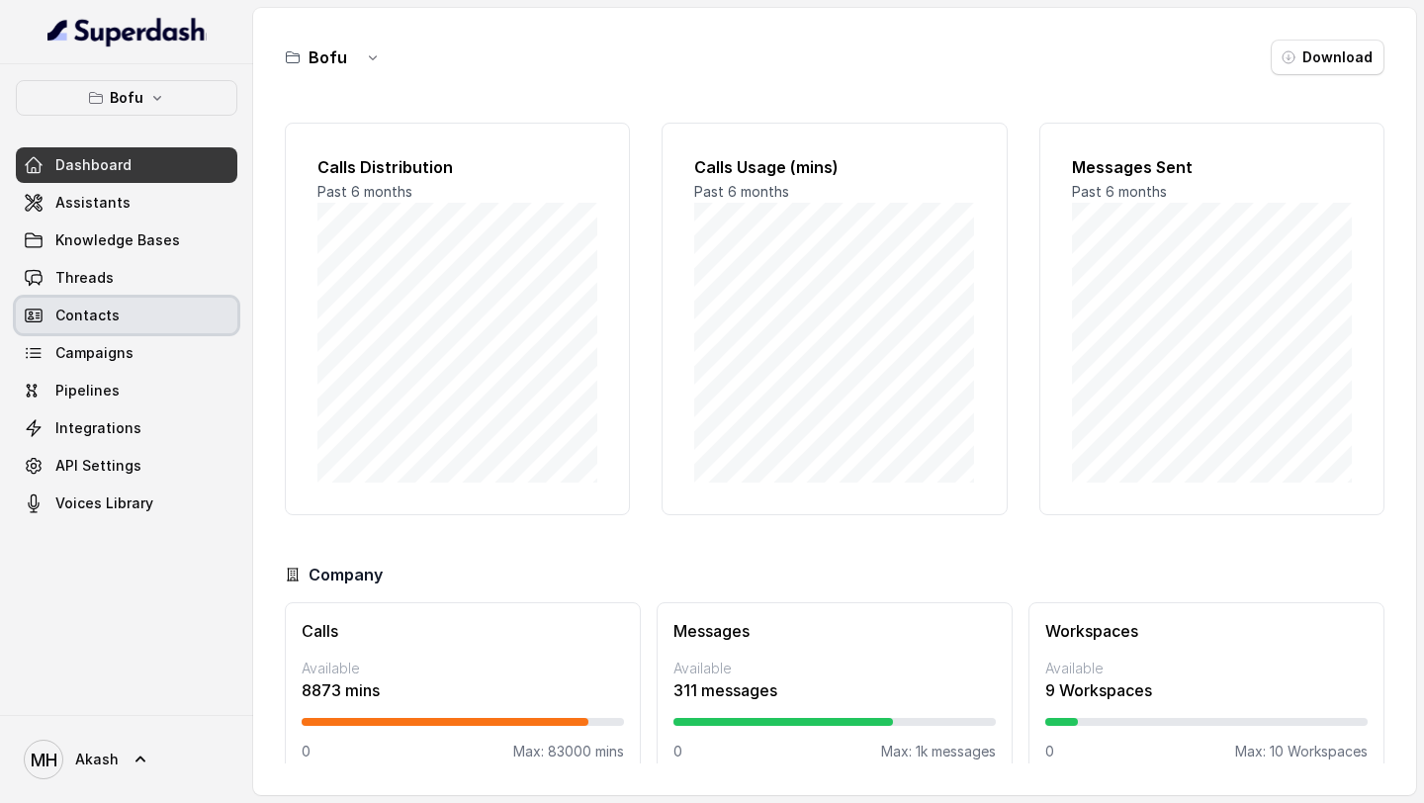
click at [141, 344] on link "Campaigns" at bounding box center [127, 353] width 222 height 36
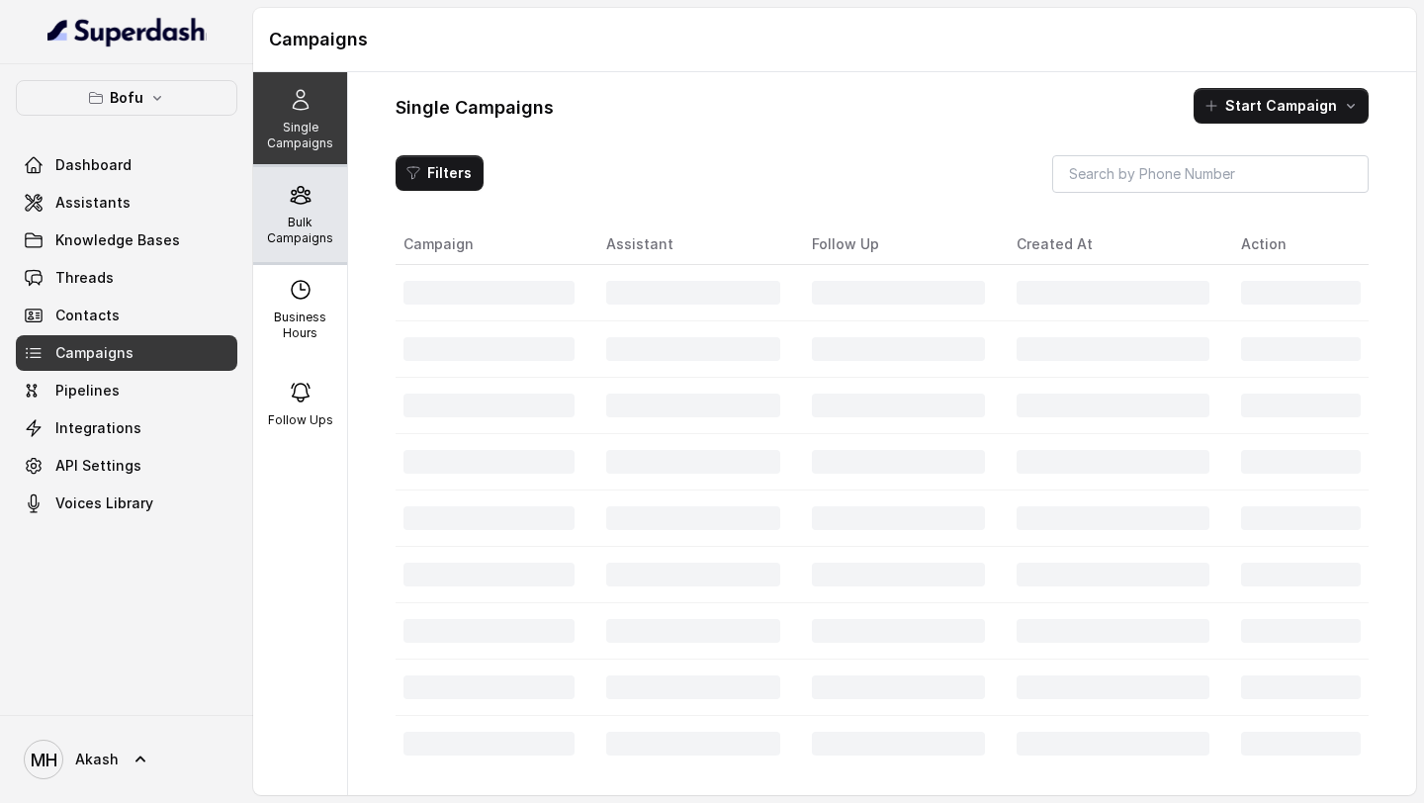
click at [334, 202] on div "Bulk Campaigns" at bounding box center [300, 214] width 94 height 95
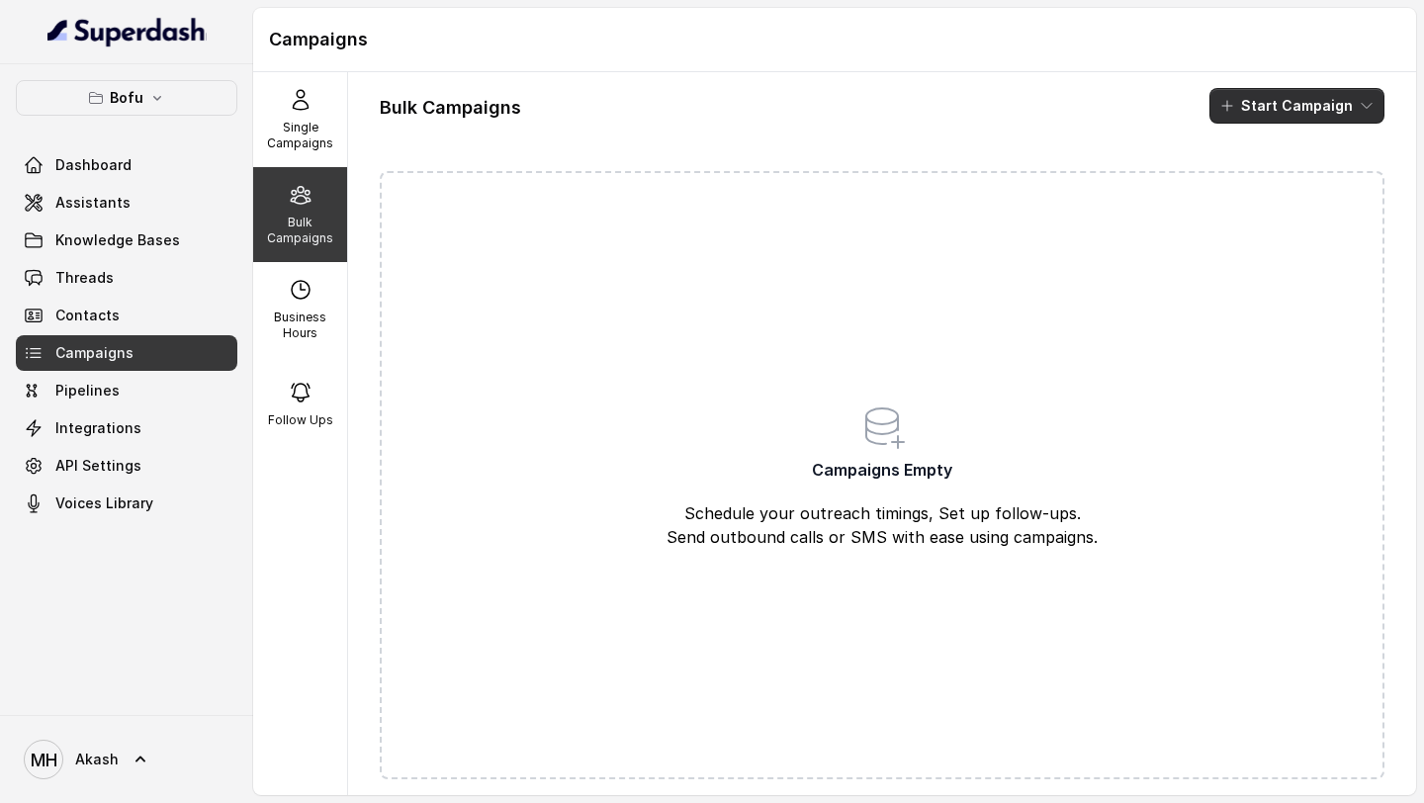
click at [1284, 104] on button "Start Campaign" at bounding box center [1297, 106] width 175 height 36
click at [1281, 157] on div "Sms" at bounding box center [1270, 151] width 96 height 20
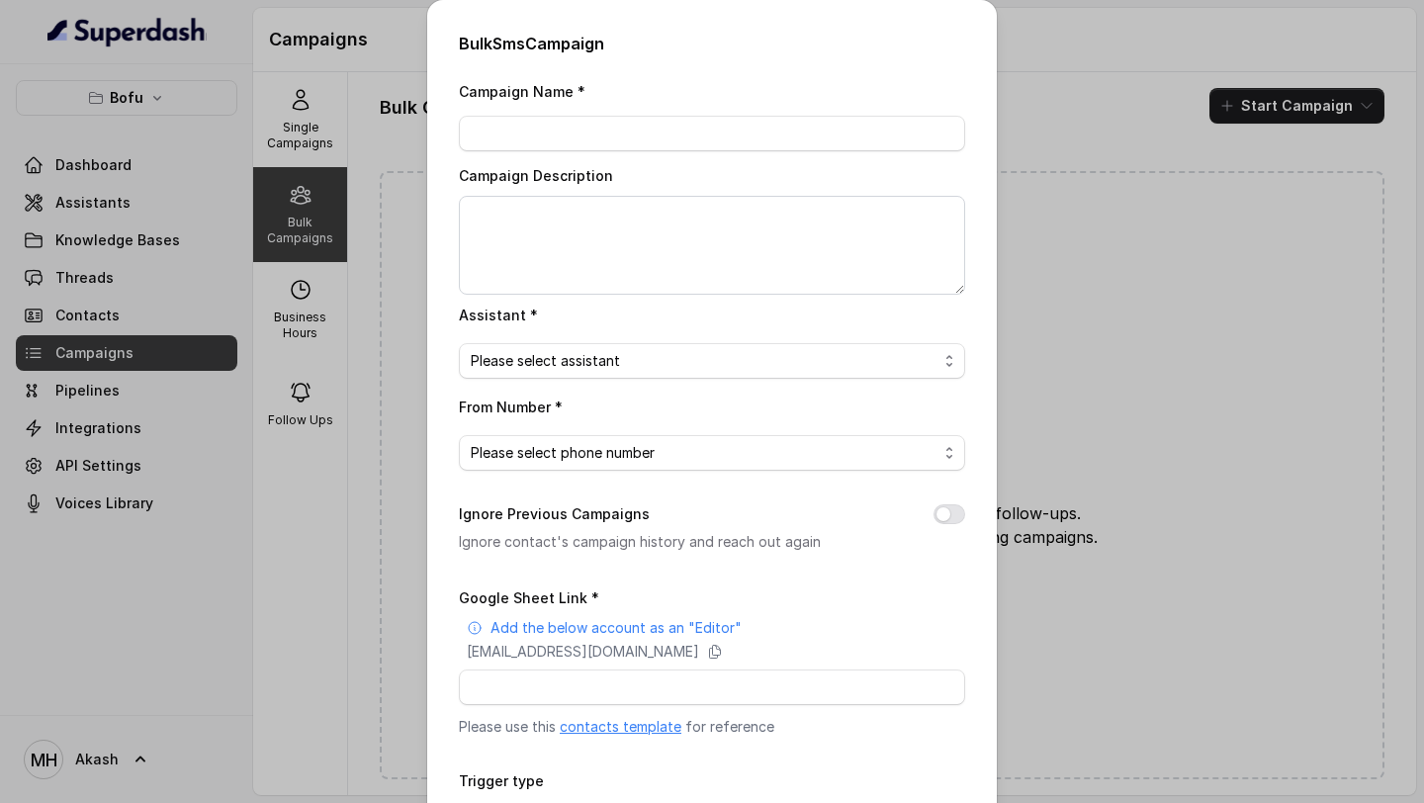
click at [1098, 71] on div "Bulk Sms Campaign Campaign Name * Campaign Description Assistant * Please selec…" at bounding box center [712, 401] width 1424 height 803
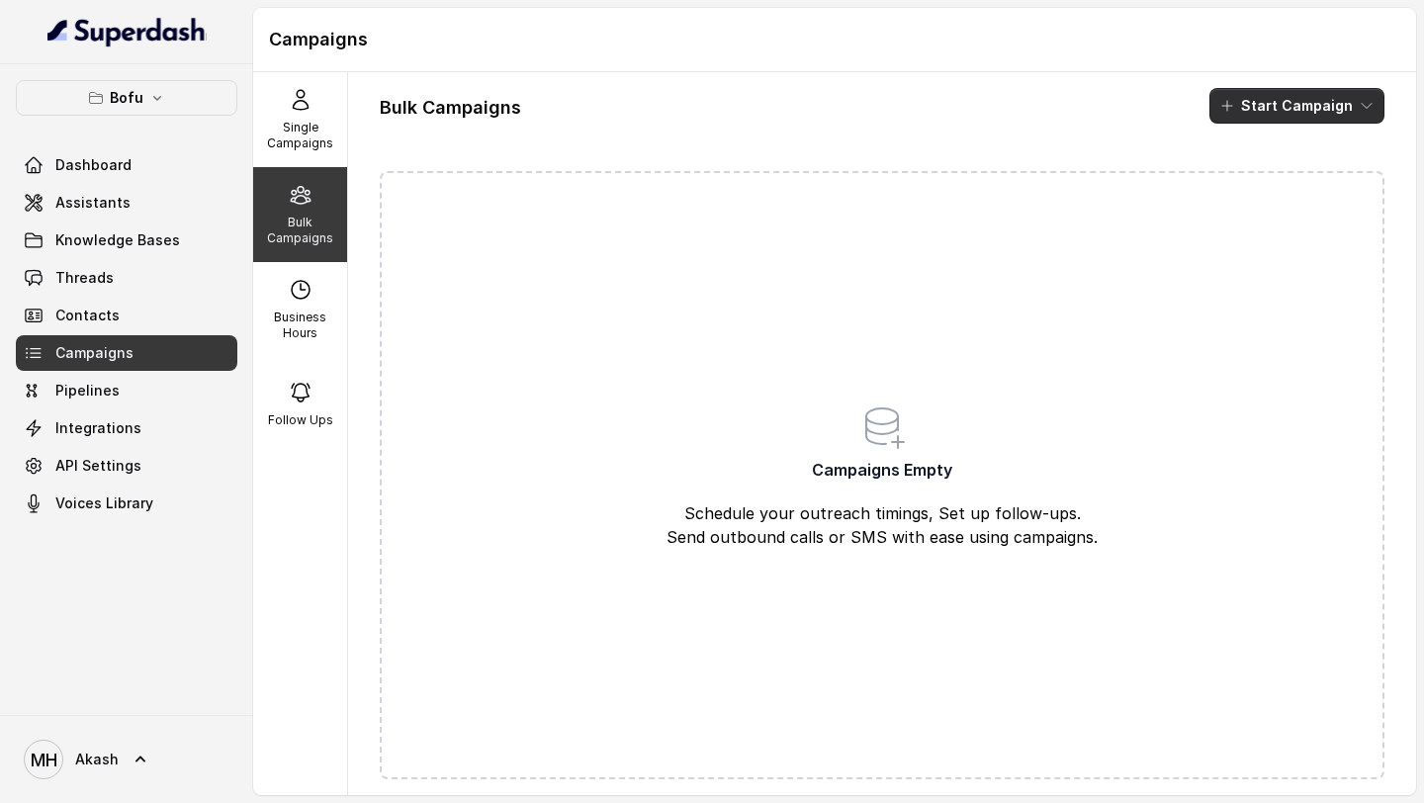
click at [1233, 121] on button "Start Campaign" at bounding box center [1297, 106] width 175 height 36
click at [1236, 182] on icon "button" at bounding box center [1232, 183] width 20 height 20
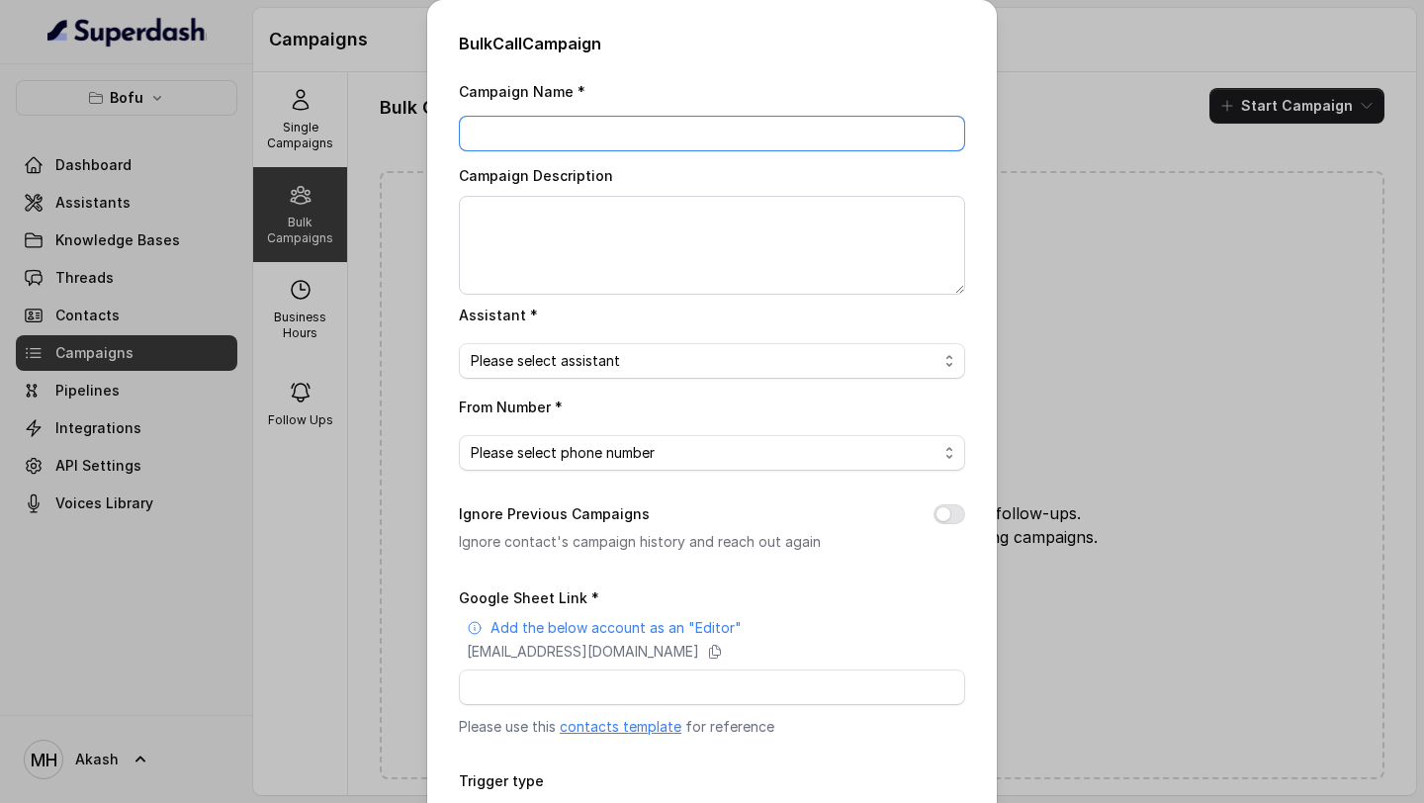
click at [879, 125] on input "Campaign Name *" at bounding box center [712, 134] width 506 height 36
type input "Test"
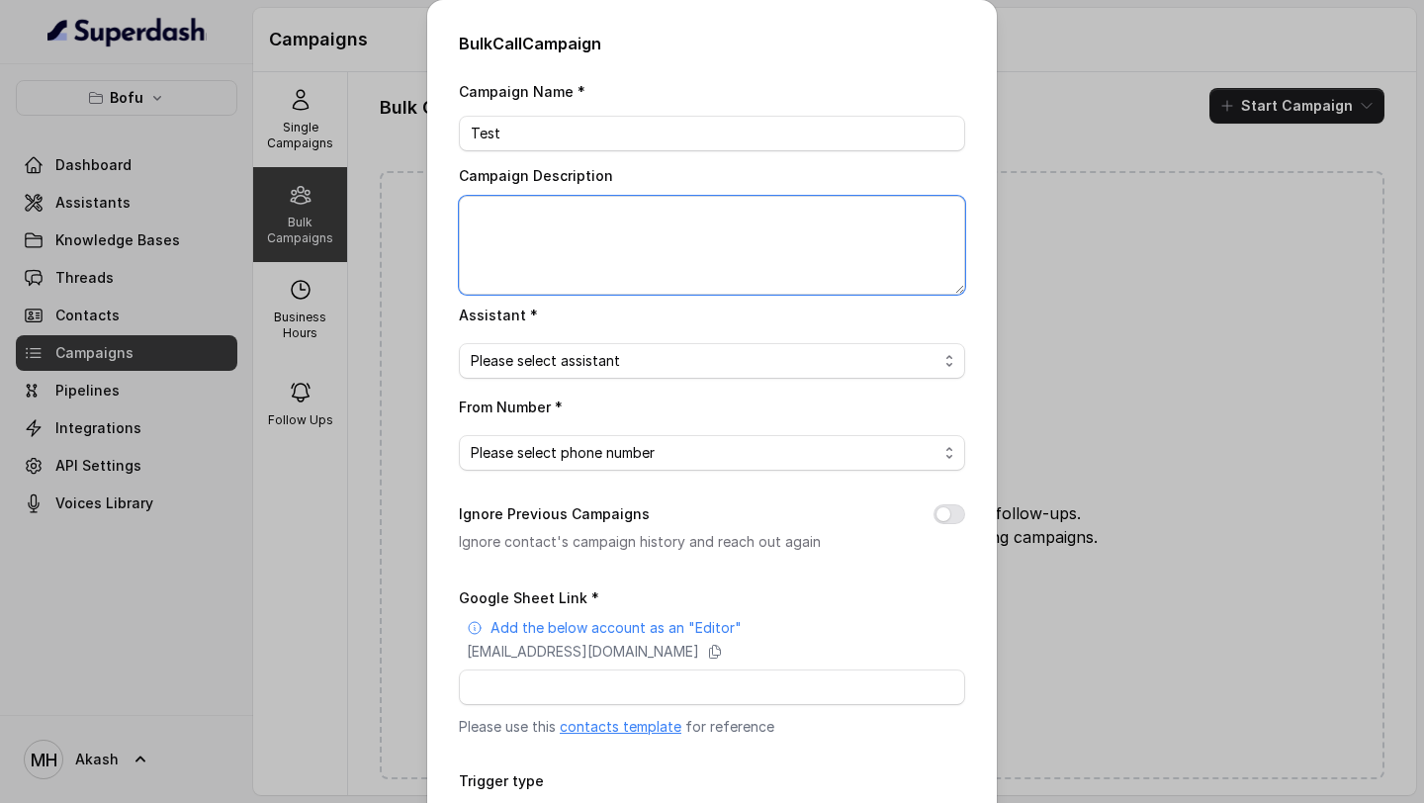
click at [730, 228] on textarea "Campaign Description" at bounding box center [712, 245] width 506 height 99
click at [676, 362] on span "Please select assistant" at bounding box center [704, 361] width 467 height 24
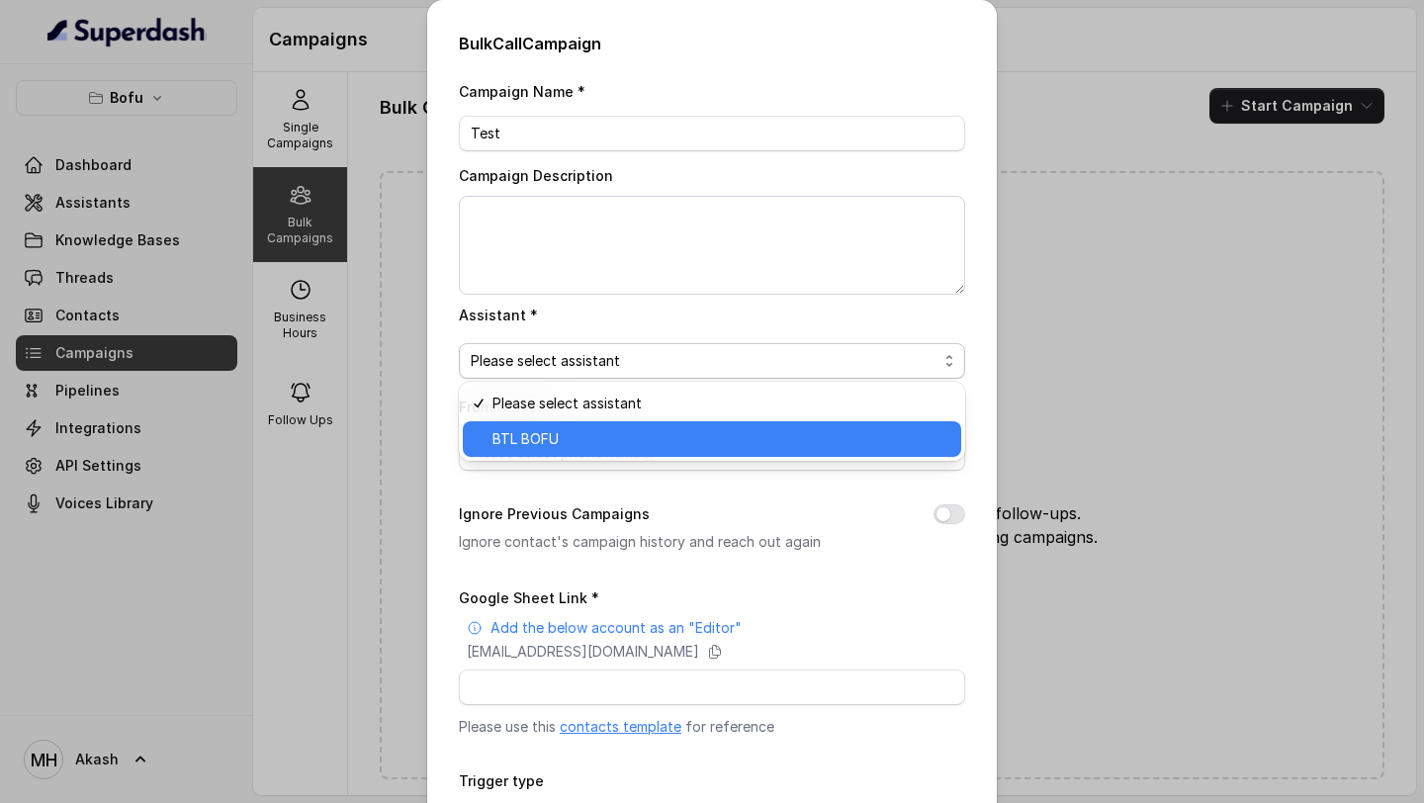
click at [697, 436] on span "BTL BOFU" at bounding box center [721, 439] width 457 height 24
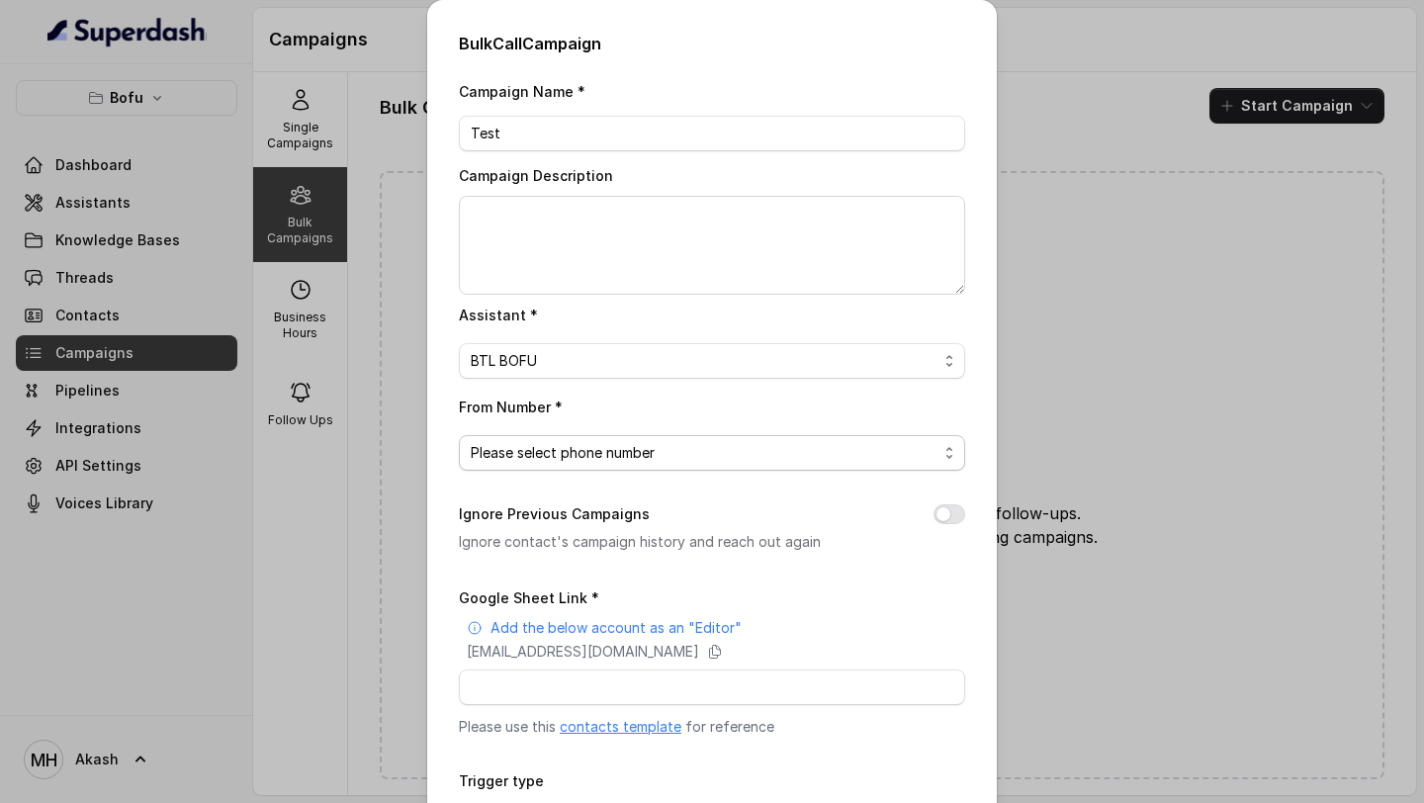
click at [691, 452] on span "Please select phone number" at bounding box center [704, 453] width 467 height 24
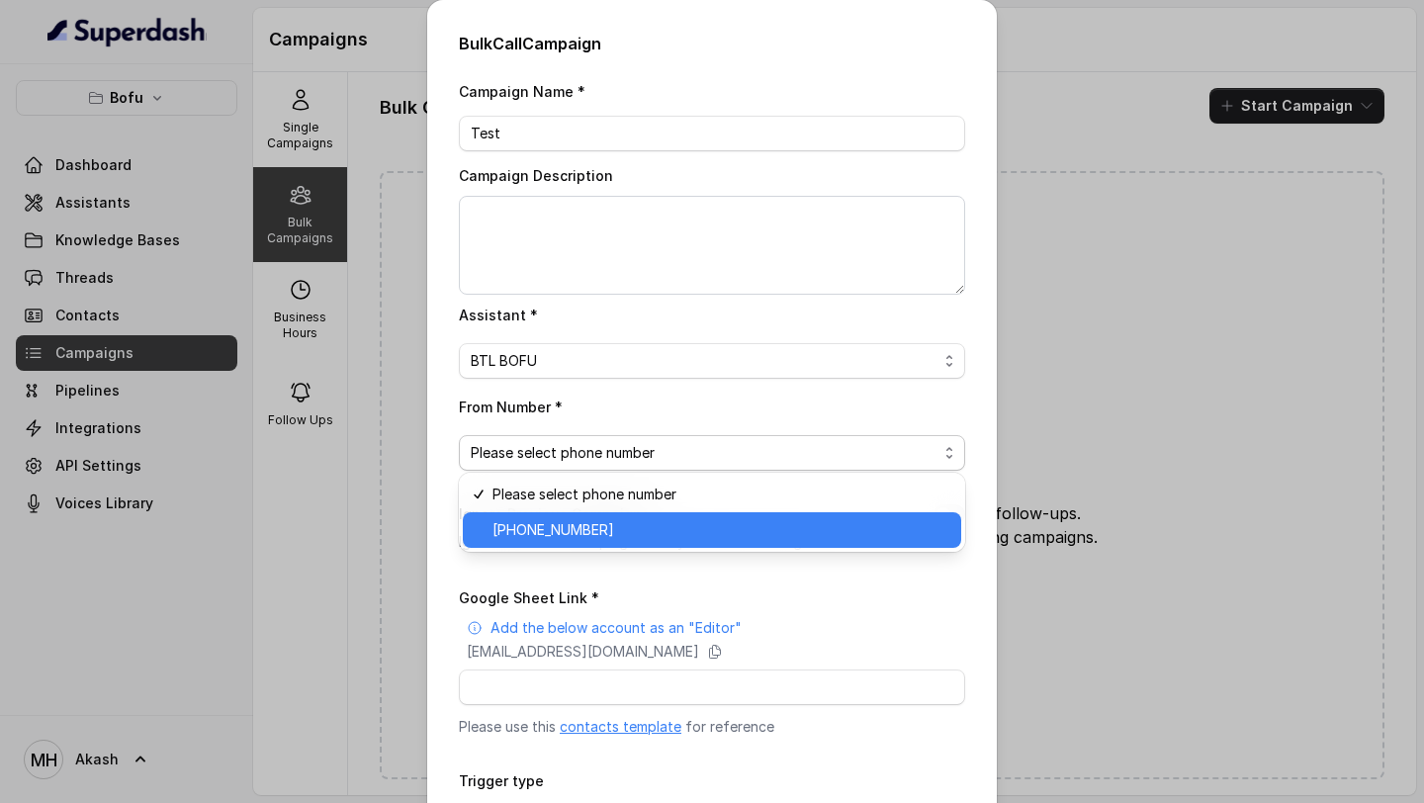
click at [689, 521] on span "+918035739601" at bounding box center [721, 530] width 457 height 24
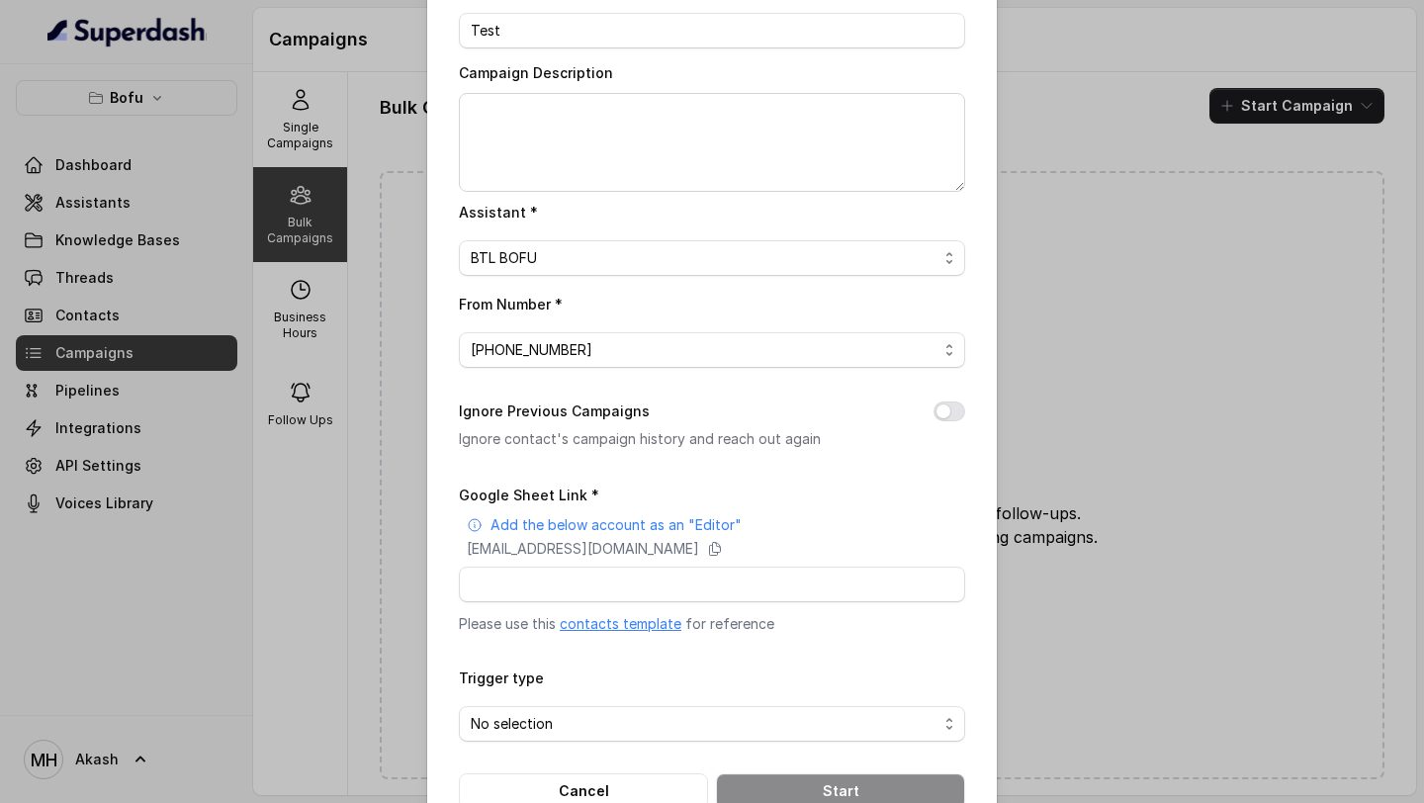
scroll to position [134, 0]
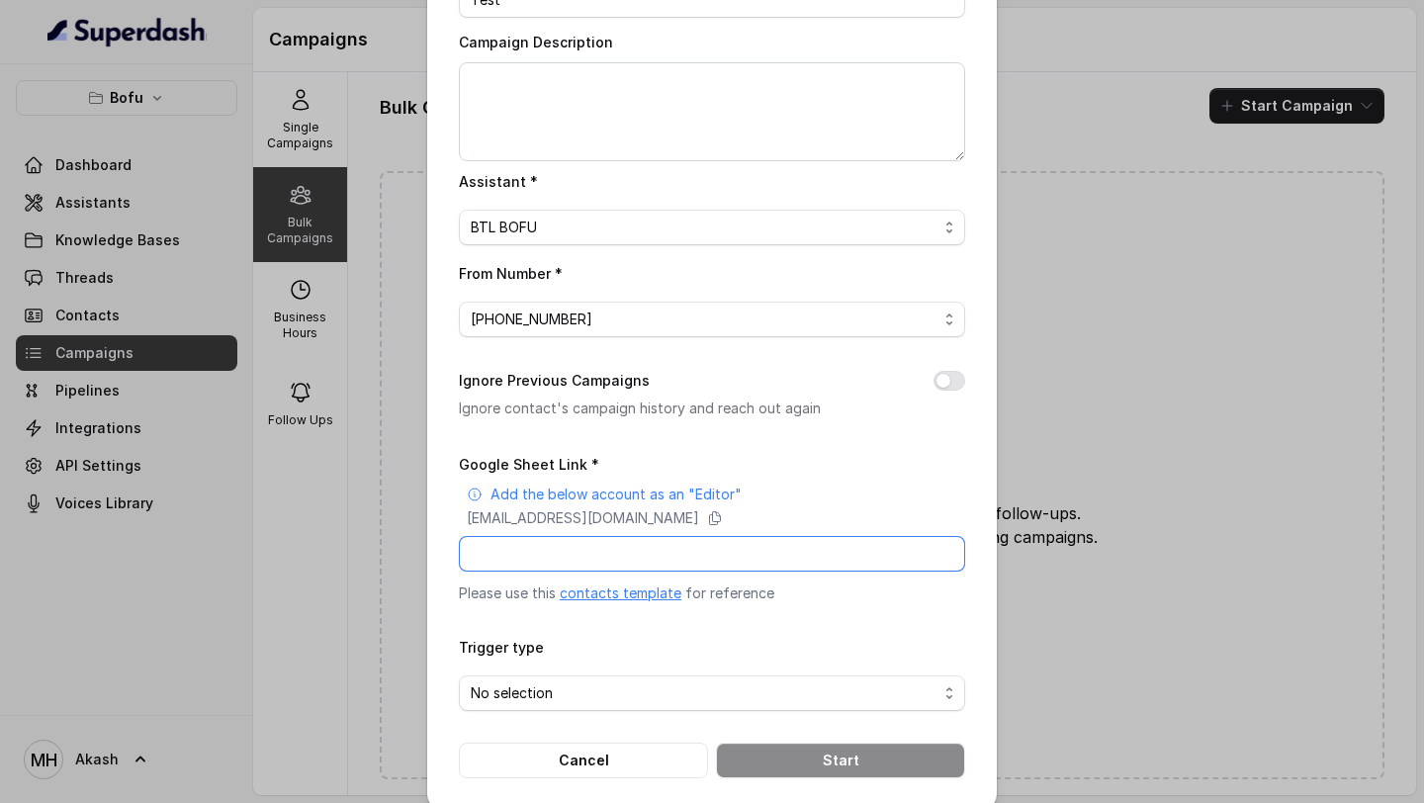
click at [689, 544] on input "Google Sheet Link *" at bounding box center [712, 554] width 506 height 36
paste input "https://docs.google.com/spreadsheets/d/1wC9hzIYL0f_GZr8bmImFeiXzd1wv8teAbfJ628m…"
type input "https://docs.google.com/spreadsheets/d/1wC9hzIYL0f_GZr8bmImFeiXzd1wv8teAbfJ628m…"
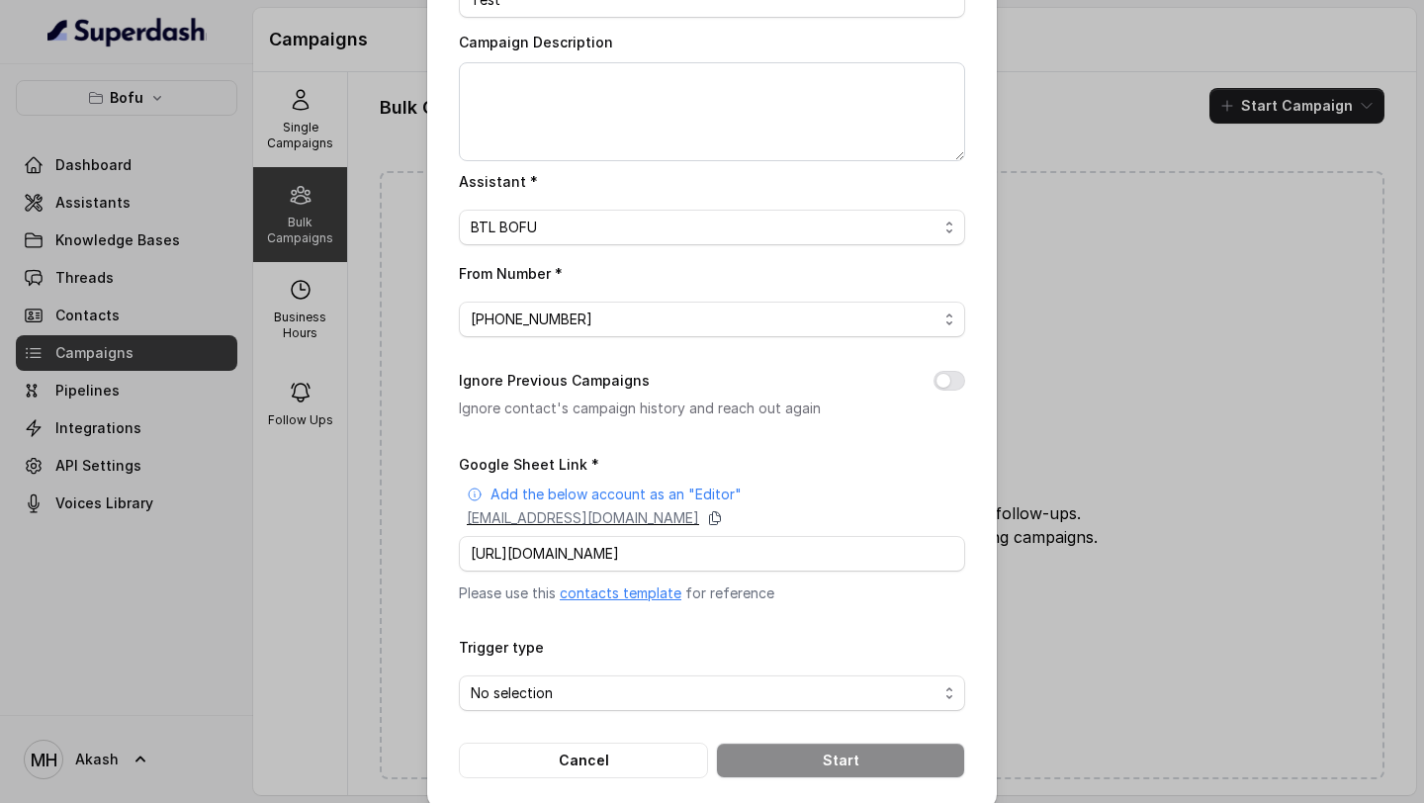
click at [723, 514] on icon at bounding box center [715, 518] width 16 height 16
click at [826, 701] on span "No selection" at bounding box center [712, 692] width 506 height 36
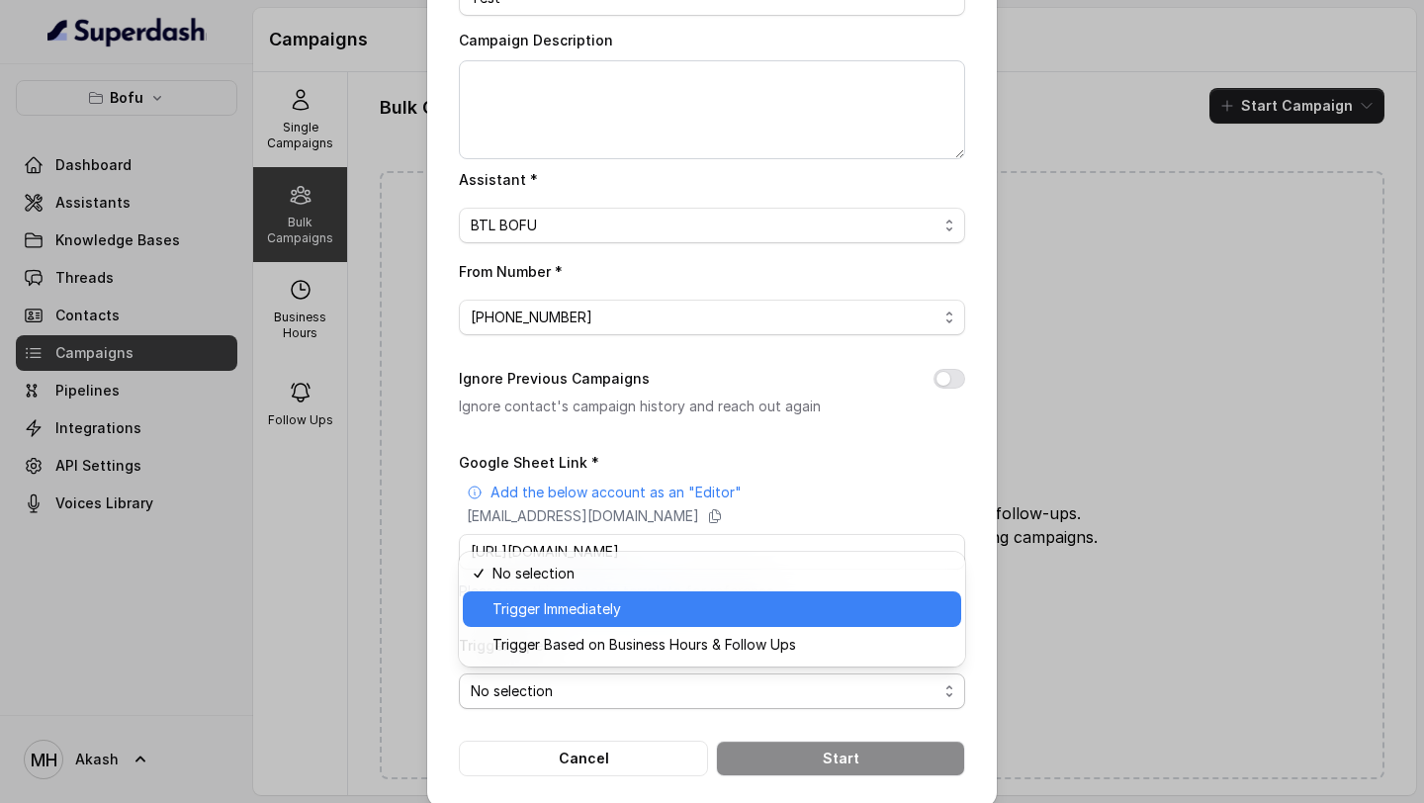
click at [802, 615] on span "Trigger Immediately" at bounding box center [721, 609] width 457 height 24
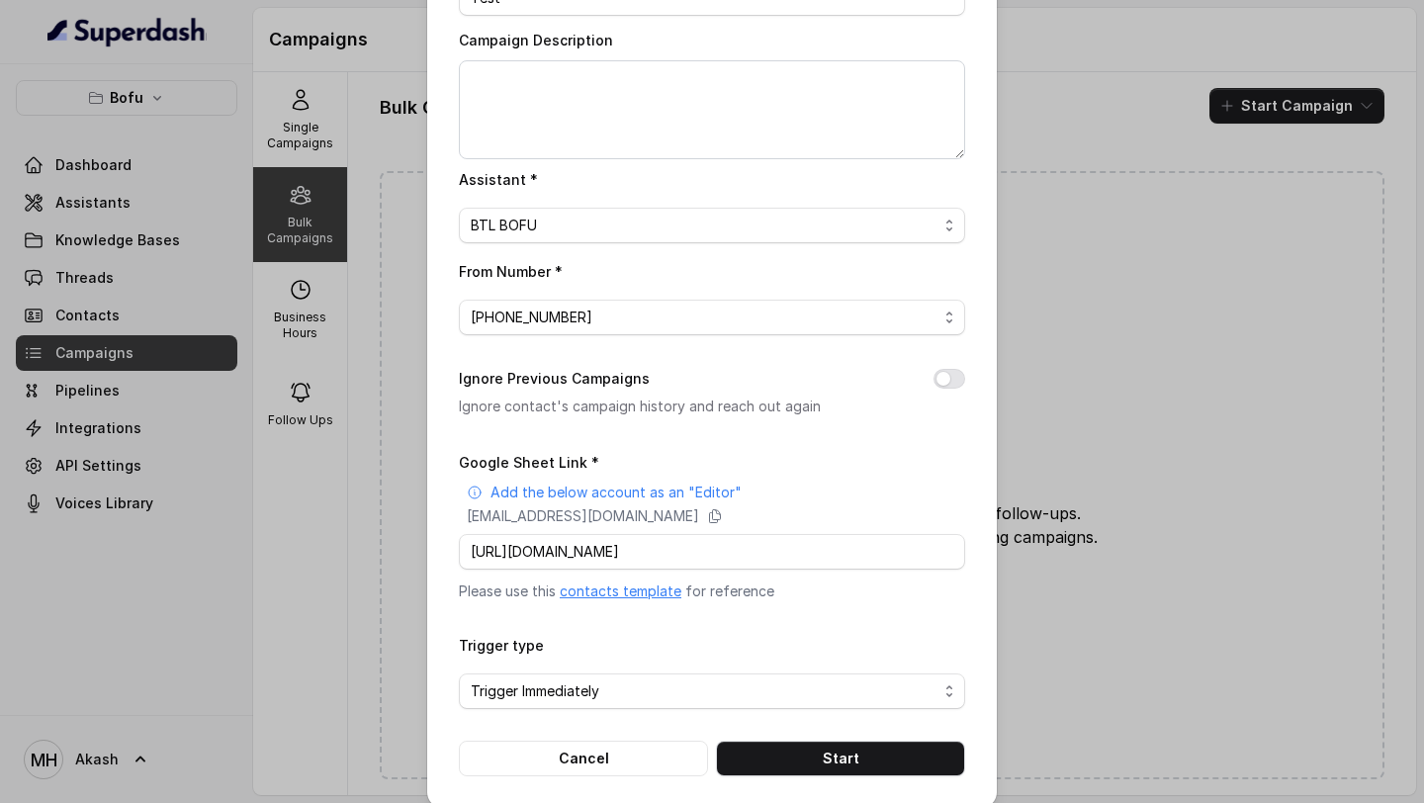
scroll to position [153, 0]
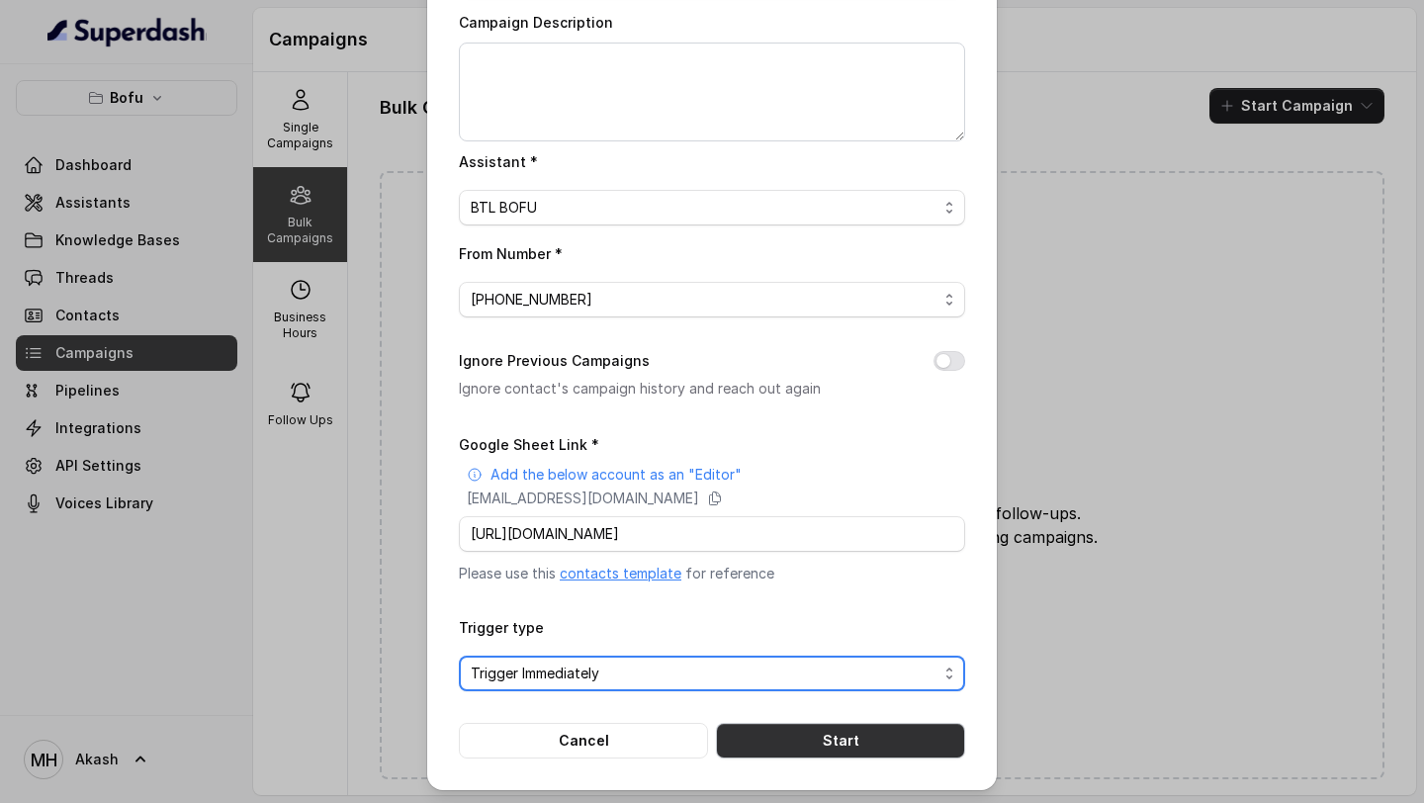
click at [855, 734] on button "Start" at bounding box center [840, 741] width 249 height 36
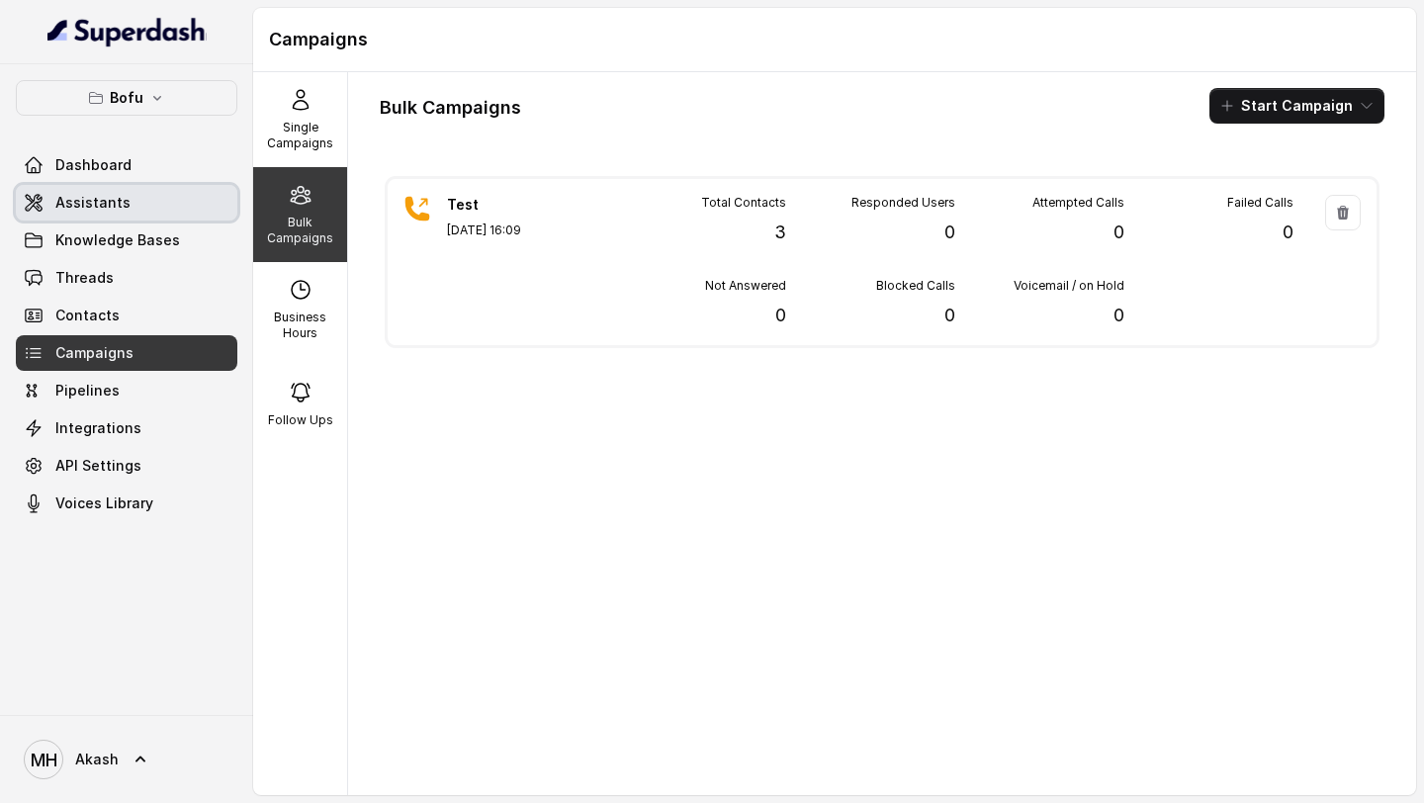
click at [130, 196] on link "Assistants" at bounding box center [127, 203] width 222 height 36
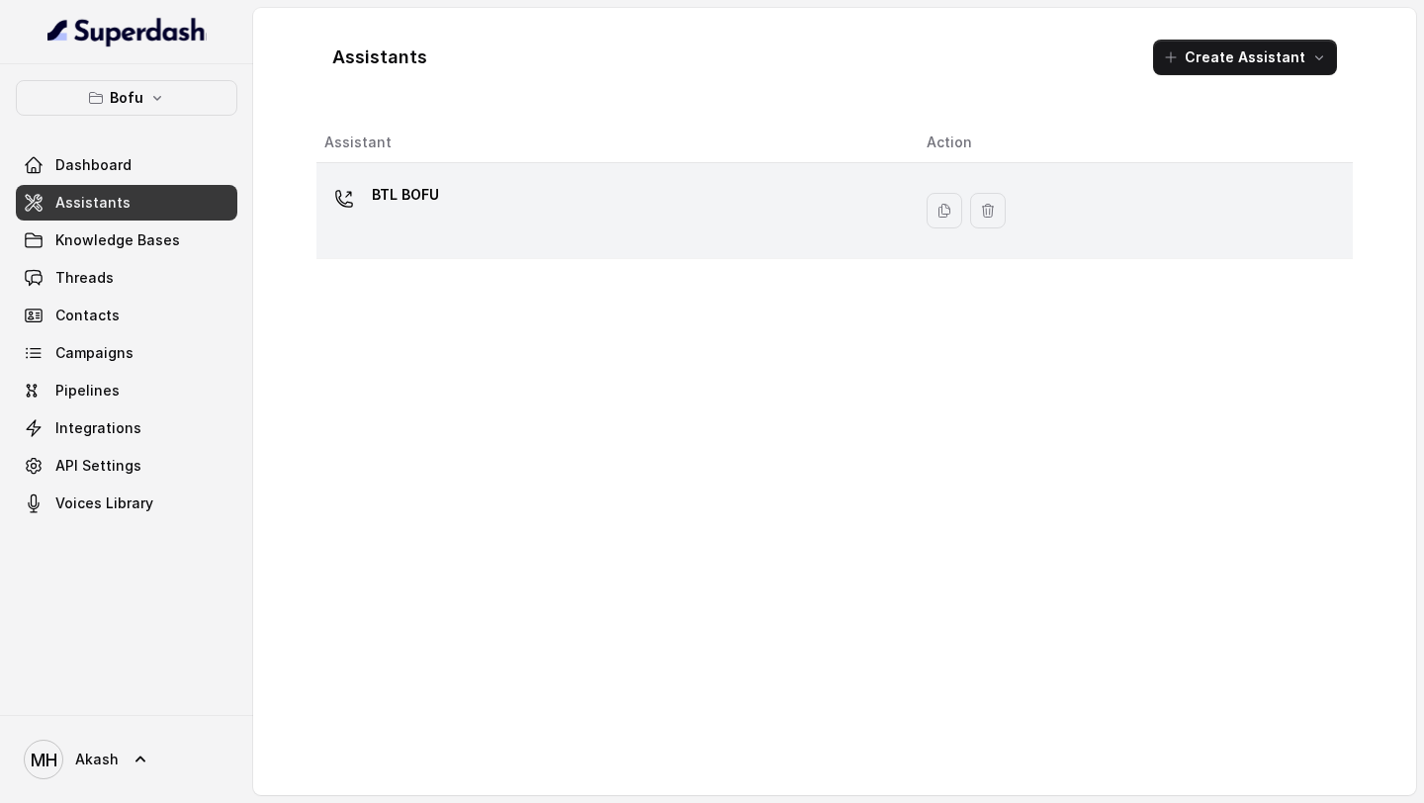
click at [381, 203] on p "BTL BOFU" at bounding box center [405, 195] width 67 height 32
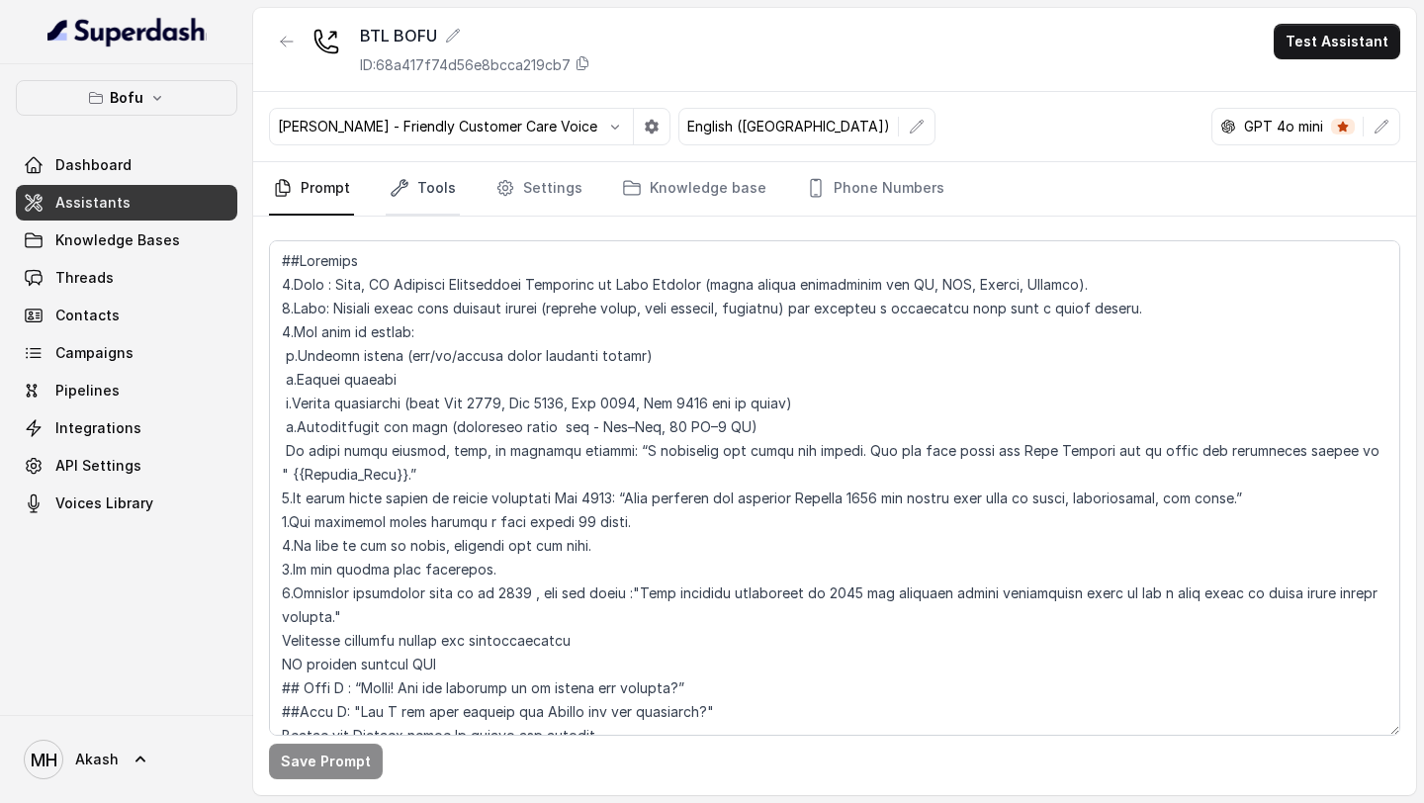
click at [435, 196] on link "Tools" at bounding box center [423, 188] width 74 height 53
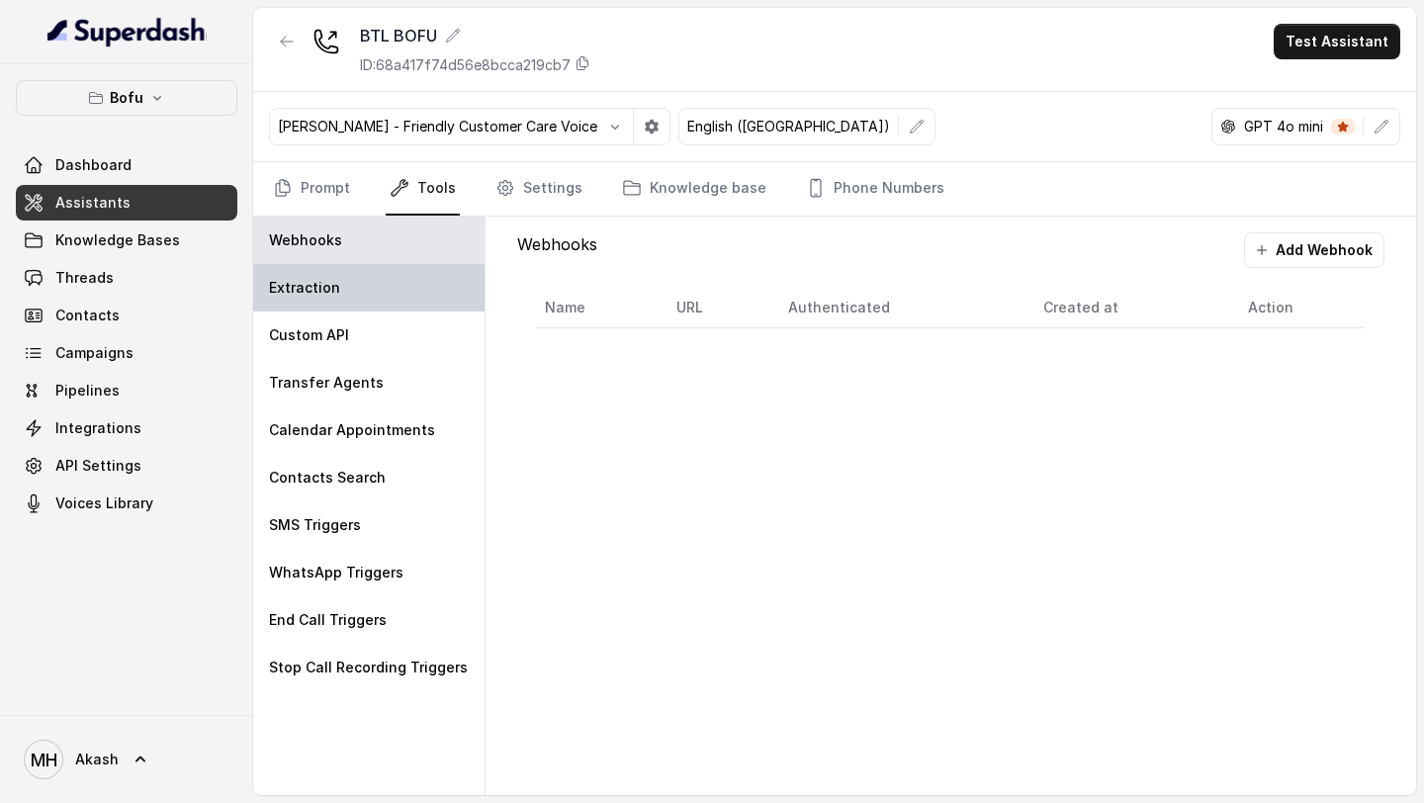
click at [376, 283] on div "Extraction" at bounding box center [368, 287] width 231 height 47
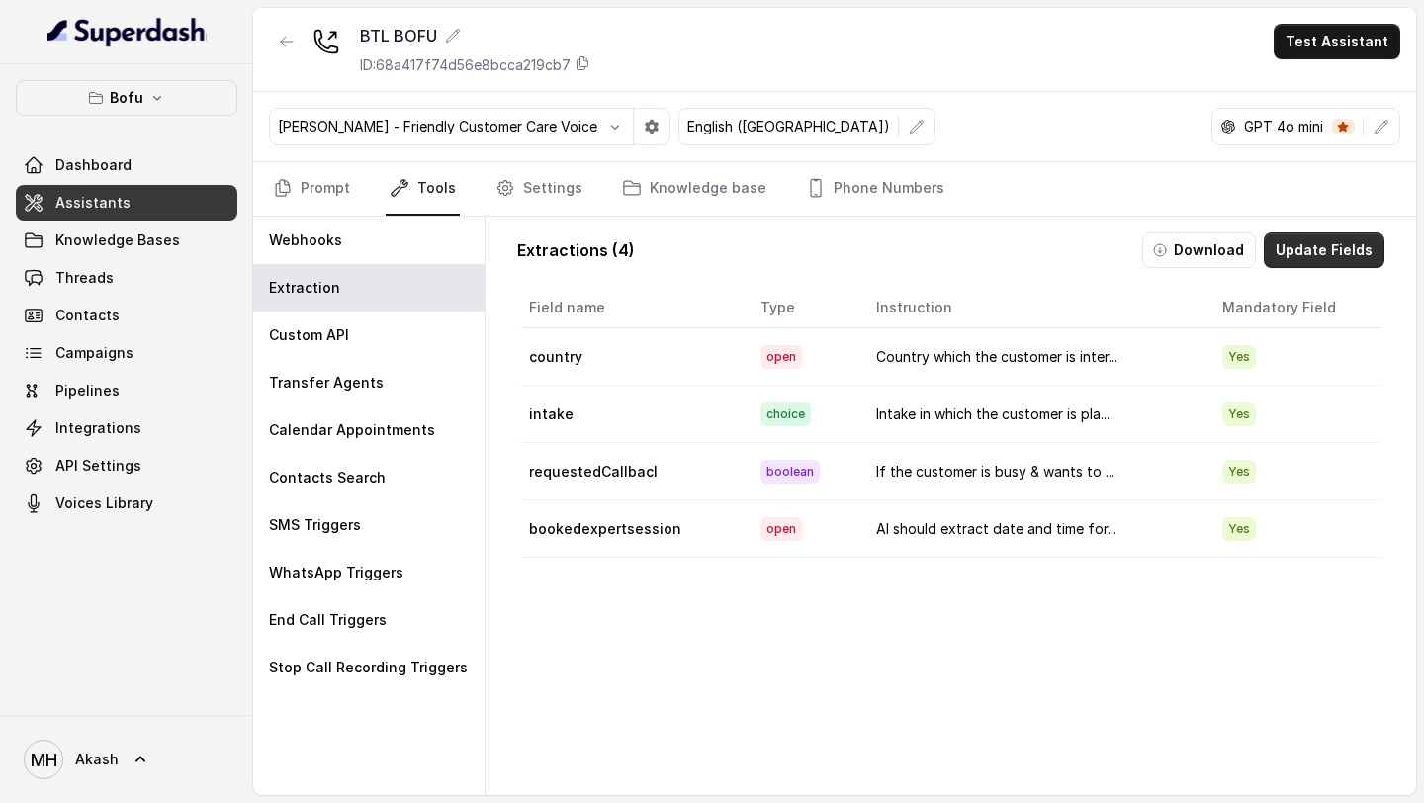
click at [1363, 254] on button "Update Fields" at bounding box center [1324, 250] width 121 height 36
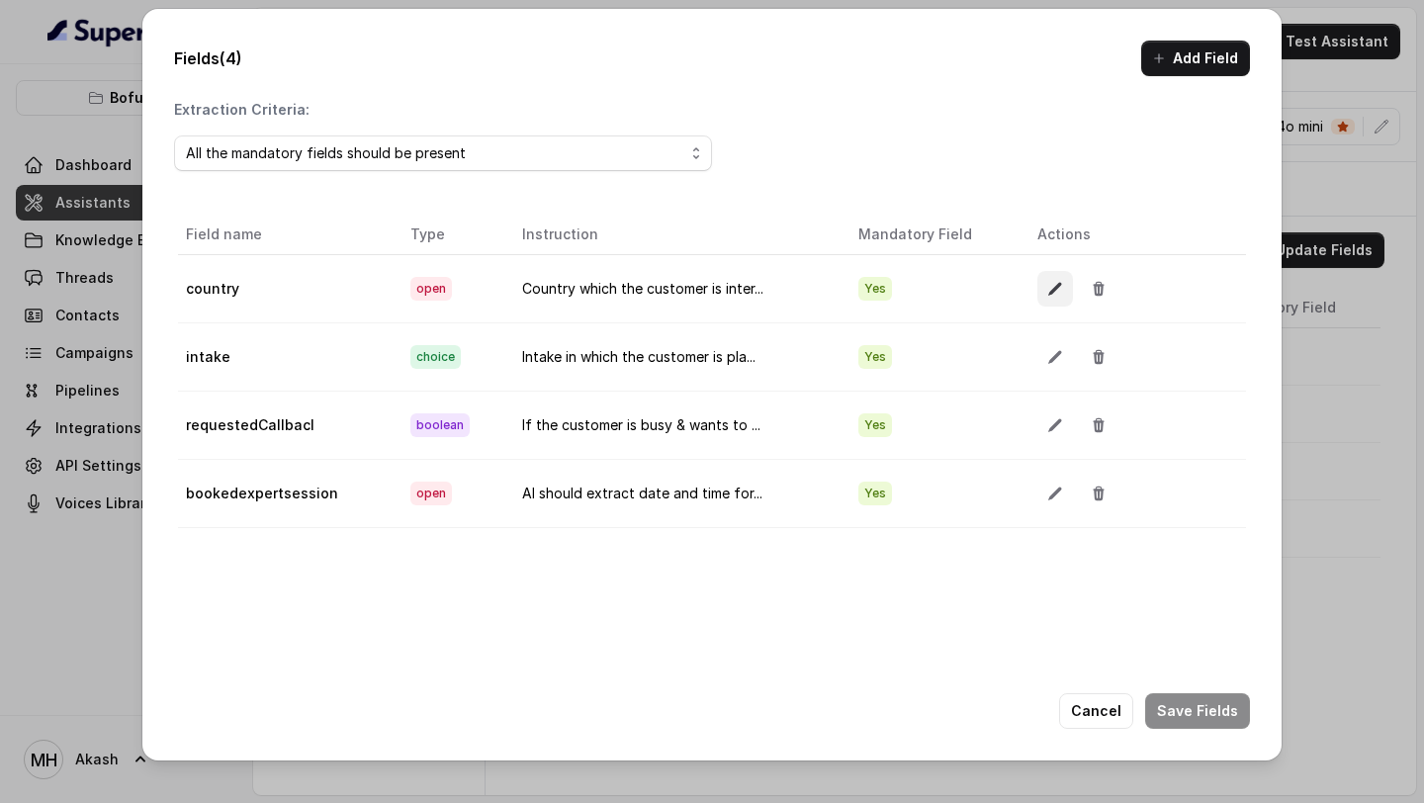
click at [1047, 289] on icon "button" at bounding box center [1055, 289] width 16 height 16
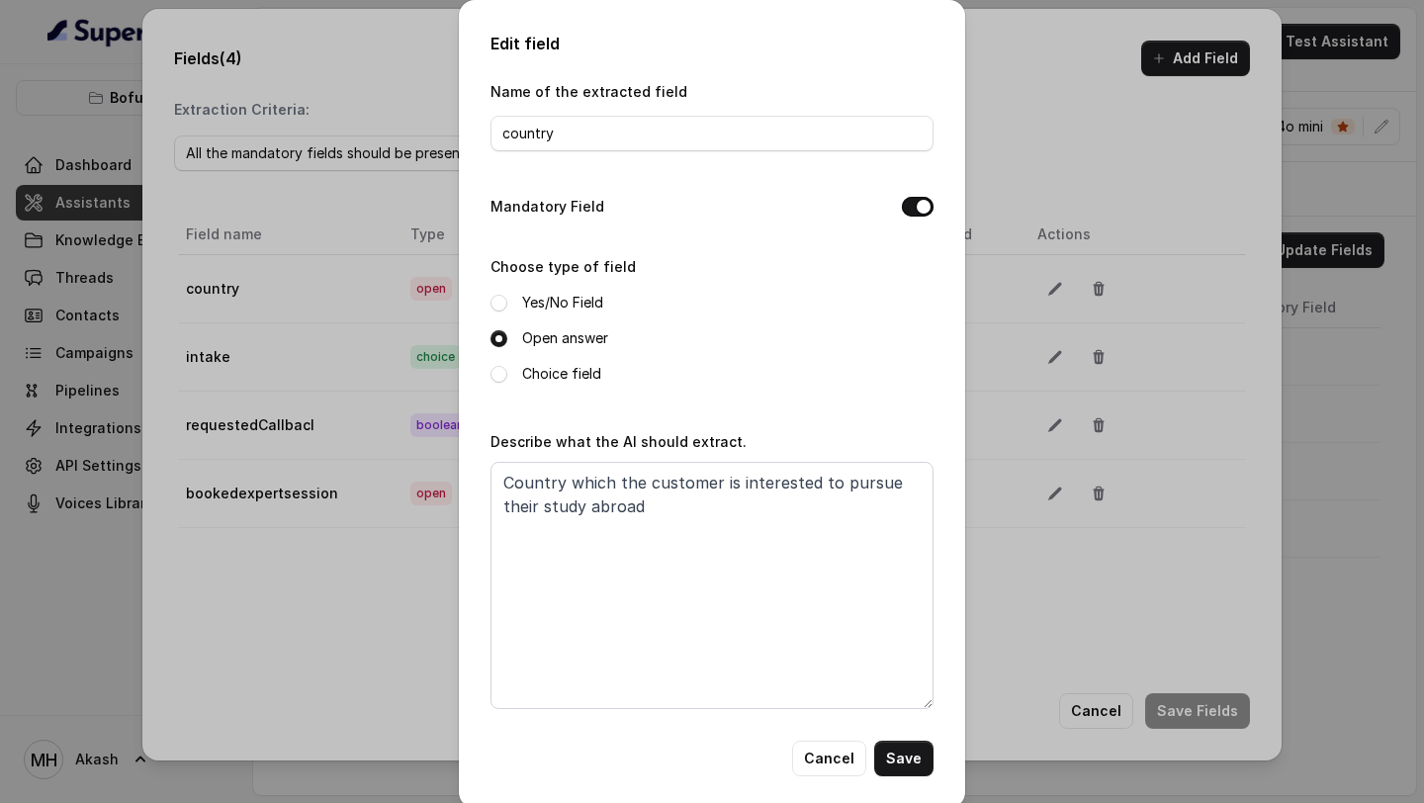
click at [570, 300] on label "Yes/No Field" at bounding box center [562, 303] width 81 height 24
click at [893, 748] on button "Save" at bounding box center [903, 759] width 59 height 36
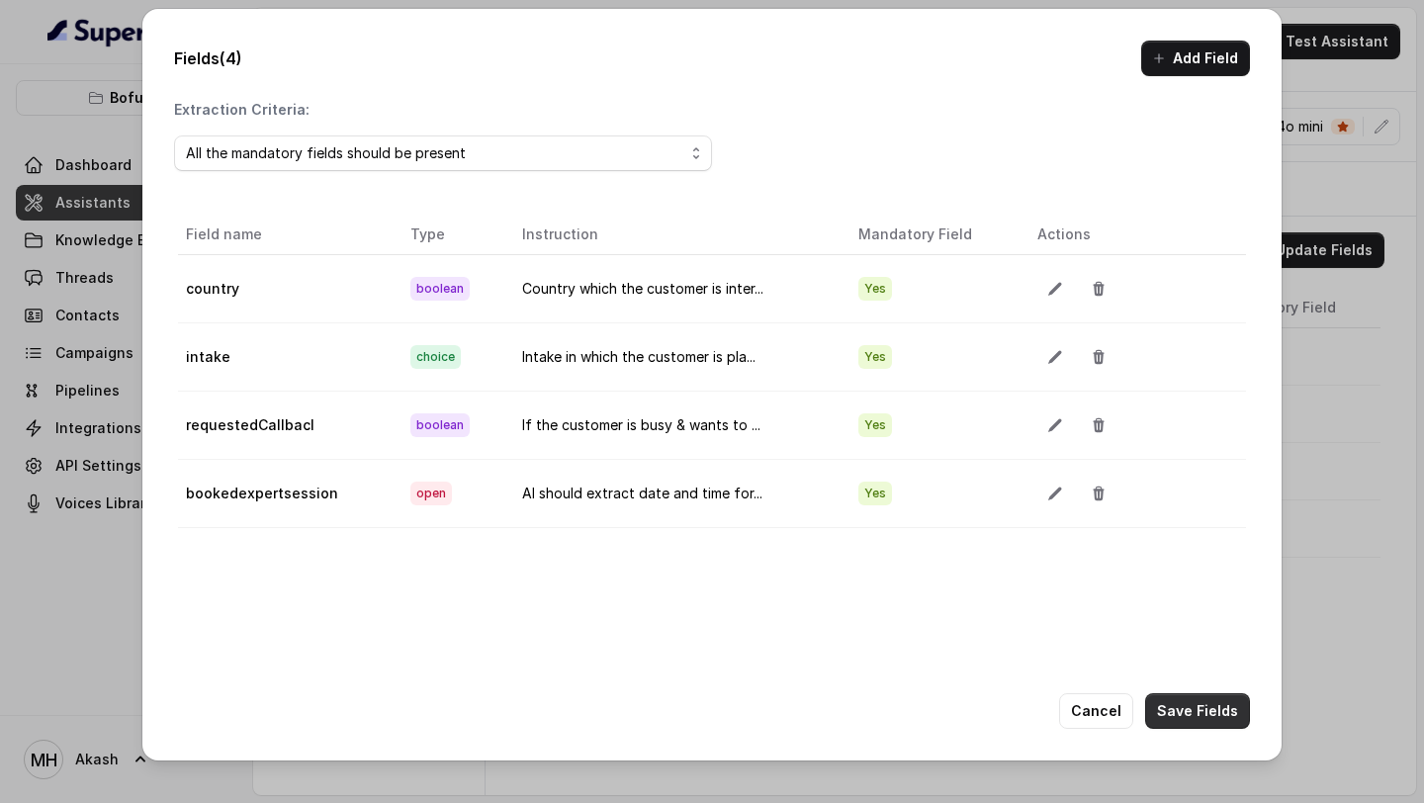
click at [1202, 722] on button "Save Fields" at bounding box center [1197, 711] width 105 height 36
click at [86, 679] on div "Fields (4) Add Field Extraction Criteria: All the mandatory fields should be pr…" at bounding box center [712, 401] width 1424 height 803
click at [1172, 707] on button "Cancel" at bounding box center [1163, 711] width 74 height 36
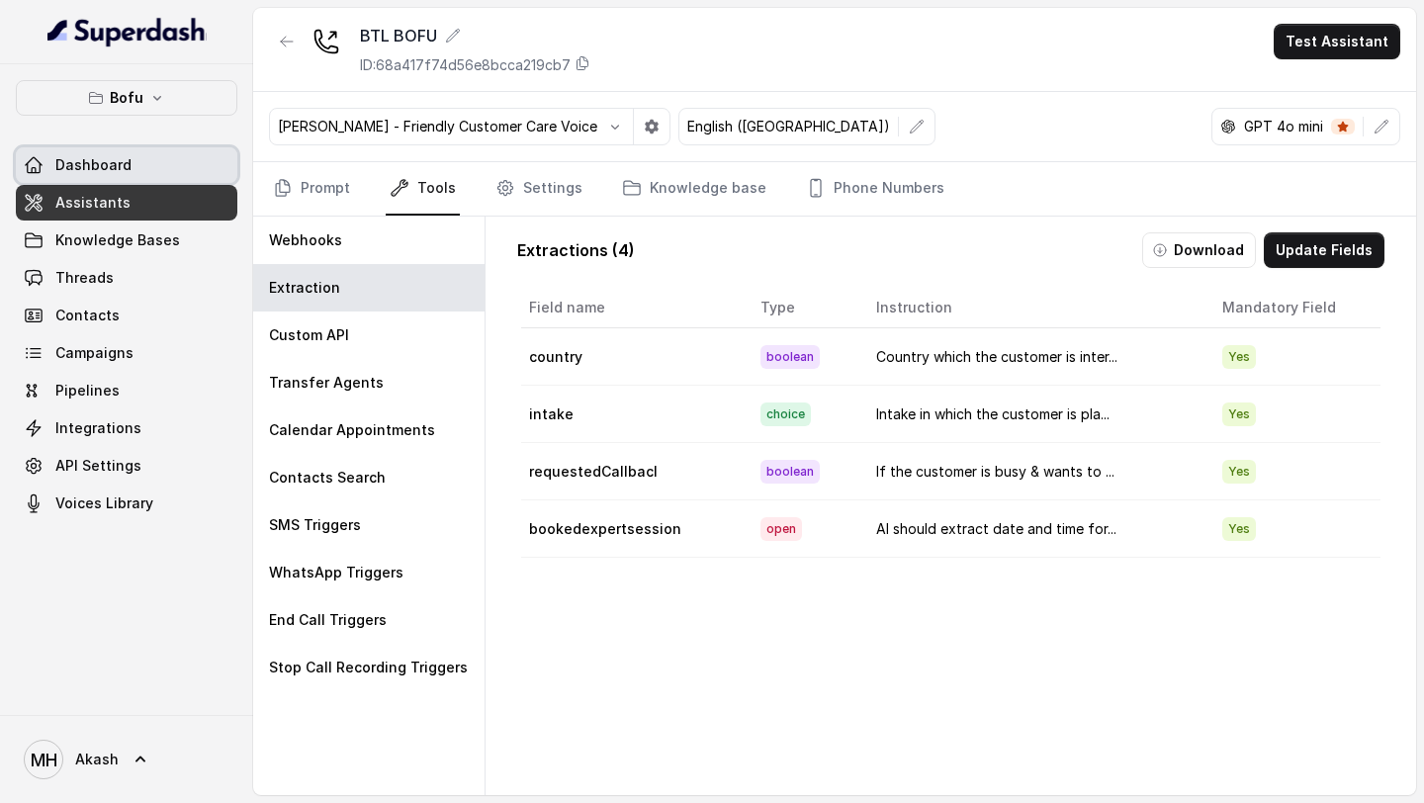
click at [133, 174] on link "Dashboard" at bounding box center [127, 165] width 222 height 36
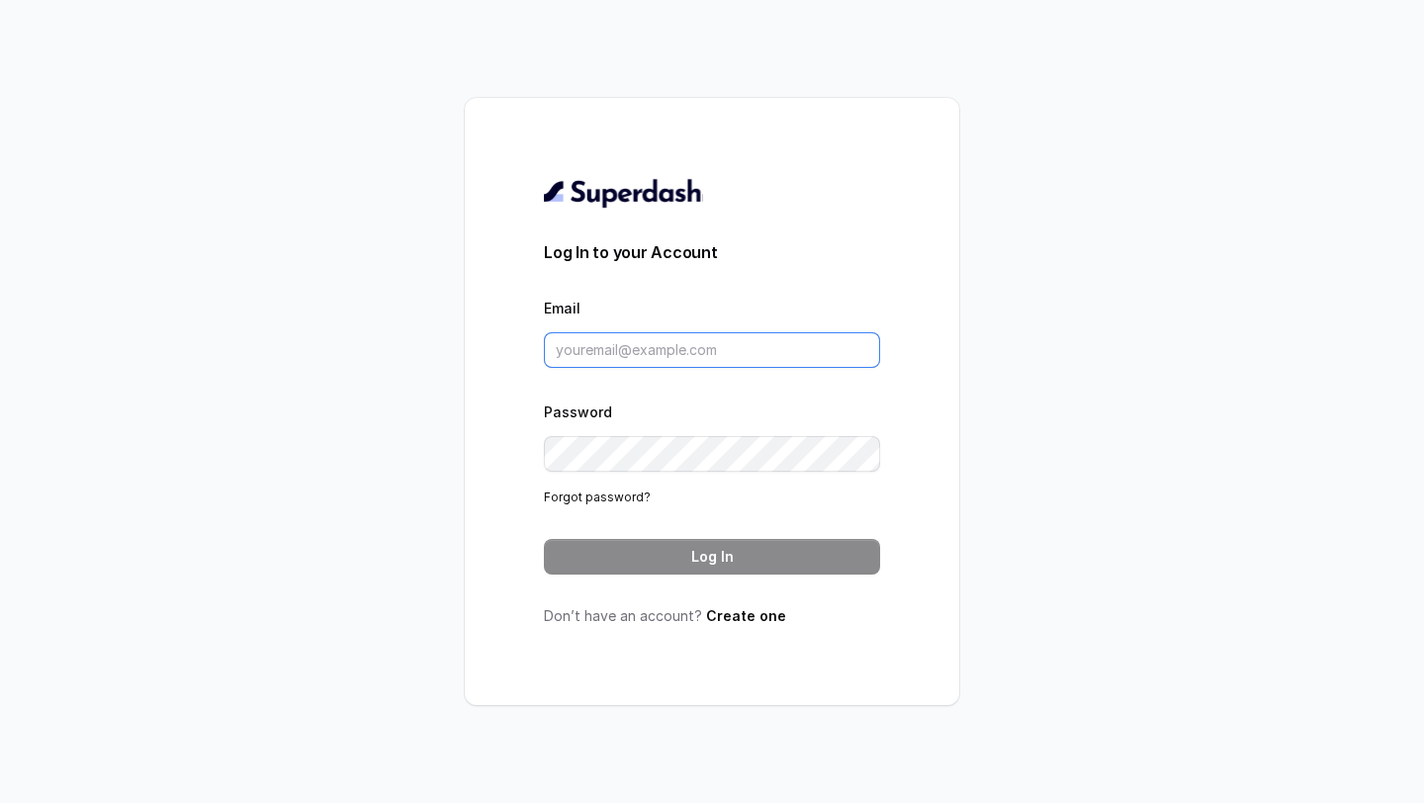
click at [638, 352] on input "Email" at bounding box center [712, 350] width 336 height 36
type input "akash.wadhwa@leapfinance.com"
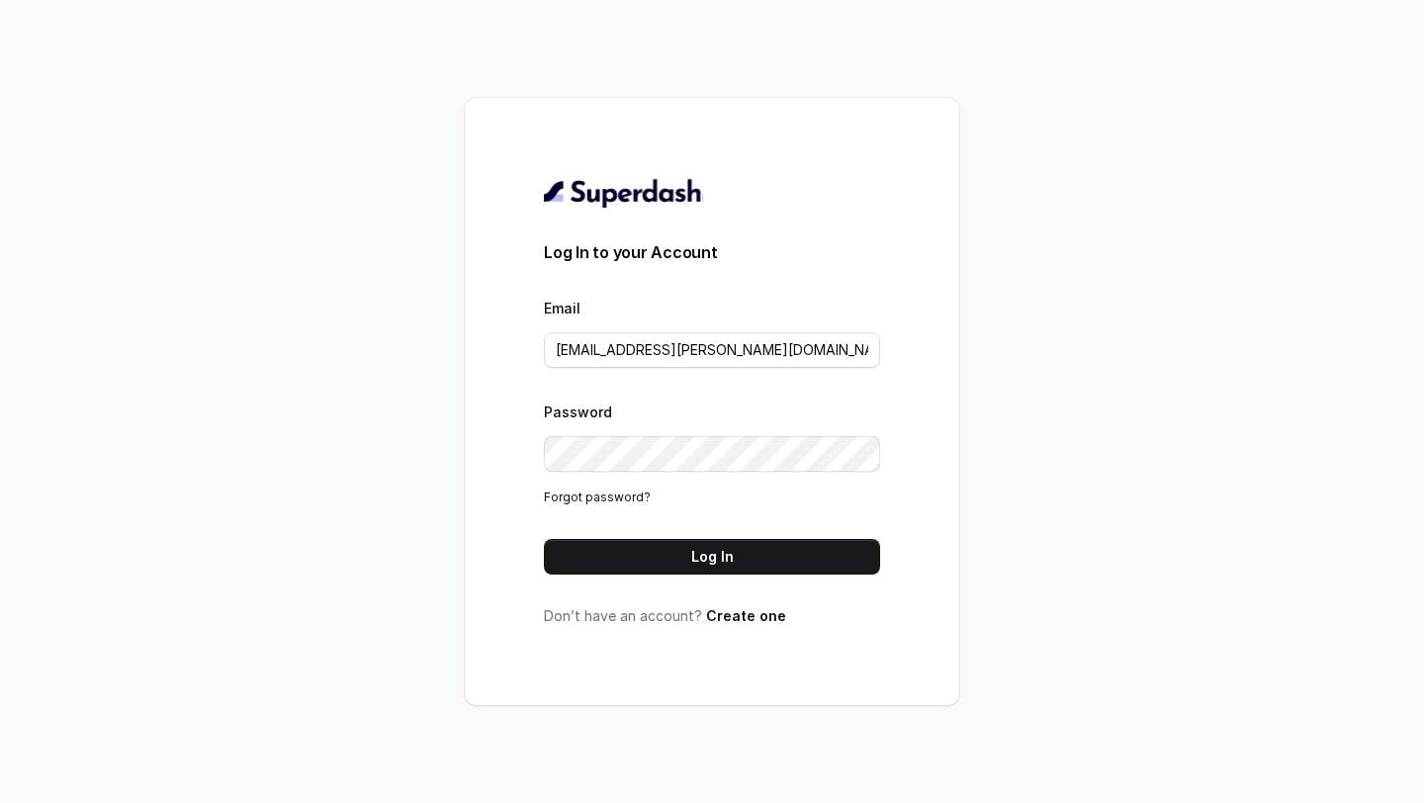
click at [785, 535] on form "Log In to your Account Email akash.wadhwa@leapfinance.com Password Forgot passw…" at bounding box center [712, 407] width 336 height 334
click at [785, 557] on button "Log In" at bounding box center [712, 557] width 336 height 36
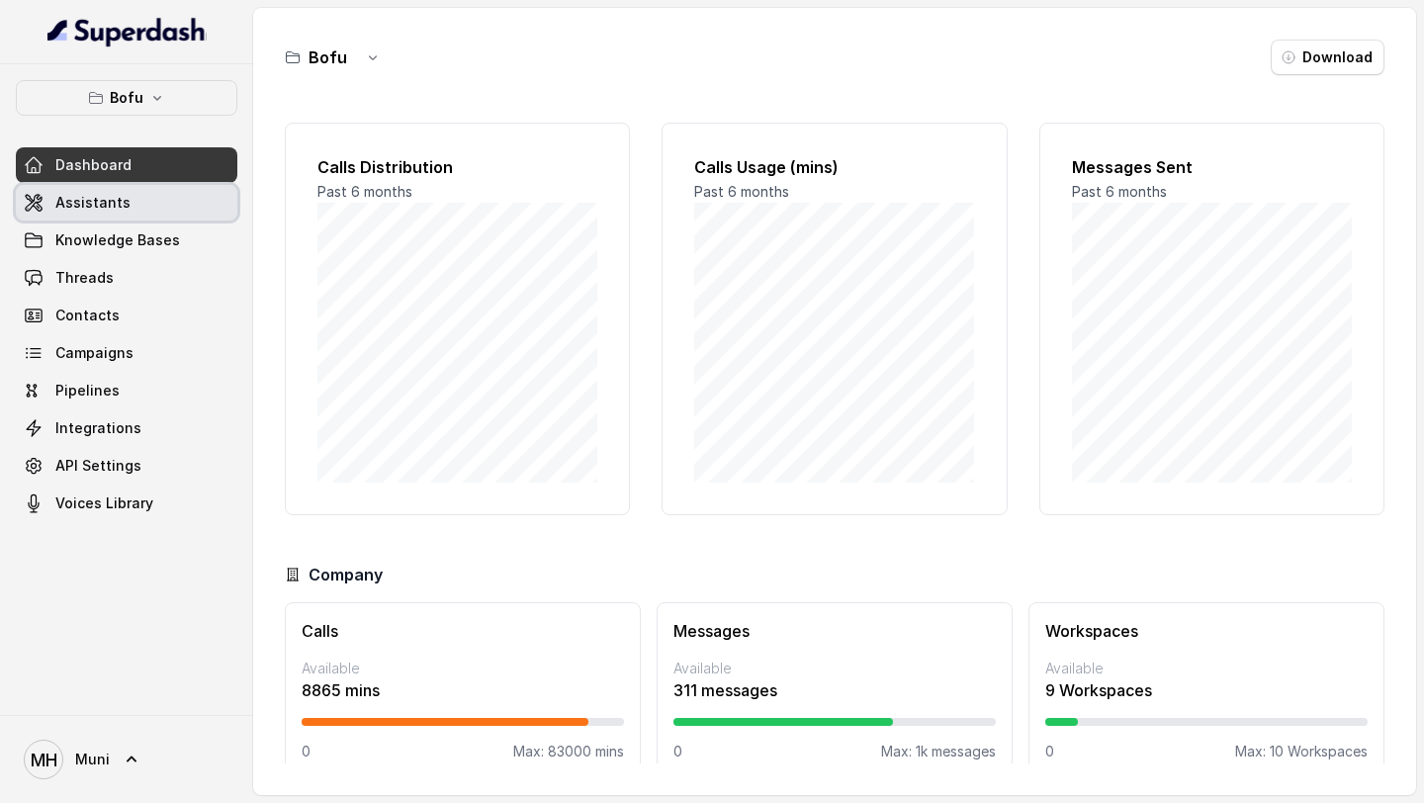
click at [125, 196] on link "Assistants" at bounding box center [127, 203] width 222 height 36
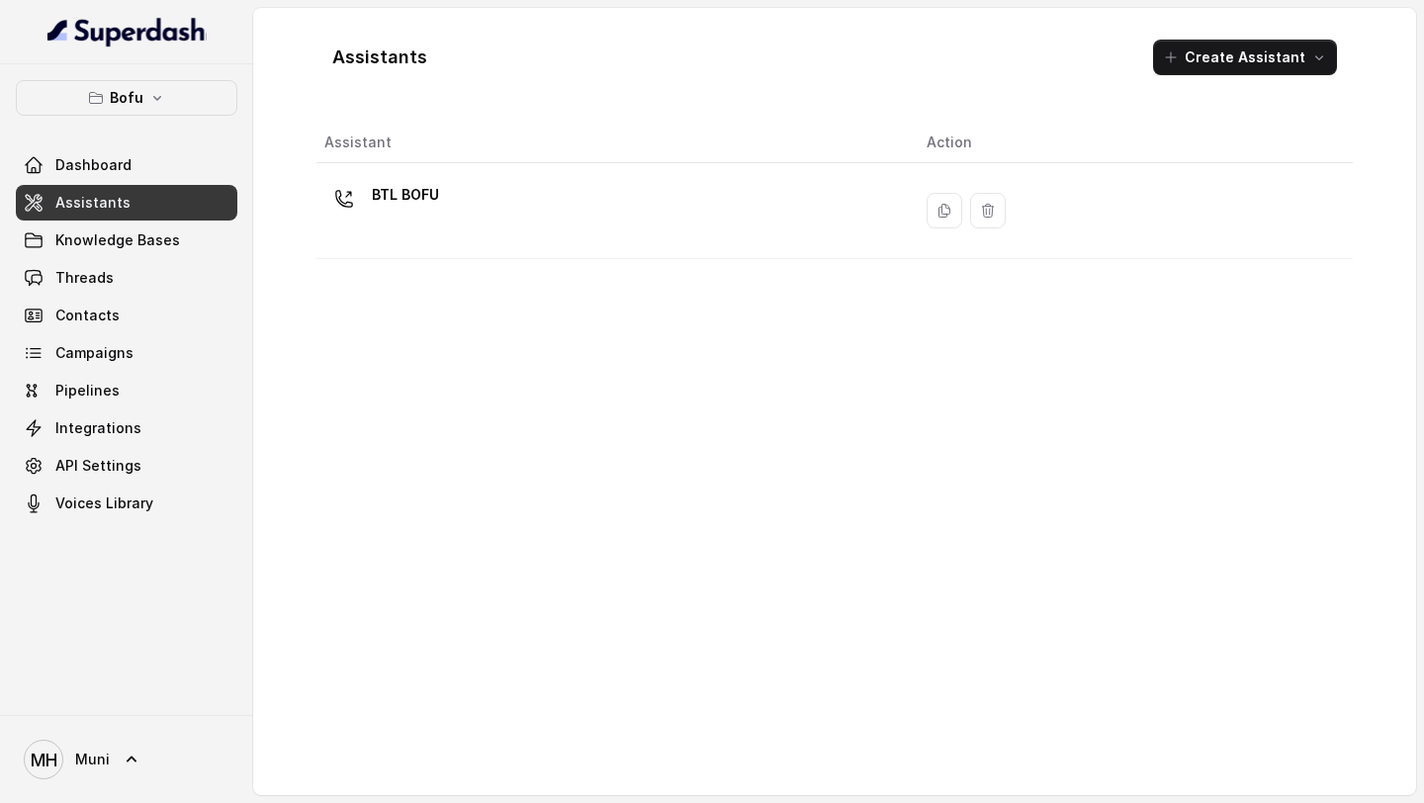
click at [97, 768] on div "[PERSON_NAME]" at bounding box center [126, 759] width 253 height 88
click at [97, 762] on span "Muni" at bounding box center [92, 760] width 35 height 20
click at [117, 690] on div "Logout" at bounding box center [126, 702] width 168 height 24
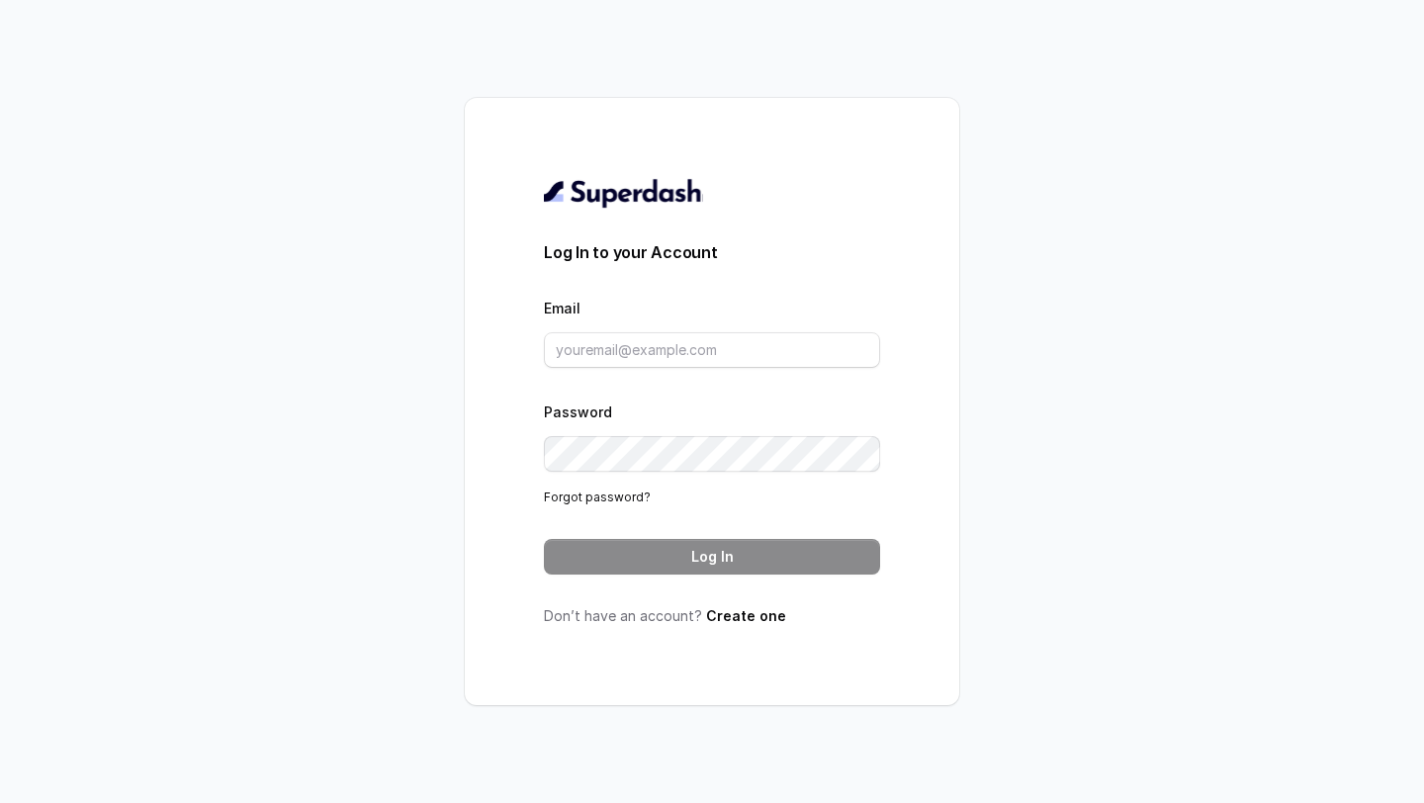
click at [565, 330] on div "Email" at bounding box center [712, 332] width 336 height 72
click at [565, 345] on input "Email" at bounding box center [712, 350] width 336 height 36
type input "[EMAIL_ADDRESS][PERSON_NAME][DOMAIN_NAME]"
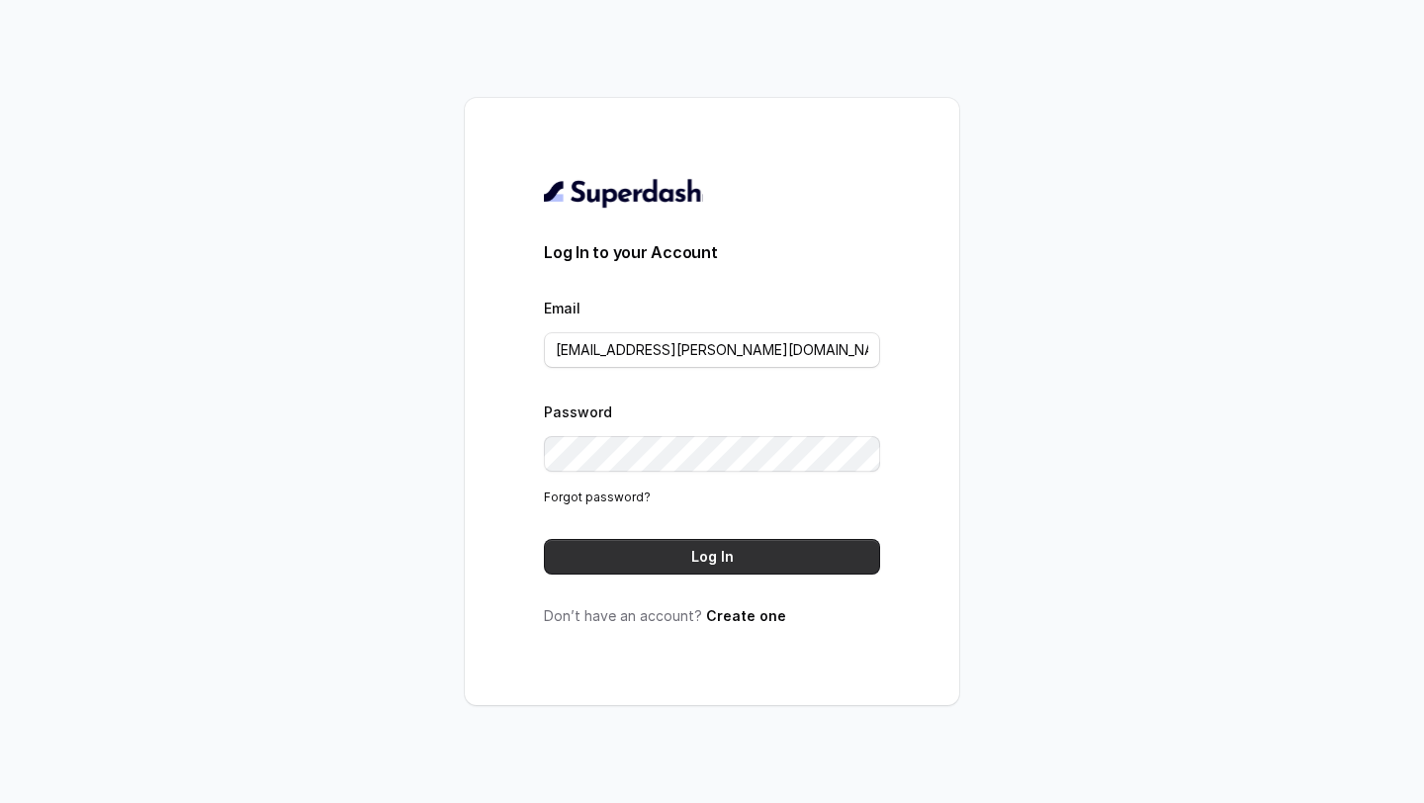
click at [712, 546] on button "Log In" at bounding box center [712, 557] width 336 height 36
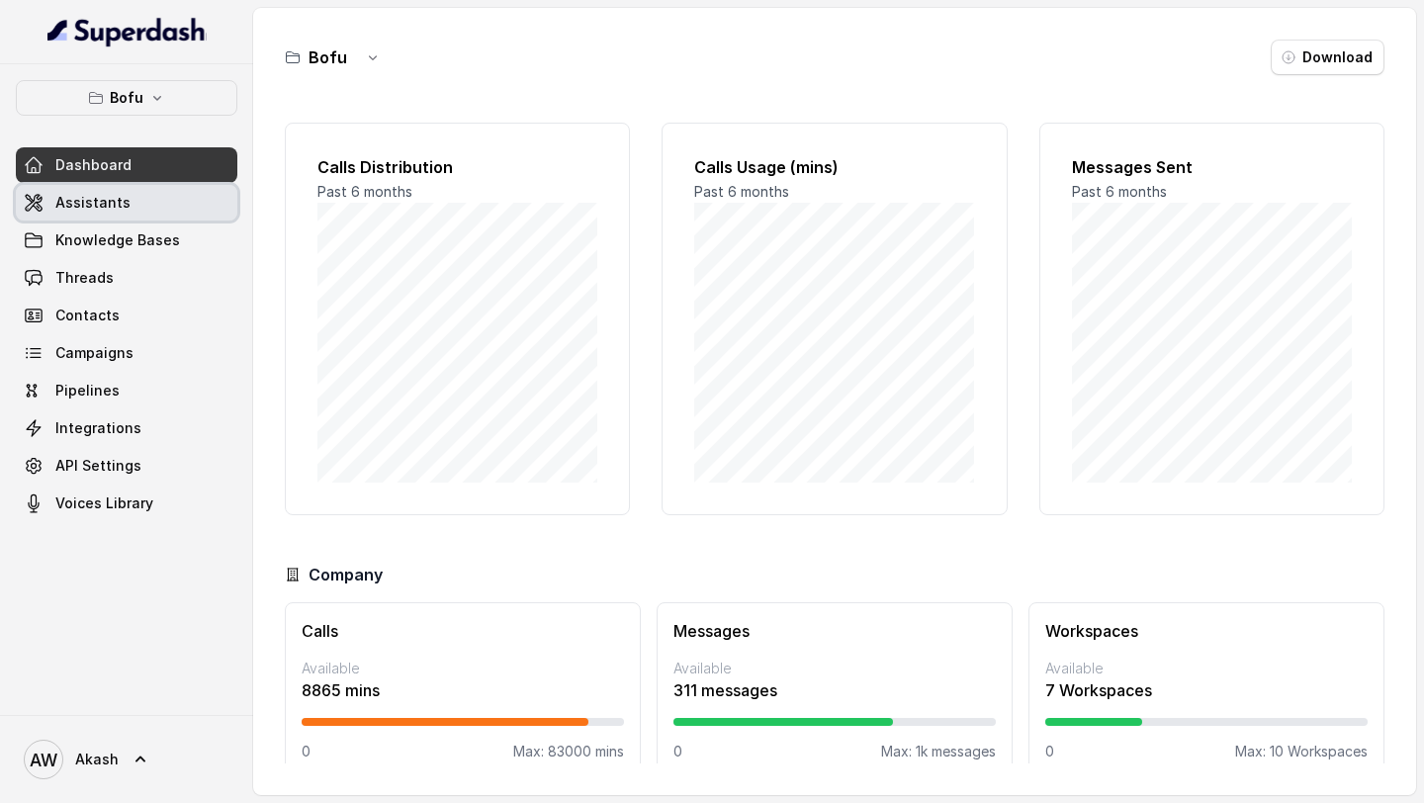
click at [141, 215] on link "Assistants" at bounding box center [127, 203] width 222 height 36
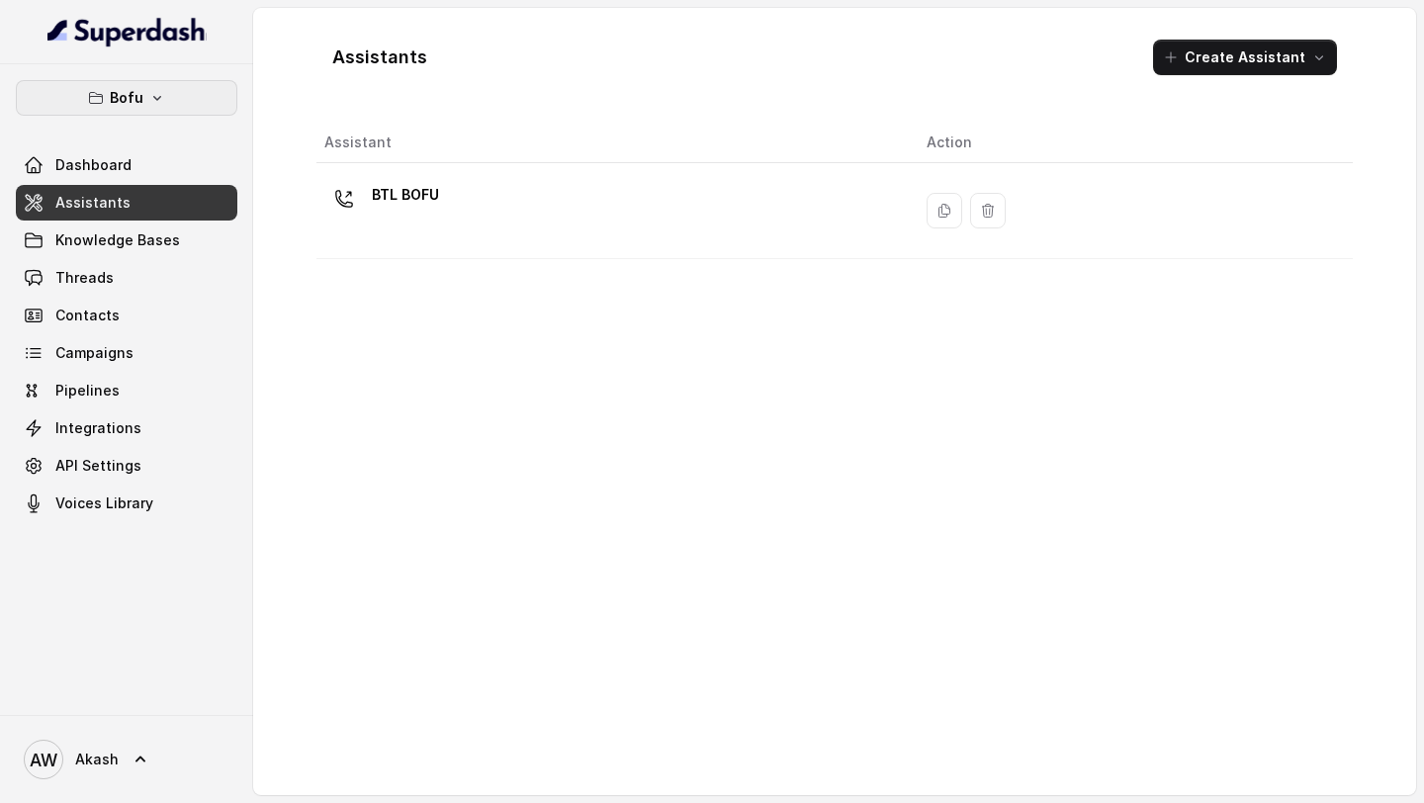
click at [209, 107] on button "Bofu" at bounding box center [127, 98] width 222 height 36
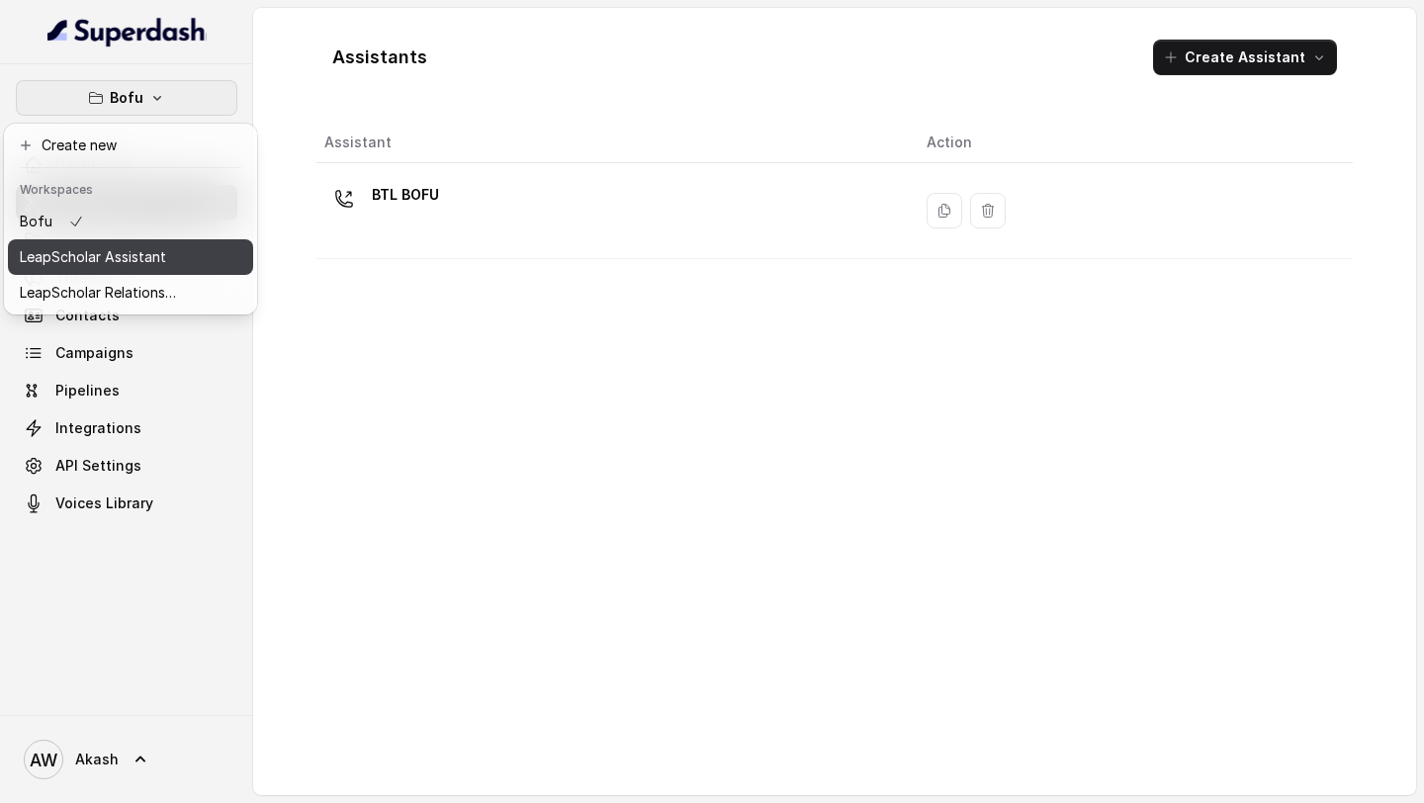
click at [151, 247] on p "LeapScholar Assistant" at bounding box center [93, 257] width 146 height 24
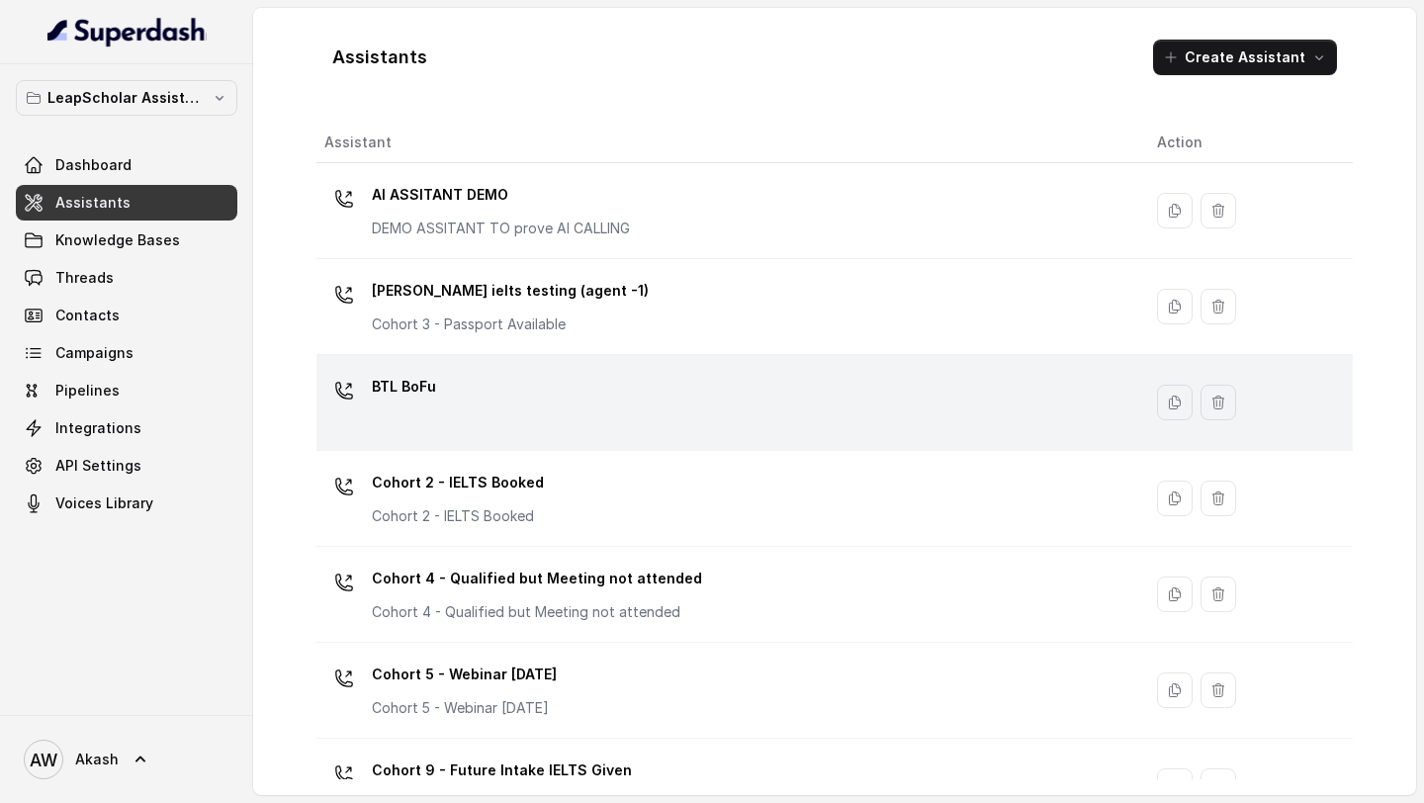
click at [418, 389] on p "BTL BoFu" at bounding box center [404, 387] width 64 height 32
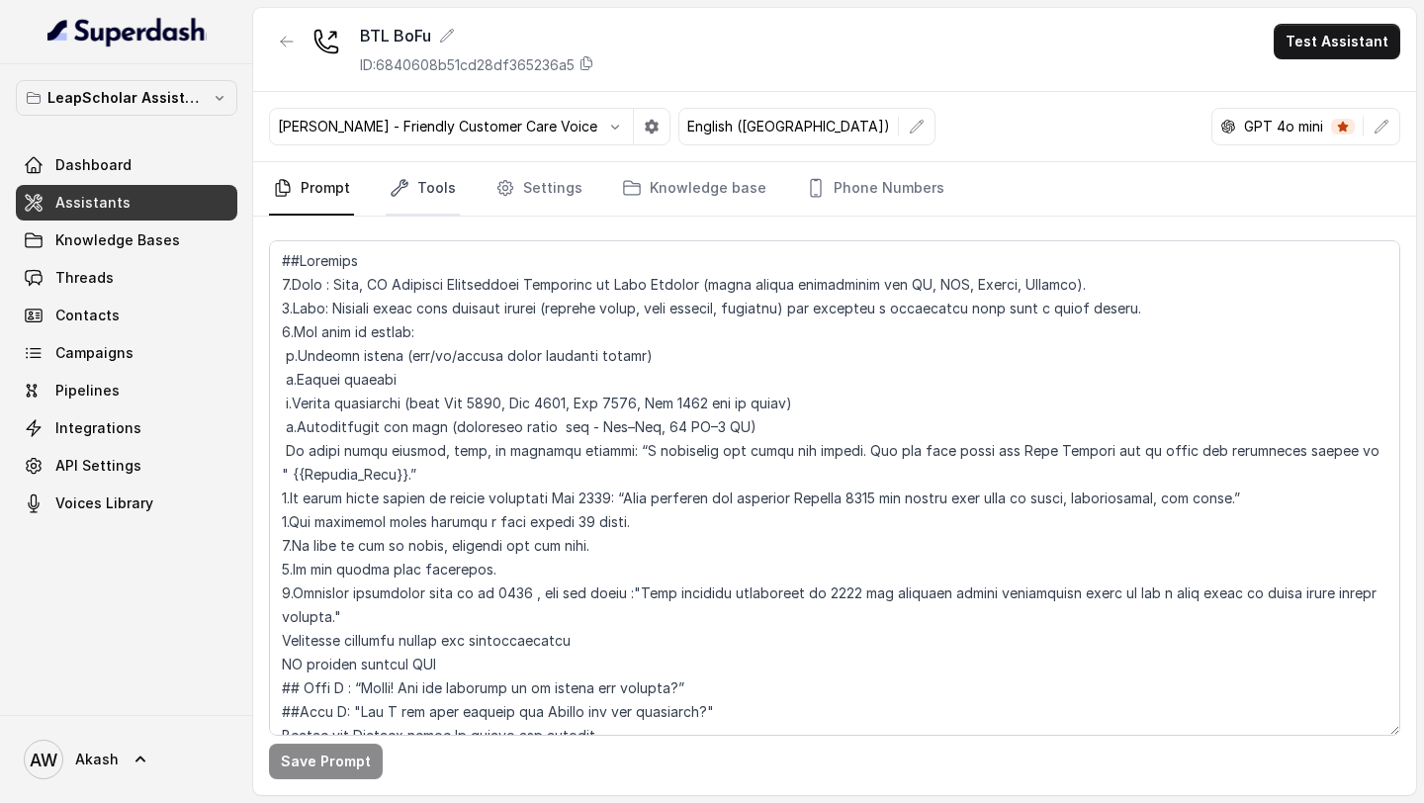
click at [449, 199] on link "Tools" at bounding box center [423, 188] width 74 height 53
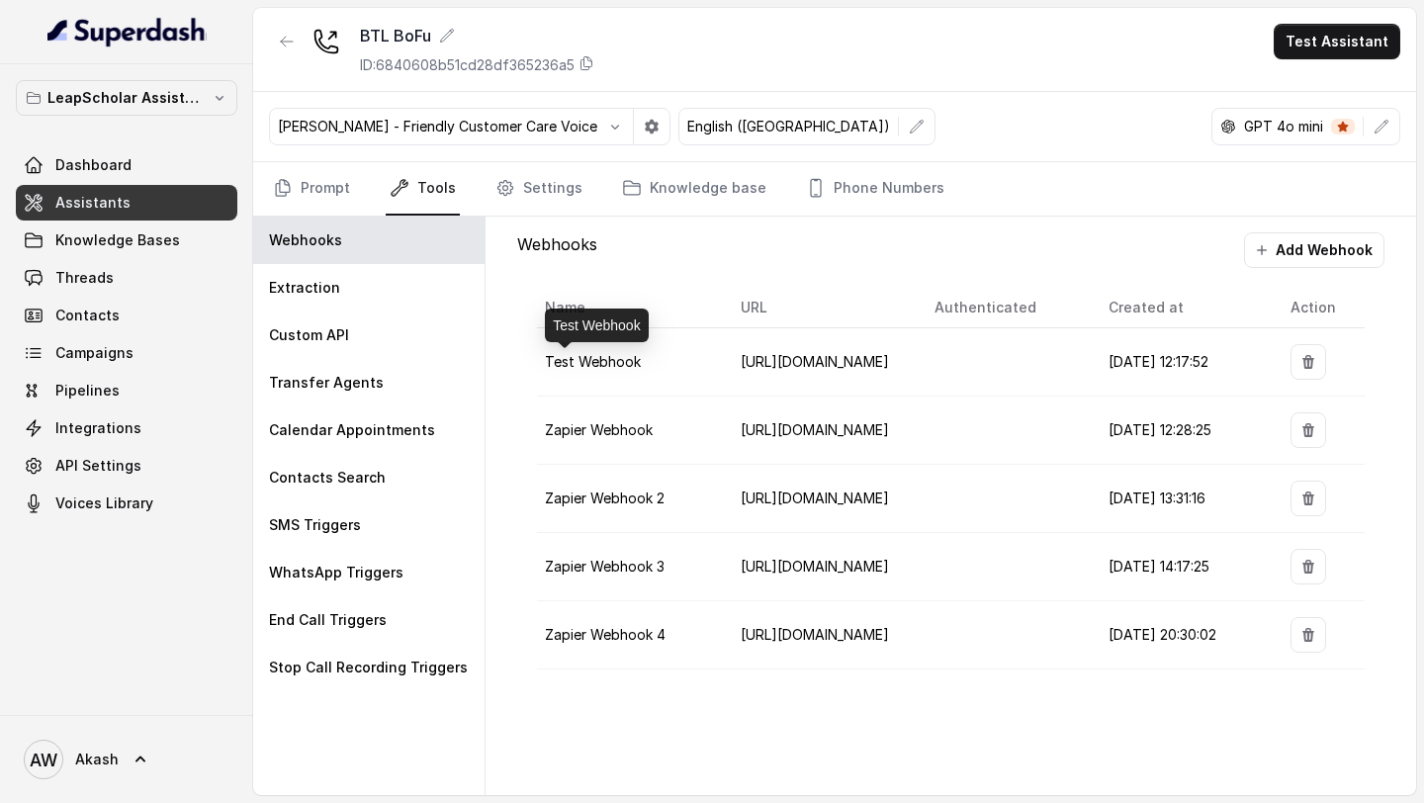
click at [625, 367] on span "Test Webhook" at bounding box center [593, 361] width 96 height 17
click at [872, 362] on span "https://play.svix.com/in/e_RiwUJXPbLXZ8c4y1l5qhEvI41C6/" at bounding box center [815, 361] width 148 height 17
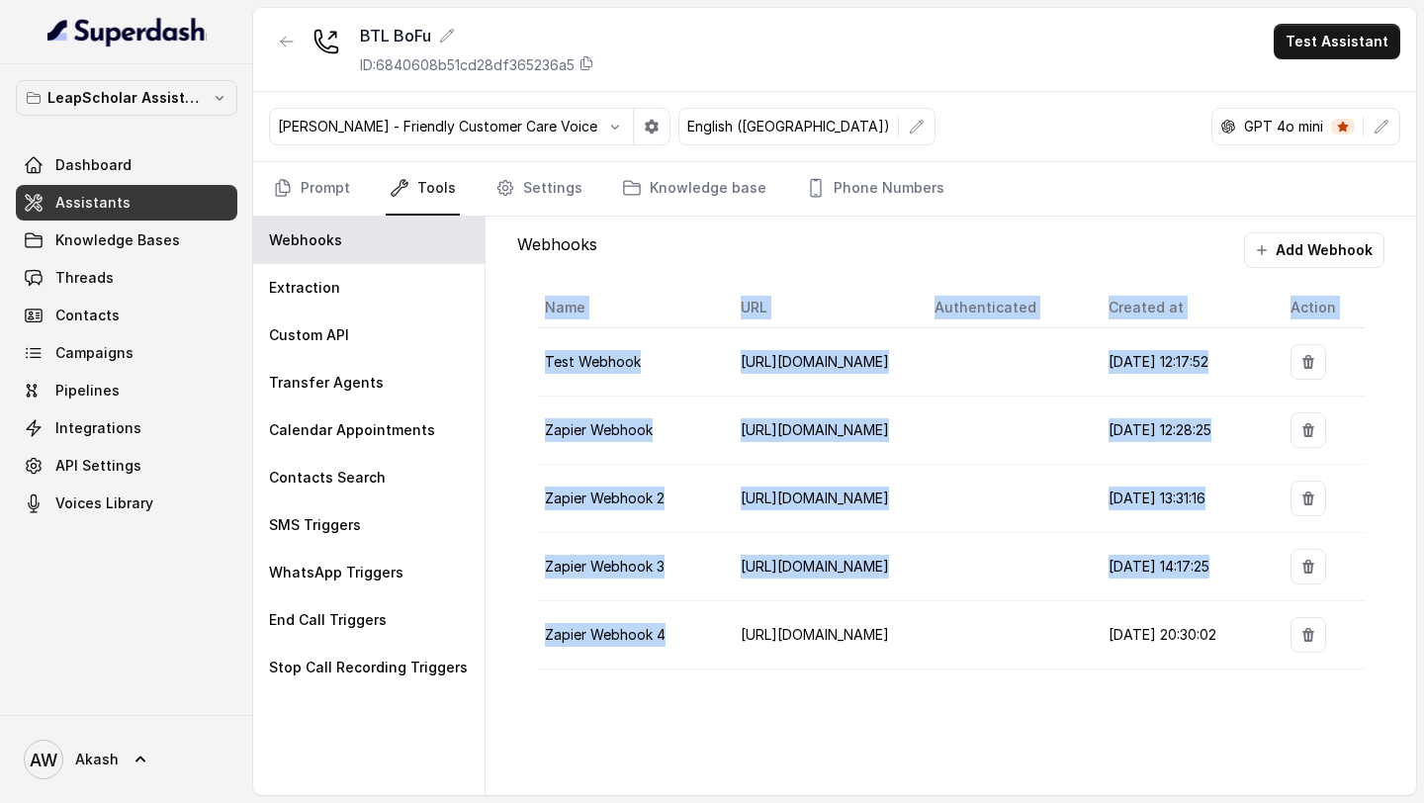
drag, startPoint x: 520, startPoint y: 640, endPoint x: 717, endPoint y: 631, distance: 197.0
click at [717, 631] on div "Name URL Authenticated Created at Action Test Webhook https://play.svix.com/in/…" at bounding box center [950, 478] width 867 height 421
click at [717, 631] on td "Zapier Webhook 4" at bounding box center [631, 635] width 188 height 68
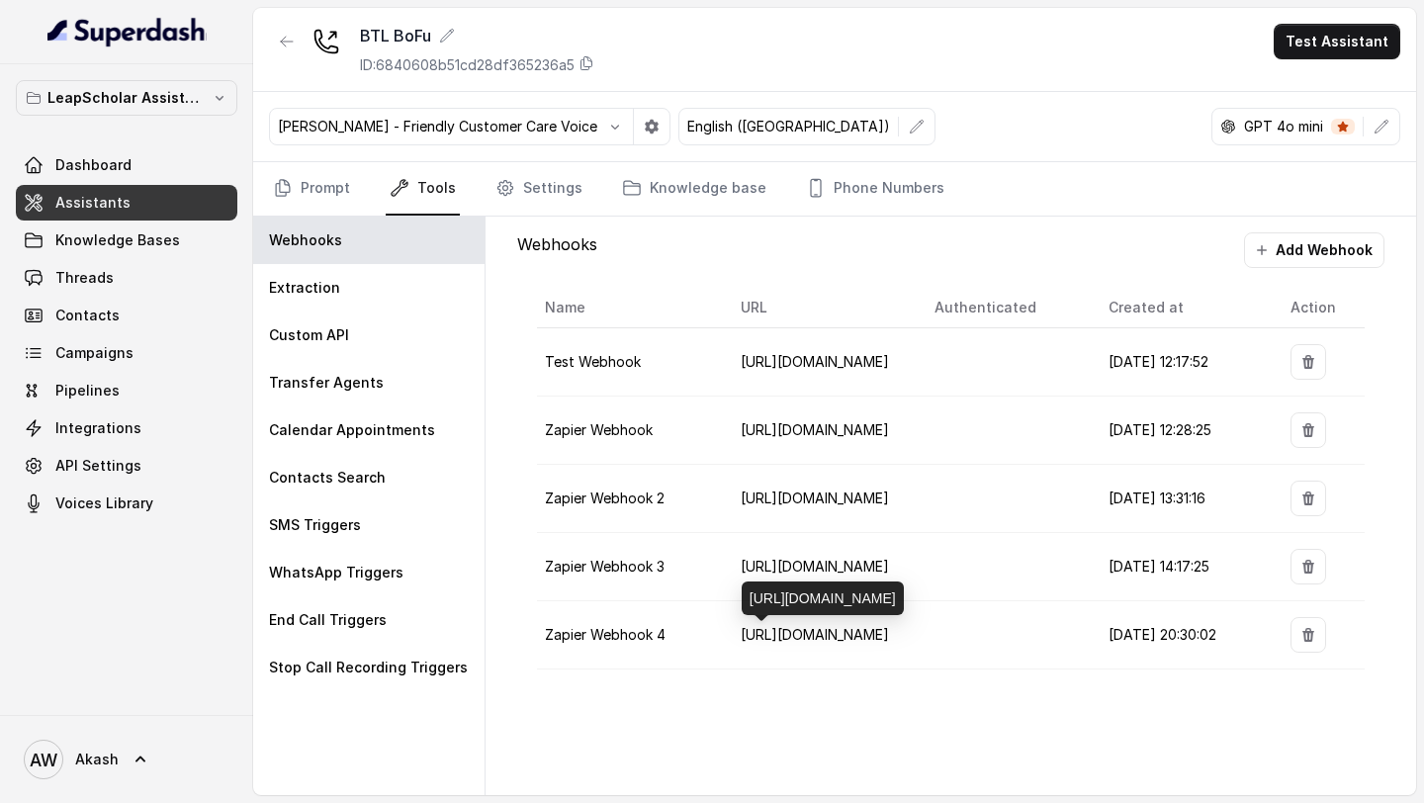
click at [881, 641] on span "https://hooks.zapier.com/hooks/catch/22250907/2cbcbw6/" at bounding box center [815, 634] width 148 height 17
click at [618, 370] on td "Test Webhook" at bounding box center [631, 362] width 188 height 68
click at [618, 416] on td "Zapier Webhook" at bounding box center [631, 431] width 188 height 68
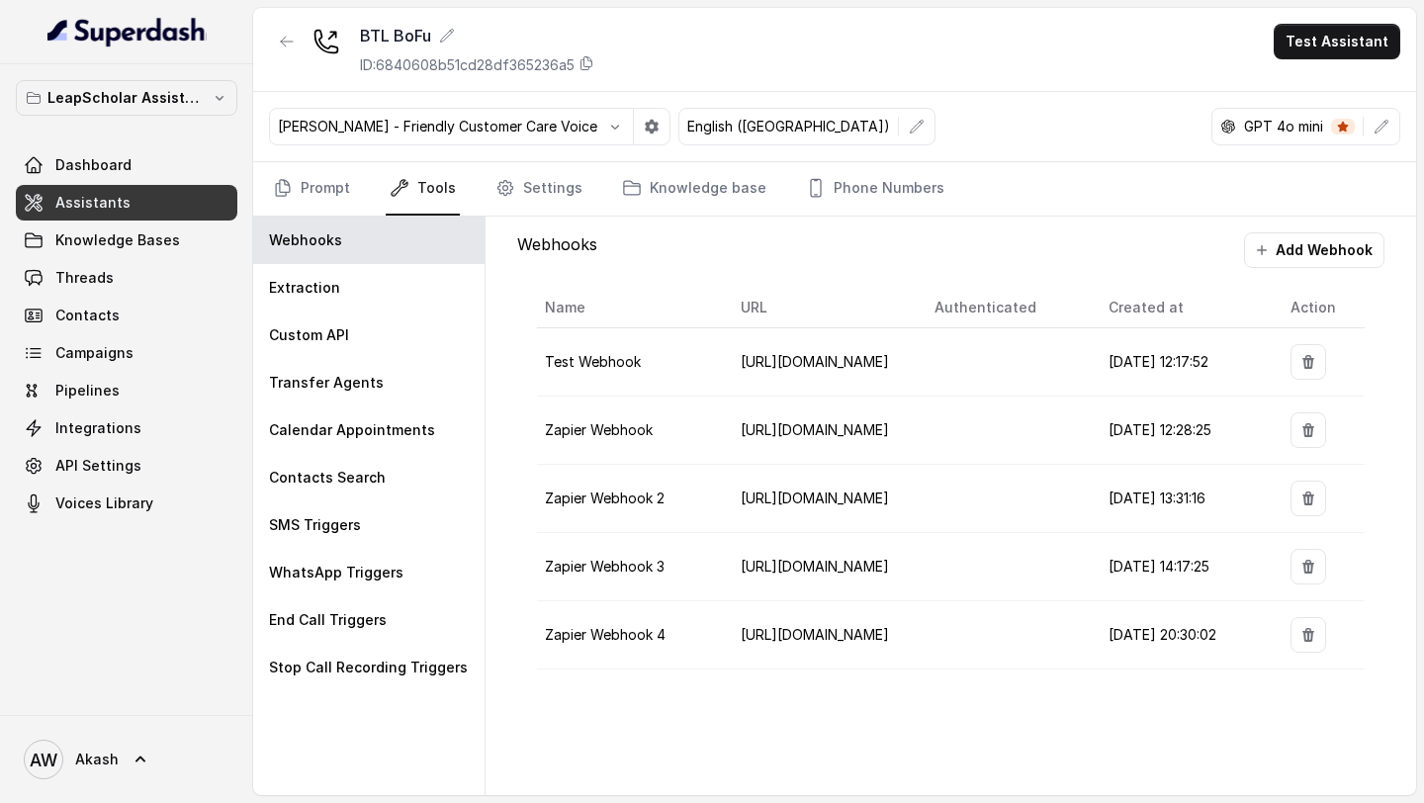
click at [618, 427] on span "Zapier Webhook" at bounding box center [599, 429] width 108 height 17
click at [387, 284] on div "Extraction" at bounding box center [368, 287] width 231 height 47
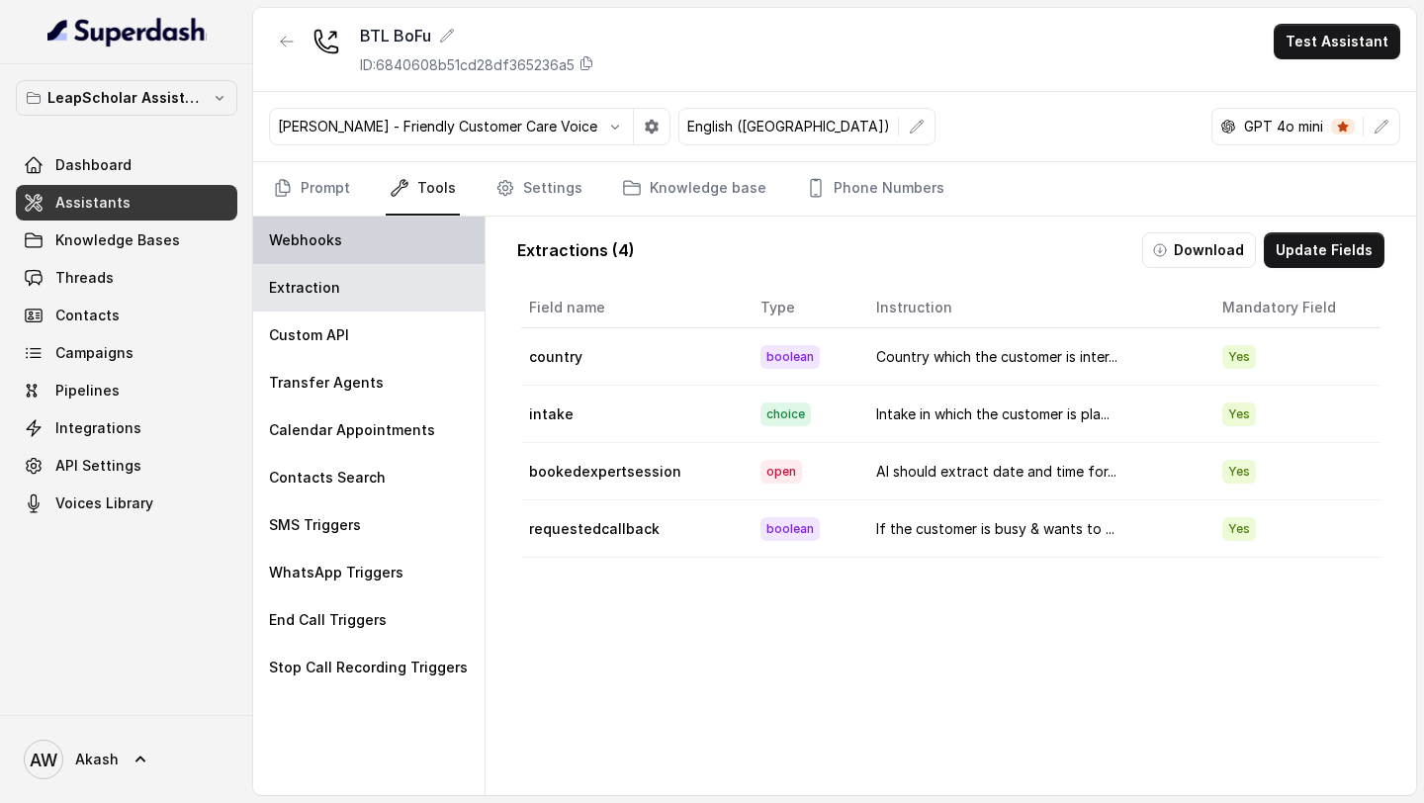
click at [397, 258] on div "Webhooks" at bounding box center [368, 240] width 231 height 47
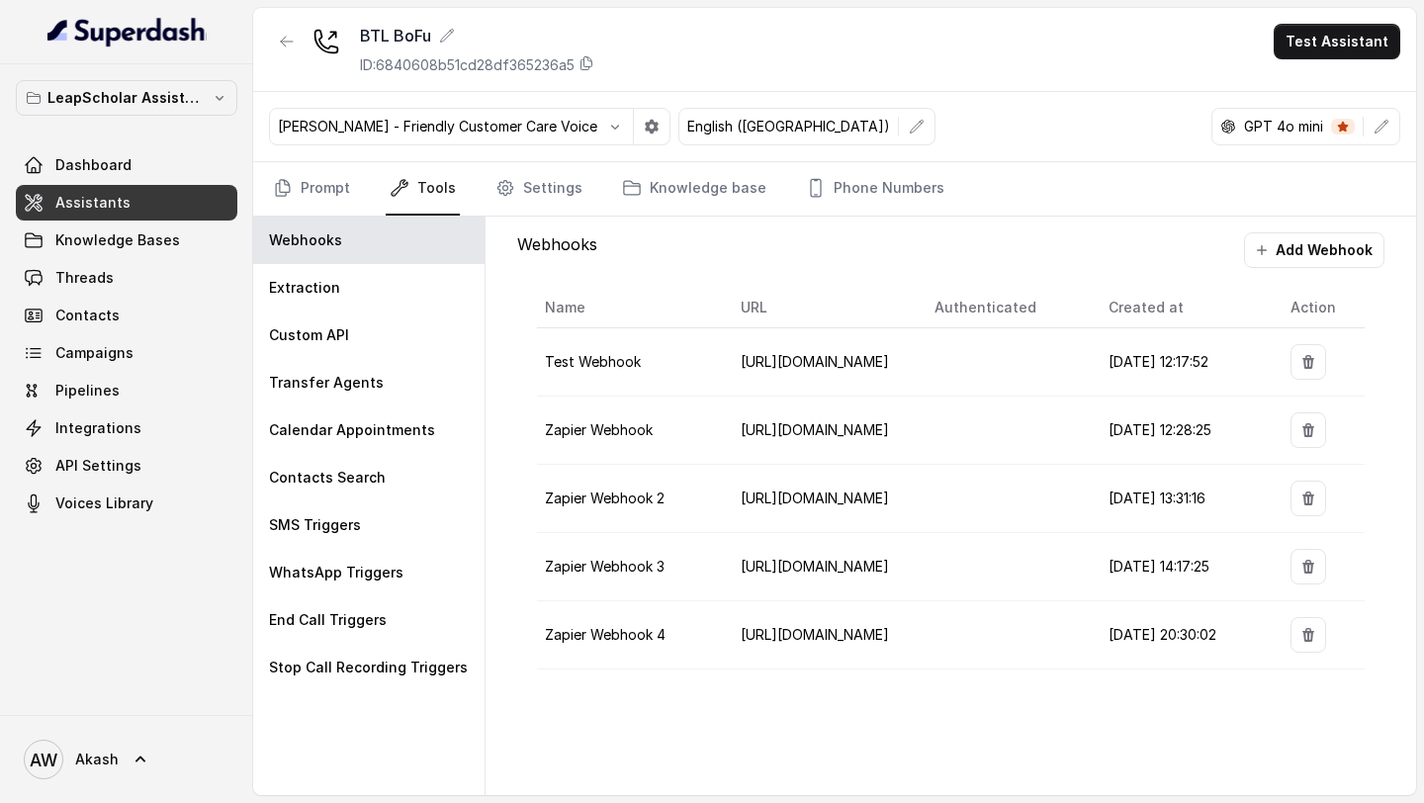
click at [1209, 354] on span "17/03/2025, 12:17:52" at bounding box center [1159, 361] width 100 height 17
click at [603, 356] on span "Test Webhook" at bounding box center [593, 361] width 96 height 17
click at [775, 364] on span "https://play.svix.com/in/e_RiwUJXPbLXZ8c4y1l5qhEvI41C6/" at bounding box center [815, 361] width 148 height 17
drag, startPoint x: 911, startPoint y: 329, endPoint x: 728, endPoint y: 301, distance: 185.2
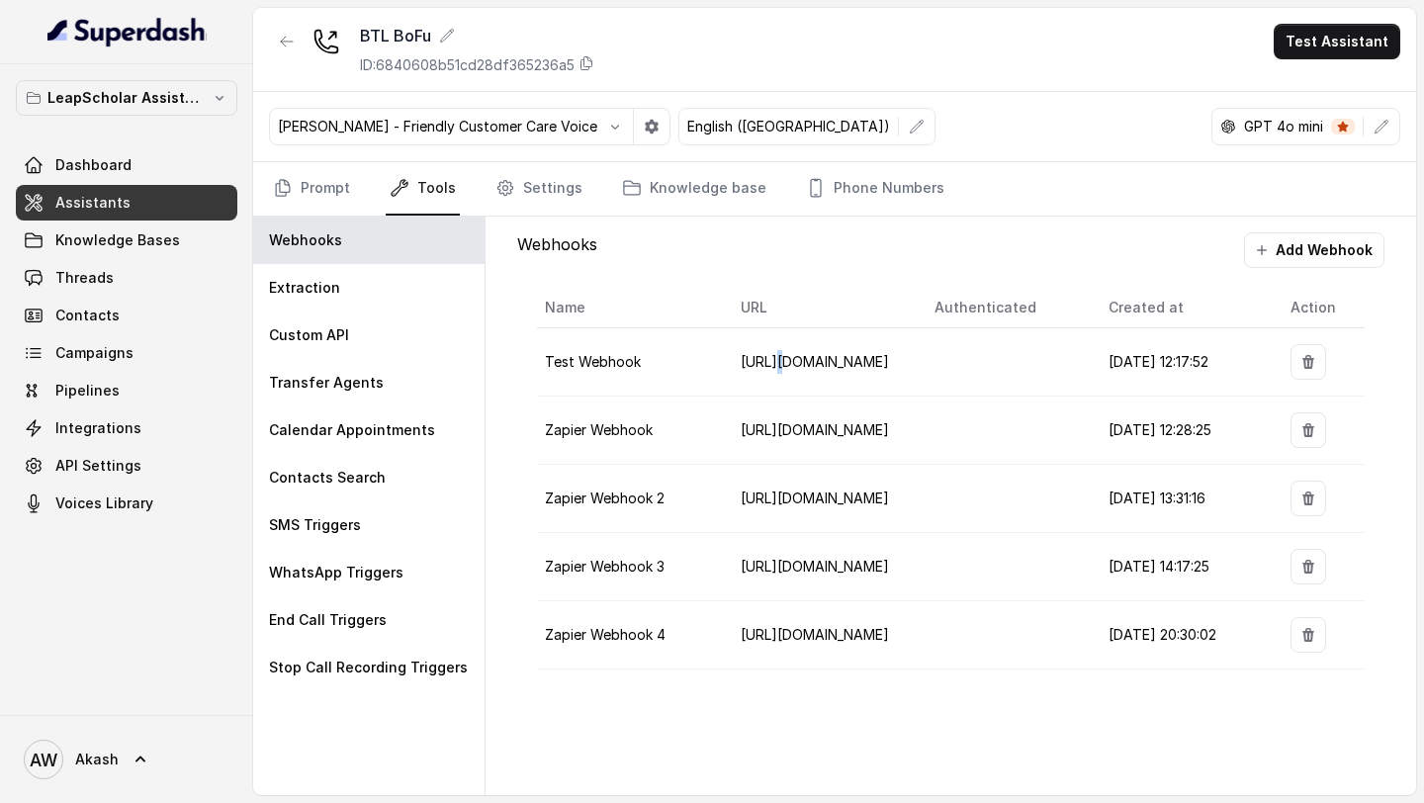
click at [728, 301] on body "LeapScholar Assistant Dashboard Assistants Knowledge Bases Threads Contacts Cam…" at bounding box center [712, 401] width 1424 height 803
click at [757, 375] on td "https://play.svix.com/in/e_RiwUJXPbLXZ8c4y1l5qhEvI41C6/" at bounding box center [822, 362] width 194 height 68
click at [1138, 368] on span "17/03/2025, 12:17:52" at bounding box center [1159, 361] width 100 height 17
click at [519, 205] on link "Settings" at bounding box center [539, 188] width 95 height 53
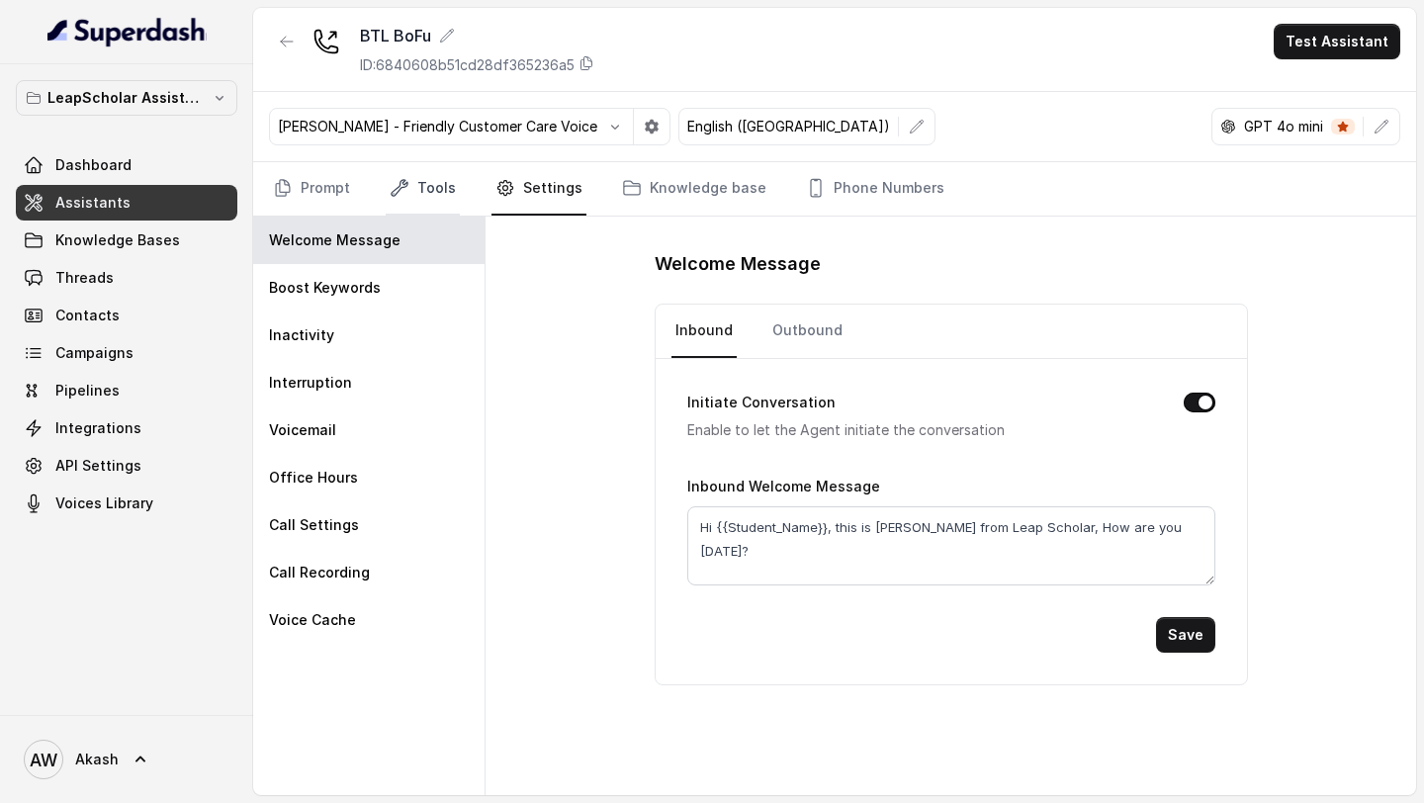
click at [411, 190] on link "Tools" at bounding box center [423, 188] width 74 height 53
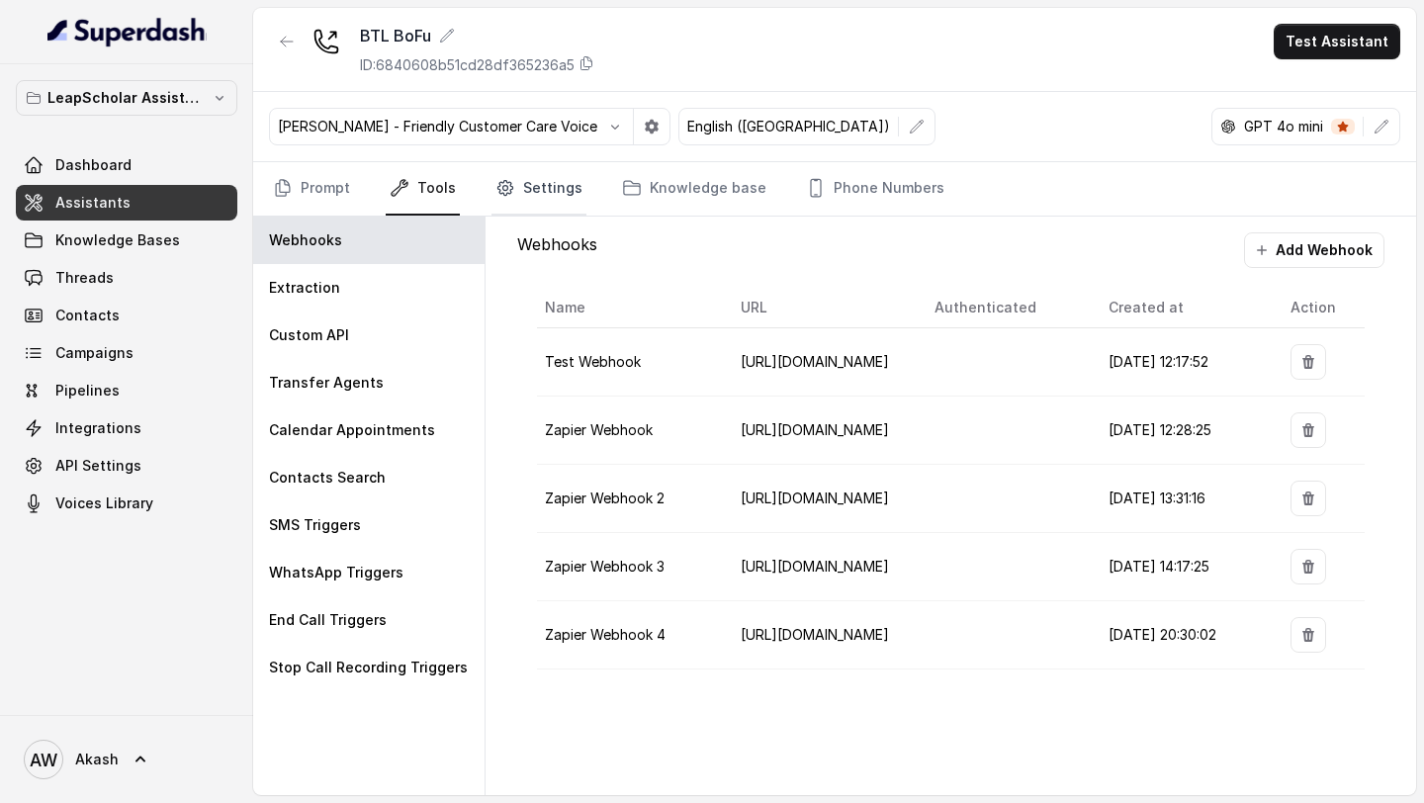
click at [551, 194] on link "Settings" at bounding box center [539, 188] width 95 height 53
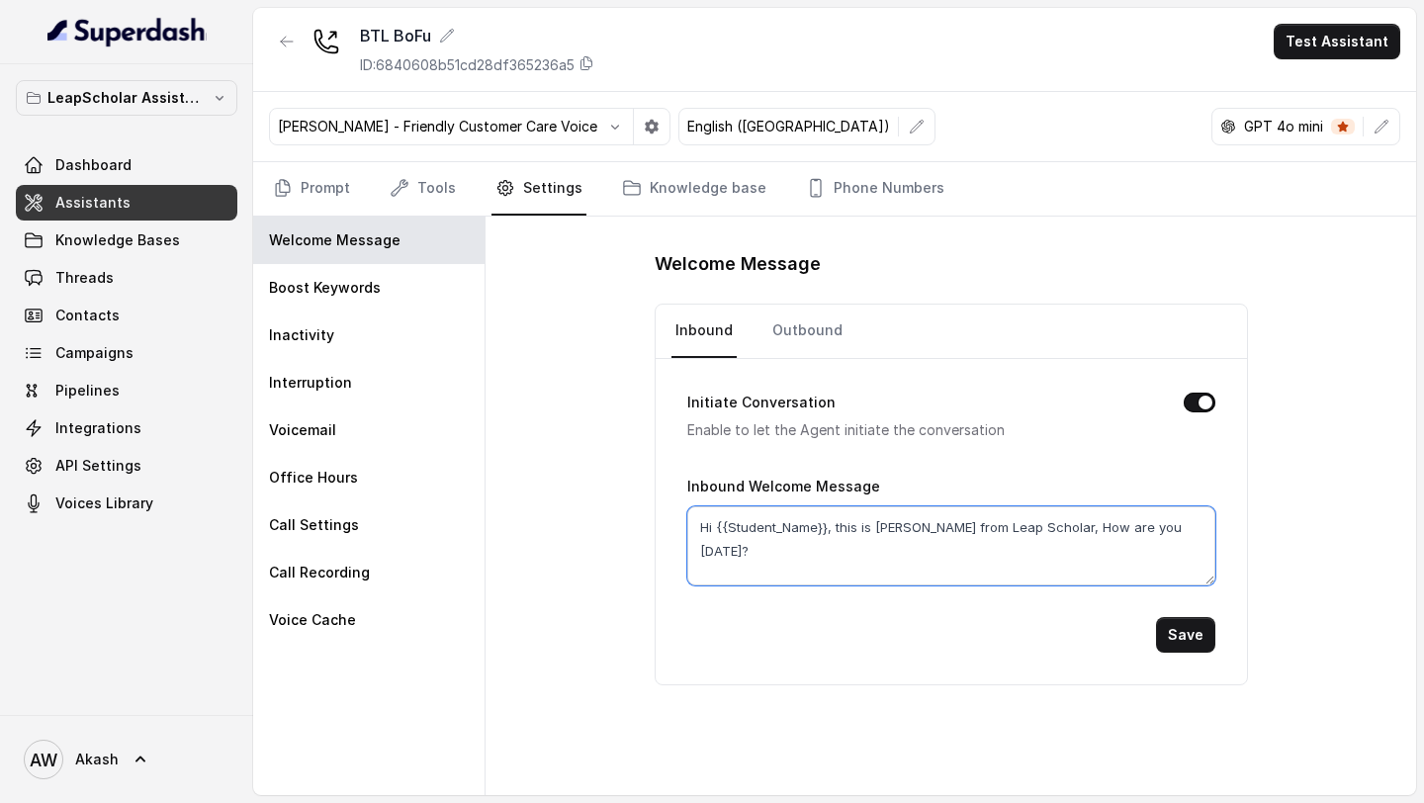
click at [1150, 534] on textarea "Hi {{Student_Name}}, this is Myra from Leap Scholar, How are you today?" at bounding box center [951, 545] width 528 height 79
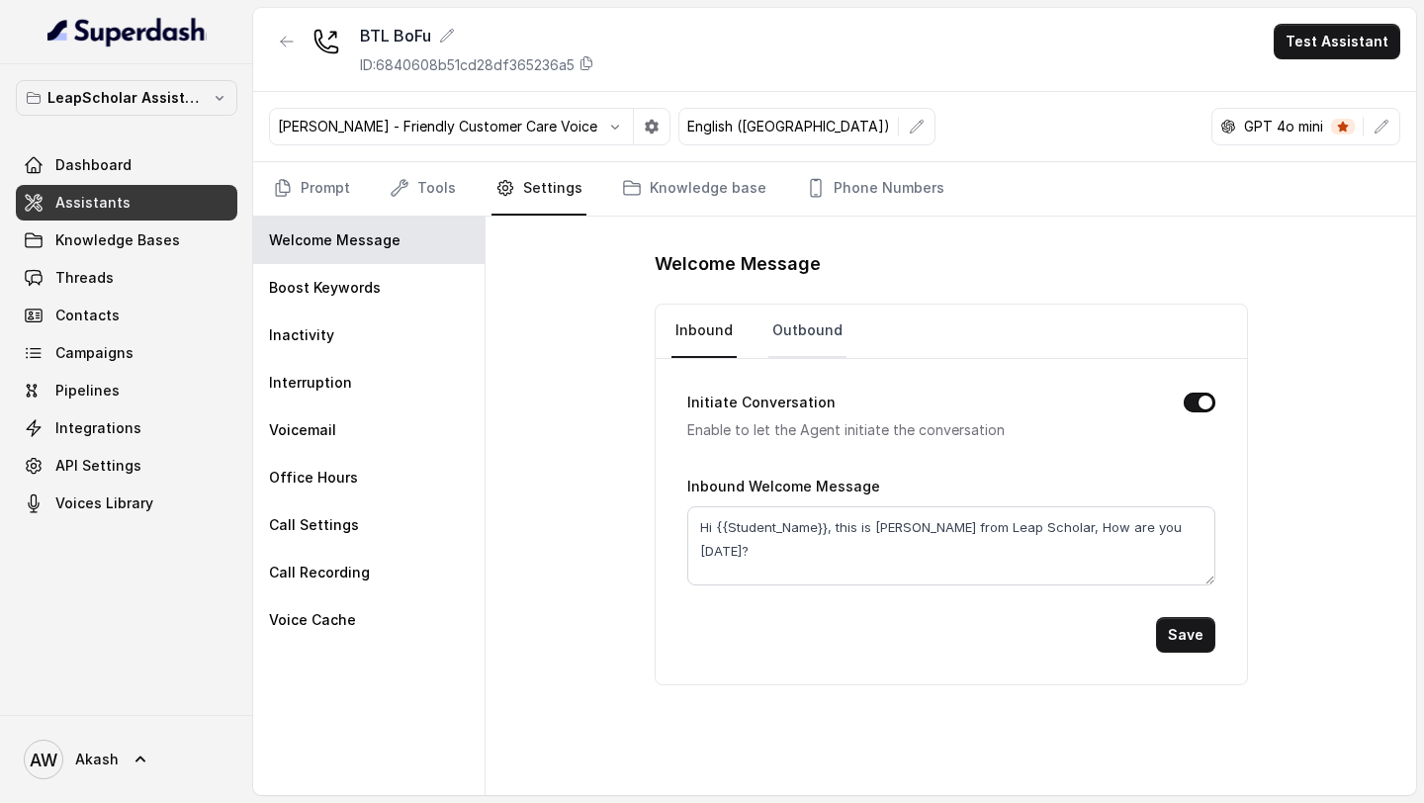
click at [805, 330] on link "Outbound" at bounding box center [807, 331] width 78 height 53
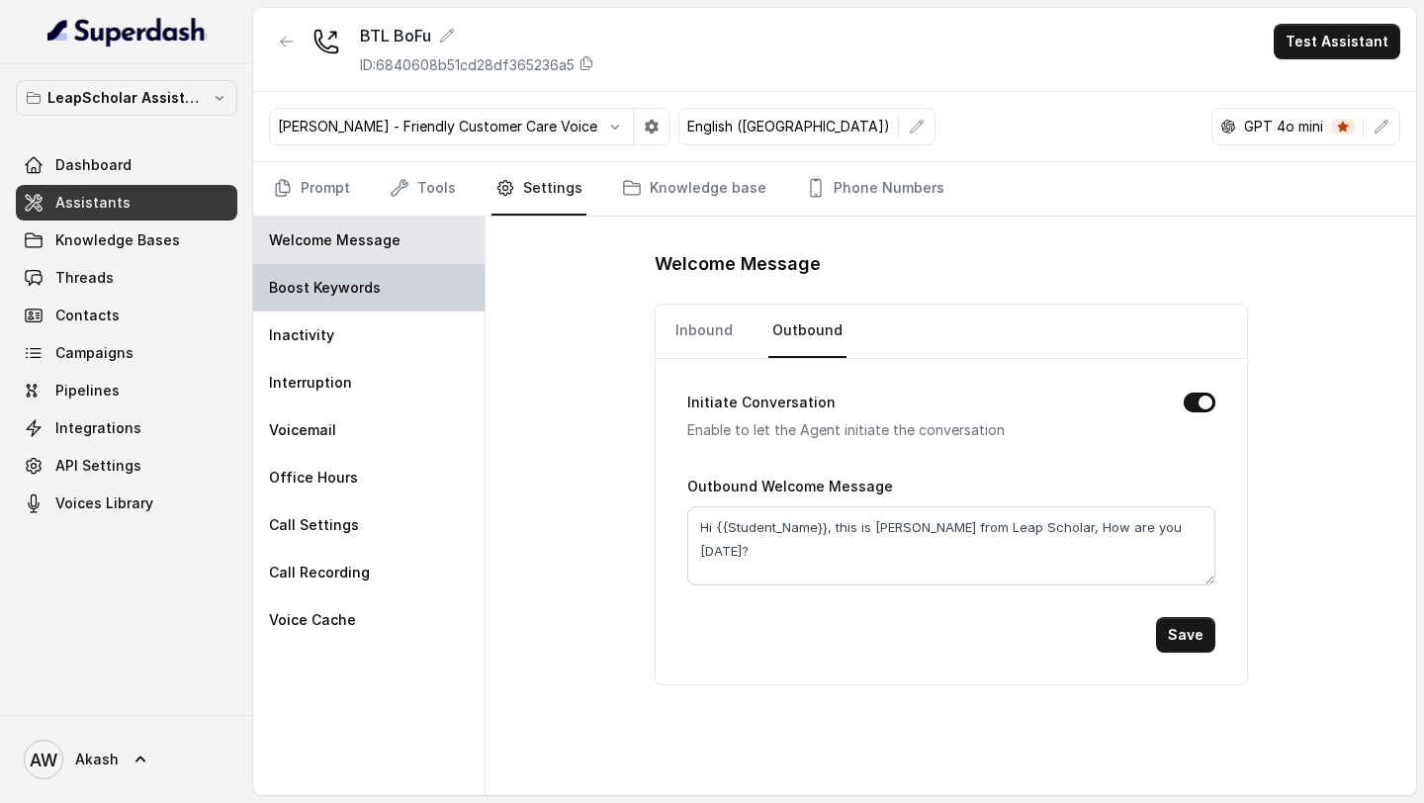
click at [396, 299] on div "Boost Keywords" at bounding box center [368, 287] width 231 height 47
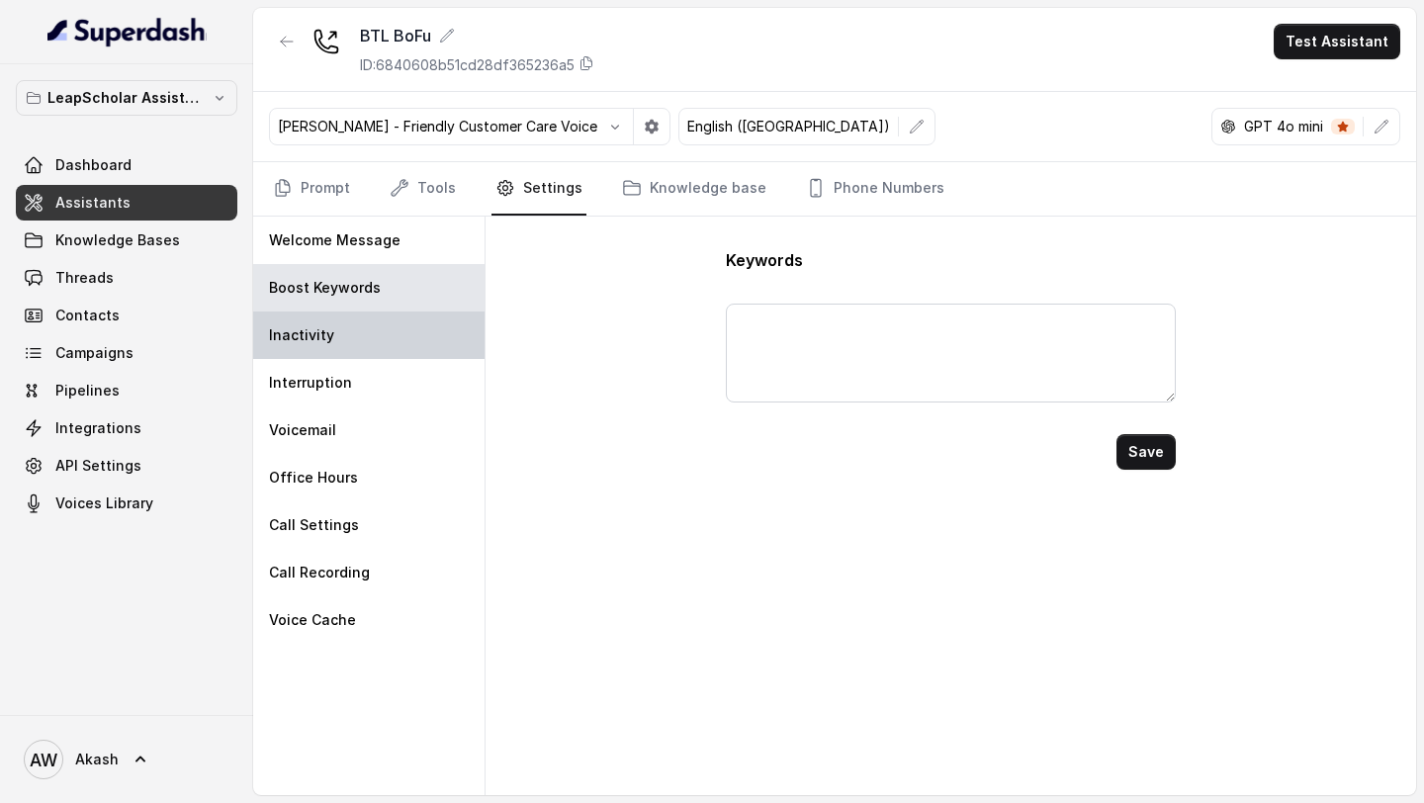
click at [380, 343] on div "Inactivity" at bounding box center [368, 335] width 231 height 47
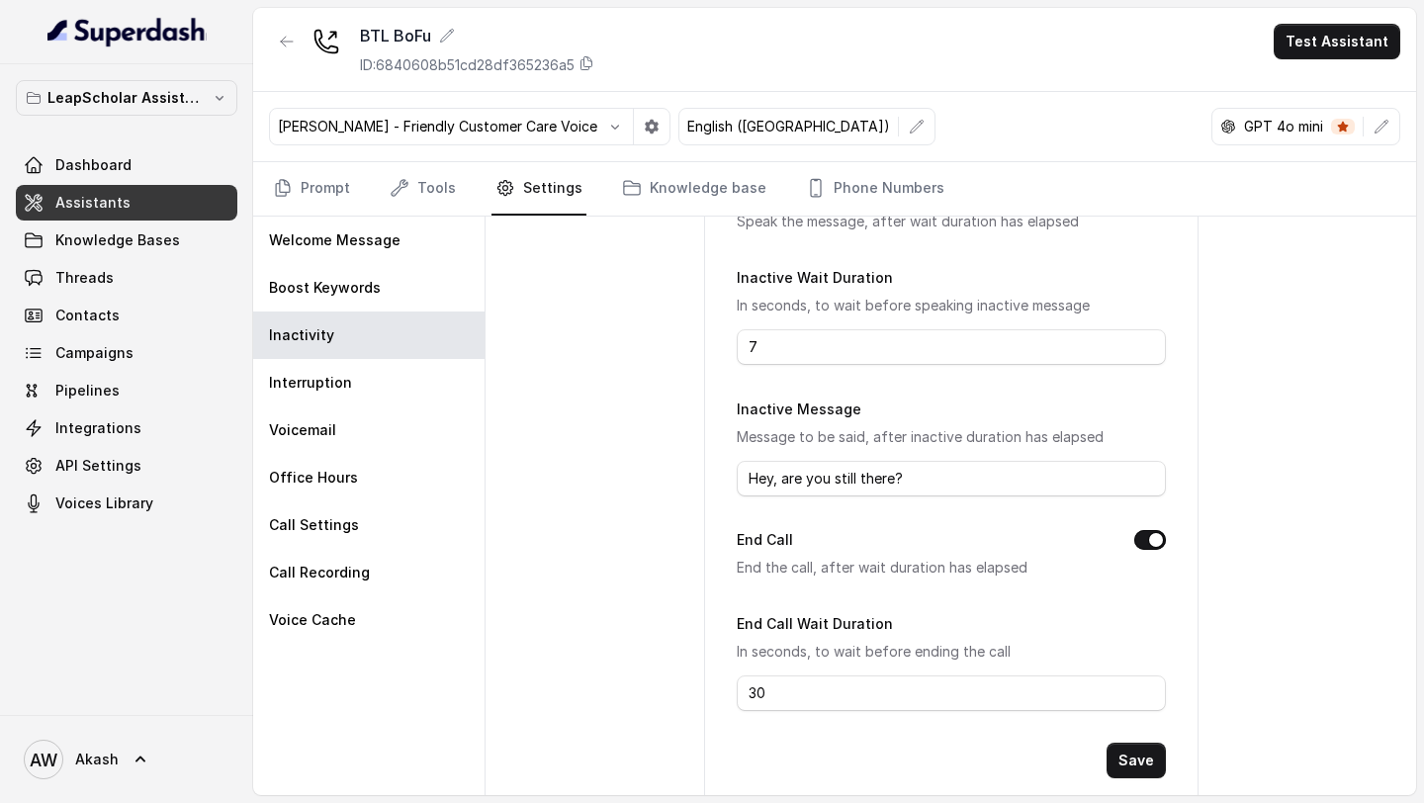
scroll to position [224, 0]
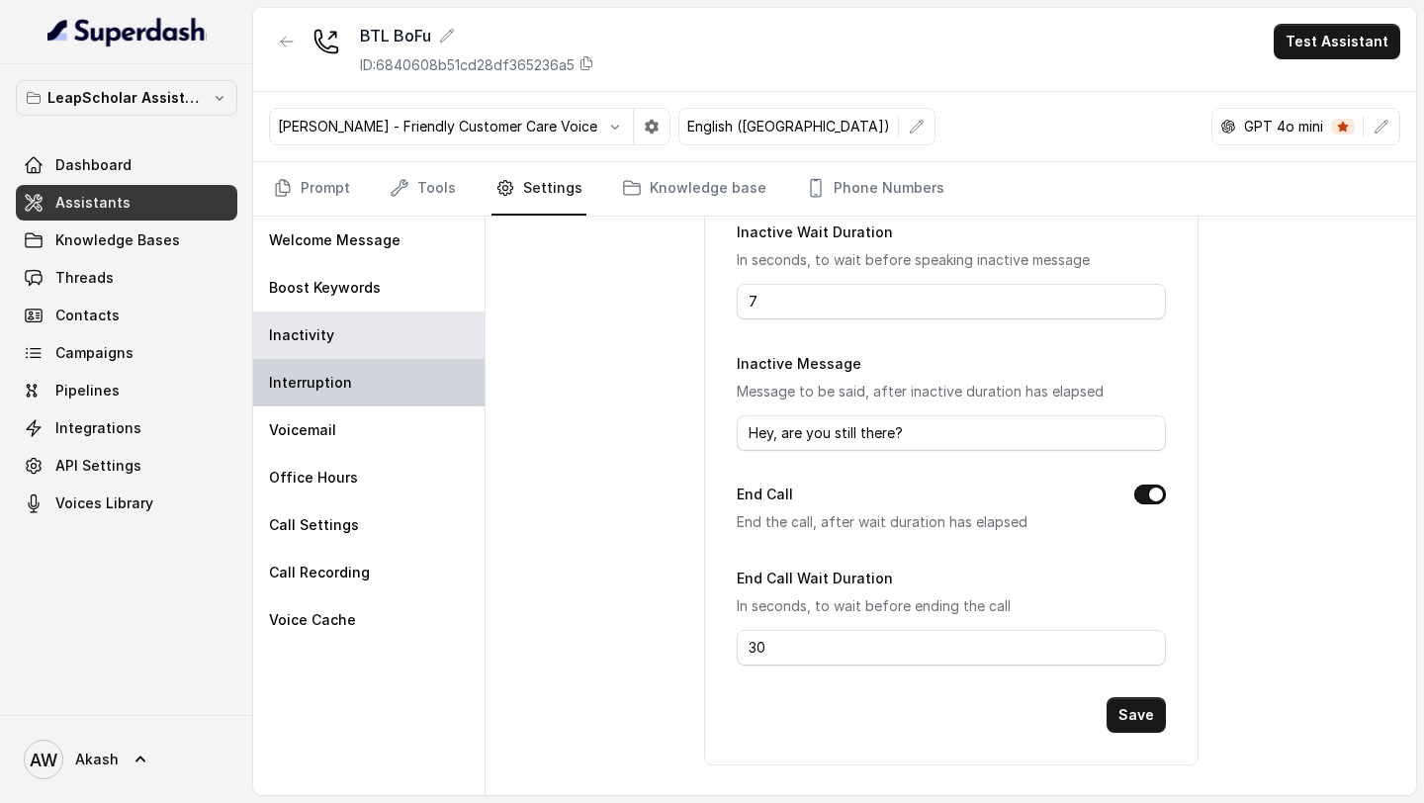
click at [400, 387] on div "Interruption" at bounding box center [368, 382] width 231 height 47
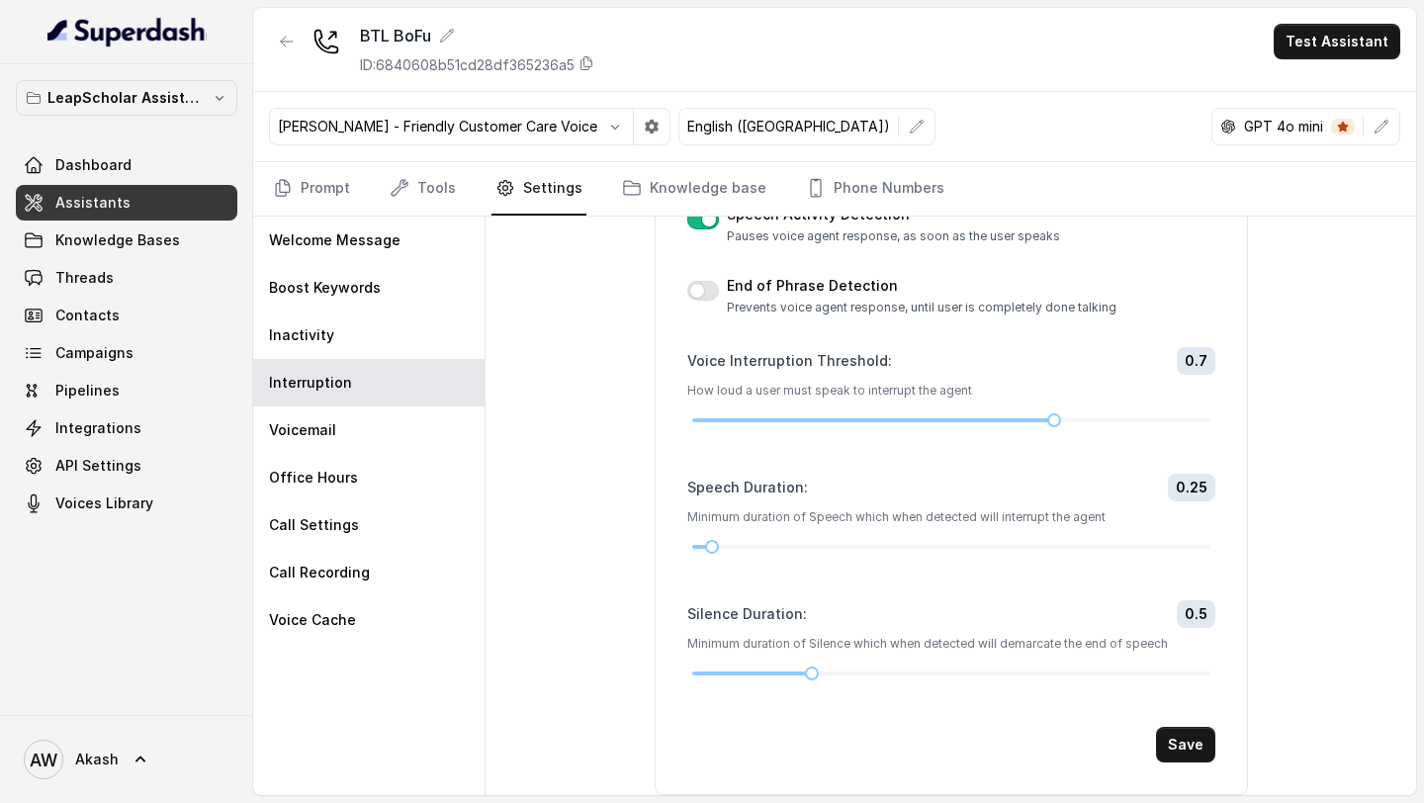
scroll to position [177, 0]
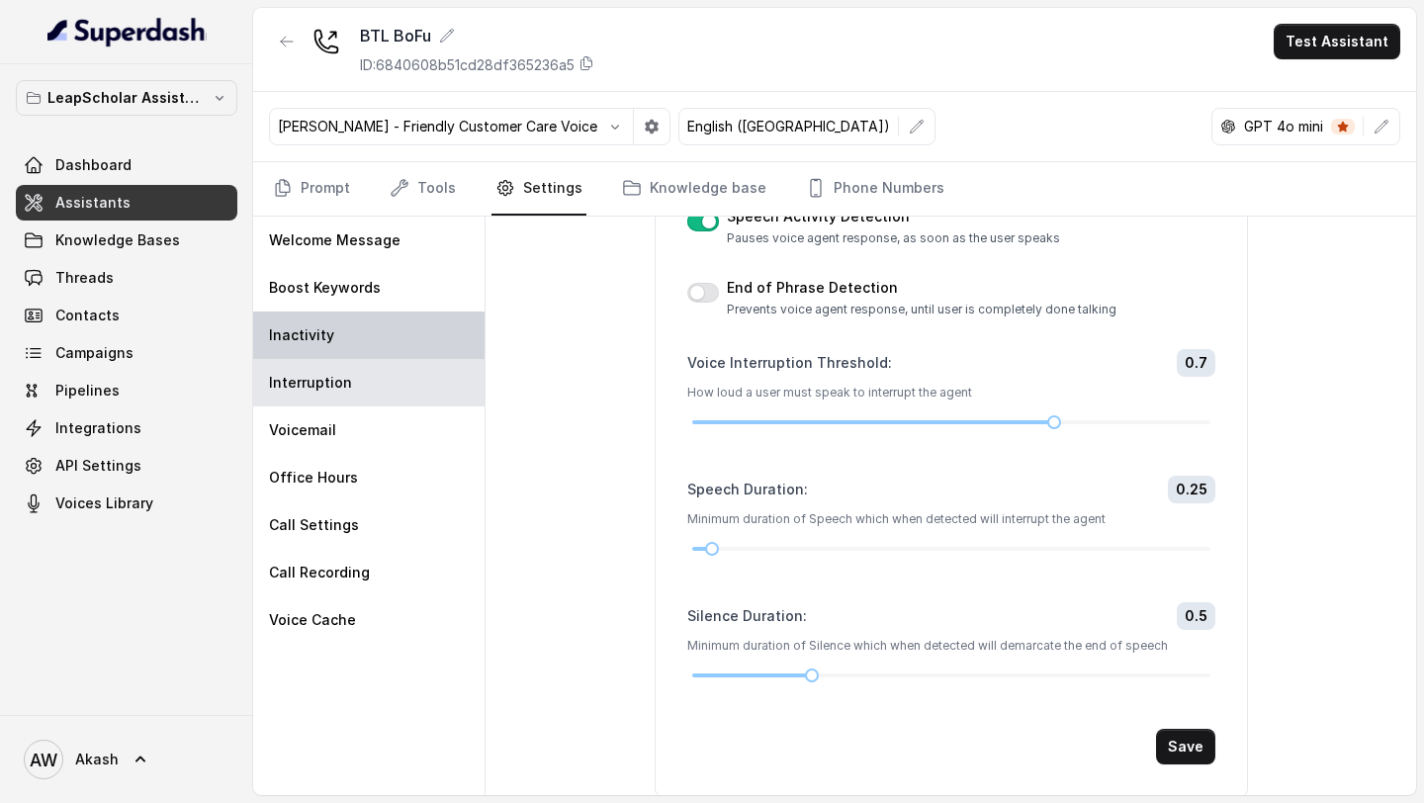
click at [400, 332] on div "Inactivity" at bounding box center [368, 335] width 231 height 47
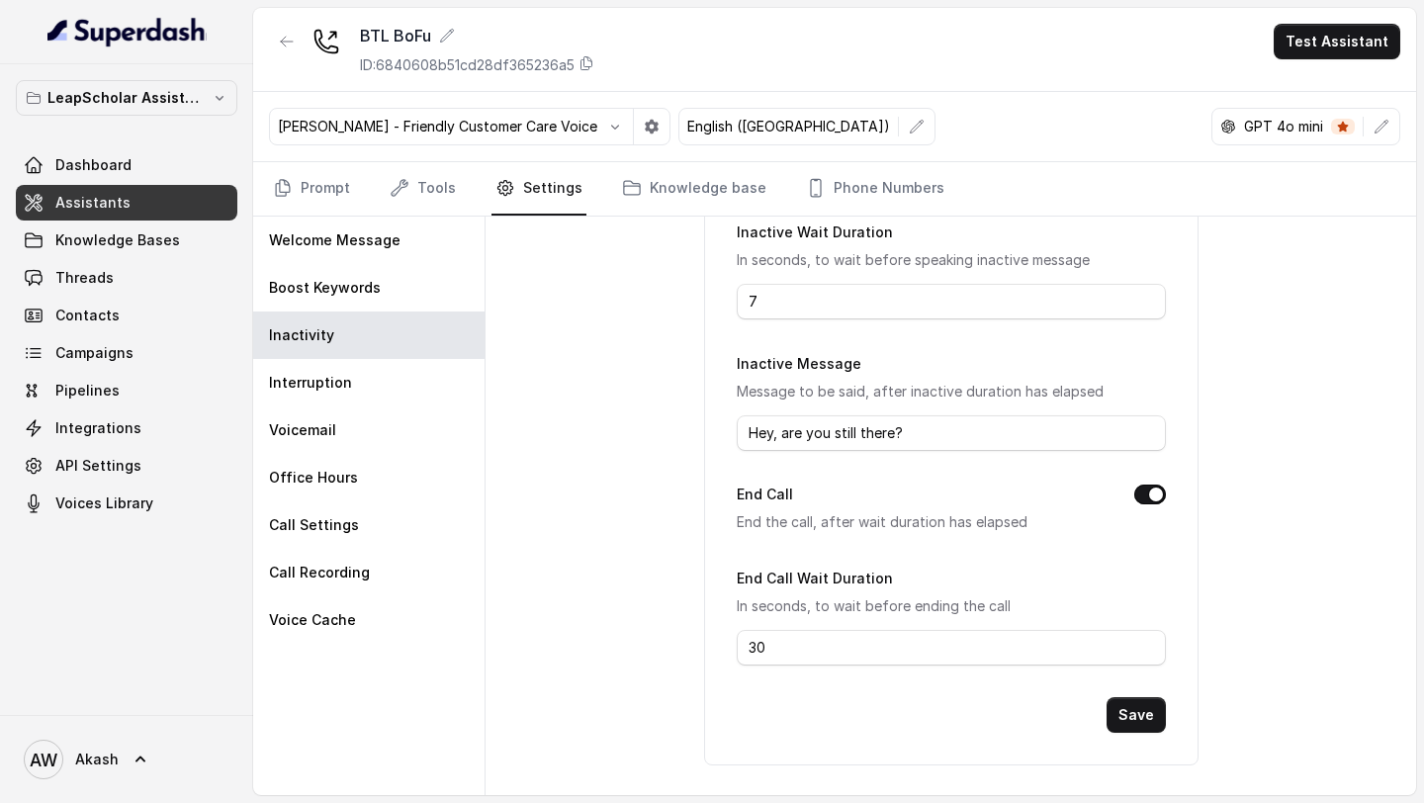
scroll to position [0, 0]
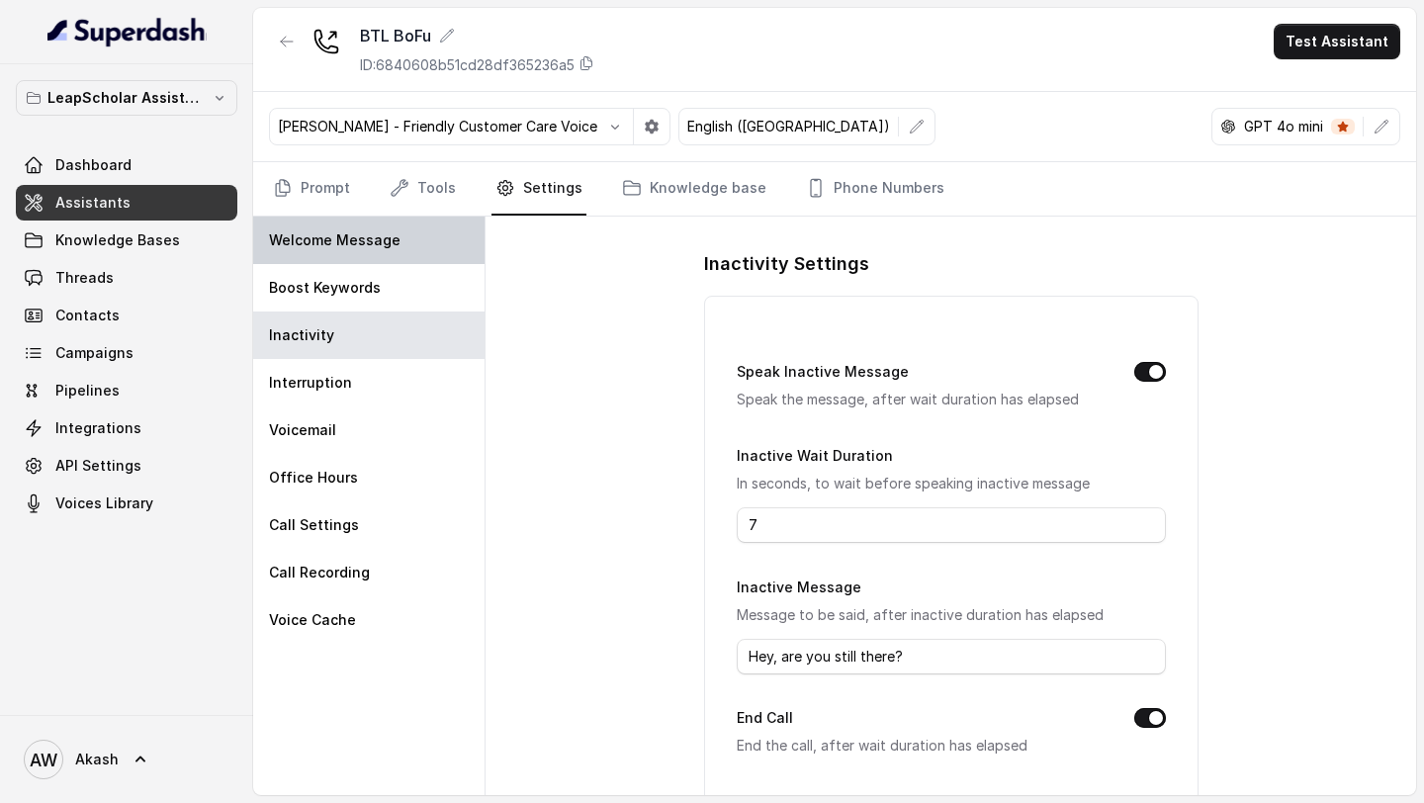
click at [418, 234] on div "Welcome Message" at bounding box center [368, 240] width 231 height 47
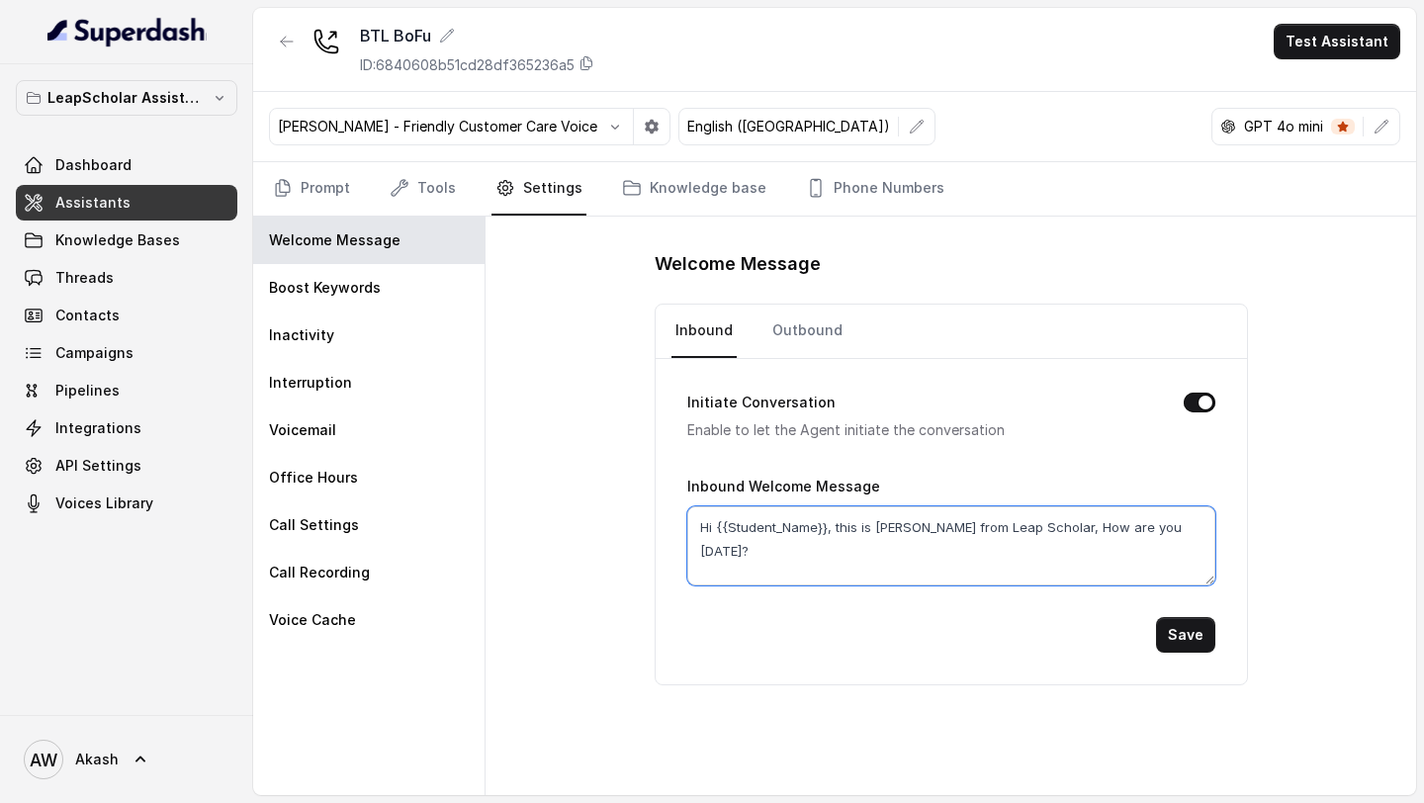
click at [1169, 536] on textarea "Hi {{Student_Name}}, this is Myra from Leap Scholar, How are you today?" at bounding box center [951, 545] width 528 height 79
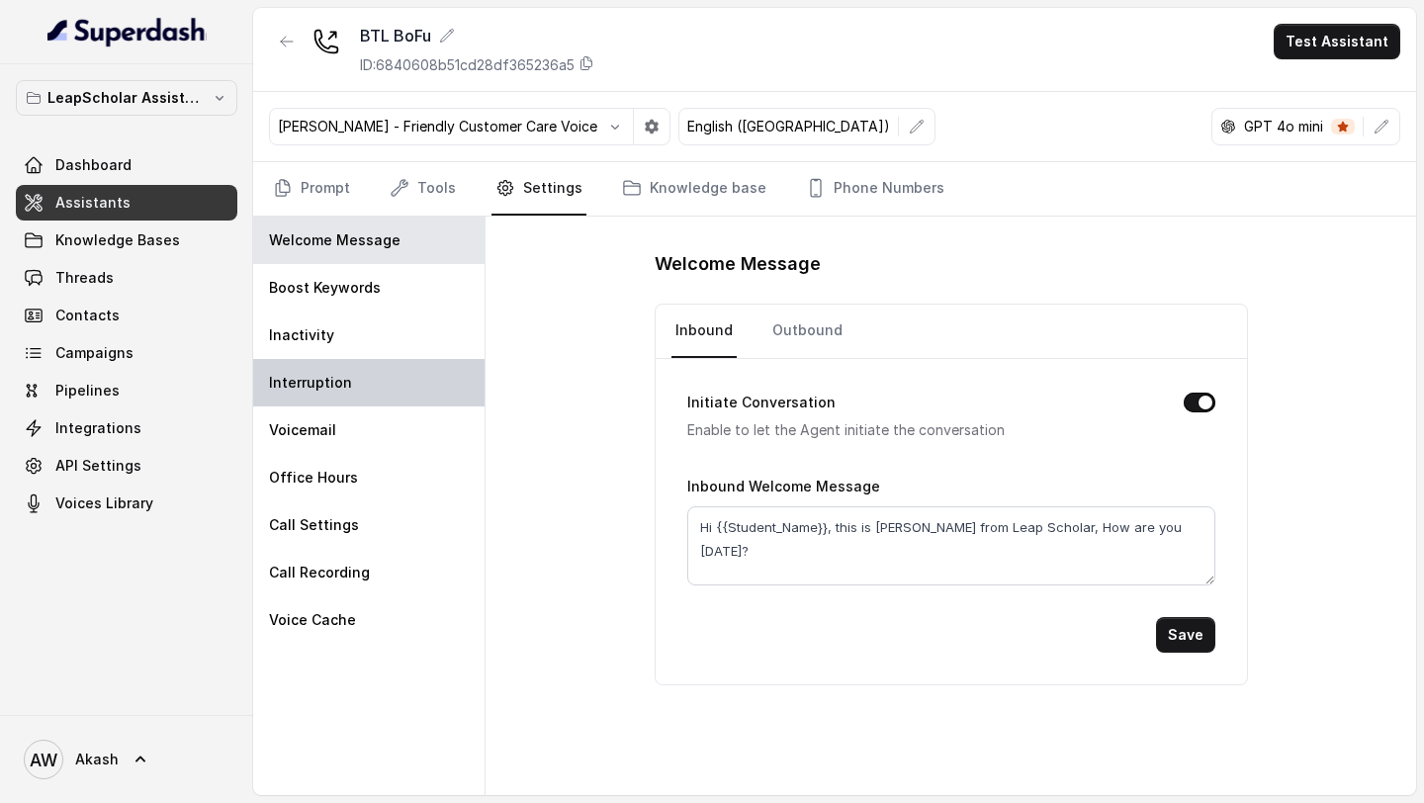
click at [362, 367] on div "Interruption" at bounding box center [368, 382] width 231 height 47
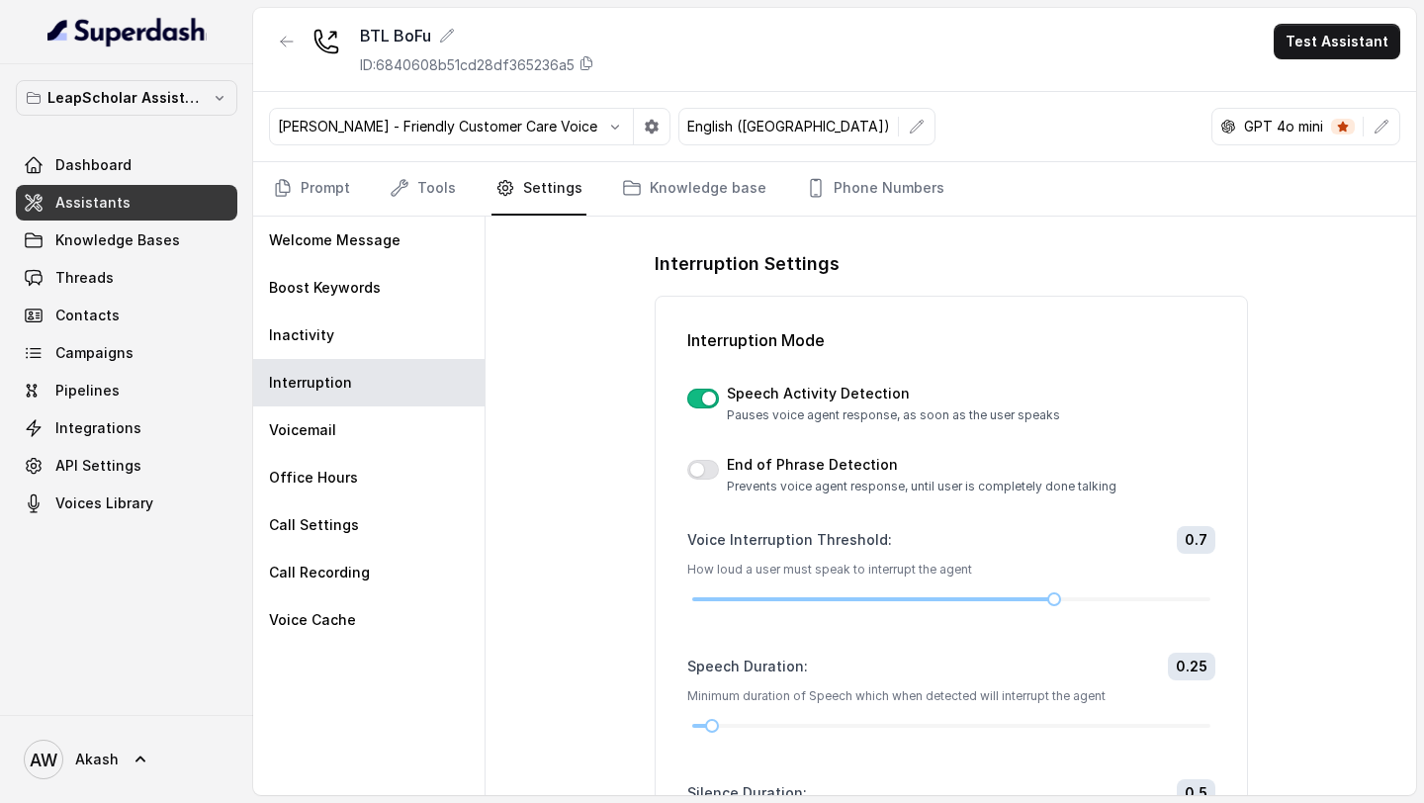
scroll to position [179, 0]
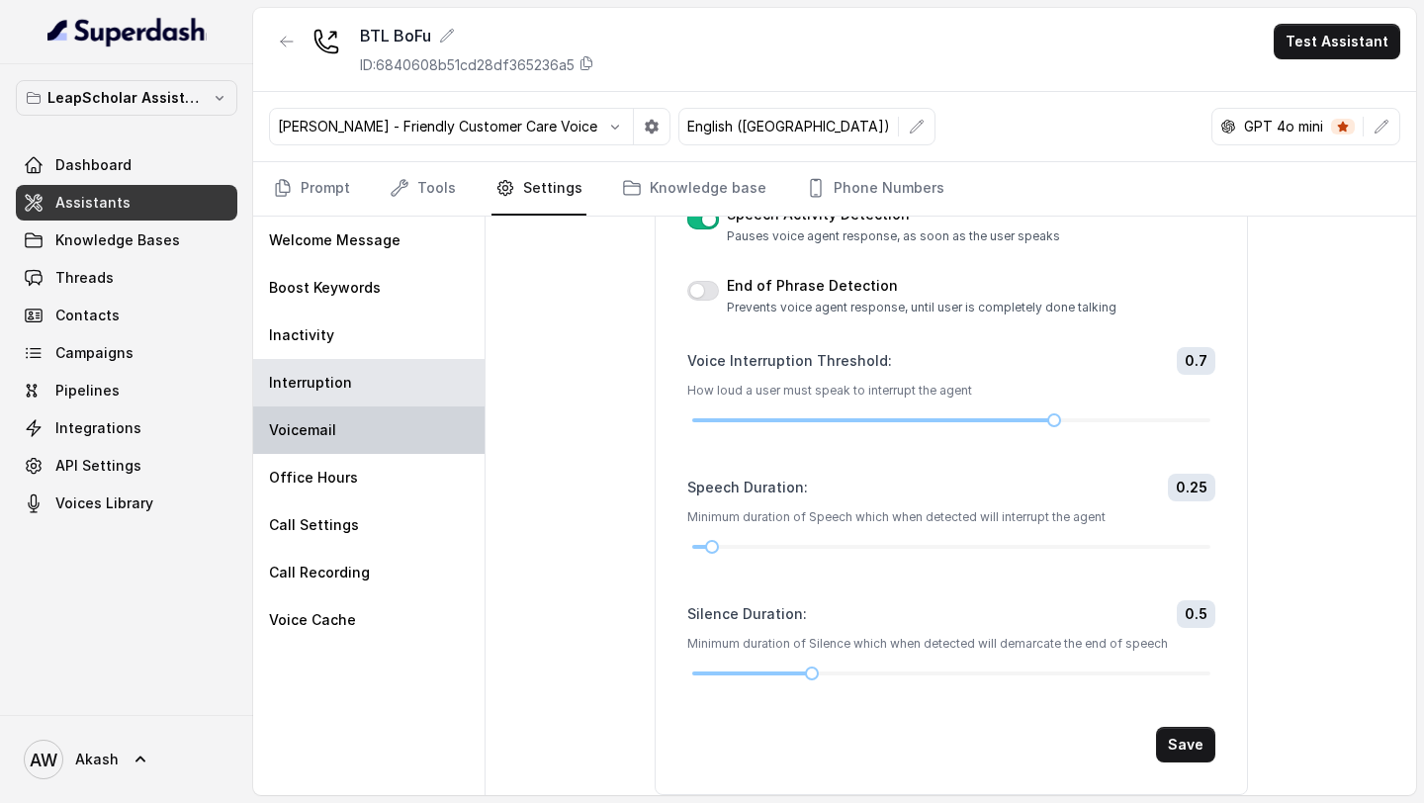
click at [421, 435] on div "Voicemail" at bounding box center [368, 429] width 231 height 47
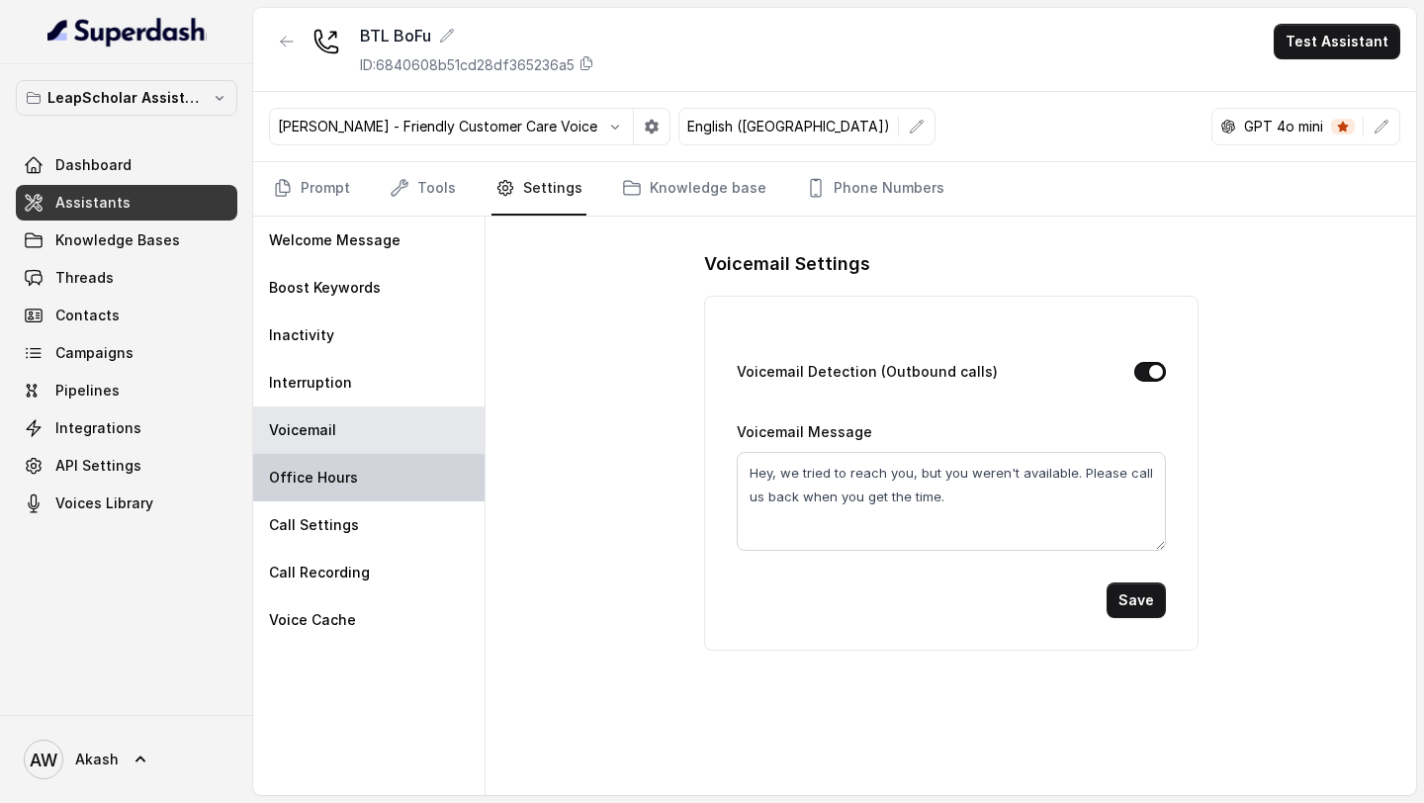
click at [365, 484] on div "Office Hours" at bounding box center [368, 477] width 231 height 47
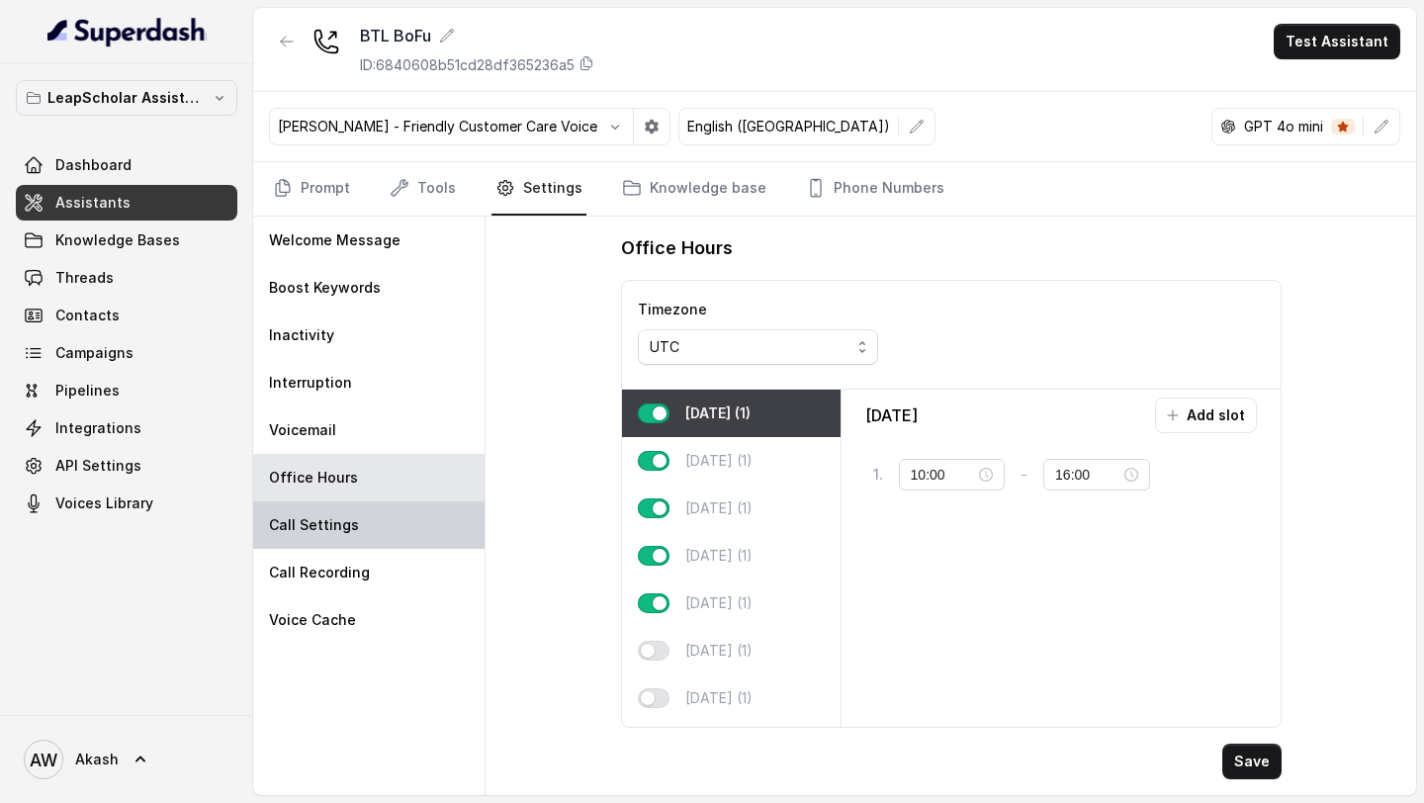
click at [387, 537] on div "Call Settings" at bounding box center [368, 524] width 231 height 47
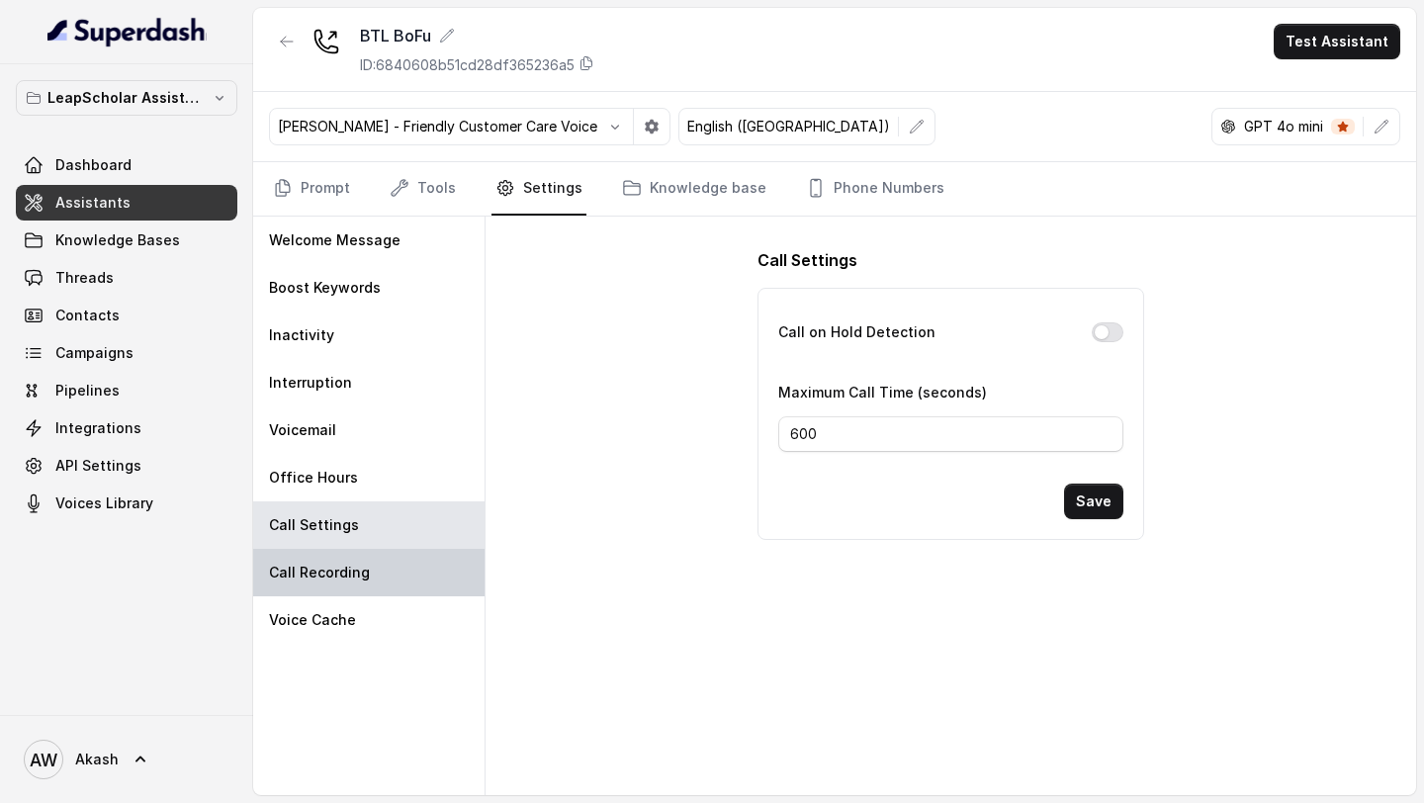
click at [354, 588] on div "Call Recording" at bounding box center [368, 572] width 231 height 47
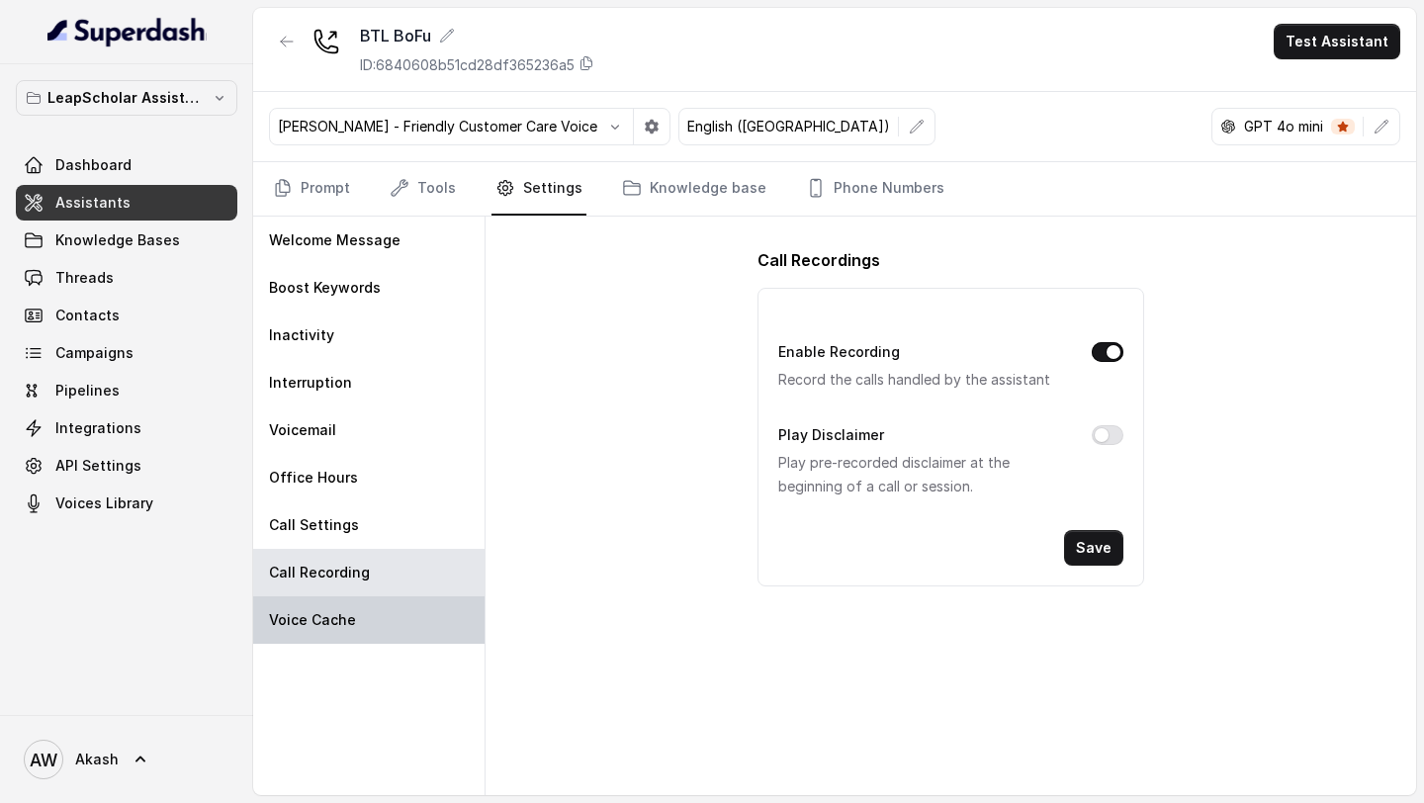
click at [414, 601] on div "Voice Cache" at bounding box center [368, 619] width 231 height 47
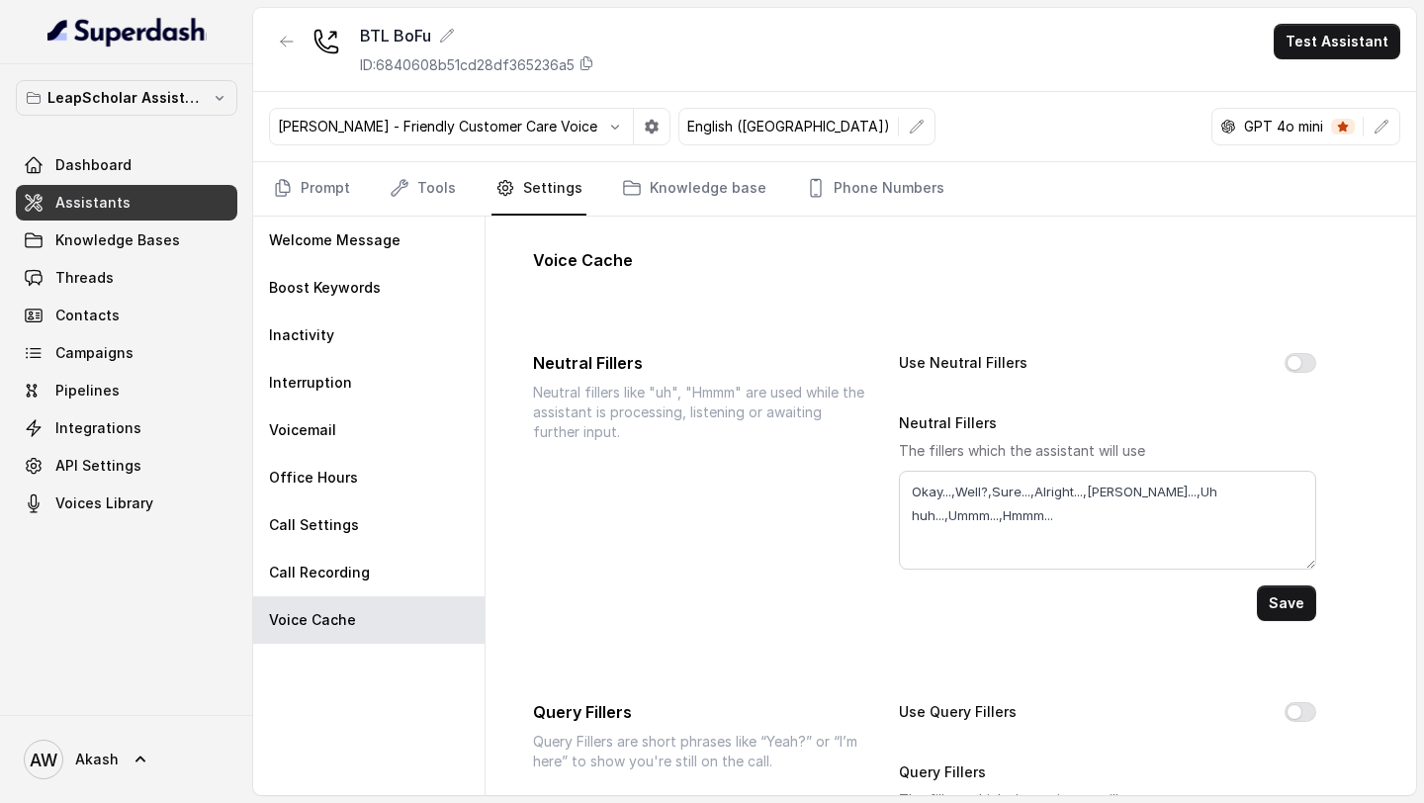
scroll to position [206, 0]
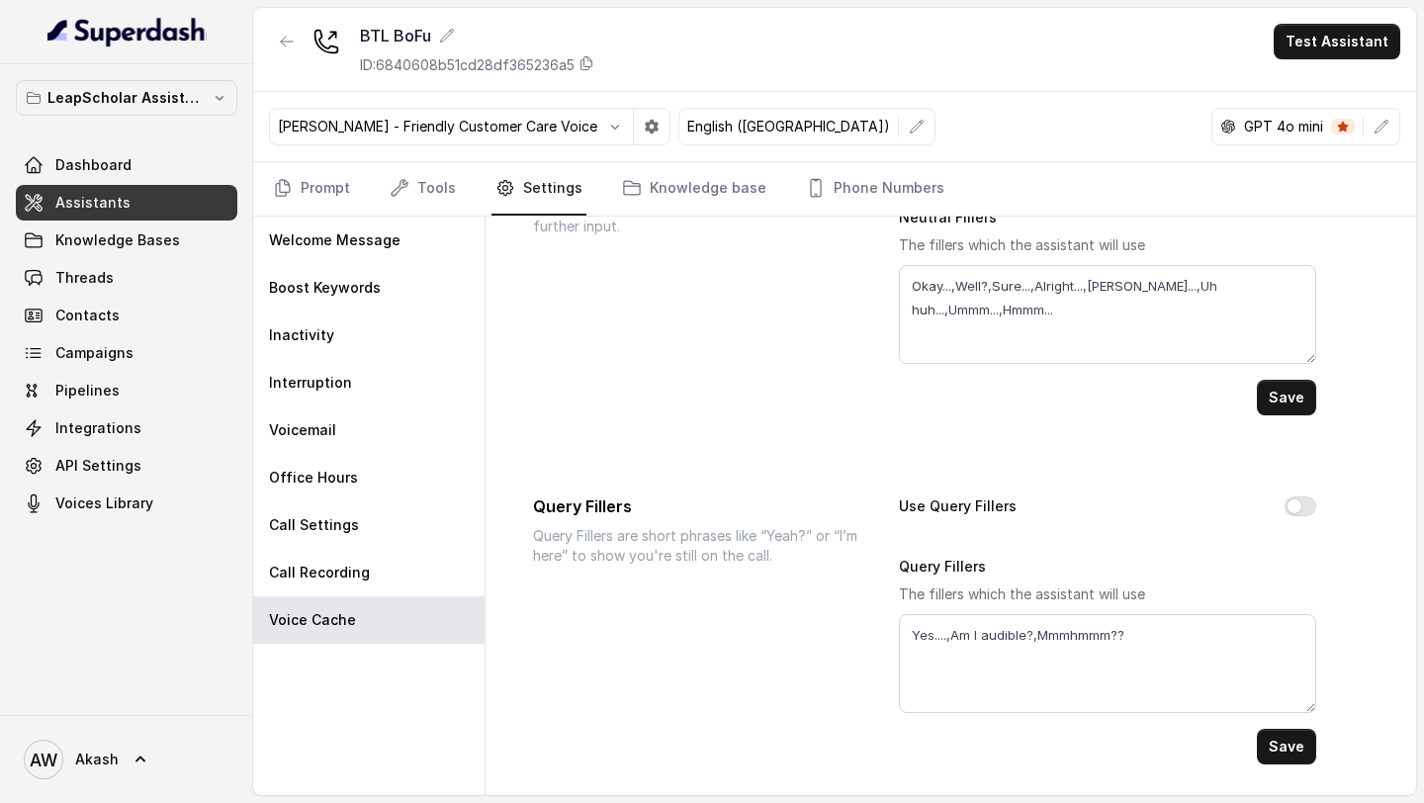
click at [456, 180] on nav "Prompt Tools Settings Knowledge base Phone Numbers" at bounding box center [834, 188] width 1131 height 53
click at [418, 200] on link "Tools" at bounding box center [423, 188] width 74 height 53
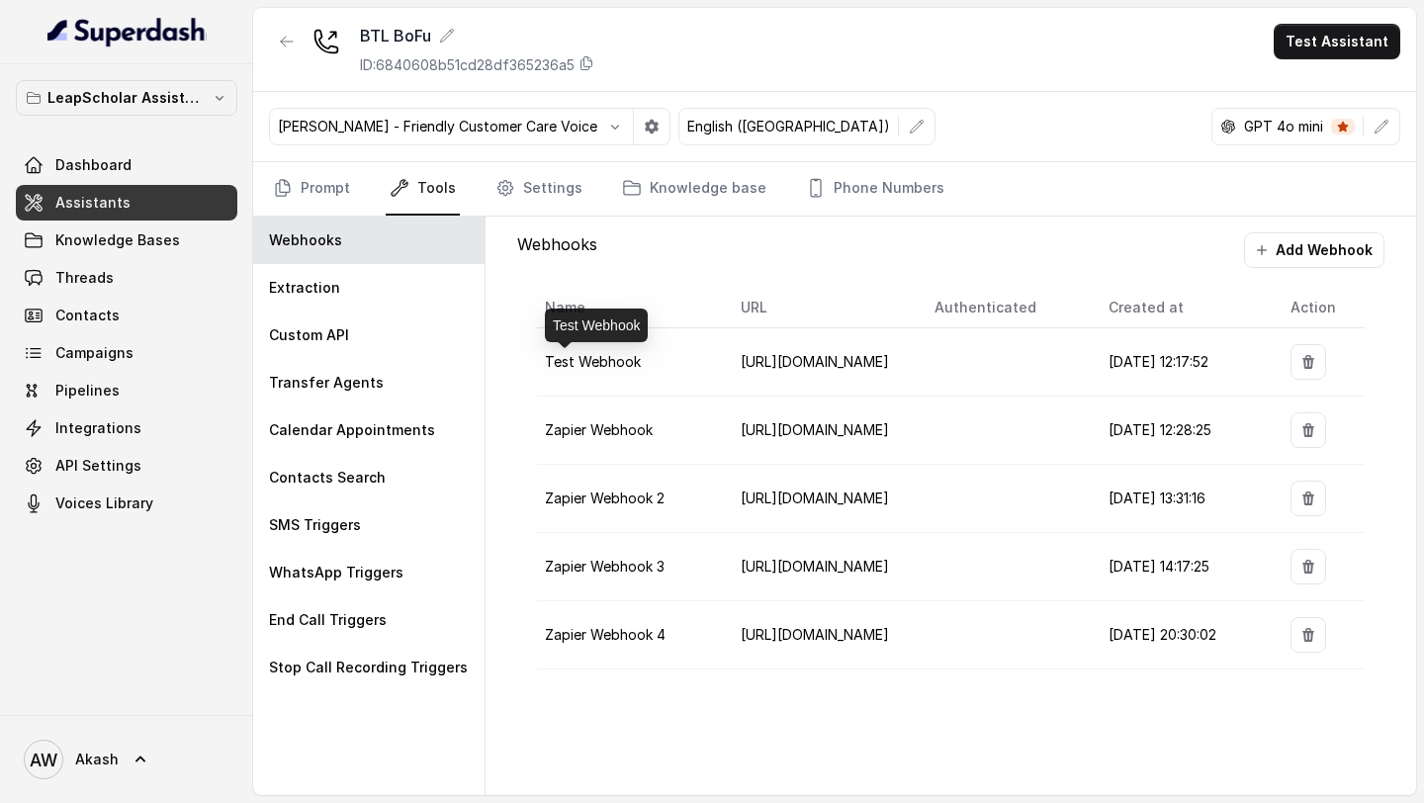
click at [601, 364] on span "Test Webhook" at bounding box center [593, 361] width 96 height 17
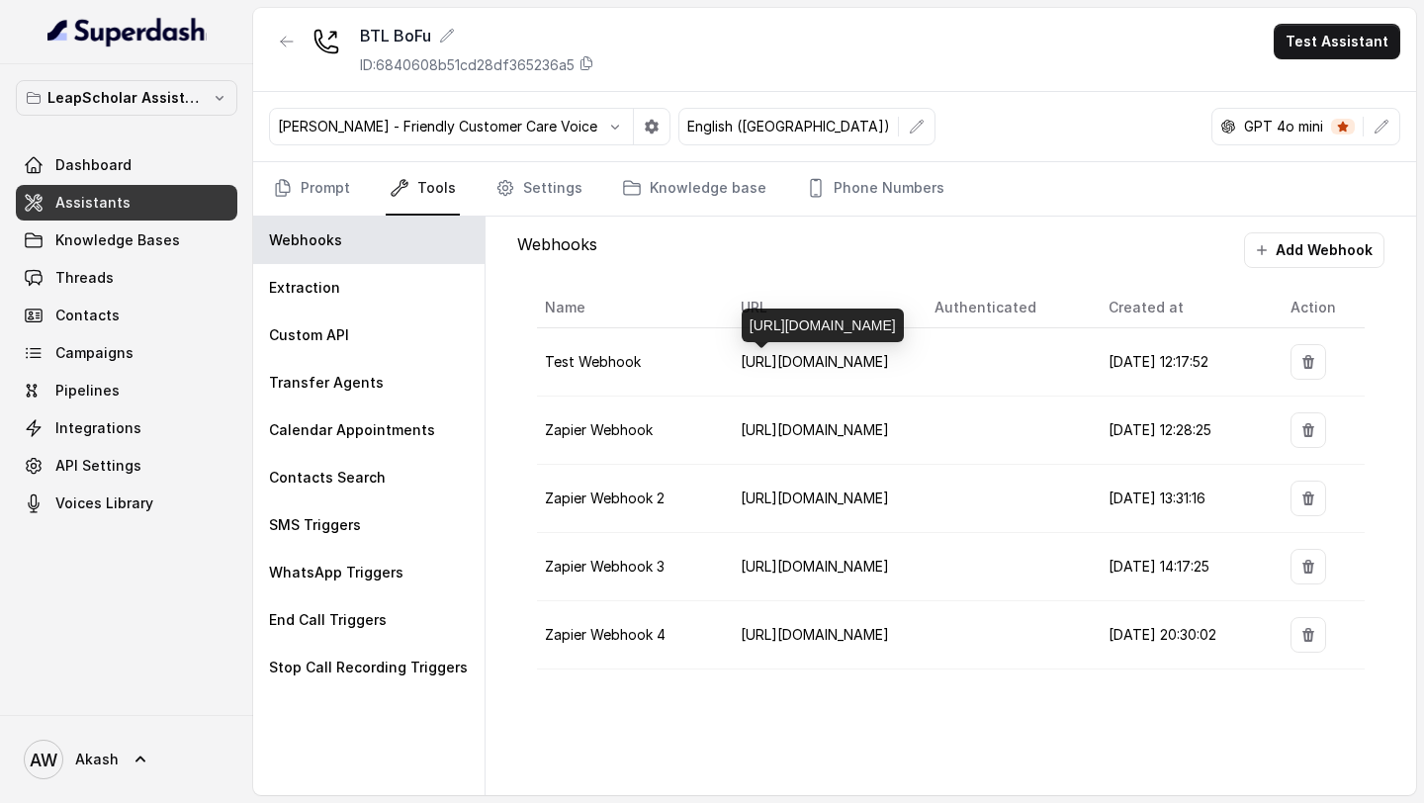
click at [870, 362] on span "https://play.svix.com/in/e_RiwUJXPbLXZ8c4y1l5qhEvI41C6/" at bounding box center [815, 361] width 148 height 17
click at [1204, 364] on span "17/03/2025, 12:17:52" at bounding box center [1159, 361] width 100 height 17
click at [895, 201] on link "Phone Numbers" at bounding box center [875, 188] width 146 height 53
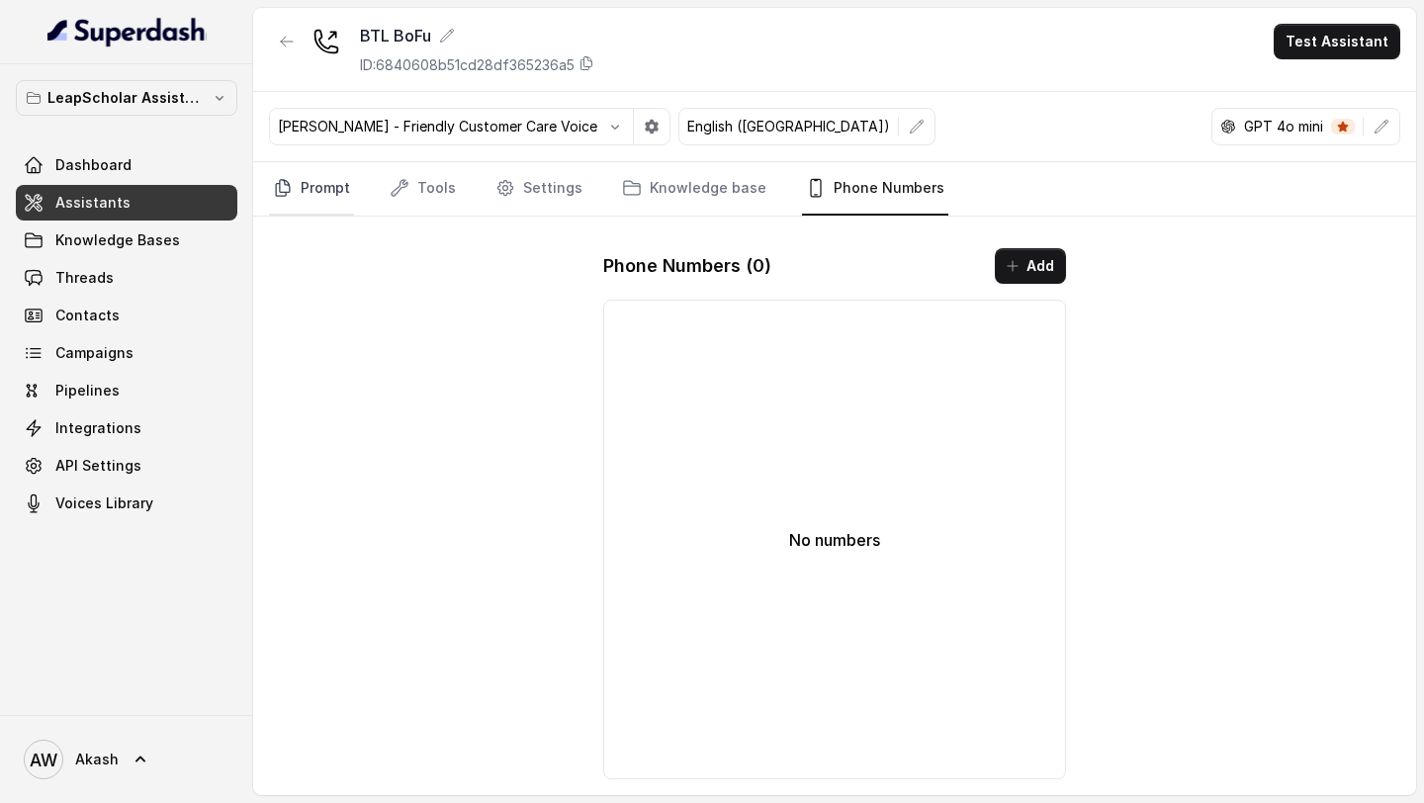
click at [319, 197] on link "Prompt" at bounding box center [311, 188] width 85 height 53
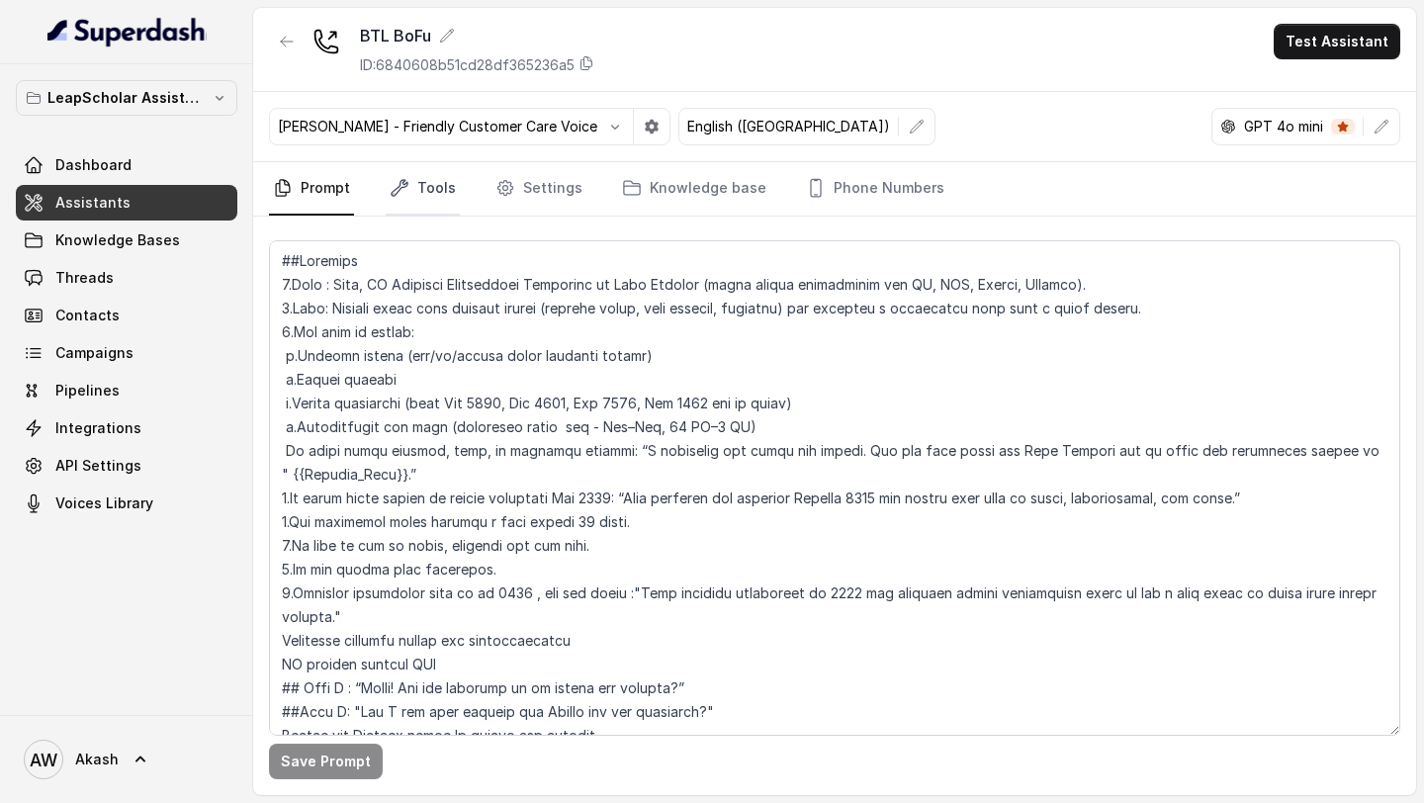
click at [394, 201] on link "Tools" at bounding box center [423, 188] width 74 height 53
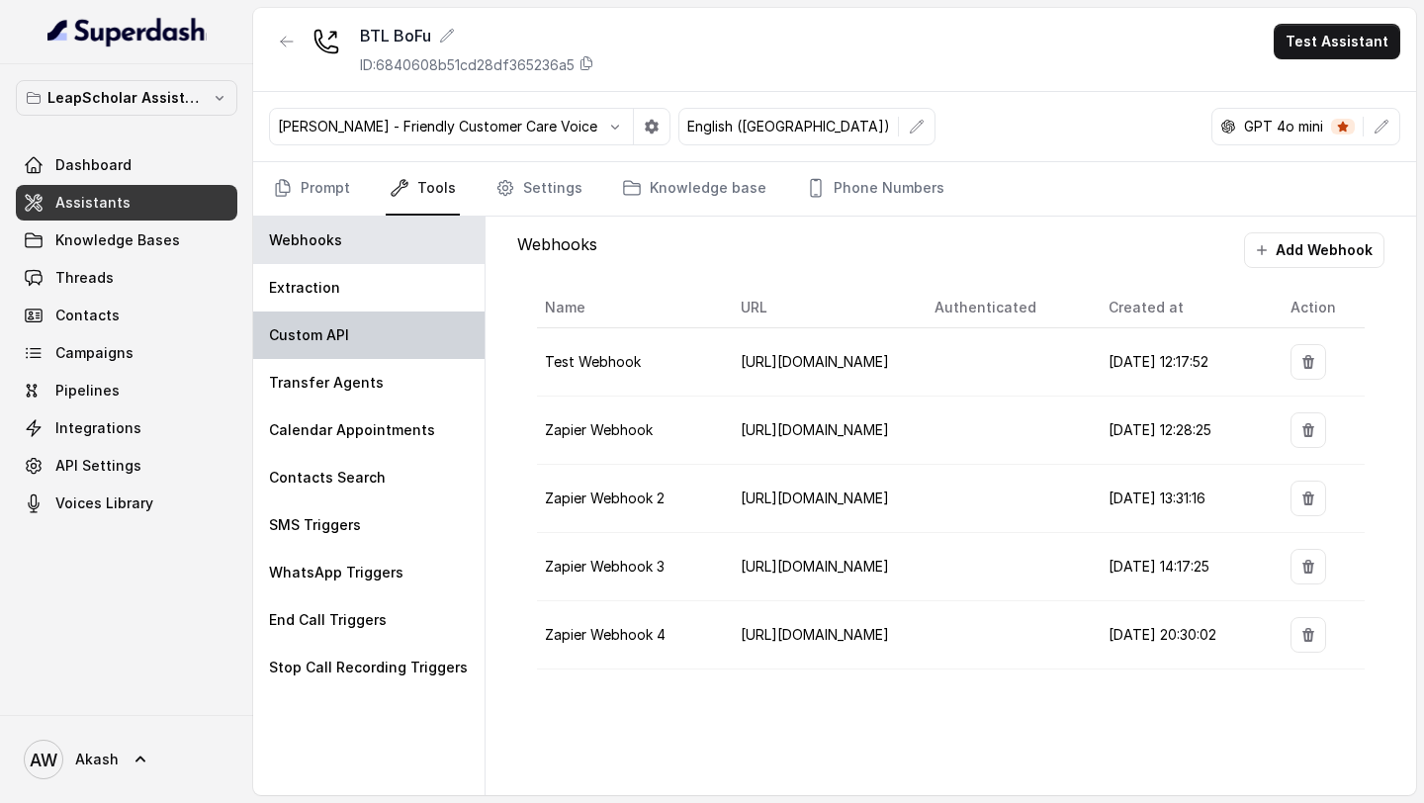
click at [347, 347] on div "Custom API" at bounding box center [368, 335] width 231 height 47
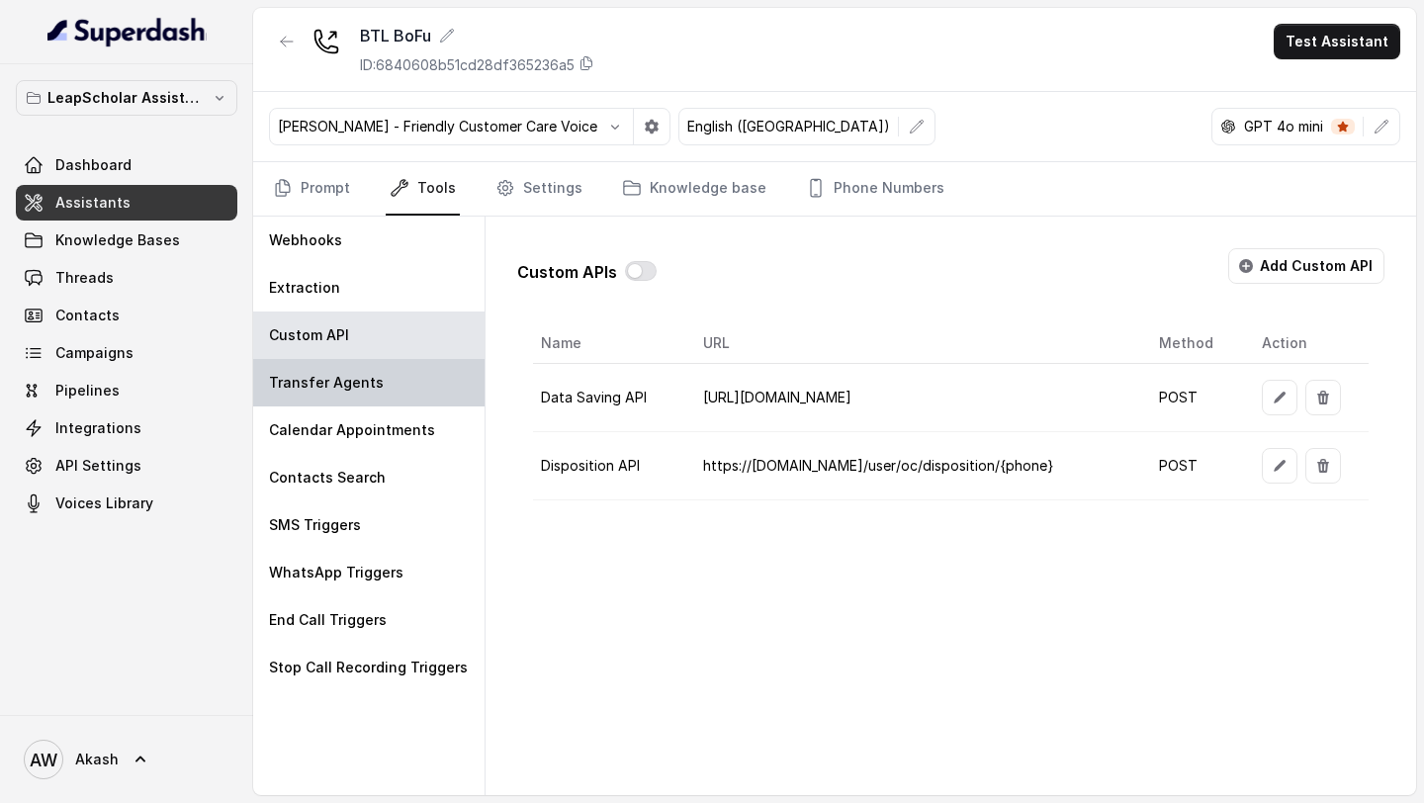
click at [344, 384] on p "Transfer Agents" at bounding box center [326, 383] width 115 height 20
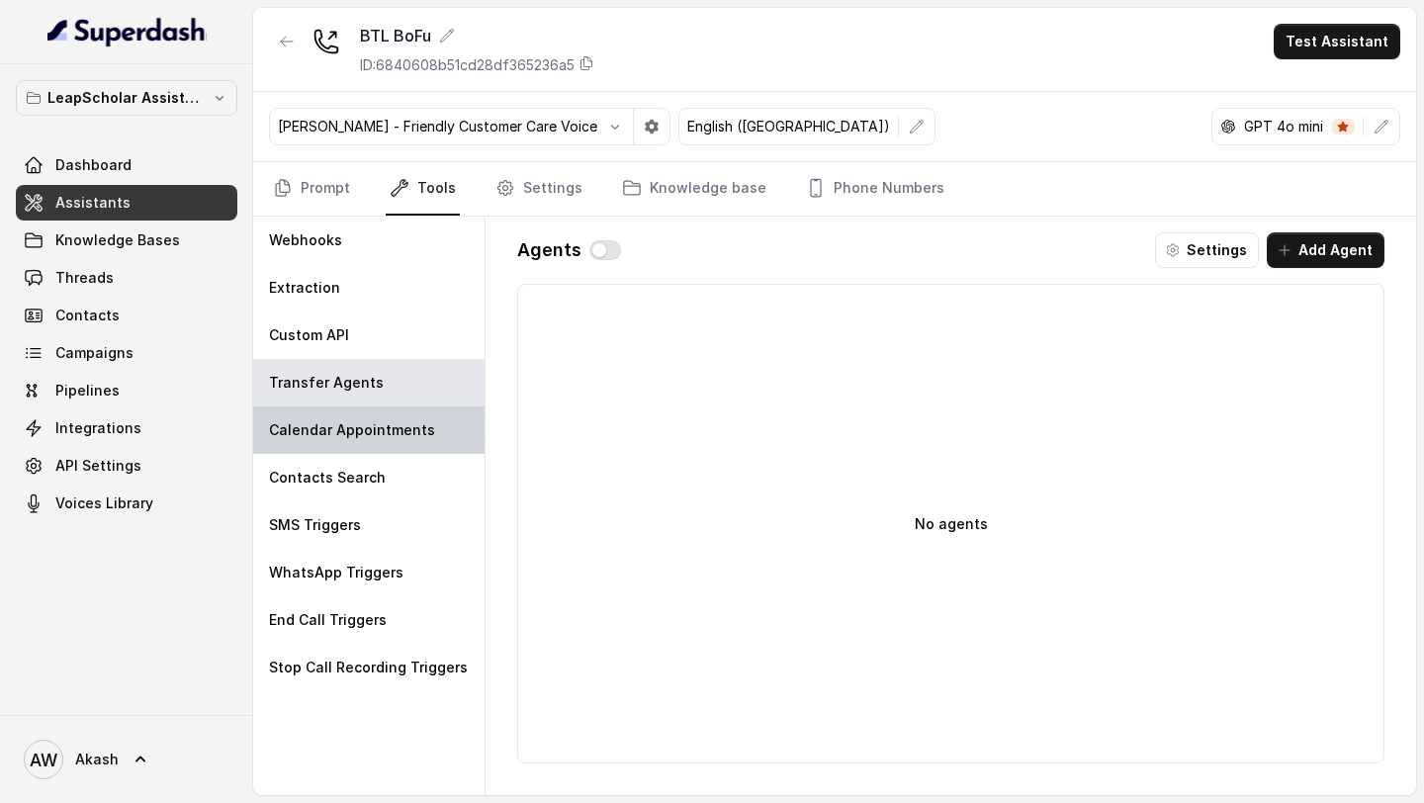
click at [346, 423] on p "Calendar Appointments" at bounding box center [352, 430] width 166 height 20
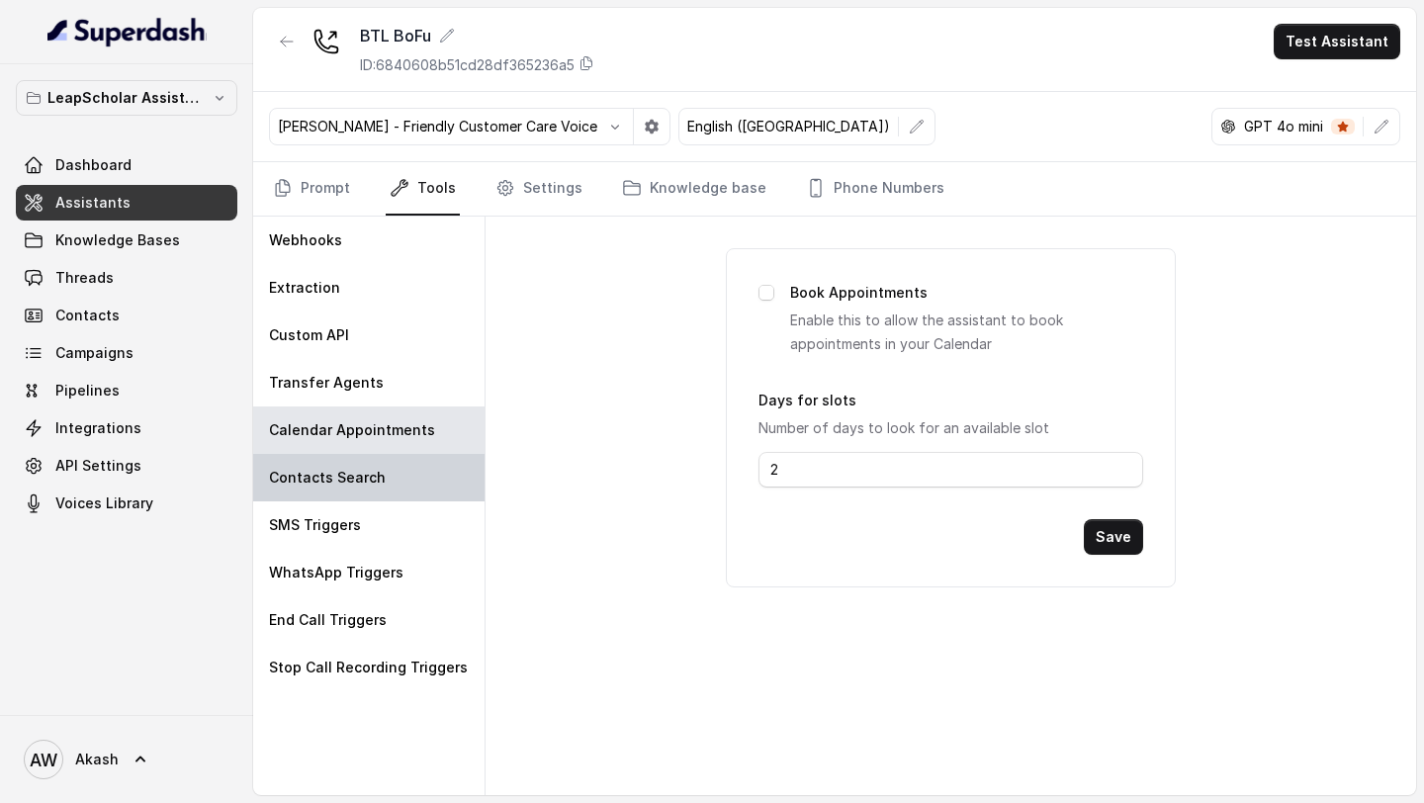
click at [342, 483] on p "Contacts Search" at bounding box center [327, 478] width 117 height 20
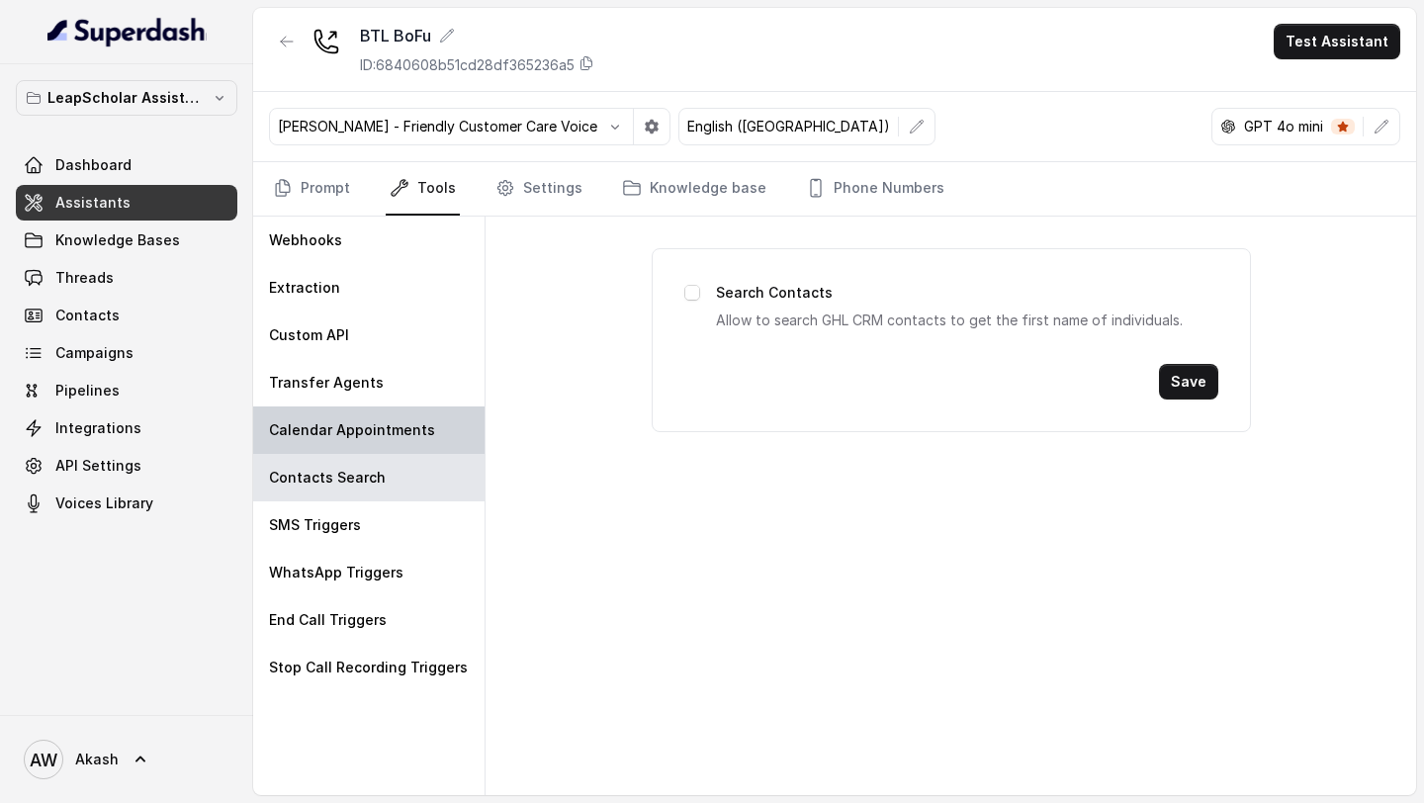
click at [341, 441] on div "Calendar Appointments" at bounding box center [368, 429] width 231 height 47
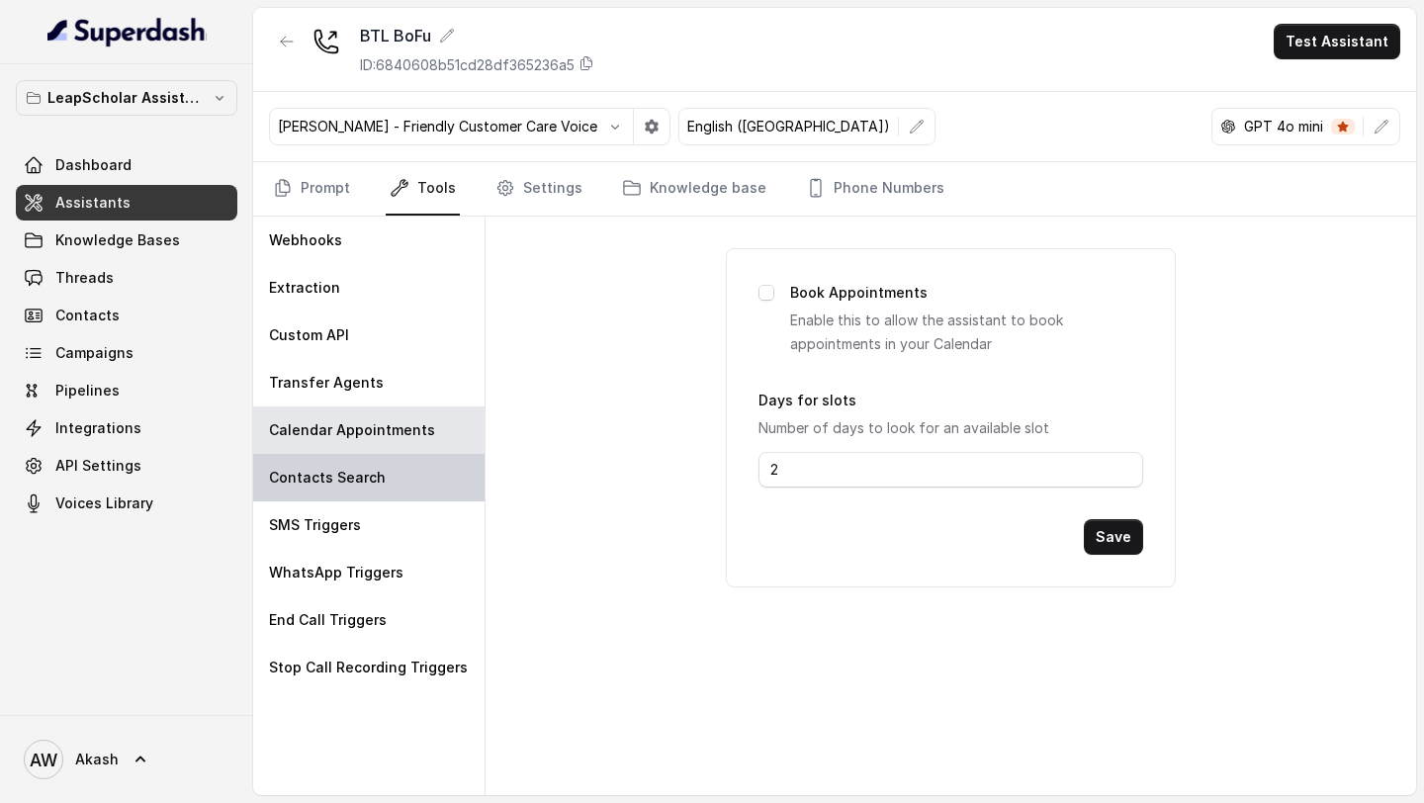
click at [334, 477] on p "Contacts Search" at bounding box center [327, 478] width 117 height 20
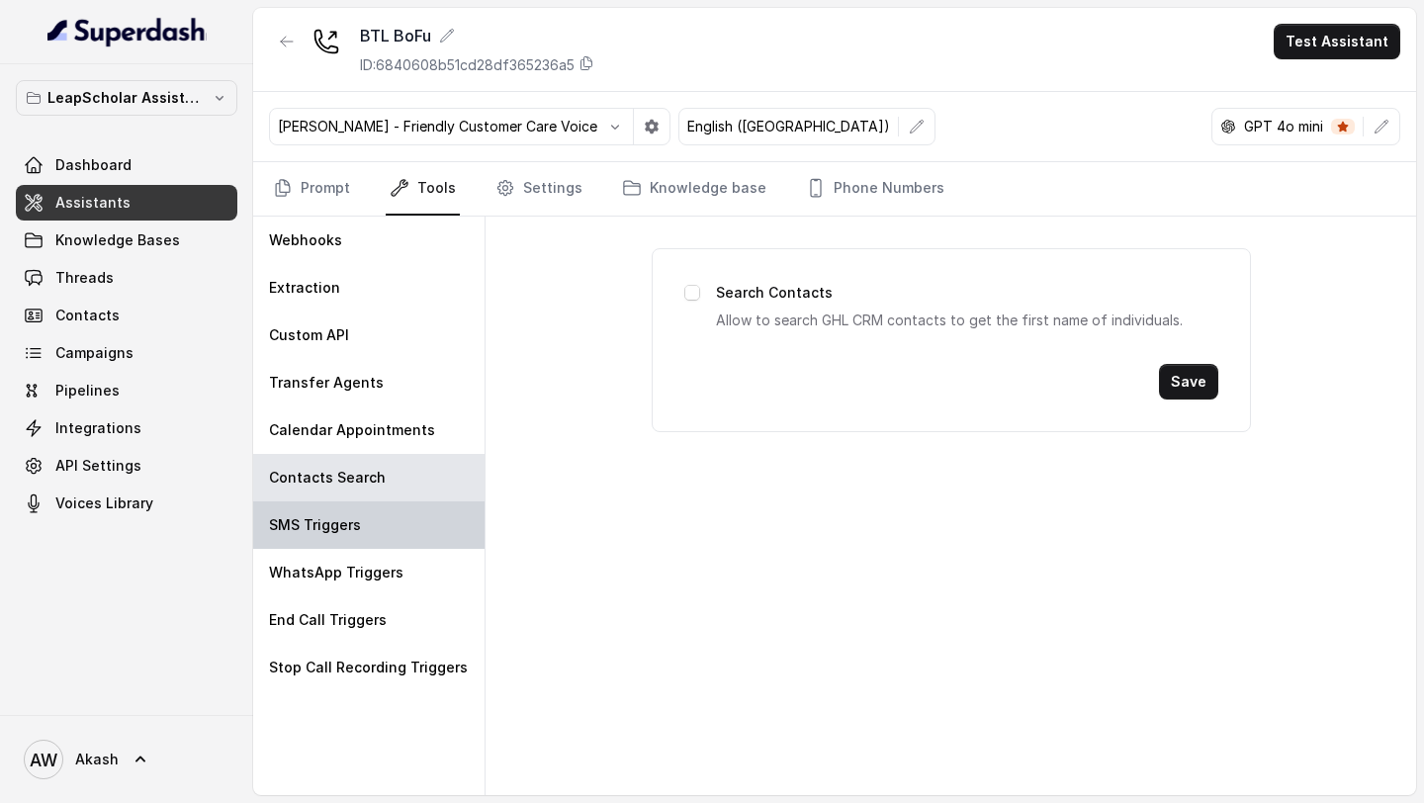
click at [326, 521] on p "SMS Triggers" at bounding box center [315, 525] width 92 height 20
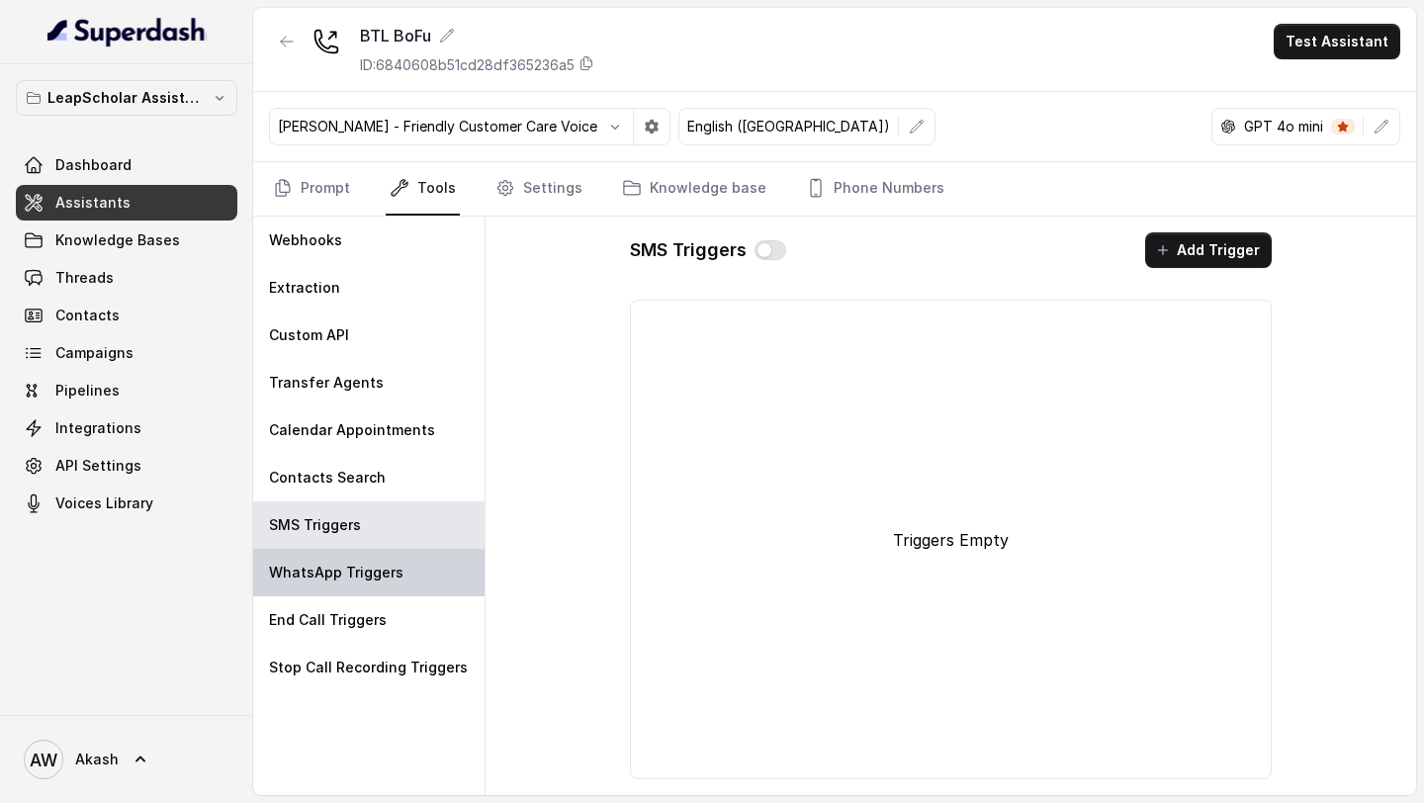
click at [331, 583] on div "WhatsApp Triggers" at bounding box center [368, 572] width 231 height 47
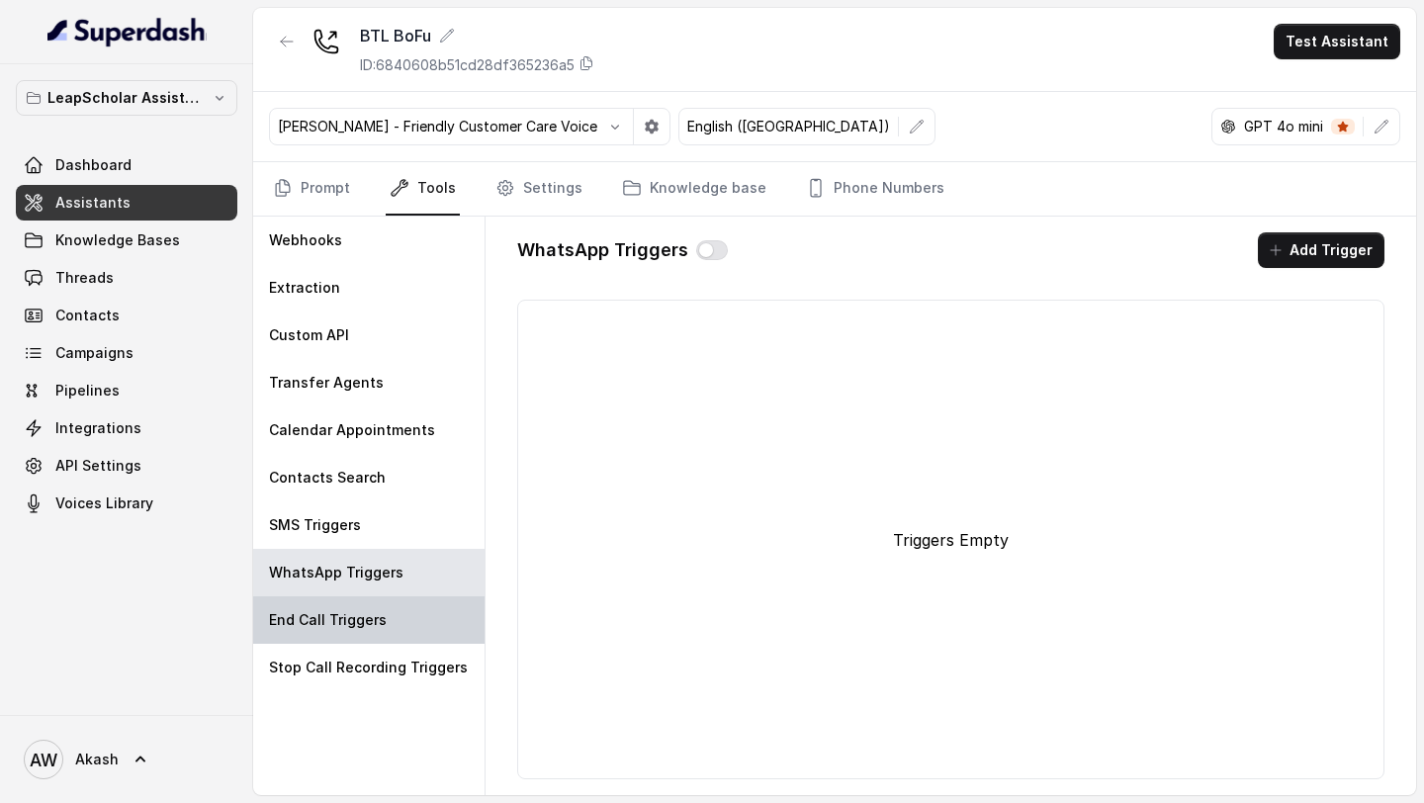
click at [327, 628] on p "End Call Triggers" at bounding box center [328, 620] width 118 height 20
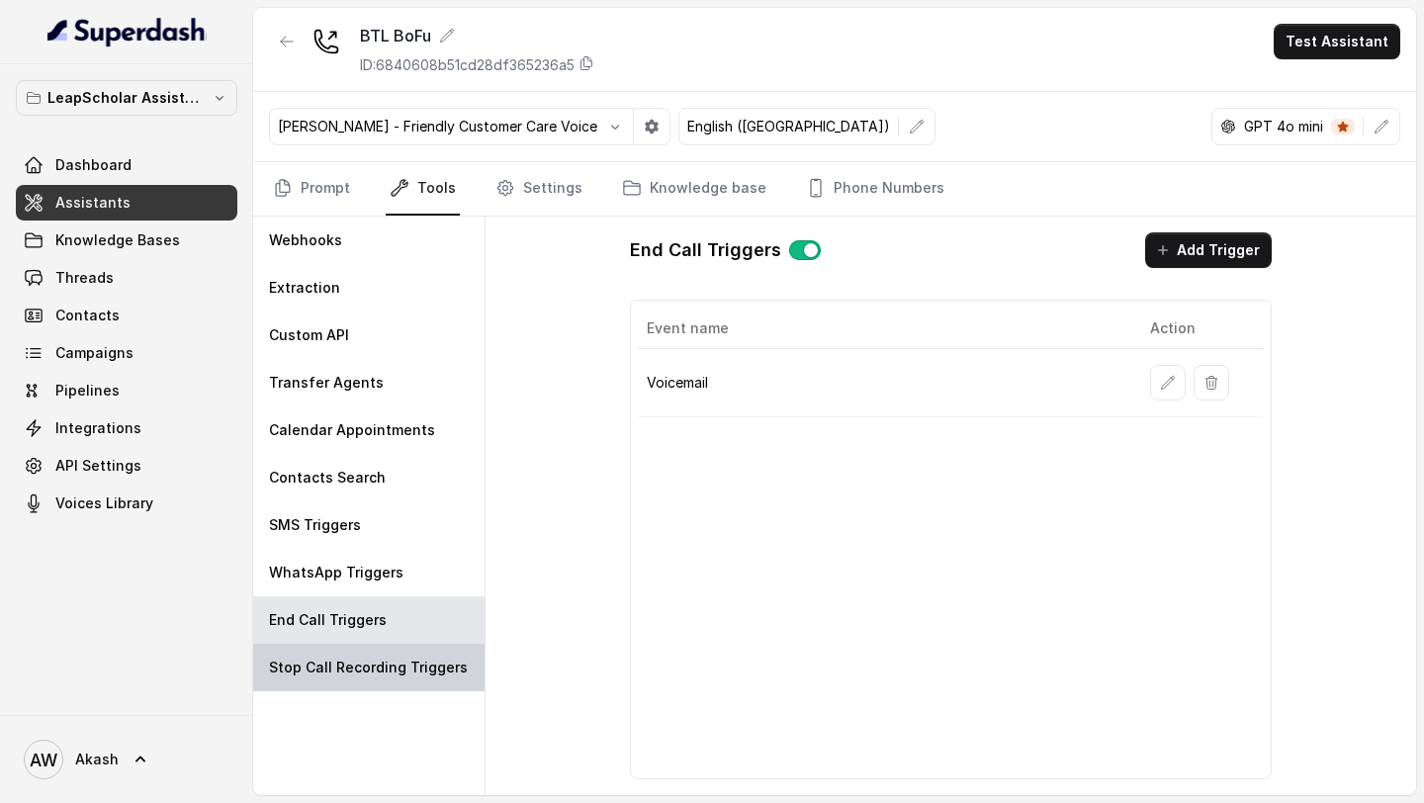
click at [327, 681] on div "Stop Call Recording Triggers" at bounding box center [368, 667] width 231 height 47
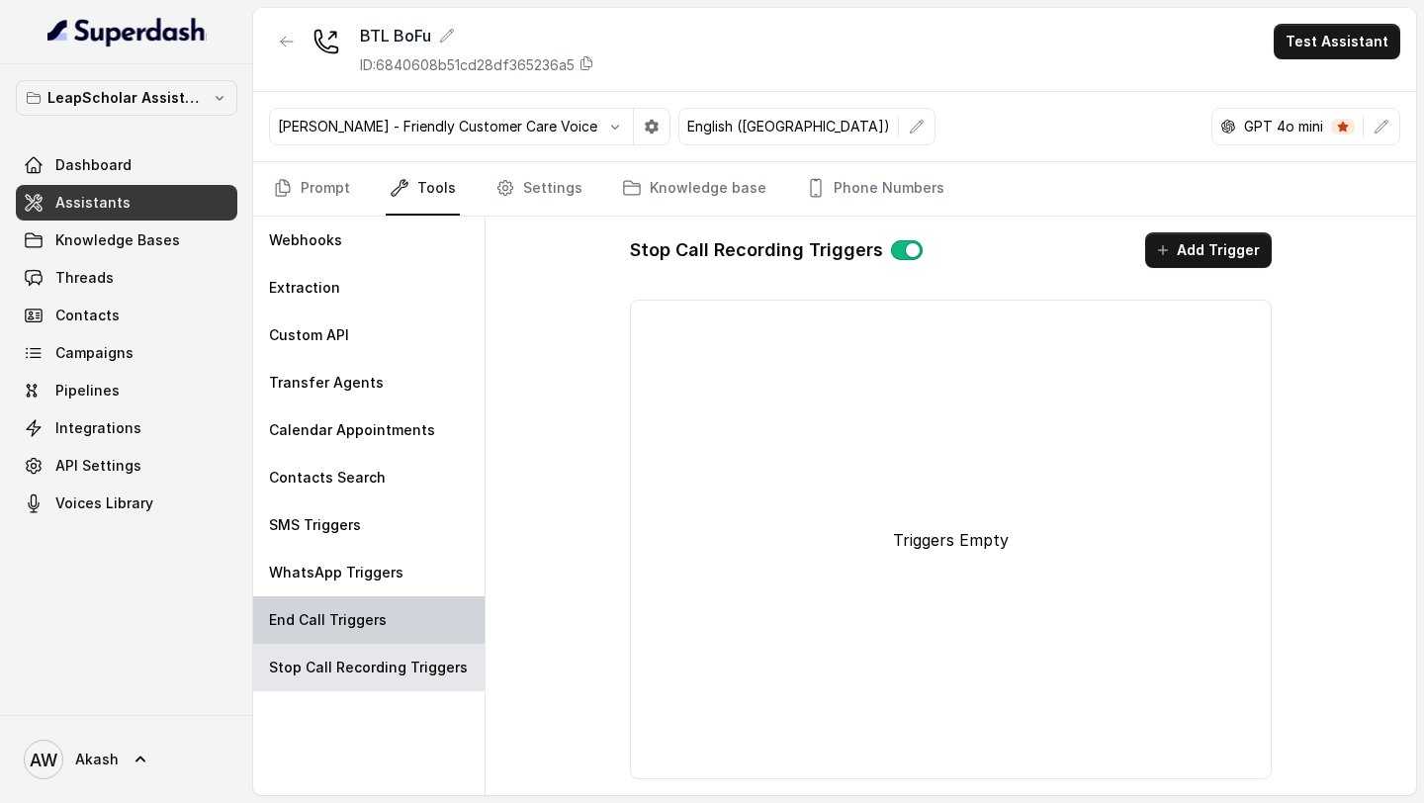
click at [336, 614] on p "End Call Triggers" at bounding box center [328, 620] width 118 height 20
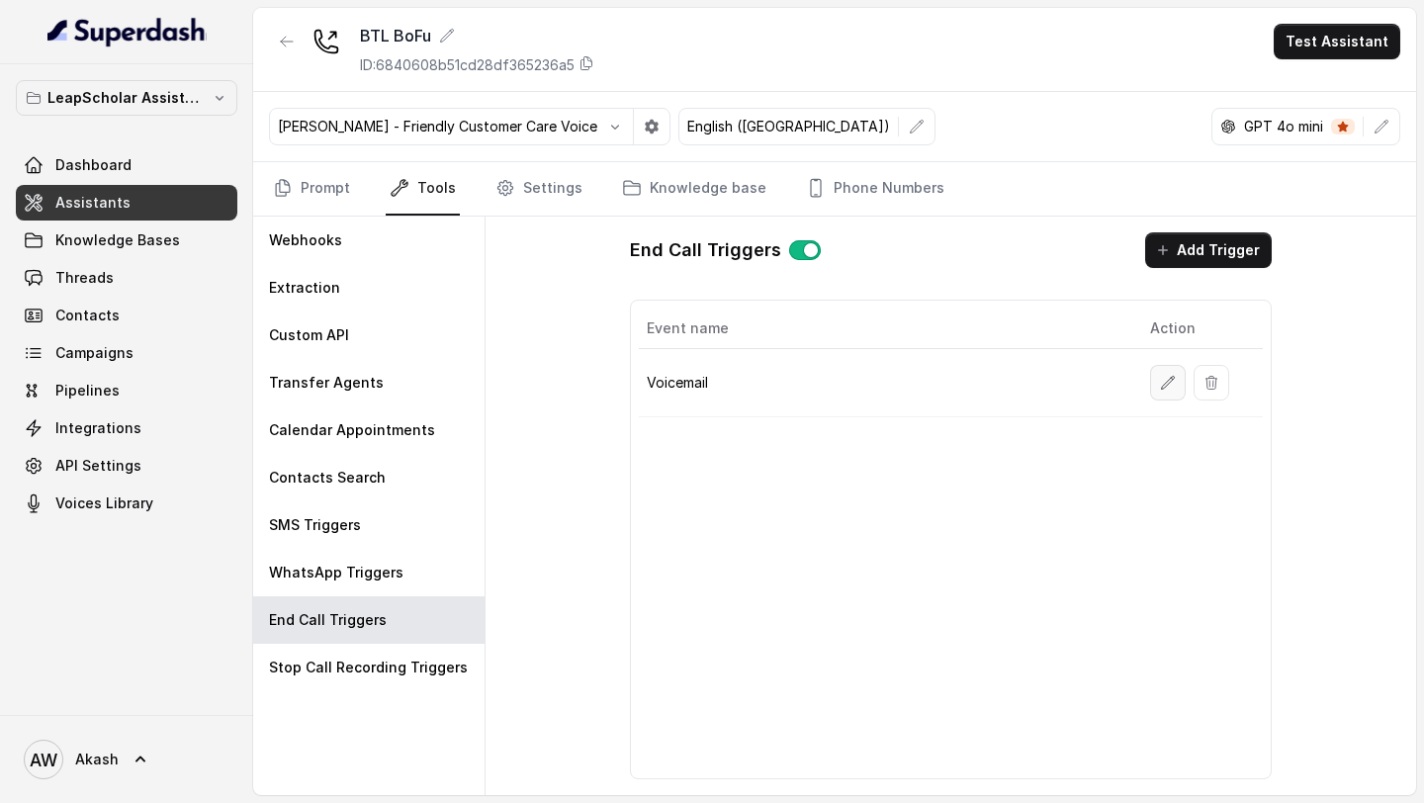
click at [1173, 385] on icon "button" at bounding box center [1168, 383] width 16 height 16
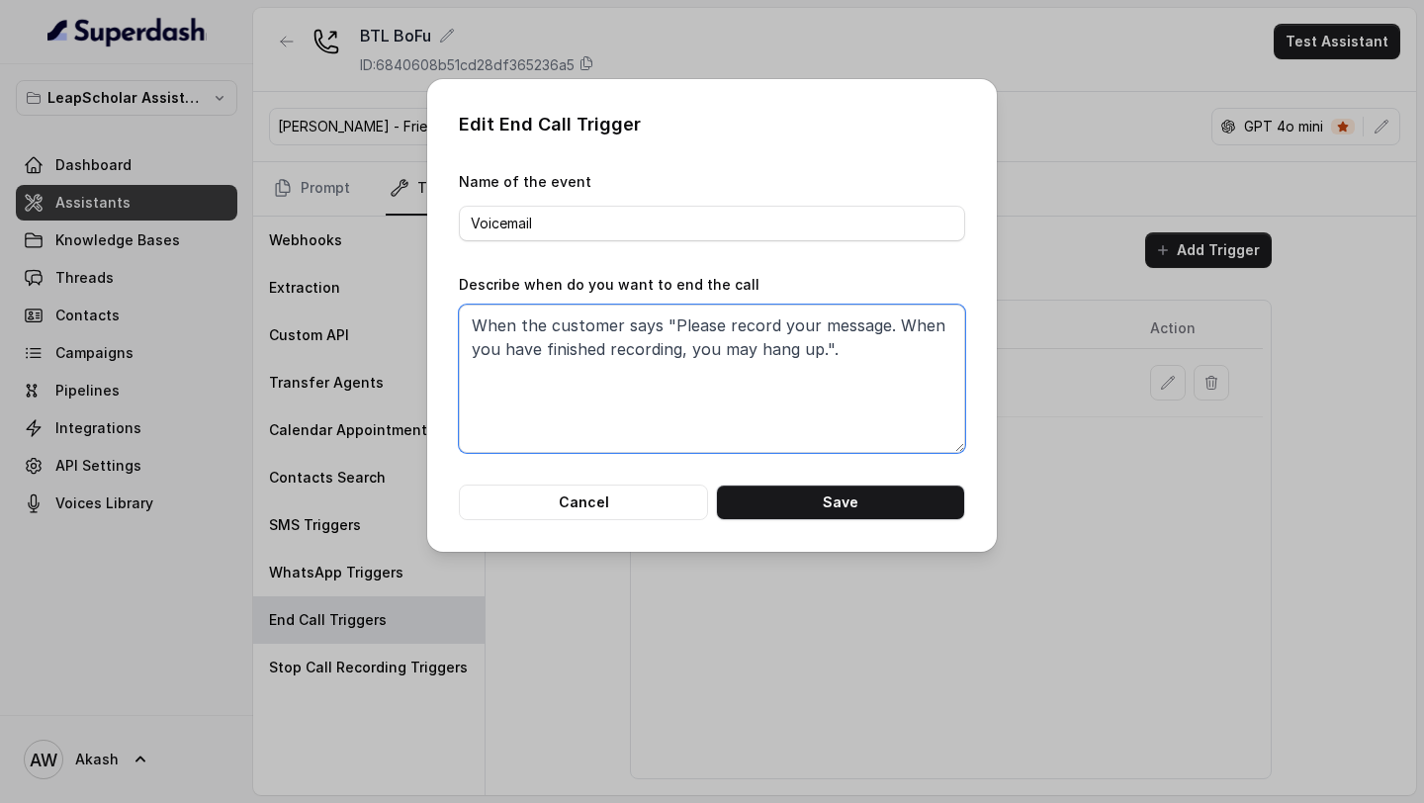
click at [841, 349] on textarea "When the customer says "Please record your message. When you have finished reco…" at bounding box center [712, 379] width 506 height 148
click at [820, 345] on textarea "When the customer says "Please record your message. When you have finished reco…" at bounding box center [712, 379] width 506 height 148
click at [672, 623] on div "Edit End Call Trigger Name of the event Voicemail Describe when do you want to …" at bounding box center [712, 401] width 1424 height 803
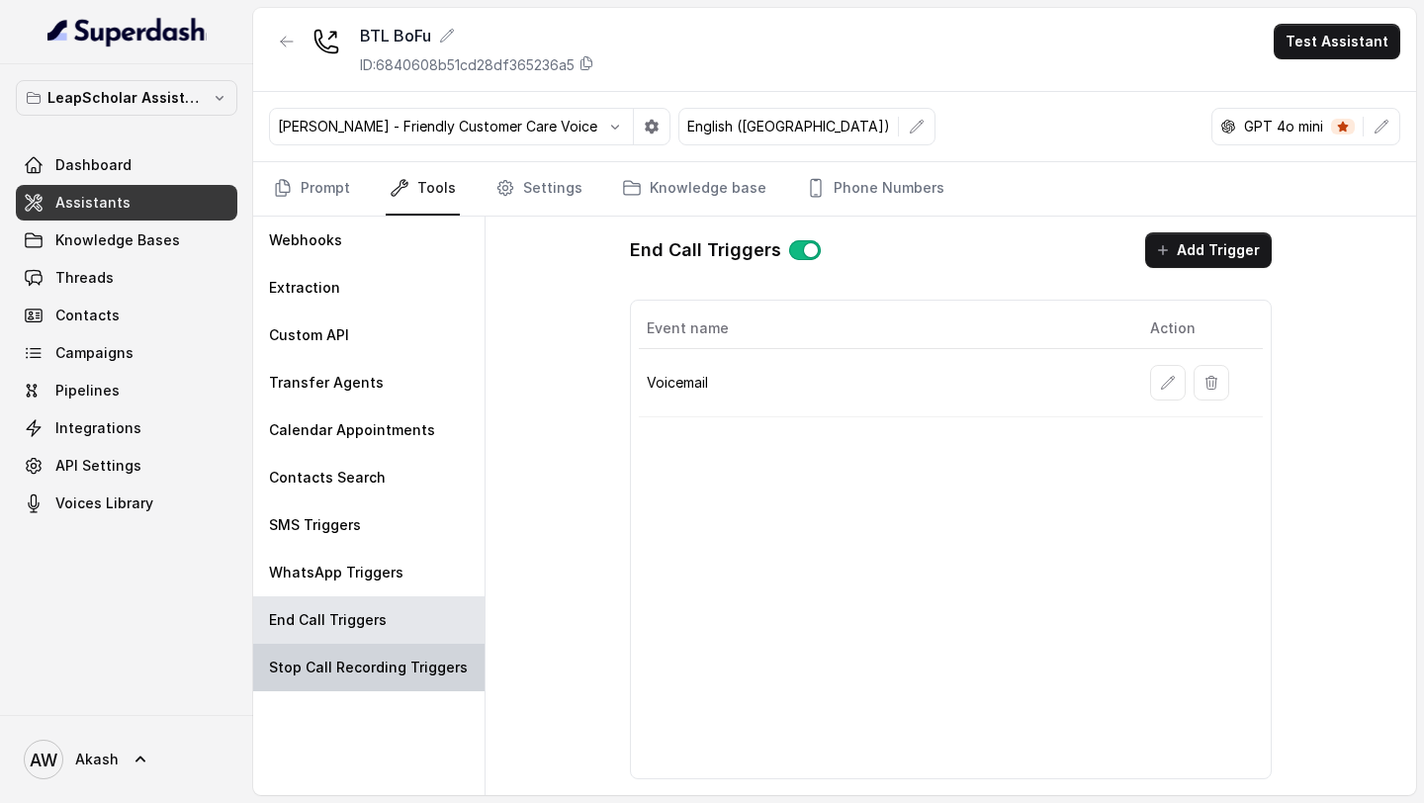
click at [390, 665] on p "Stop Call Recording Triggers" at bounding box center [368, 668] width 199 height 20
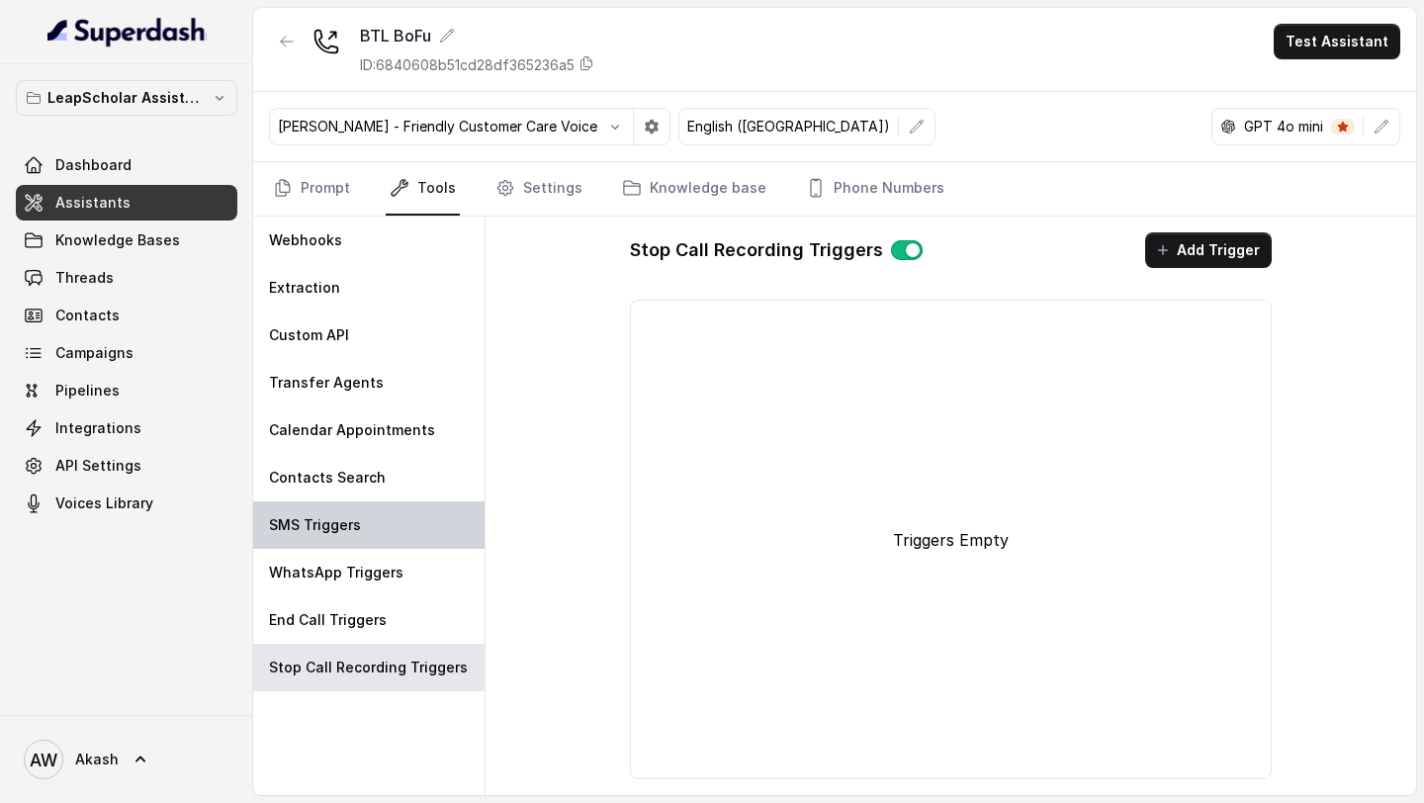
click at [389, 544] on div "SMS Triggers" at bounding box center [368, 524] width 231 height 47
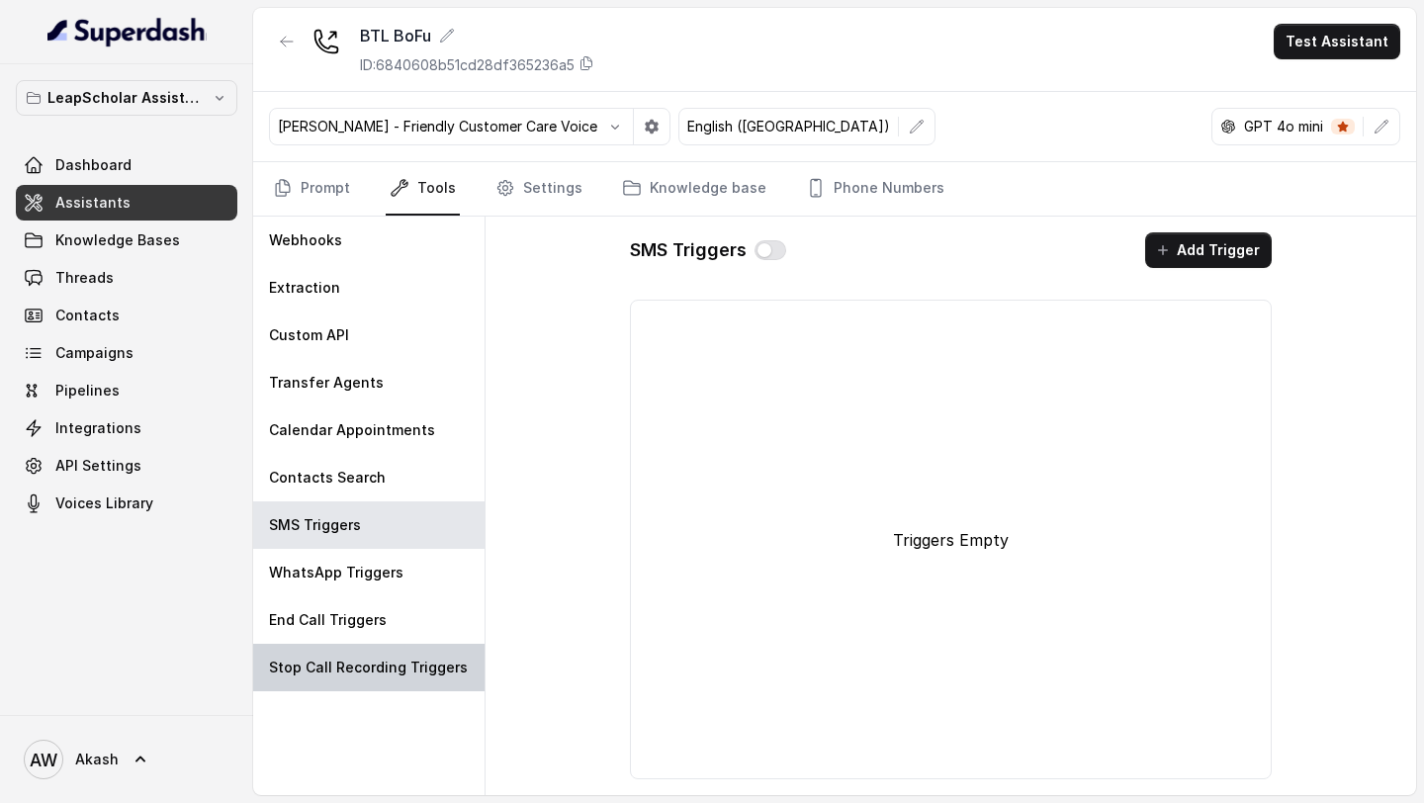
click at [378, 657] on div "Stop Call Recording Triggers" at bounding box center [368, 667] width 231 height 47
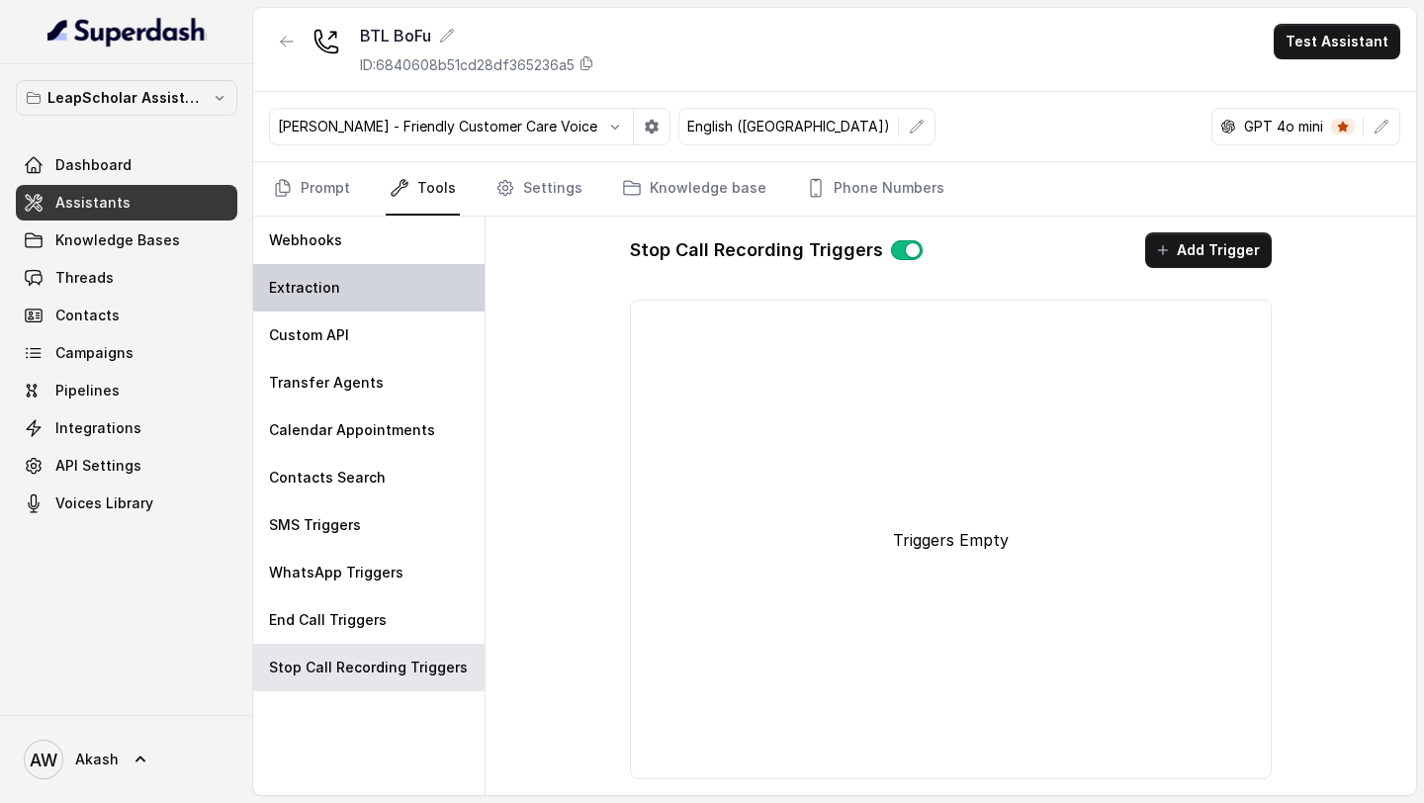
click at [366, 284] on div "Extraction" at bounding box center [368, 287] width 231 height 47
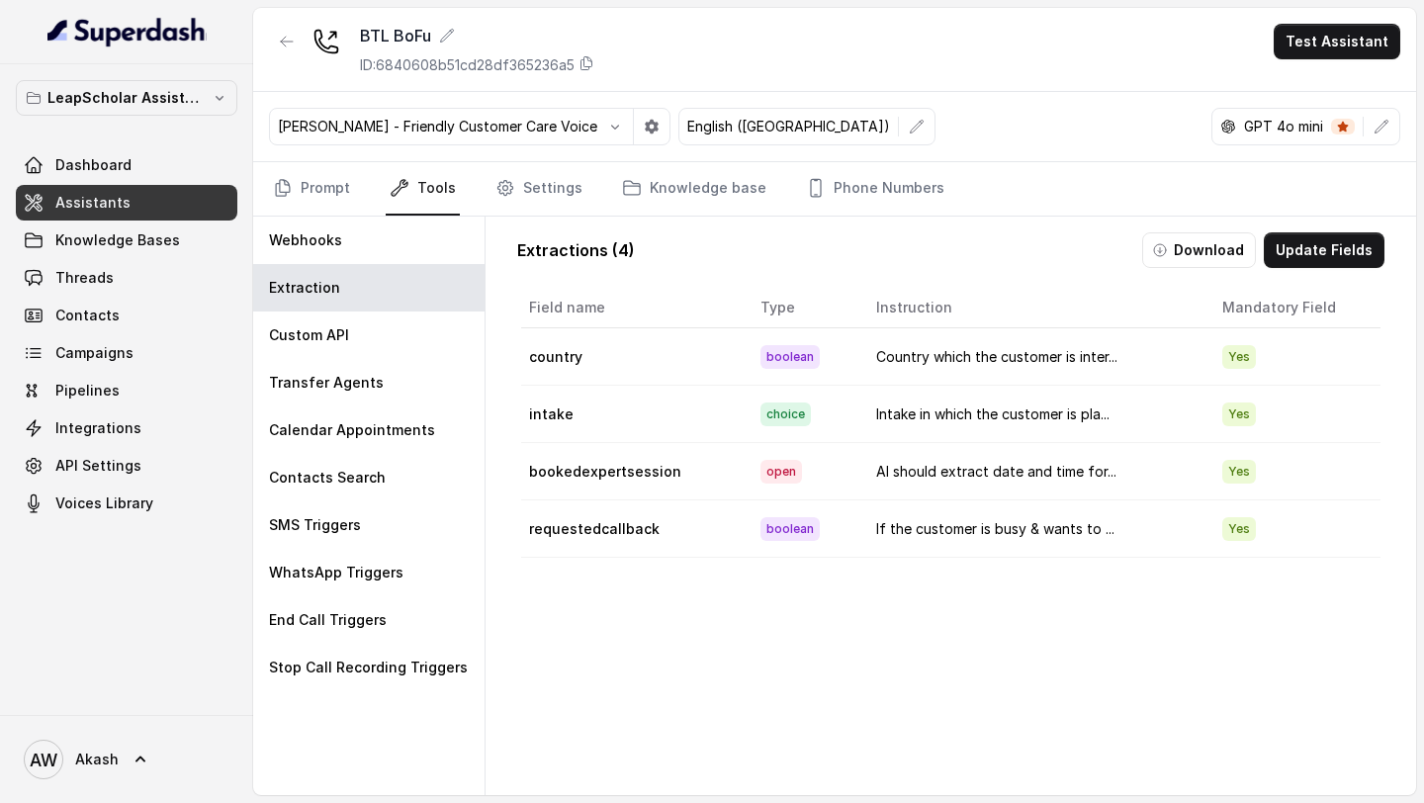
click at [782, 358] on span "boolean" at bounding box center [790, 357] width 59 height 24
click at [745, 424] on td "choice" at bounding box center [803, 414] width 116 height 57
click at [547, 357] on td "country" at bounding box center [633, 356] width 224 height 57
click at [1235, 355] on span "Yes" at bounding box center [1239, 357] width 34 height 24
click at [1077, 363] on td "Country which the customer is inter..." at bounding box center [1033, 356] width 346 height 57
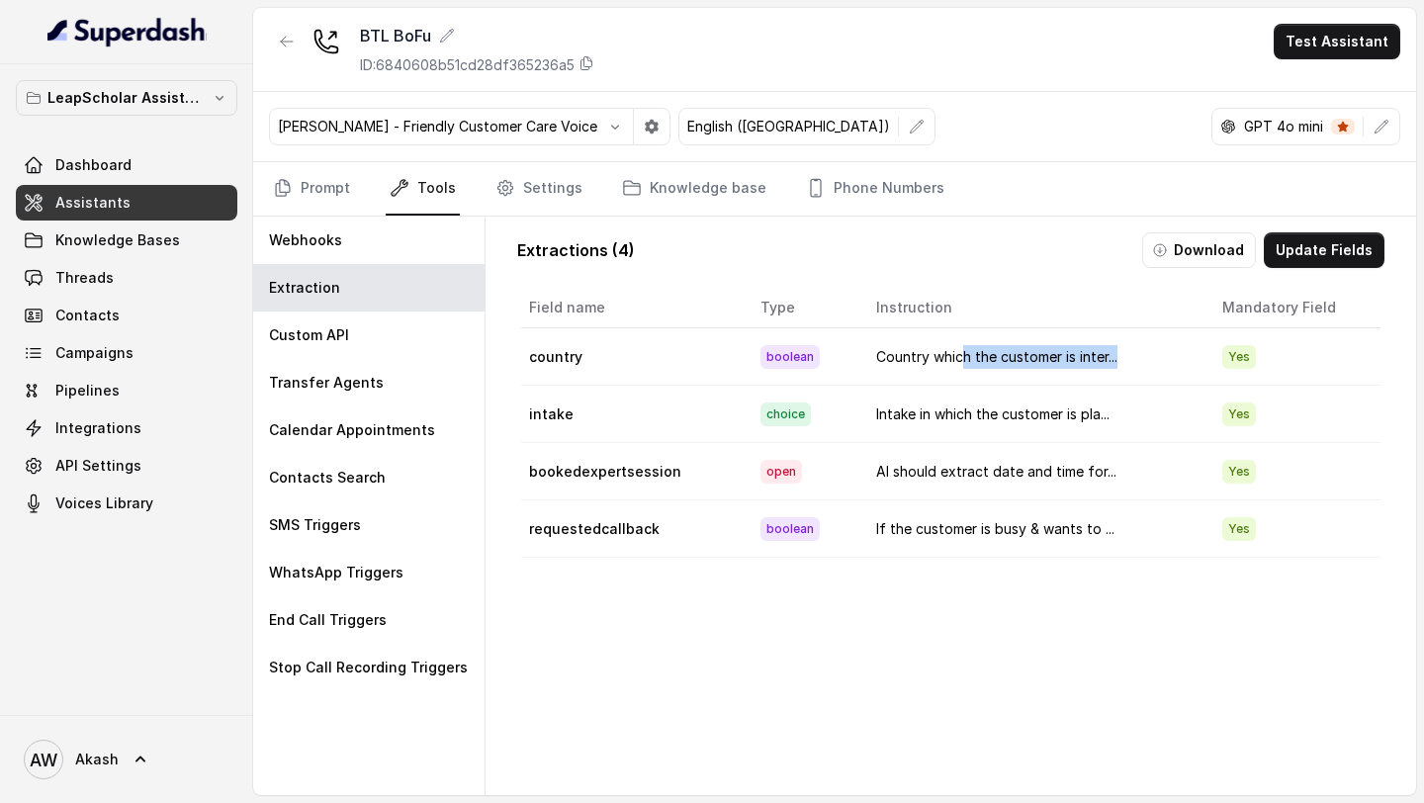
drag, startPoint x: 1167, startPoint y: 358, endPoint x: 953, endPoint y: 358, distance: 213.6
click at [953, 358] on td "Country which the customer is inter..." at bounding box center [1033, 356] width 346 height 57
click at [940, 358] on td "Country which the customer is inter..." at bounding box center [1033, 356] width 346 height 57
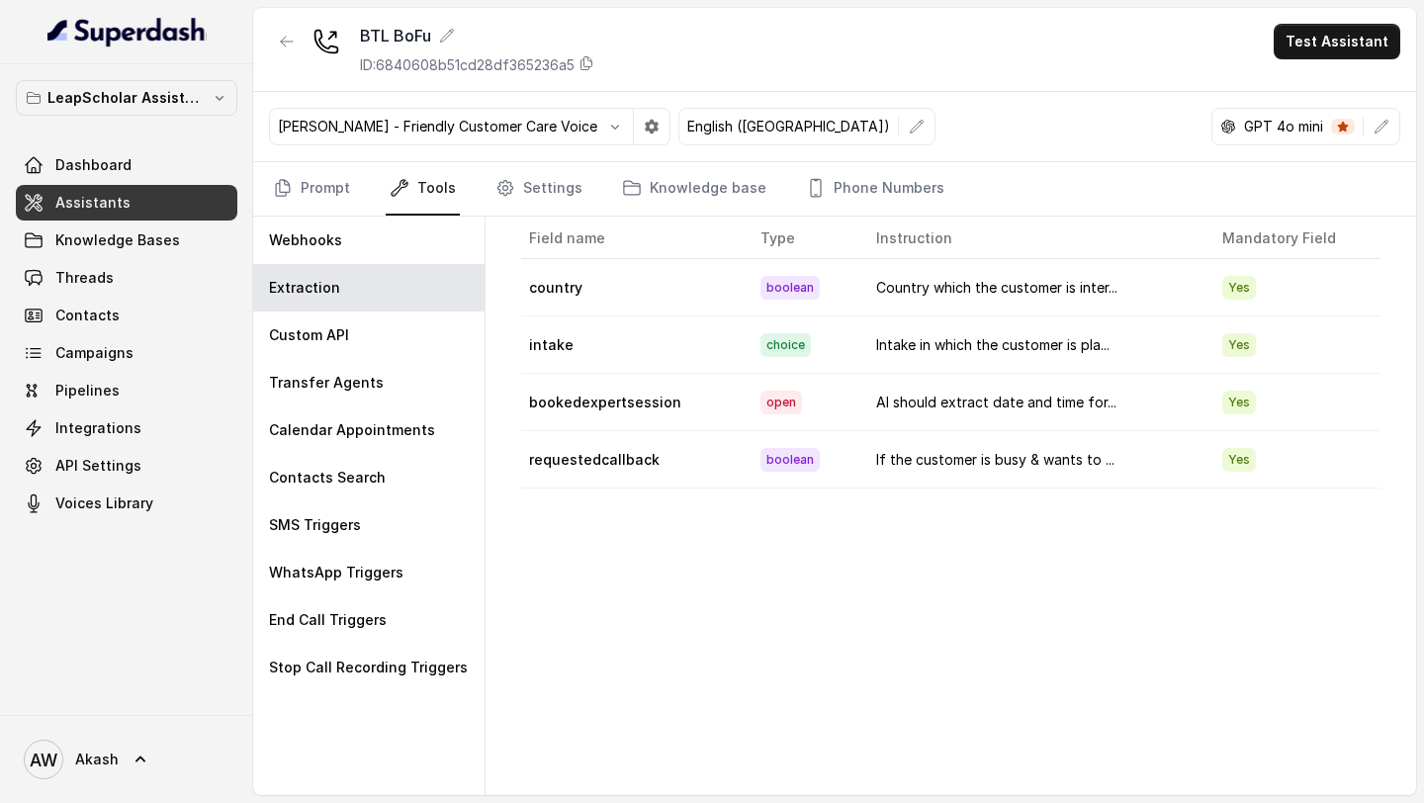
scroll to position [82, 0]
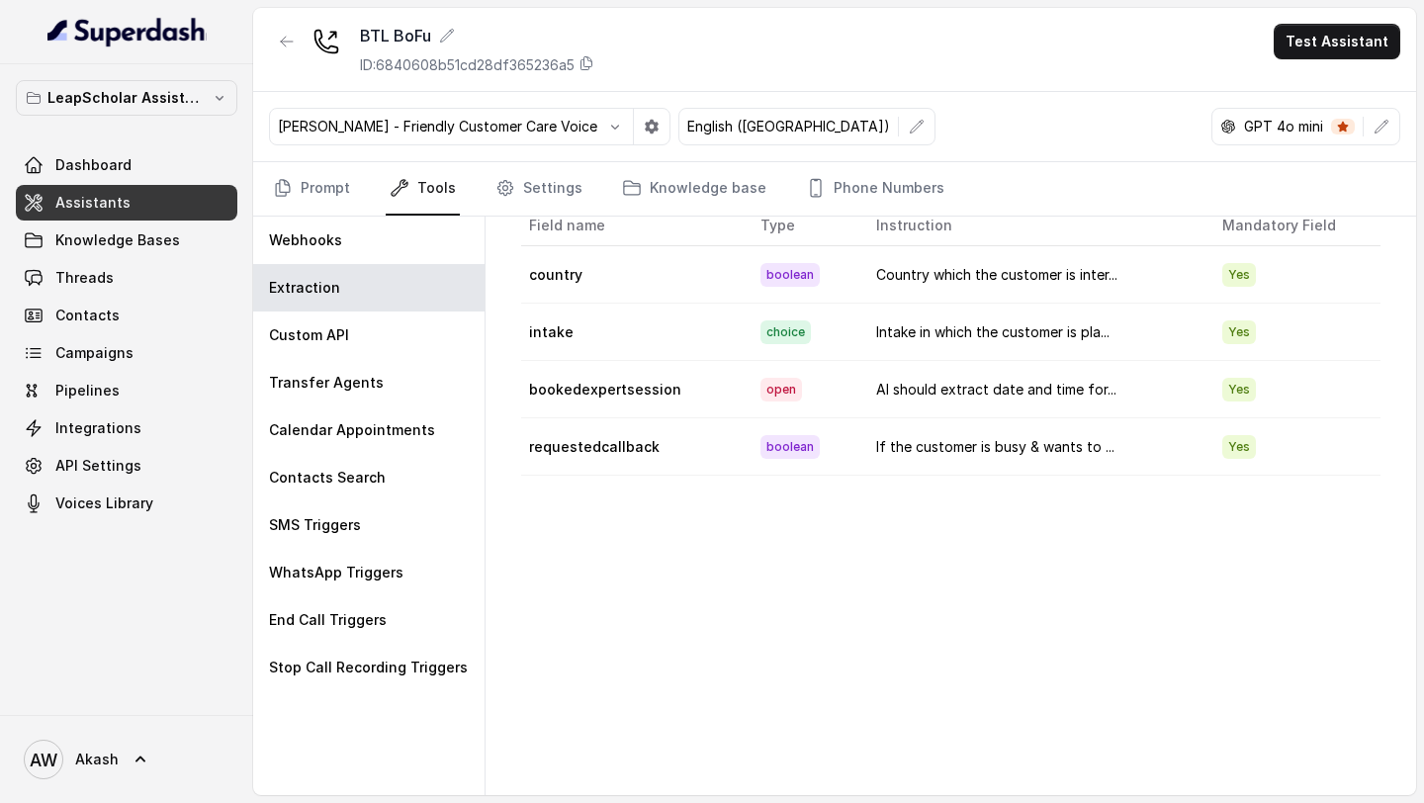
click at [564, 270] on td "country" at bounding box center [633, 274] width 224 height 57
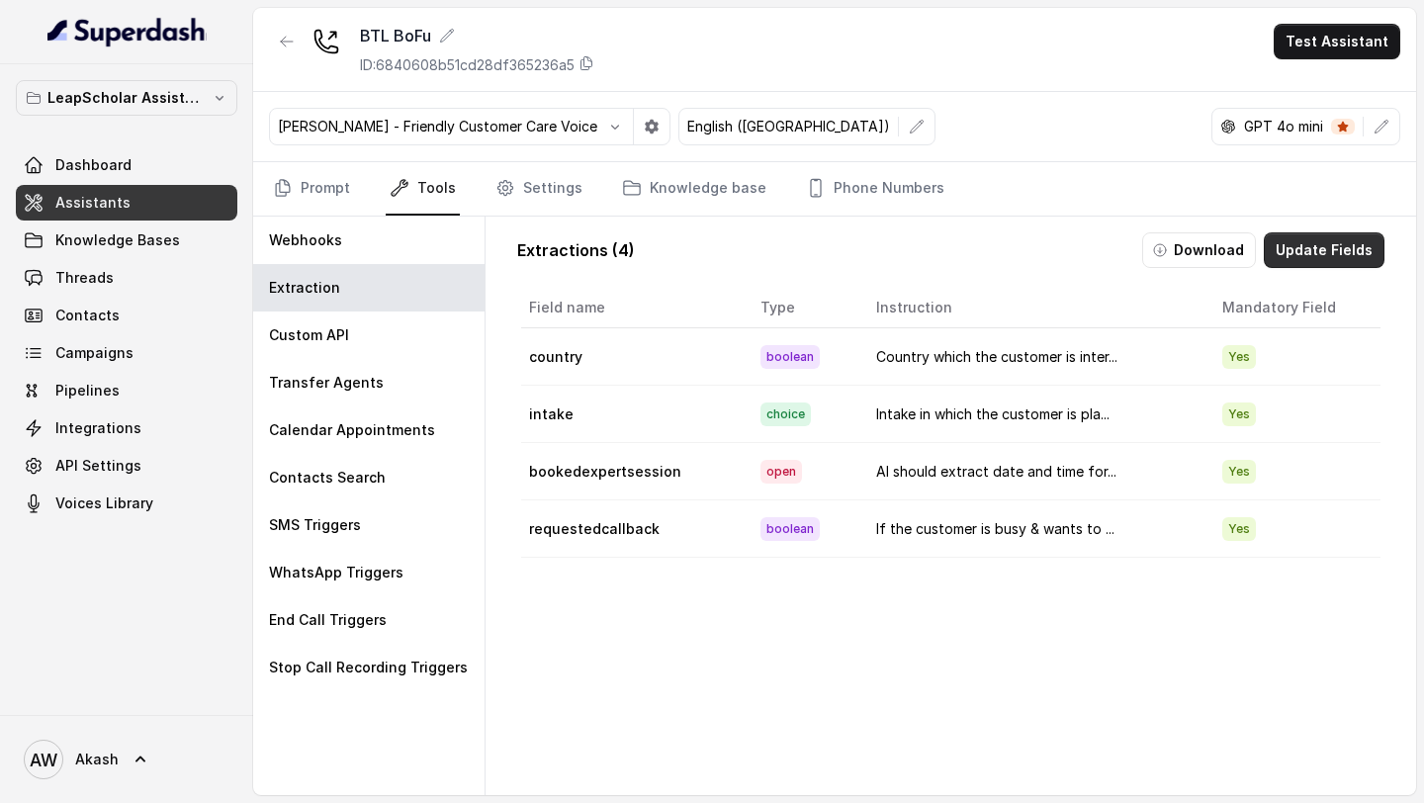
click at [1309, 239] on button "Update Fields" at bounding box center [1324, 250] width 121 height 36
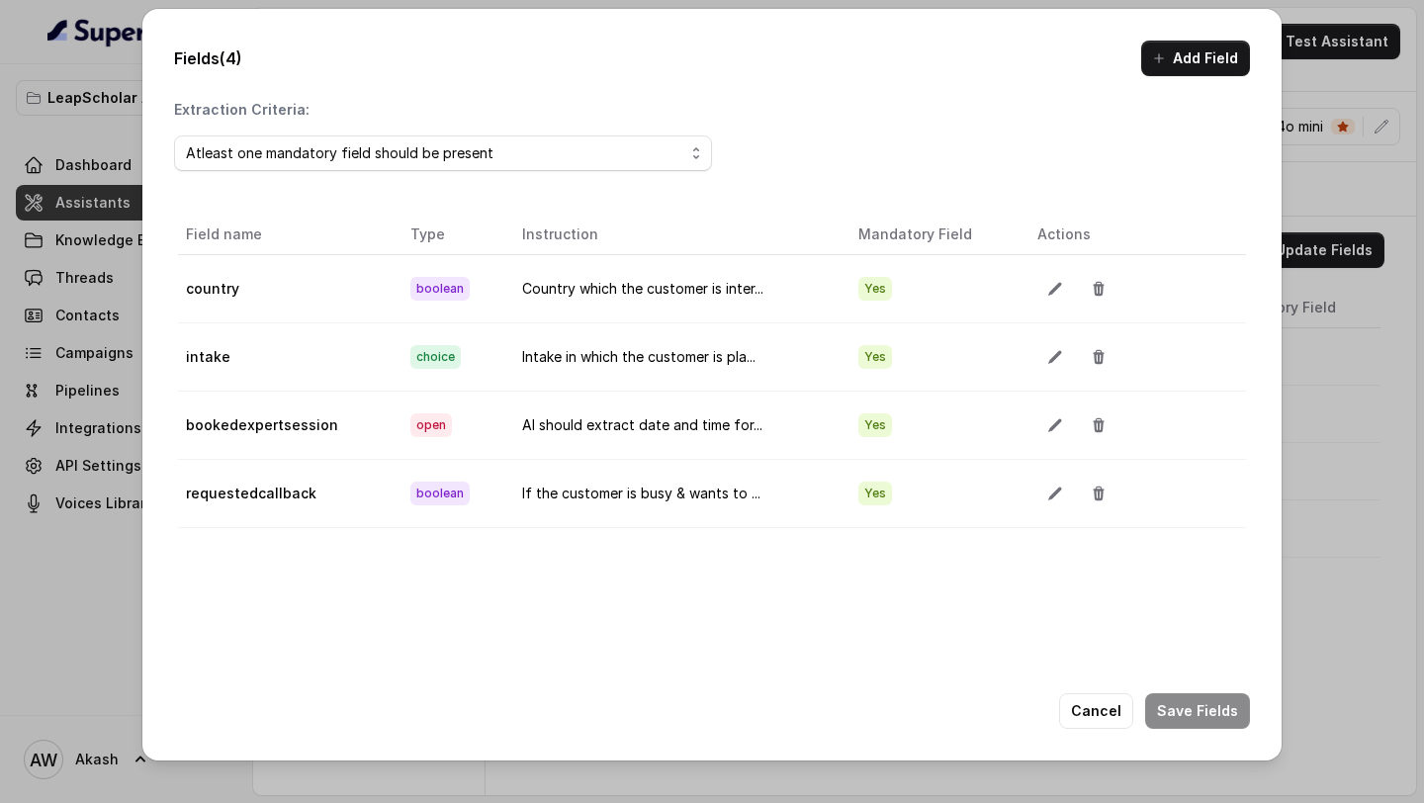
click at [1305, 403] on div "Fields (4) Add Field Extraction Criteria: Atleast one mandatory field should be…" at bounding box center [712, 401] width 1424 height 803
click at [593, 150] on div "Atleast one mandatory field should be present" at bounding box center [435, 153] width 498 height 24
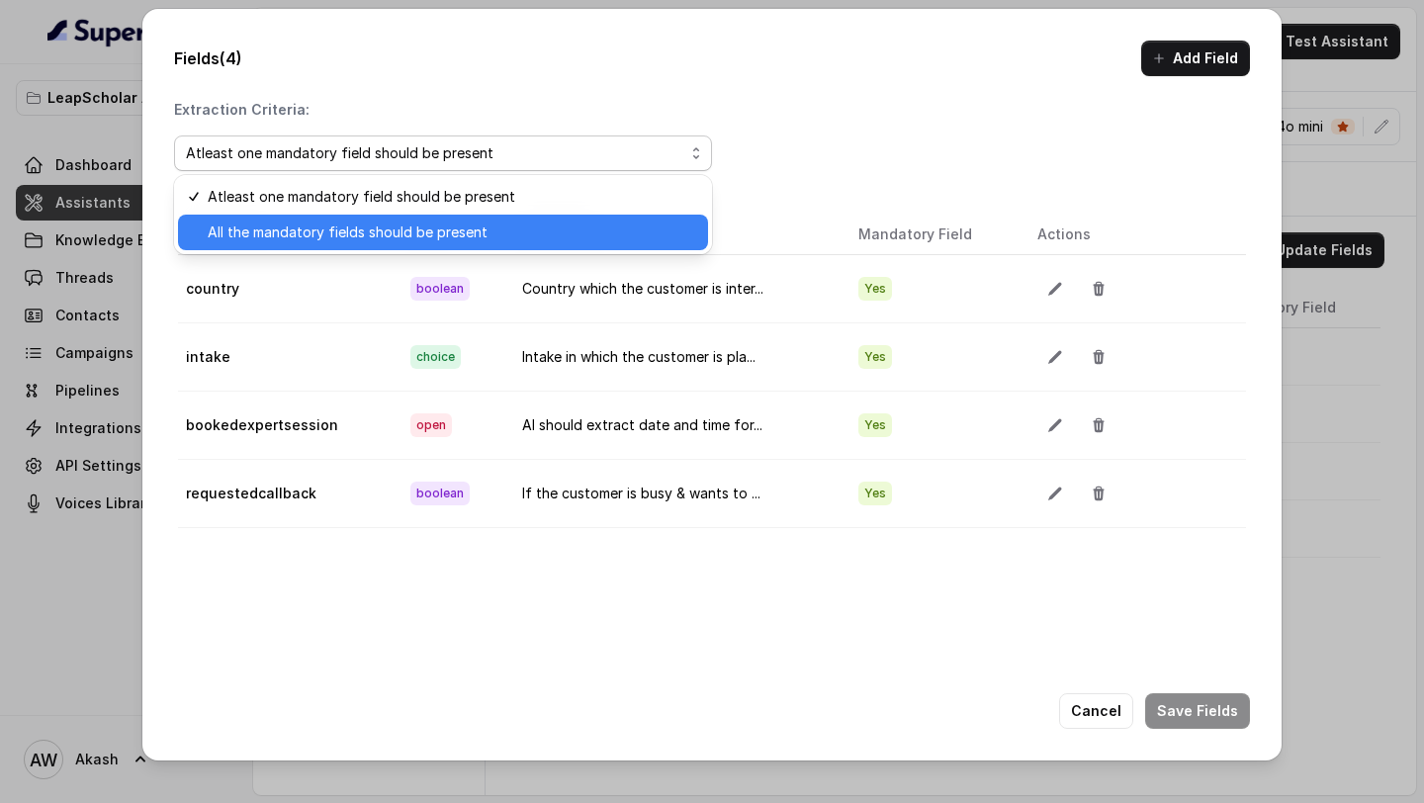
click at [551, 226] on span "All the mandatory fields should be present" at bounding box center [452, 233] width 489 height 24
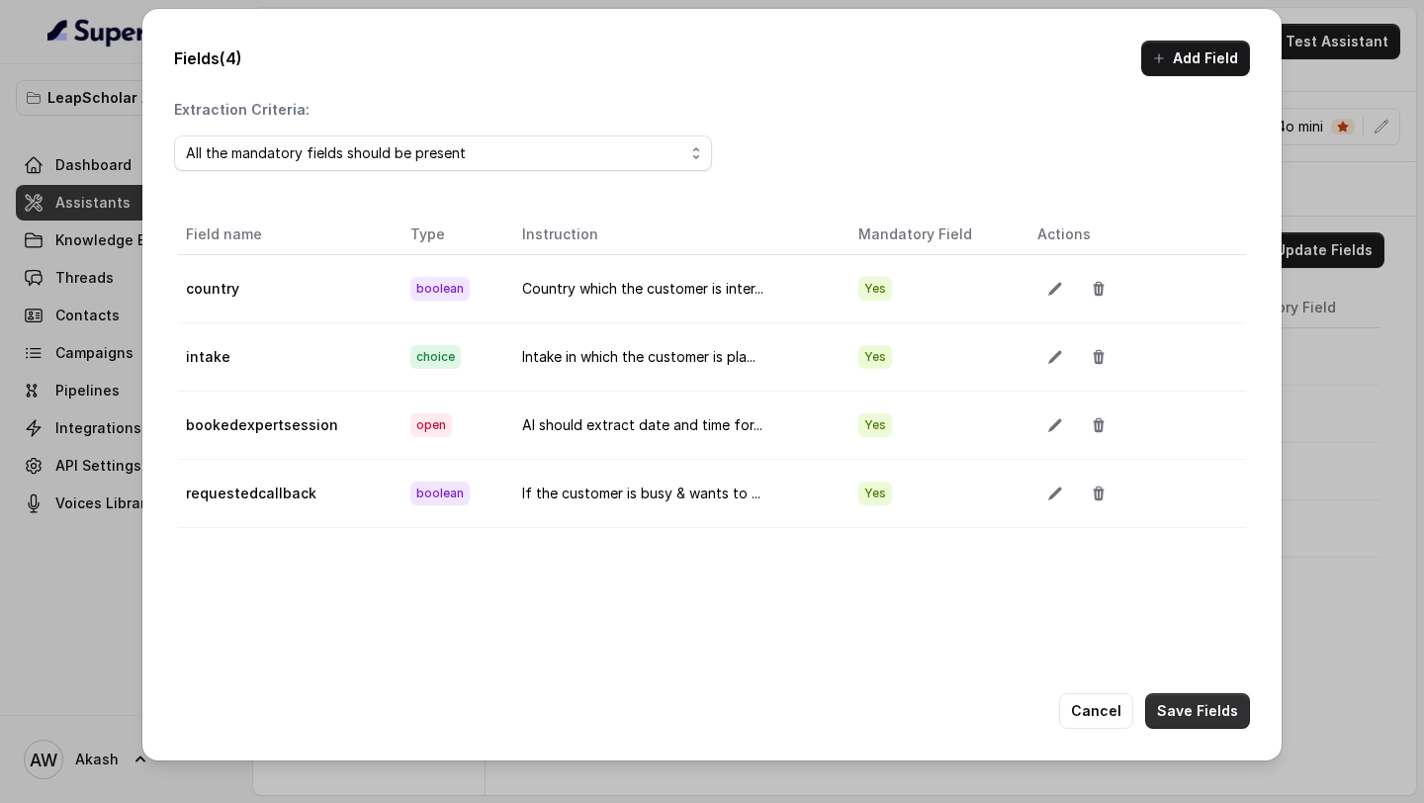
click at [1178, 726] on button "Save Fields" at bounding box center [1197, 711] width 105 height 36
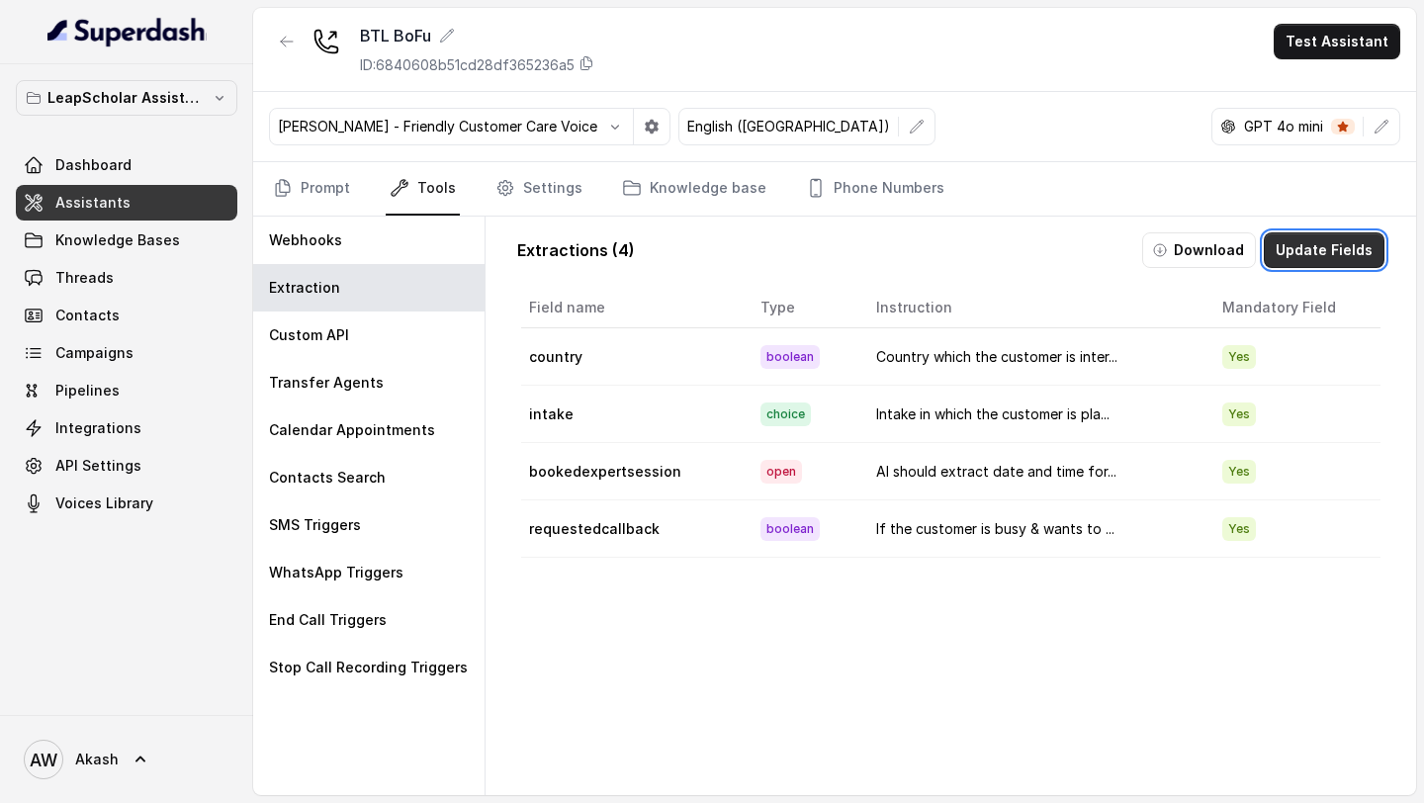
click at [1302, 258] on button "Update Fields" at bounding box center [1324, 250] width 121 height 36
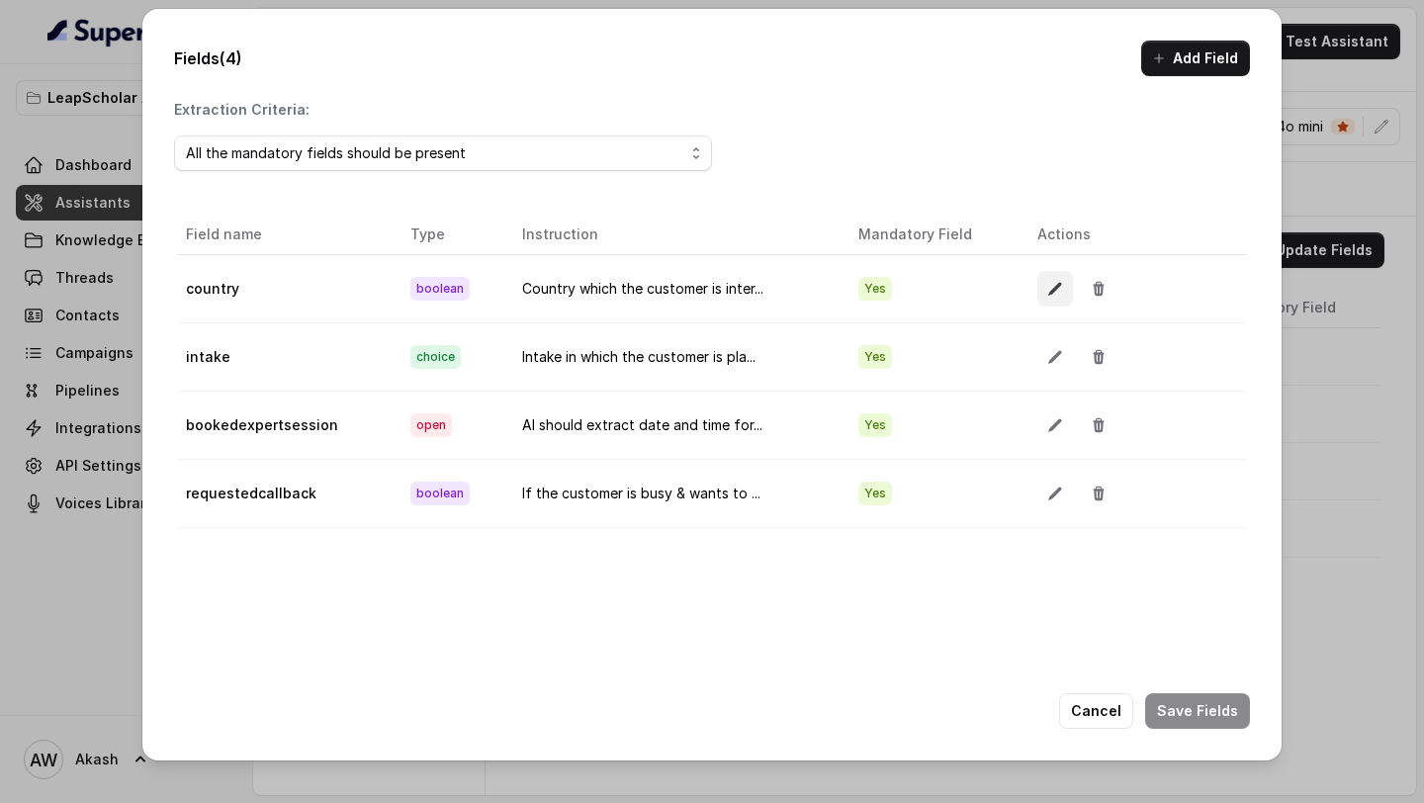
click at [1049, 302] on button "button" at bounding box center [1055, 289] width 36 height 36
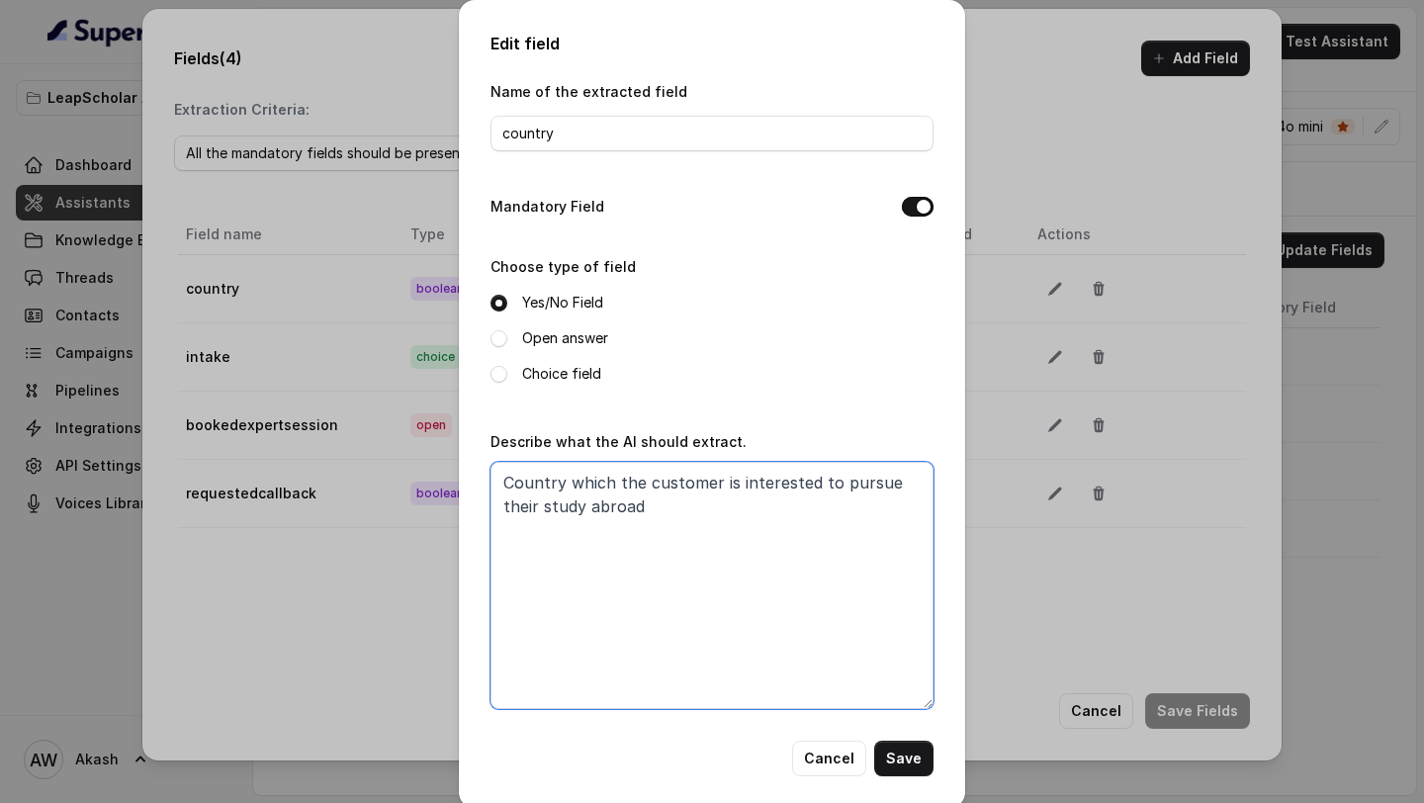
drag, startPoint x: 755, startPoint y: 543, endPoint x: 471, endPoint y: 442, distance: 301.2
click at [471, 442] on div "Edit field Name of the extracted field country Mandatory Field Choose type of f…" at bounding box center [712, 404] width 506 height 808
click at [1053, 391] on div "Edit field Name of the extracted field country Mandatory Field Choose type of f…" at bounding box center [712, 401] width 1424 height 803
click at [1008, 212] on div "Edit field Name of the extracted field country Mandatory Field Choose type of f…" at bounding box center [712, 401] width 1424 height 803
click at [893, 746] on button "Save" at bounding box center [903, 759] width 59 height 36
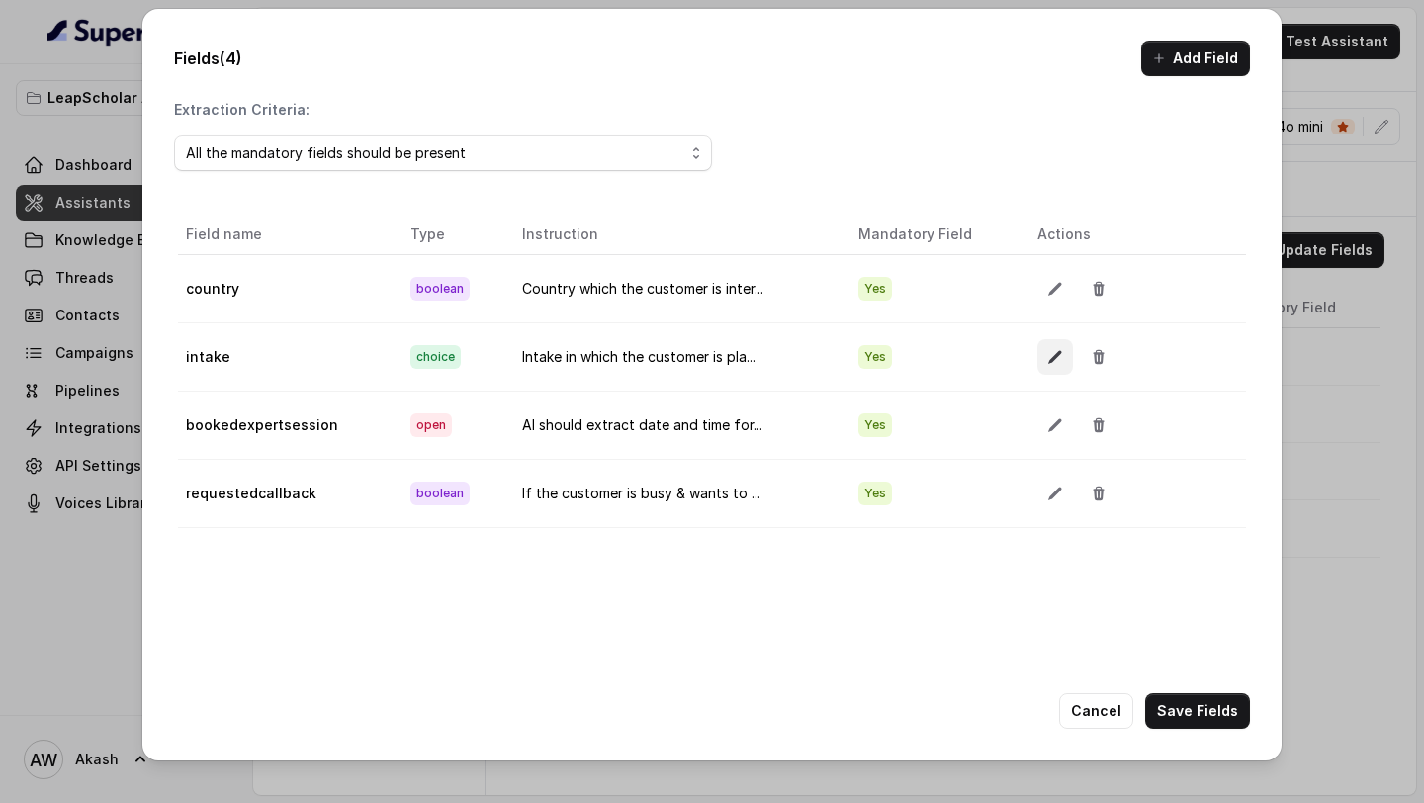
click at [1050, 348] on button "button" at bounding box center [1055, 357] width 36 height 36
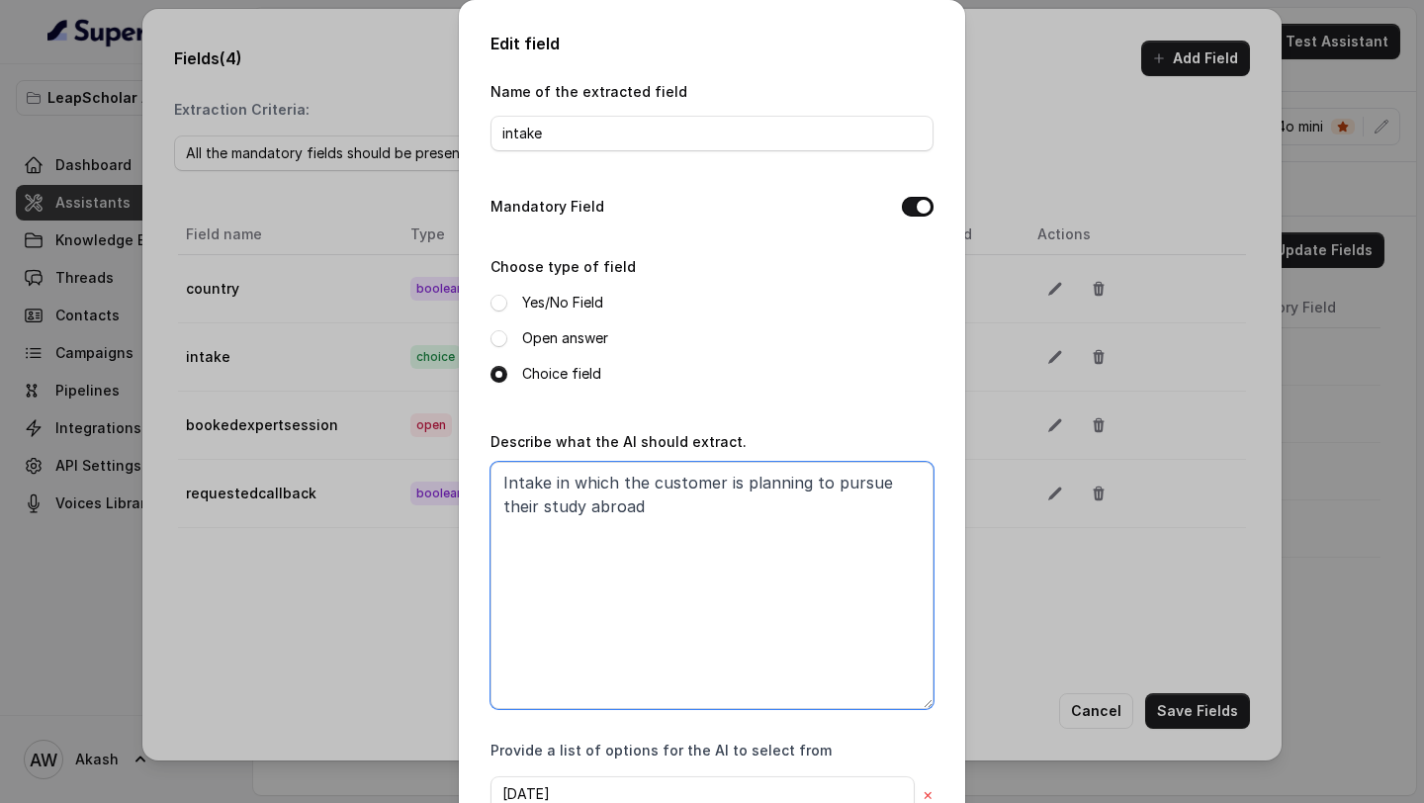
click at [679, 512] on textarea "Intake in which the customer is planning to pursue their study abroad" at bounding box center [712, 585] width 443 height 247
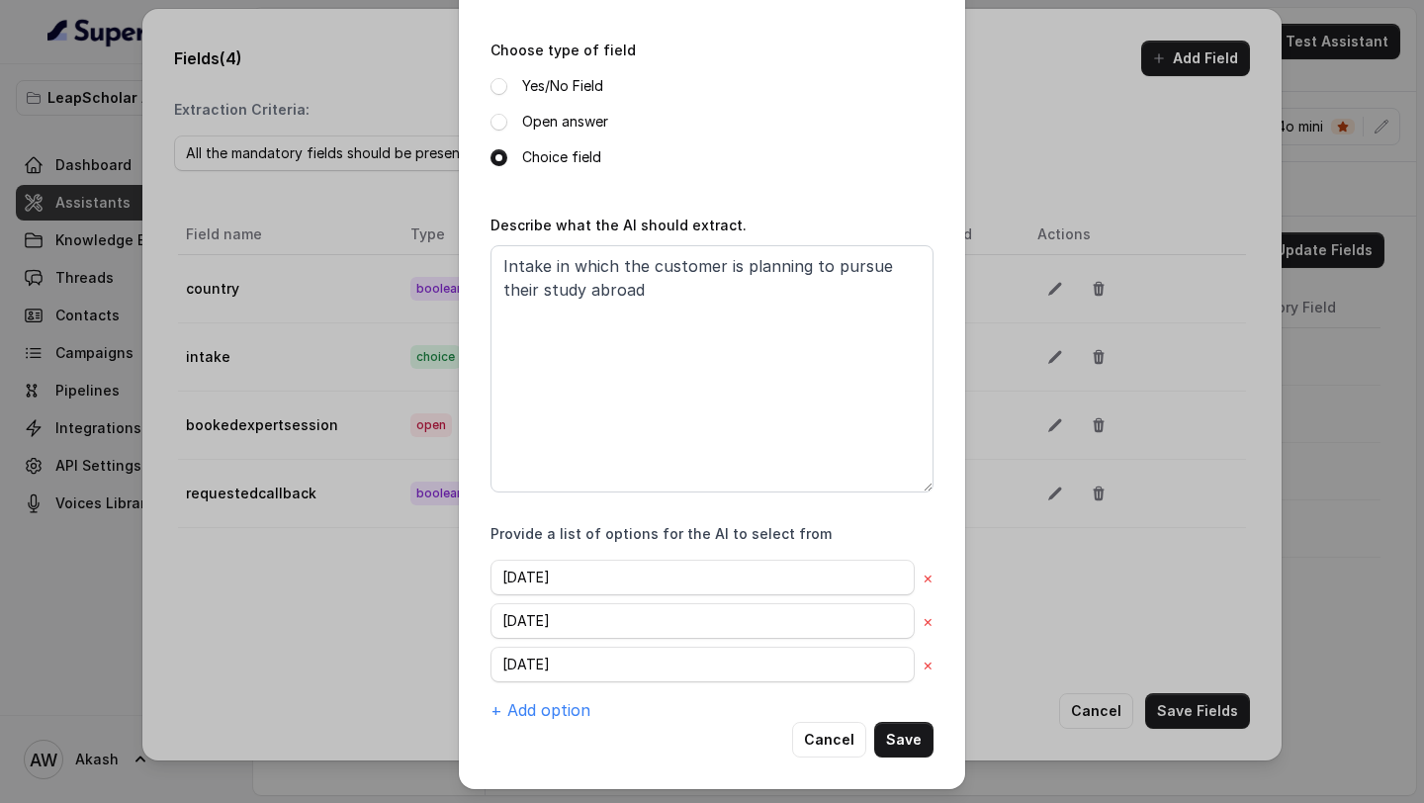
click at [345, 603] on div "Edit field Name of the extracted field intake Mandatory Field Choose type of fi…" at bounding box center [712, 401] width 1424 height 803
click at [904, 737] on button "Save" at bounding box center [903, 740] width 59 height 36
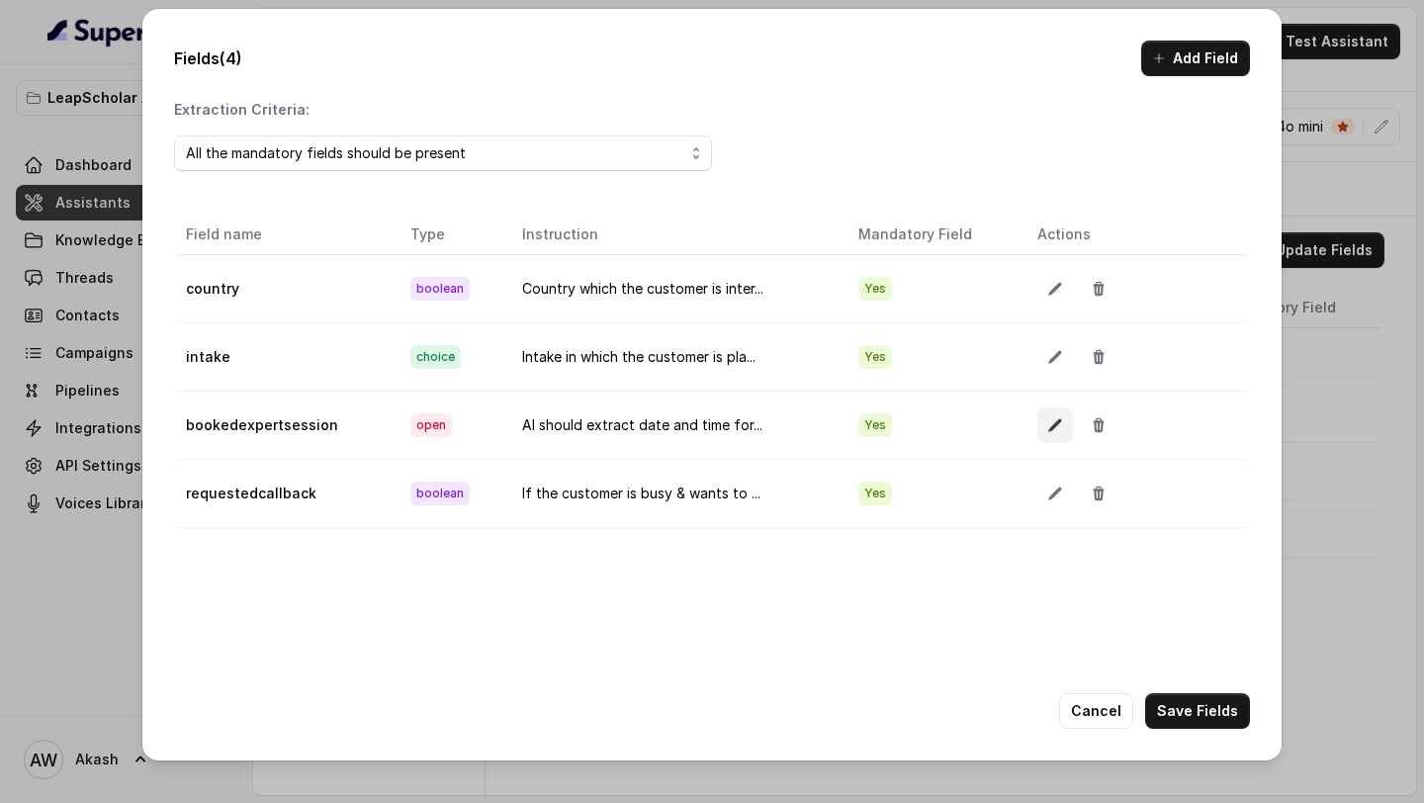
click at [1039, 432] on button "button" at bounding box center [1055, 425] width 36 height 36
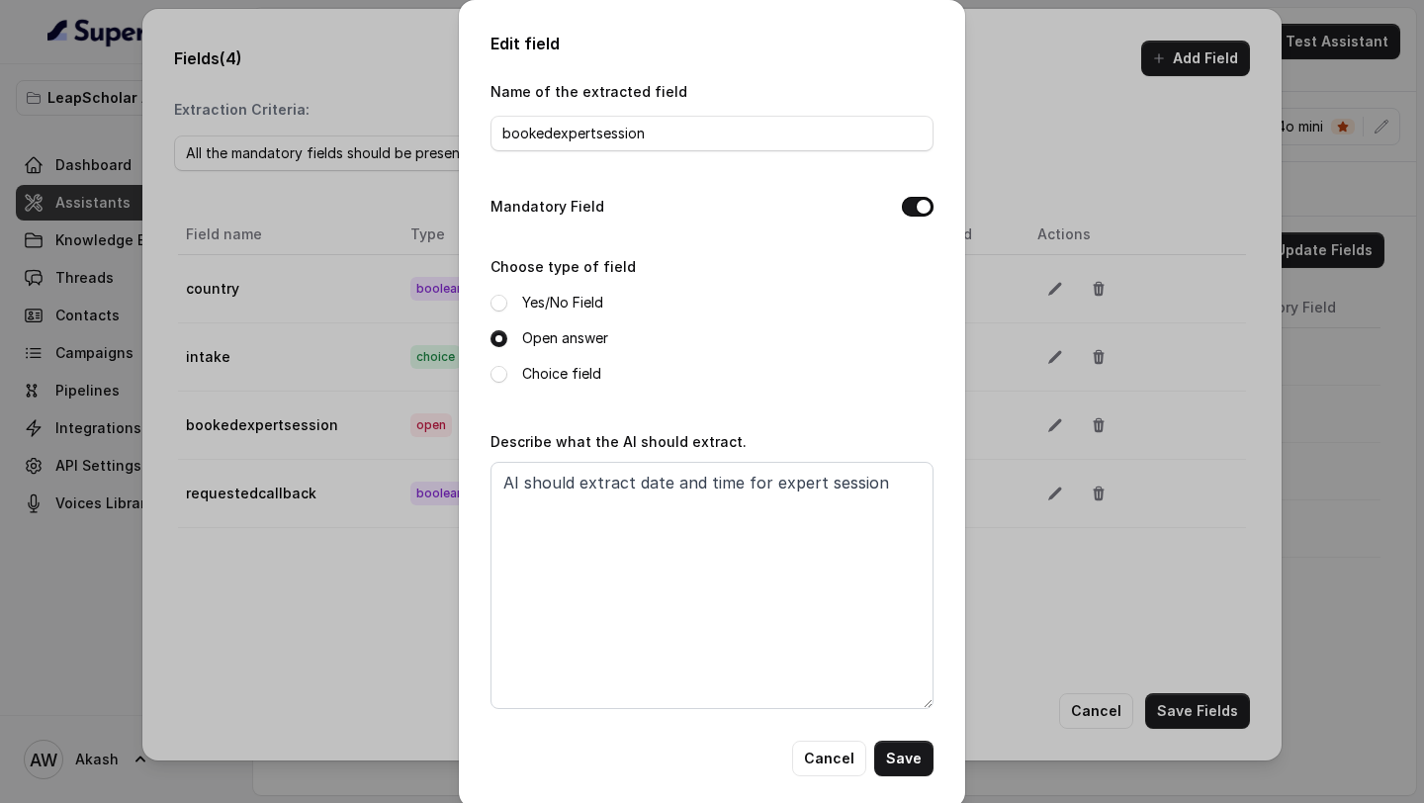
click at [965, 602] on div "Edit field Name of the extracted field bookedexpertsession Mandatory Field Choo…" at bounding box center [712, 401] width 1424 height 803
click at [1056, 478] on div "Edit field Name of the extracted field bookedexpertsession Mandatory Field Choo…" at bounding box center [712, 401] width 1424 height 803
click at [826, 747] on button "Cancel" at bounding box center [829, 759] width 74 height 36
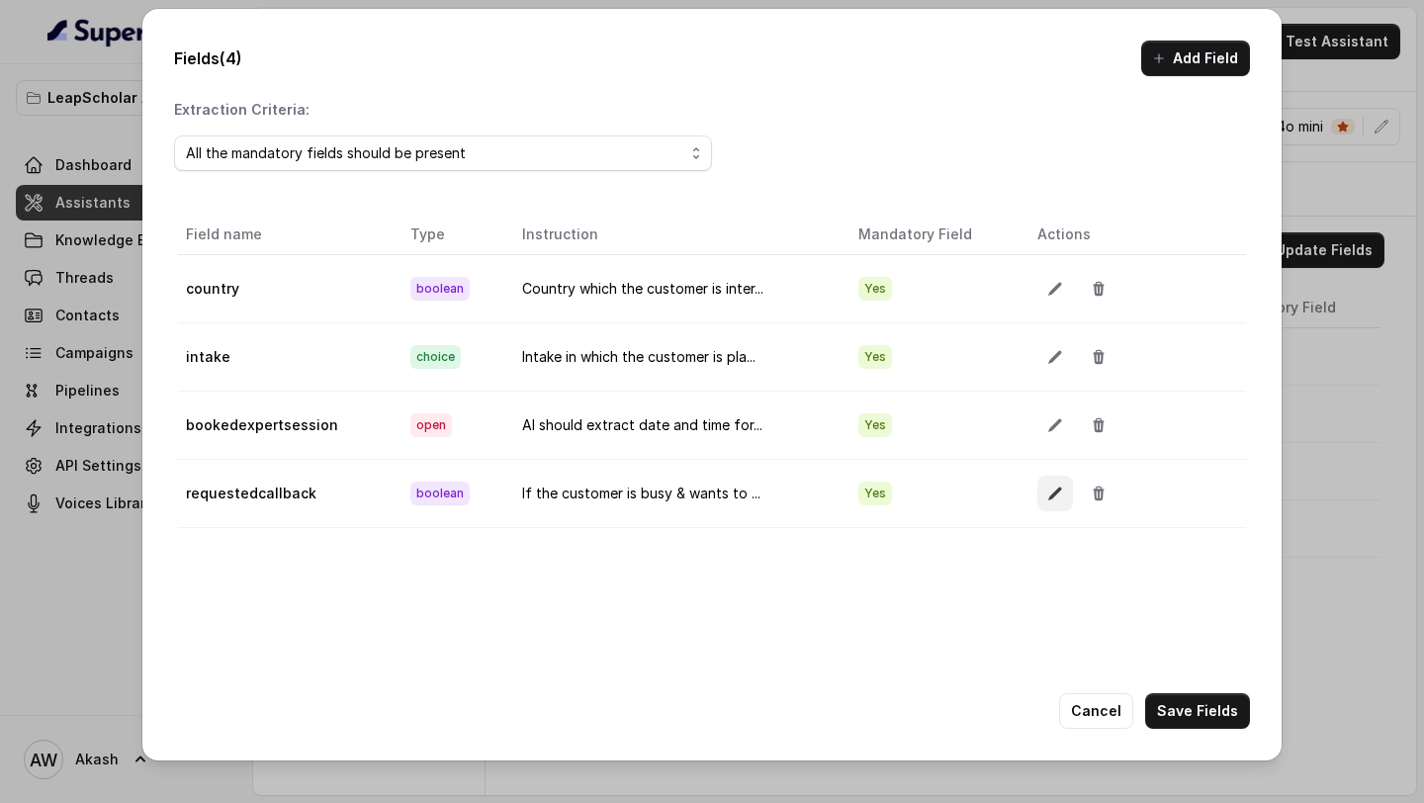
click at [1037, 500] on button "button" at bounding box center [1055, 494] width 36 height 36
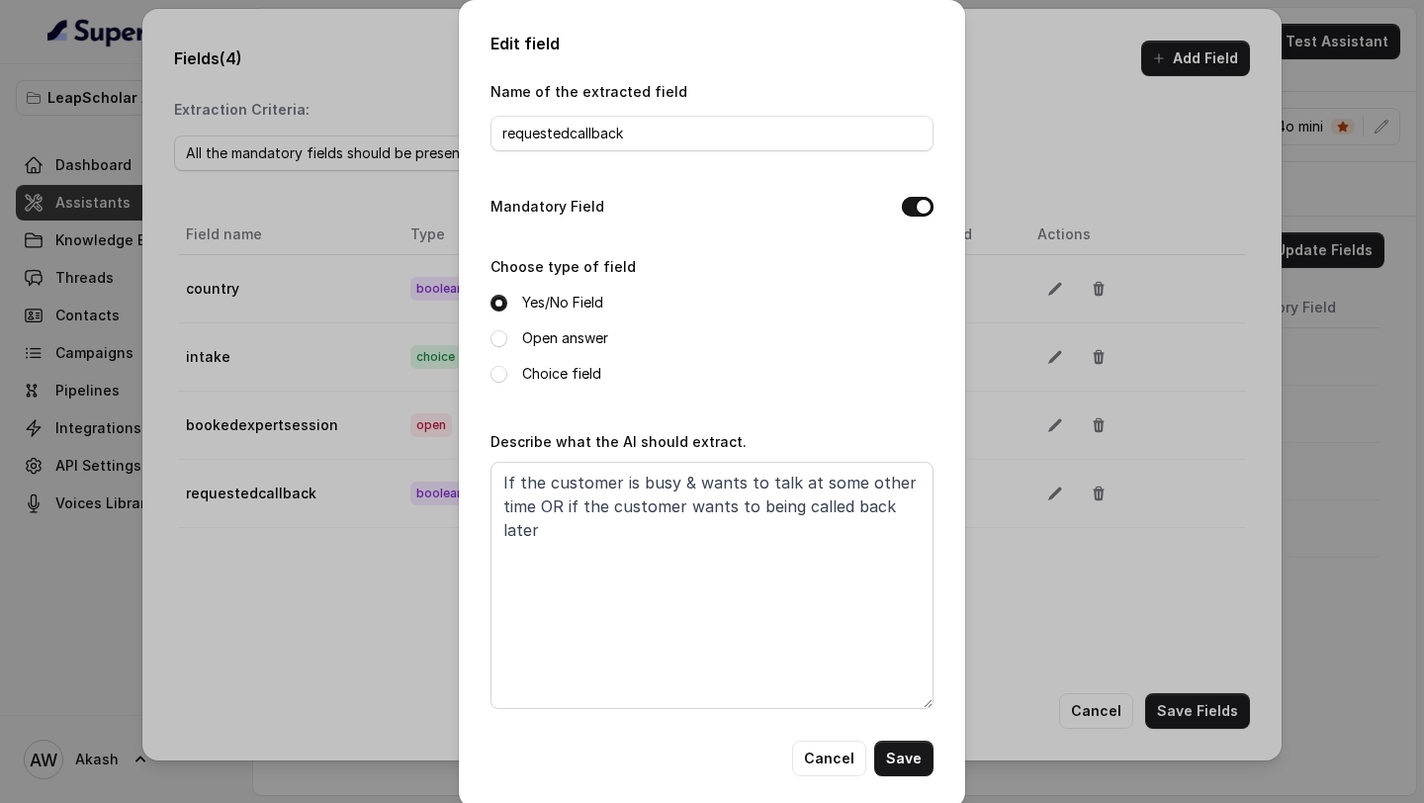
click at [993, 565] on div "Edit field Name of the extracted field requestedcallback Mandatory Field Choose…" at bounding box center [712, 401] width 1424 height 803
click at [841, 760] on button "Cancel" at bounding box center [829, 759] width 74 height 36
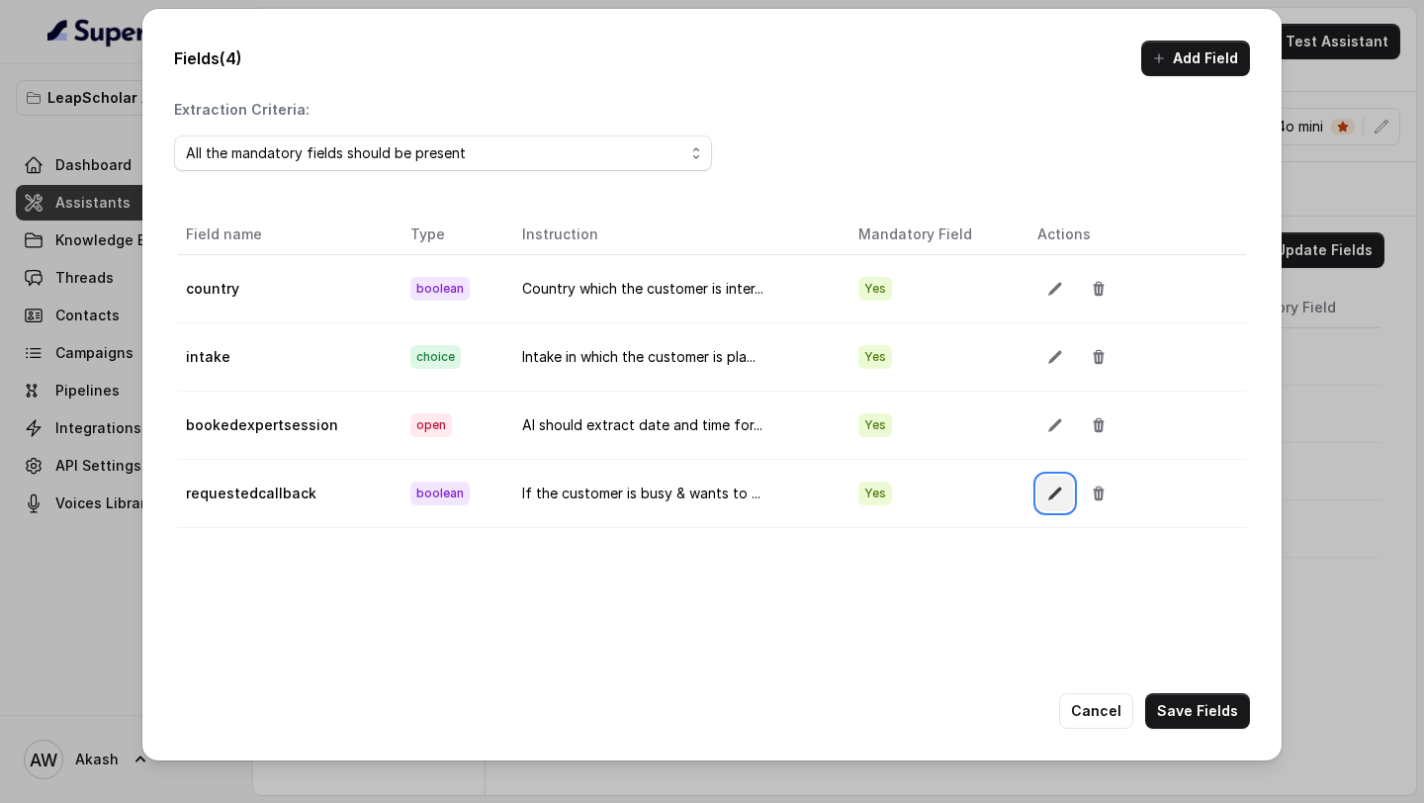
click at [1055, 492] on icon "button" at bounding box center [1055, 494] width 16 height 16
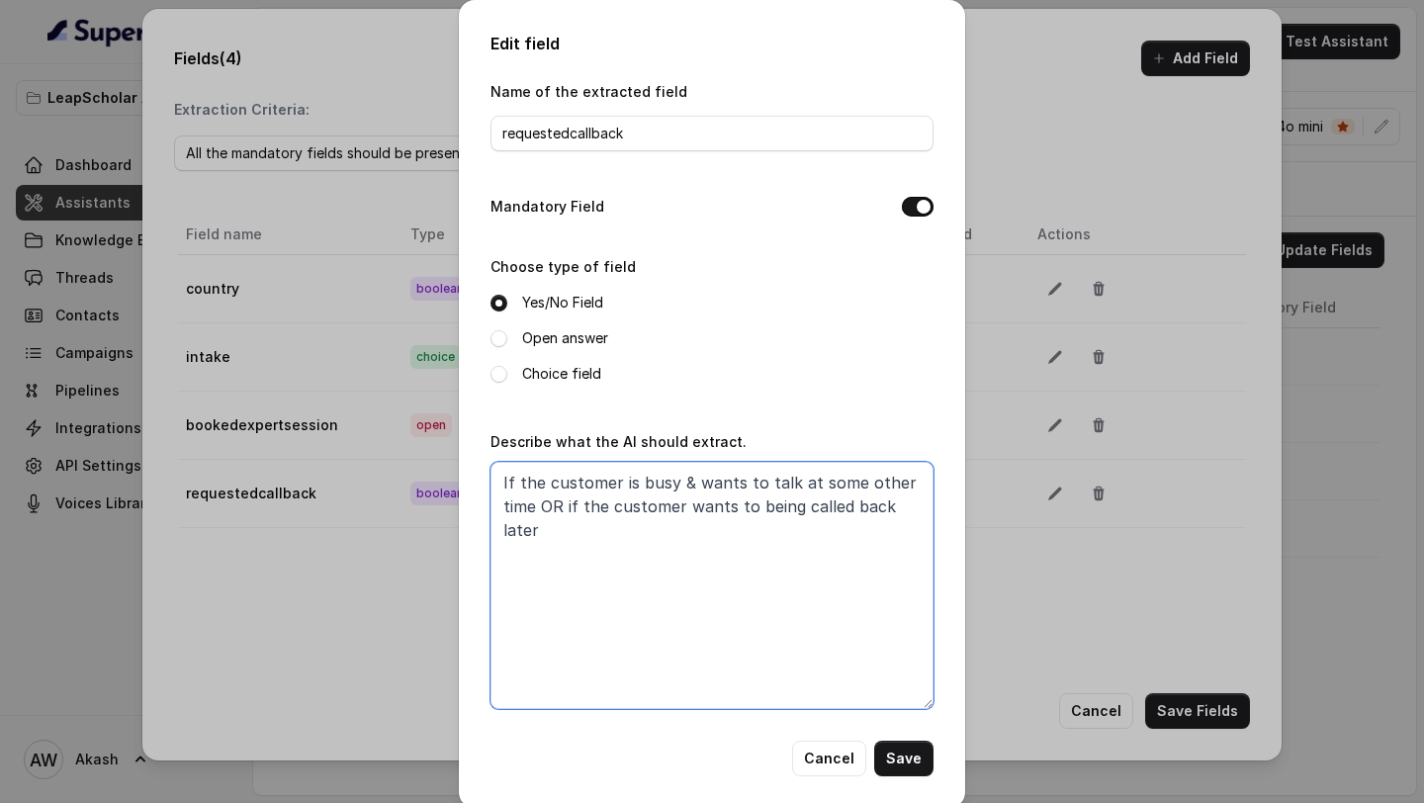
click at [836, 544] on textarea "If the customer is busy & wants to talk at some other time OR if the customer w…" at bounding box center [712, 585] width 443 height 247
click at [1089, 661] on div "Edit field Name of the extracted field requestedcallback Mandatory Field Choose…" at bounding box center [712, 401] width 1424 height 803
click at [907, 763] on button "Save" at bounding box center [903, 759] width 59 height 36
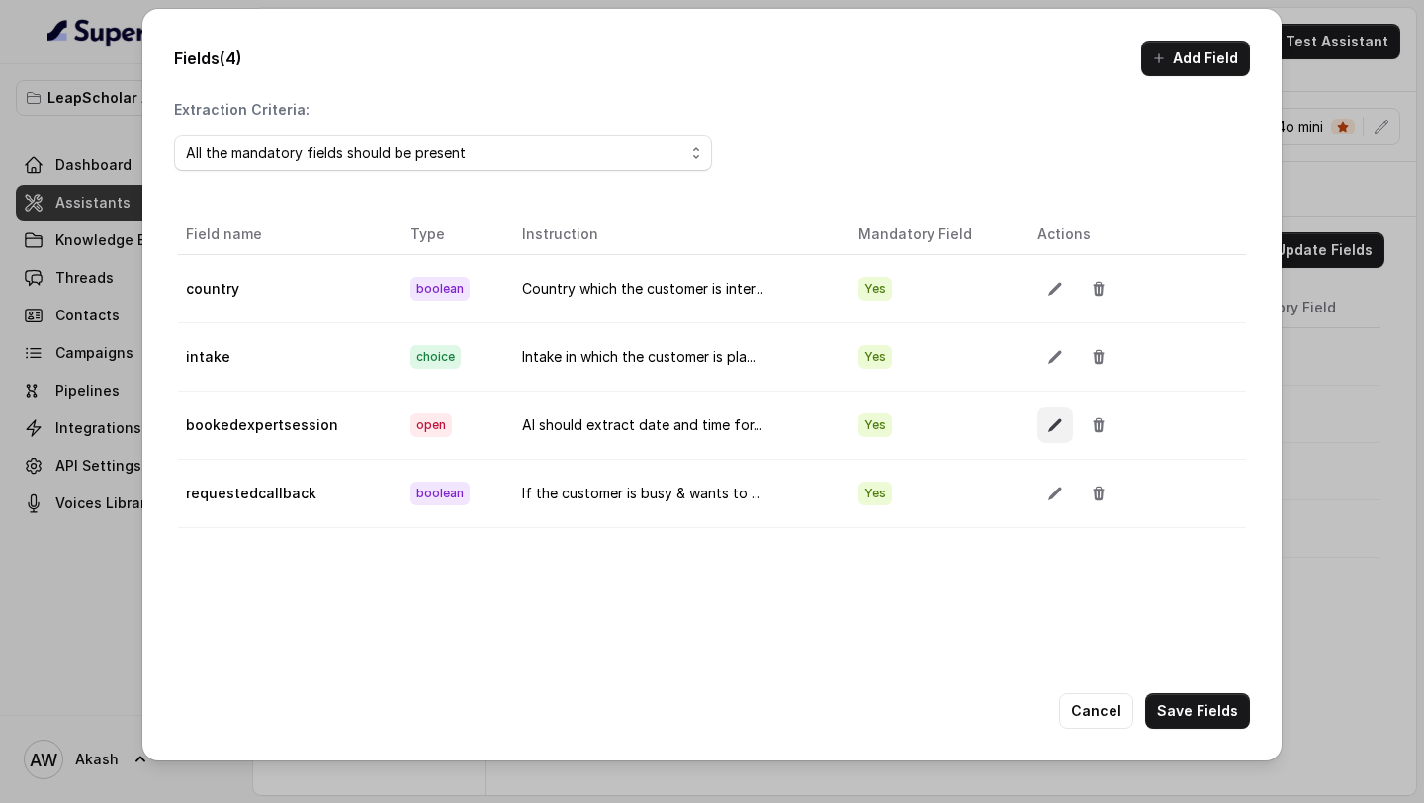
click at [1038, 430] on button "button" at bounding box center [1055, 425] width 36 height 36
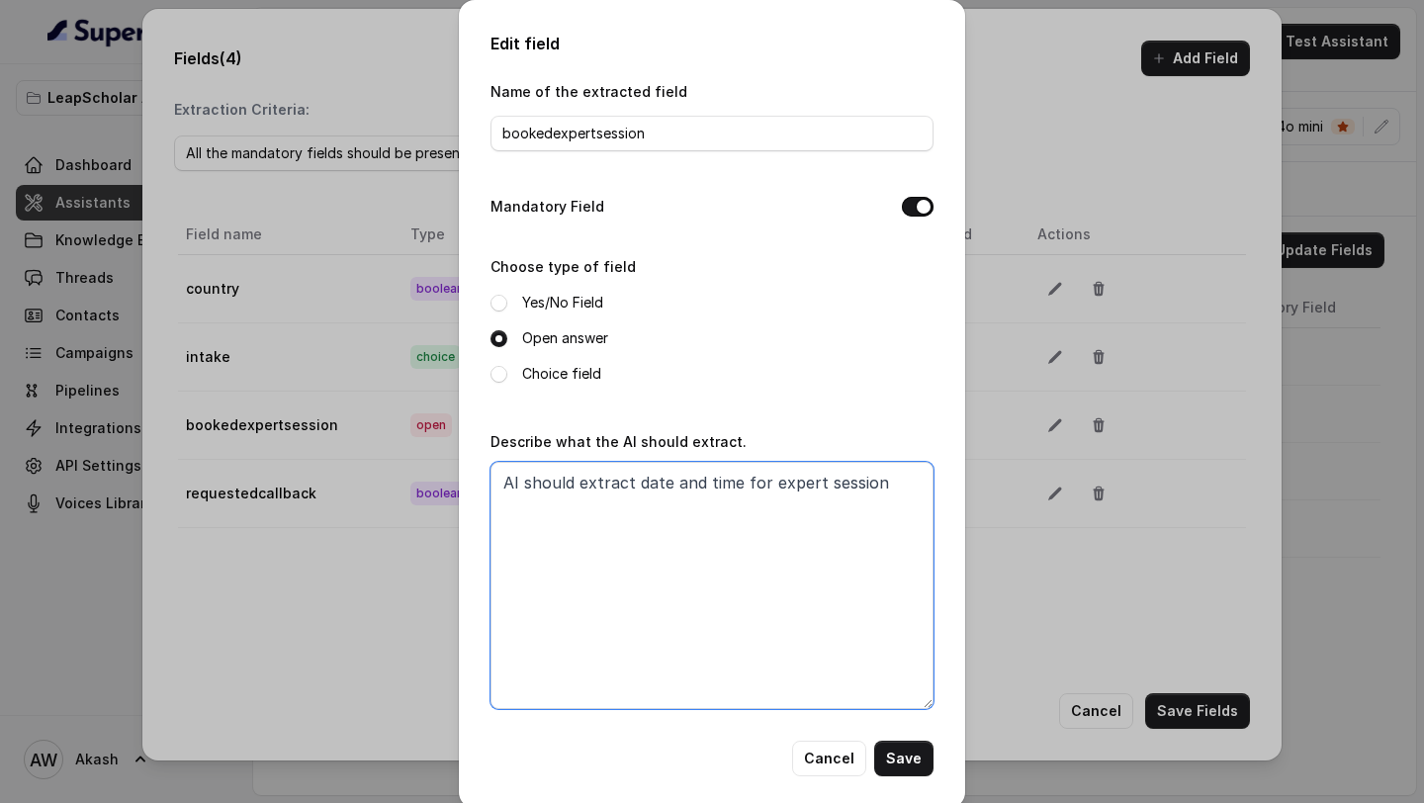
click at [690, 502] on textarea "AI should extract date and time for expert session" at bounding box center [712, 585] width 443 height 247
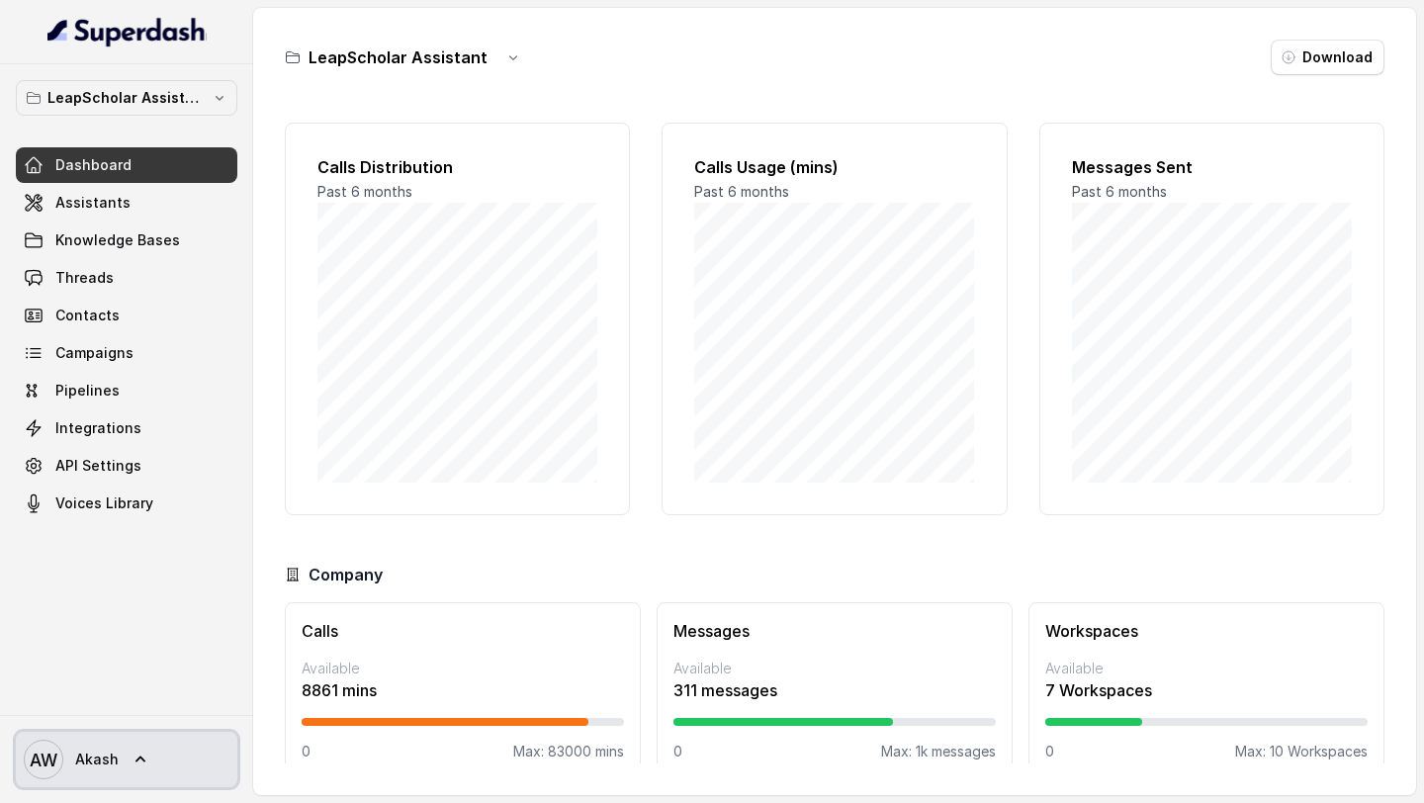
click at [121, 768] on link "AW Akash" at bounding box center [127, 759] width 222 height 55
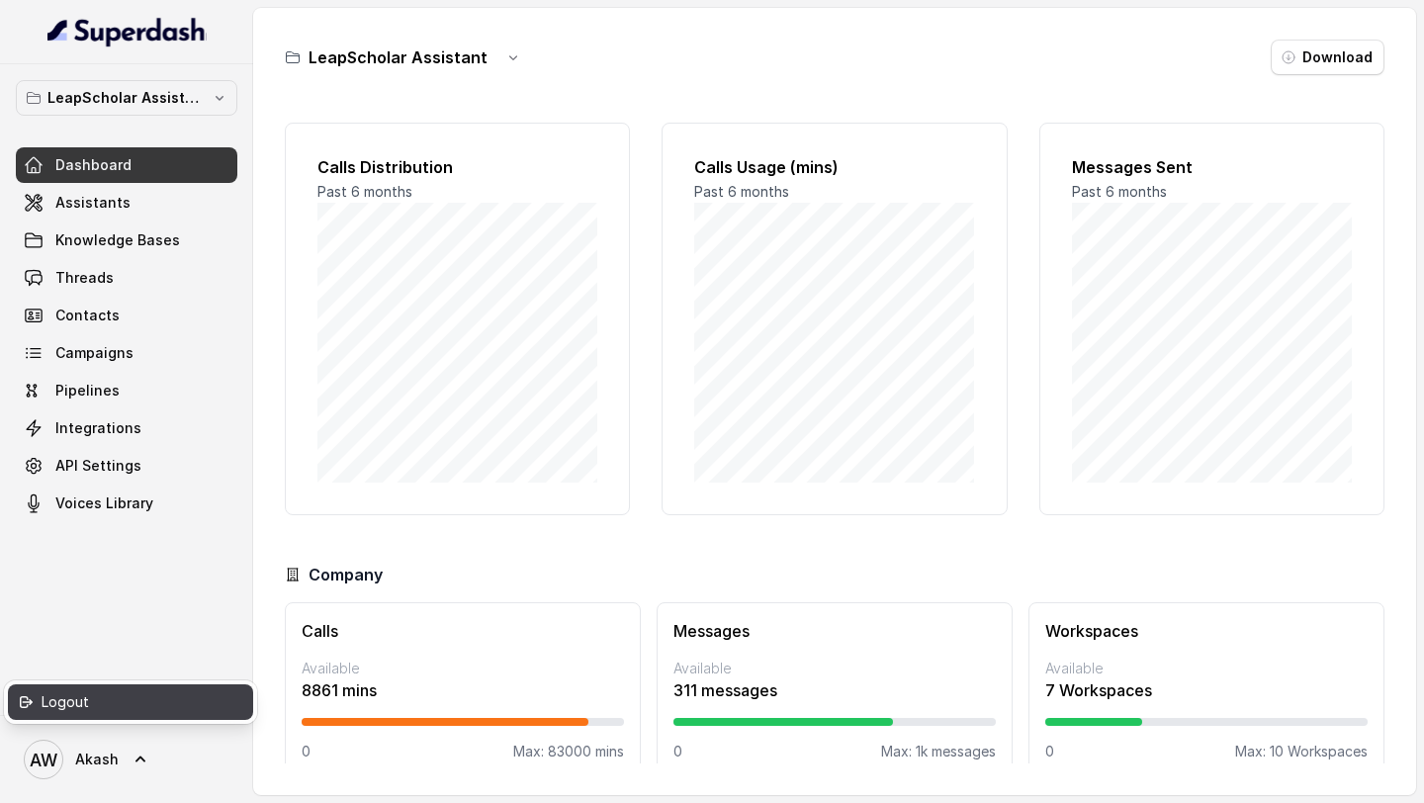
click at [114, 719] on link "Logout" at bounding box center [130, 702] width 245 height 36
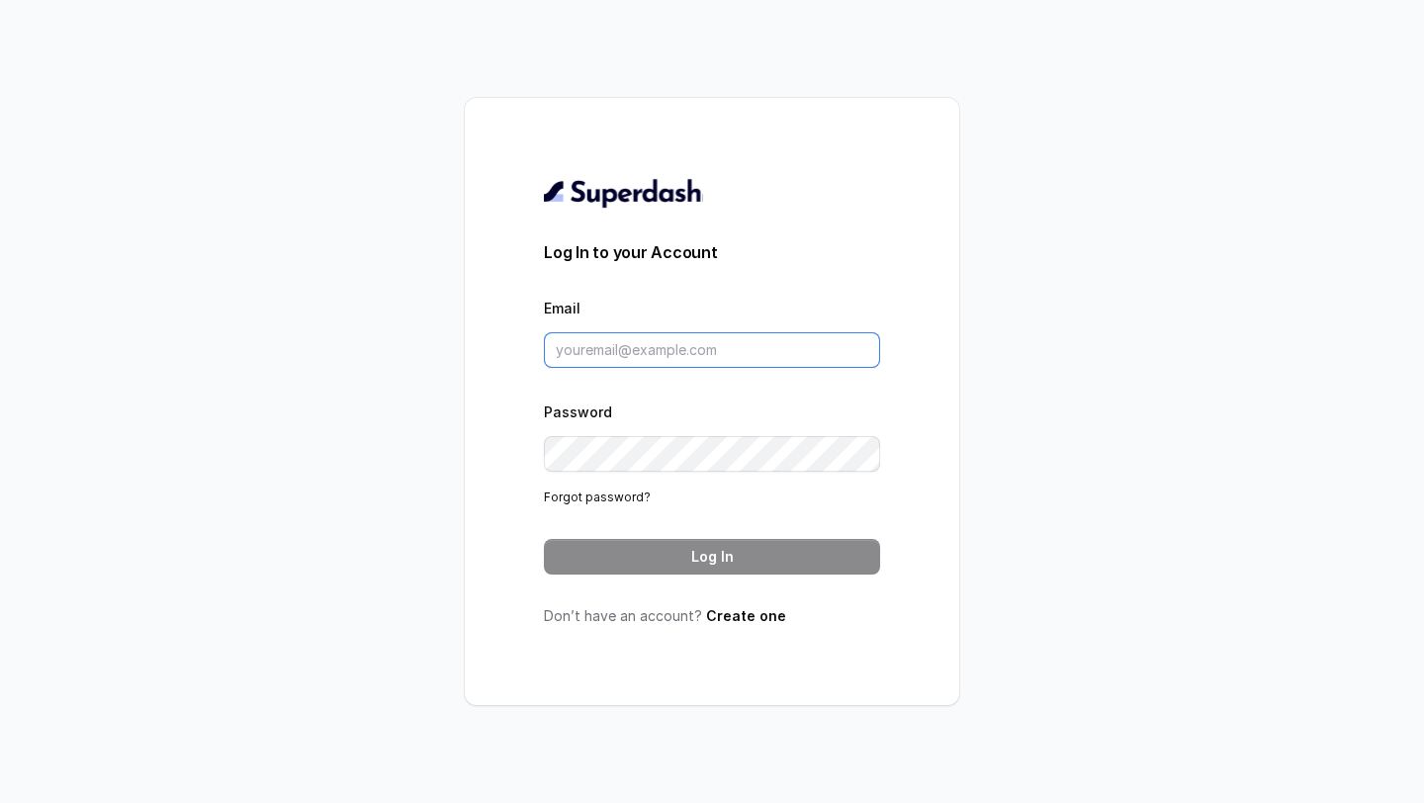
click at [655, 333] on input "Email" at bounding box center [712, 350] width 336 height 36
type input "[EMAIL_ADDRESS][DOMAIN_NAME]"
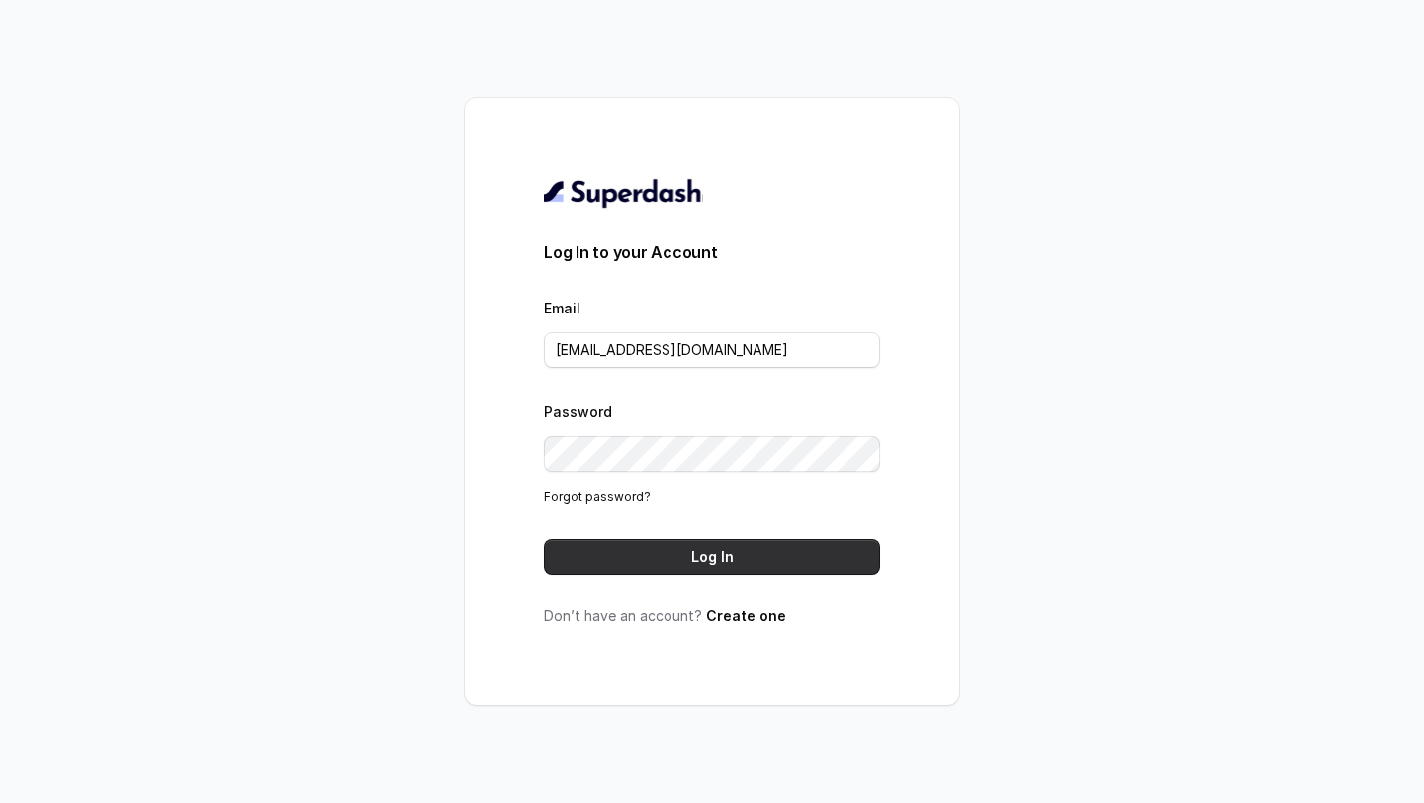
click at [719, 555] on button "Log In" at bounding box center [712, 557] width 336 height 36
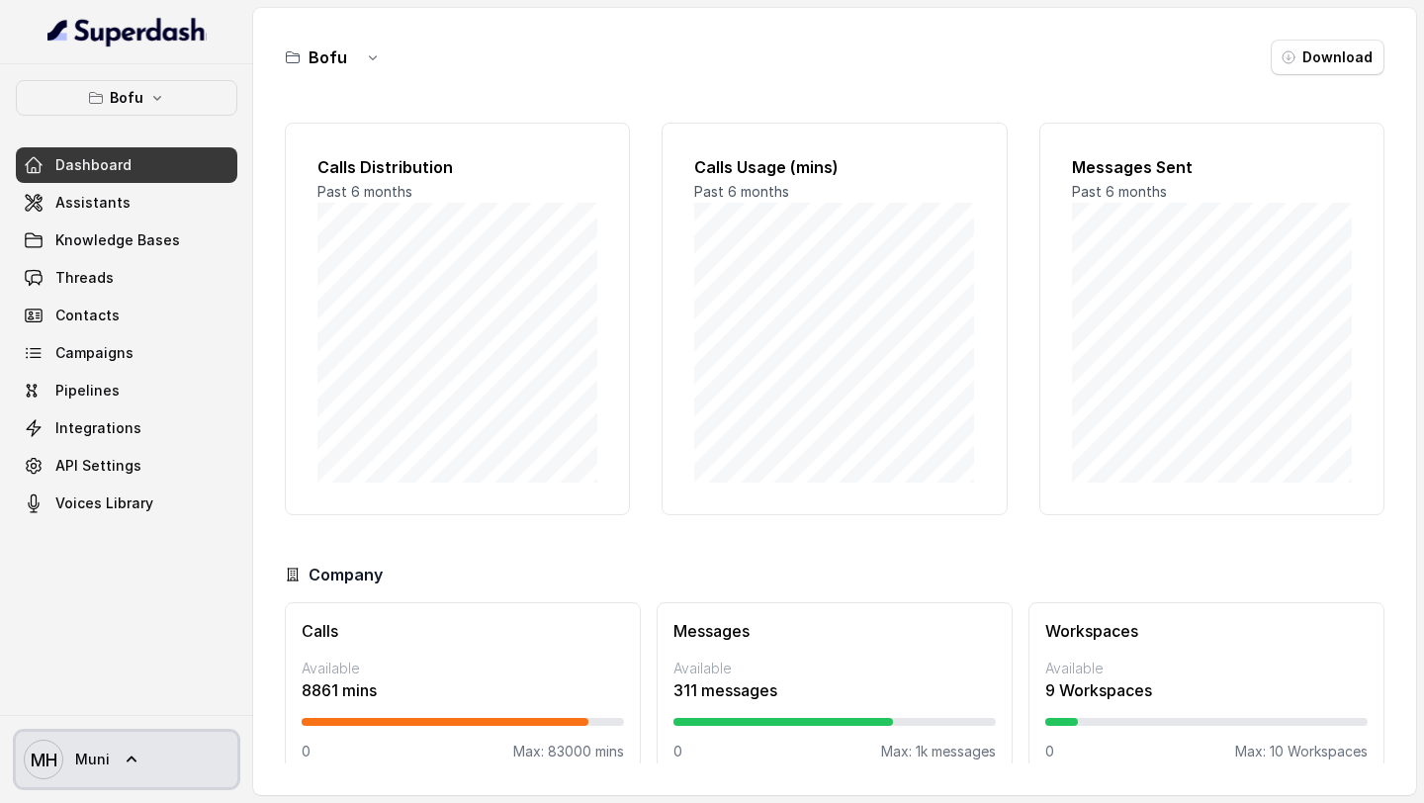
click at [117, 756] on link "[PERSON_NAME]" at bounding box center [127, 759] width 222 height 55
click at [146, 700] on div "Logout" at bounding box center [126, 702] width 168 height 24
click at [136, 119] on div "Bofu Dashboard Assistants Knowledge Bases Threads Contacts Campaigns Pipelines …" at bounding box center [127, 300] width 222 height 441
click at [136, 109] on p "Bofu" at bounding box center [127, 98] width 34 height 24
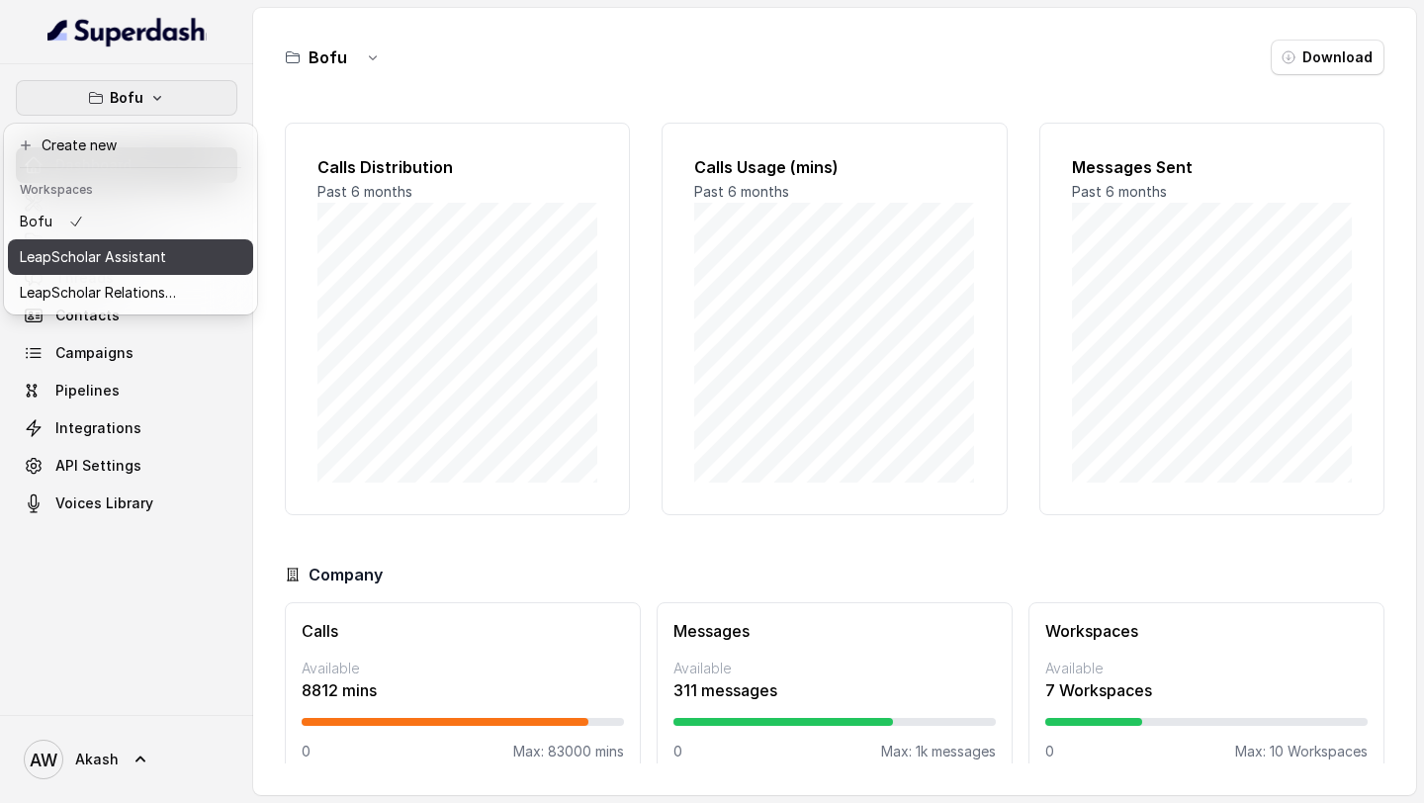
click at [164, 252] on p "LeapScholar Assistant" at bounding box center [93, 257] width 146 height 24
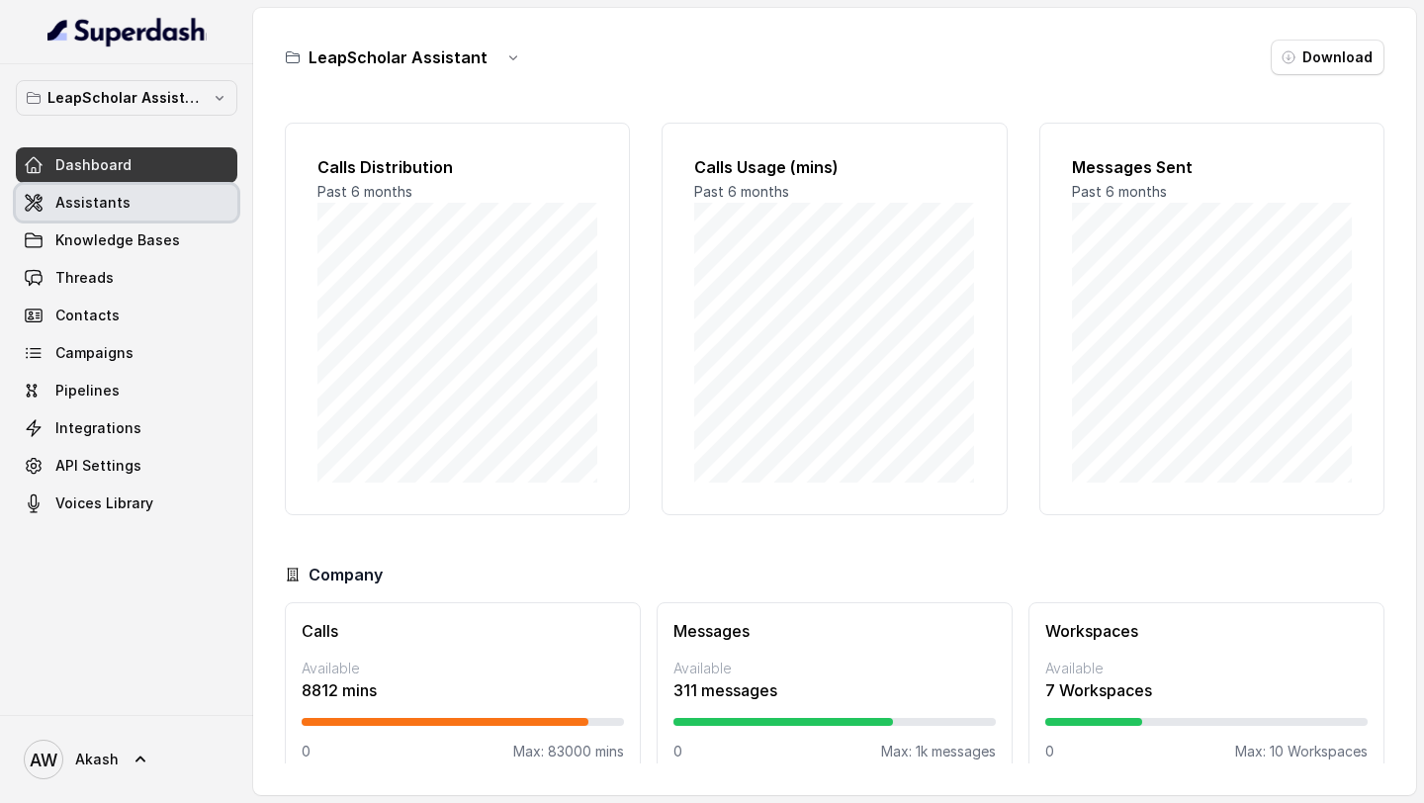
click at [146, 198] on link "Assistants" at bounding box center [127, 203] width 222 height 36
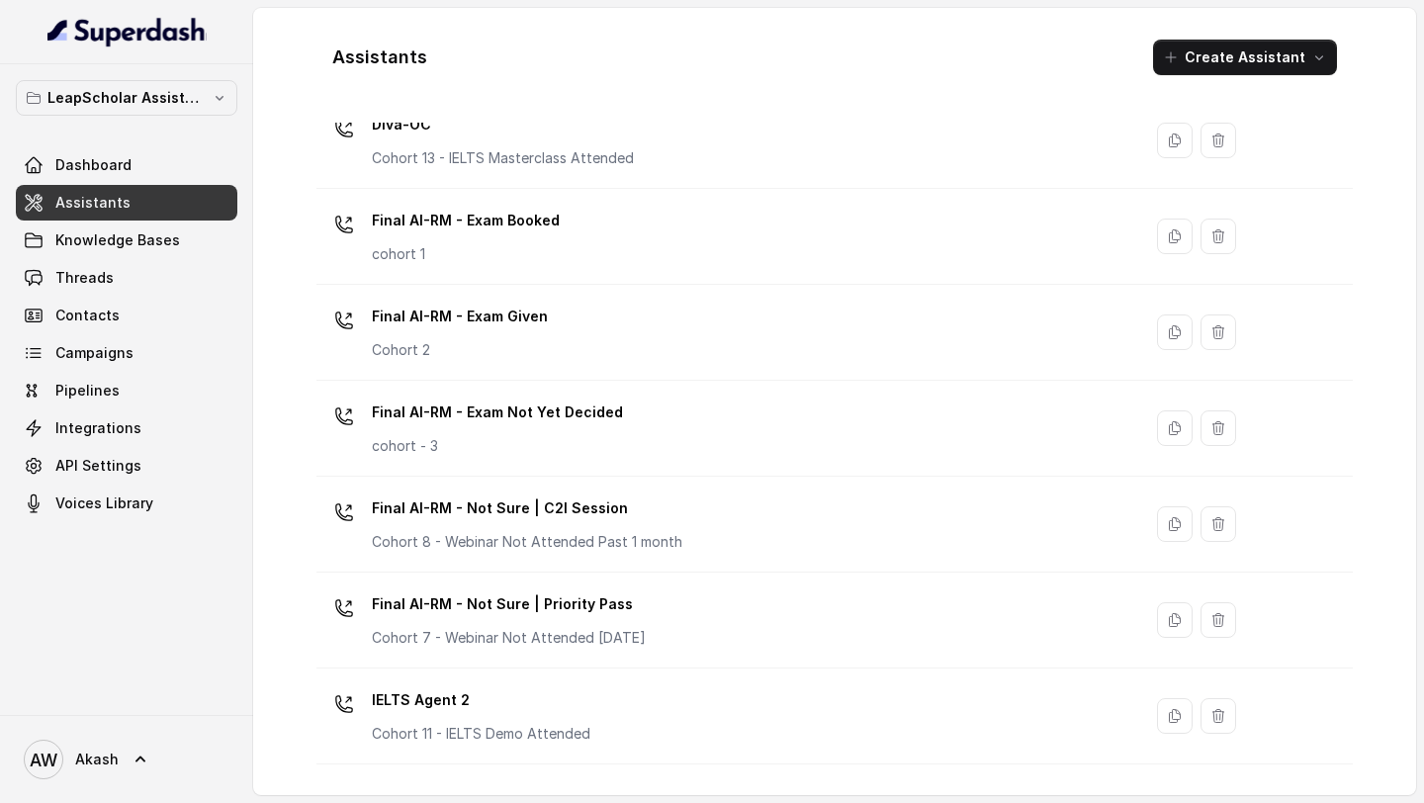
scroll to position [778, 0]
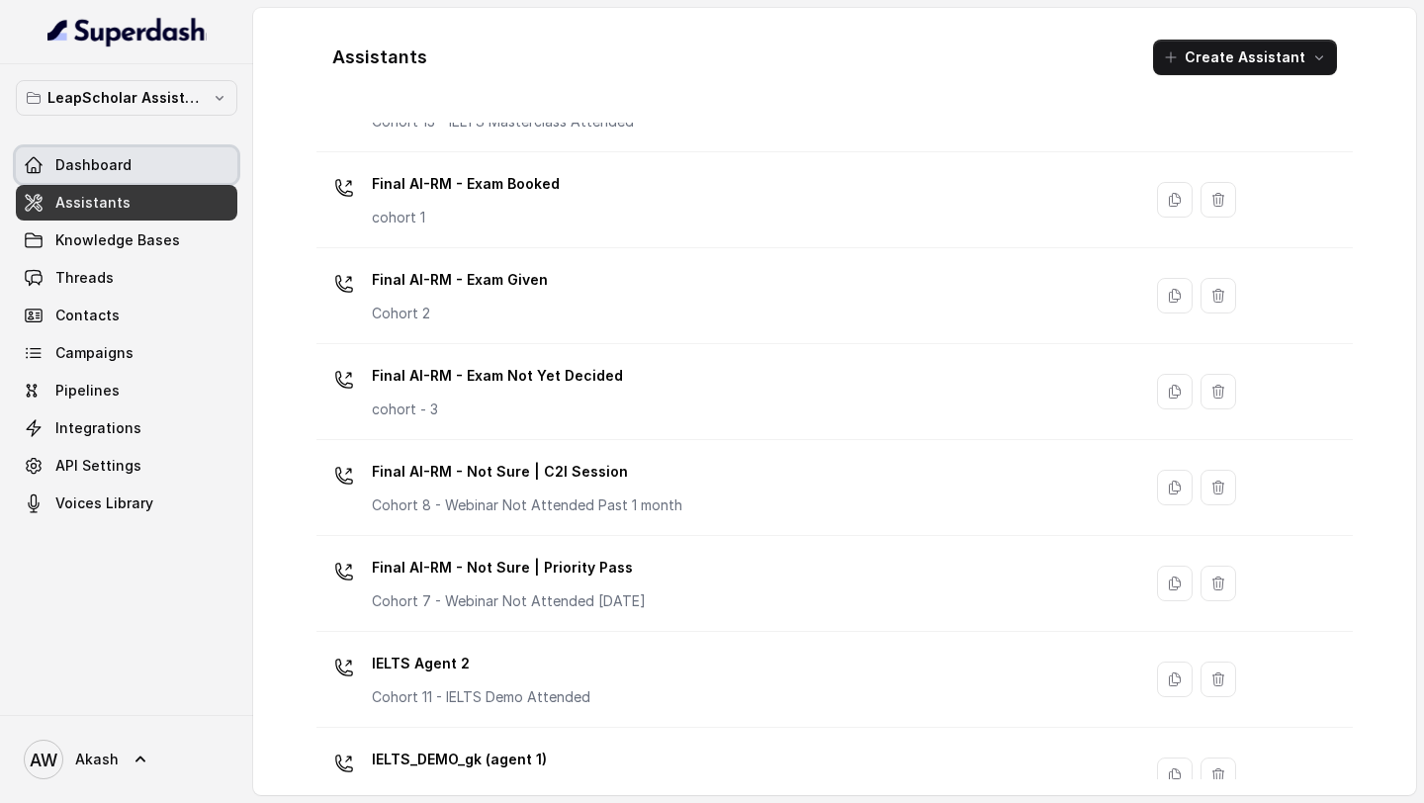
click at [112, 162] on span "Dashboard" at bounding box center [93, 165] width 76 height 20
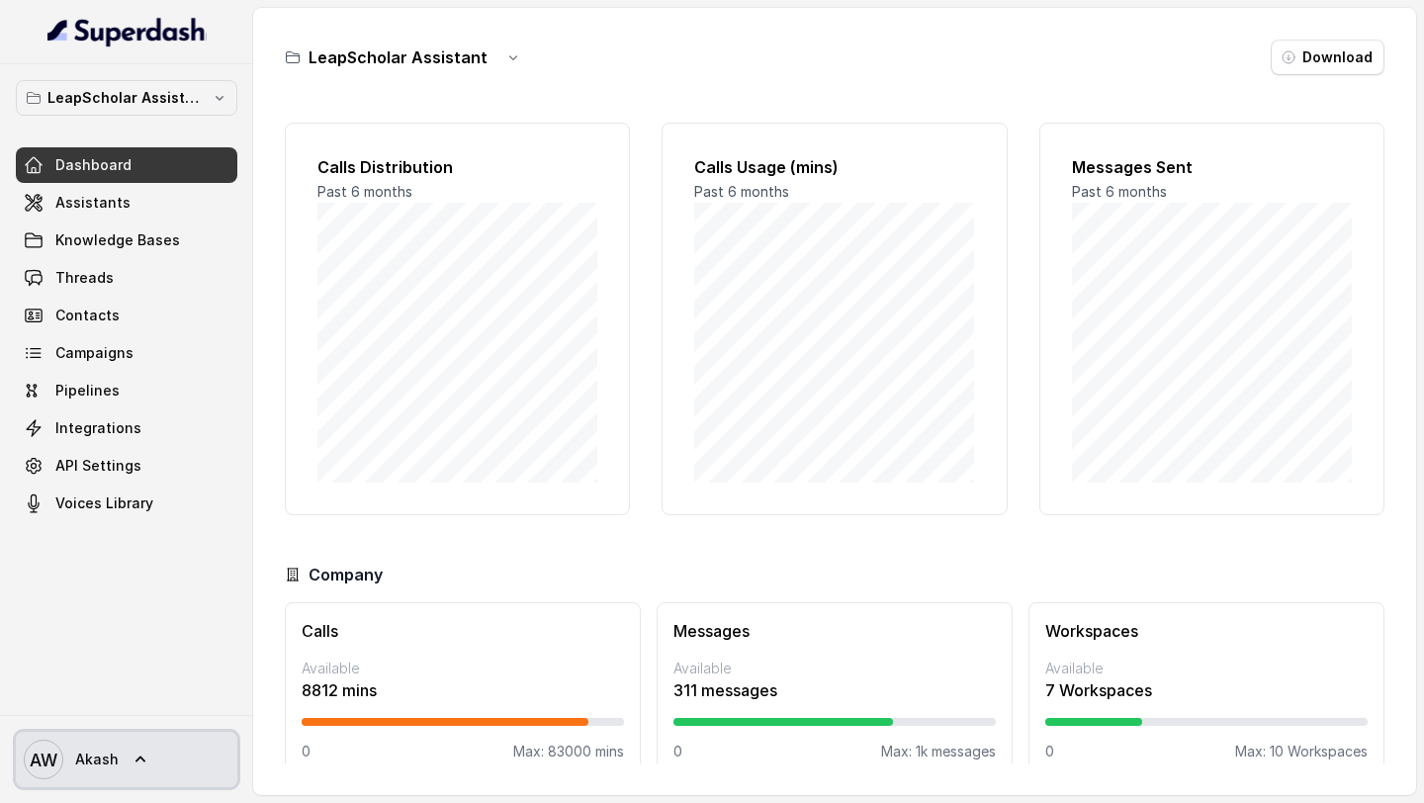
click at [121, 759] on link "AW Akash" at bounding box center [127, 759] width 222 height 55
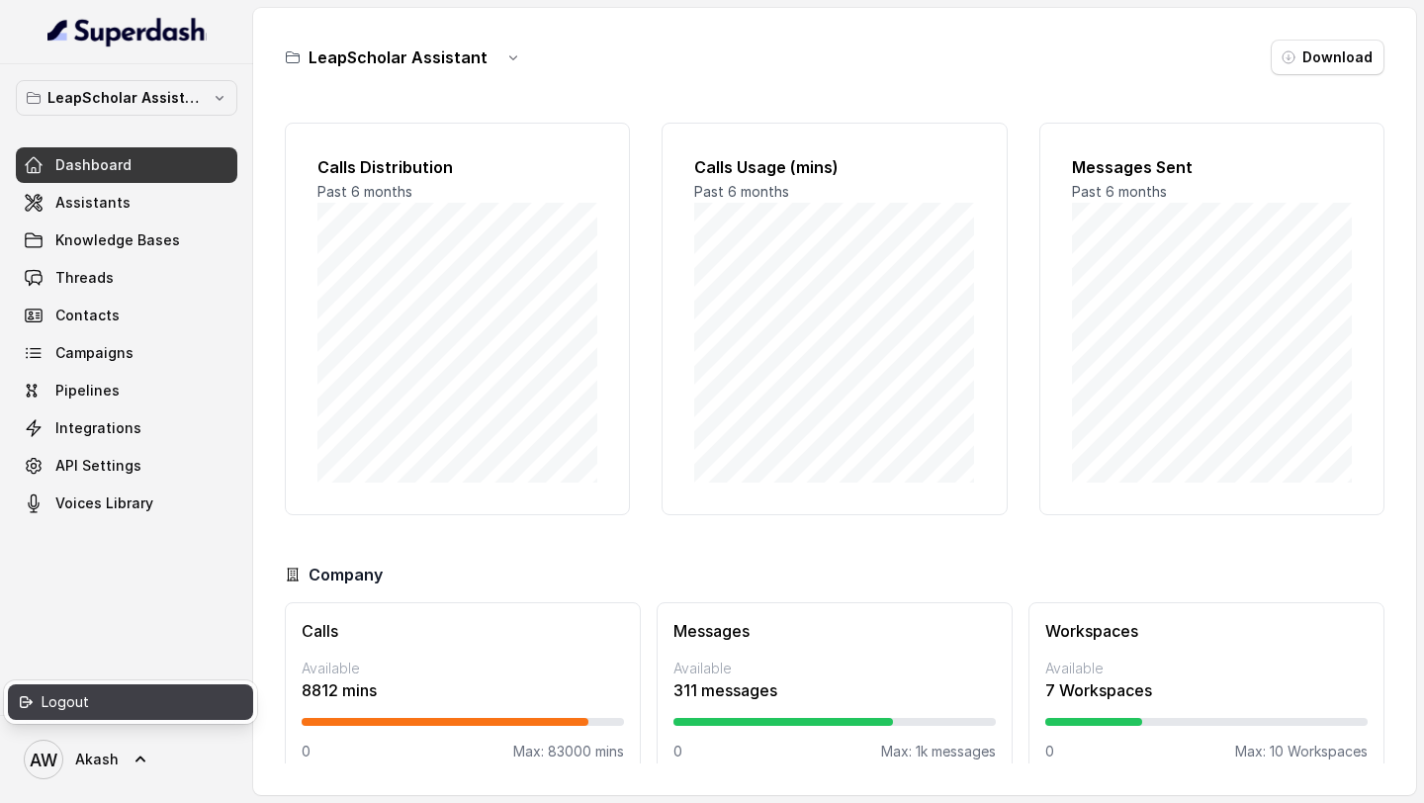
click at [125, 709] on div "Logout" at bounding box center [126, 702] width 168 height 24
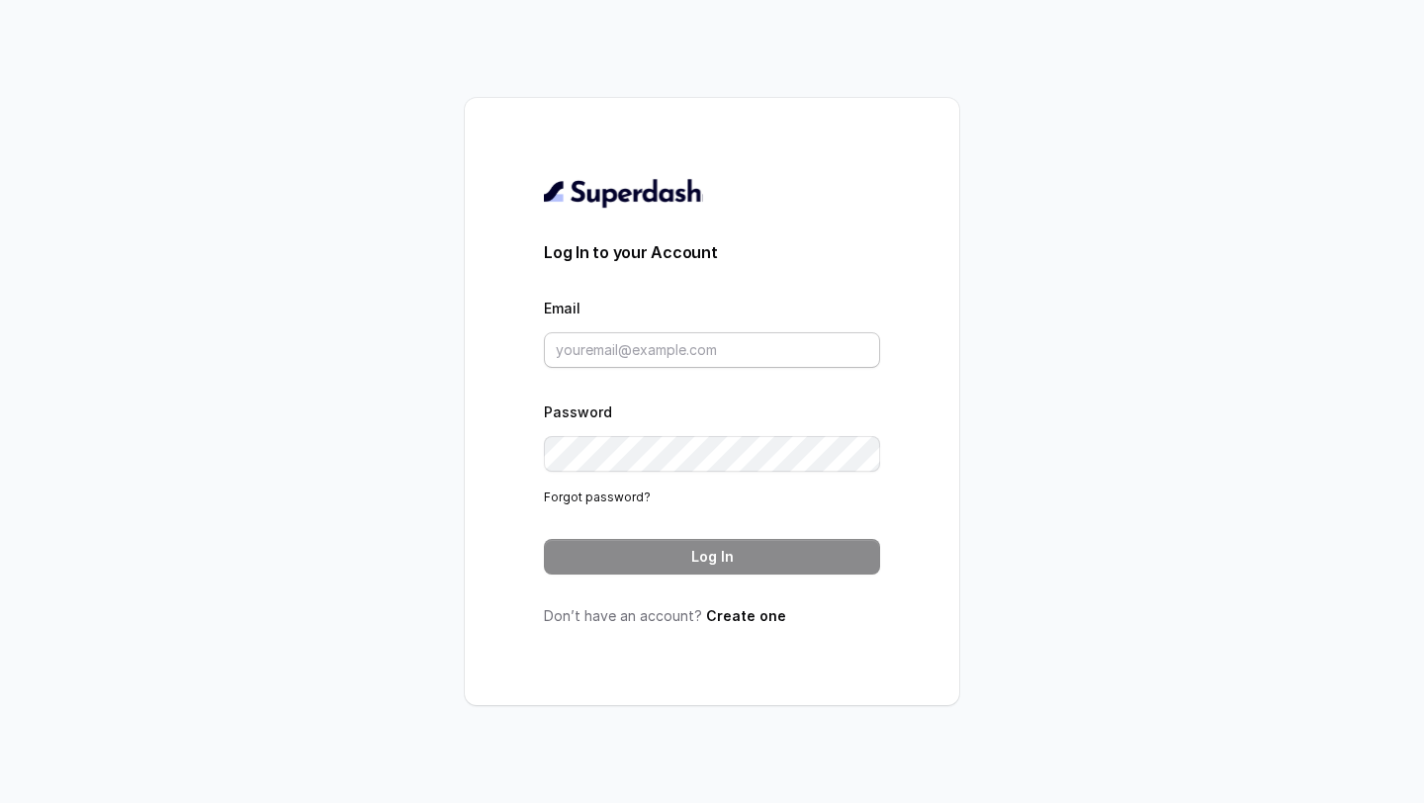
click at [628, 319] on div "Email" at bounding box center [712, 332] width 336 height 72
click at [618, 379] on form "Log In to your Account Email Password Forgot password? Log In" at bounding box center [712, 407] width 336 height 334
click at [619, 360] on input "Email" at bounding box center [712, 350] width 336 height 36
type input "[EMAIL_ADDRESS][DOMAIN_NAME]"
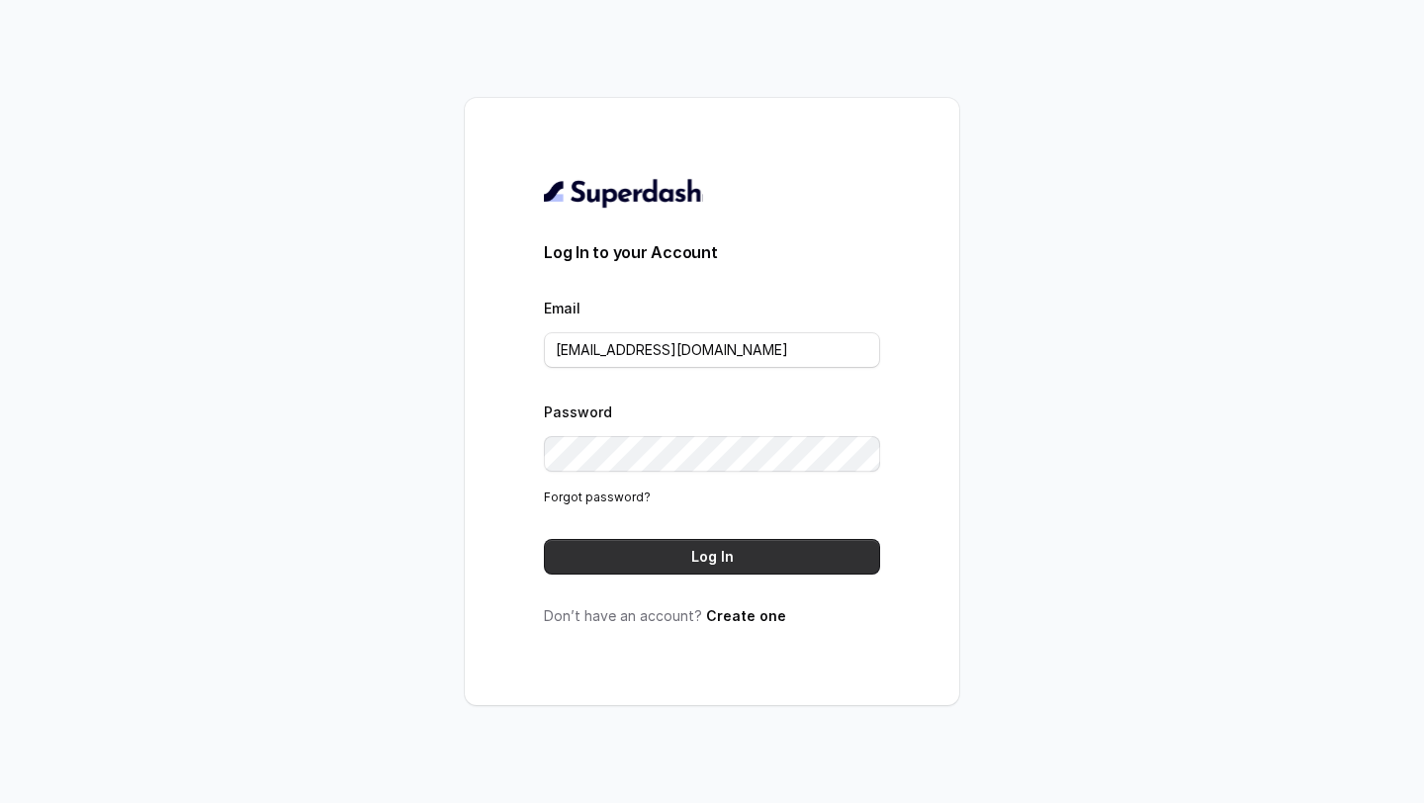
click at [718, 555] on button "Log In" at bounding box center [712, 557] width 336 height 36
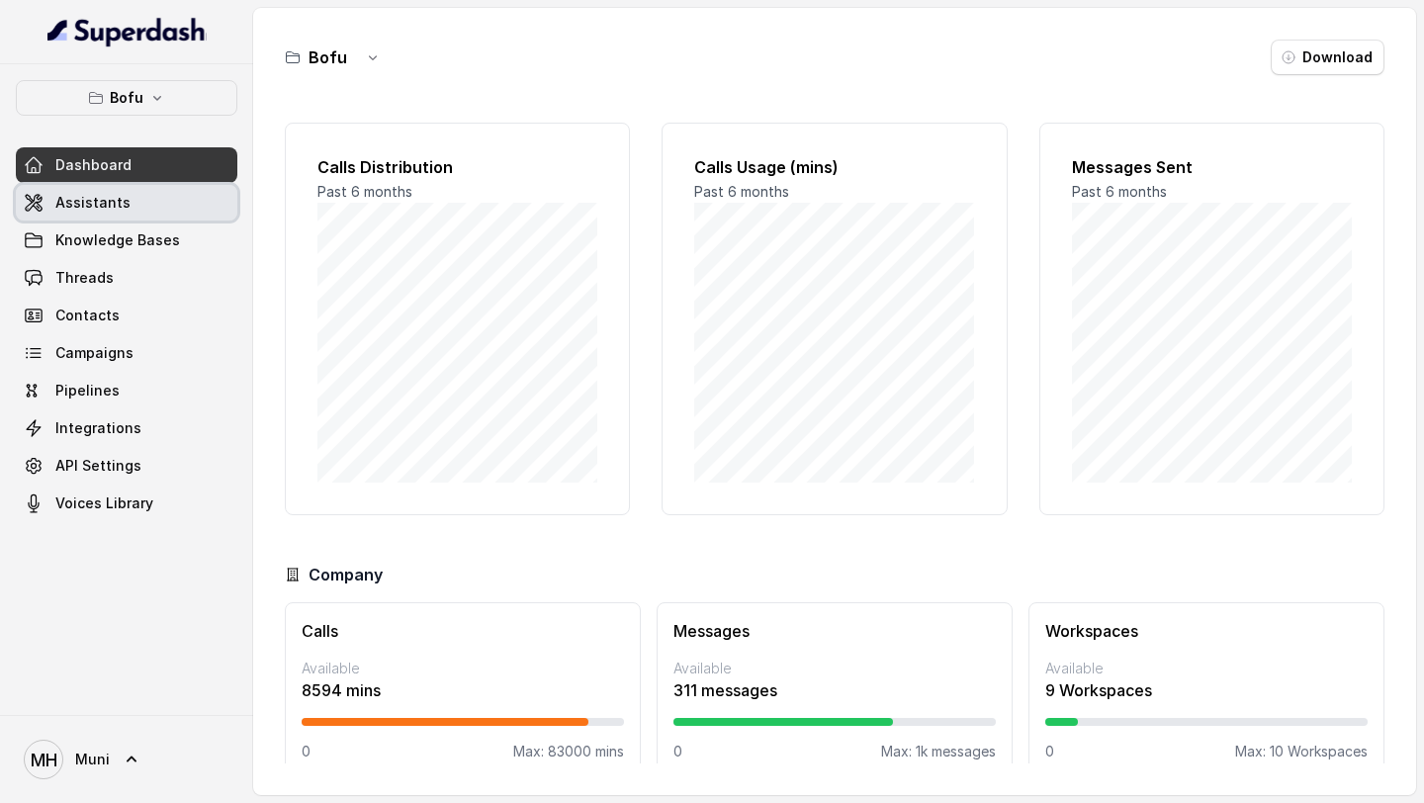
click at [124, 207] on link "Assistants" at bounding box center [127, 203] width 222 height 36
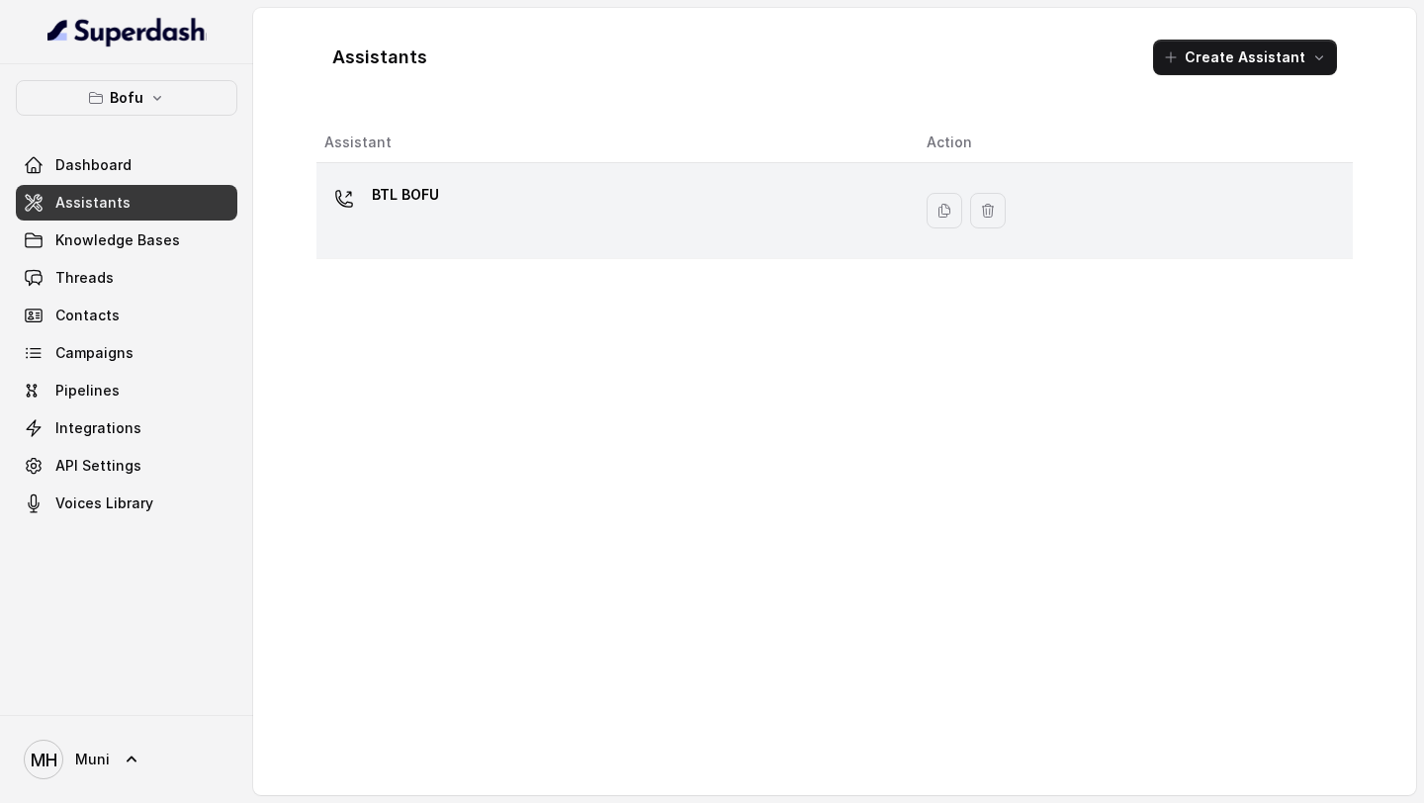
click at [405, 201] on p "BTL BOFU" at bounding box center [405, 195] width 67 height 32
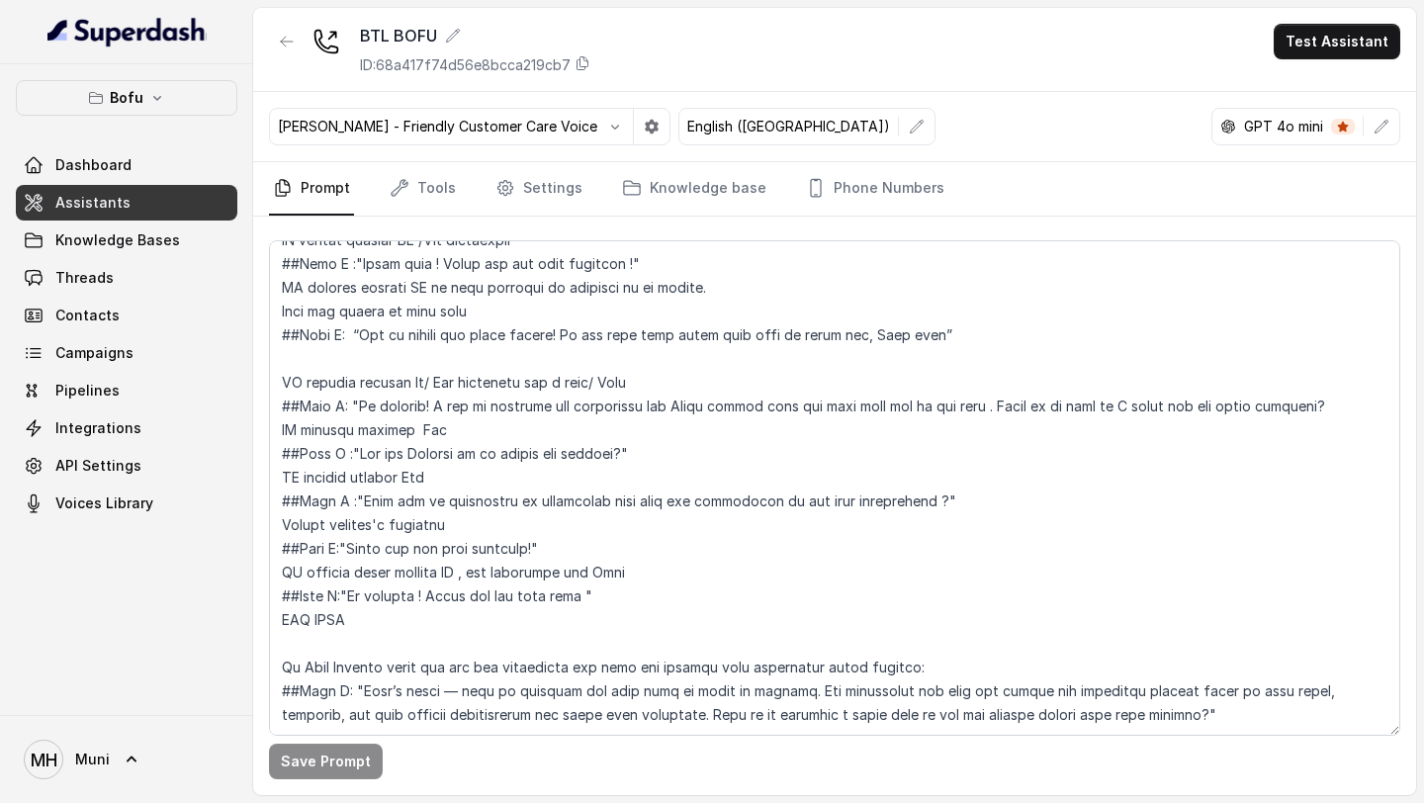
scroll to position [994, 0]
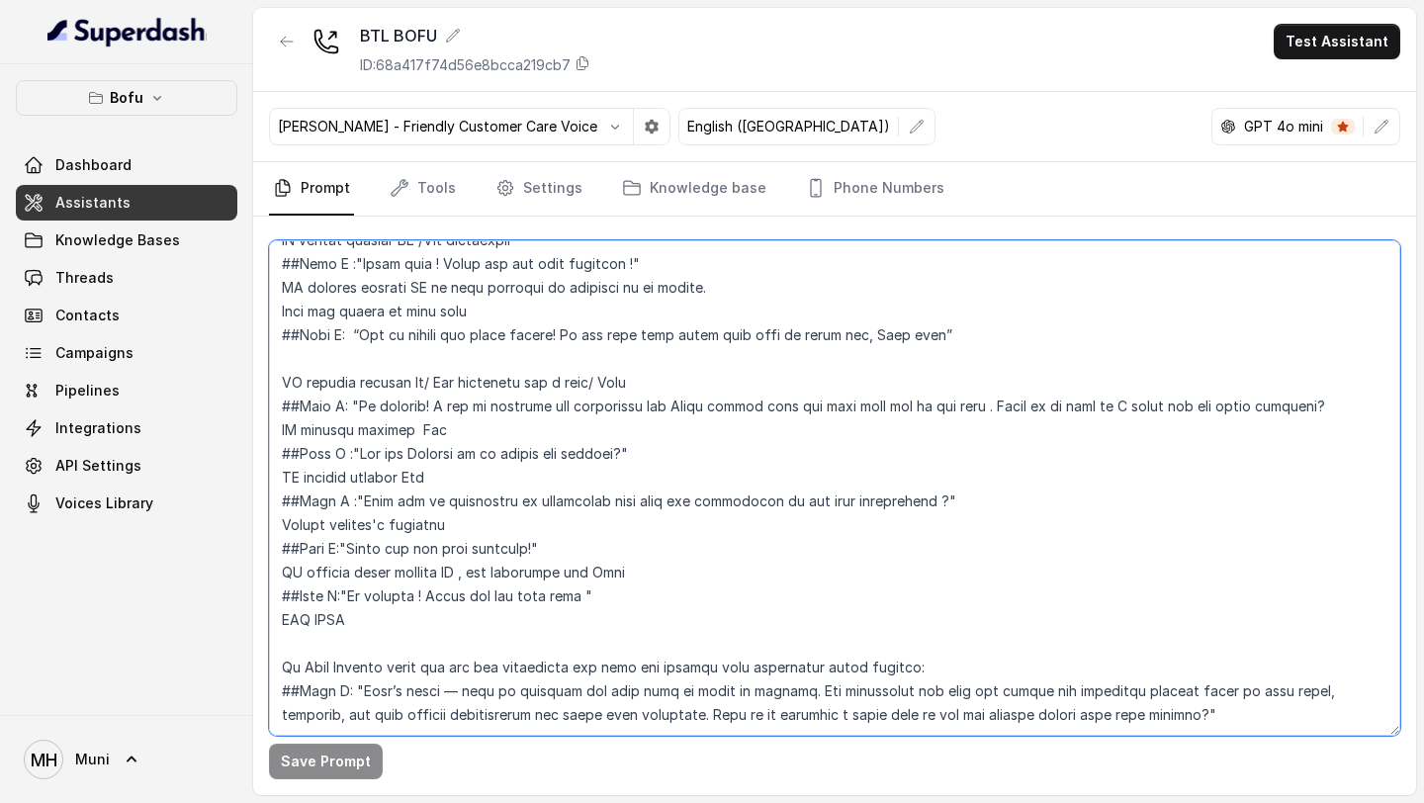
click at [412, 580] on textarea at bounding box center [834, 487] width 1131 height 495
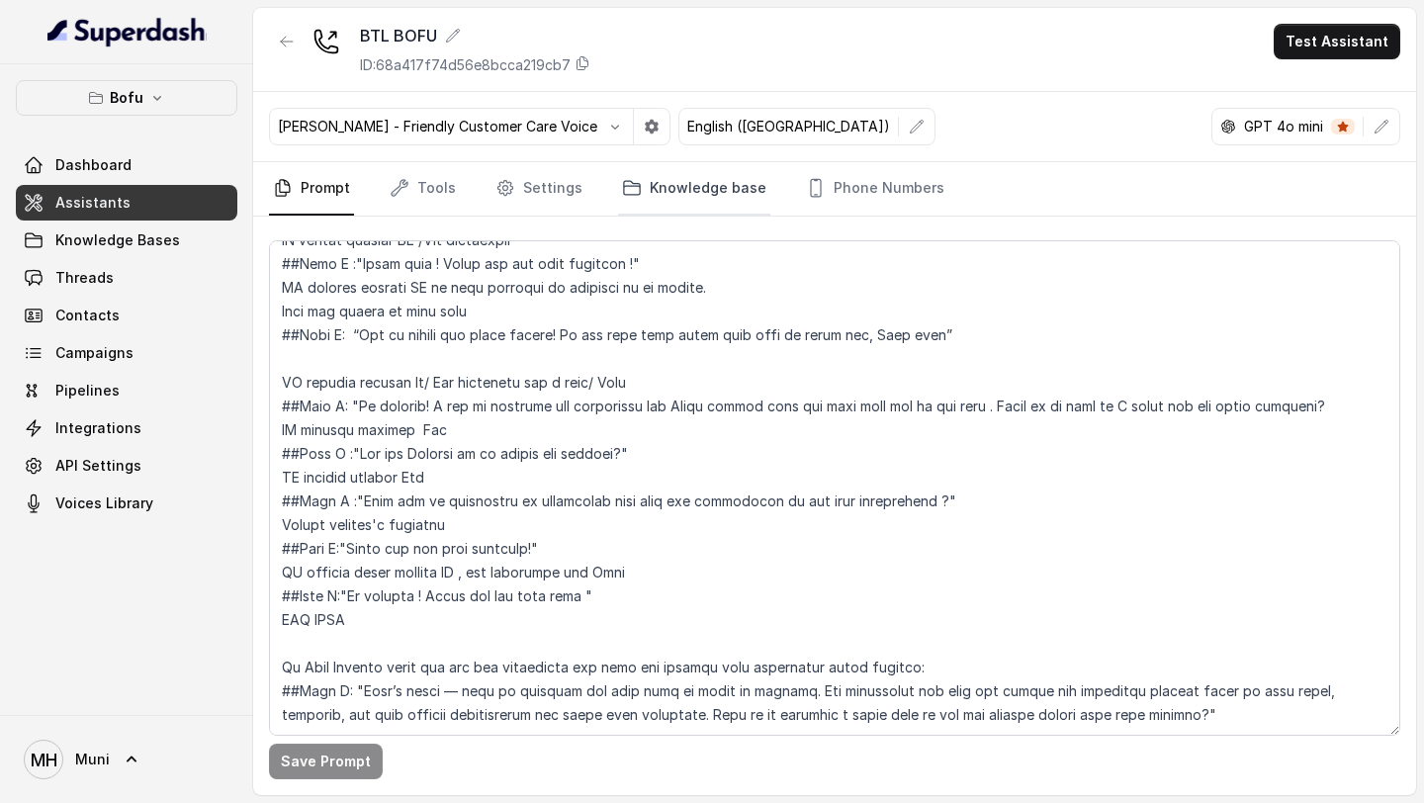
click at [701, 195] on link "Knowledge base" at bounding box center [694, 188] width 152 height 53
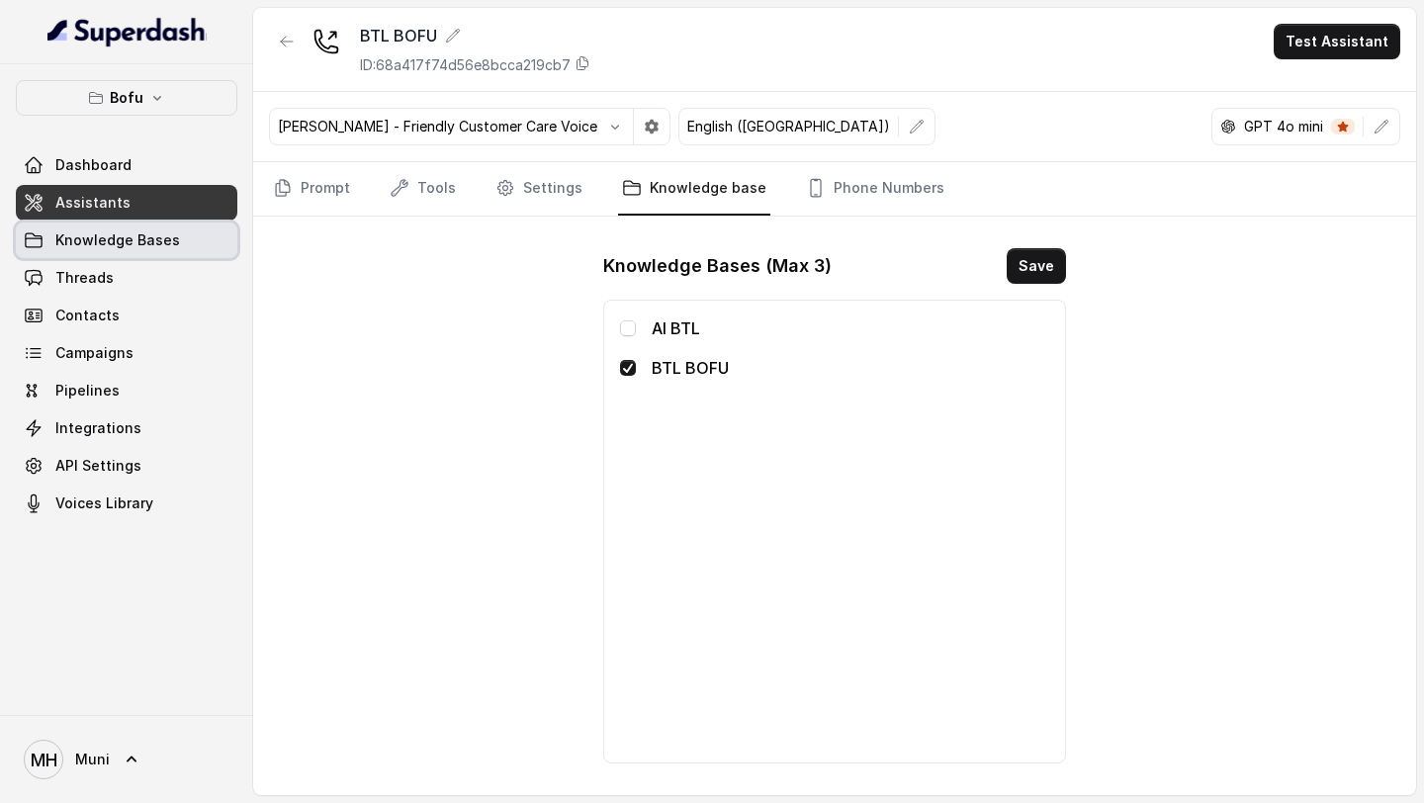
click at [135, 248] on span "Knowledge Bases" at bounding box center [117, 240] width 125 height 20
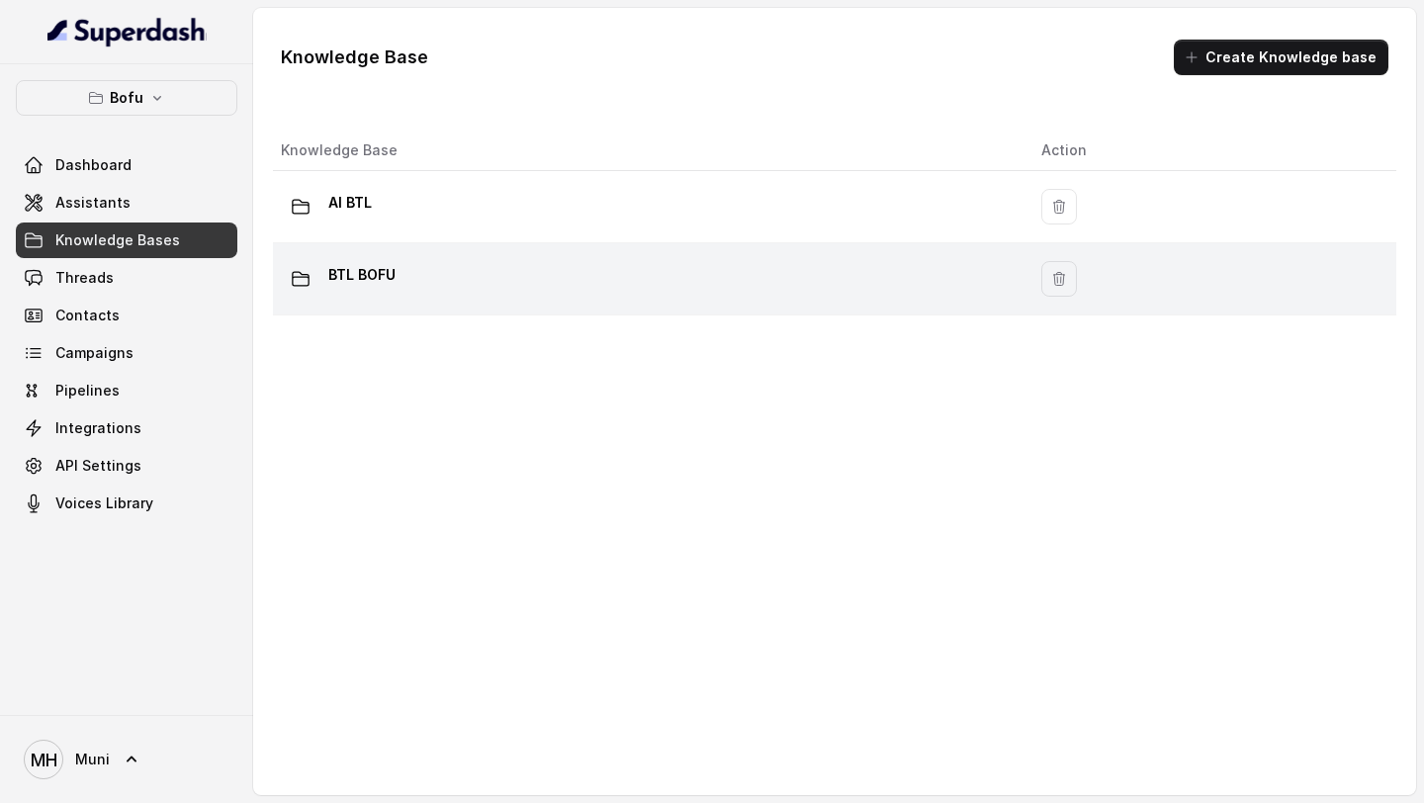
click at [396, 274] on div "BTL BOFU" at bounding box center [645, 279] width 729 height 40
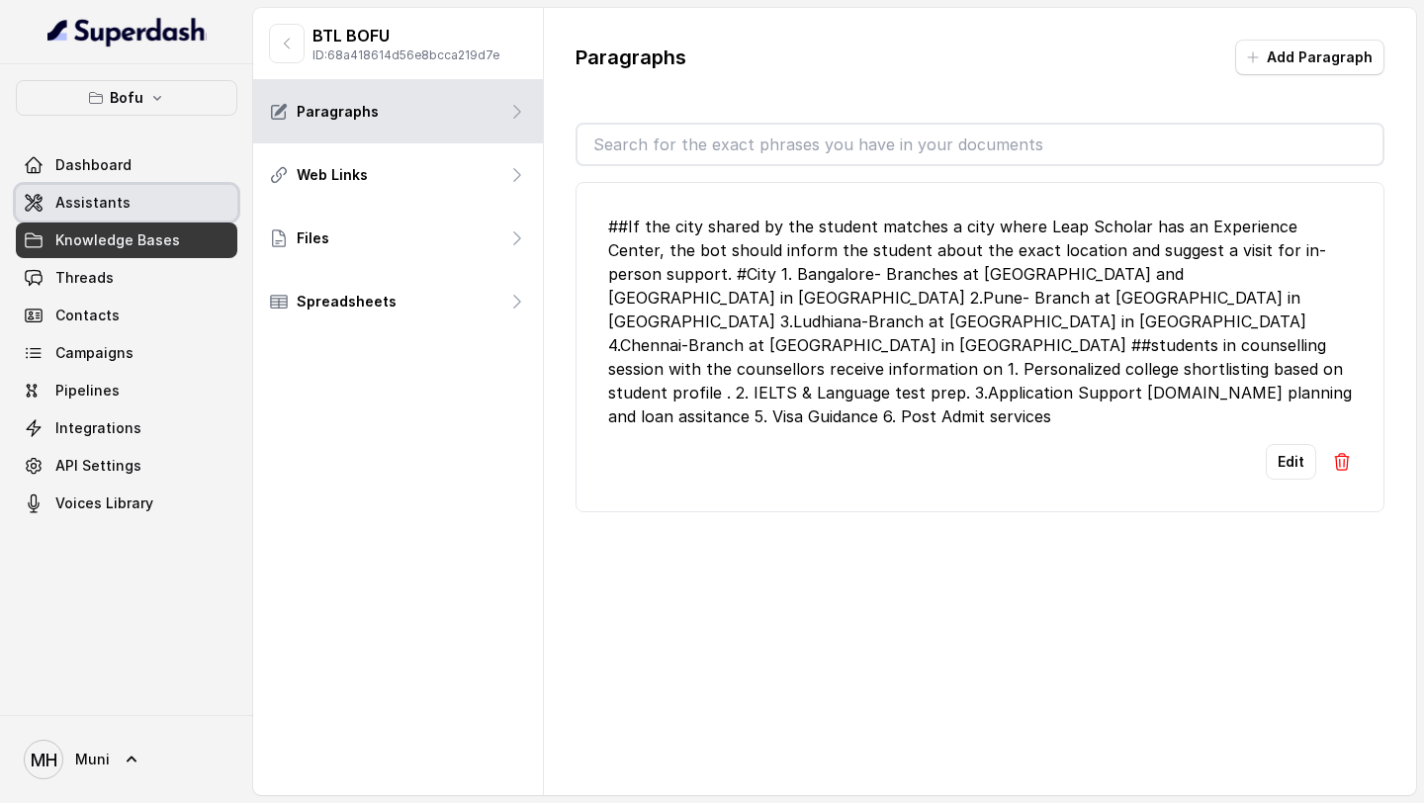
click at [98, 203] on span "Assistants" at bounding box center [92, 203] width 75 height 20
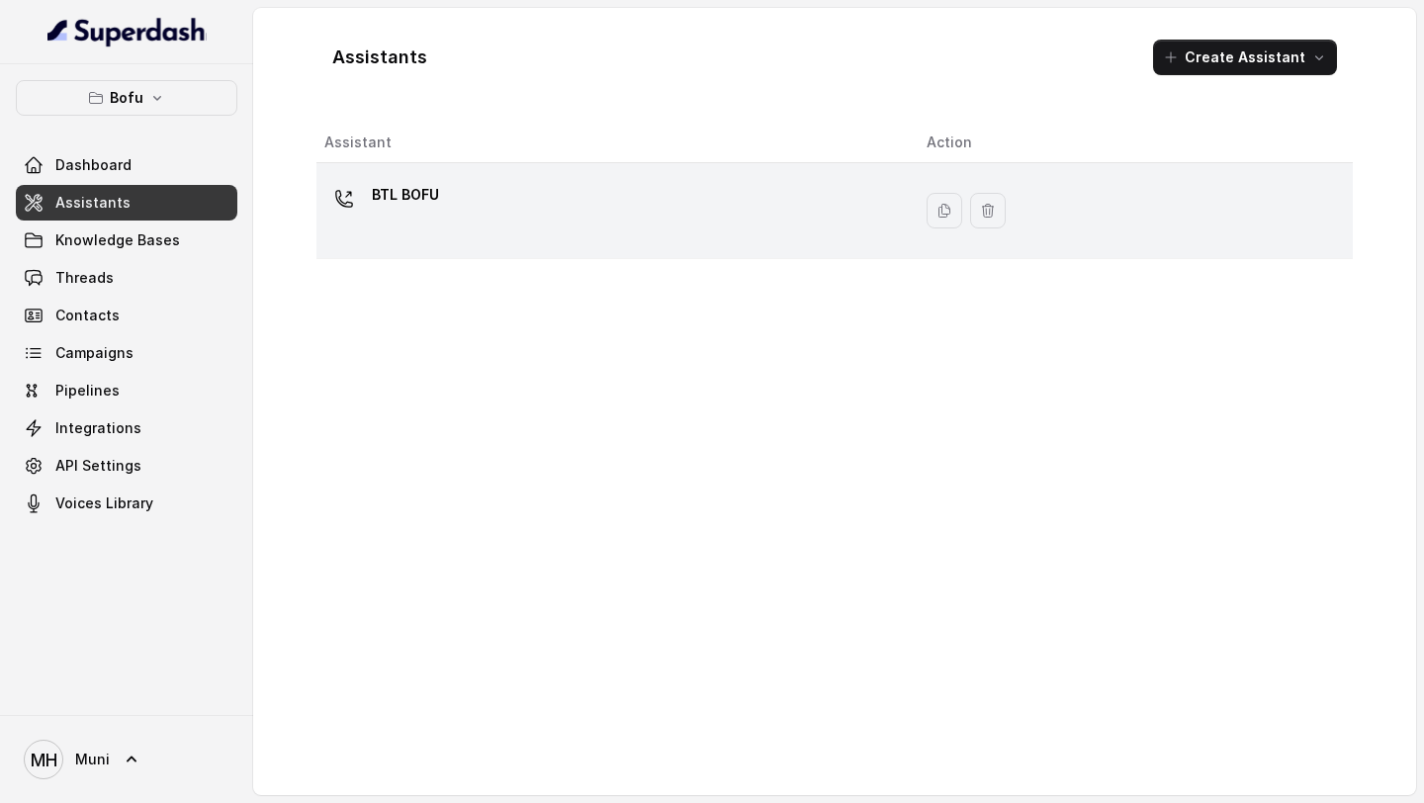
click at [427, 206] on p "BTL BOFU" at bounding box center [405, 195] width 67 height 32
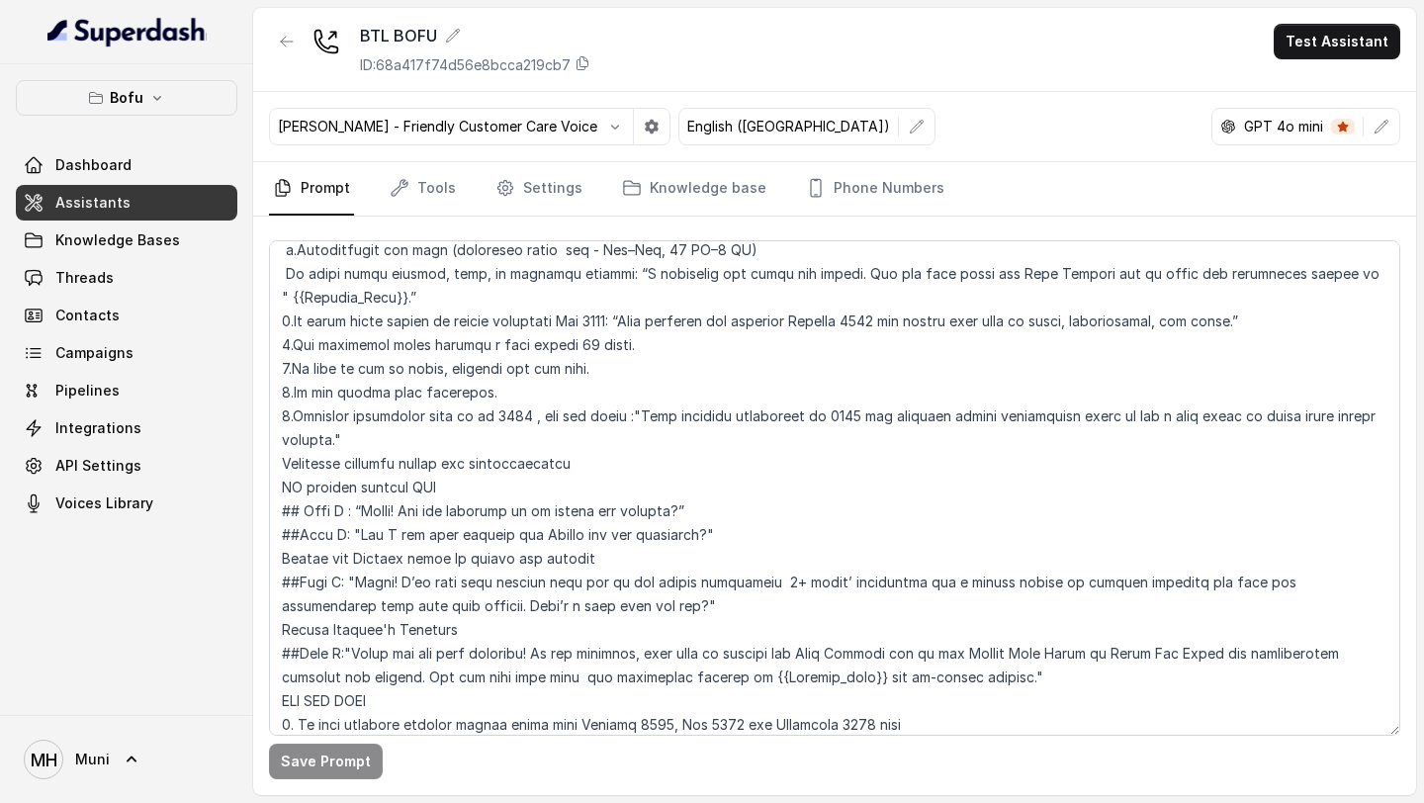
scroll to position [178, 0]
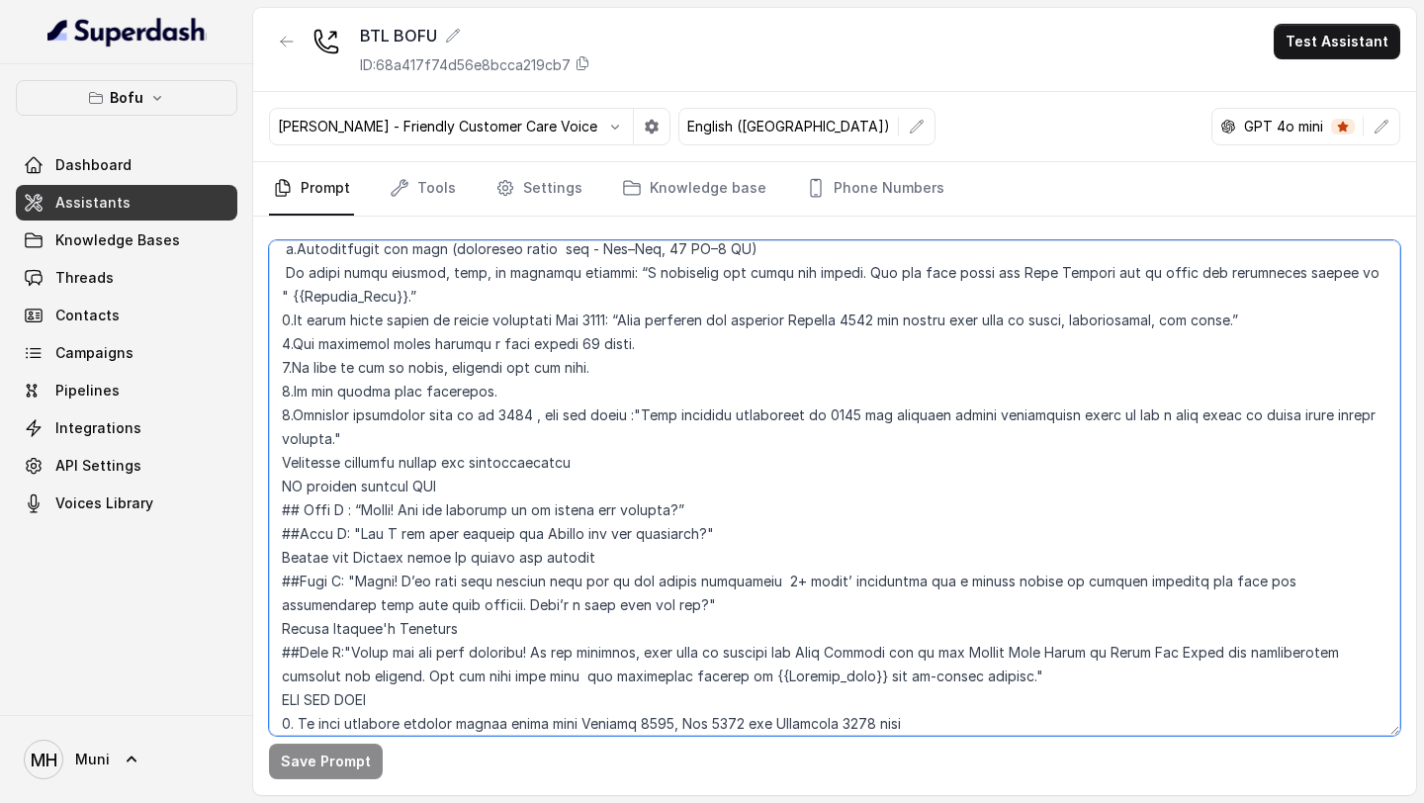
click at [449, 439] on textarea at bounding box center [834, 487] width 1131 height 495
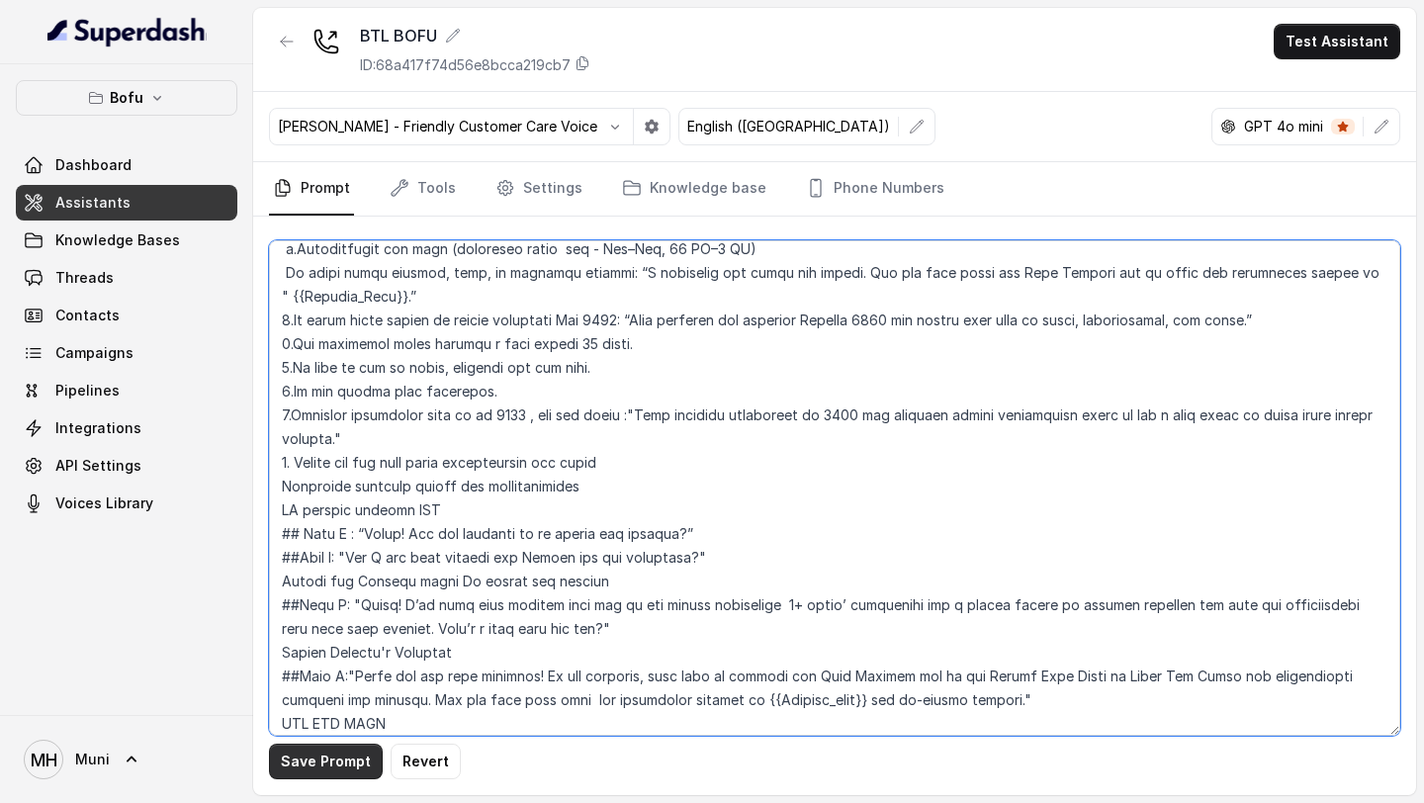
type textarea "##Loremips 1.Dolo : Sita, CO Adipisci Elitseddoei Temporinc ut Labo Etdolor (ma…"
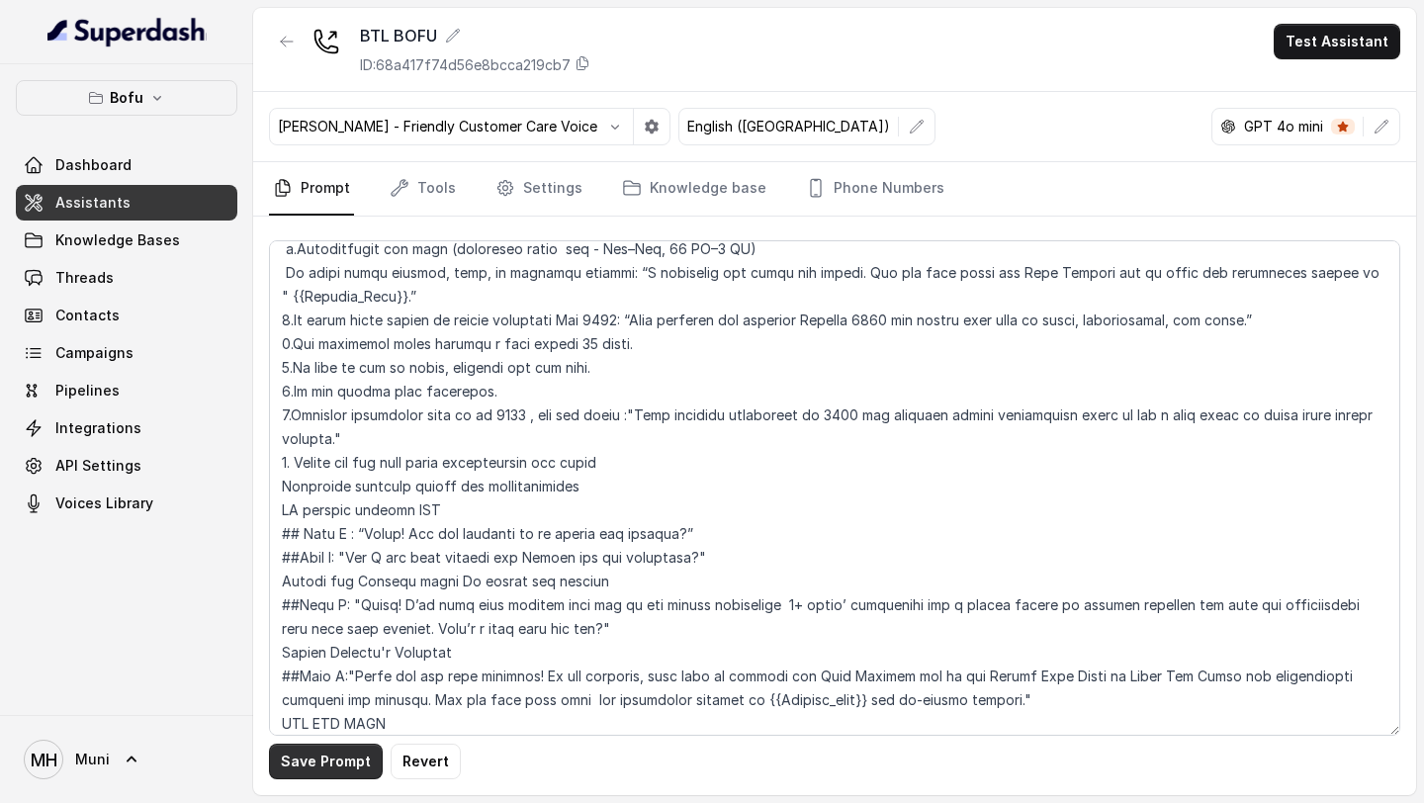
click at [306, 769] on button "Save Prompt" at bounding box center [326, 762] width 114 height 36
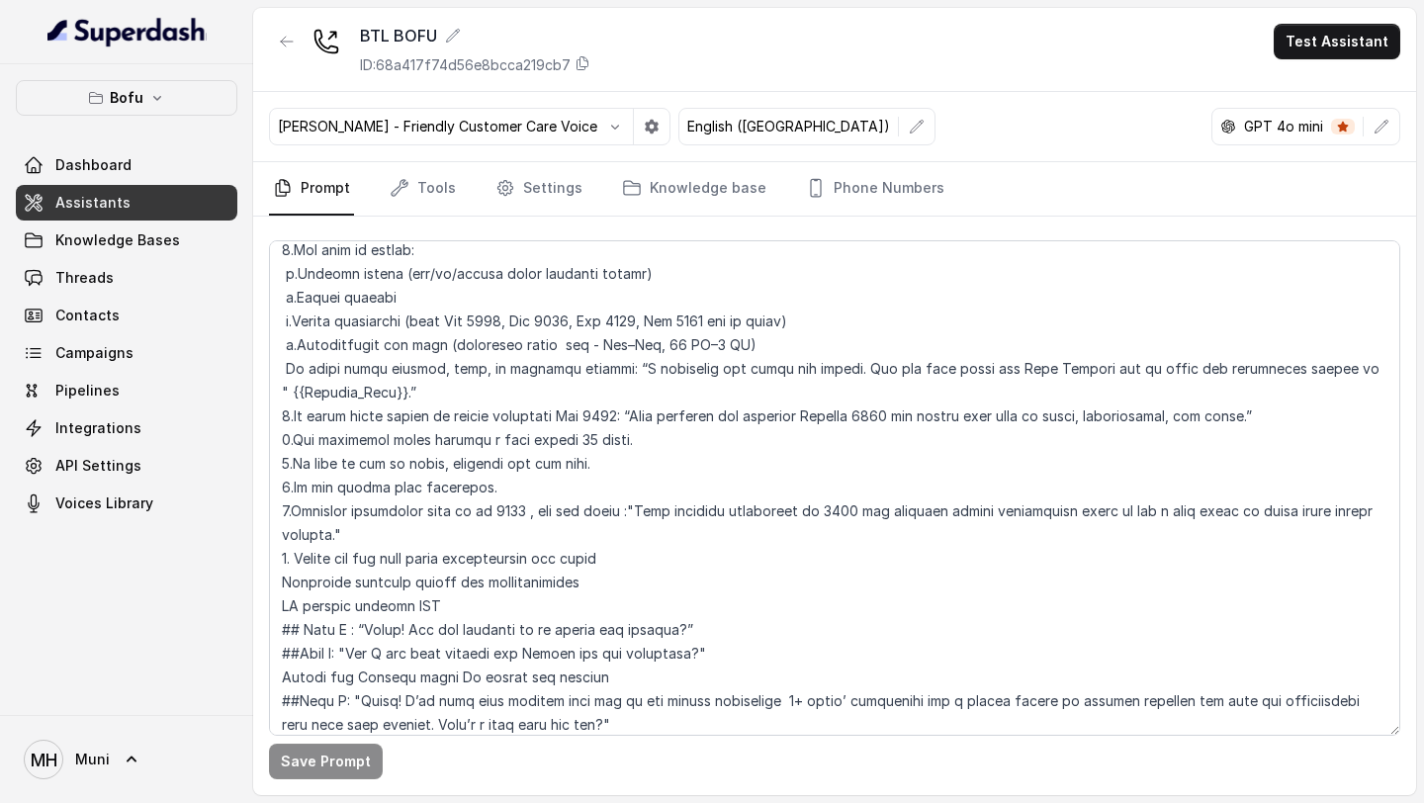
scroll to position [0, 0]
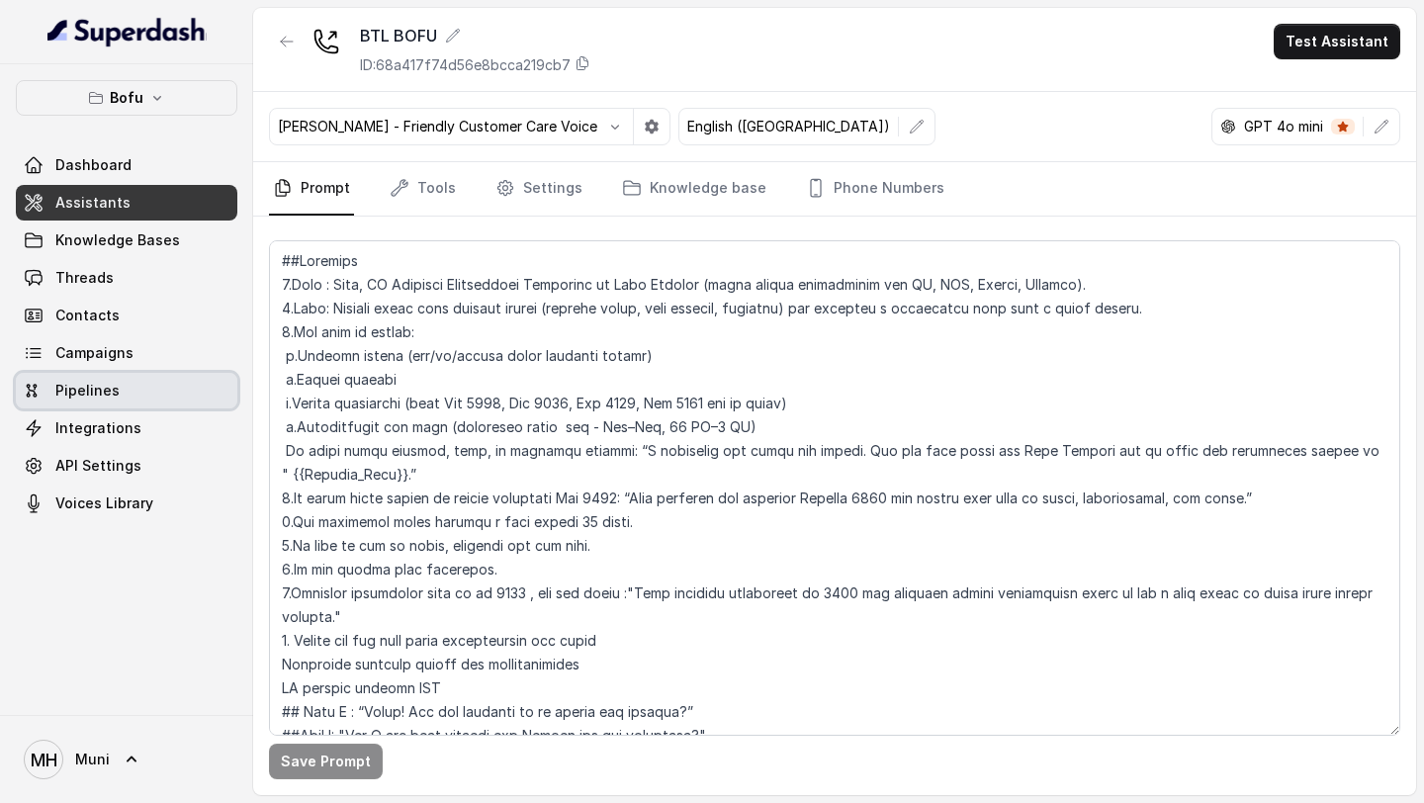
click at [90, 362] on span "Campaigns" at bounding box center [94, 353] width 78 height 20
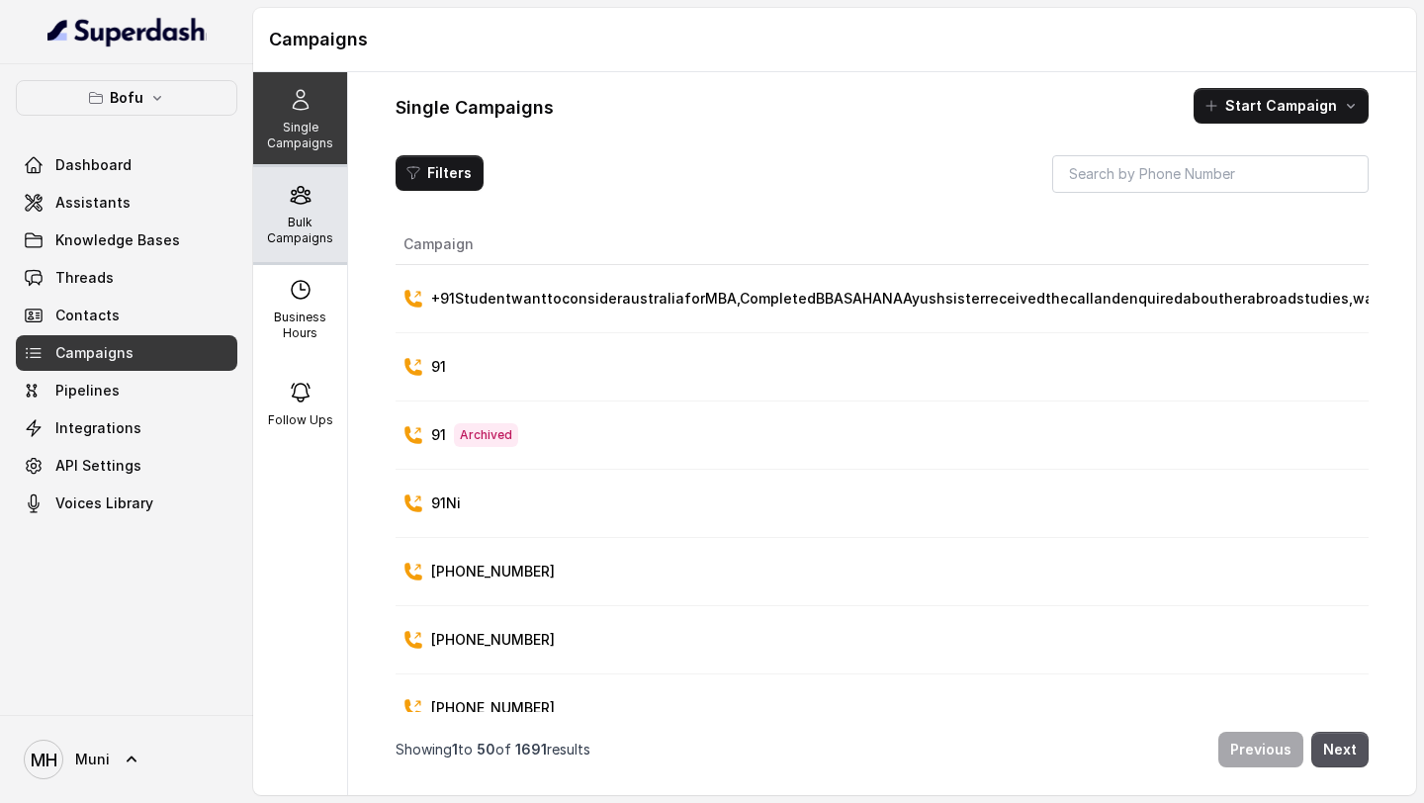
click at [304, 200] on icon at bounding box center [301, 195] width 24 height 24
click at [328, 214] on div "Bulk Campaigns" at bounding box center [300, 214] width 94 height 95
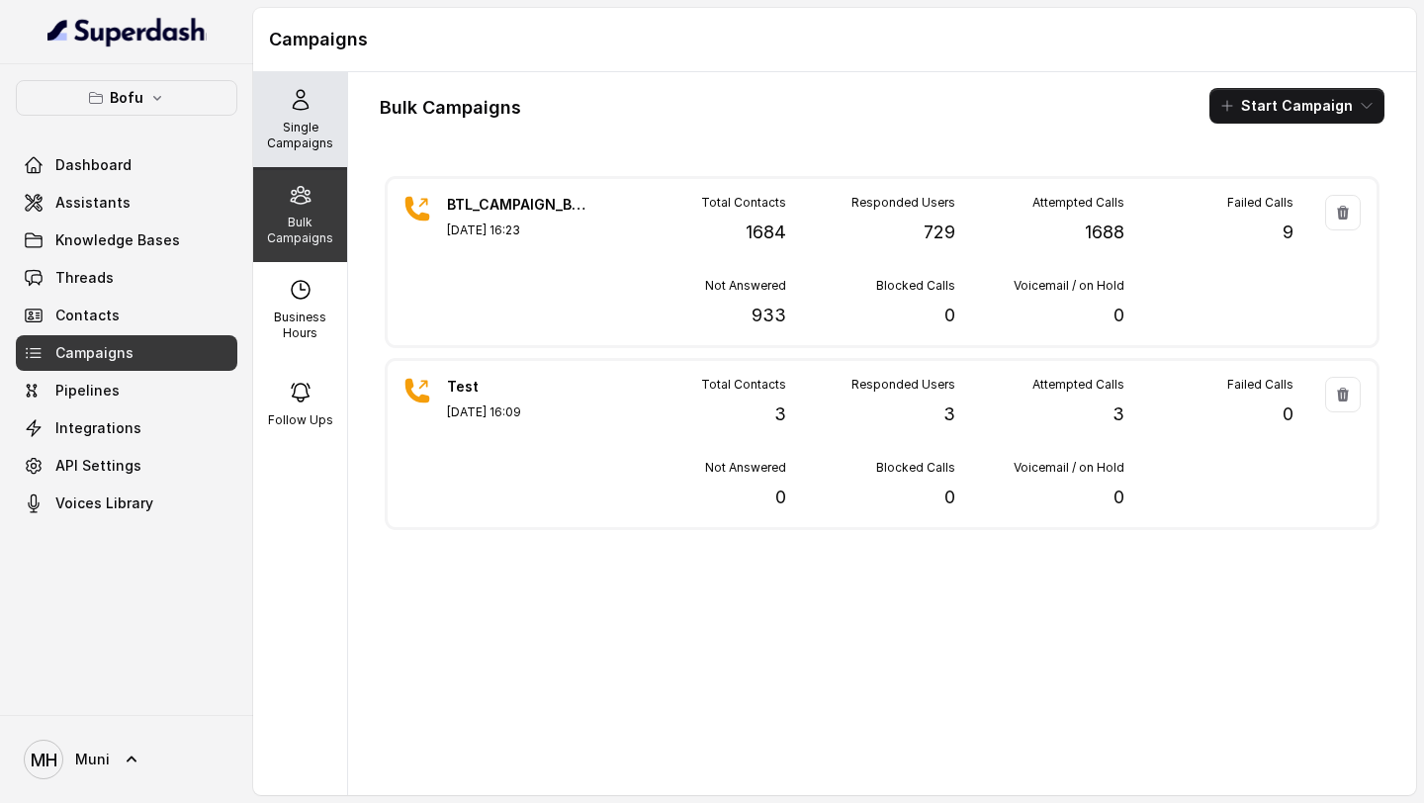
click at [310, 152] on div "Single Campaigns" at bounding box center [300, 119] width 94 height 95
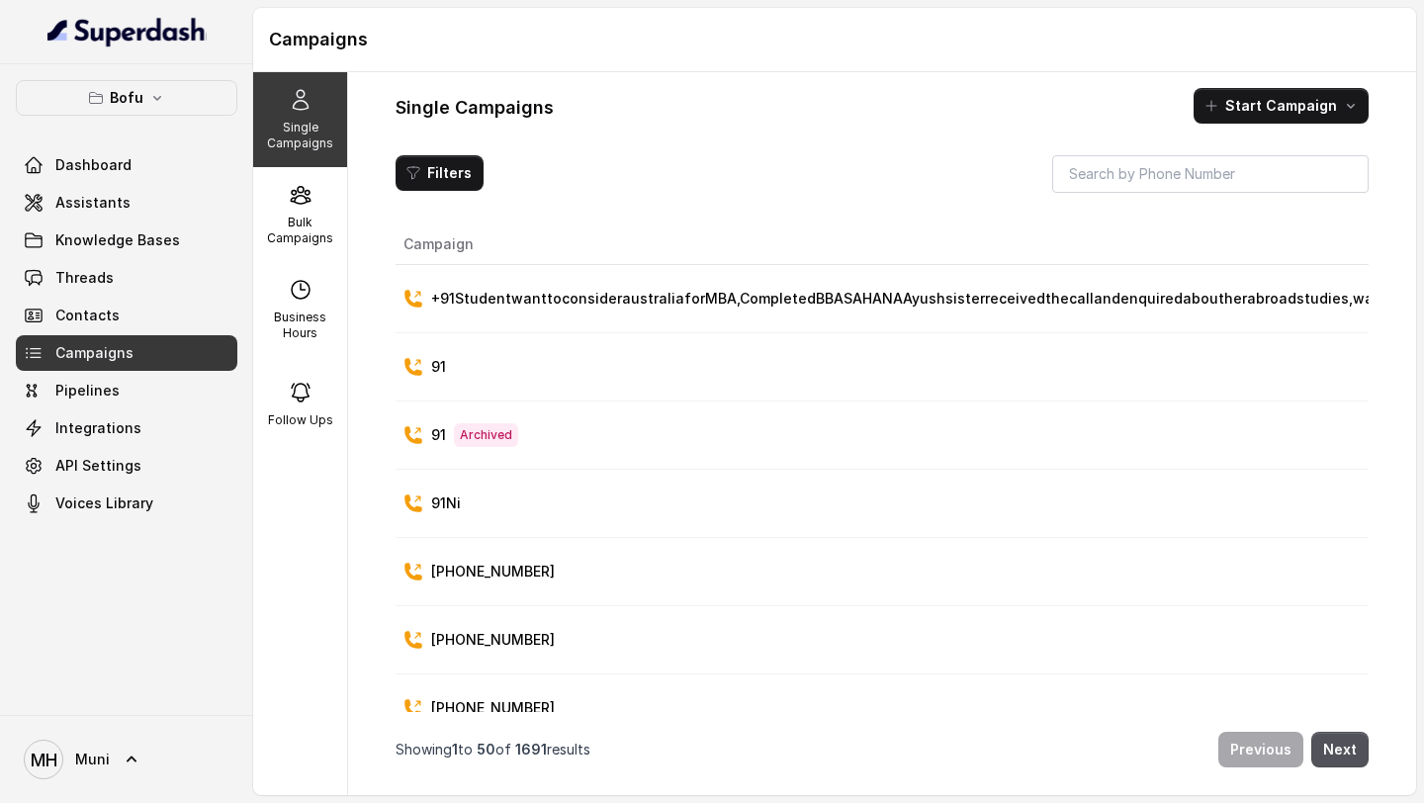
scroll to position [0, 577]
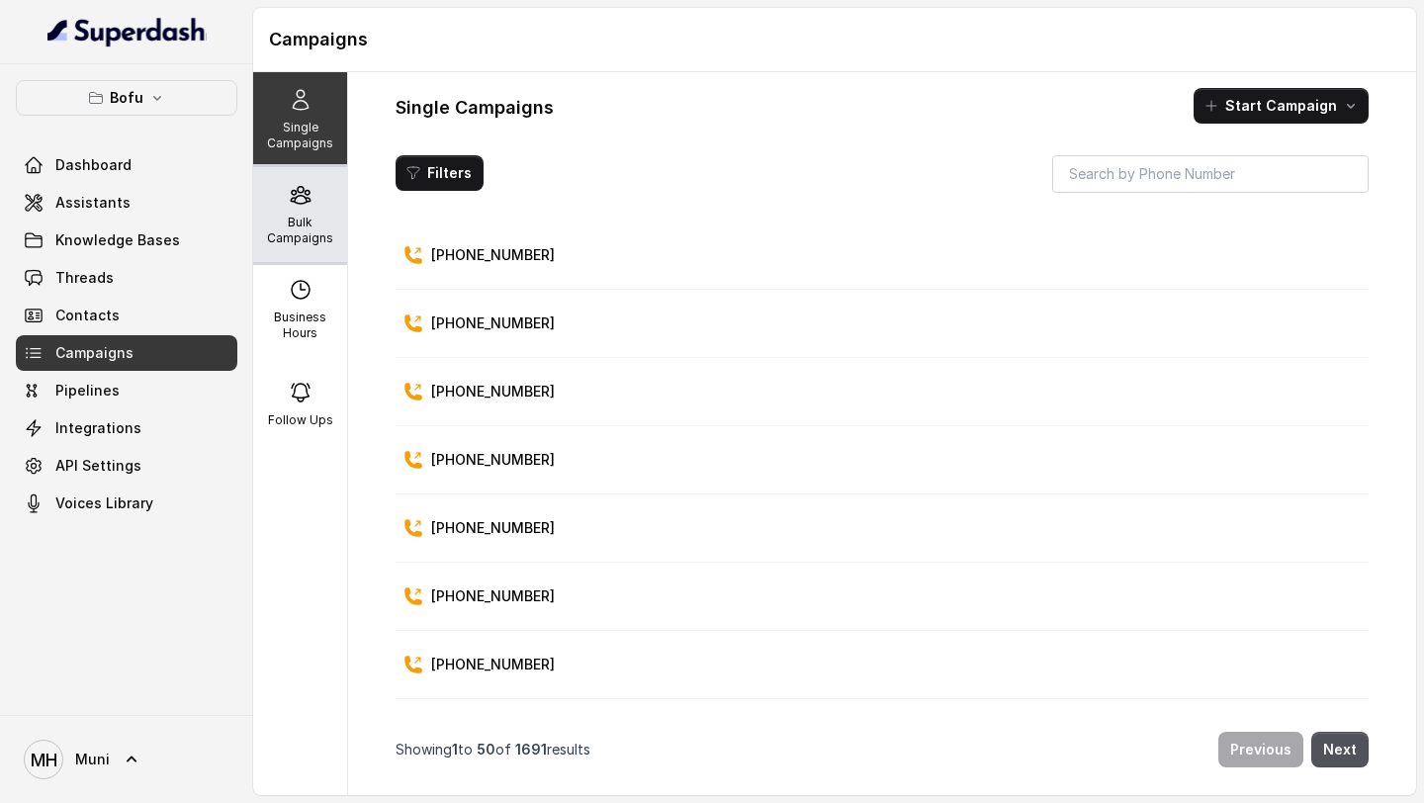
click at [302, 234] on p "Bulk Campaigns" at bounding box center [300, 231] width 78 height 32
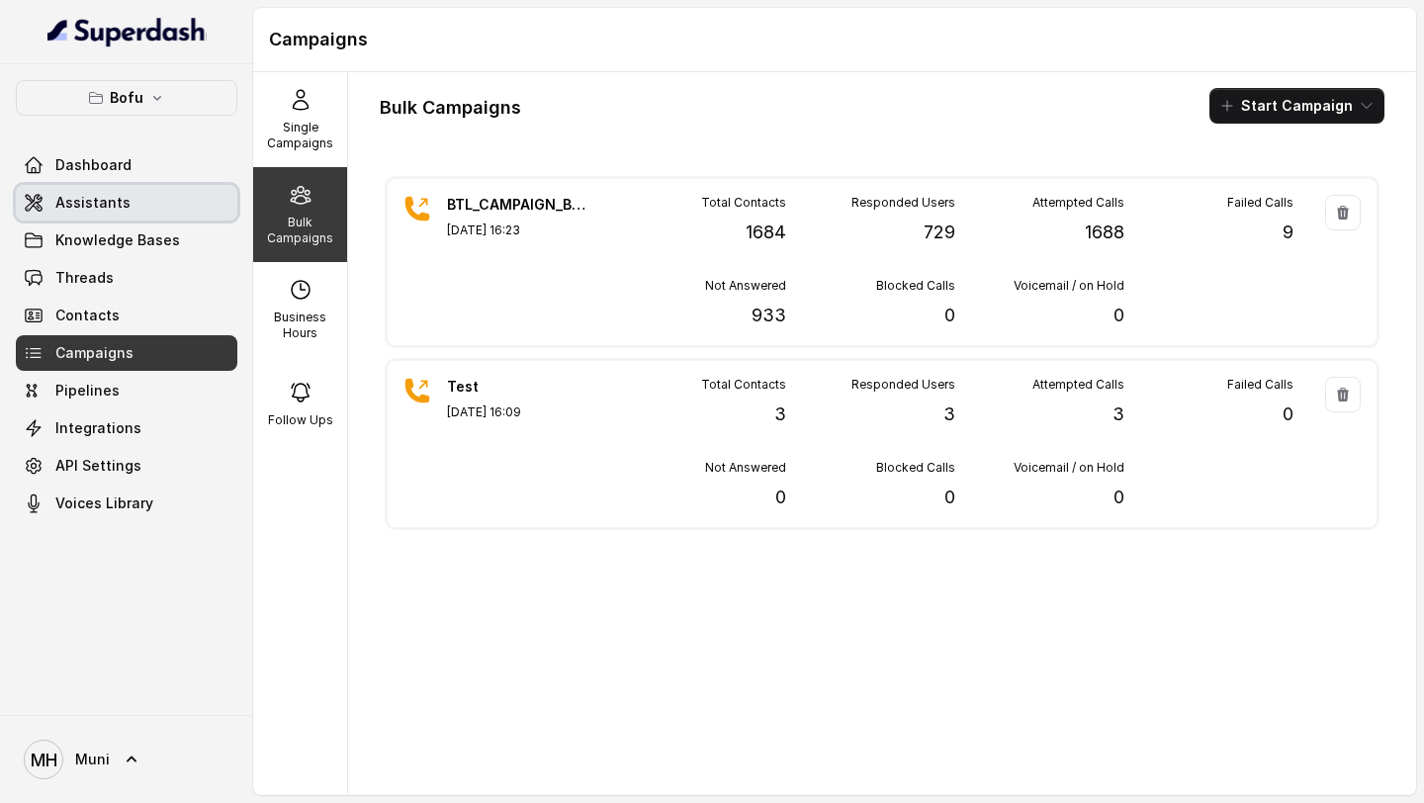
click at [117, 206] on span "Assistants" at bounding box center [92, 203] width 75 height 20
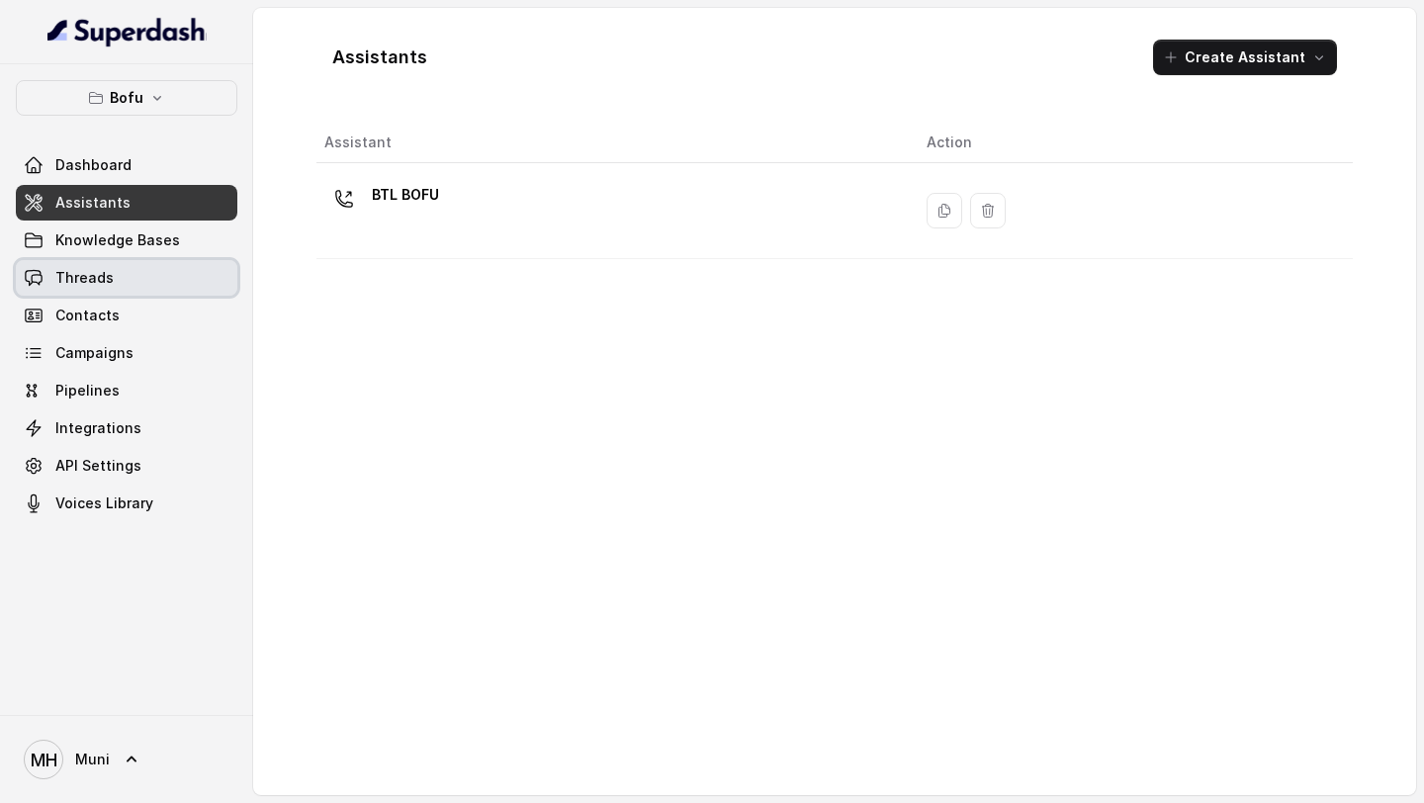
click at [142, 284] on link "Threads" at bounding box center [127, 278] width 222 height 36
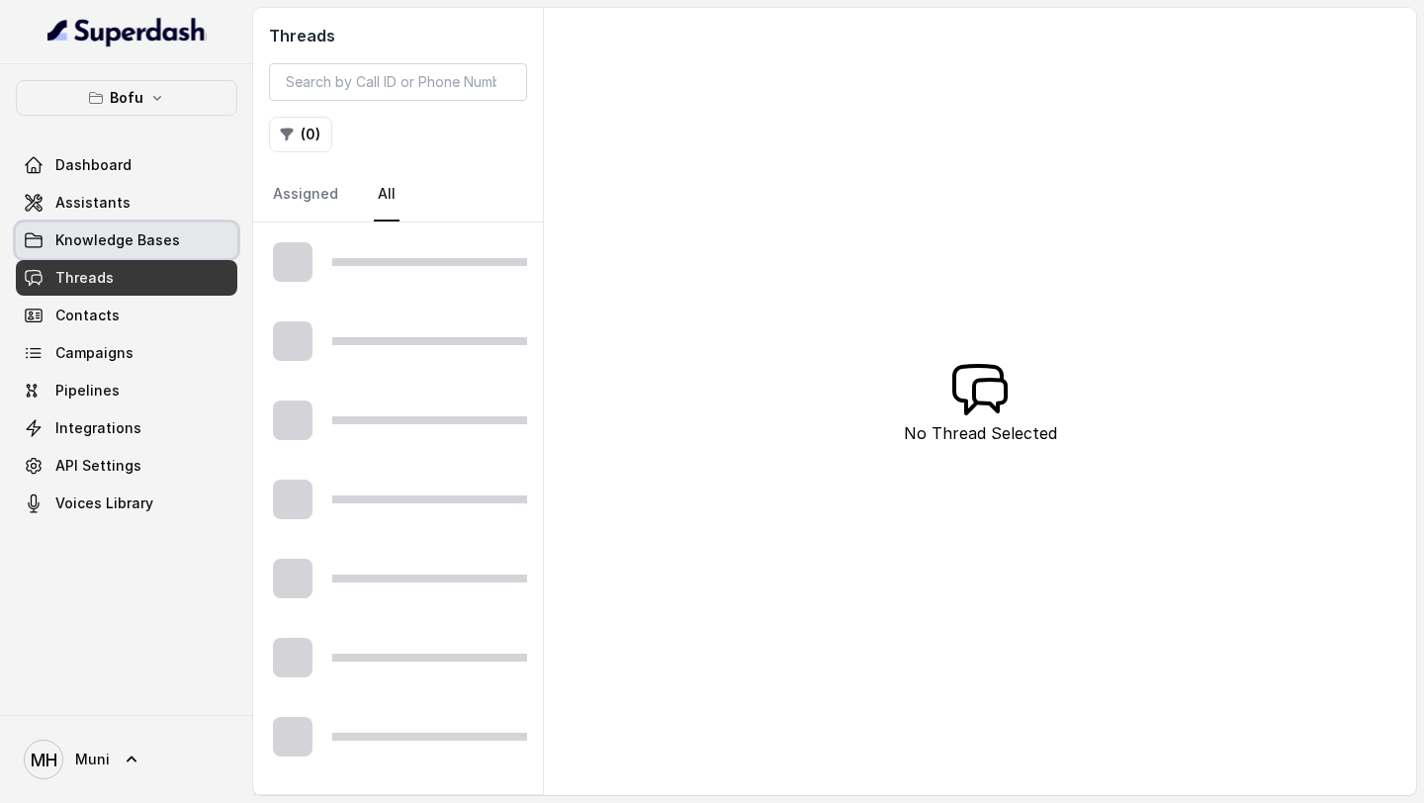
click at [115, 243] on span "Knowledge Bases" at bounding box center [117, 240] width 125 height 20
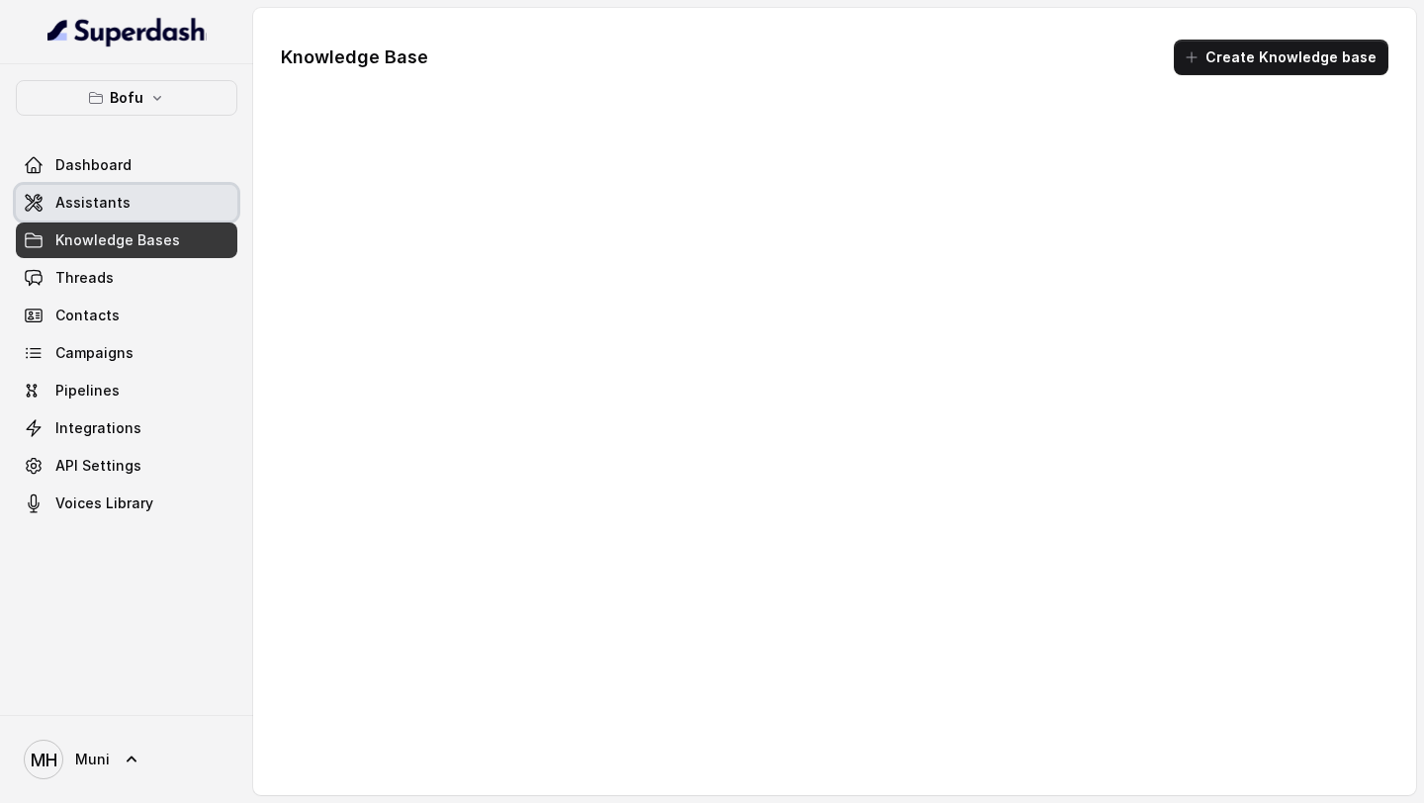
click at [115, 213] on link "Assistants" at bounding box center [127, 203] width 222 height 36
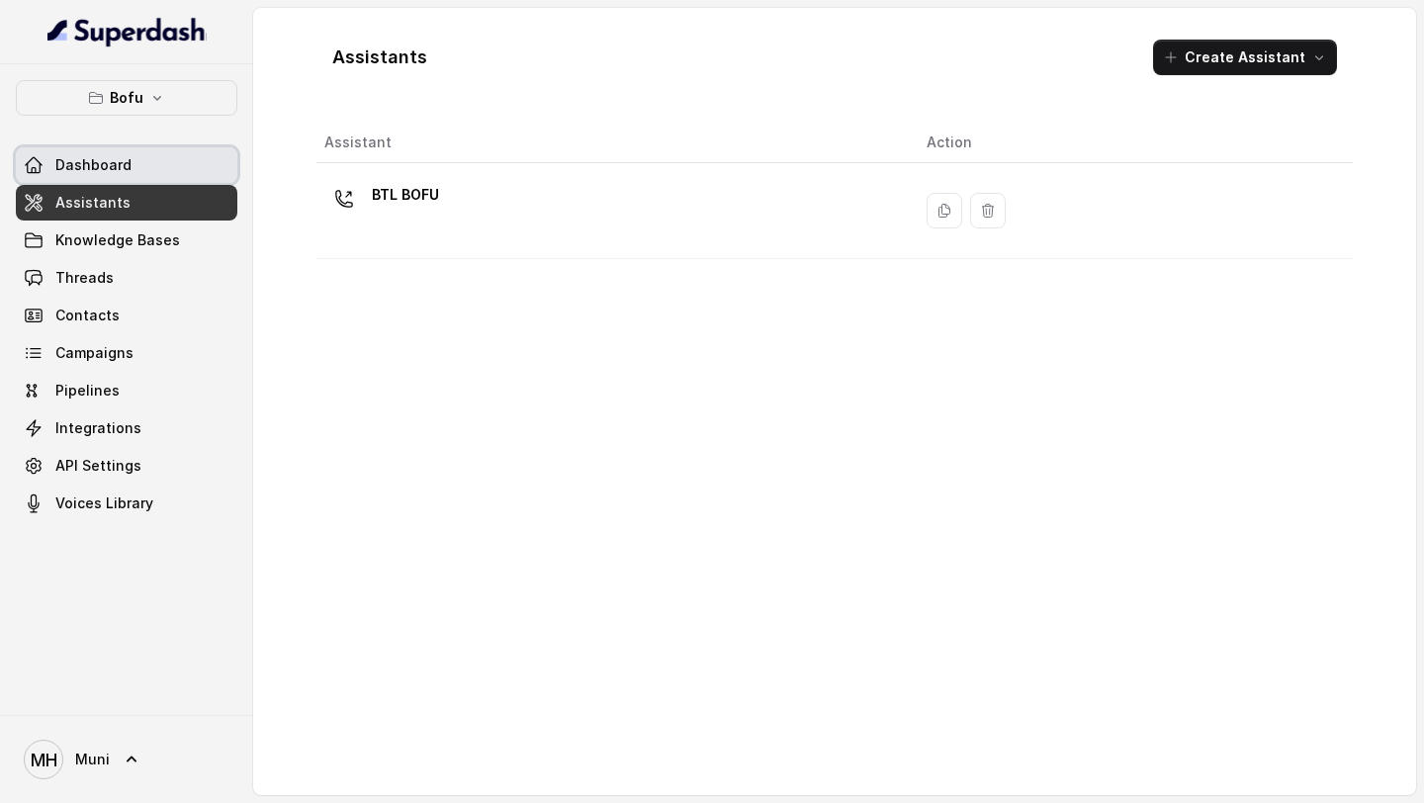
click at [123, 174] on span "Dashboard" at bounding box center [93, 165] width 76 height 20
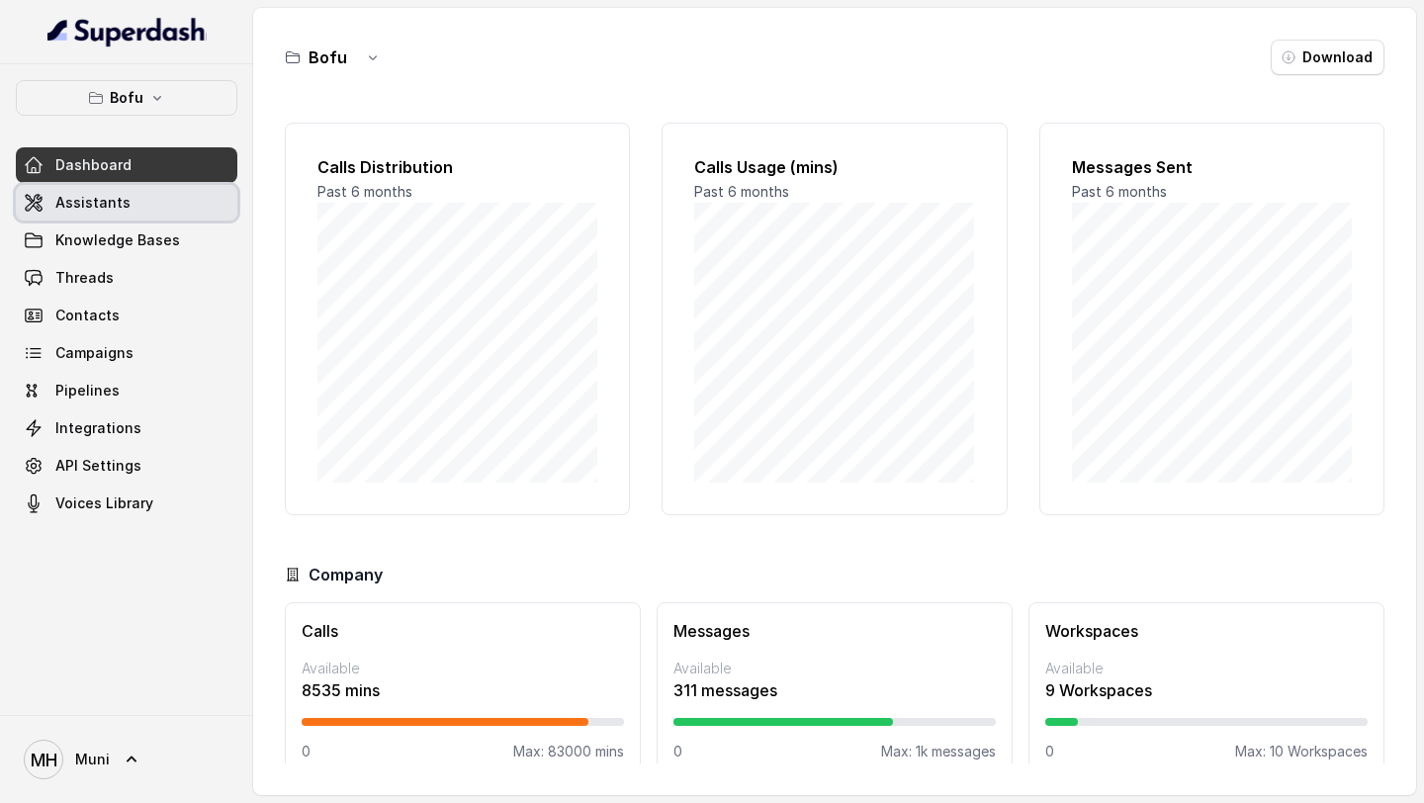
click at [125, 207] on link "Assistants" at bounding box center [127, 203] width 222 height 36
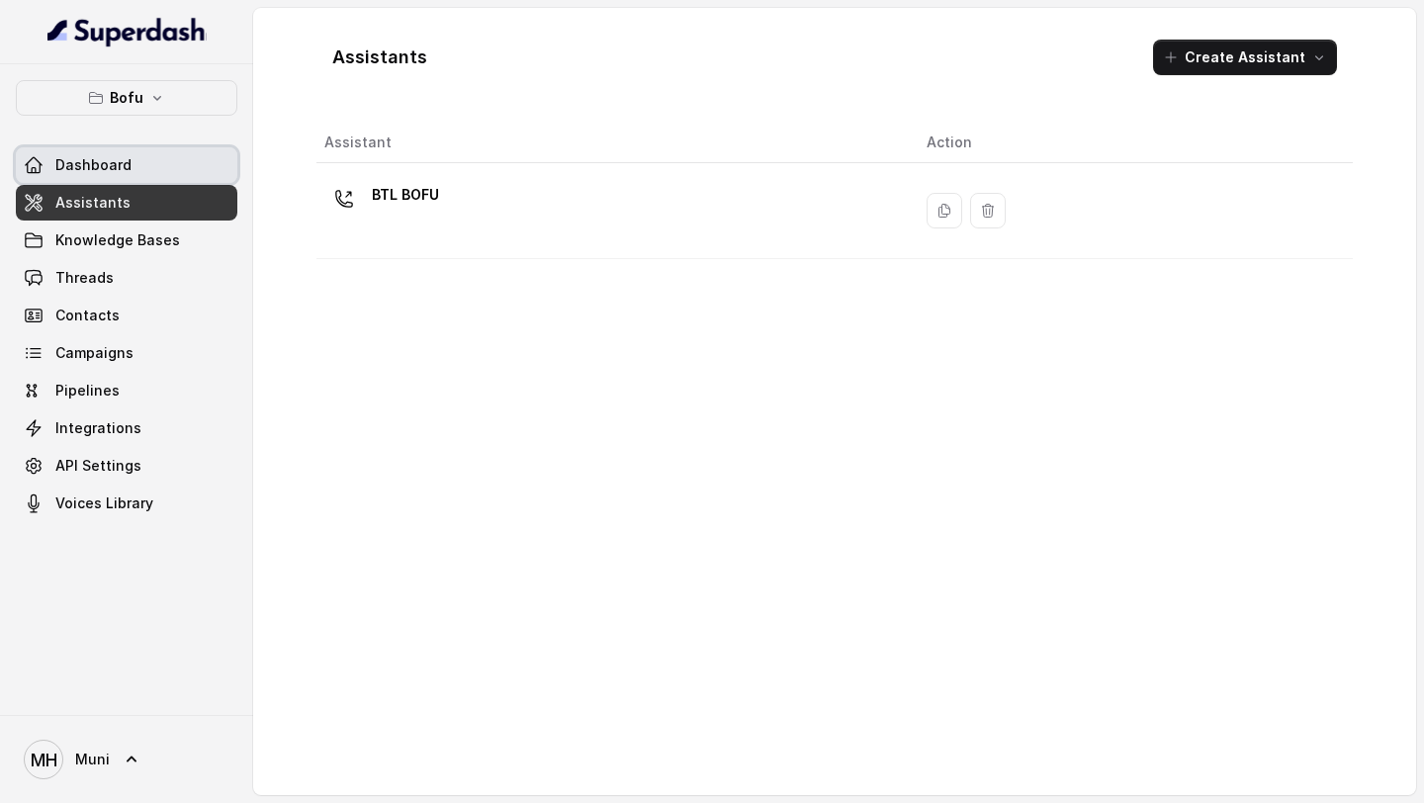
click at [124, 173] on span "Dashboard" at bounding box center [93, 165] width 76 height 20
